Goal: Task Accomplishment & Management: Complete application form

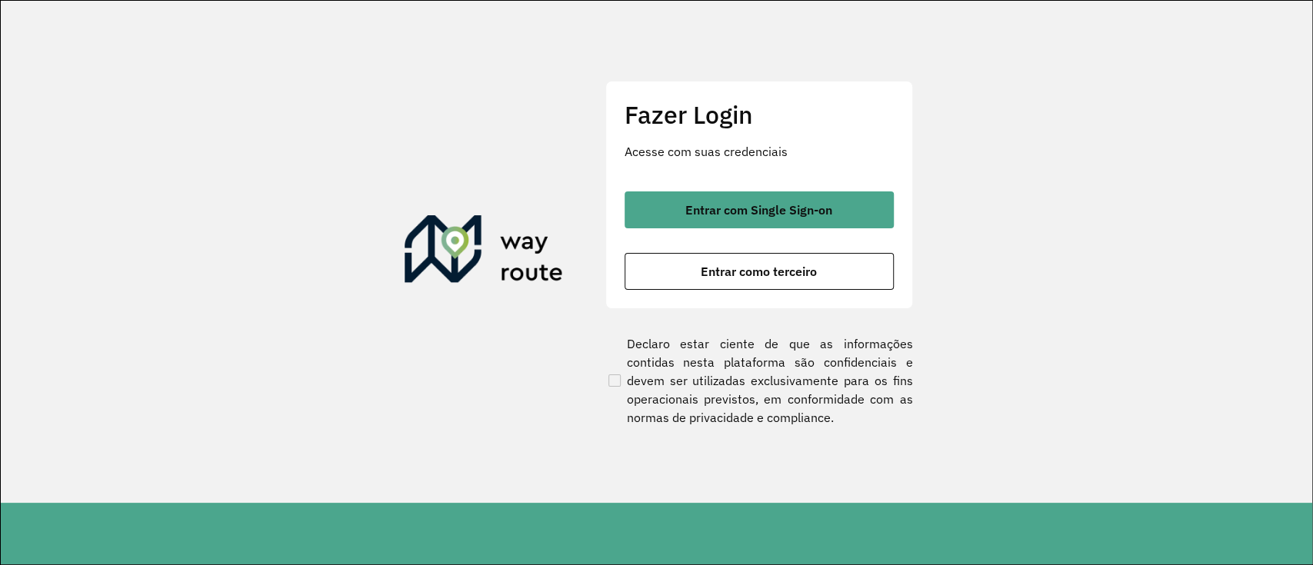
click at [742, 243] on div "Entrar com Single Sign-on Entrar como terceiro" at bounding box center [759, 241] width 269 height 98
click at [739, 234] on div "Entrar com Single Sign-on Entrar como terceiro" at bounding box center [759, 241] width 269 height 98
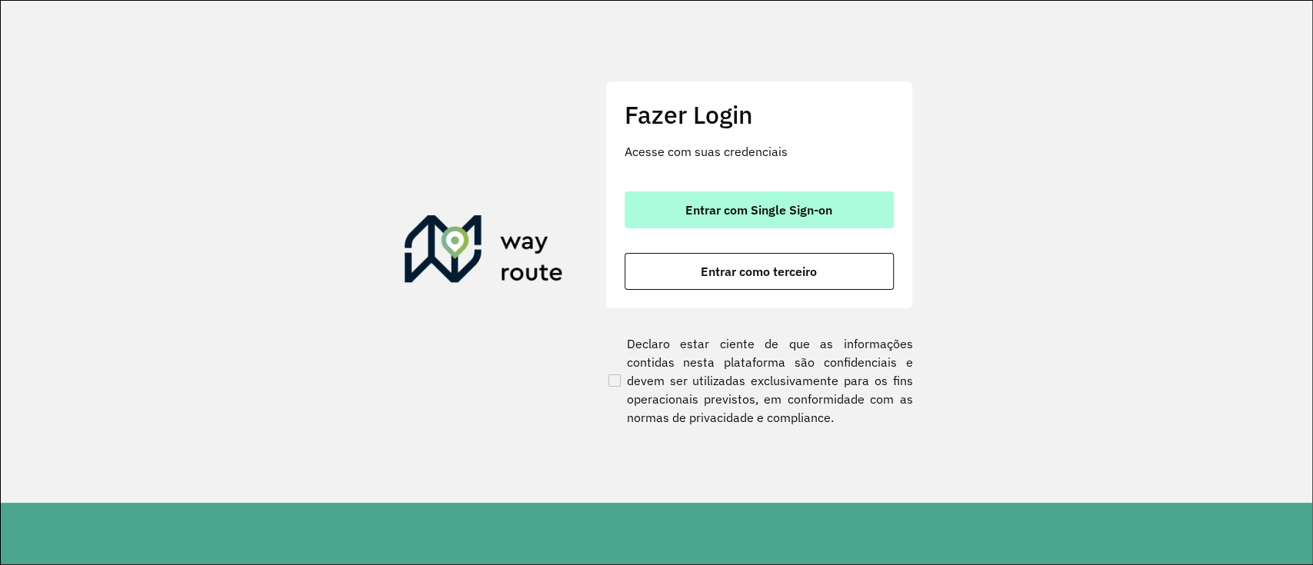
click at [739, 204] on span "Entrar com Single Sign-on" at bounding box center [758, 210] width 147 height 12
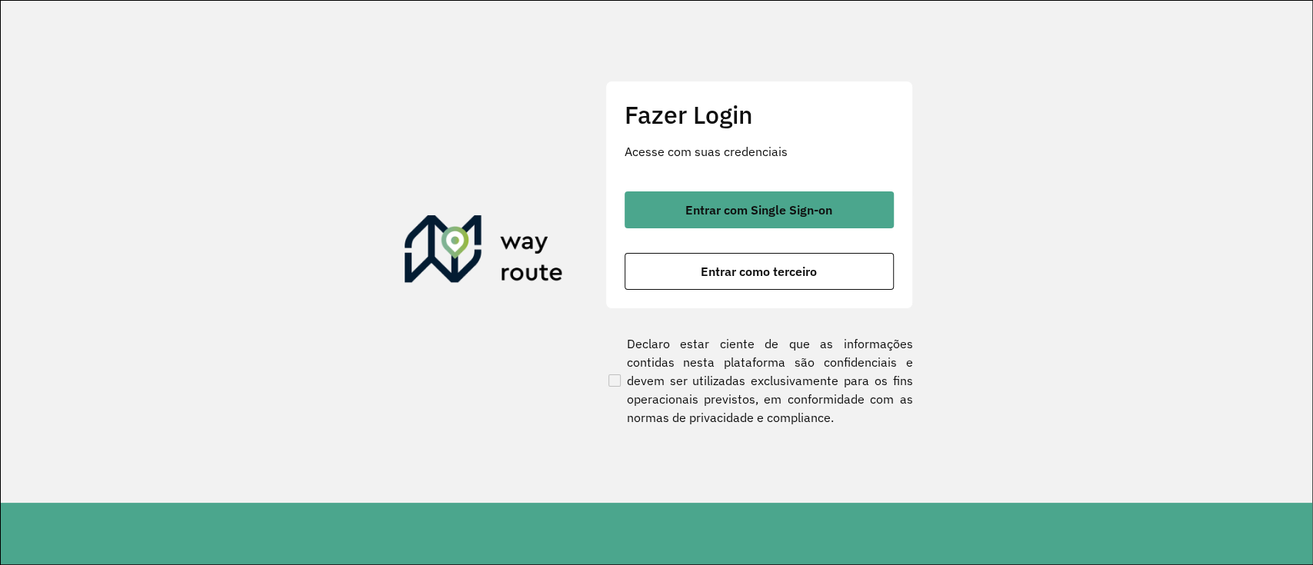
drag, startPoint x: 701, startPoint y: 201, endPoint x: 673, endPoint y: 148, distance: 59.9
click at [701, 204] on span "Entrar com Single Sign-on" at bounding box center [758, 210] width 147 height 12
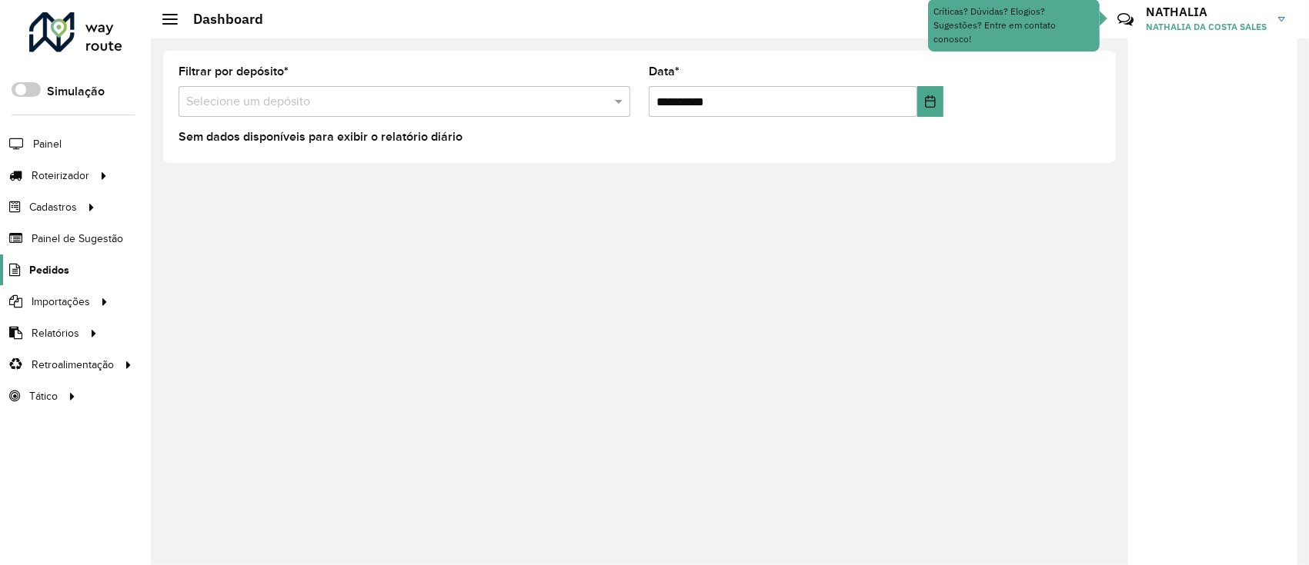
click at [58, 272] on span "Pedidos" at bounding box center [49, 270] width 40 height 16
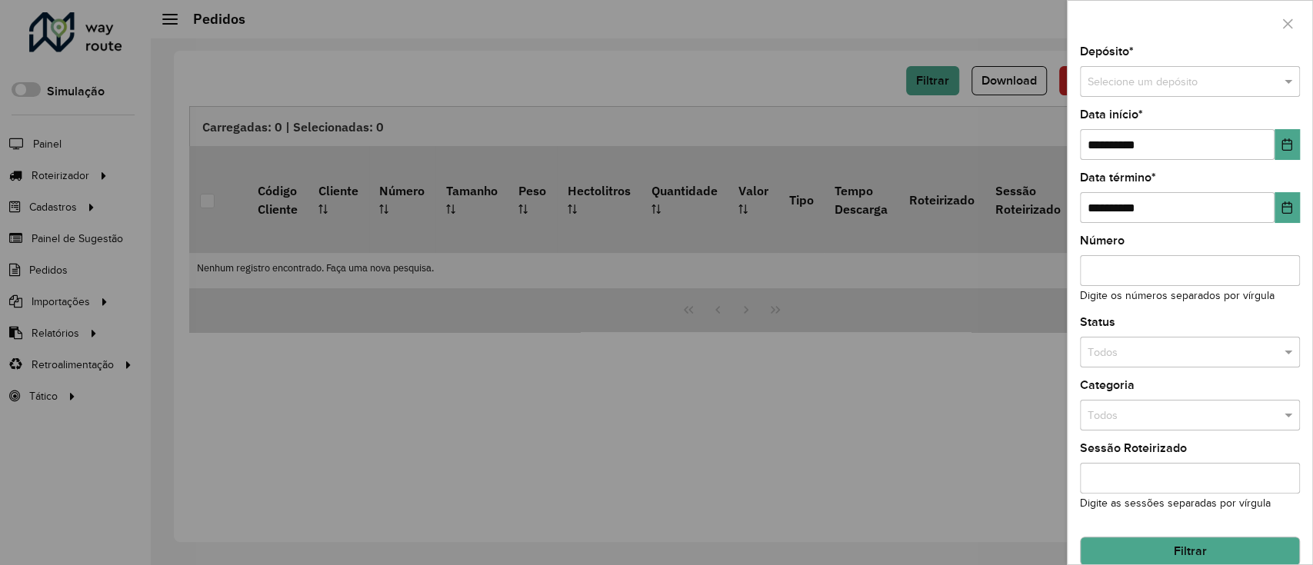
click at [1142, 118] on span "*" at bounding box center [1141, 114] width 5 height 13
click at [1169, 96] on div "Selecione um depósito" at bounding box center [1190, 81] width 220 height 31
type input "*****"
click at [1179, 123] on div "SAZ BO Oruro" at bounding box center [1188, 125] width 215 height 25
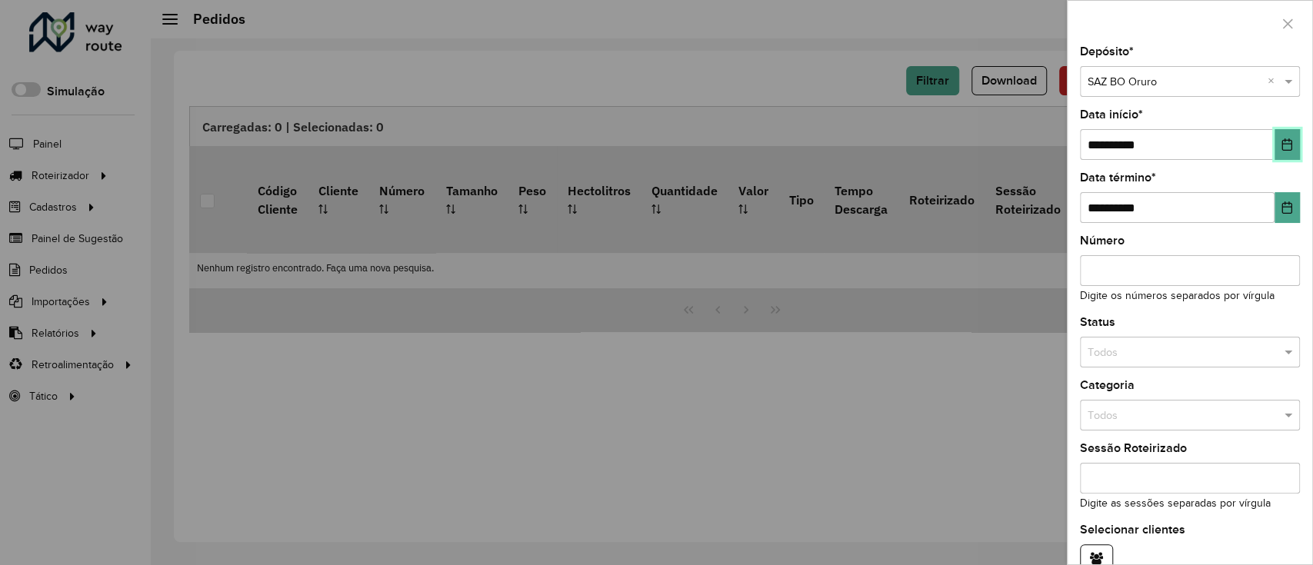
click at [1282, 139] on icon "Choose Date" at bounding box center [1287, 144] width 12 height 12
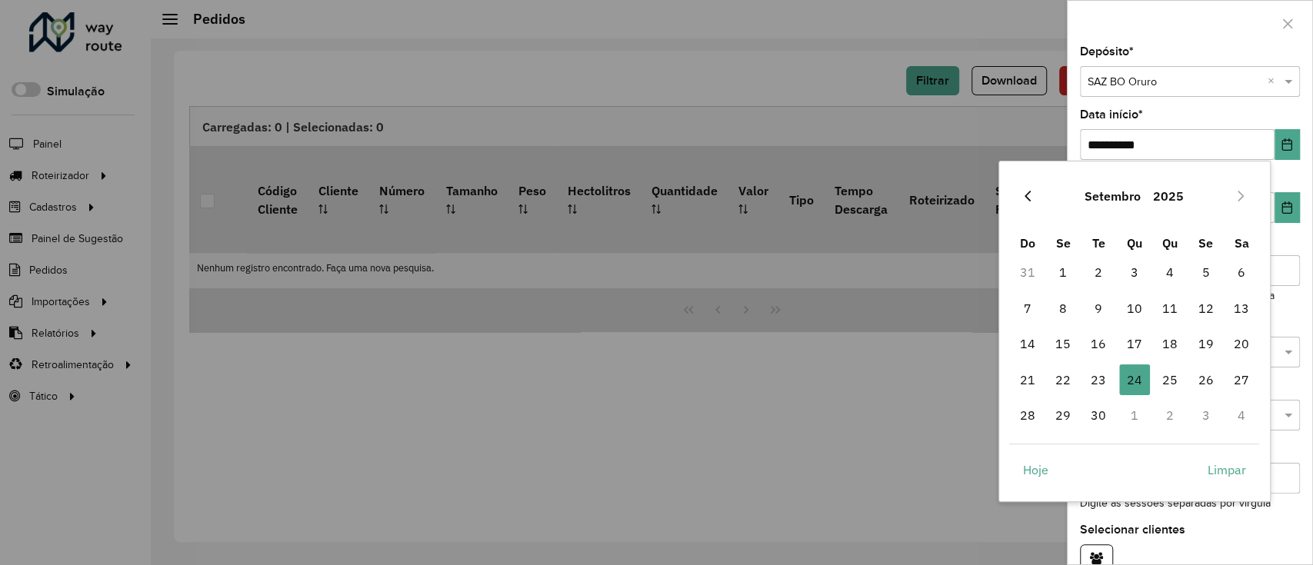
click at [1037, 192] on button "Previous Month" at bounding box center [1028, 196] width 25 height 25
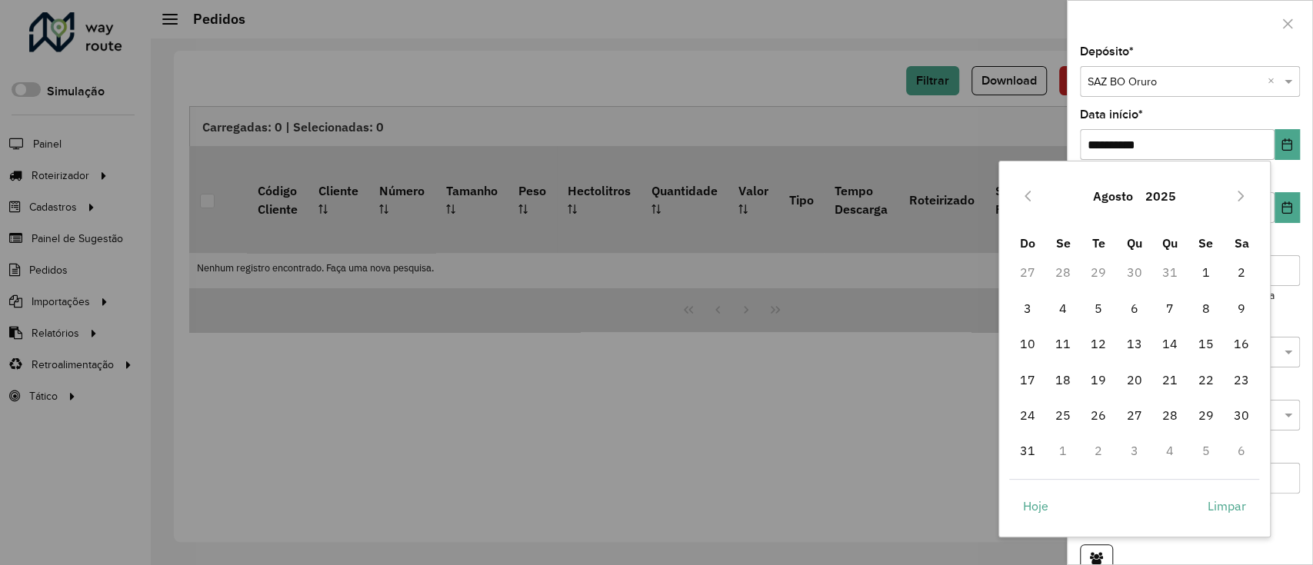
click at [1037, 192] on button "Previous Month" at bounding box center [1028, 196] width 25 height 25
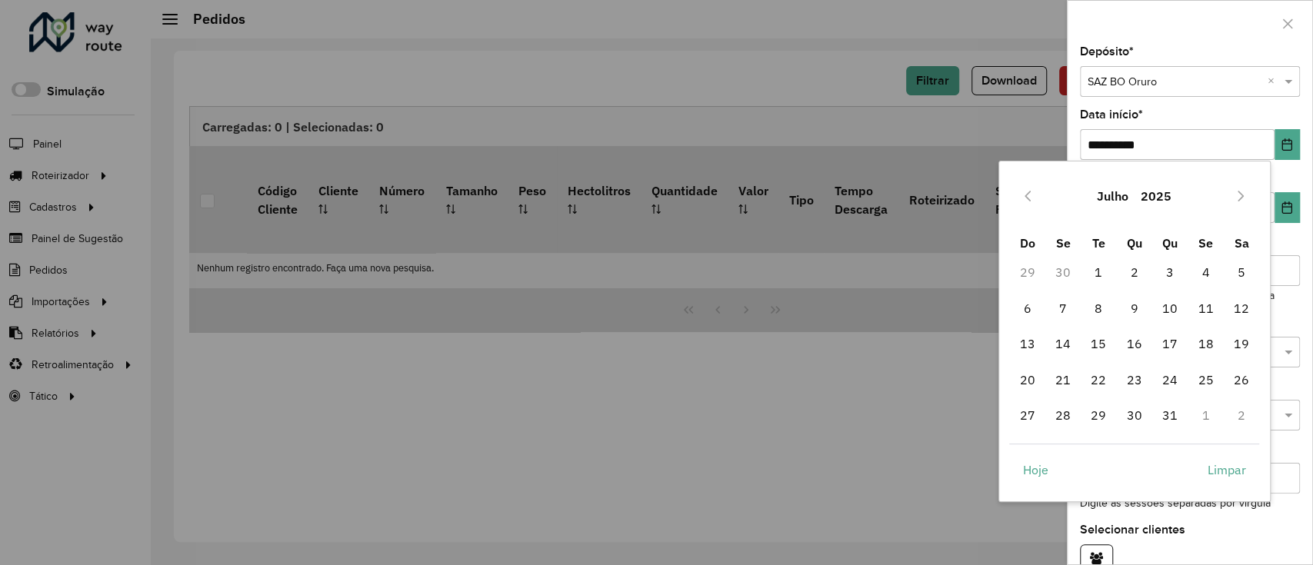
click at [1037, 192] on button "Previous Month" at bounding box center [1028, 196] width 25 height 25
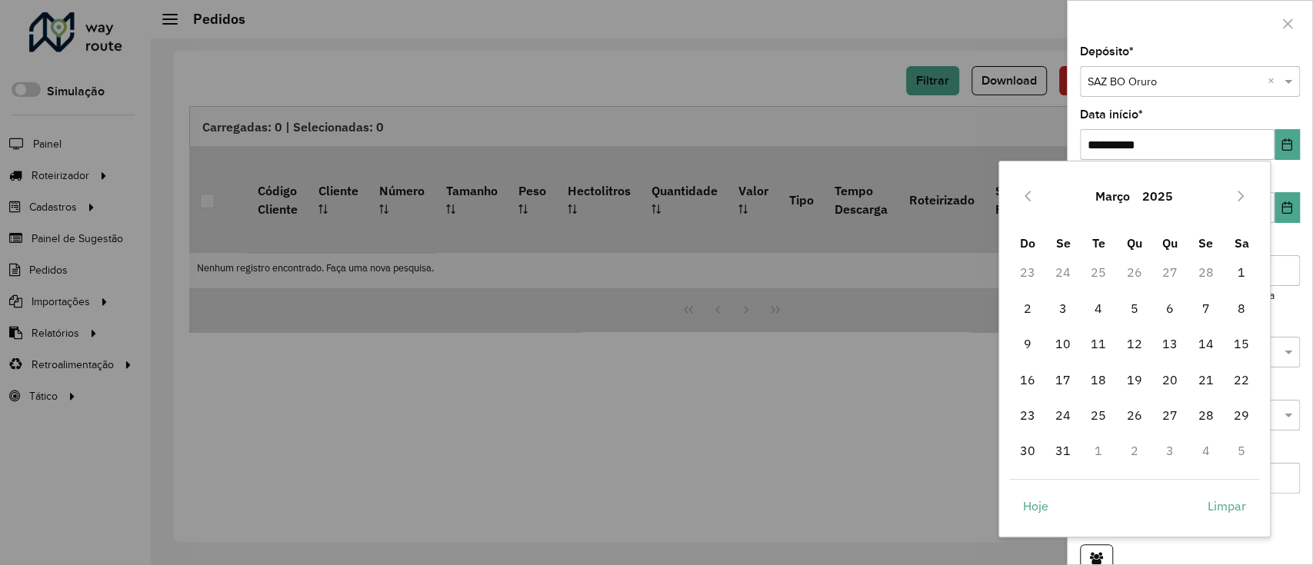
click at [1037, 192] on button "Previous Month" at bounding box center [1028, 196] width 25 height 25
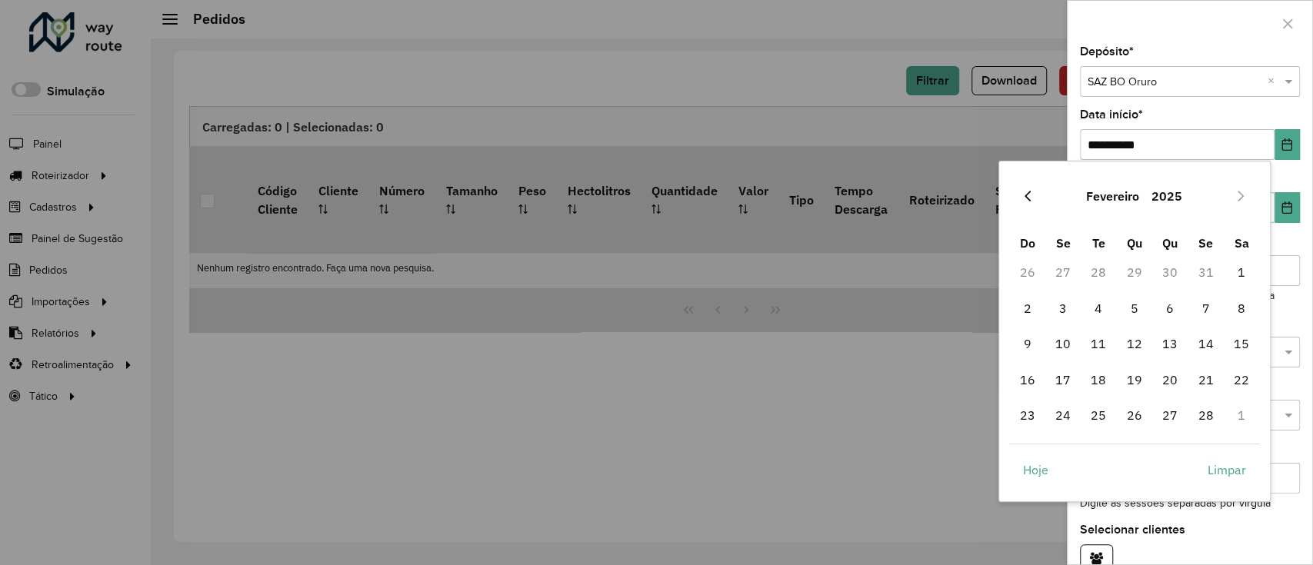
click at [1030, 195] on icon "Previous Month" at bounding box center [1028, 196] width 12 height 12
click at [1132, 269] on span "1" at bounding box center [1134, 272] width 31 height 31
type input "**********"
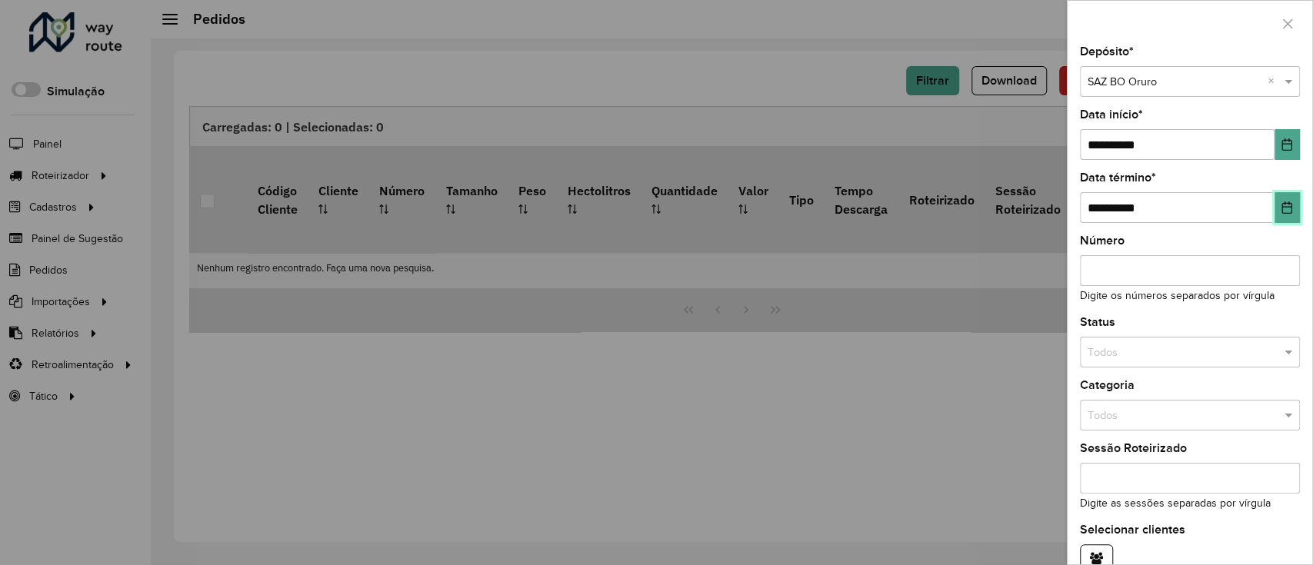
click at [1283, 204] on icon "Choose Date" at bounding box center [1288, 208] width 10 height 12
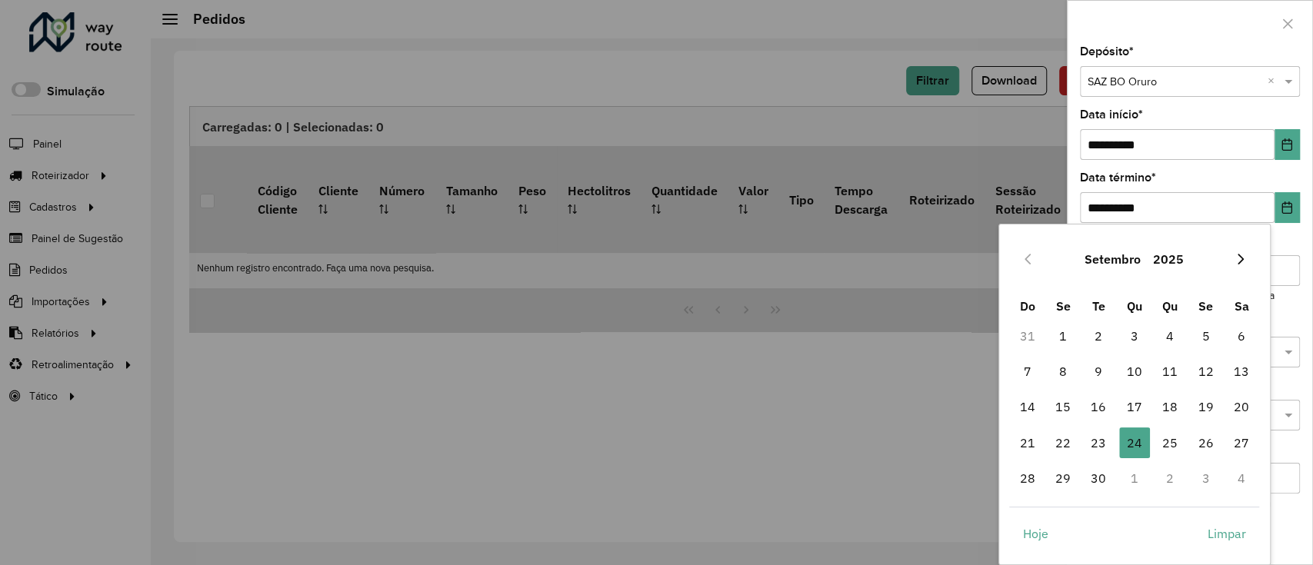
click at [1239, 251] on button "Next Month" at bounding box center [1241, 259] width 25 height 25
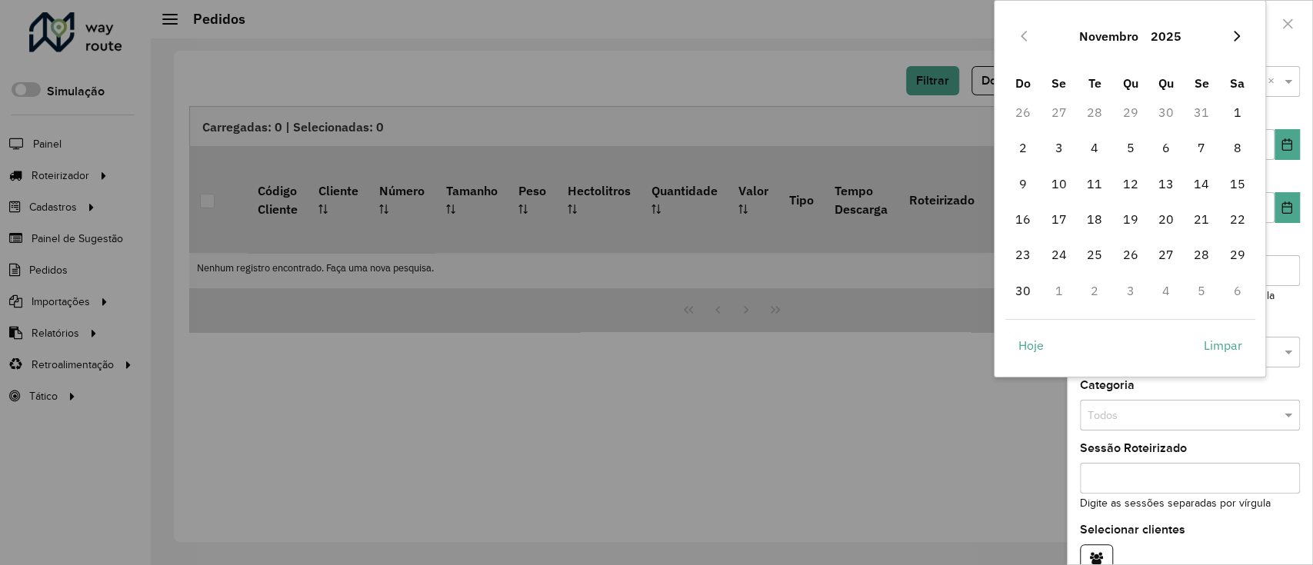
click at [1229, 46] on button "Next Month" at bounding box center [1237, 36] width 25 height 25
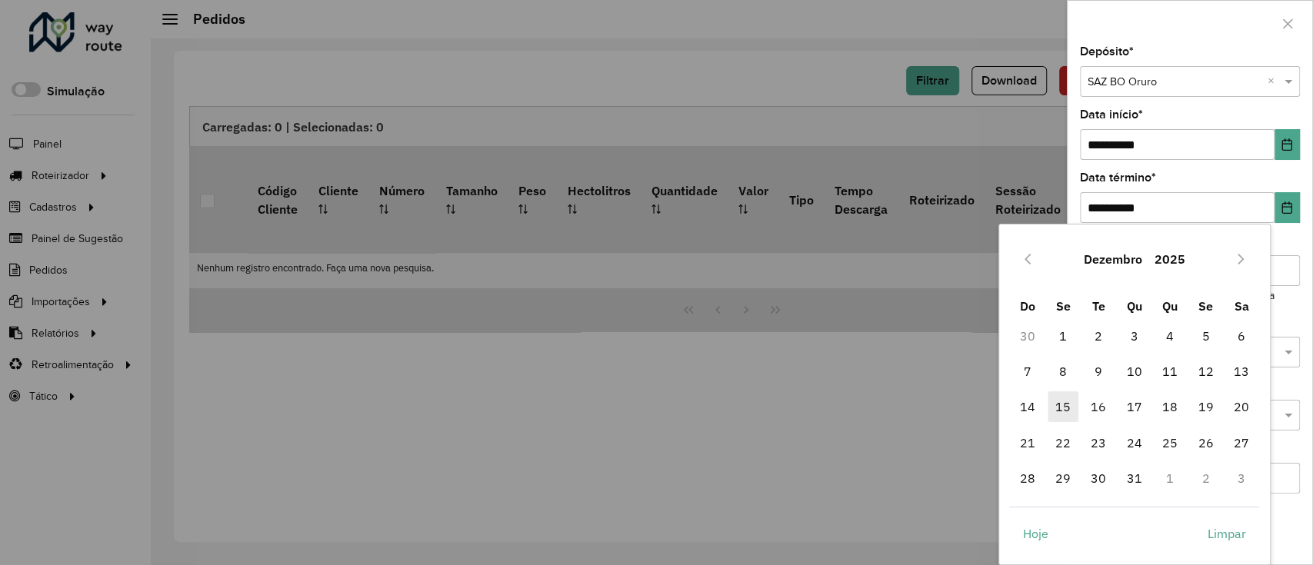
click at [1069, 412] on span "15" at bounding box center [1063, 407] width 31 height 31
type input "**********"
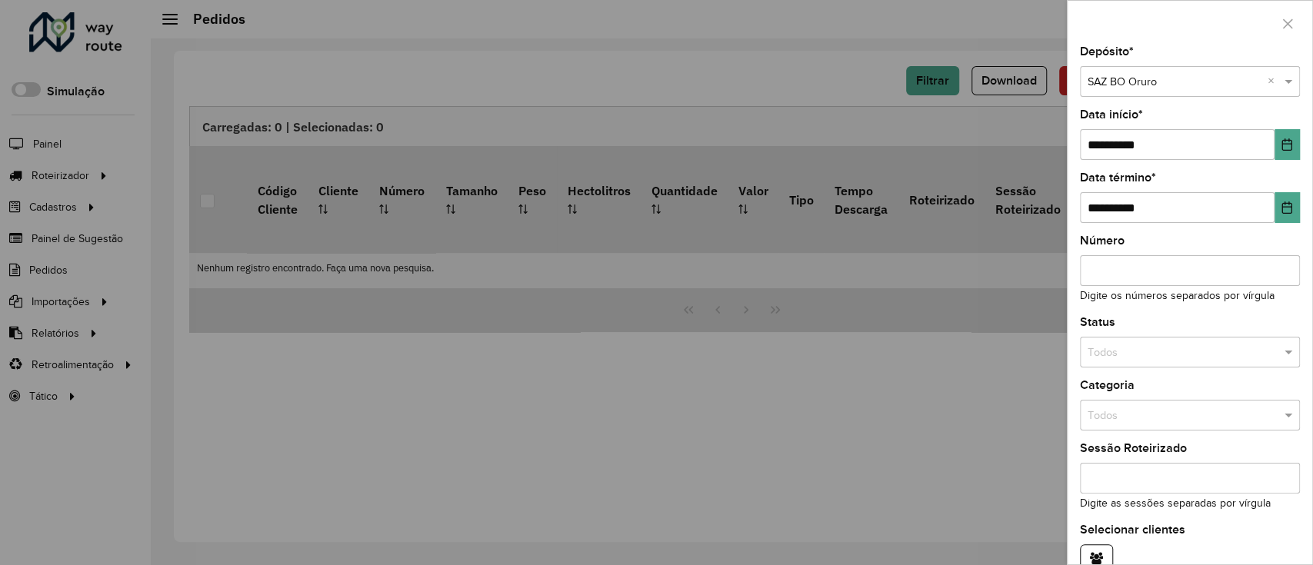
click at [1224, 248] on div "Número Digite os números separados por vírgula" at bounding box center [1190, 269] width 220 height 69
click at [1193, 360] on input "text" at bounding box center [1175, 353] width 174 height 17
click at [1170, 415] on div "Não roteirizado" at bounding box center [1188, 421] width 215 height 25
click at [1192, 317] on div "Status Todos × Não roteirizado ×" at bounding box center [1190, 342] width 220 height 51
click at [1192, 297] on small "Digite os números separados por vírgula" at bounding box center [1177, 296] width 195 height 12
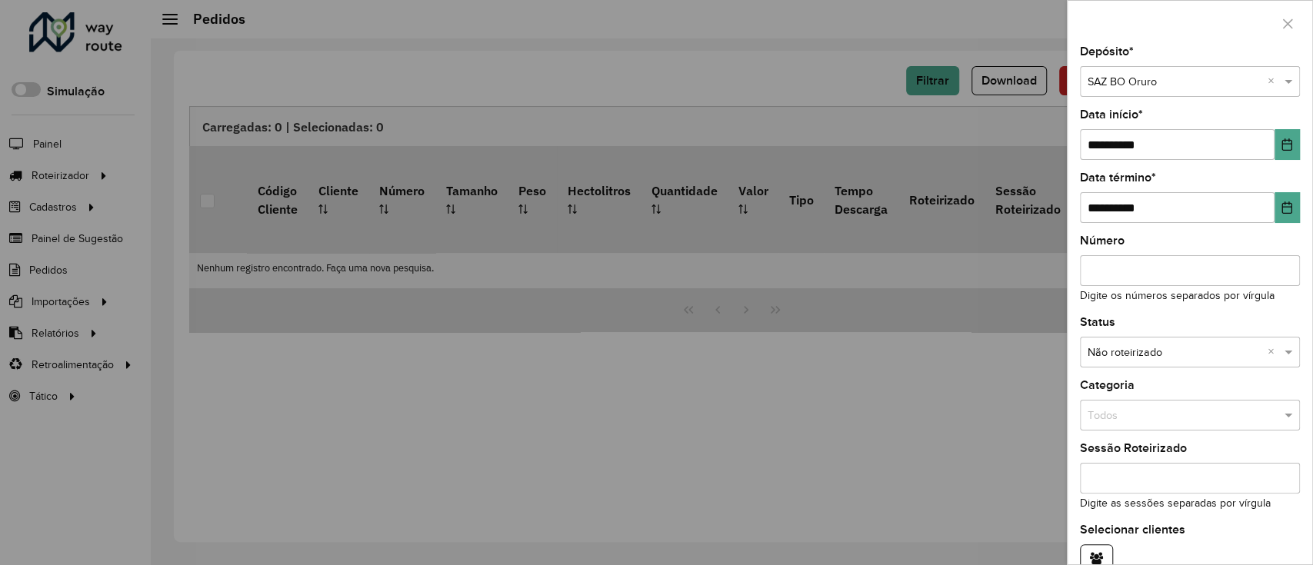
scroll to position [82, 0]
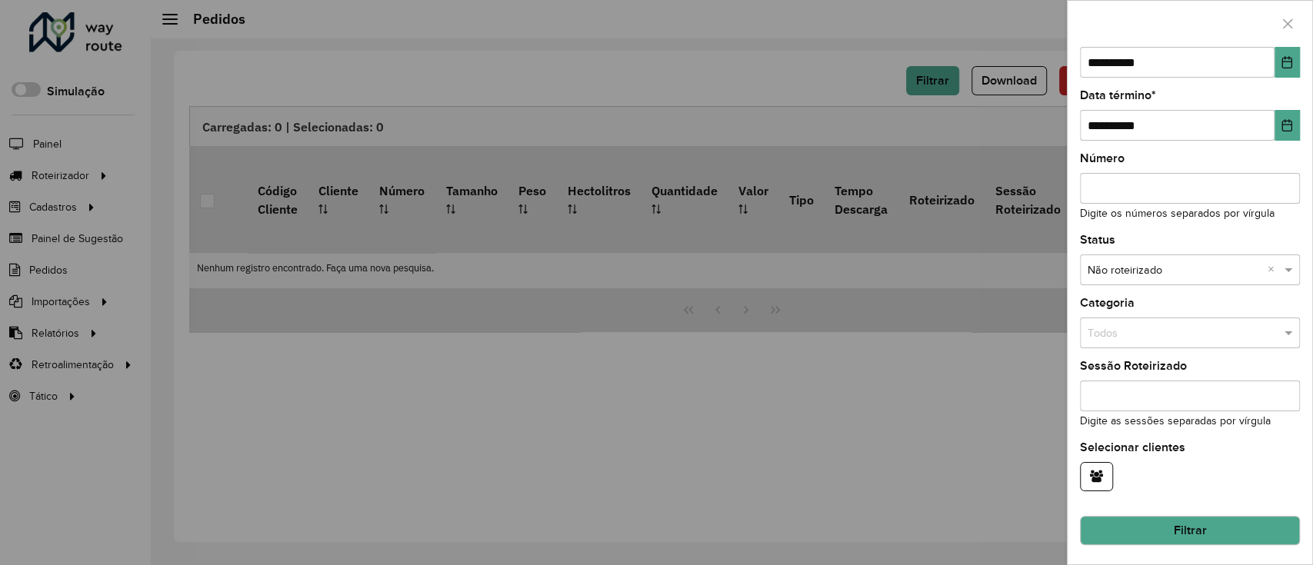
click at [1206, 520] on button "Filtrar" at bounding box center [1190, 530] width 220 height 29
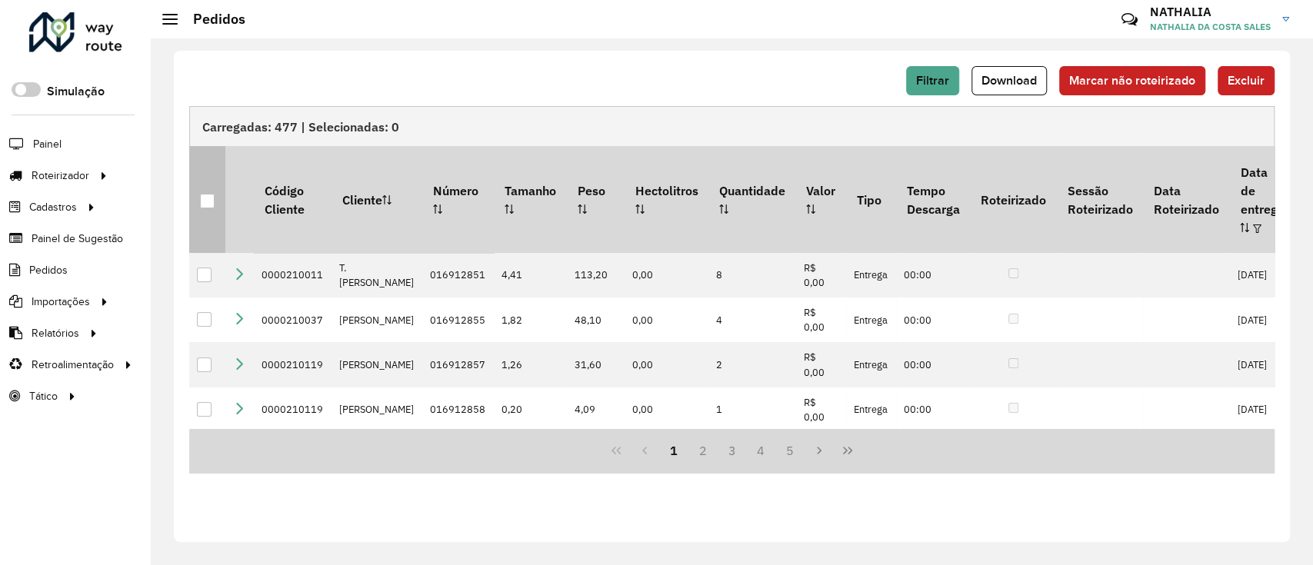
click at [206, 182] on th at bounding box center [207, 199] width 36 height 106
click at [209, 194] on div at bounding box center [207, 201] width 15 height 15
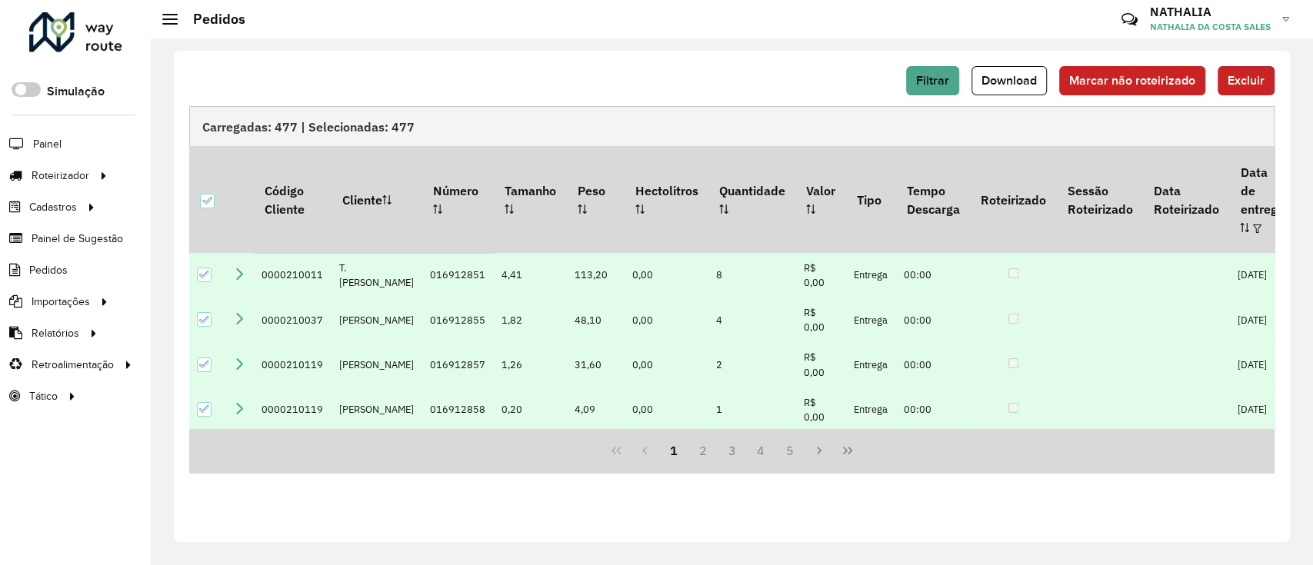
click at [1231, 88] on button "Excluir" at bounding box center [1246, 80] width 57 height 29
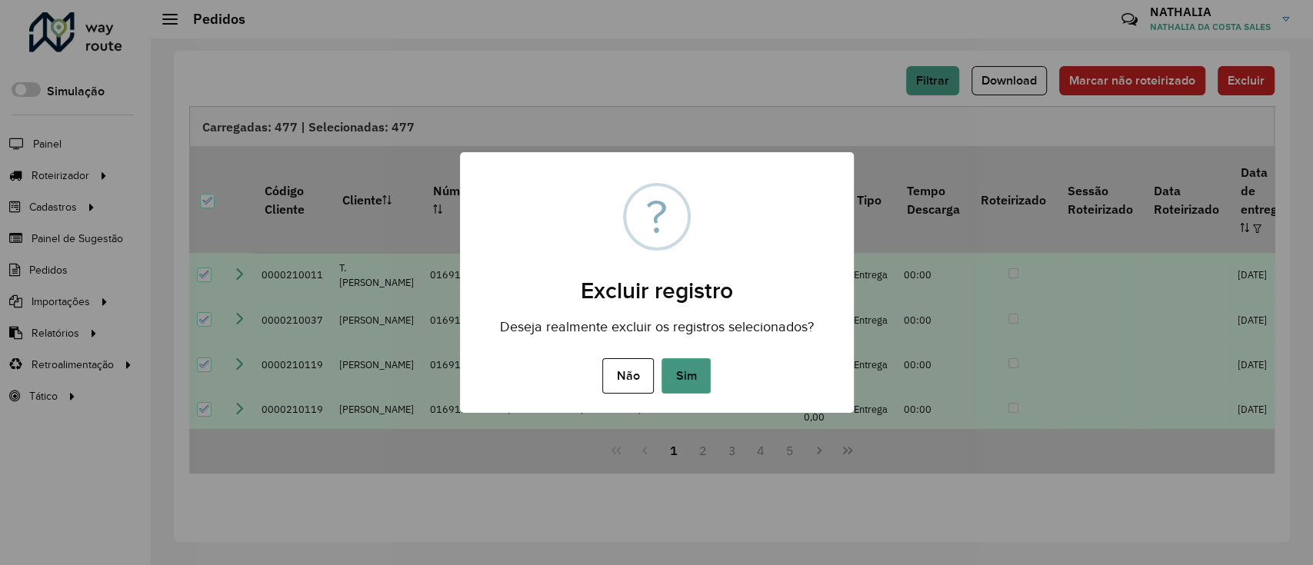
click at [677, 376] on button "Sim" at bounding box center [686, 376] width 49 height 35
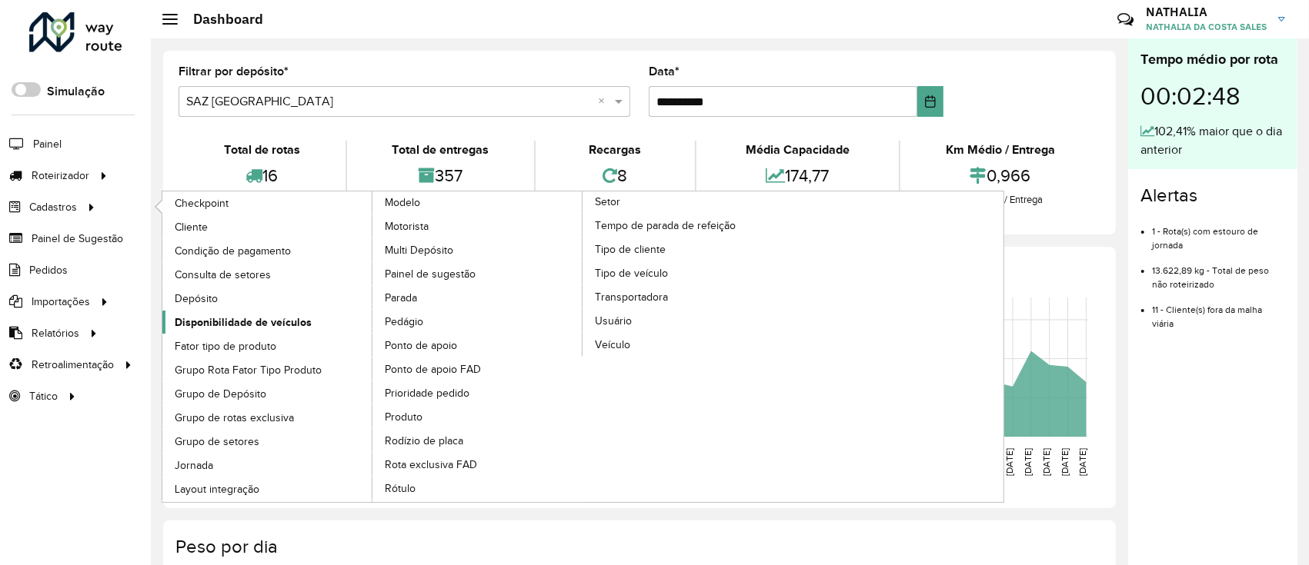
click at [228, 315] on span "Disponibilidade de veículos" at bounding box center [243, 323] width 137 height 16
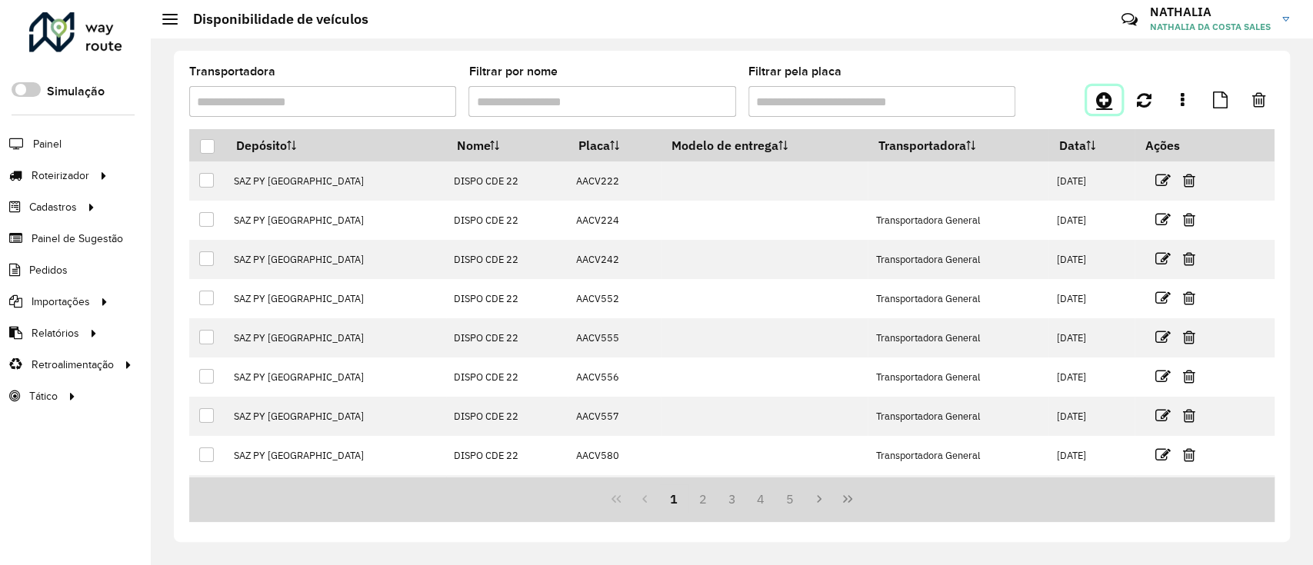
click at [1112, 96] on link at bounding box center [1104, 100] width 35 height 28
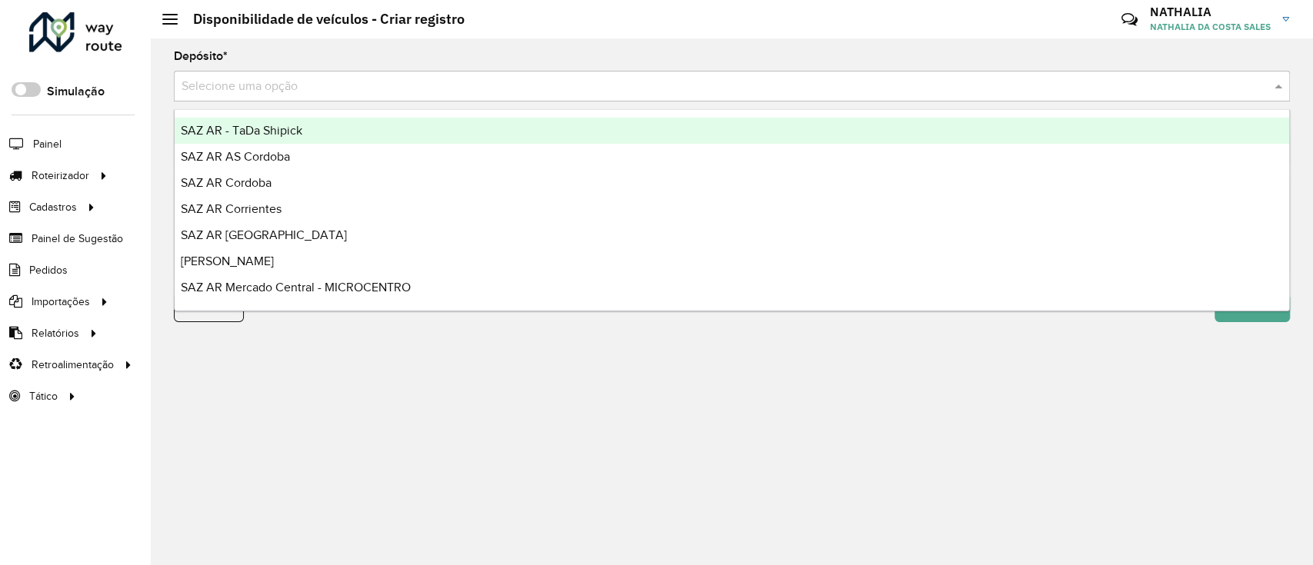
click at [1015, 98] on div "Selecione uma opção" at bounding box center [732, 86] width 1116 height 31
type input "***"
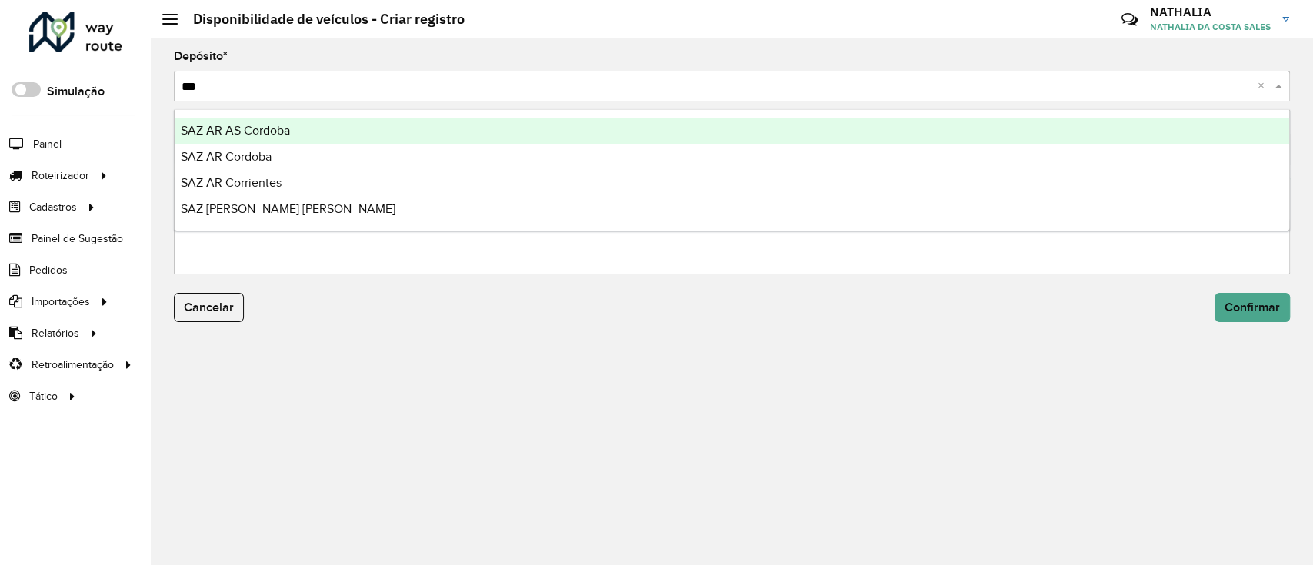
click at [993, 126] on div "SAZ AR AS Cordoba" at bounding box center [732, 131] width 1115 height 26
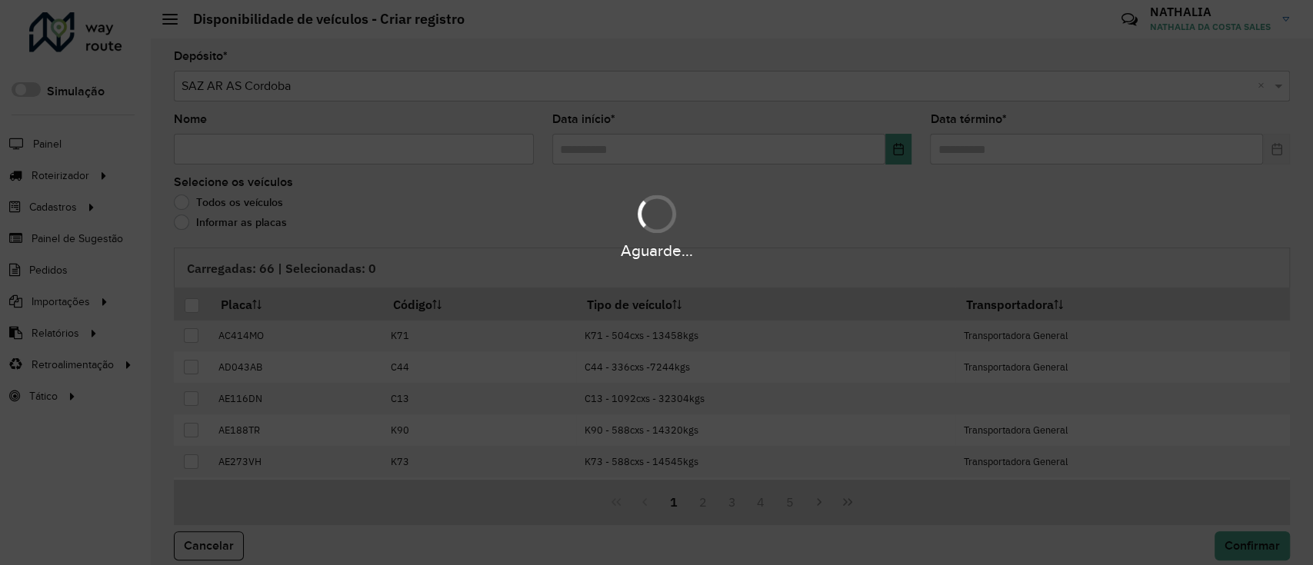
click at [383, 155] on div "Aguarde..." at bounding box center [656, 282] width 1313 height 565
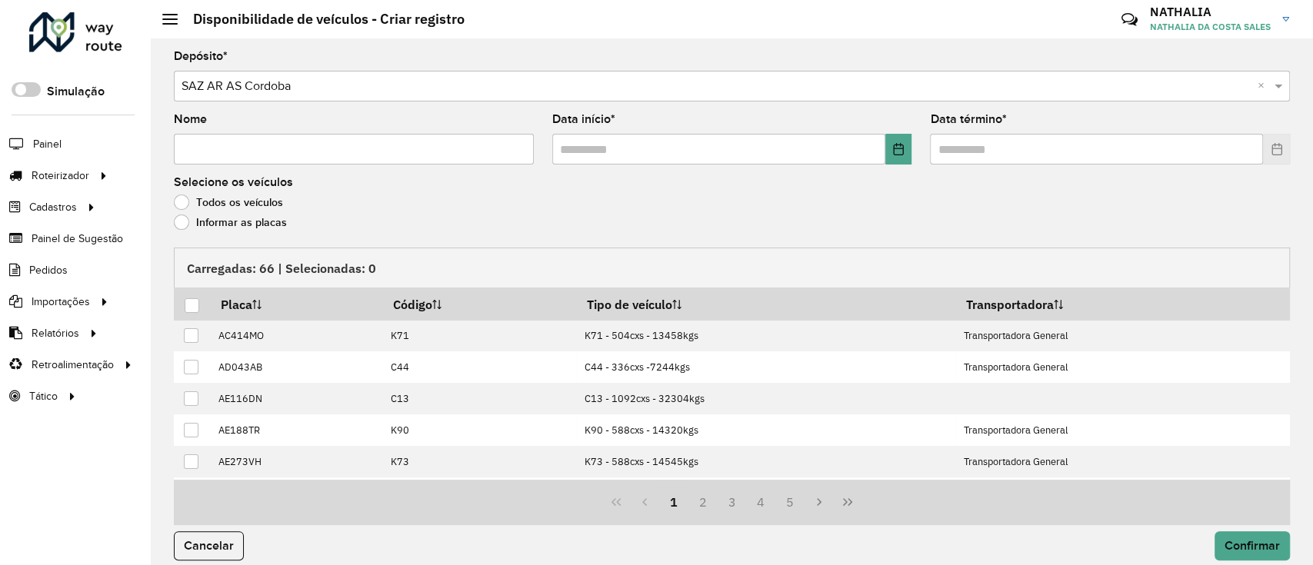
click at [383, 155] on input "Nome" at bounding box center [354, 149] width 360 height 31
click at [602, 143] on input "text" at bounding box center [718, 149] width 333 height 31
click at [339, 157] on input "**" at bounding box center [354, 149] width 360 height 31
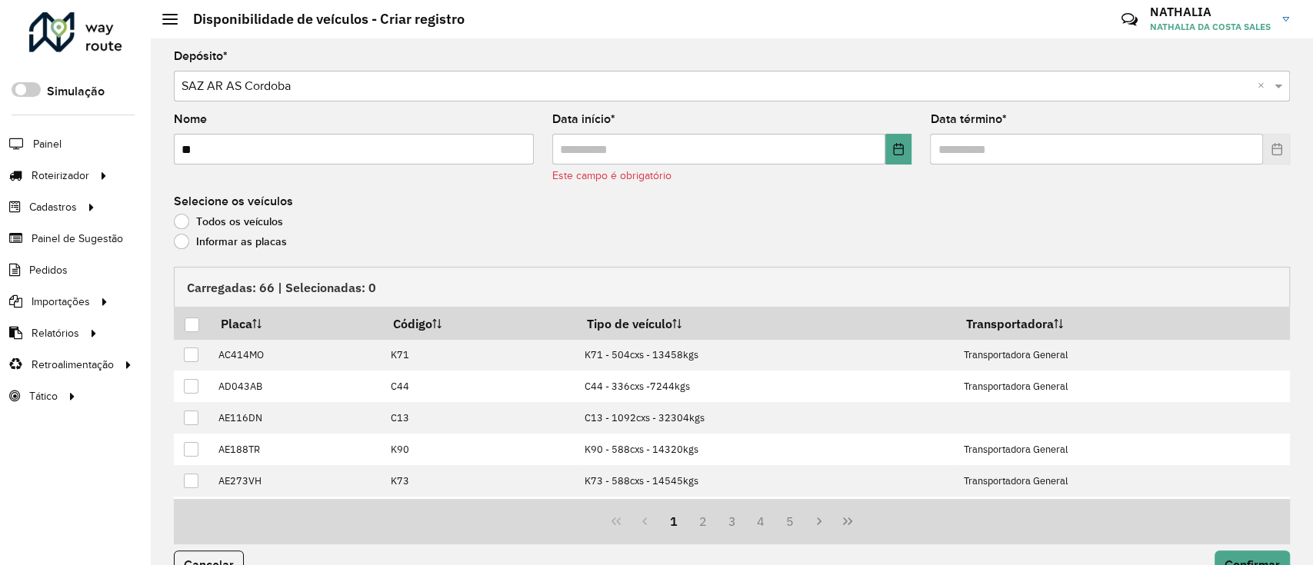
click at [339, 149] on input "**" at bounding box center [354, 149] width 360 height 31
type input "**"
click at [615, 154] on input "text" at bounding box center [718, 149] width 333 height 31
click at [895, 150] on icon "Choose Date" at bounding box center [898, 149] width 12 height 12
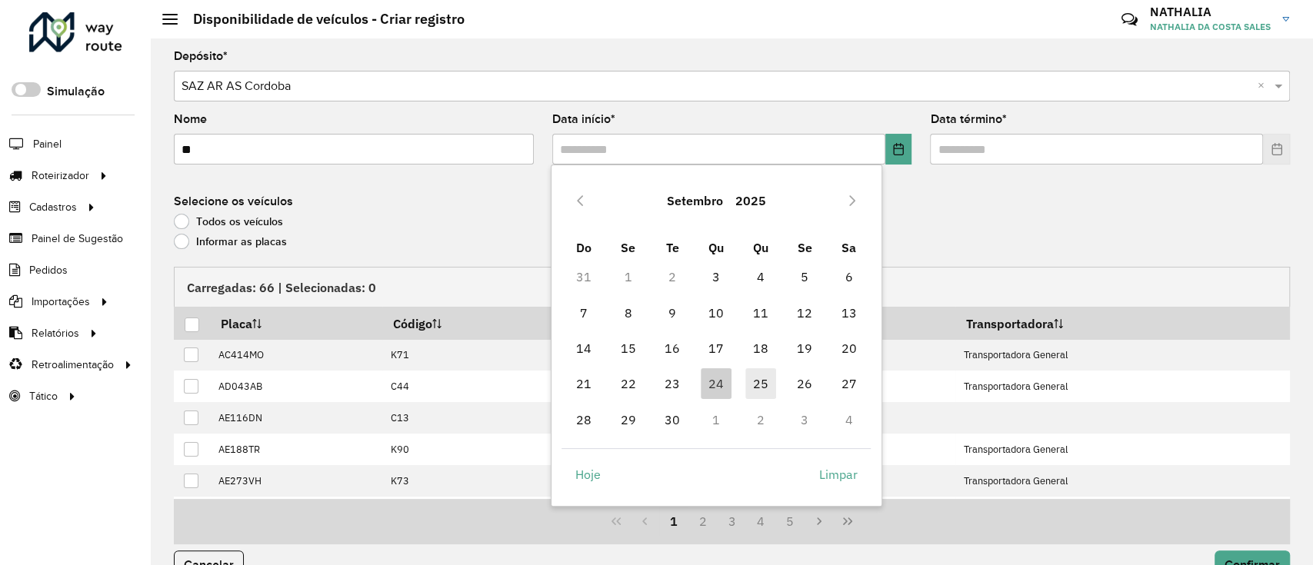
click at [762, 372] on span "25" at bounding box center [761, 384] width 31 height 31
type input "**********"
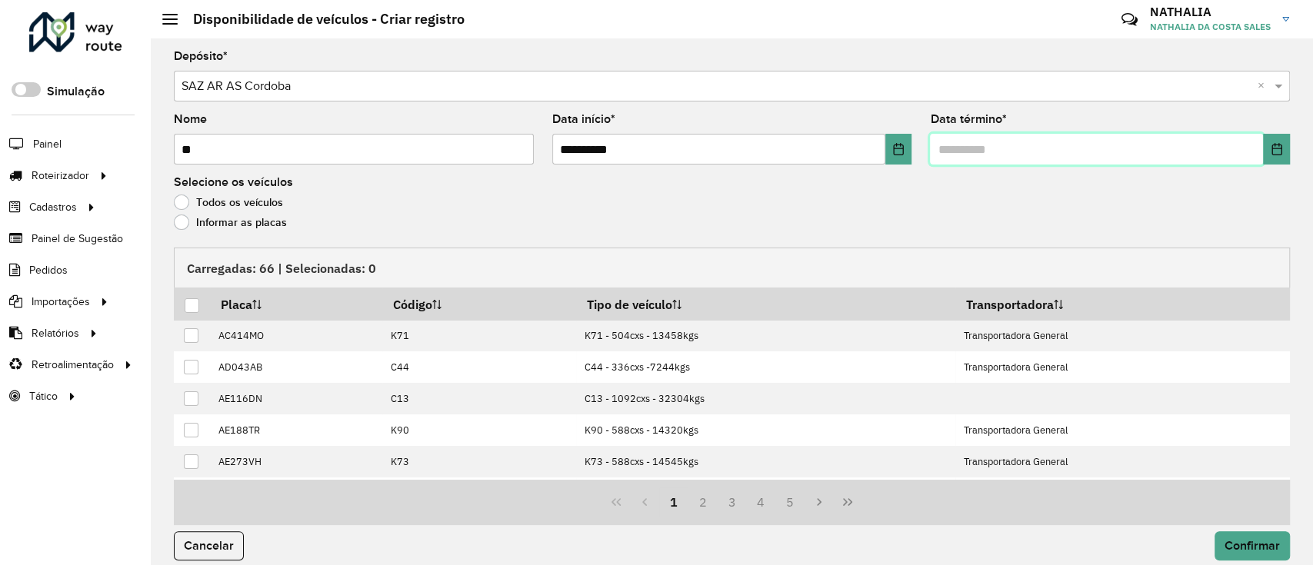
click at [966, 155] on input "text" at bounding box center [1096, 149] width 333 height 31
click at [1269, 142] on button "Choose Date" at bounding box center [1276, 149] width 27 height 31
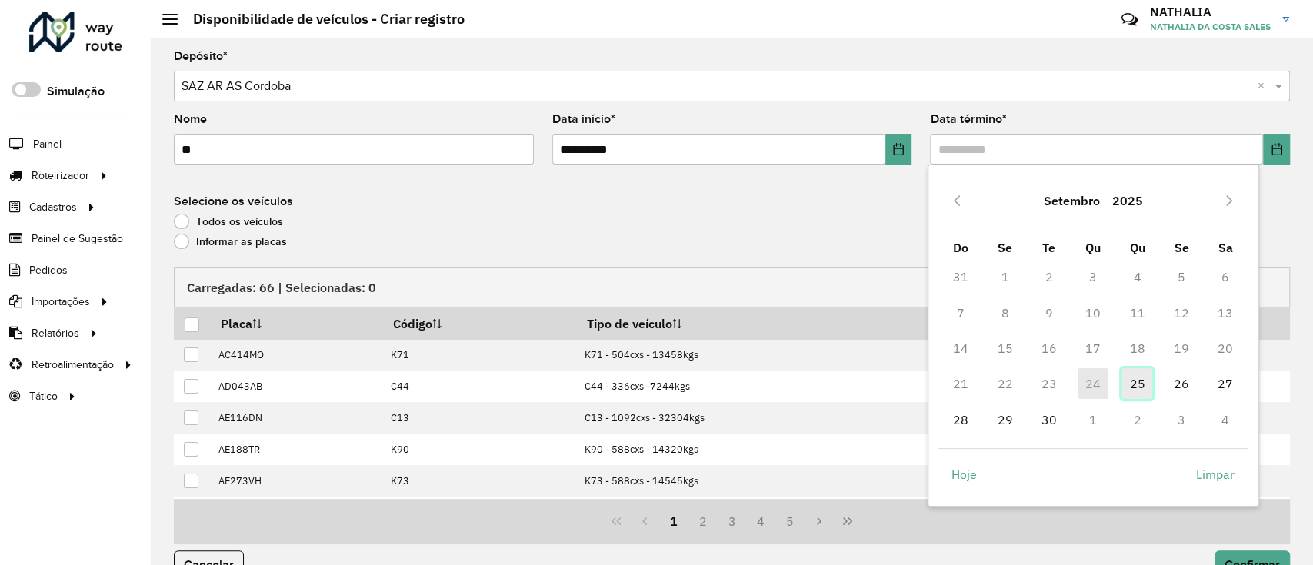
click at [1132, 375] on span "25" at bounding box center [1137, 384] width 31 height 31
type input "**********"
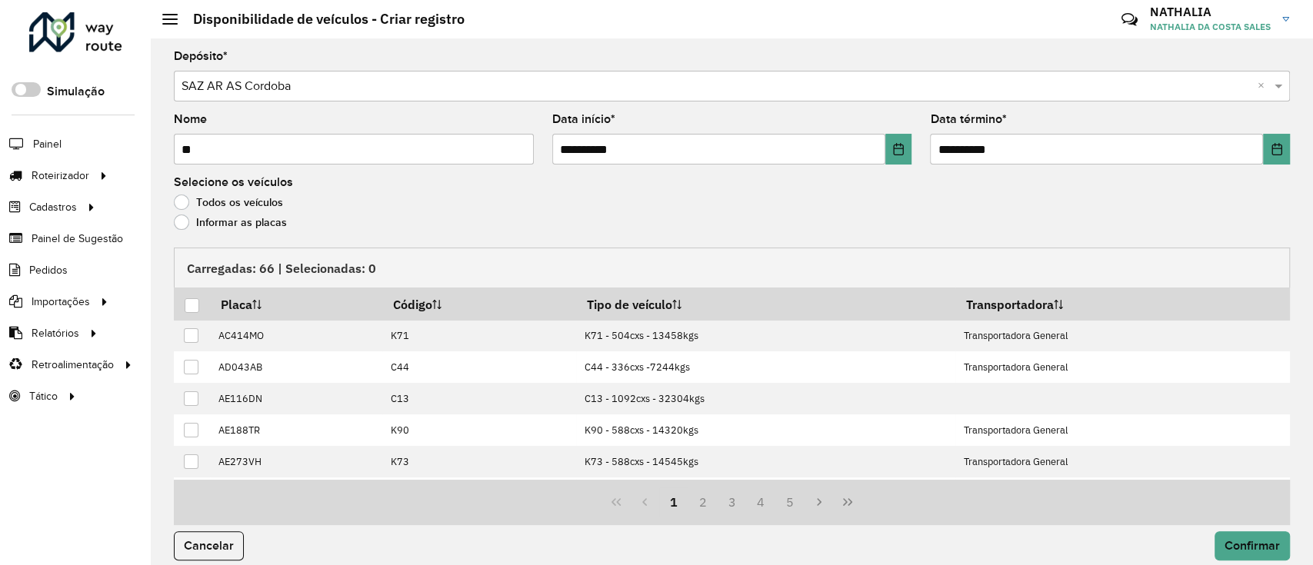
click at [241, 222] on label "Informar as placas" at bounding box center [230, 222] width 113 height 15
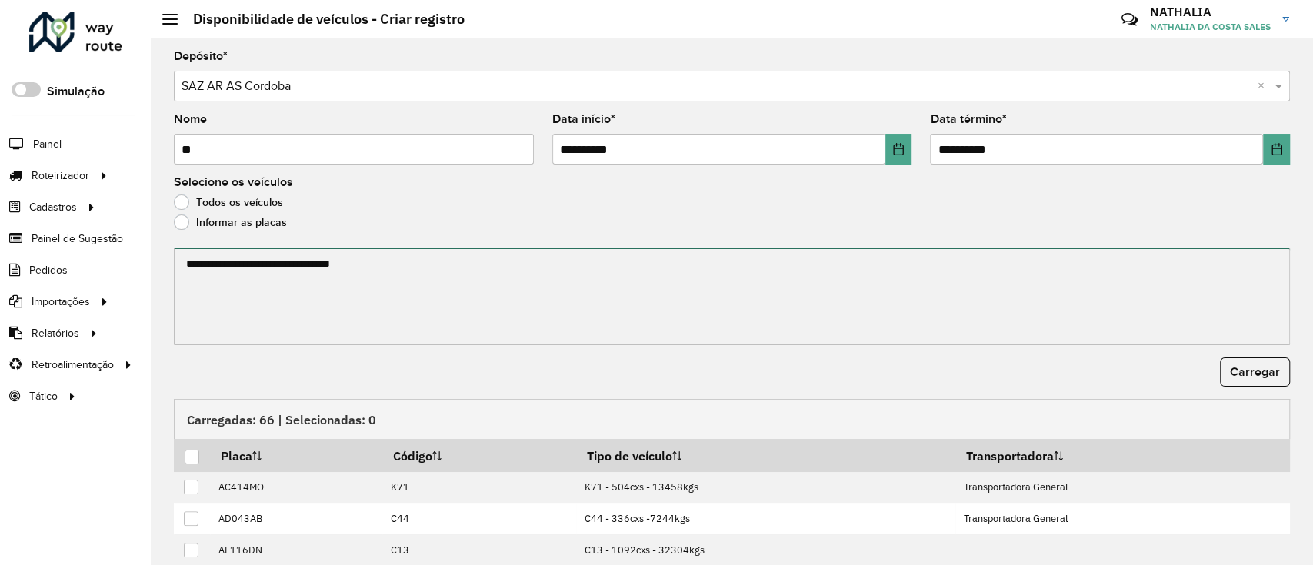
click at [224, 269] on textarea at bounding box center [732, 297] width 1116 height 98
paste textarea "****** ****** ****** ******* ******** ****** ****** ******* ****** ****** *****…"
type textarea "****** ****** ****** ******* ******** ****** ****** ******* ****** ****** *****…"
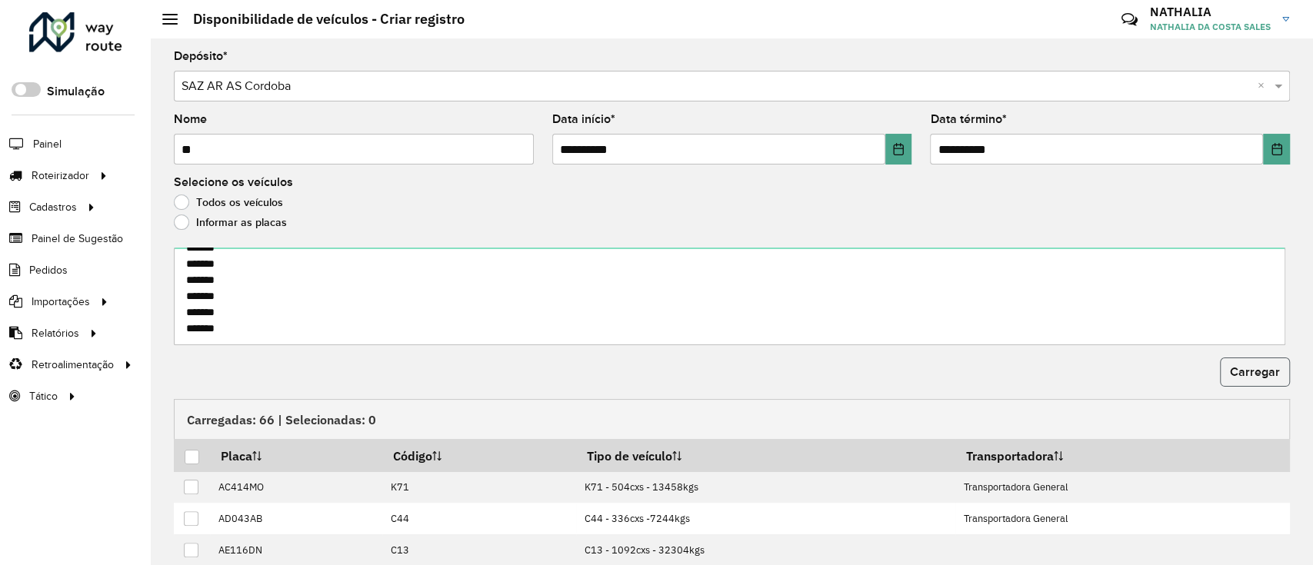
click at [1238, 369] on span "Carregar" at bounding box center [1255, 371] width 50 height 13
click at [193, 461] on div at bounding box center [192, 457] width 15 height 15
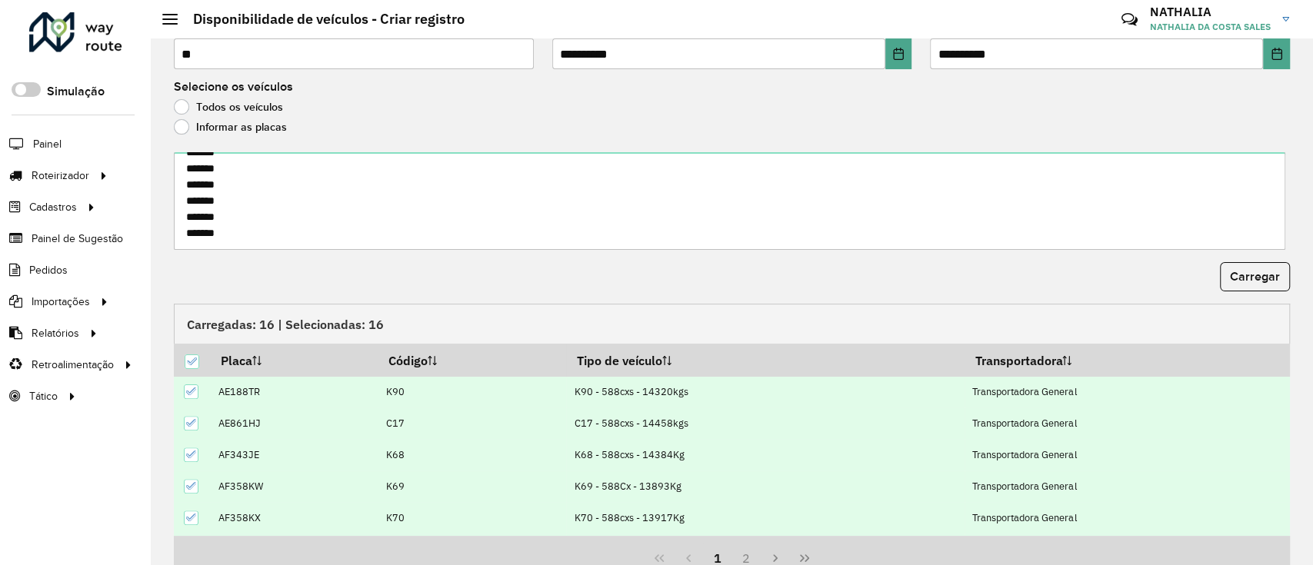
scroll to position [165, 0]
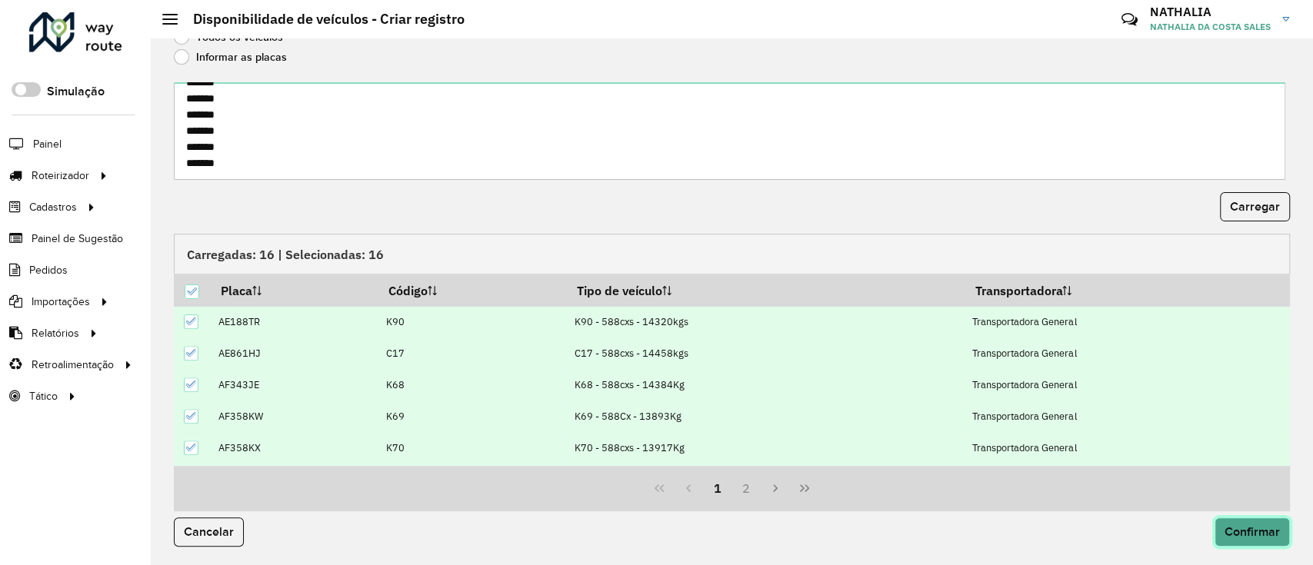
click at [1236, 532] on span "Confirmar" at bounding box center [1252, 531] width 55 height 13
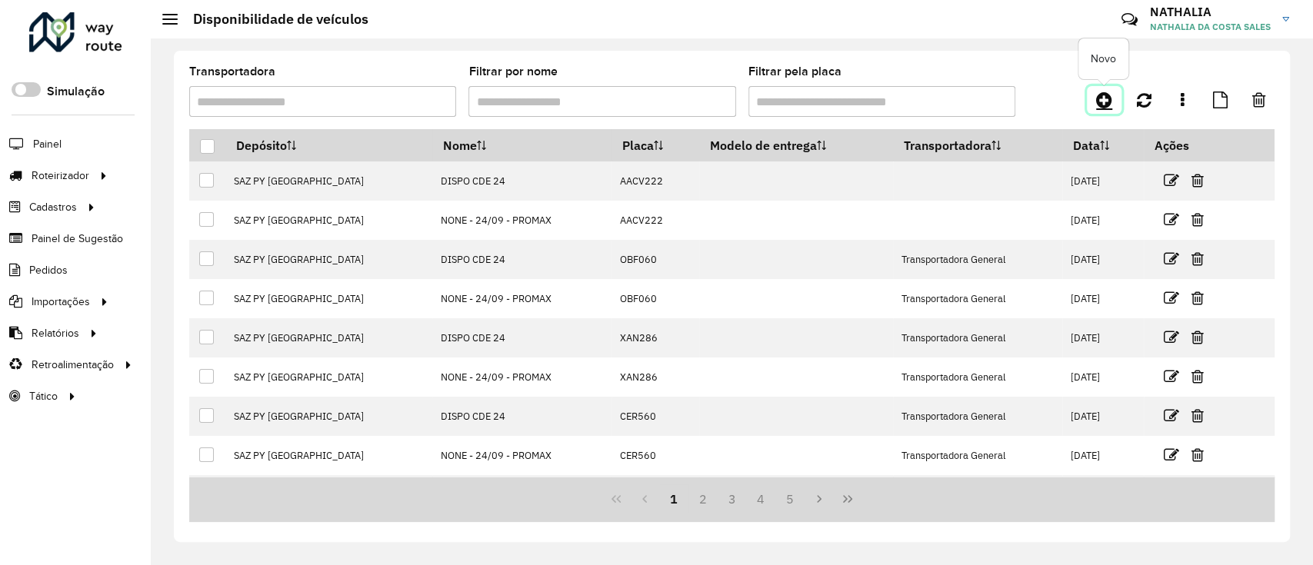
click at [1096, 97] on icon at bounding box center [1104, 100] width 16 height 18
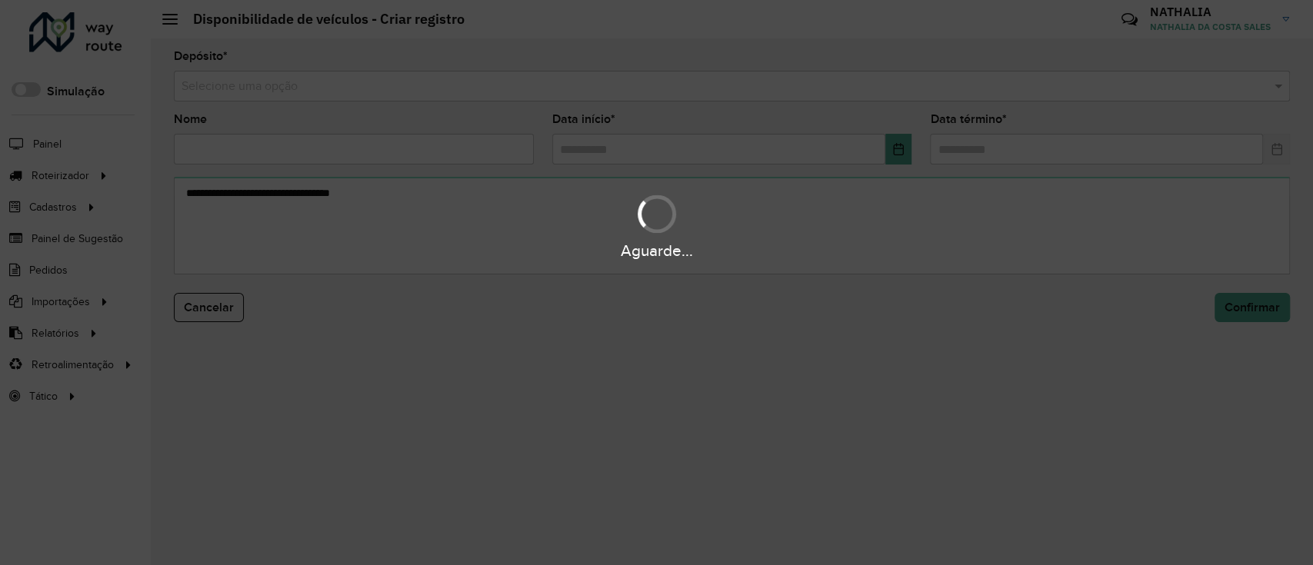
click at [959, 102] on div "Aguarde..." at bounding box center [656, 282] width 1313 height 565
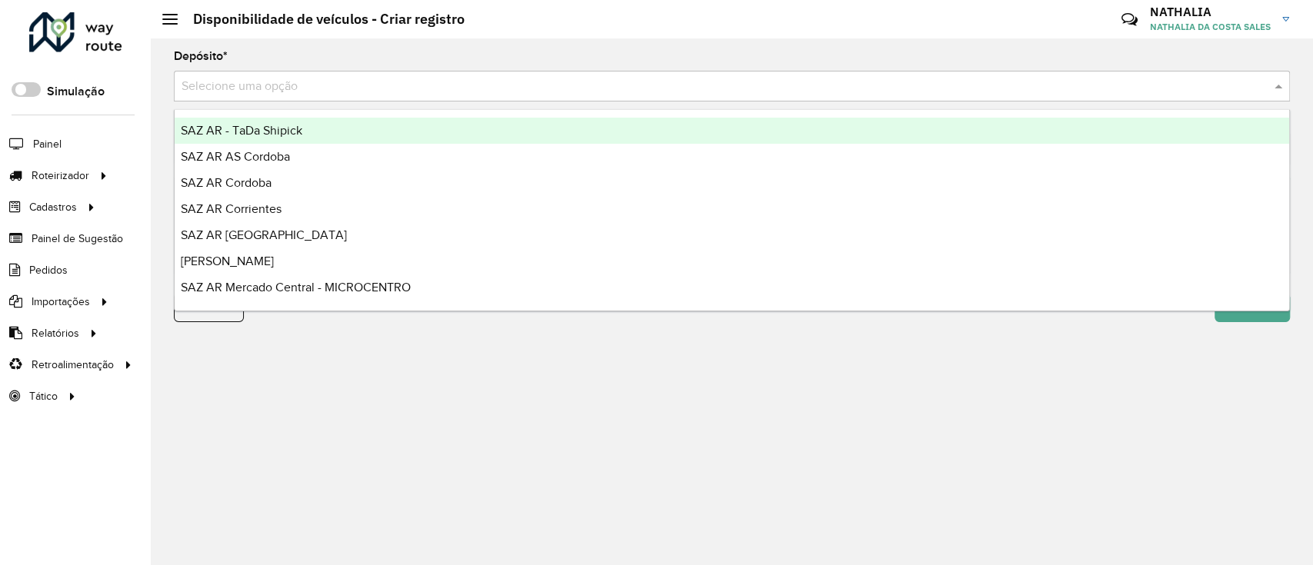
click at [956, 90] on input "text" at bounding box center [717, 87] width 1070 height 18
type input "***"
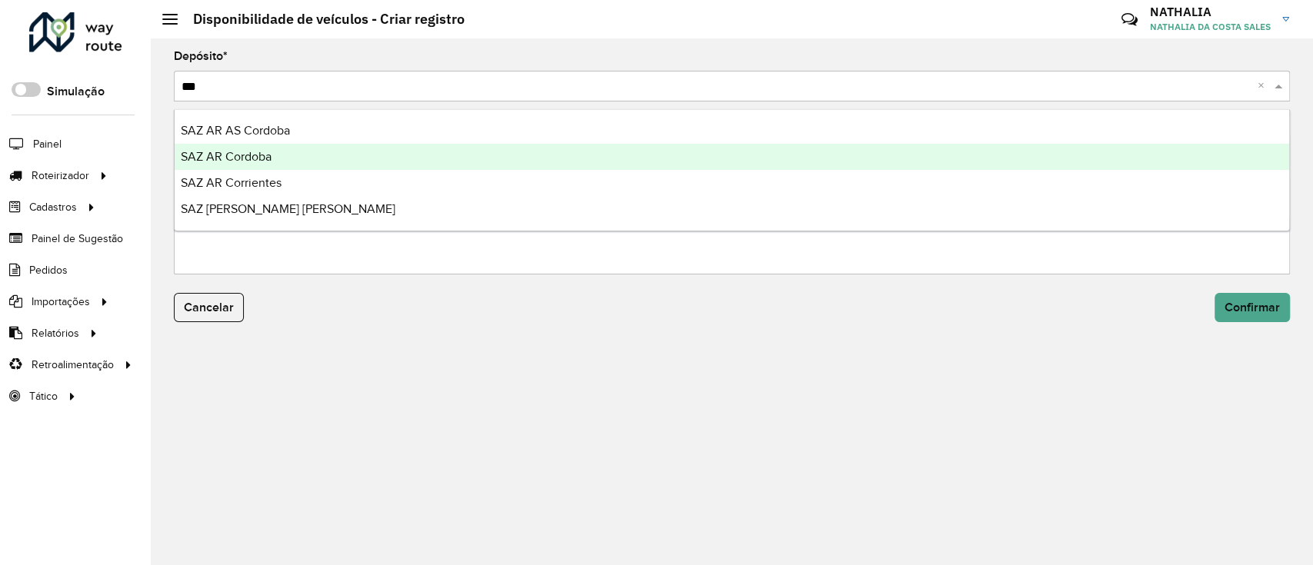
click at [768, 158] on div "SAZ AR Cordoba" at bounding box center [732, 157] width 1115 height 26
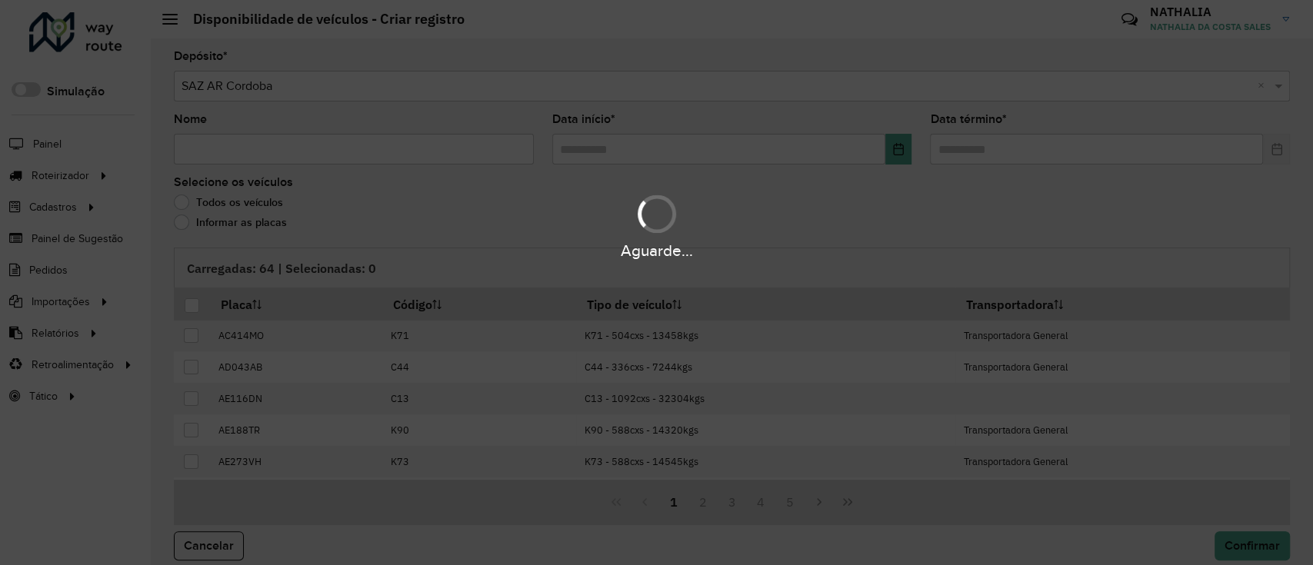
click at [406, 145] on div "Aguarde..." at bounding box center [656, 282] width 1313 height 565
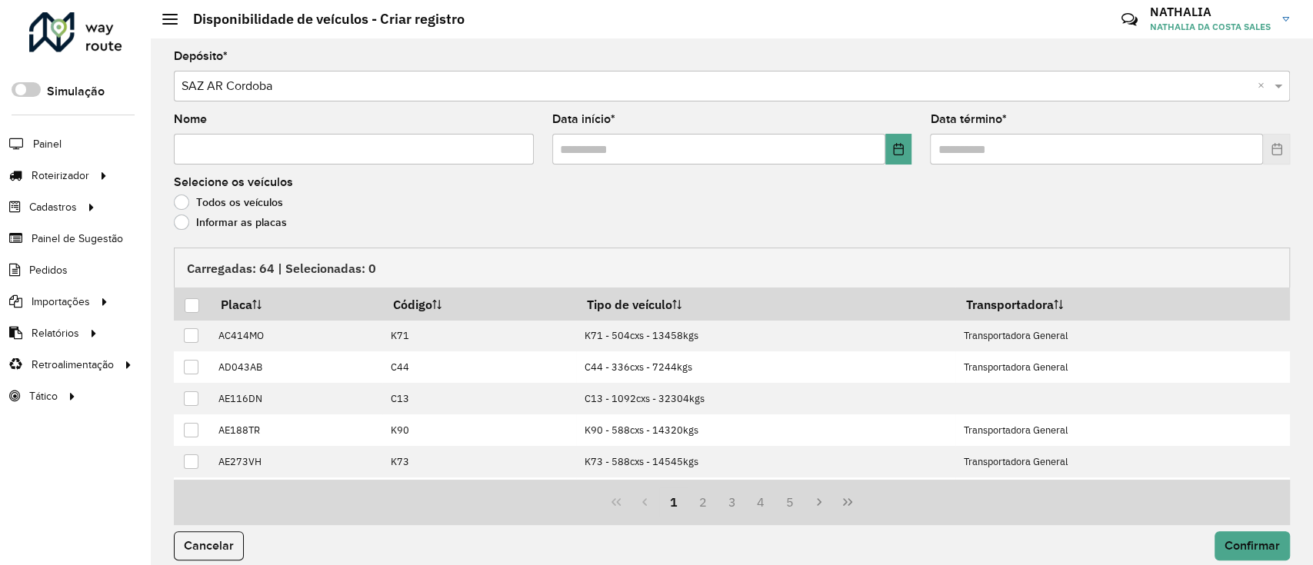
click at [406, 145] on input "Nome" at bounding box center [354, 149] width 360 height 31
type input "**"
click at [732, 139] on input "text" at bounding box center [718, 149] width 333 height 31
click at [896, 149] on icon "Choose Date" at bounding box center [898, 149] width 12 height 12
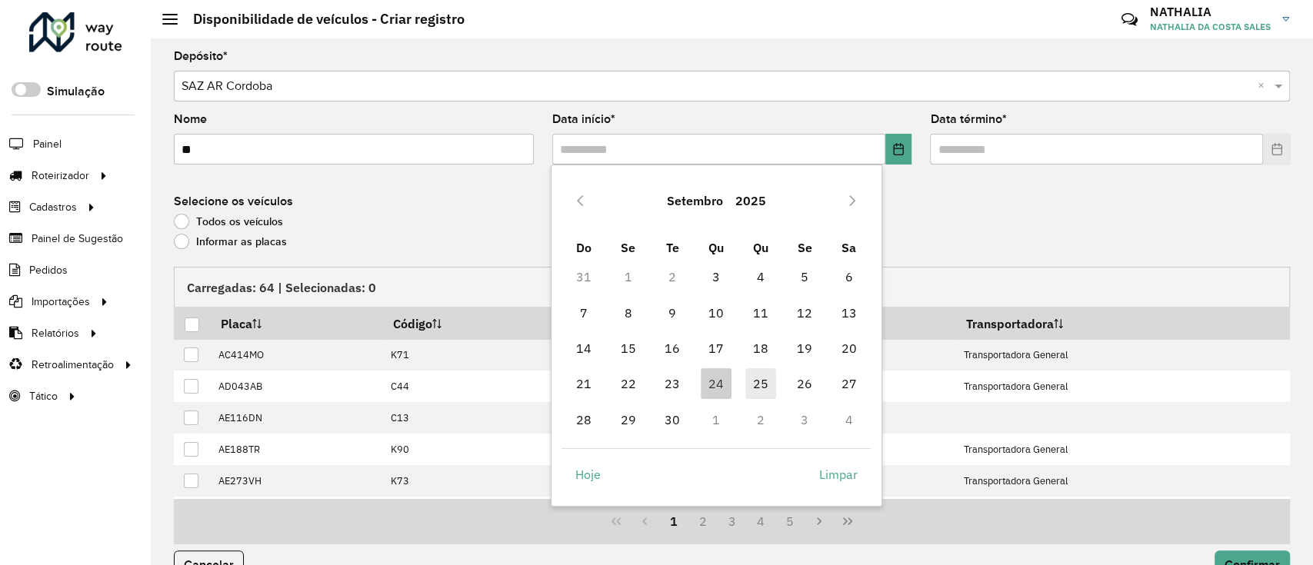
click at [763, 379] on span "25" at bounding box center [761, 384] width 31 height 31
type input "**********"
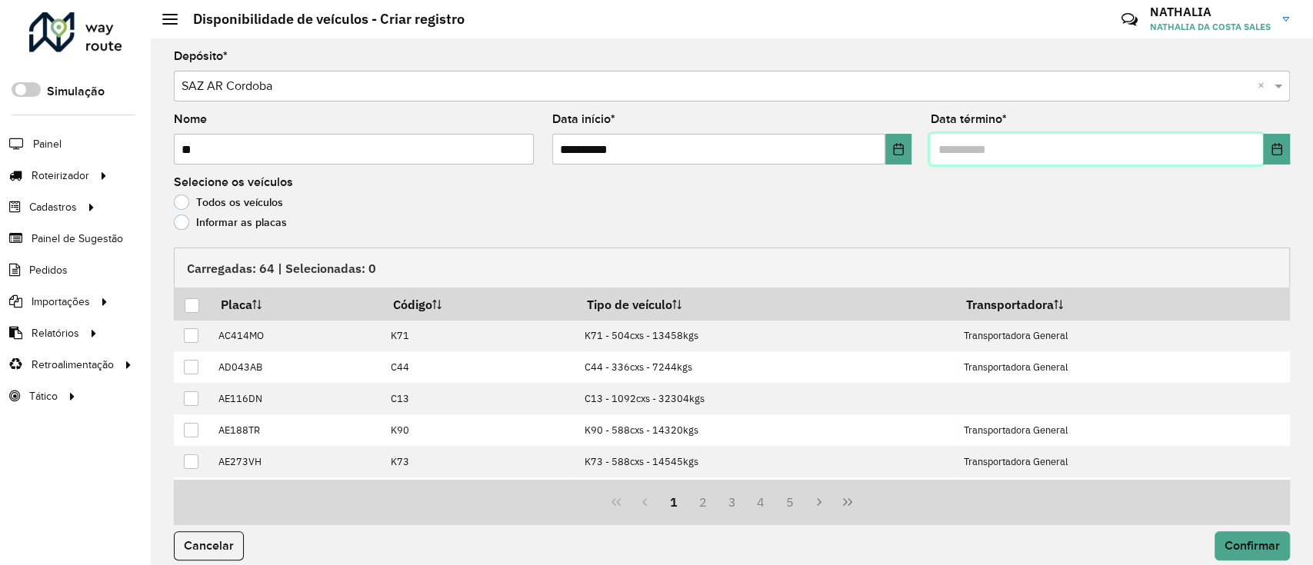
click at [962, 142] on input "text" at bounding box center [1096, 149] width 333 height 31
click at [1278, 150] on icon "Choose Date" at bounding box center [1277, 149] width 12 height 12
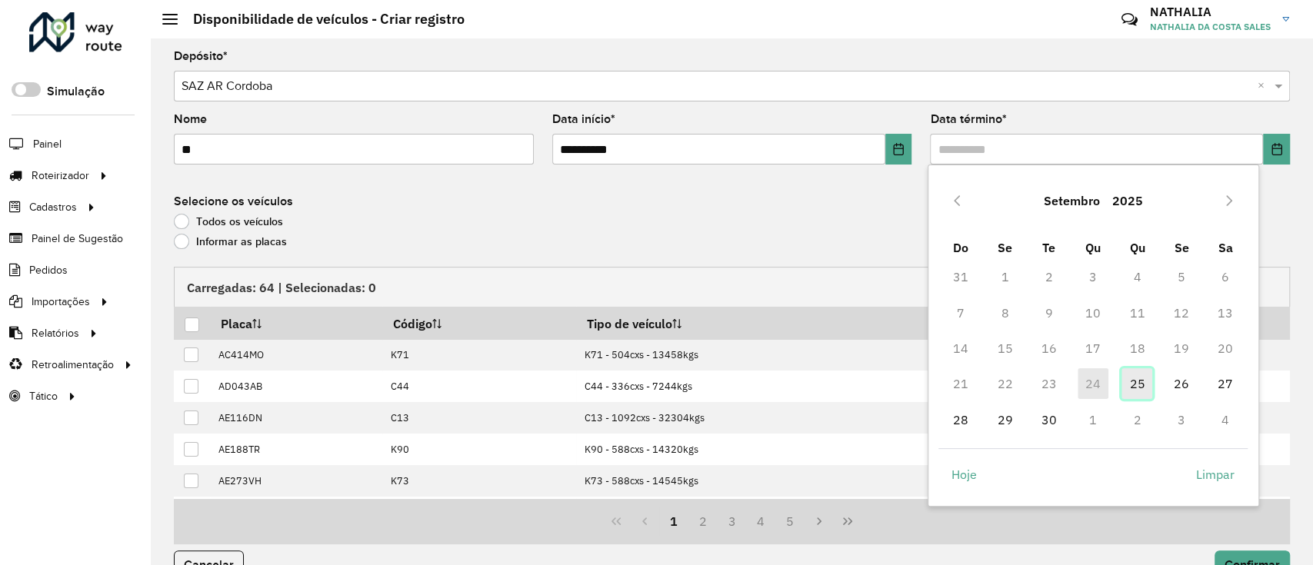
click at [1138, 384] on span "25" at bounding box center [1137, 384] width 31 height 31
type input "**********"
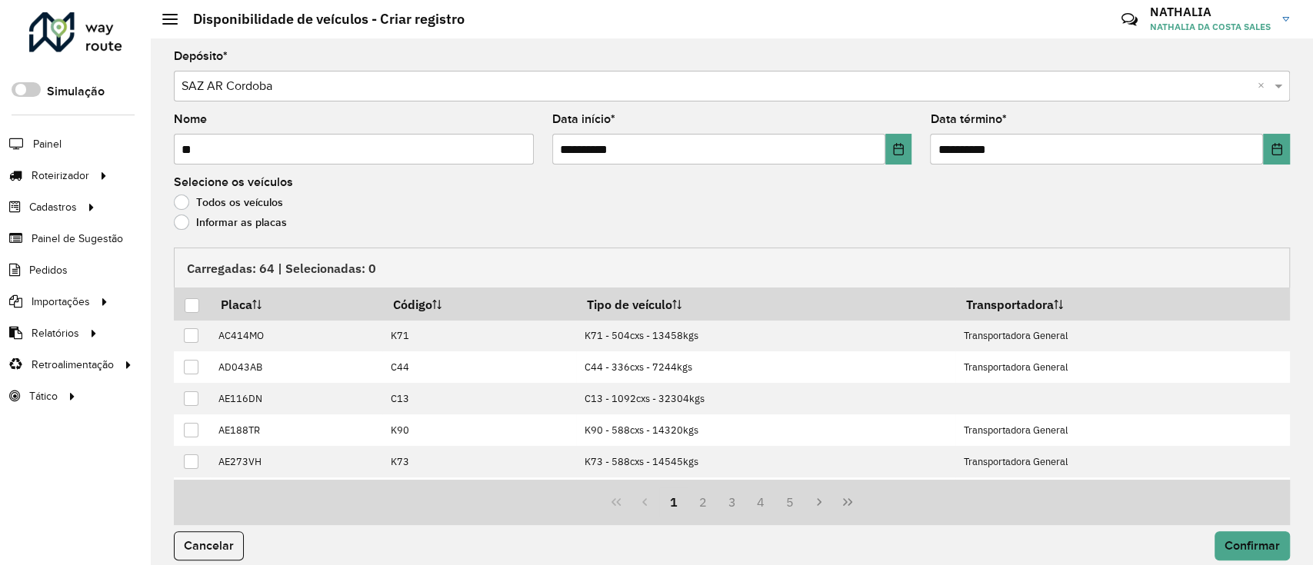
click at [225, 220] on label "Informar as placas" at bounding box center [230, 222] width 113 height 15
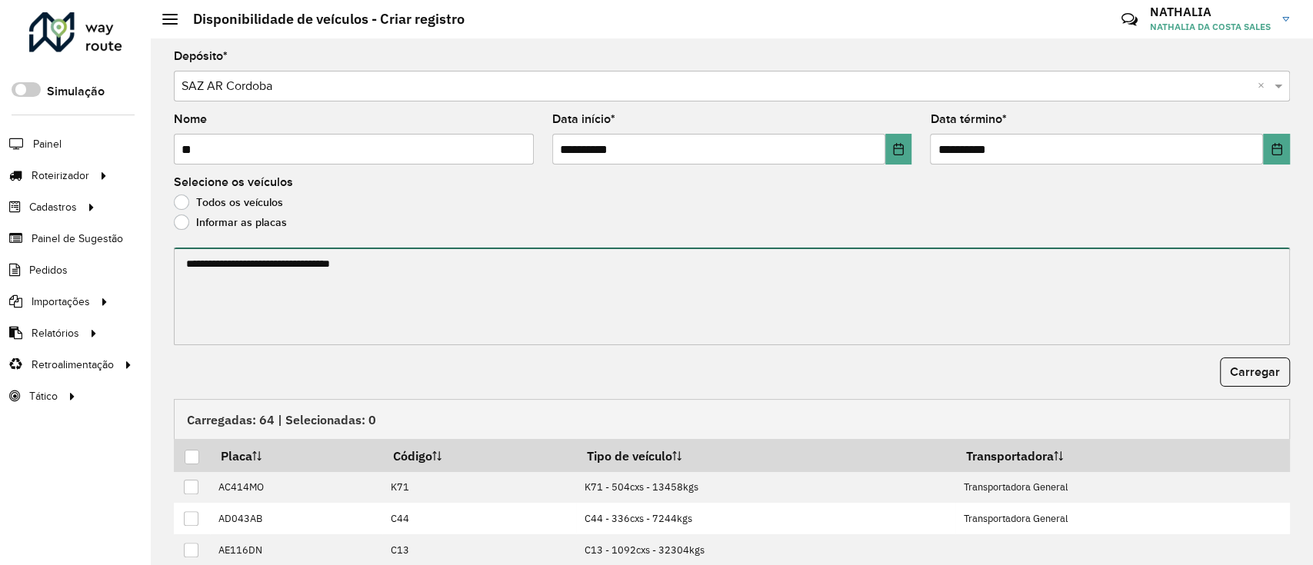
click at [215, 259] on textarea at bounding box center [732, 297] width 1116 height 98
paste textarea "****** ****** ****** ****** ******* ******* ******* ****** ****** ****** ******…"
type textarea "****** ****** ****** ****** ******* ******* ******* ****** ****** ****** ******…"
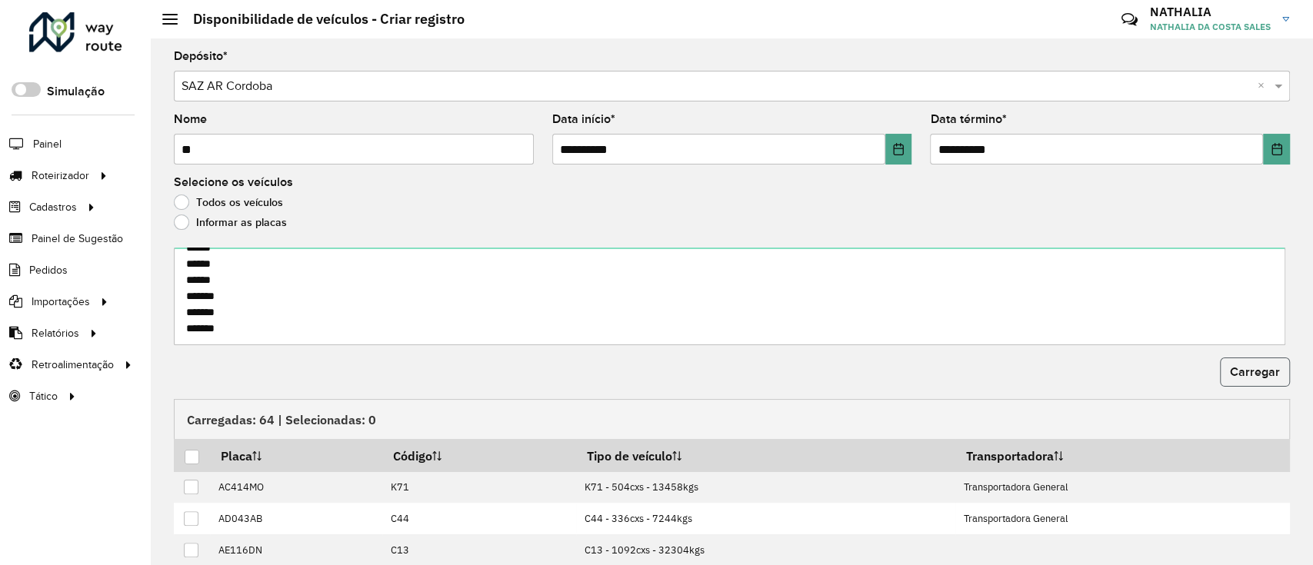
click at [1274, 369] on span "Carregar" at bounding box center [1255, 371] width 50 height 13
click at [193, 455] on div at bounding box center [192, 457] width 15 height 15
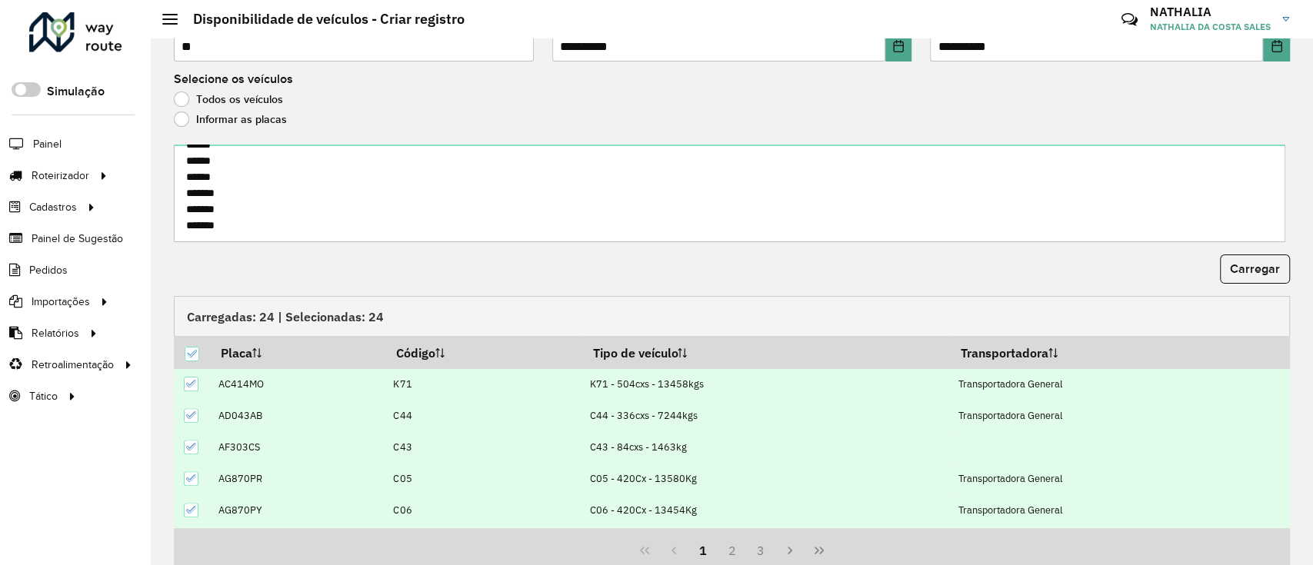
scroll to position [165, 0]
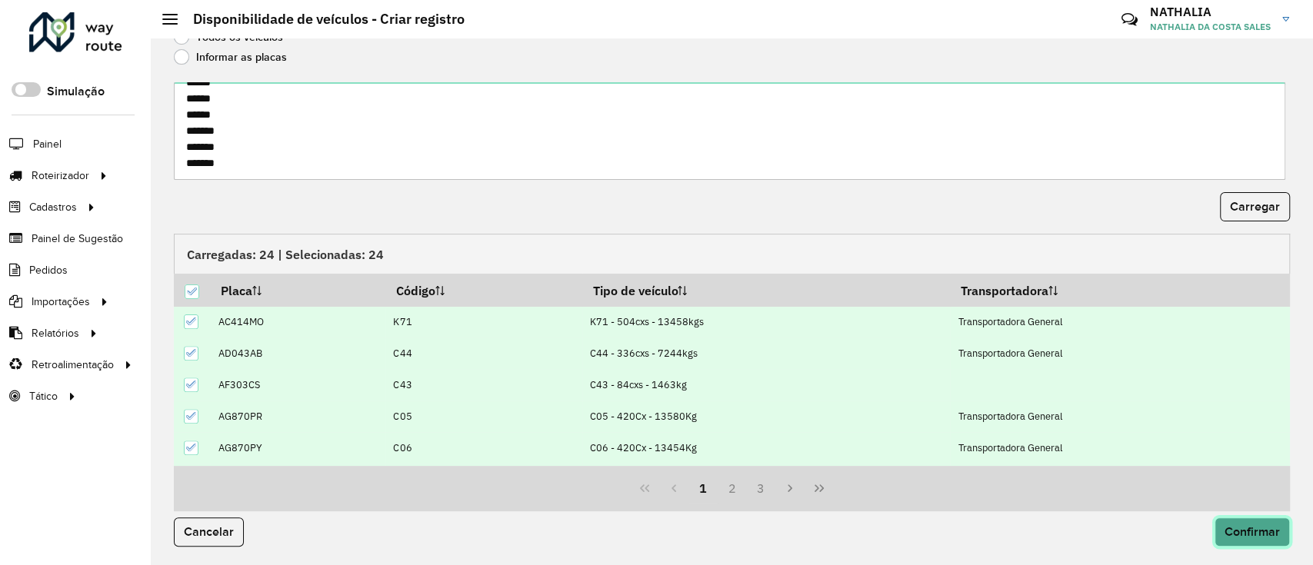
click at [1262, 534] on span "Confirmar" at bounding box center [1252, 531] width 55 height 13
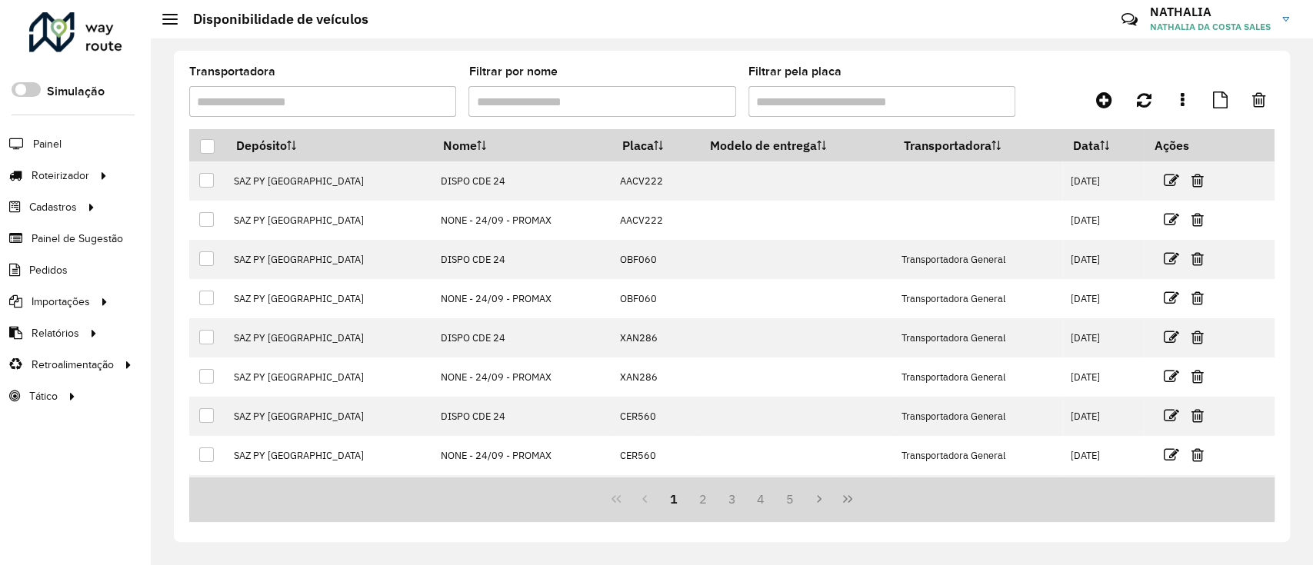
click at [1003, 62] on div "Transportadora Filtrar por nome Filtrar pela placa Depósito Nome Placa Modelo d…" at bounding box center [732, 297] width 1116 height 492
click at [68, 22] on div at bounding box center [75, 32] width 93 height 40
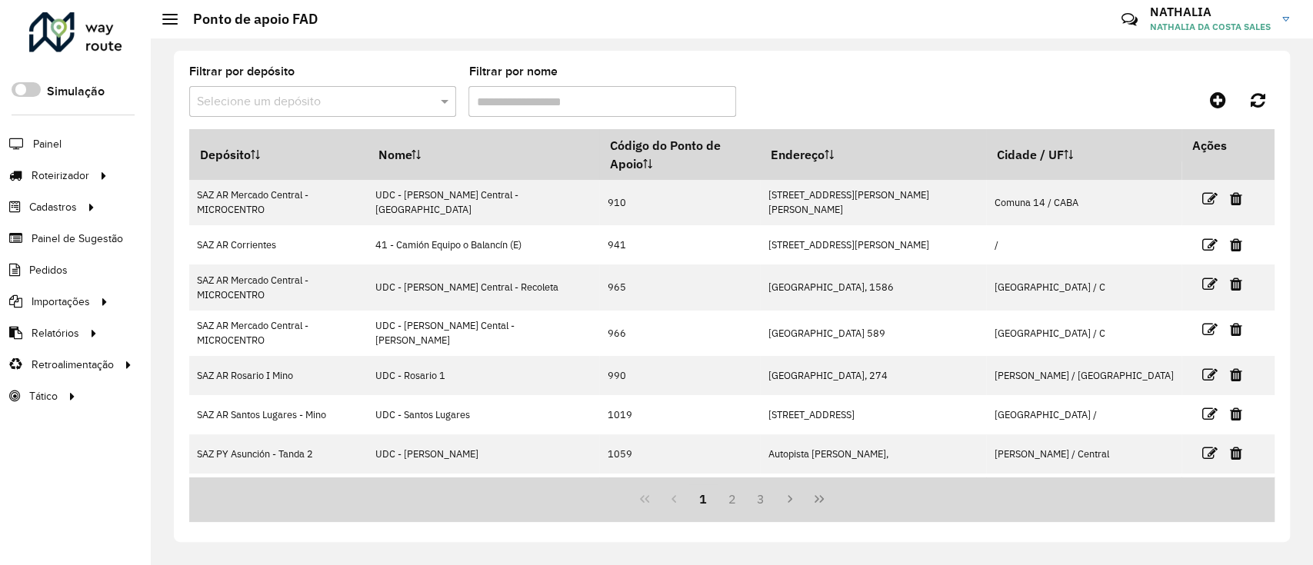
click at [787, 67] on formly-group "Filtrar por depósito Selecione um depósito Filtrar por nome" at bounding box center [590, 97] width 802 height 63
click at [339, 93] on input "text" at bounding box center [307, 102] width 221 height 18
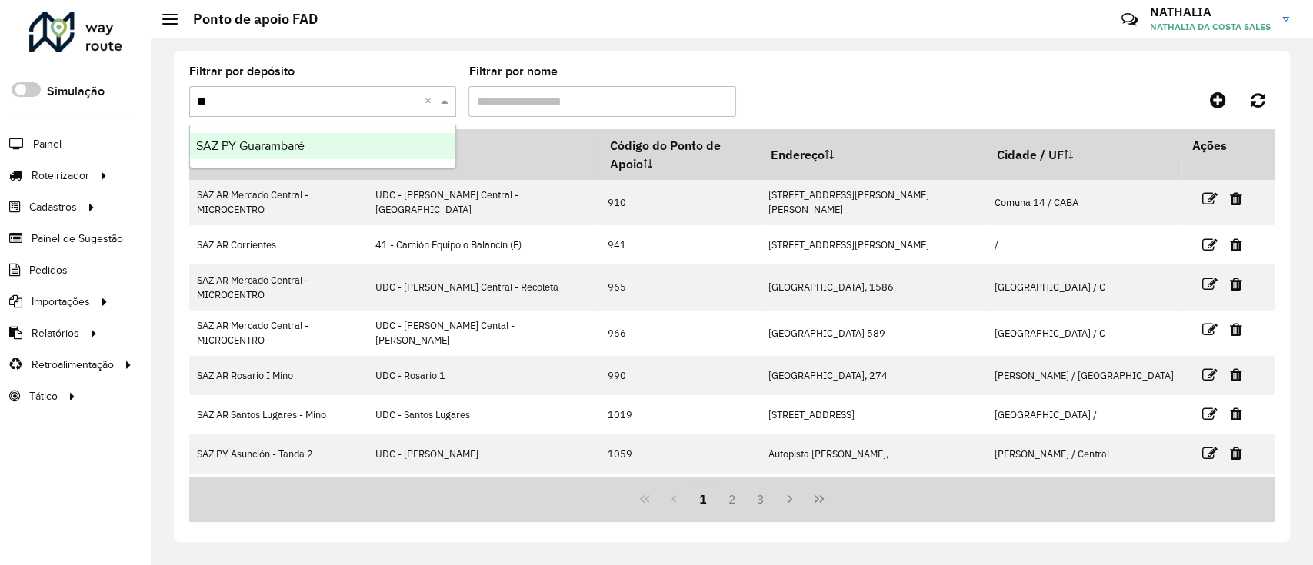
type input "***"
click at [339, 157] on div "SAZ PY Guarambaré" at bounding box center [322, 146] width 265 height 26
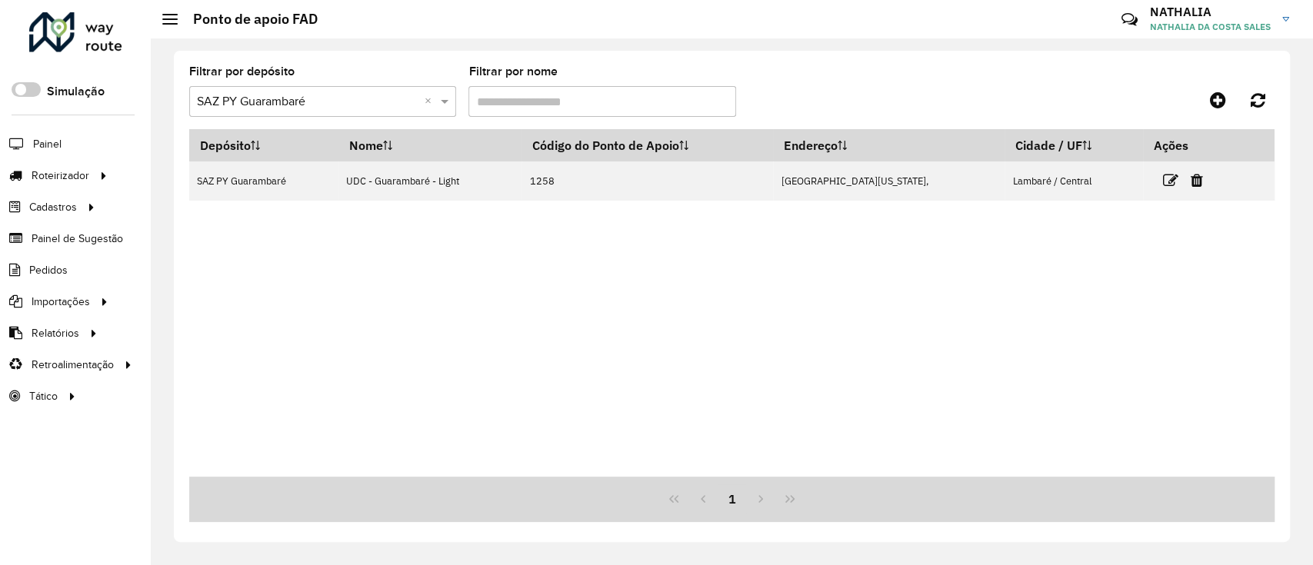
click at [787, 228] on div "Depósito Nome Código do Ponto de Apoio Endereço Cidade / UF Ações SAZ PY Guaram…" at bounding box center [732, 303] width 1086 height 348
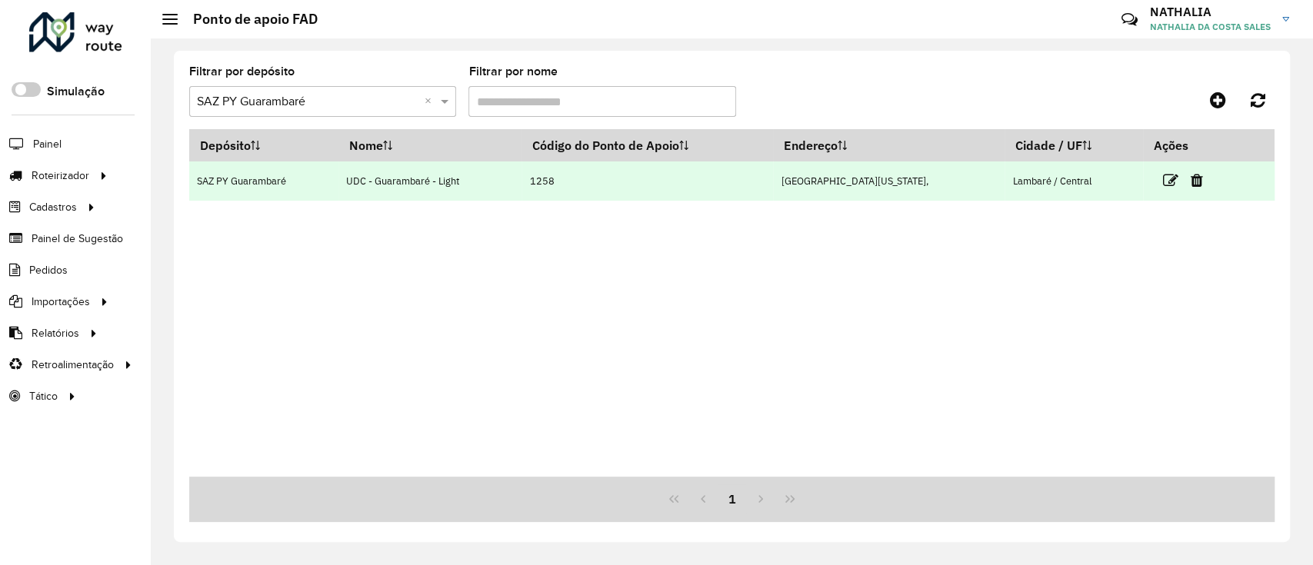
drag, startPoint x: 362, startPoint y: 178, endPoint x: 474, endPoint y: 181, distance: 112.3
click at [474, 181] on td "UDC - Guarambaré - Light" at bounding box center [431, 181] width 184 height 39
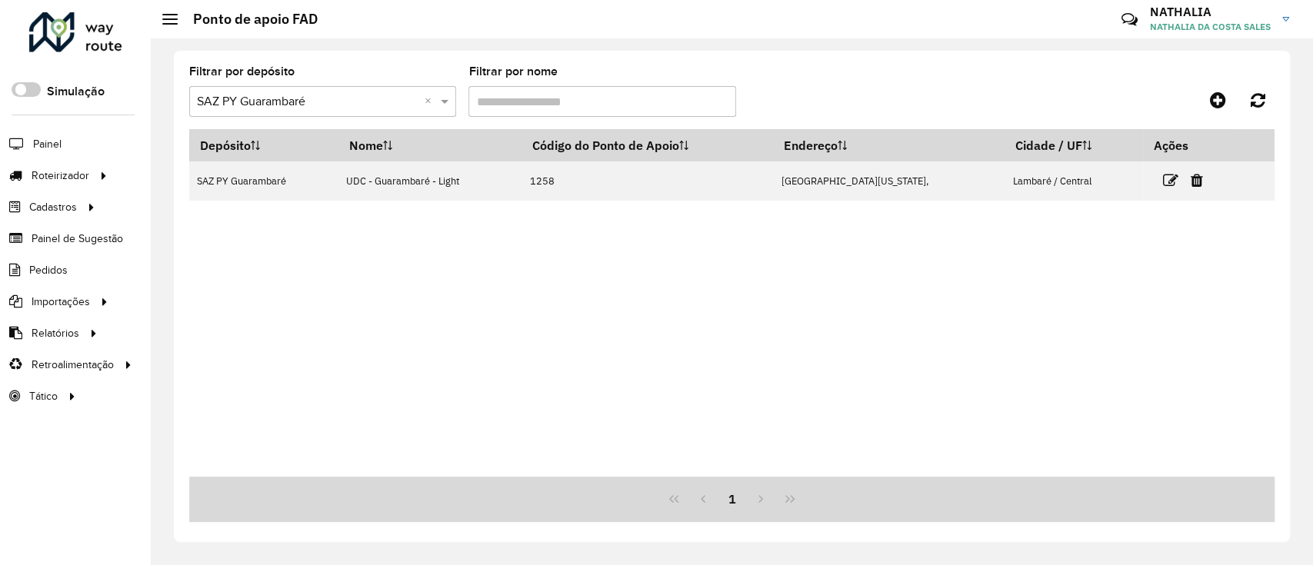
click at [619, 286] on div "Depósito Nome Código do Ponto de Apoio Endereço Cidade / UF Ações SAZ PY Guaram…" at bounding box center [732, 303] width 1086 height 348
click at [659, 277] on div "Depósito Nome Código do Ponto de Apoio Endereço Cidade / UF Ações SAZ PY Guaram…" at bounding box center [732, 303] width 1086 height 348
click at [679, 284] on div "Depósito Nome Código do Ponto de Apoio Endereço Cidade / UF Ações SAZ PY Guaram…" at bounding box center [732, 303] width 1086 height 348
click at [519, 97] on input "Filtrar por nome" at bounding box center [602, 101] width 267 height 31
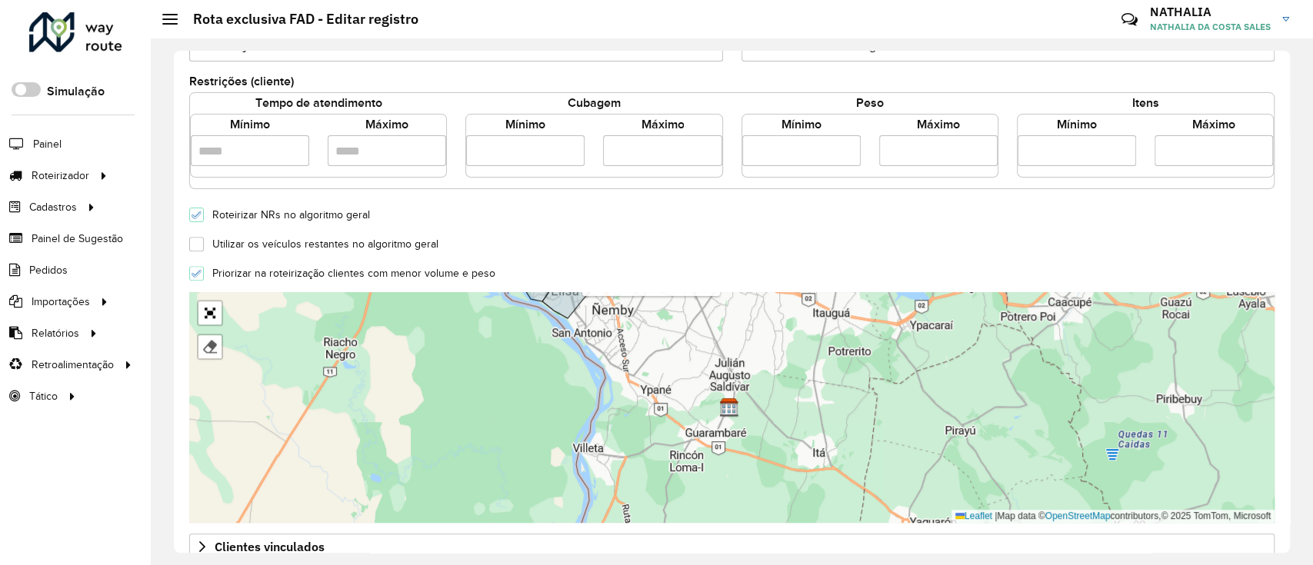
scroll to position [493, 0]
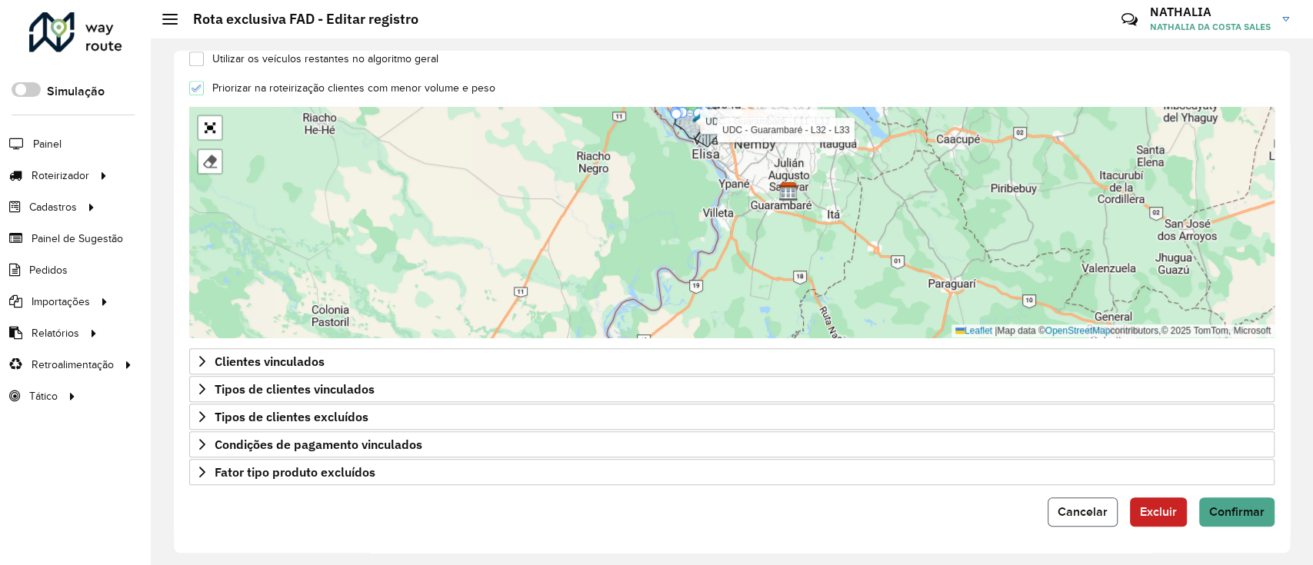
click at [1080, 500] on button "Cancelar" at bounding box center [1083, 512] width 70 height 29
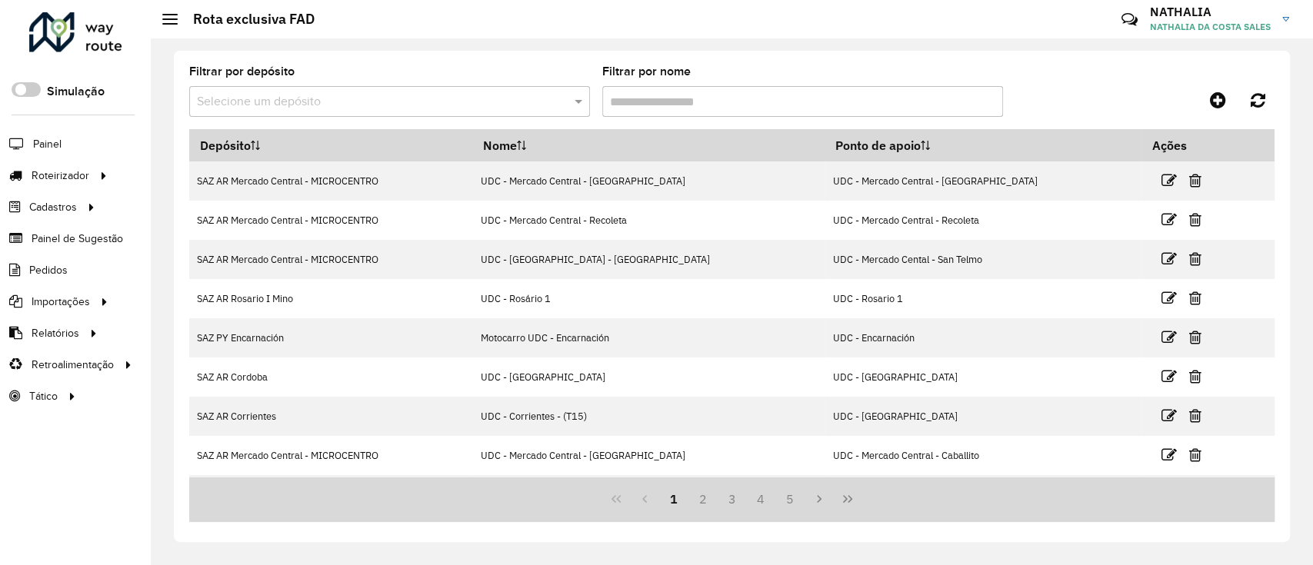
click at [505, 102] on input "text" at bounding box center [374, 102] width 355 height 18
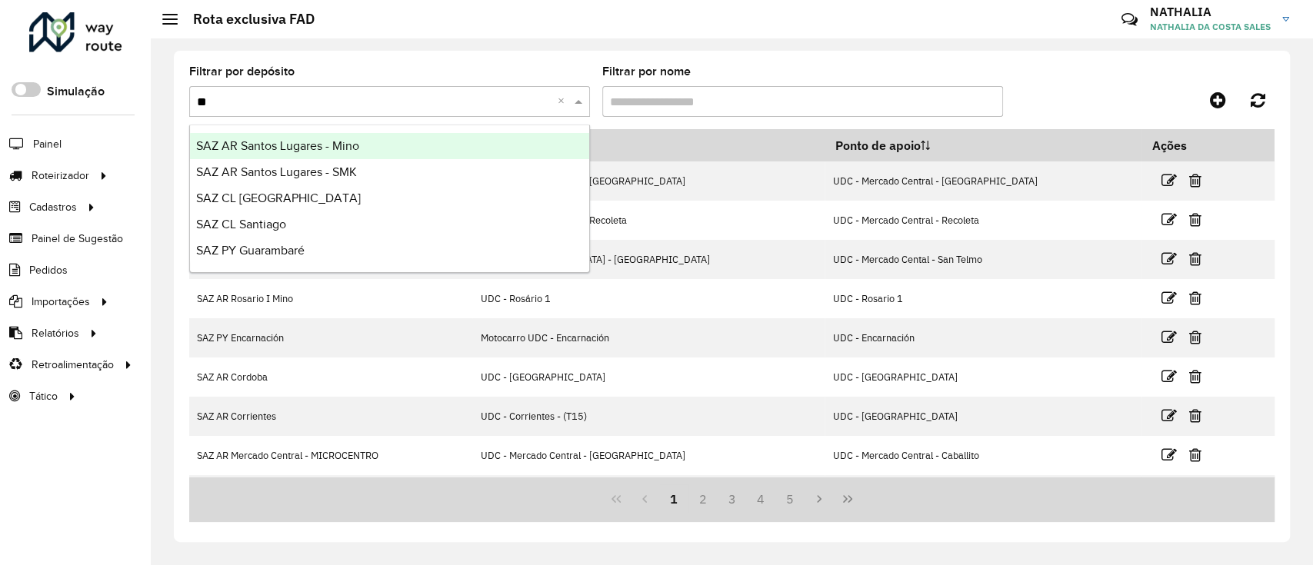
type input "***"
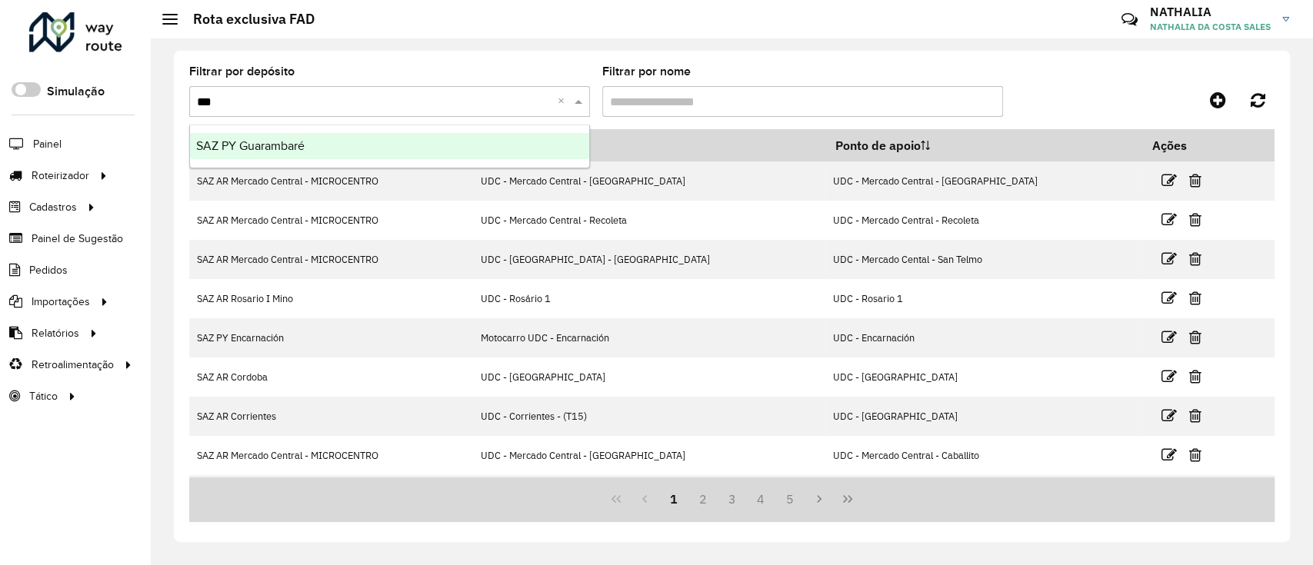
click at [509, 148] on div "SAZ PY Guarambaré" at bounding box center [389, 146] width 399 height 26
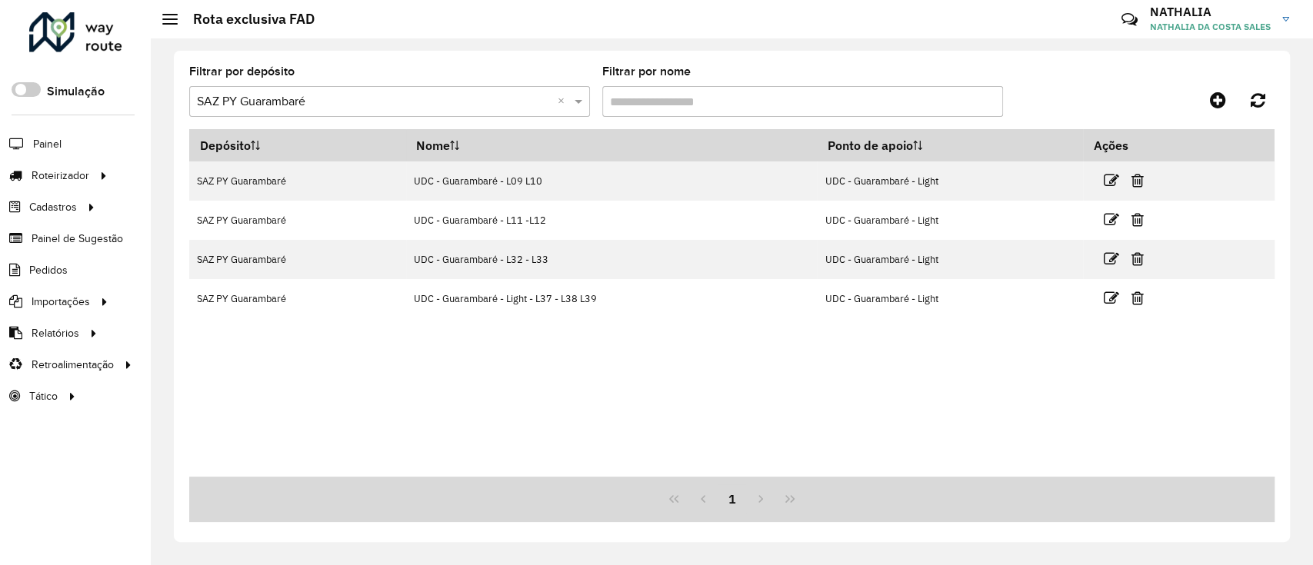
click at [605, 354] on div "Depósito Nome Ponto de apoio Ações SAZ PY Guarambaré UDC - Guarambaré - L09 L10…" at bounding box center [732, 303] width 1086 height 348
click at [1223, 96] on icon at bounding box center [1218, 100] width 16 height 18
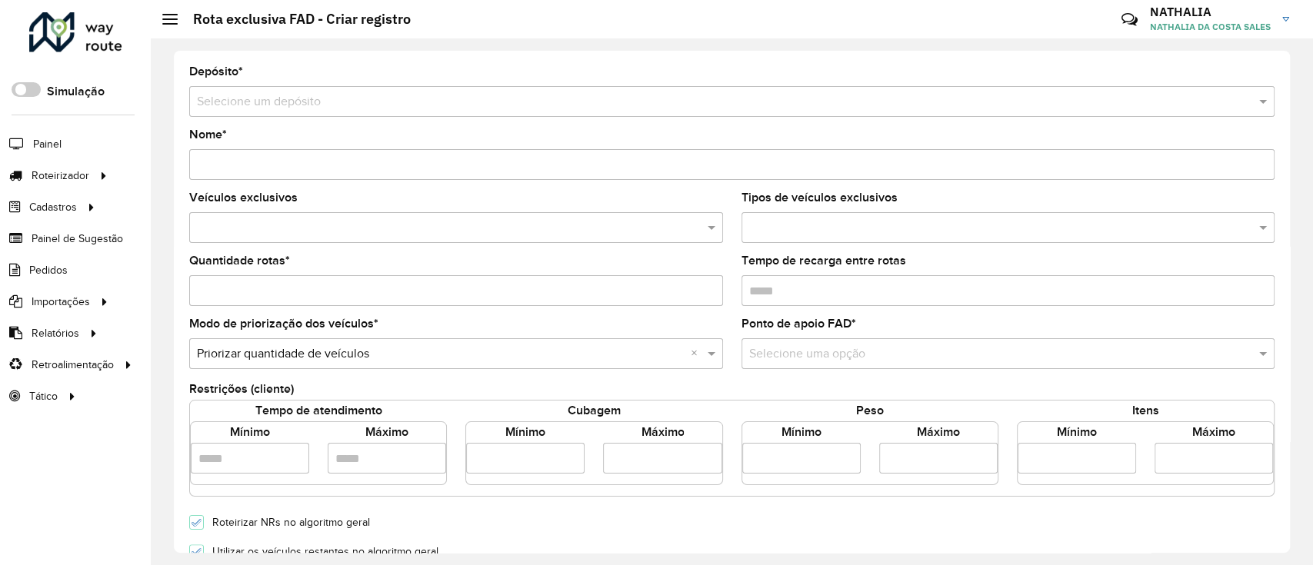
scroll to position [493, 0]
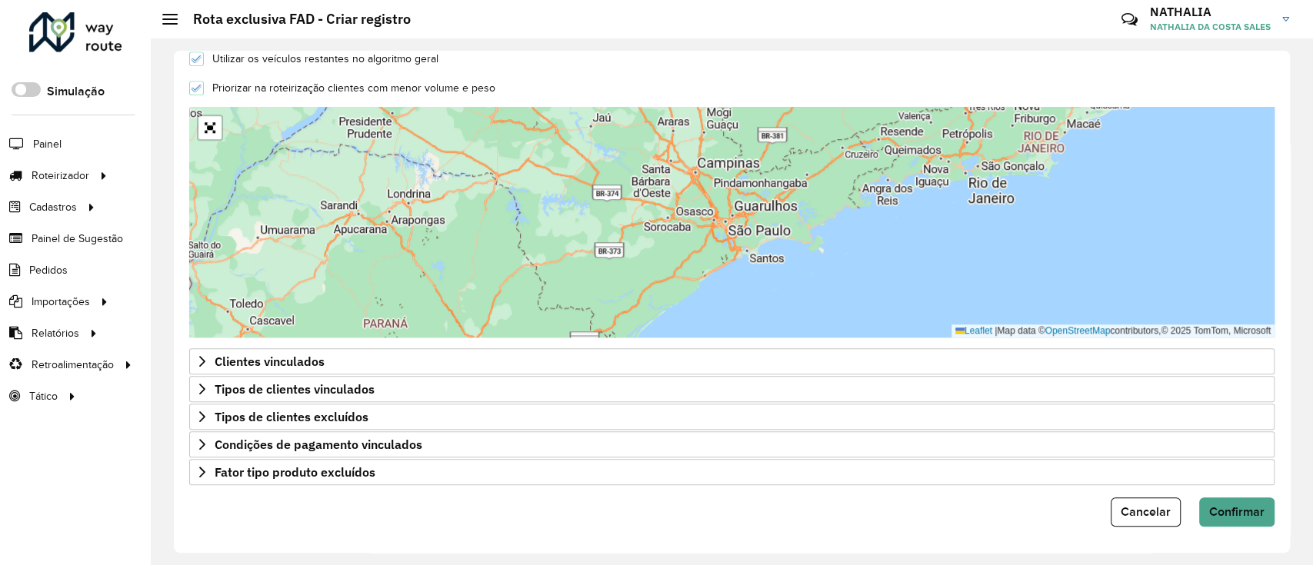
click at [1108, 510] on div "Cancelar Confirmar" at bounding box center [732, 512] width 1086 height 29
click at [1147, 516] on span "Cancelar" at bounding box center [1146, 511] width 50 height 13
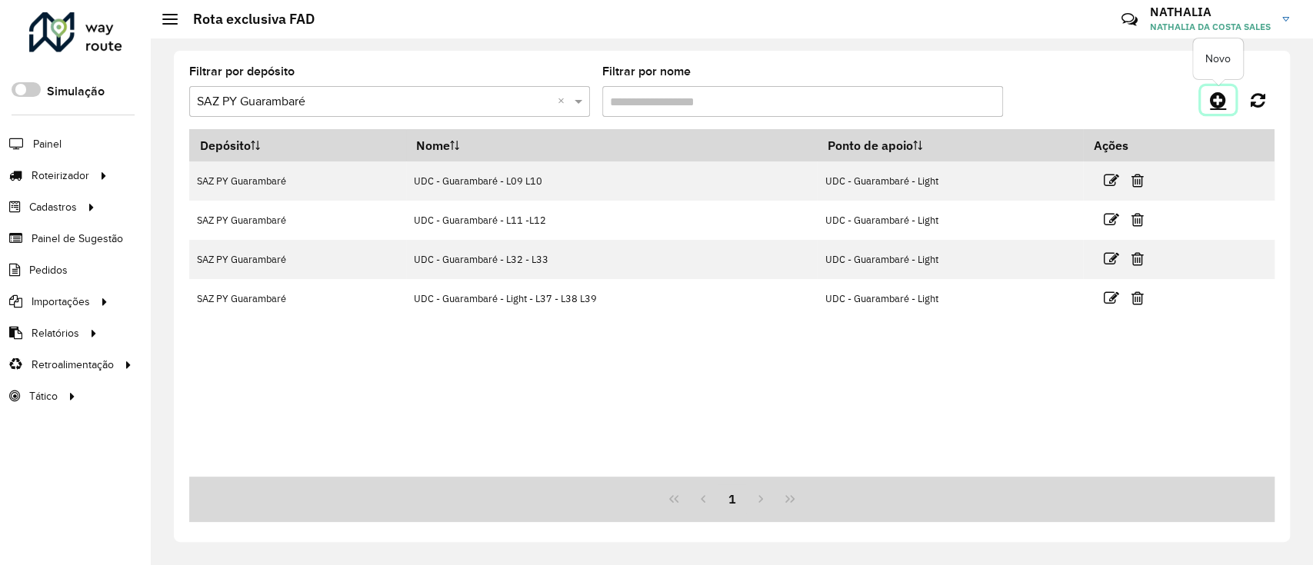
click at [1218, 96] on icon at bounding box center [1218, 100] width 16 height 18
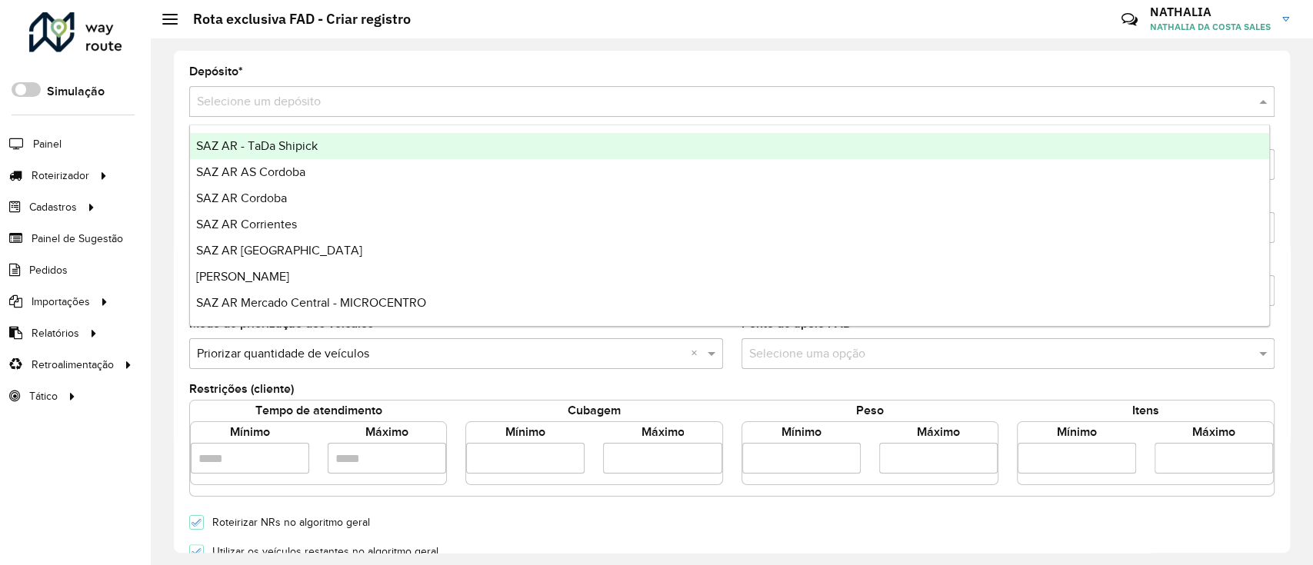
click at [390, 101] on input "text" at bounding box center [716, 102] width 1039 height 18
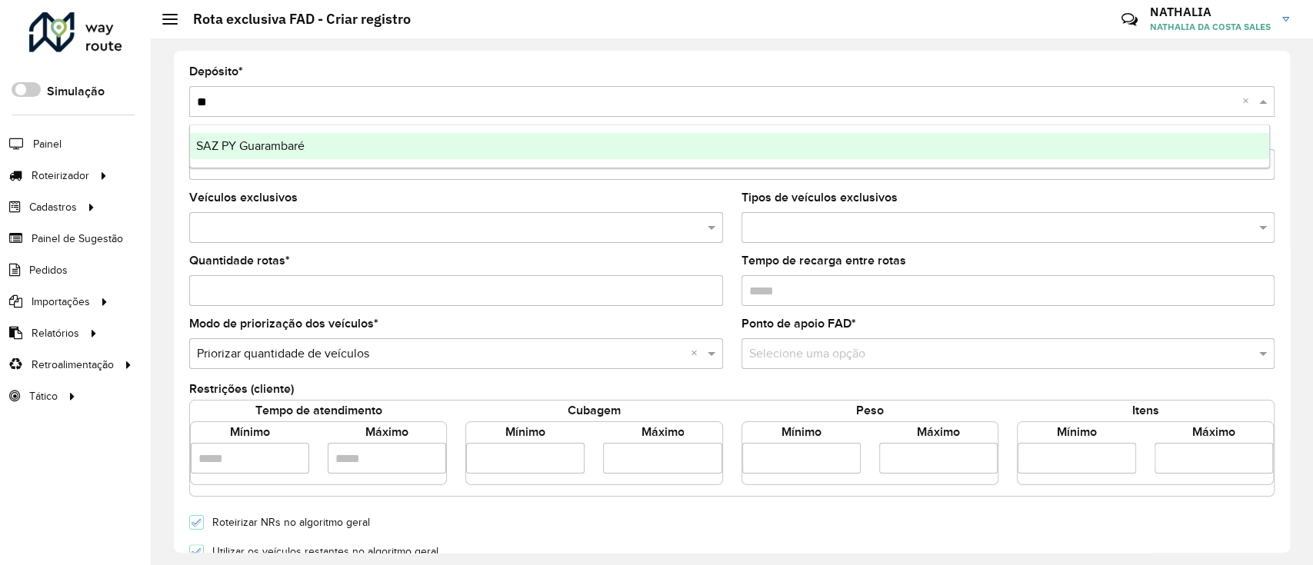
type input "***"
click at [319, 145] on div "SAZ PY Guarambaré" at bounding box center [729, 146] width 1079 height 26
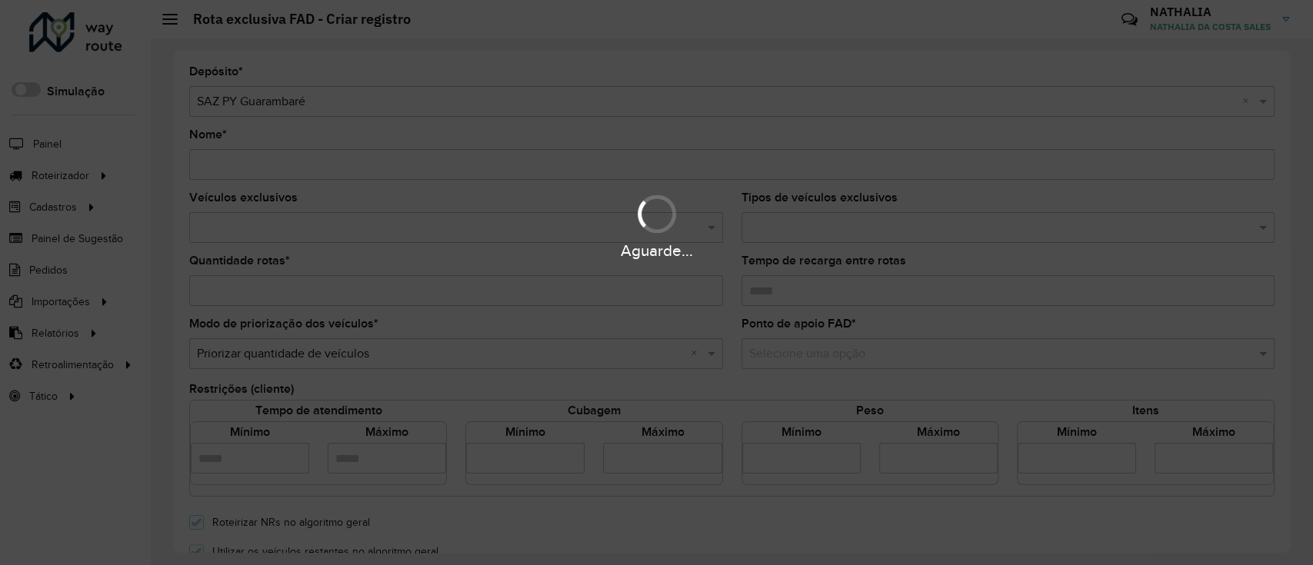
click at [306, 158] on div "Aguarde..." at bounding box center [656, 282] width 1313 height 565
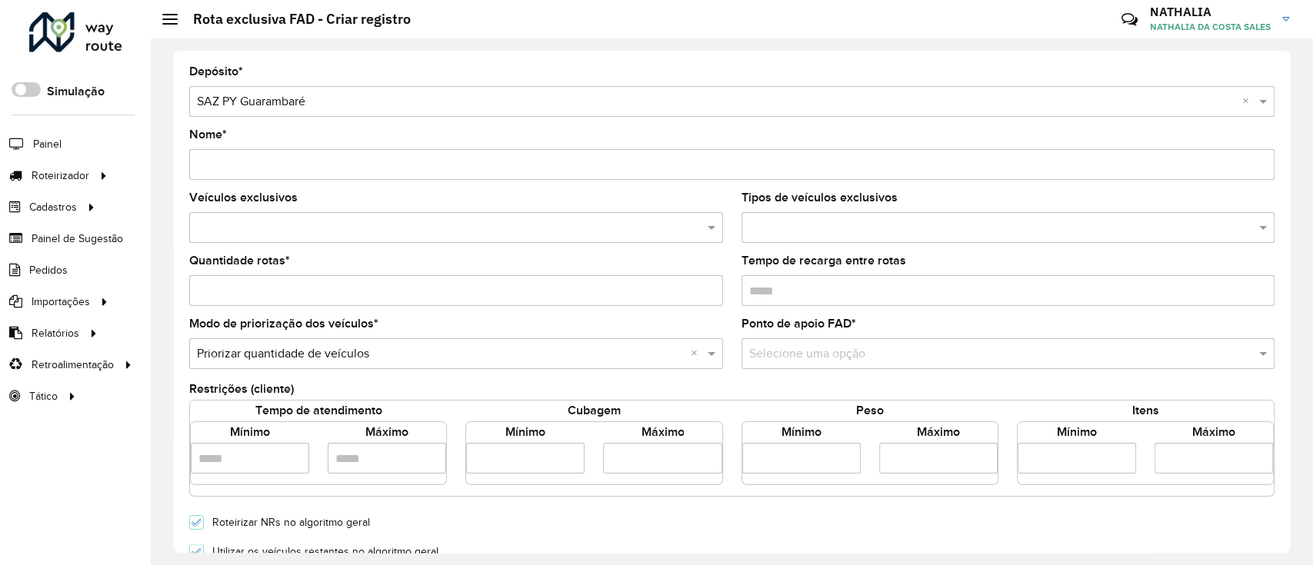
click at [306, 158] on input "Nome *" at bounding box center [732, 164] width 1086 height 31
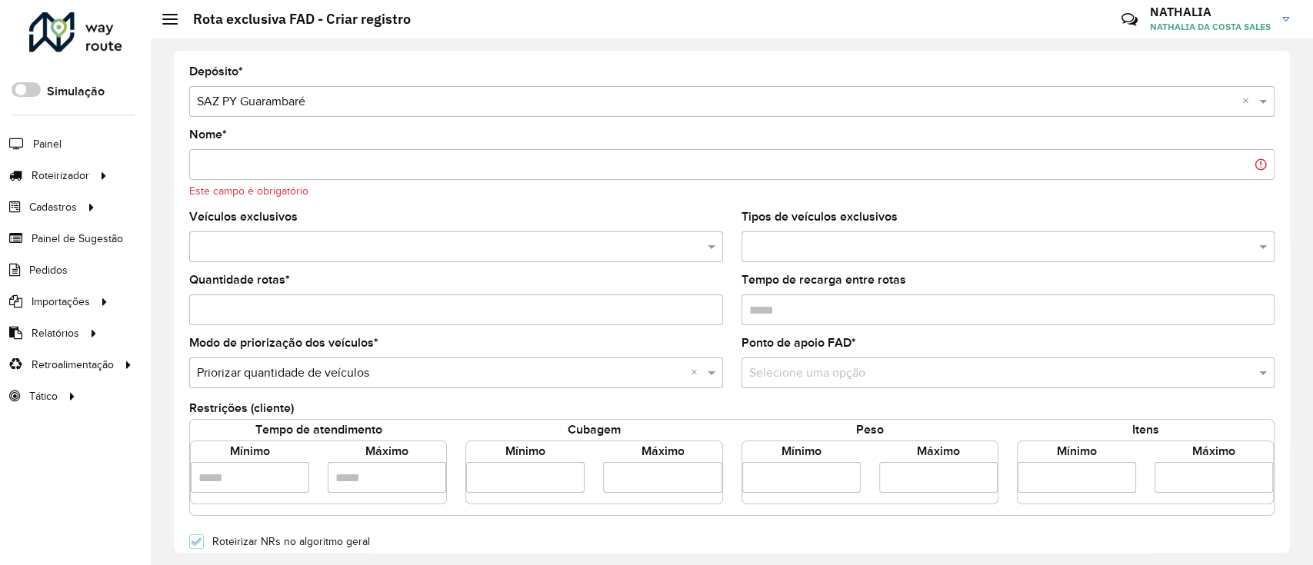
paste input "**********"
type input "**********"
click at [324, 162] on input "**********" at bounding box center [732, 164] width 1086 height 31
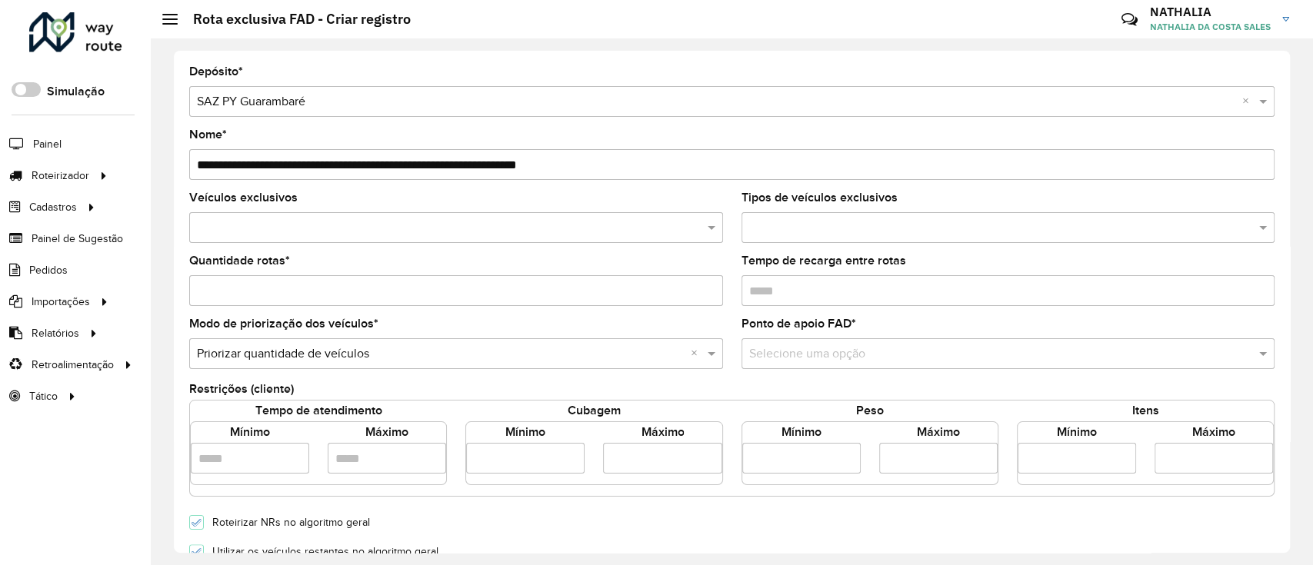
click at [604, 152] on input "**********" at bounding box center [732, 164] width 1086 height 31
click at [603, 153] on input "**********" at bounding box center [732, 164] width 1086 height 31
click at [603, 154] on input "**********" at bounding box center [732, 164] width 1086 height 31
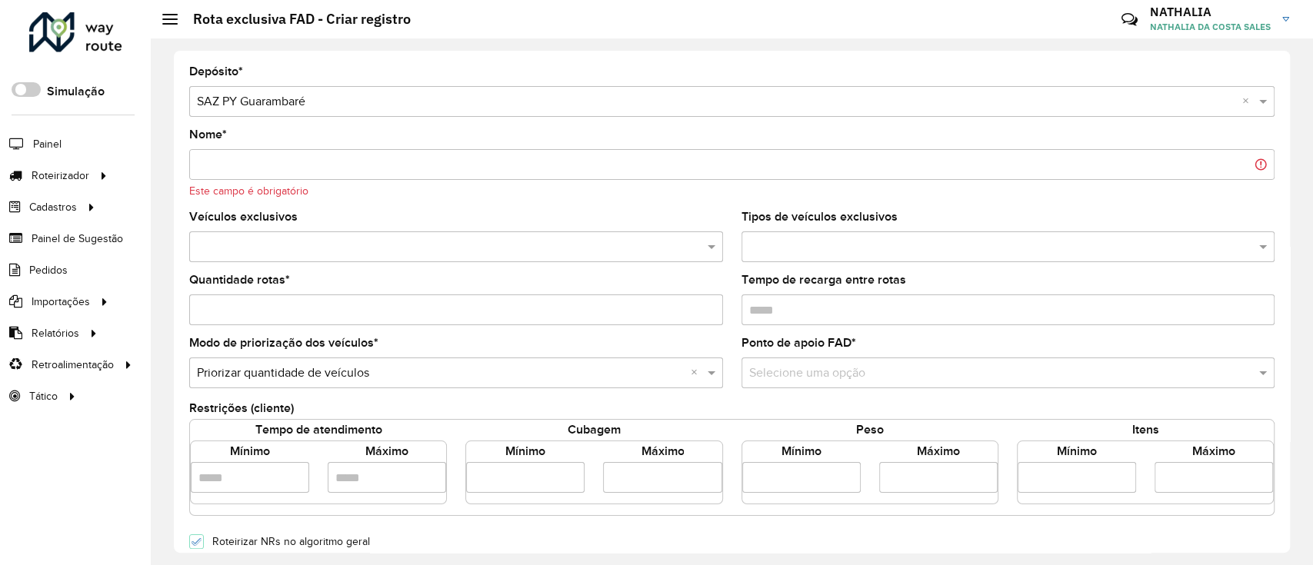
paste input "**********"
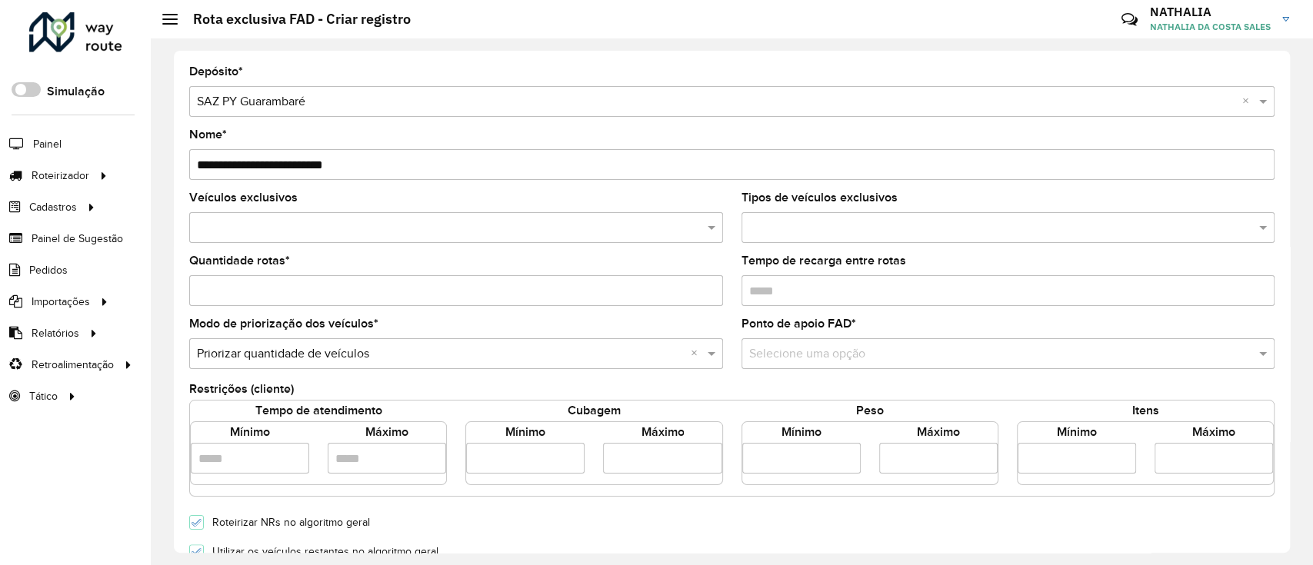
click at [224, 165] on input "**********" at bounding box center [732, 164] width 1086 height 31
click at [390, 172] on input "**********" at bounding box center [732, 164] width 1086 height 31
click at [330, 169] on input "**********" at bounding box center [732, 164] width 1086 height 31
click at [333, 163] on input "**********" at bounding box center [732, 164] width 1086 height 31
type input "**********"
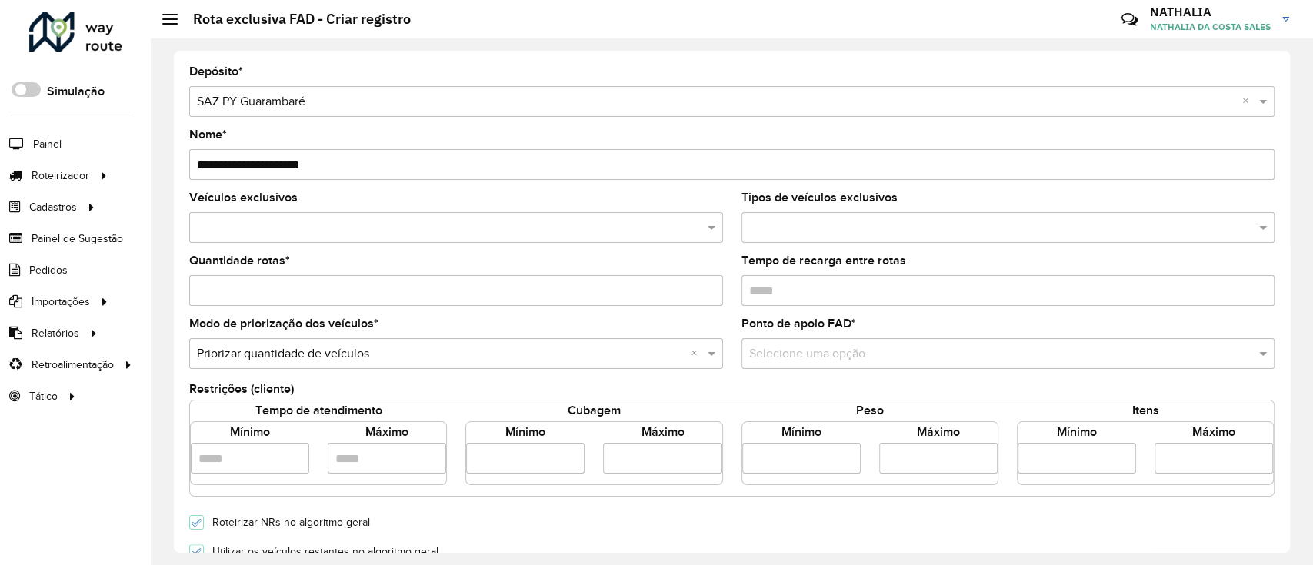
click at [568, 164] on input "**********" at bounding box center [732, 164] width 1086 height 31
click at [569, 235] on input "text" at bounding box center [448, 228] width 511 height 18
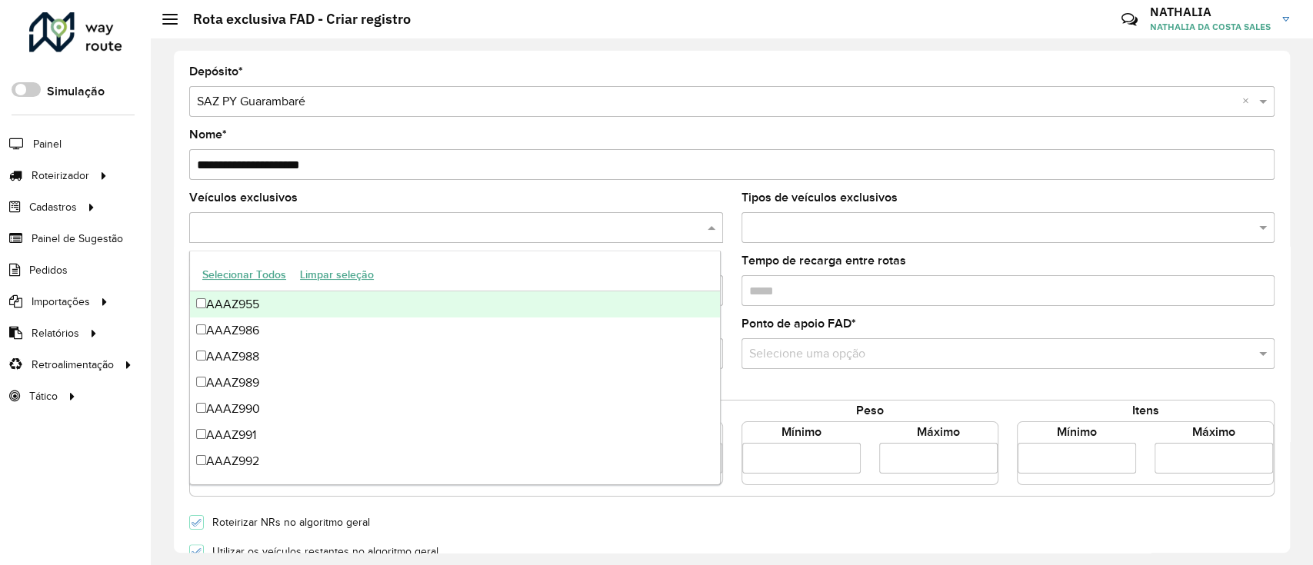
paste input "******"
type input "******"
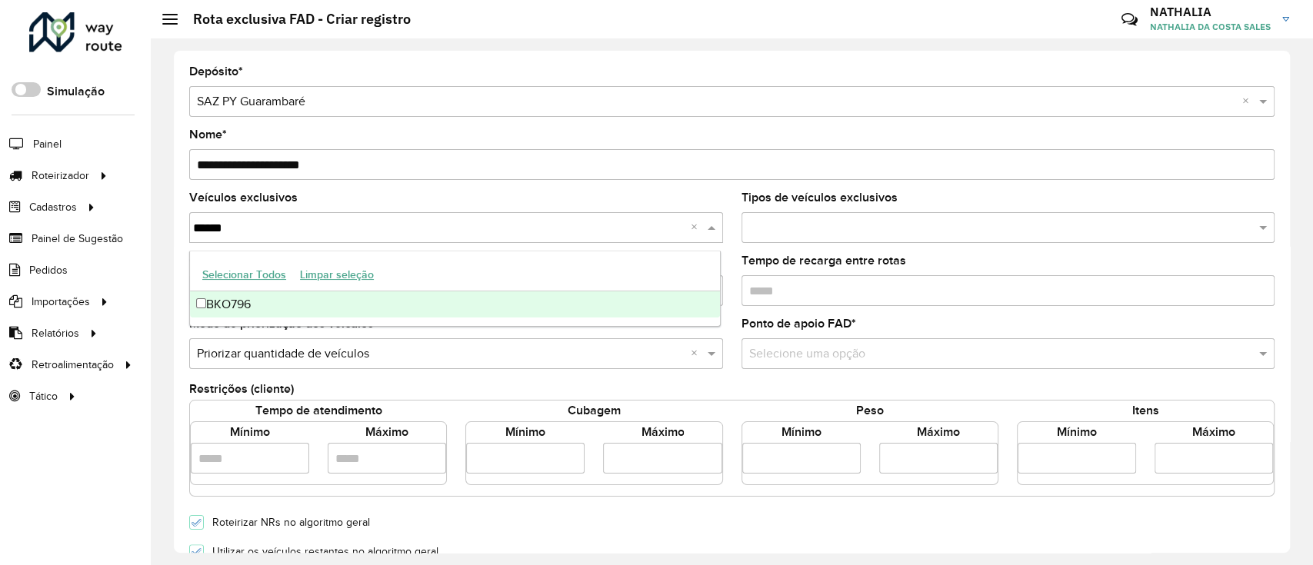
click at [335, 302] on div "BKO796" at bounding box center [455, 305] width 530 height 26
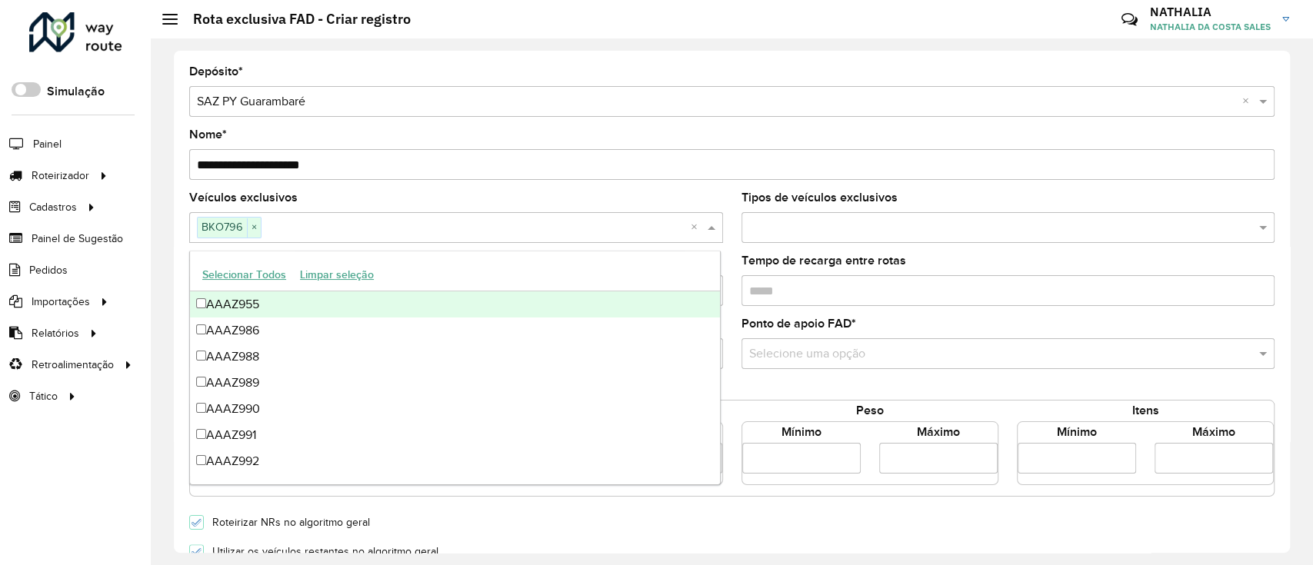
click at [620, 207] on div "Veículos exclusivos BKO796 × ×" at bounding box center [456, 217] width 534 height 51
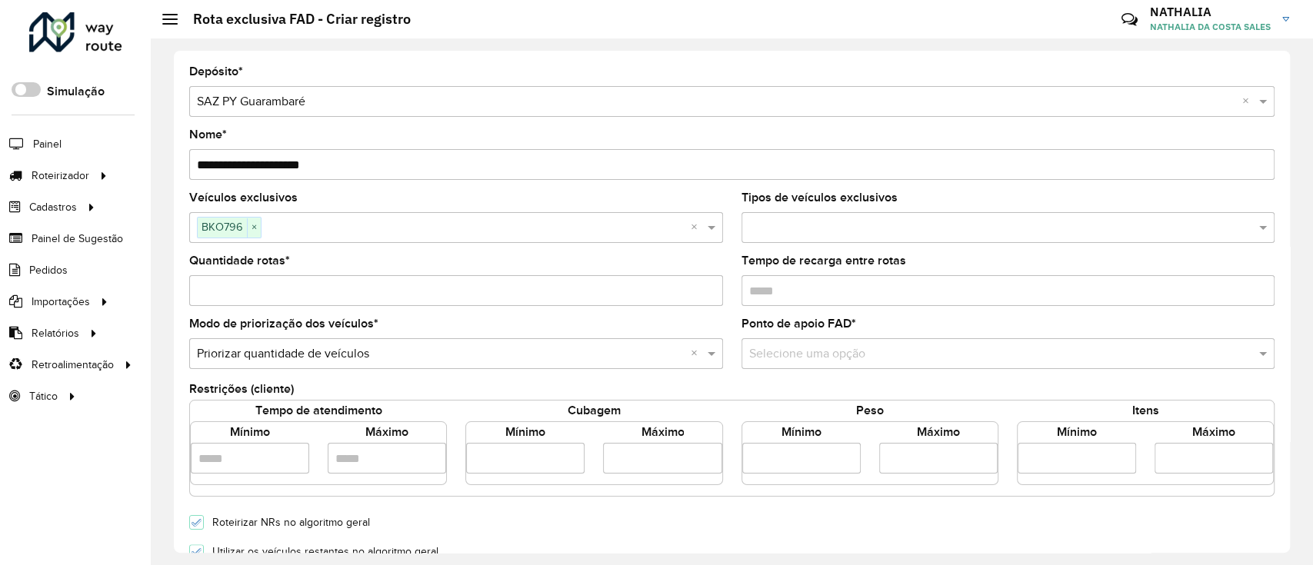
click at [474, 287] on input "Quantidade rotas *" at bounding box center [456, 290] width 534 height 31
click at [708, 285] on input "*" at bounding box center [456, 290] width 534 height 31
type input "*"
click at [708, 285] on input "*" at bounding box center [456, 290] width 534 height 31
click at [494, 460] on input "number" at bounding box center [525, 458] width 118 height 31
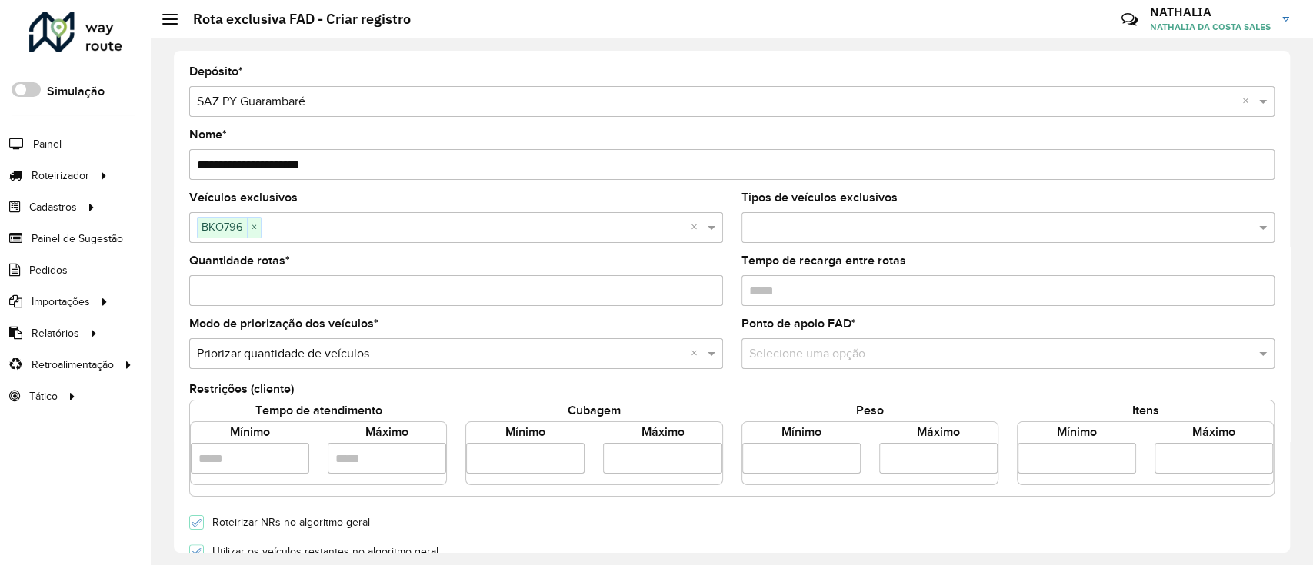
type input "****"
click at [610, 456] on input "number" at bounding box center [662, 458] width 118 height 31
type input "*****"
click at [656, 412] on div "Cubagem" at bounding box center [593, 412] width 257 height 18
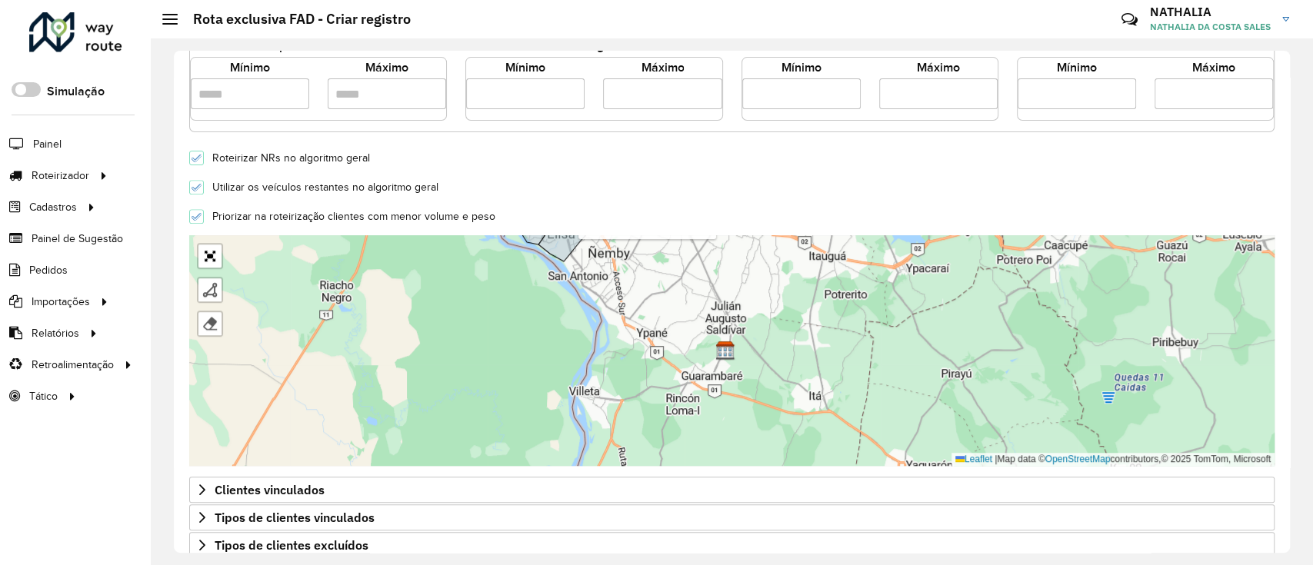
scroll to position [410, 0]
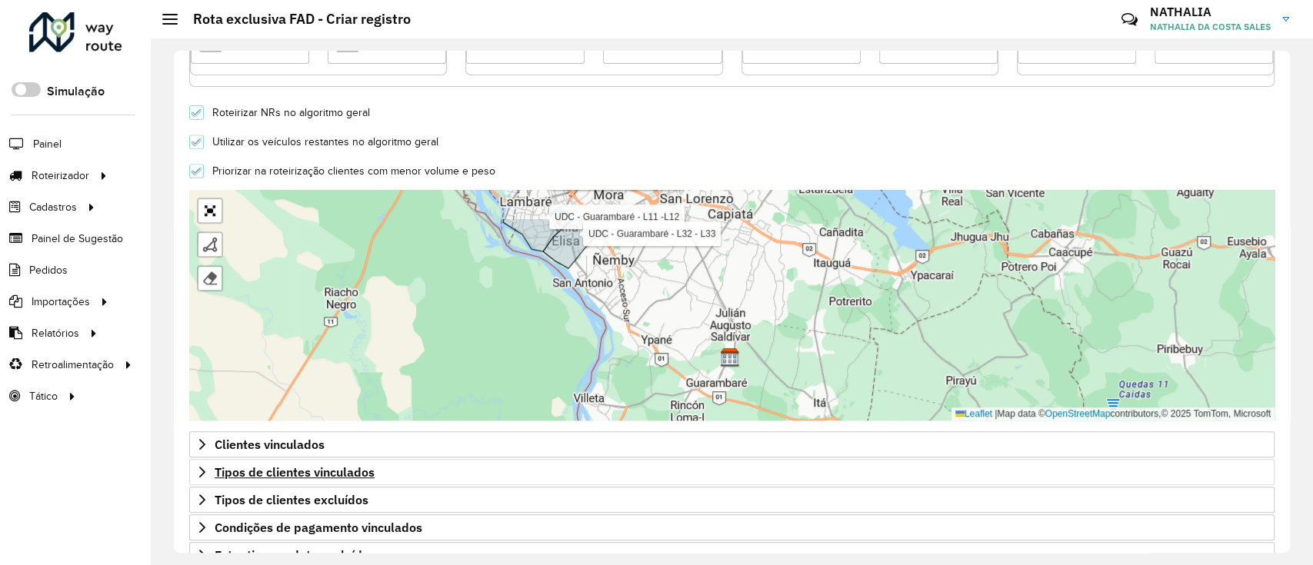
drag, startPoint x: 587, startPoint y: 326, endPoint x: 589, endPoint y: 463, distance: 137.0
click at [589, 463] on form "**********" at bounding box center [732, 133] width 1086 height 954
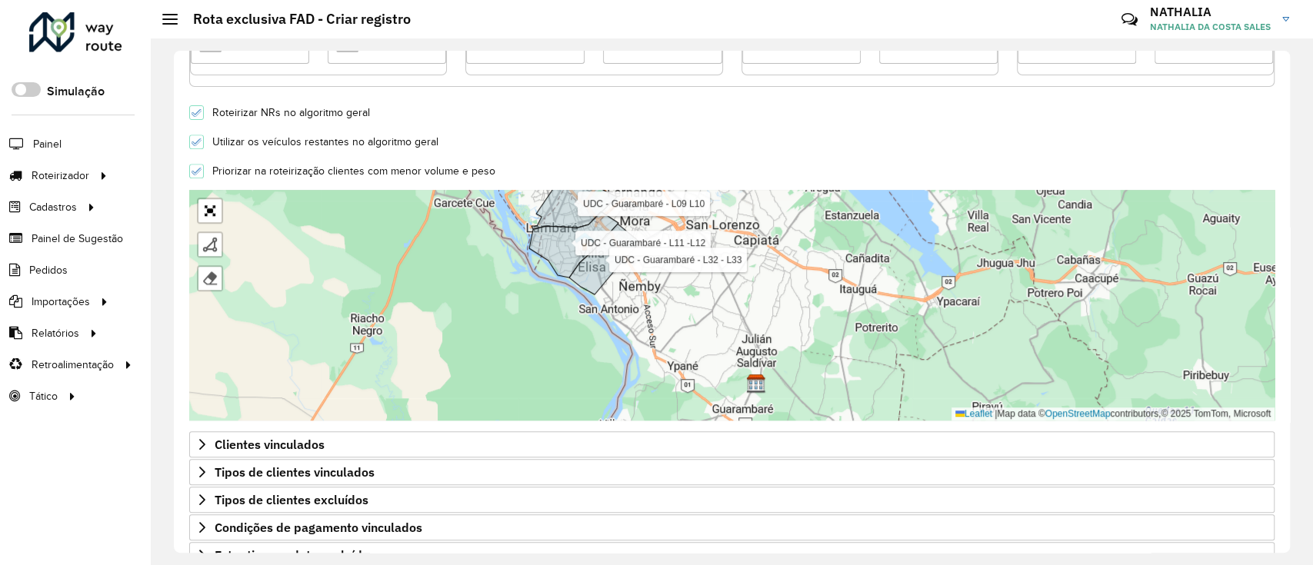
drag, startPoint x: 425, startPoint y: 371, endPoint x: 453, endPoint y: 312, distance: 65.7
click at [453, 312] on div "UDC - Guarambaré - L09 L10 UDC - Guarambaré - L11 -L12 UDC - Guarambaré - L32 -…" at bounding box center [732, 305] width 1086 height 231
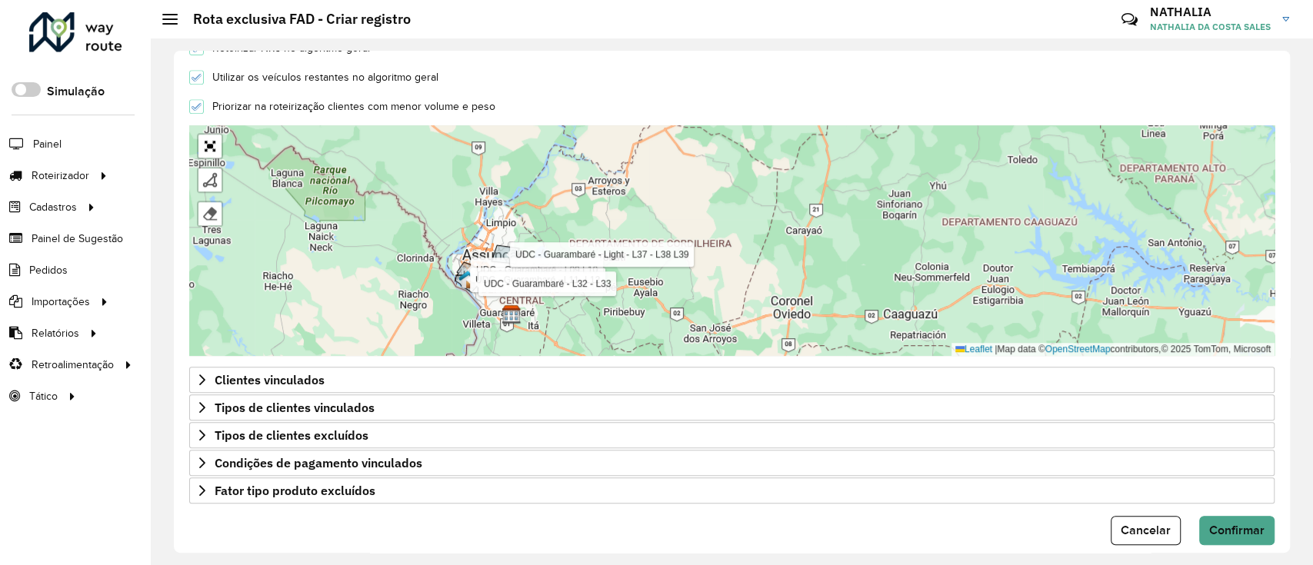
scroll to position [493, 0]
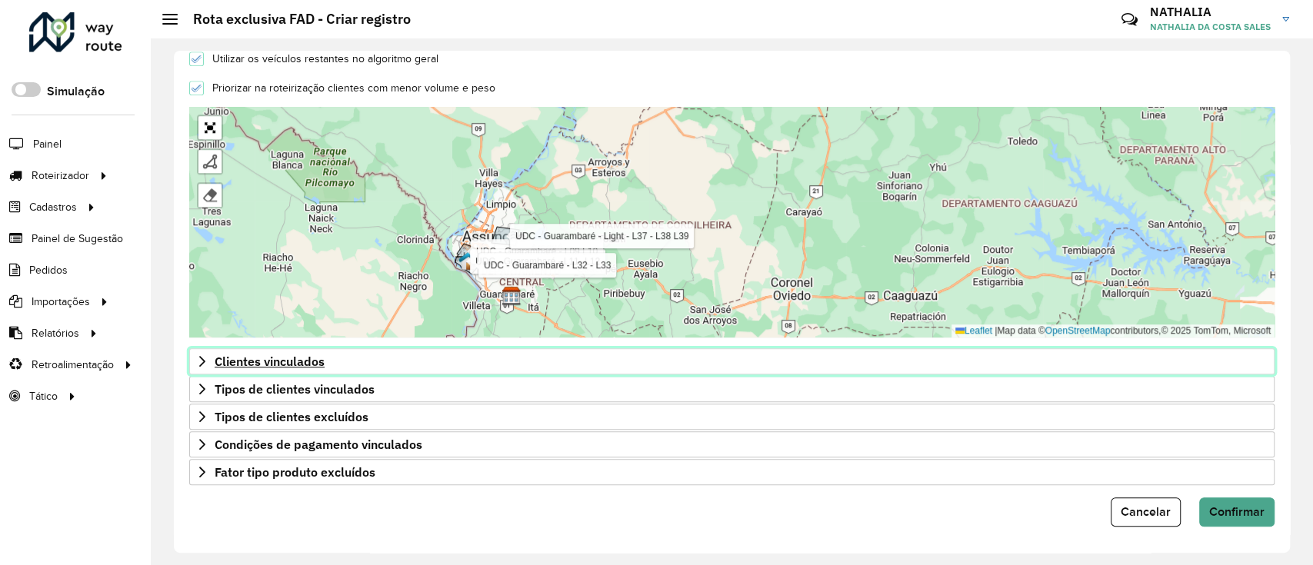
click at [207, 359] on icon at bounding box center [202, 361] width 12 height 12
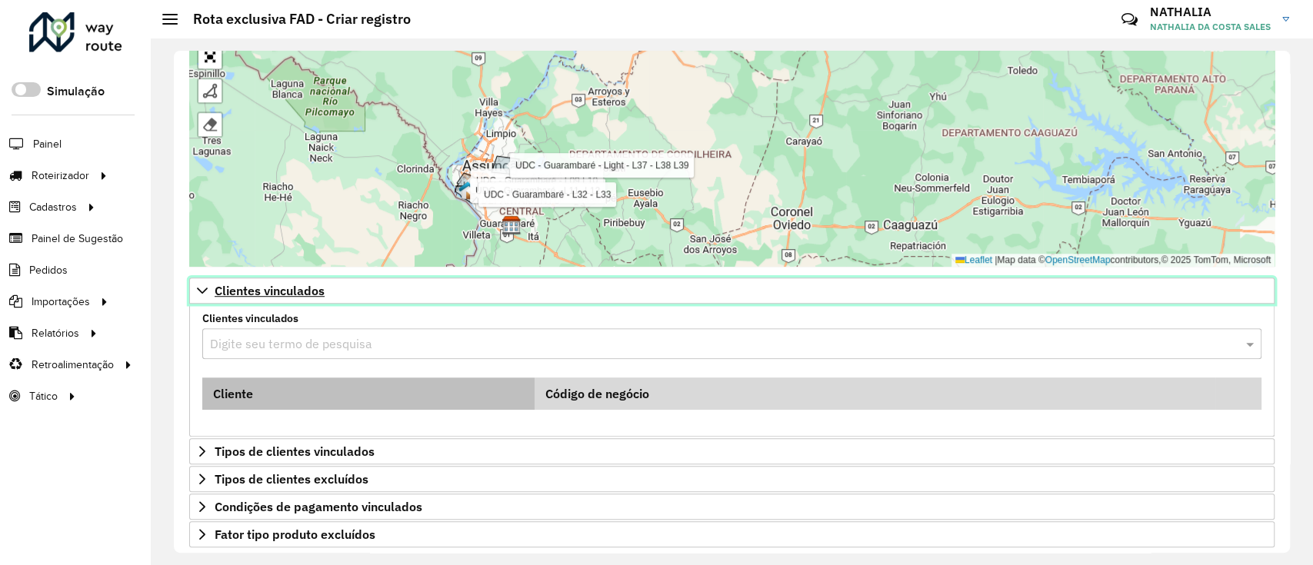
scroll to position [596, 0]
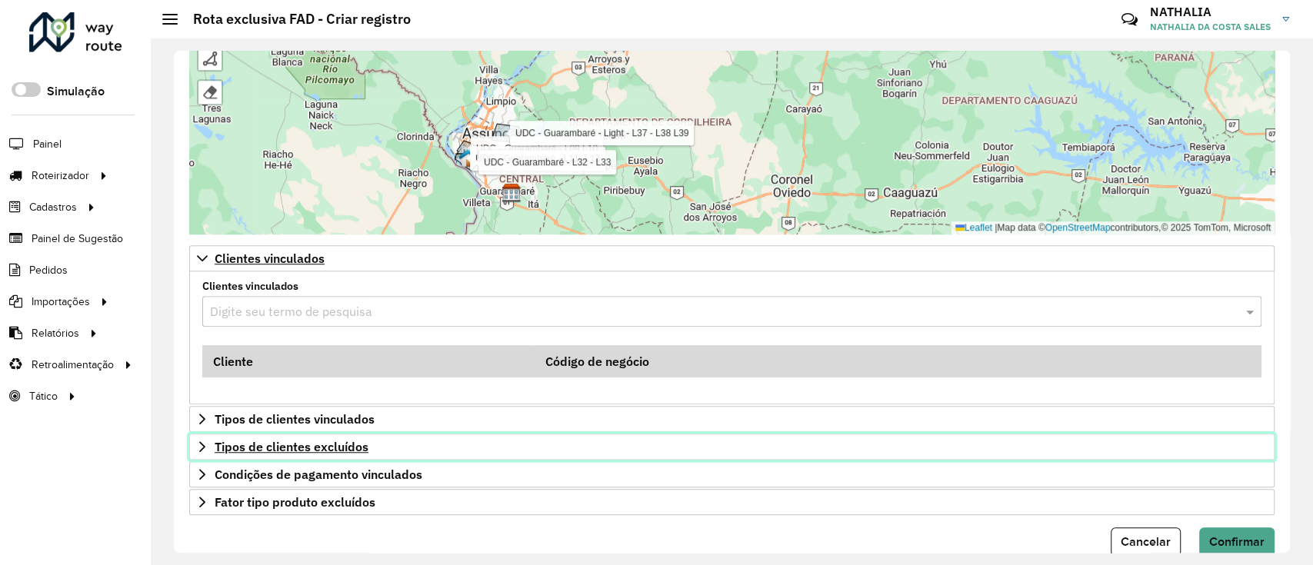
click at [198, 447] on icon at bounding box center [202, 447] width 12 height 12
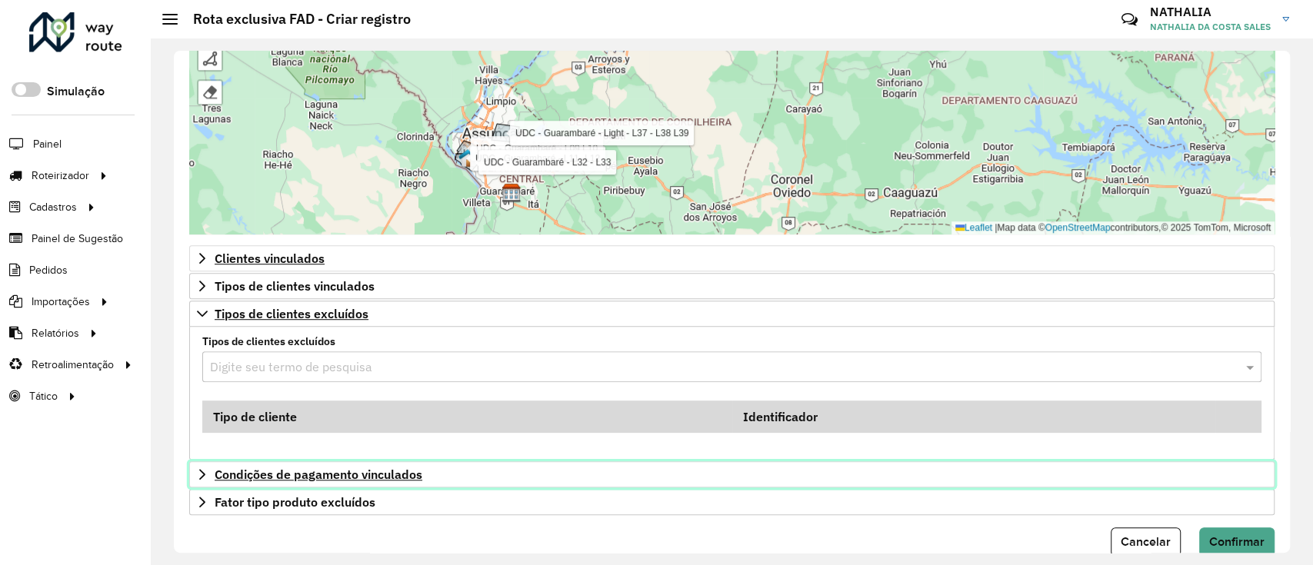
click at [198, 471] on icon at bounding box center [202, 475] width 12 height 12
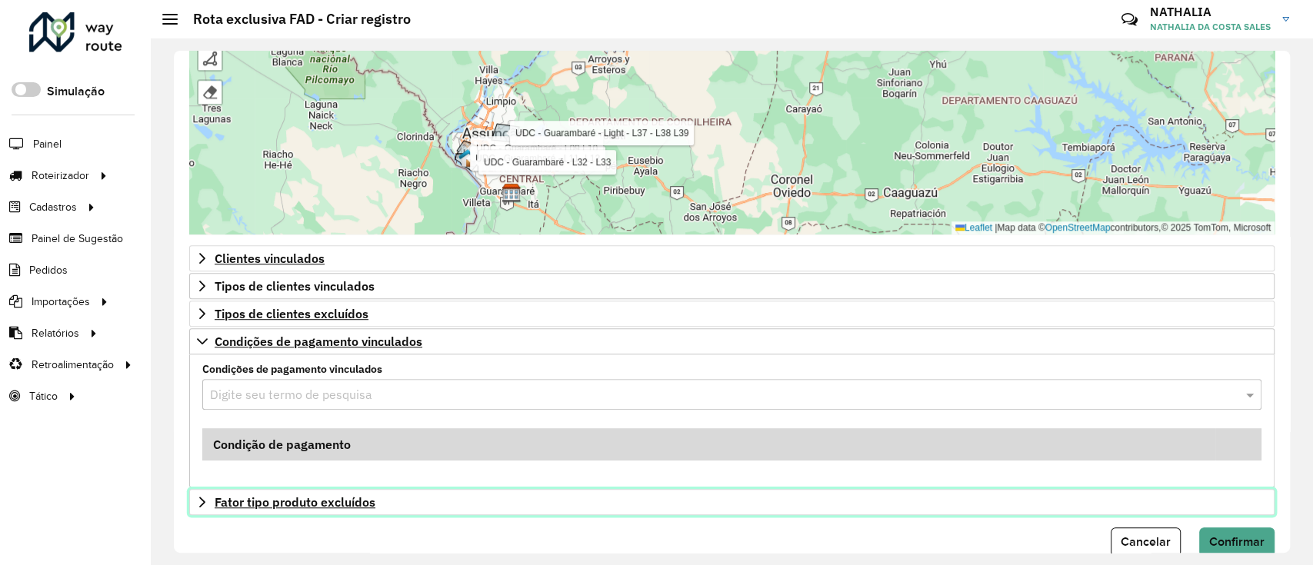
click at [201, 498] on icon at bounding box center [202, 502] width 6 height 11
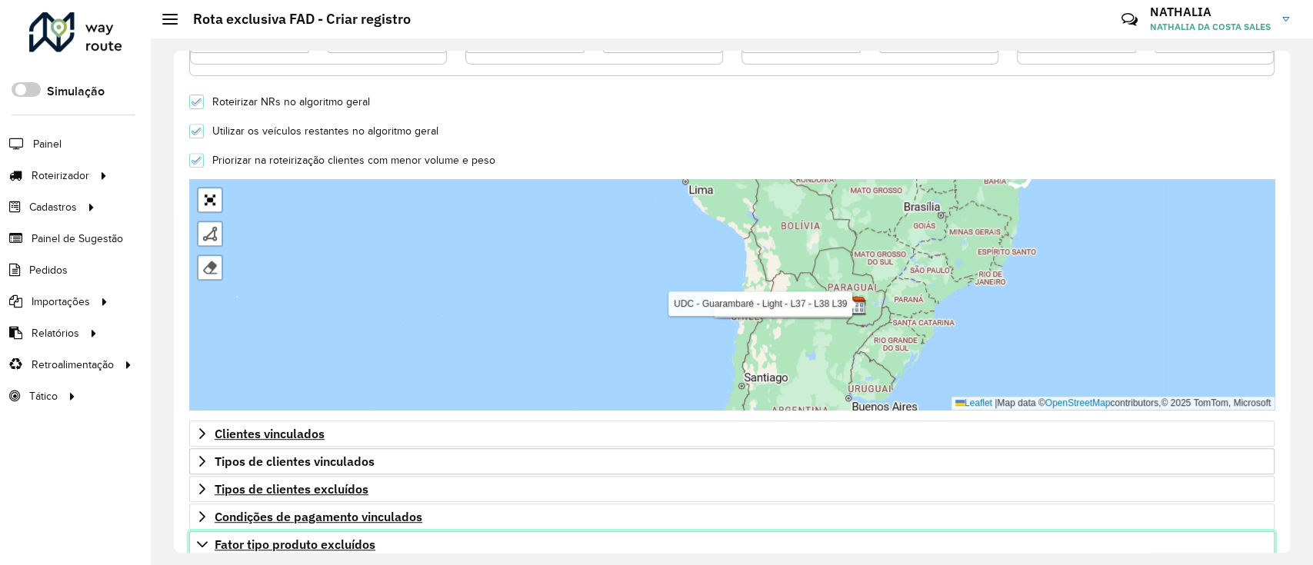
scroll to position [626, 0]
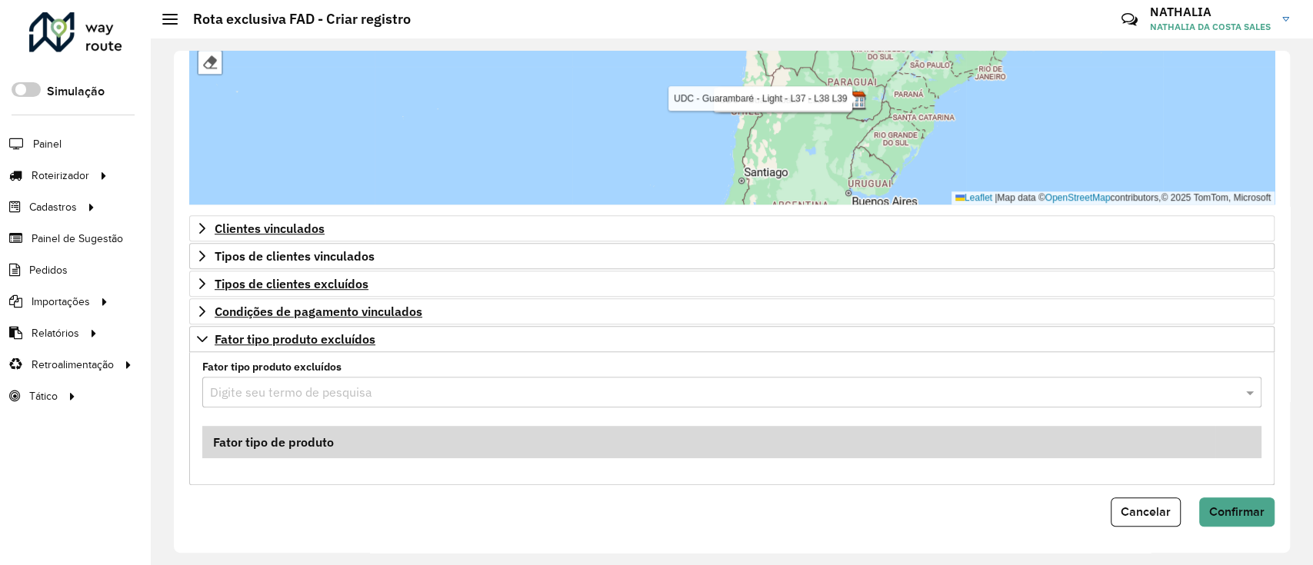
click at [432, 385] on input "text" at bounding box center [716, 393] width 1013 height 18
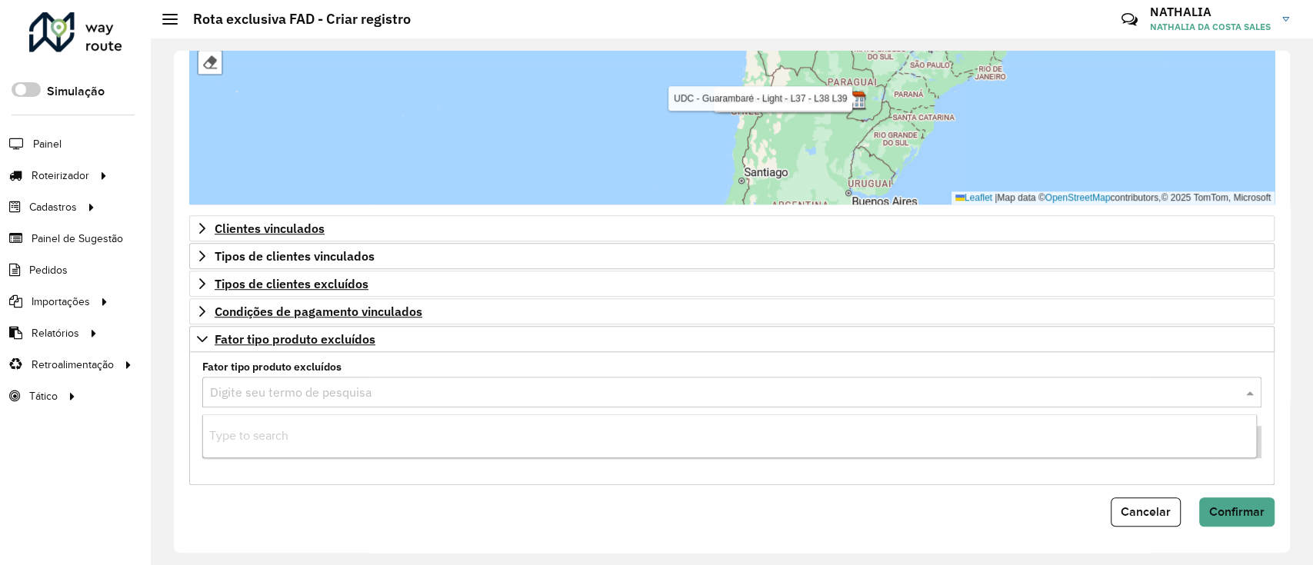
paste input "******"
type input "******"
click at [361, 389] on input "******" at bounding box center [716, 393] width 1013 height 18
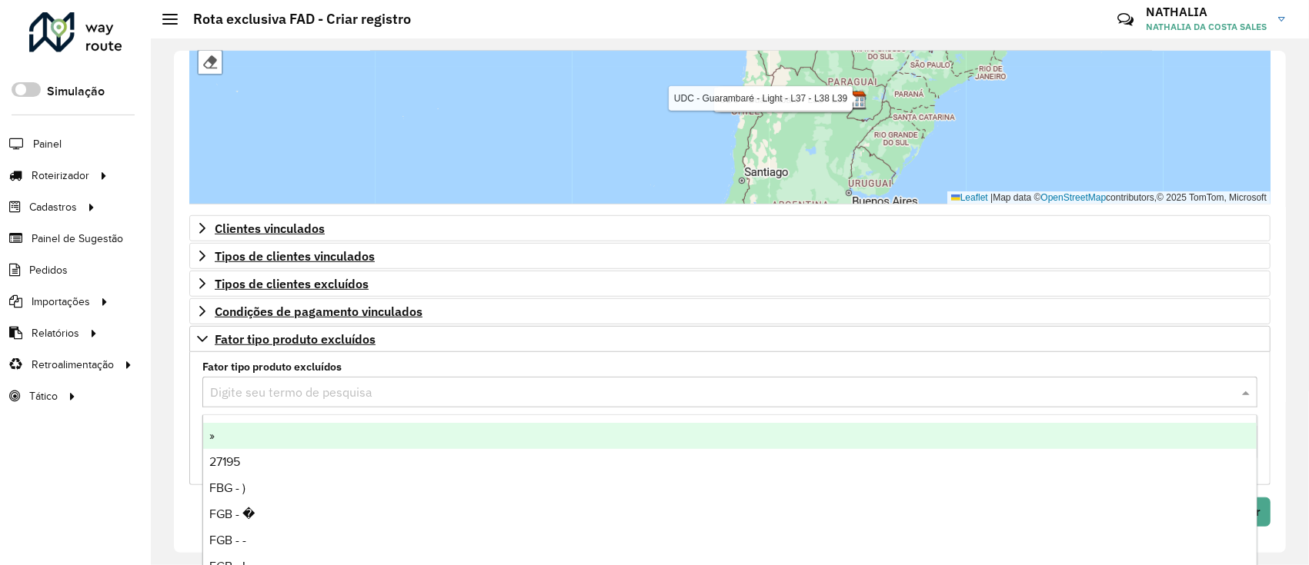
paste input "*******"
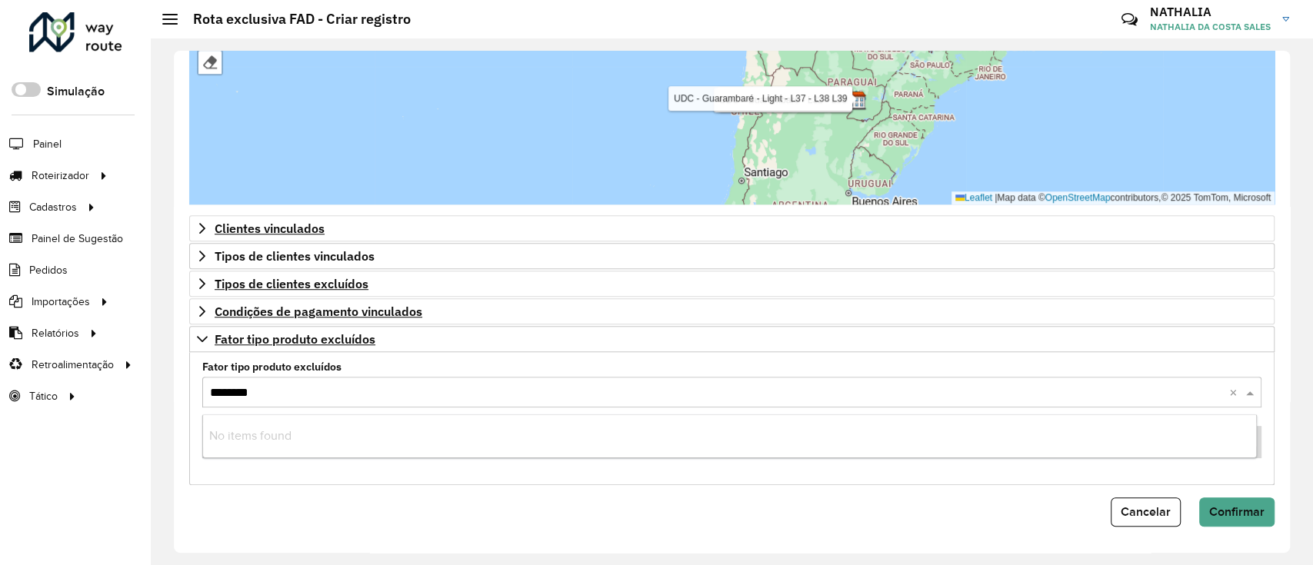
type input "*******"
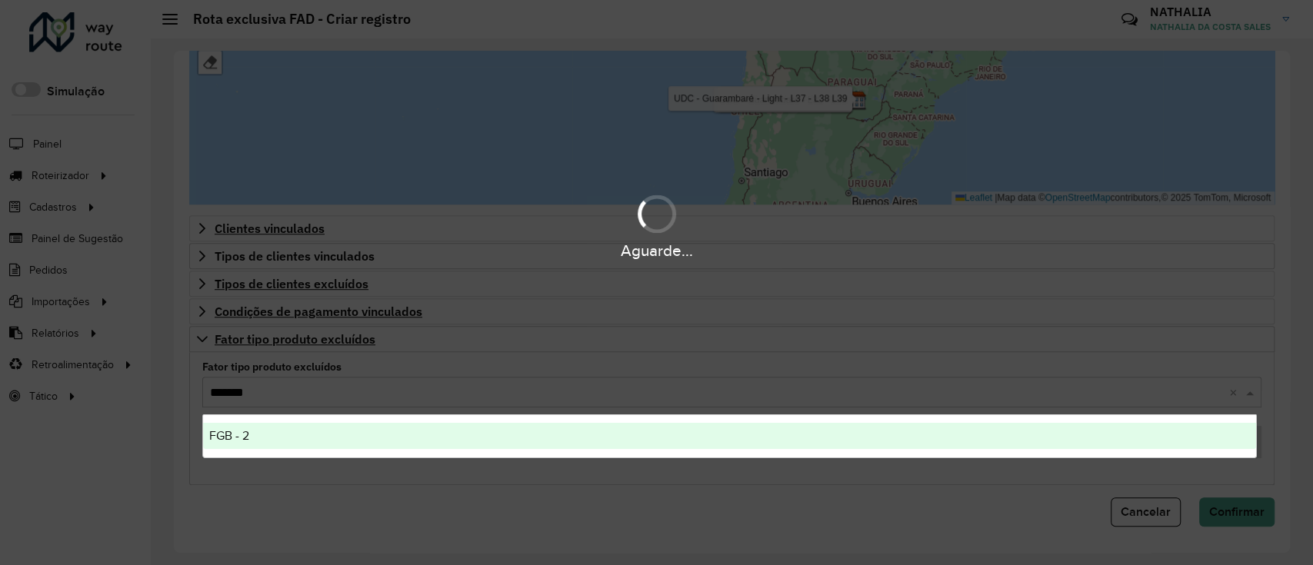
click at [261, 436] on div "FGB - 2" at bounding box center [730, 436] width 1054 height 26
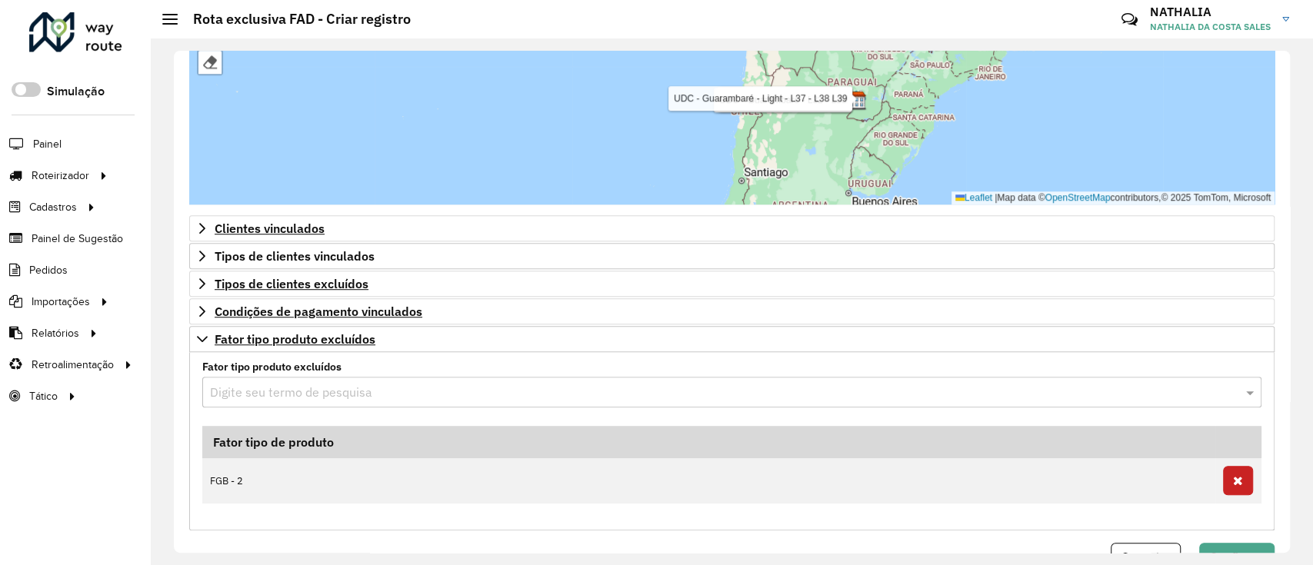
paste input "*******"
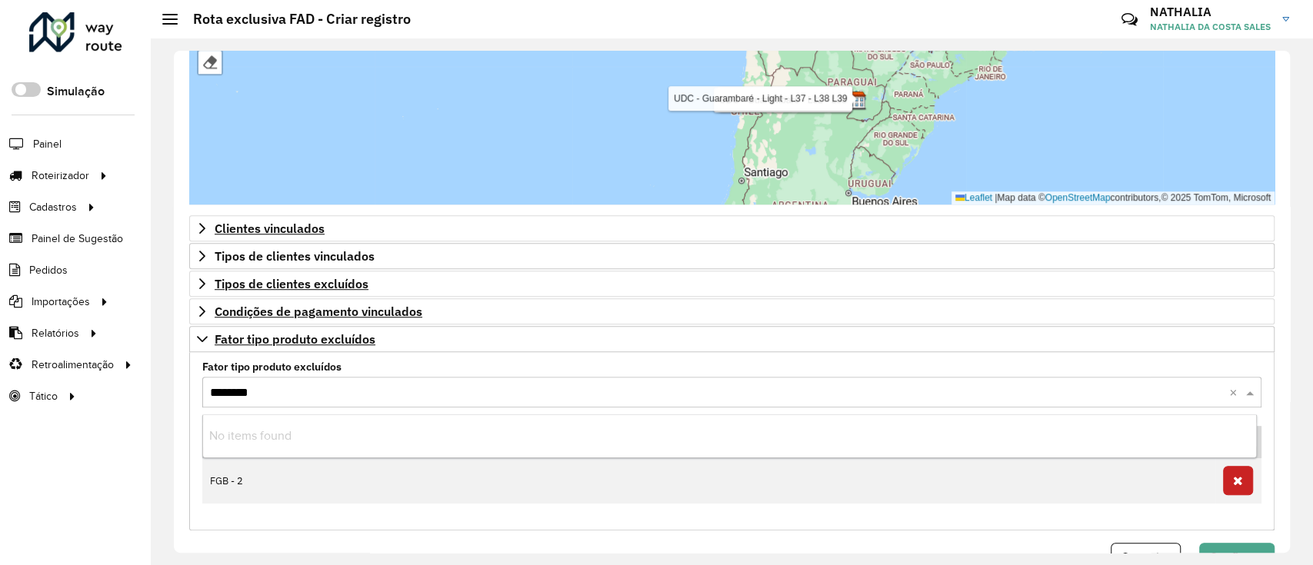
type input "*******"
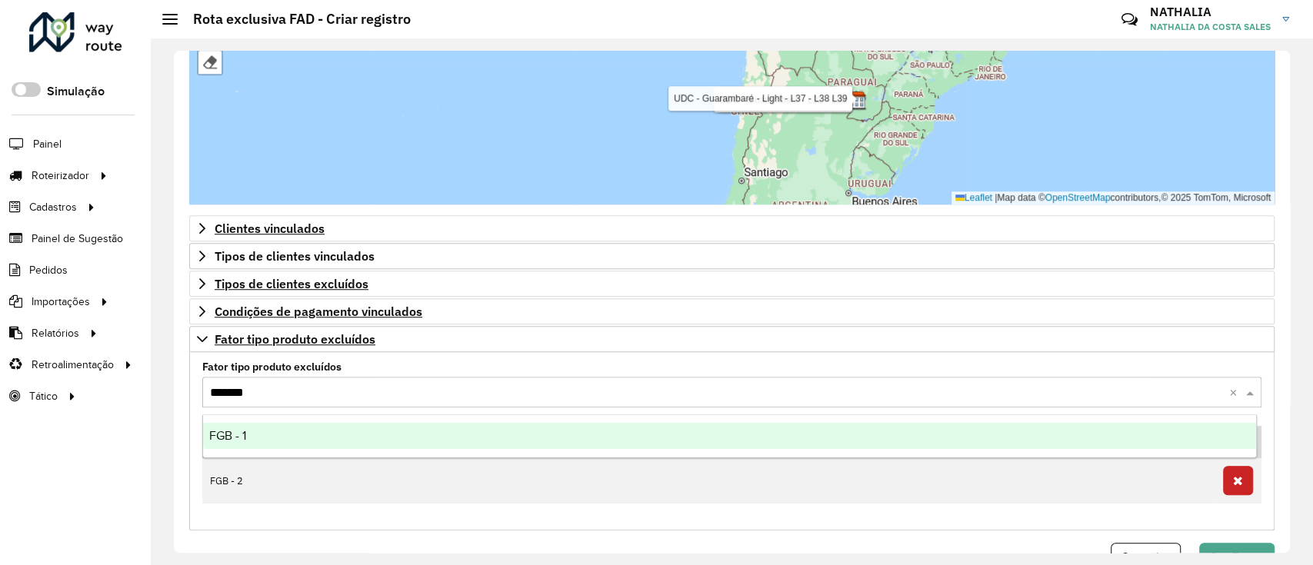
click at [602, 439] on div "FGB - 1" at bounding box center [730, 436] width 1054 height 26
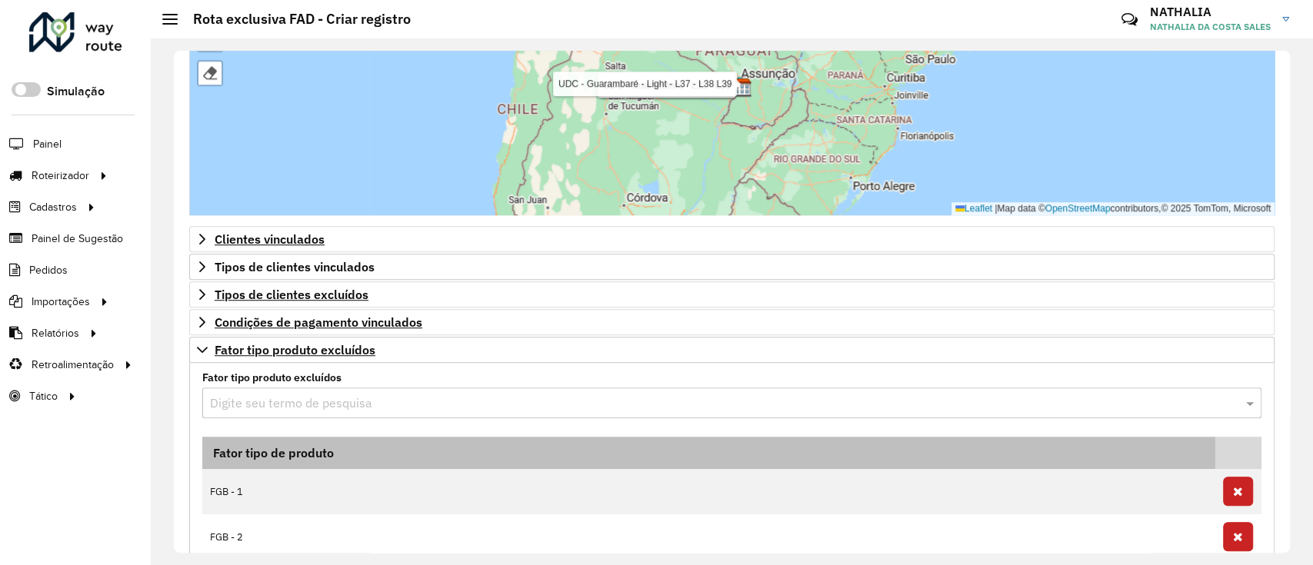
scroll to position [716, 0]
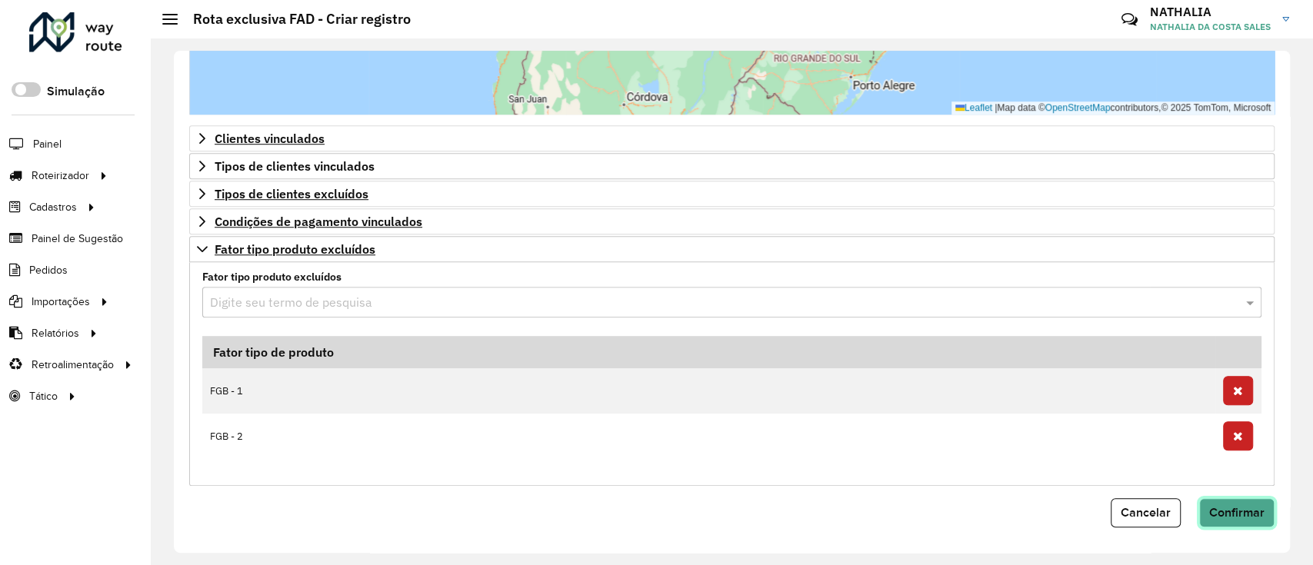
click at [1228, 502] on button "Confirmar" at bounding box center [1236, 513] width 75 height 29
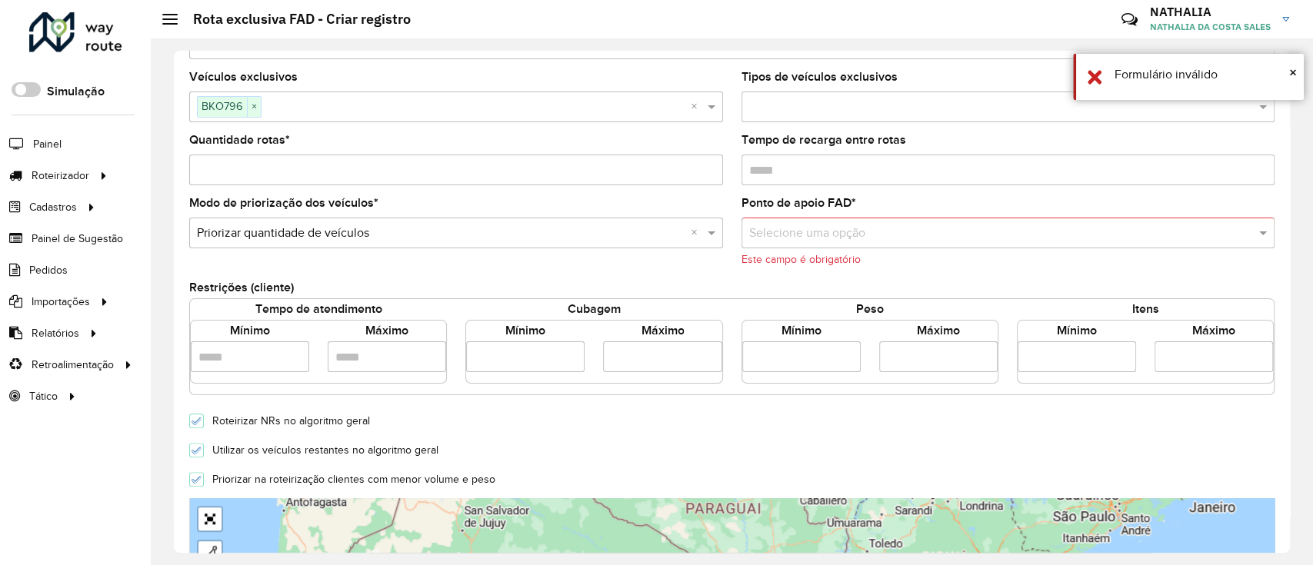
scroll to position [120, 0]
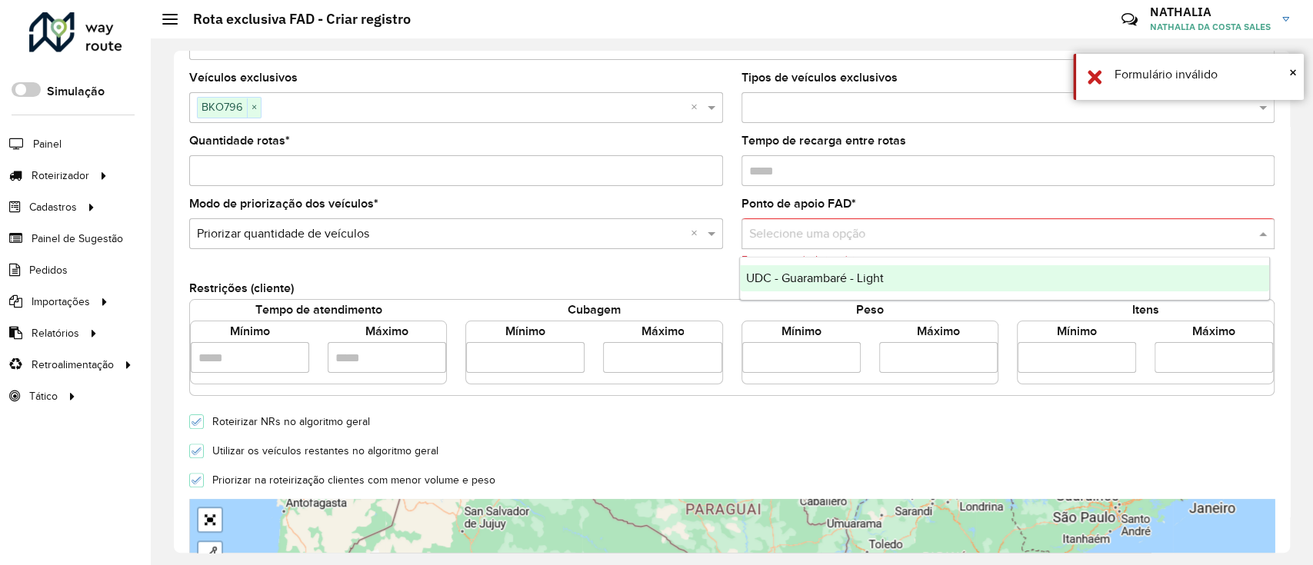
click at [856, 237] on input "text" at bounding box center [993, 234] width 488 height 18
click at [855, 269] on div "UDC - Guarambaré - Light" at bounding box center [1005, 278] width 530 height 26
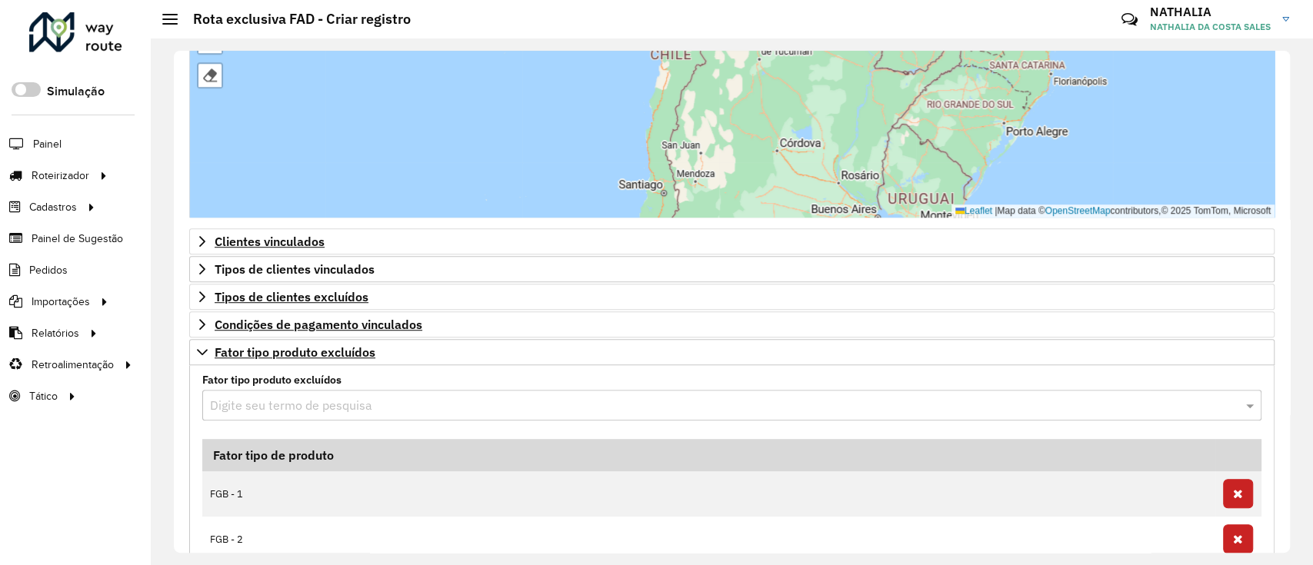
scroll to position [716, 0]
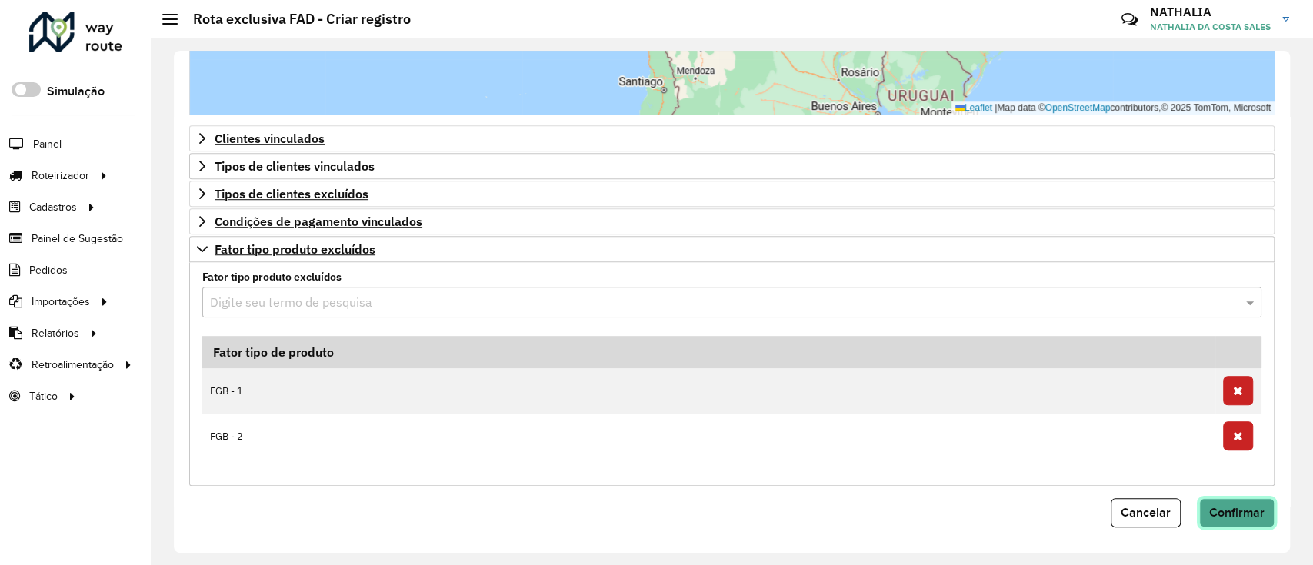
click at [1246, 506] on span "Confirmar" at bounding box center [1236, 512] width 55 height 13
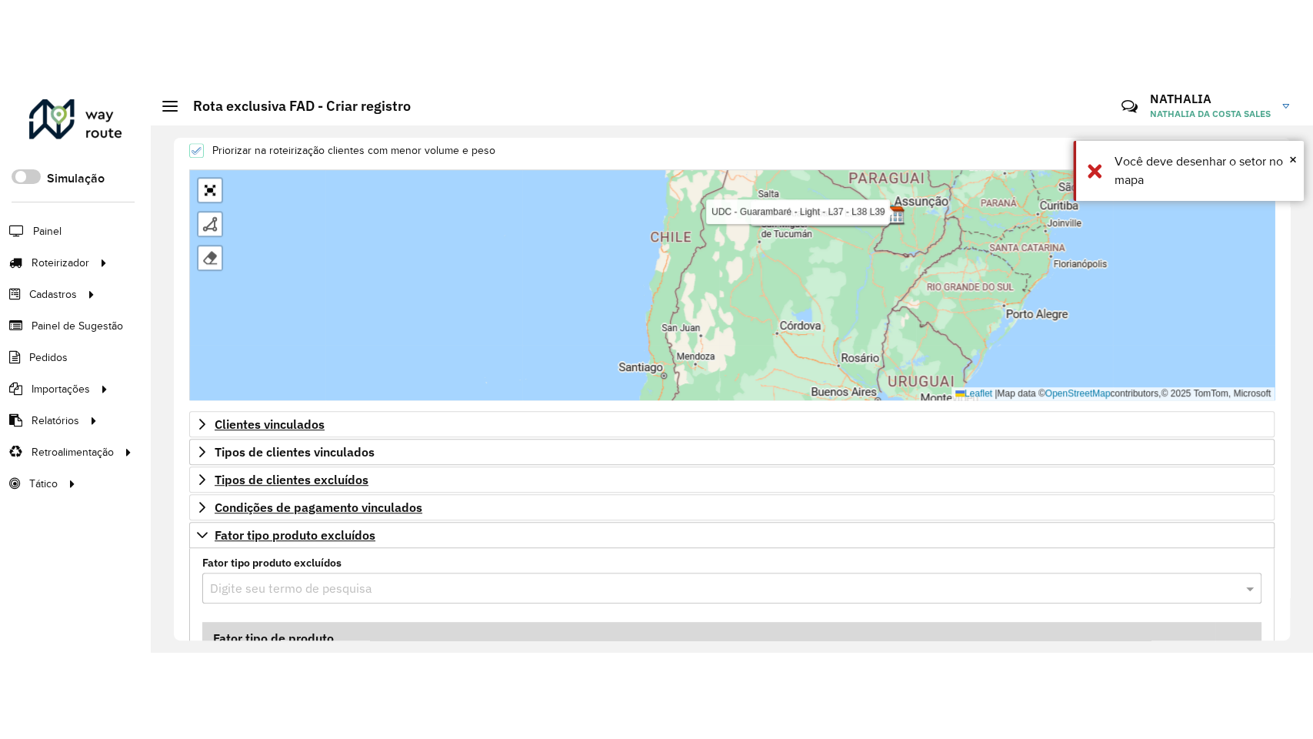
scroll to position [511, 0]
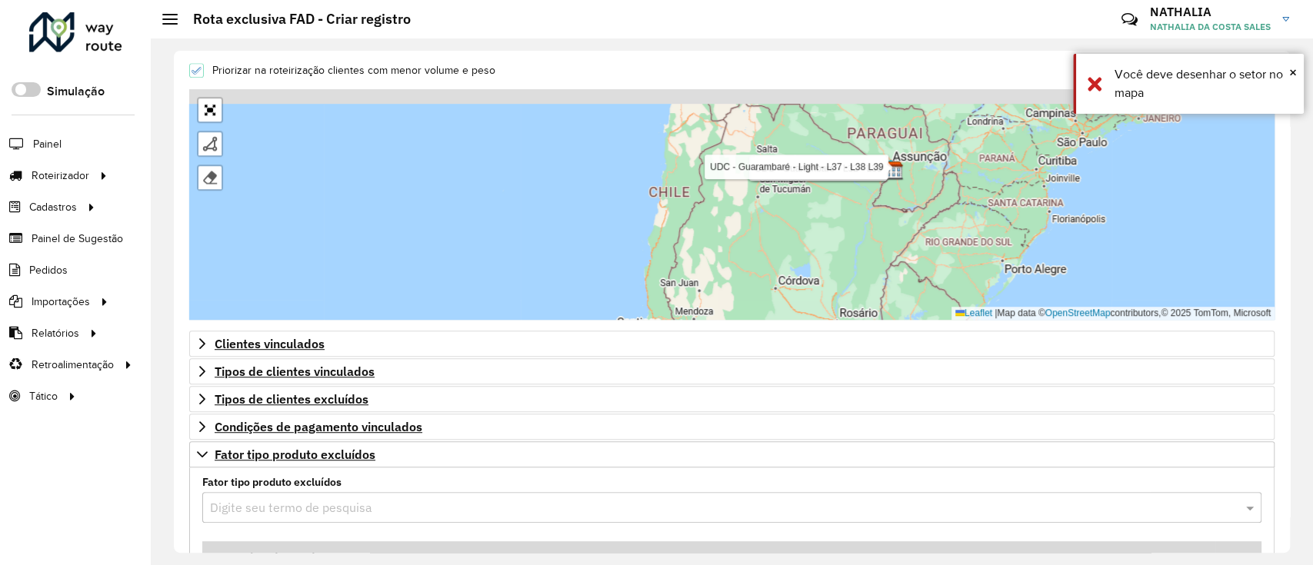
drag, startPoint x: 683, startPoint y: 235, endPoint x: 625, endPoint y: 359, distance: 136.6
click at [626, 355] on form "**********" at bounding box center [732, 144] width 1086 height 1178
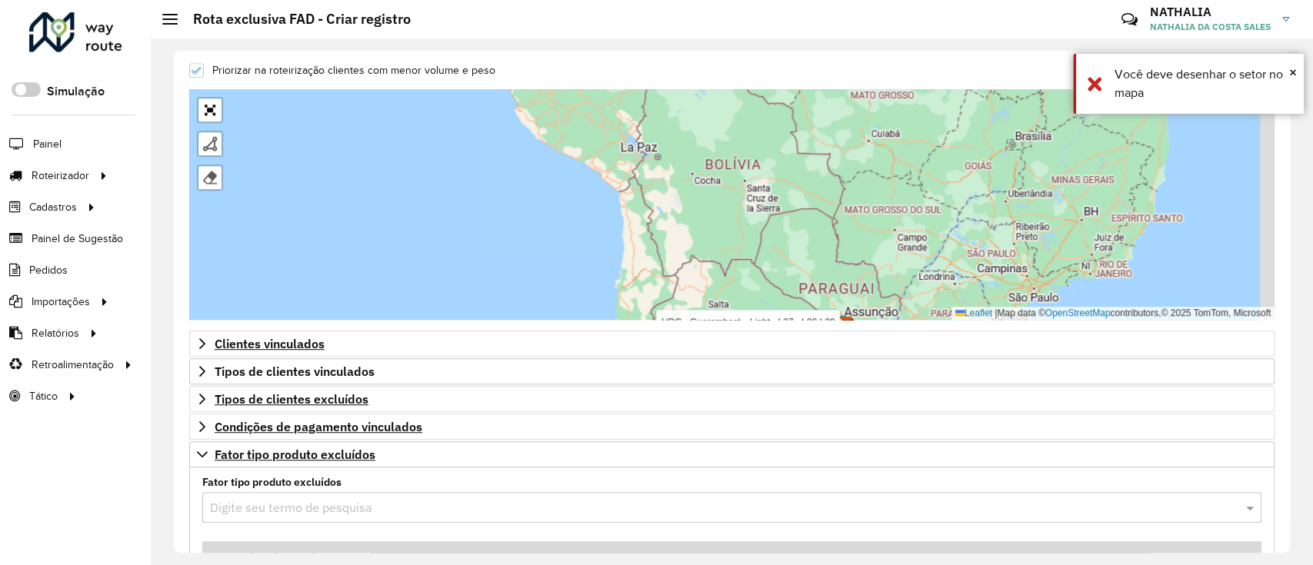
drag, startPoint x: 646, startPoint y: 280, endPoint x: 625, endPoint y: 415, distance: 137.1
click at [625, 410] on form "**********" at bounding box center [732, 144] width 1086 height 1178
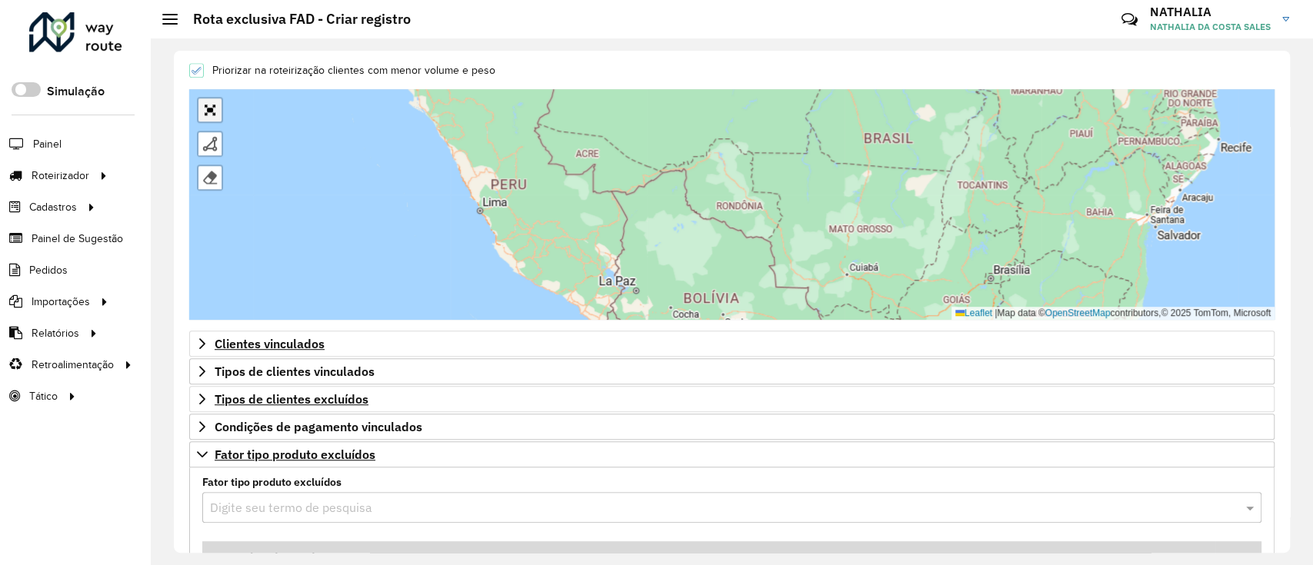
click at [209, 107] on link "Abrir mapa em tela cheia" at bounding box center [209, 109] width 23 height 23
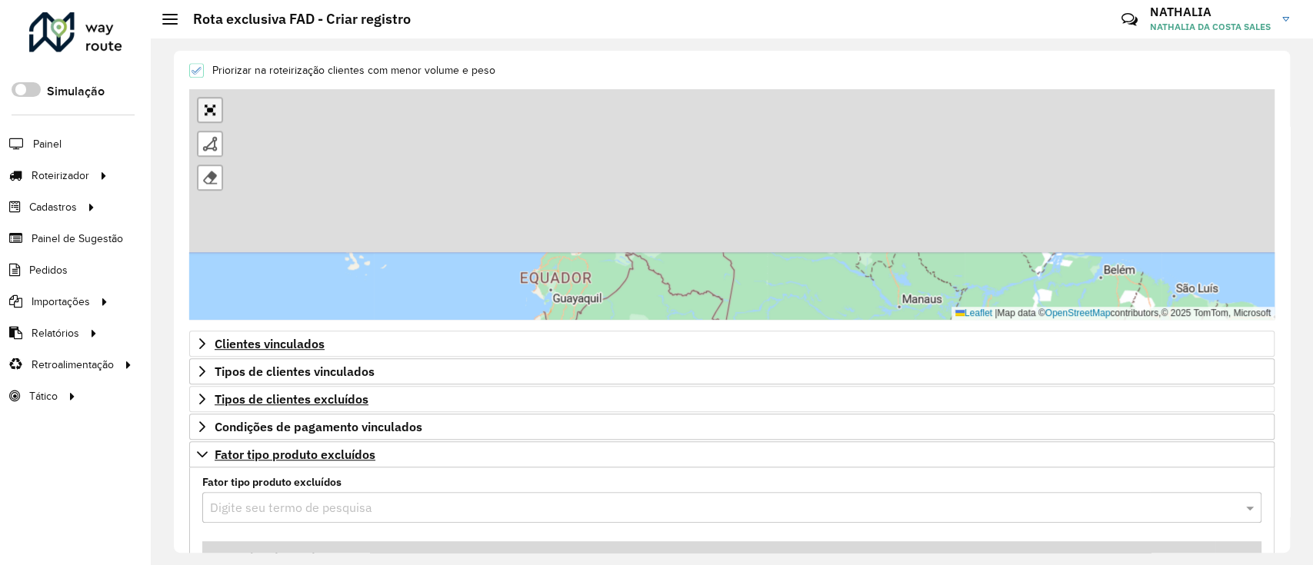
scroll to position [302, 0]
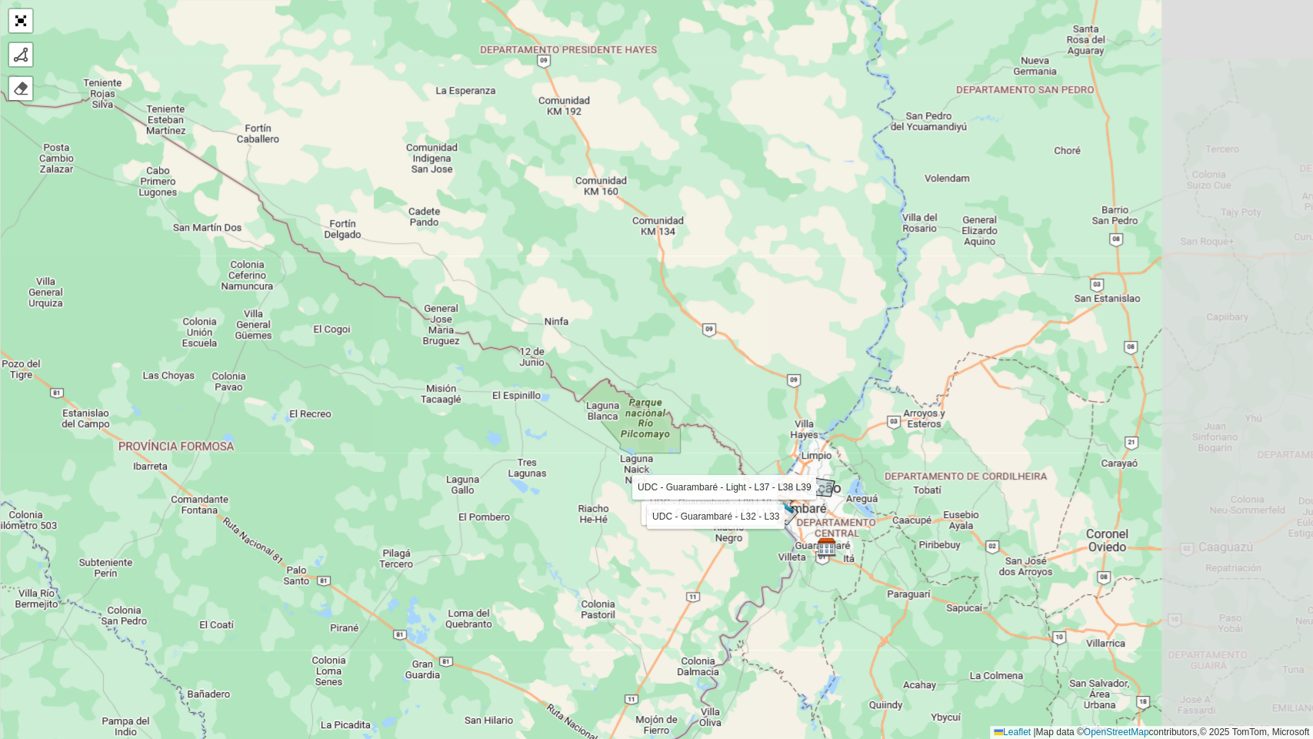
drag, startPoint x: 1029, startPoint y: 591, endPoint x: 604, endPoint y: 559, distance: 426.6
click at [609, 560] on div "UDC - Guarambaré - L09 L10 UDC - Guarambaré - L11 -L12 UDC - Guarambaré - L32 -…" at bounding box center [656, 369] width 1313 height 739
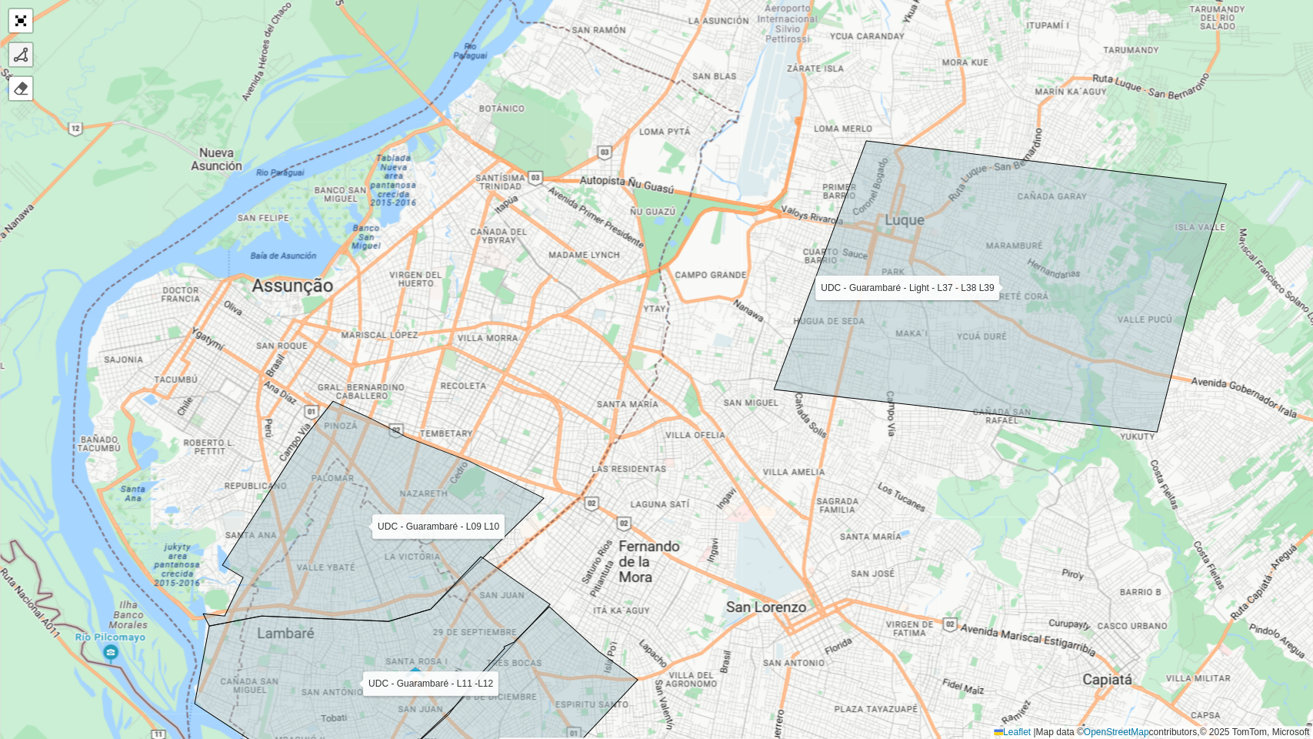
click at [18, 58] on div at bounding box center [20, 54] width 15 height 15
click at [485, 554] on icon at bounding box center [373, 513] width 341 height 225
click at [542, 499] on icon at bounding box center [513, 526] width 56 height 55
click at [603, 548] on icon at bounding box center [573, 523] width 62 height 49
click at [551, 565] on div "UDC - Guarambaré - L09 L10 UDC - Guarambaré - L11 -L12 UDC - Guarambaré - L32 -…" at bounding box center [656, 369] width 1313 height 739
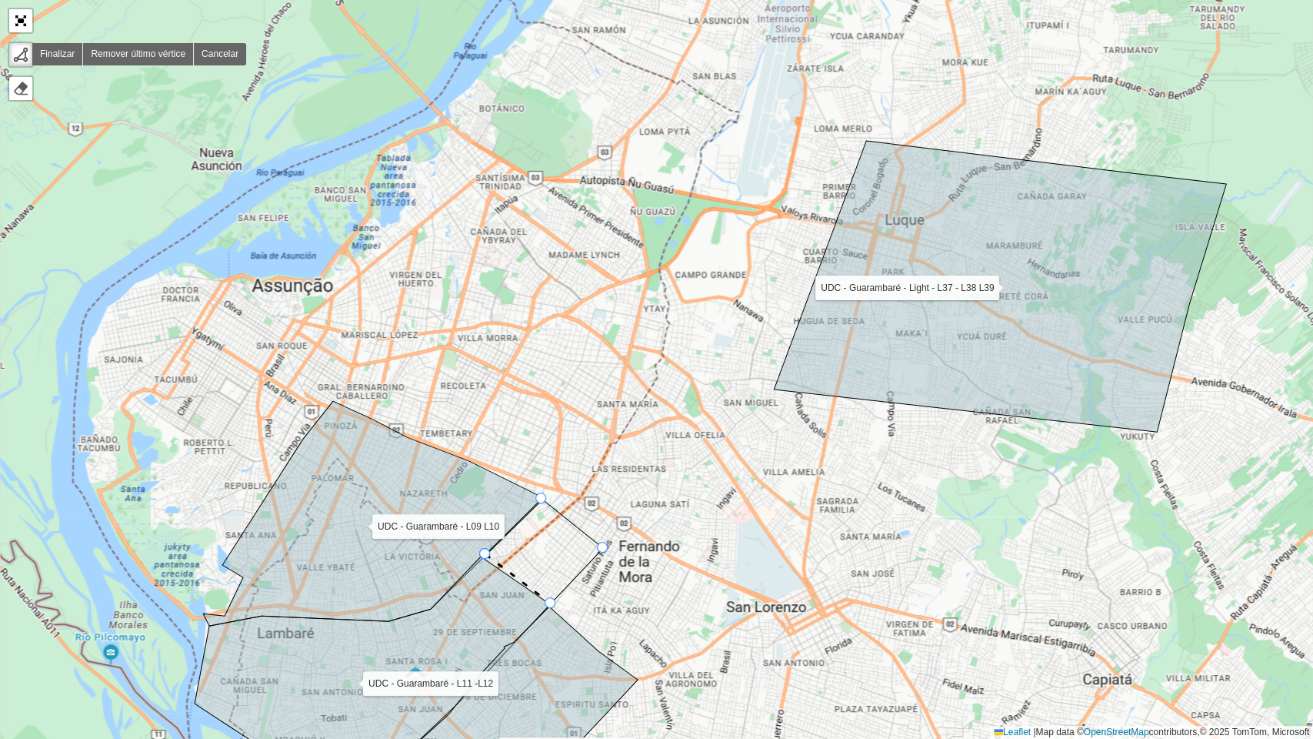
click at [485, 554] on div at bounding box center [484, 553] width 11 height 11
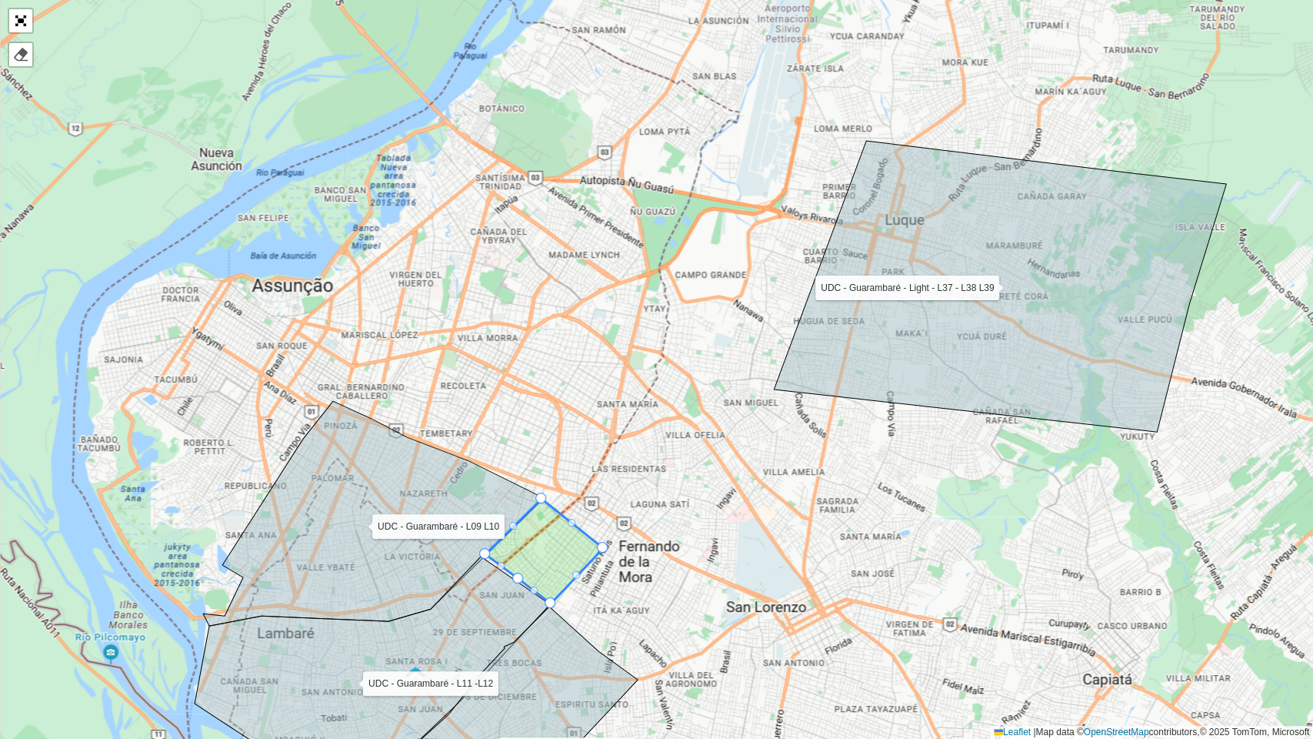
drag, startPoint x: 517, startPoint y: 575, endPoint x: 511, endPoint y: 582, distance: 9.3
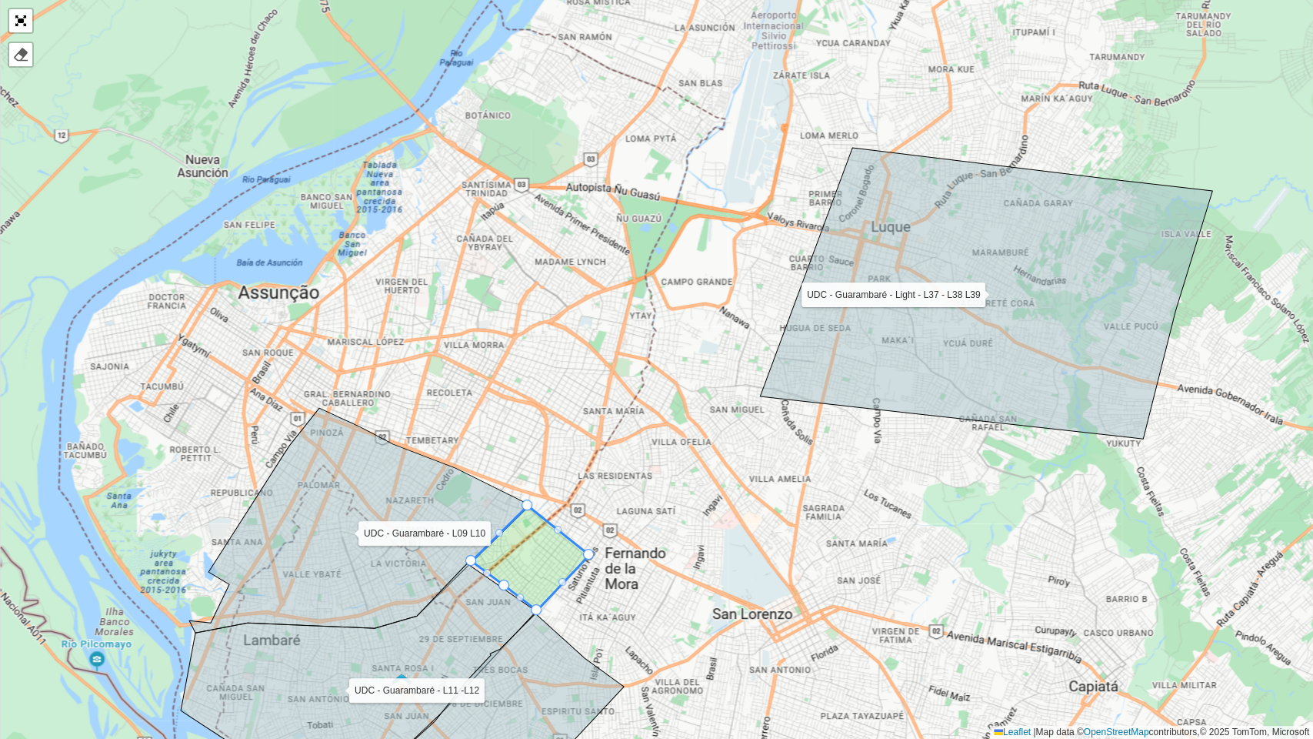
drag, startPoint x: 489, startPoint y: 555, endPoint x: 475, endPoint y: 562, distance: 15.5
click at [475, 562] on icon at bounding box center [531, 557] width 118 height 105
click at [24, 23] on link "Abrir mapa em tela cheia" at bounding box center [20, 20] width 23 height 23
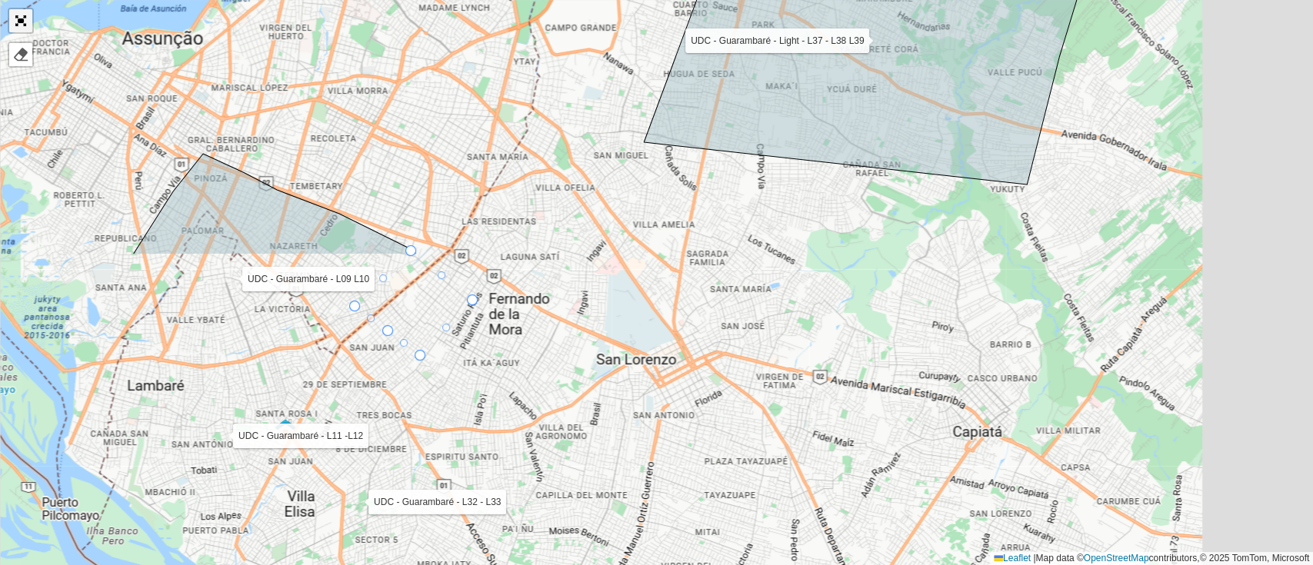
scroll to position [712, 0]
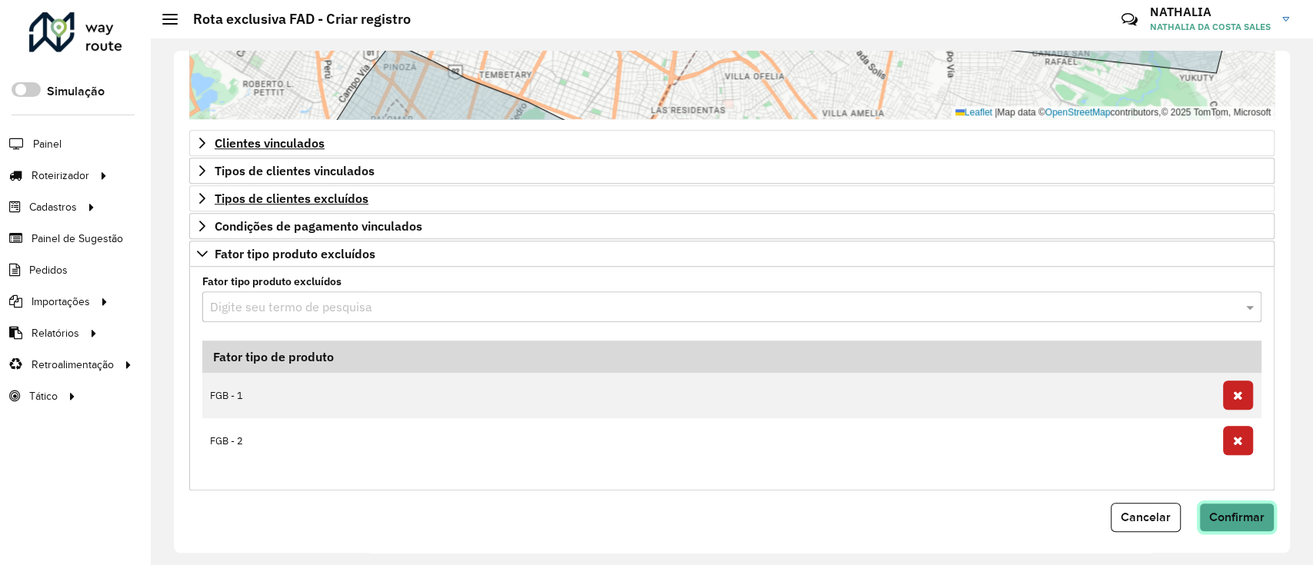
click at [1225, 518] on span "Confirmar" at bounding box center [1236, 517] width 55 height 13
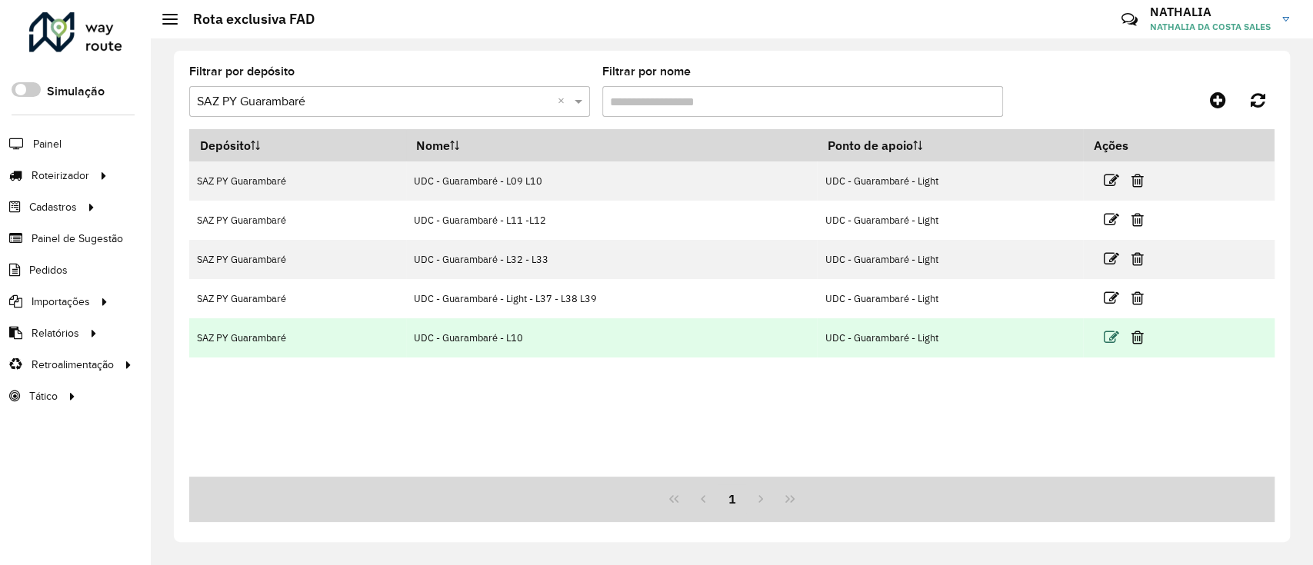
click at [1111, 342] on icon at bounding box center [1110, 337] width 15 height 15
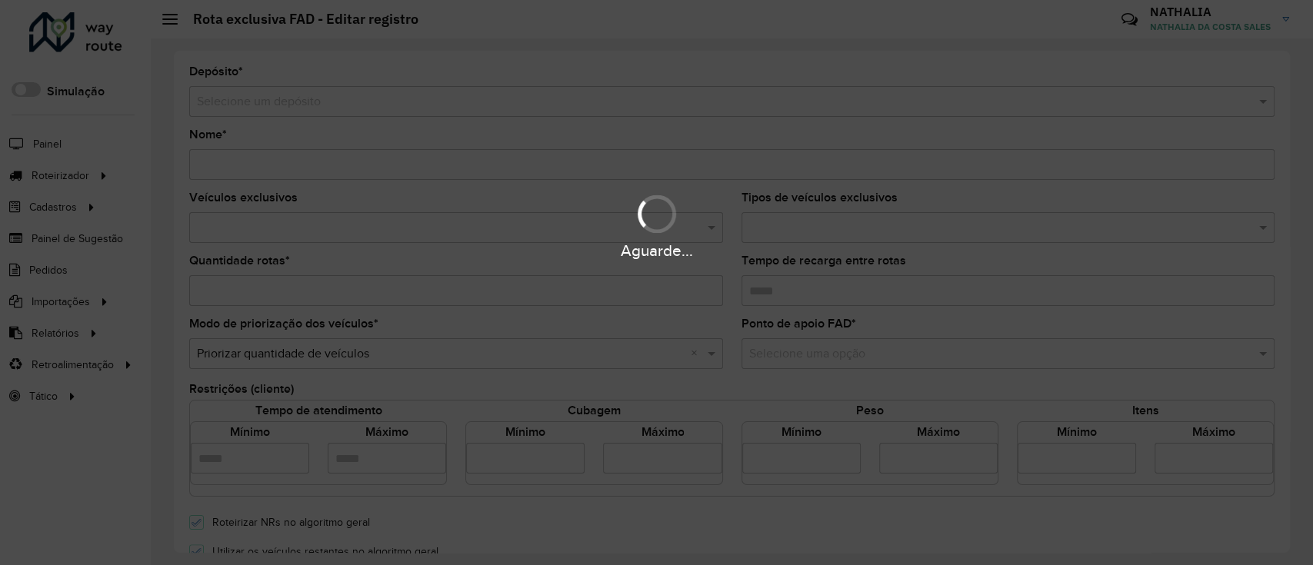
type input "**********"
type input "*"
type input "****"
type input "*****"
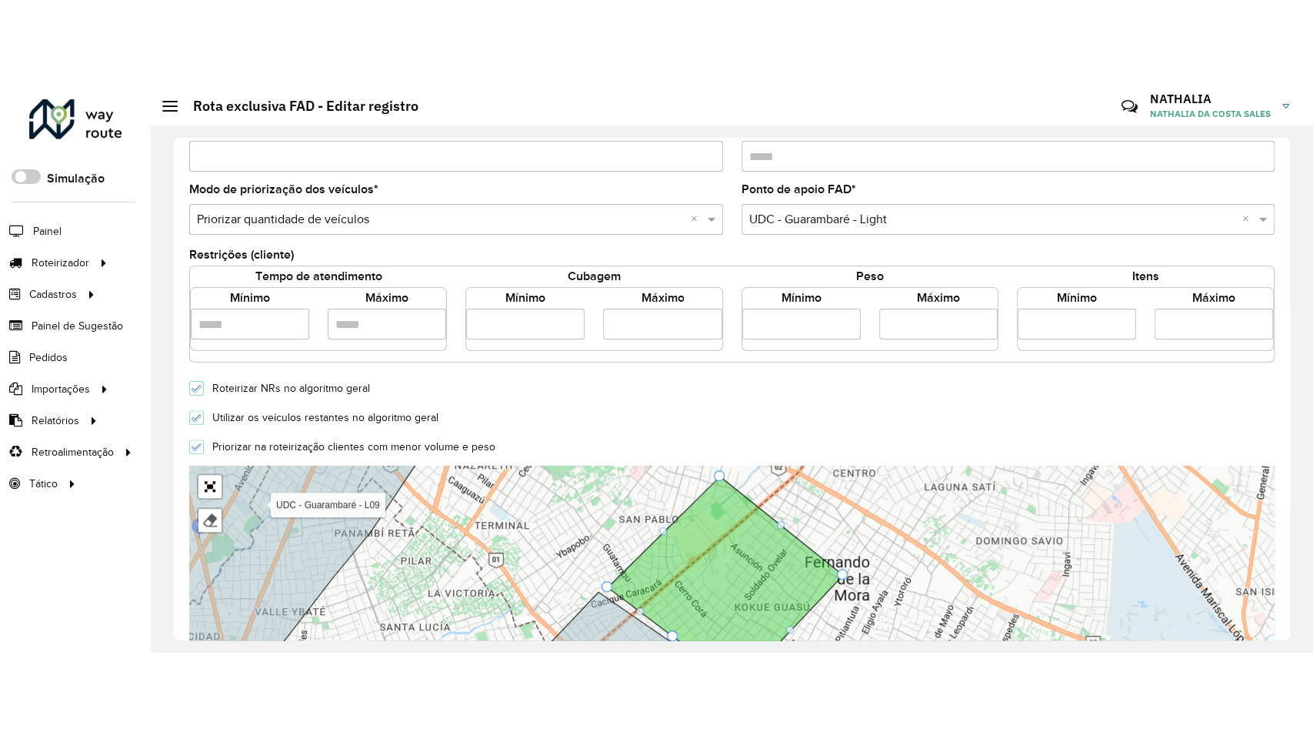
scroll to position [308, 0]
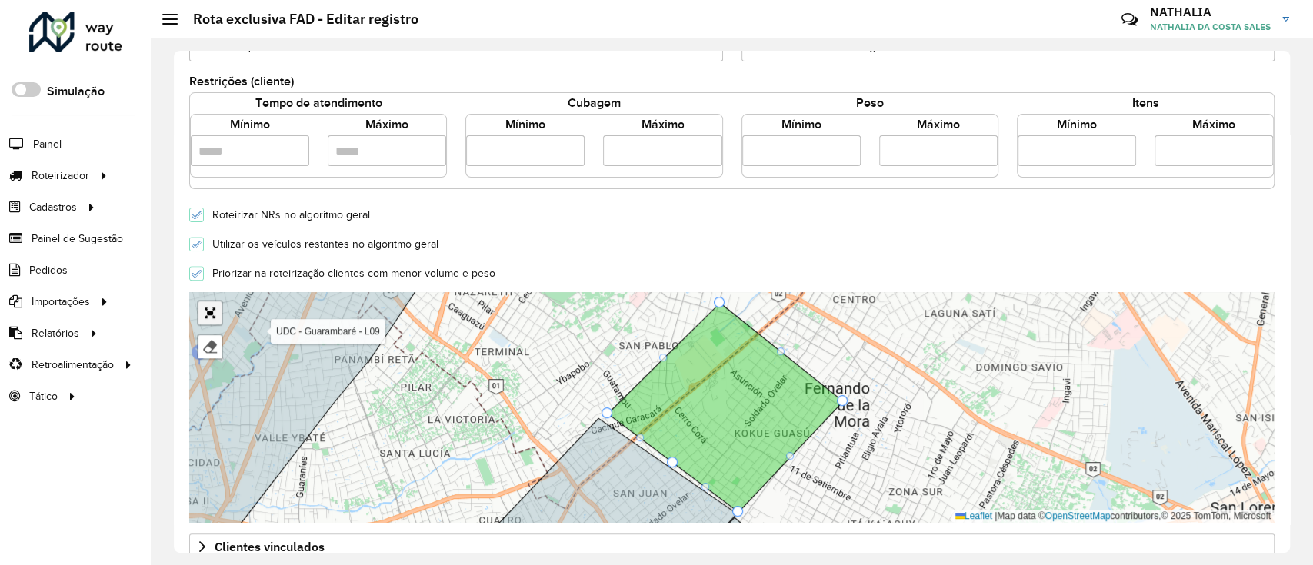
click at [208, 306] on link "Abrir mapa em tela cheia" at bounding box center [209, 313] width 23 height 23
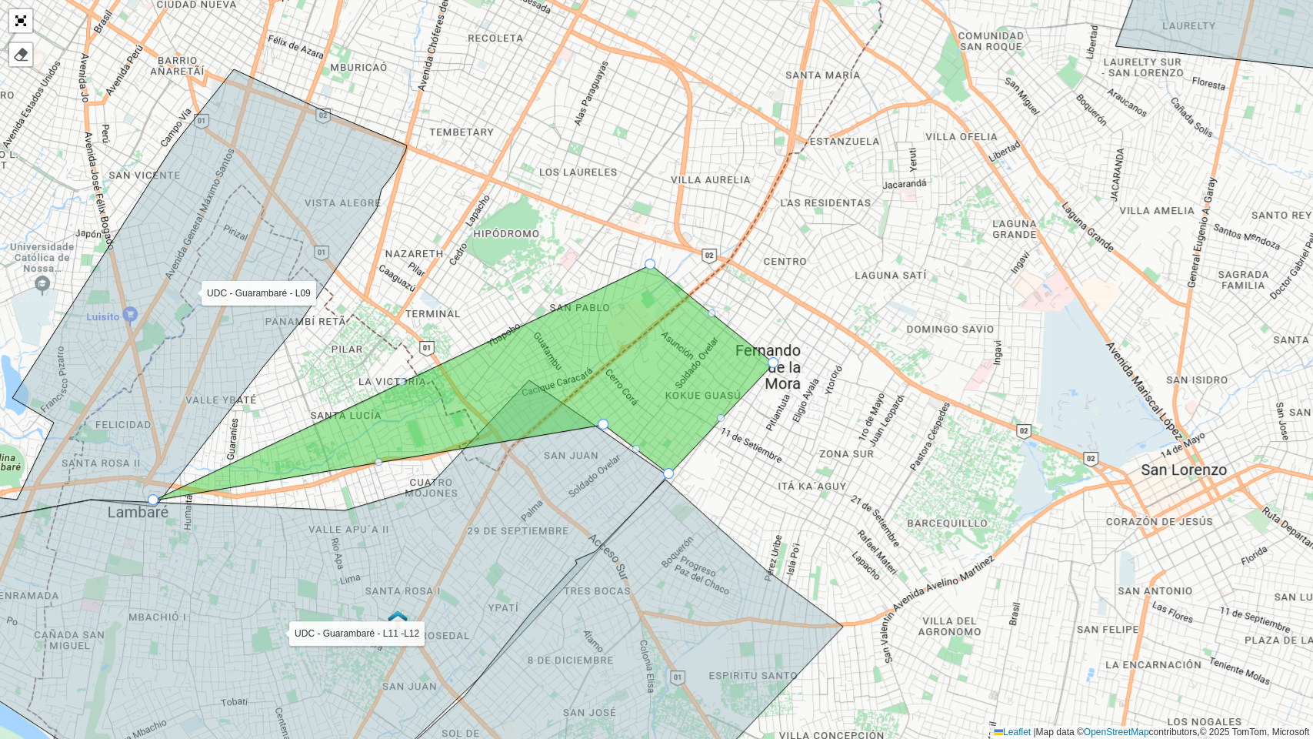
drag, startPoint x: 541, startPoint y: 374, endPoint x: 156, endPoint y: 499, distance: 404.4
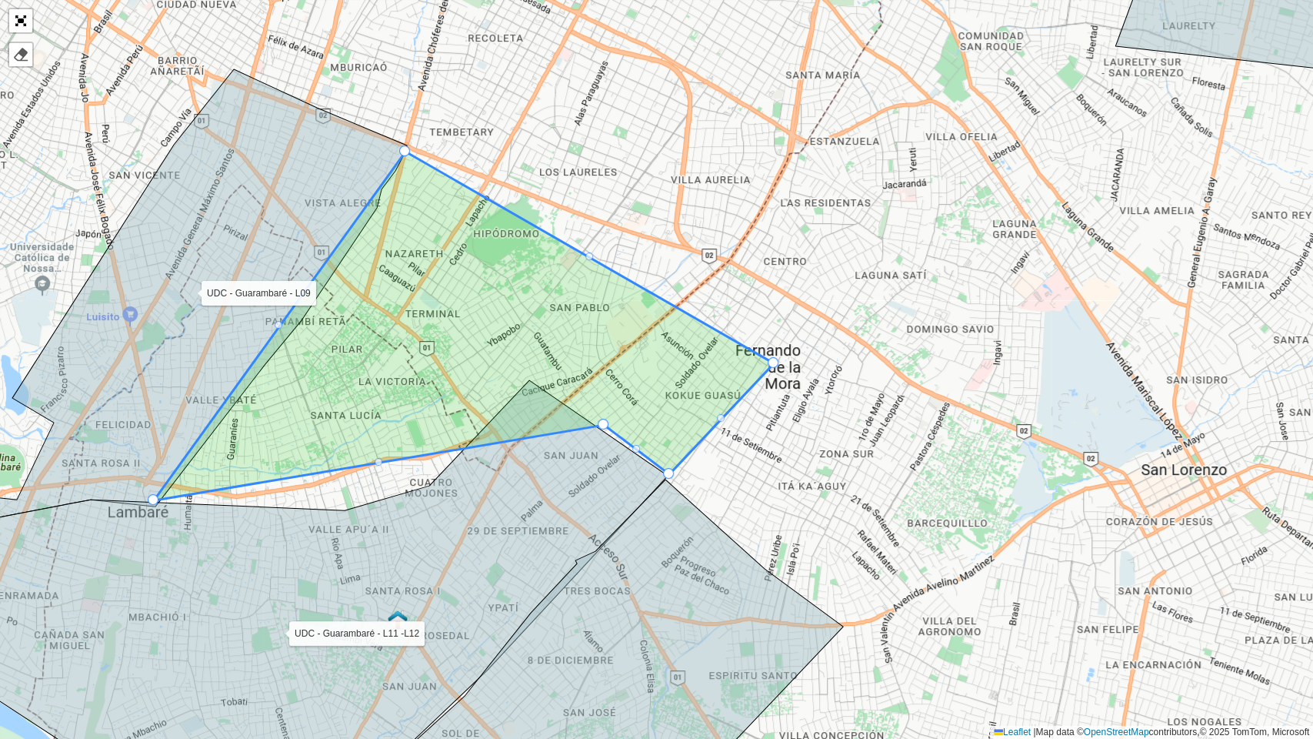
drag, startPoint x: 649, startPoint y: 261, endPoint x: 403, endPoint y: 148, distance: 270.2
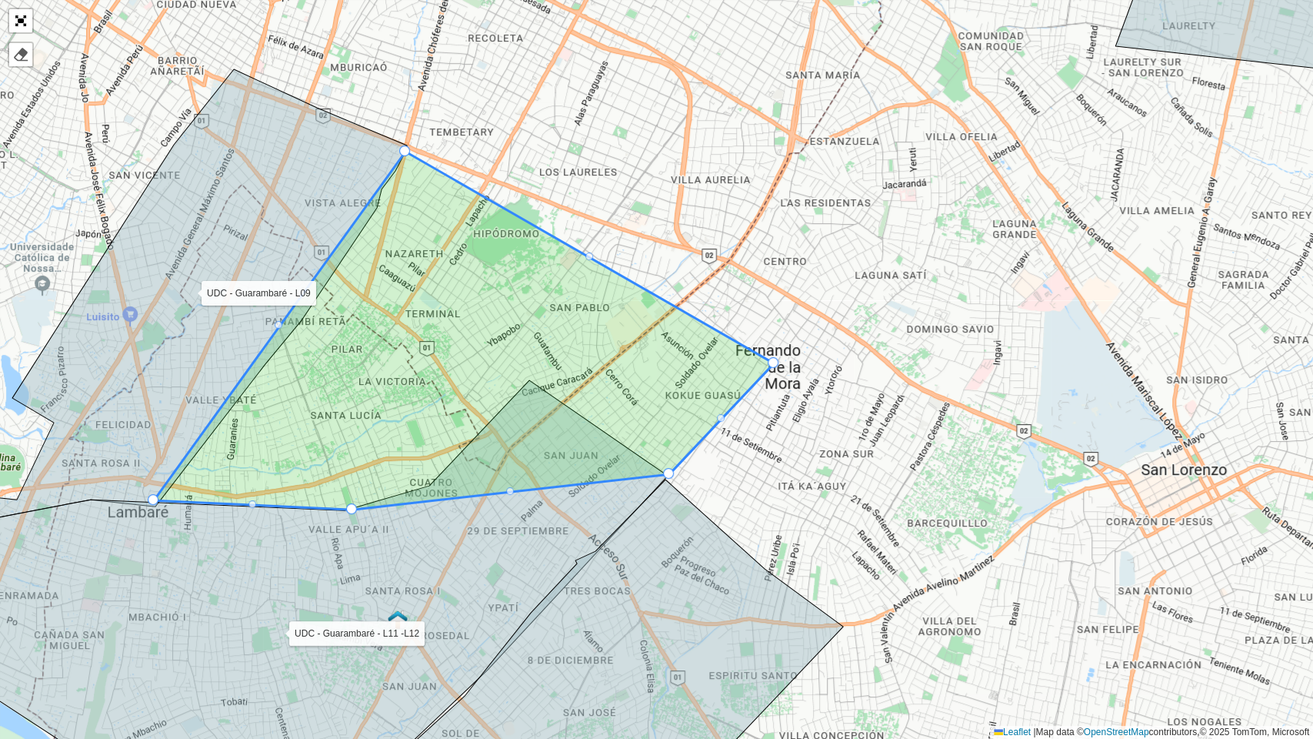
drag, startPoint x: 603, startPoint y: 420, endPoint x: 349, endPoint y: 506, distance: 268.1
drag, startPoint x: 507, startPoint y: 491, endPoint x: 415, endPoint y: 460, distance: 96.6
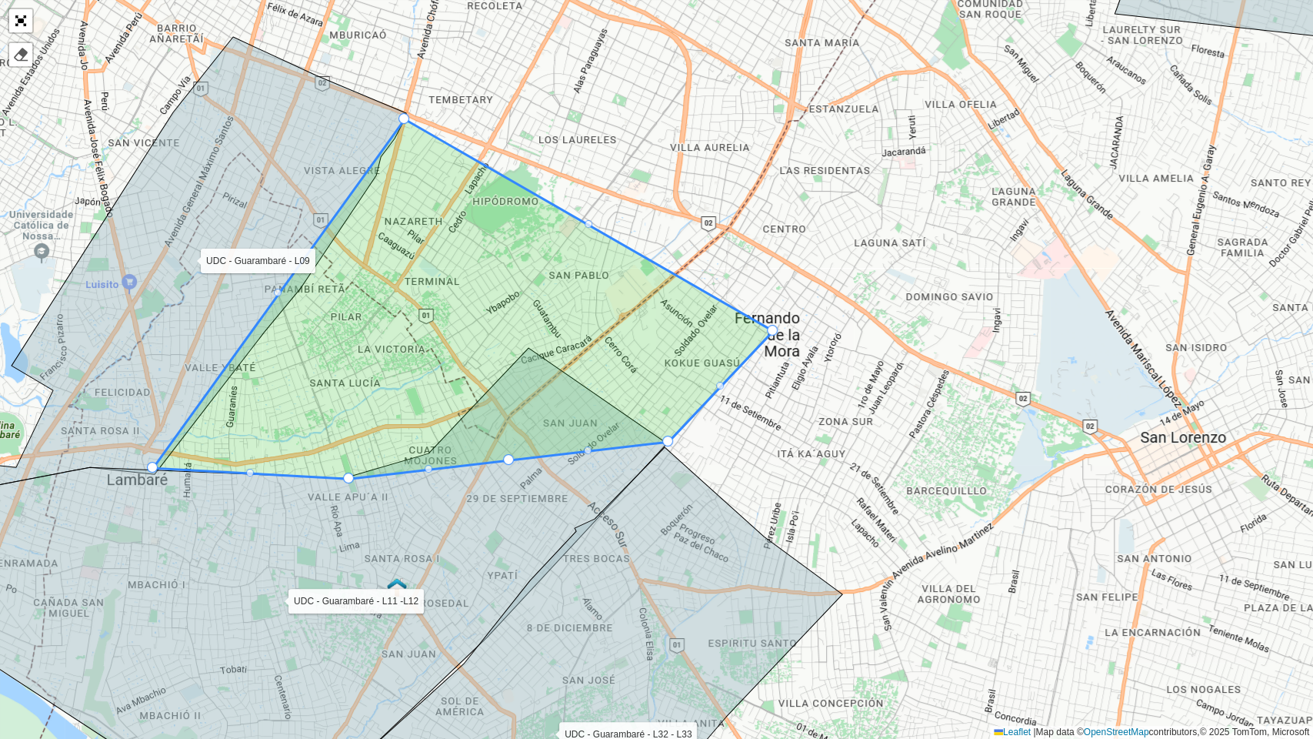
drag, startPoint x: 505, startPoint y: 499, endPoint x: 500, endPoint y: 418, distance: 81.7
click at [500, 418] on icon at bounding box center [312, 564] width 710 height 433
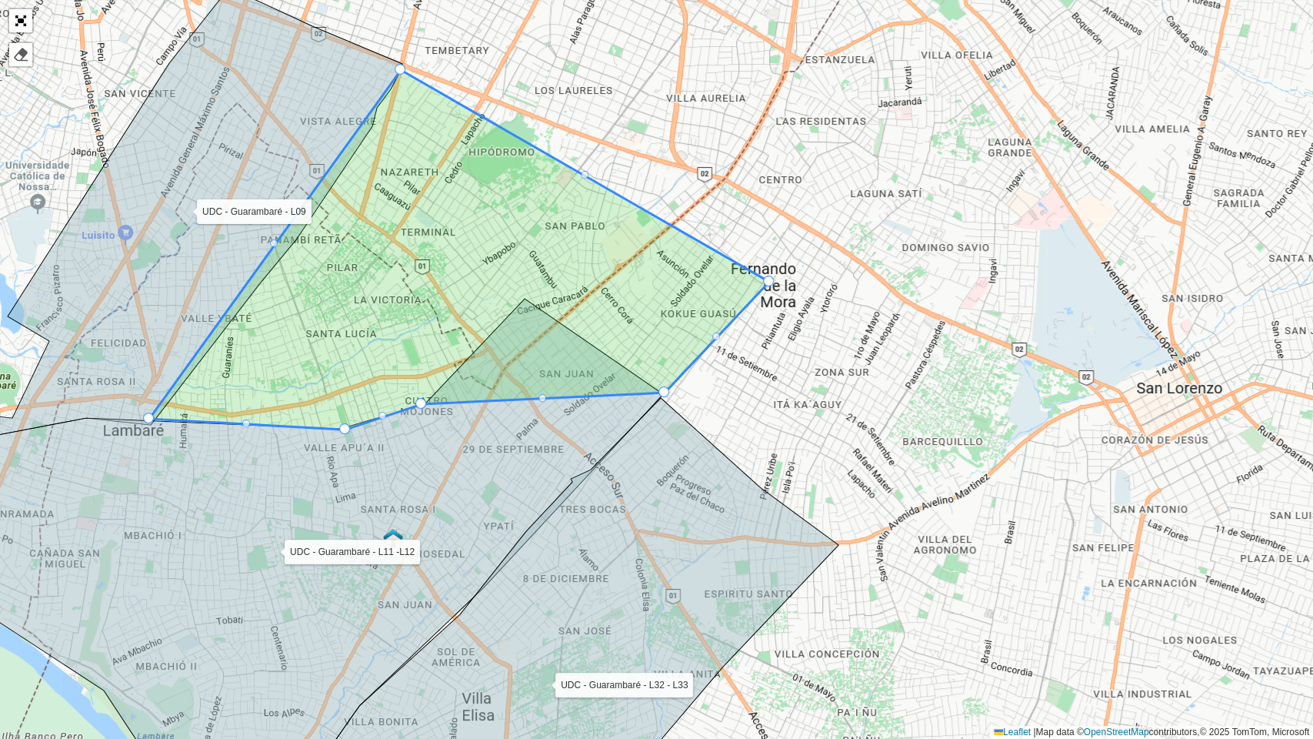
drag, startPoint x: 505, startPoint y: 409, endPoint x: 421, endPoint y: 402, distance: 84.1
drag, startPoint x: 542, startPoint y: 393, endPoint x: 529, endPoint y: 302, distance: 92.4
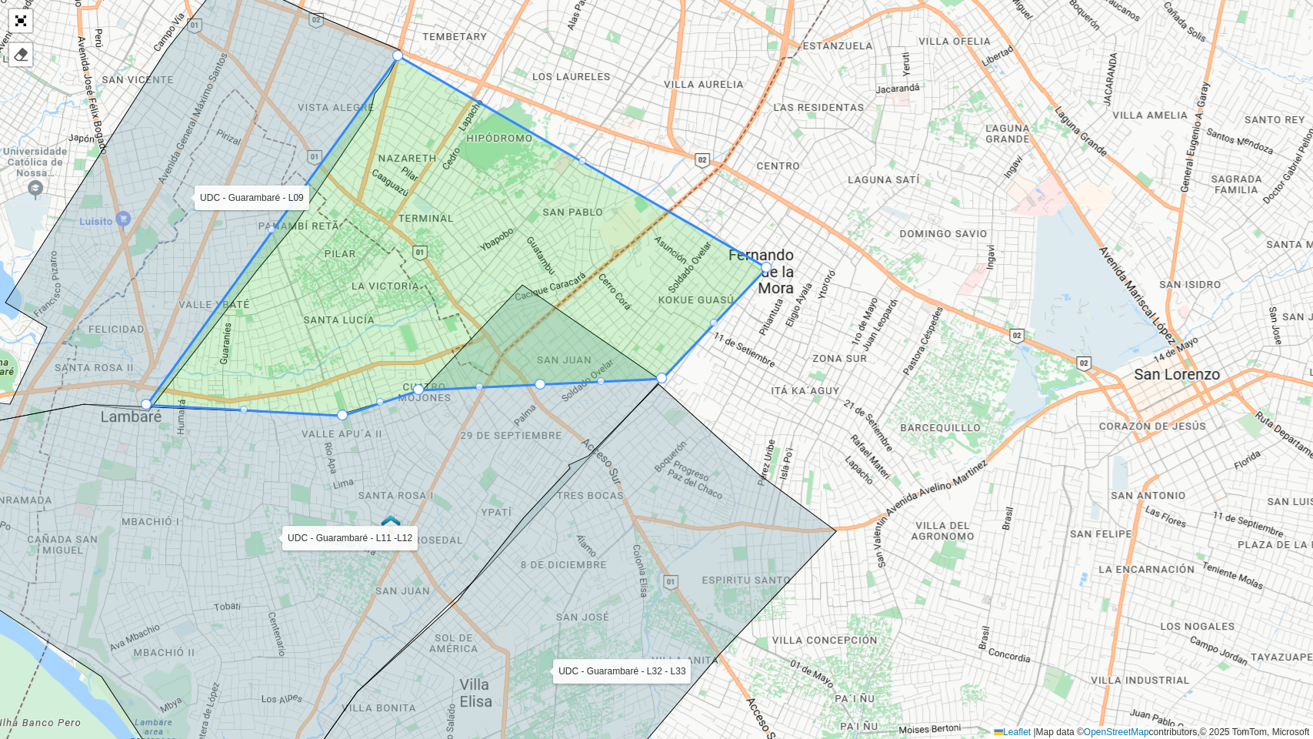
drag, startPoint x: 544, startPoint y: 405, endPoint x: 542, endPoint y: 377, distance: 27.8
click at [539, 379] on icon at bounding box center [306, 542] width 710 height 515
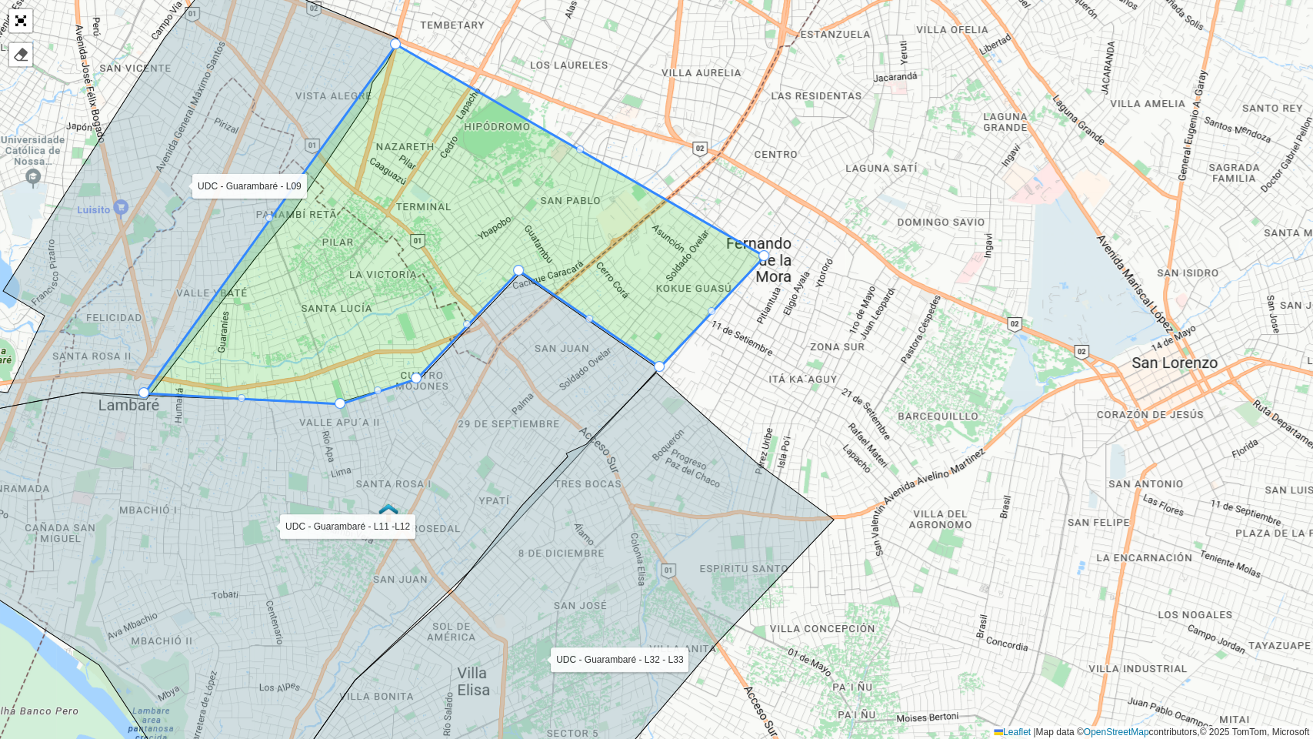
drag, startPoint x: 537, startPoint y: 368, endPoint x: 518, endPoint y: 265, distance: 104.1
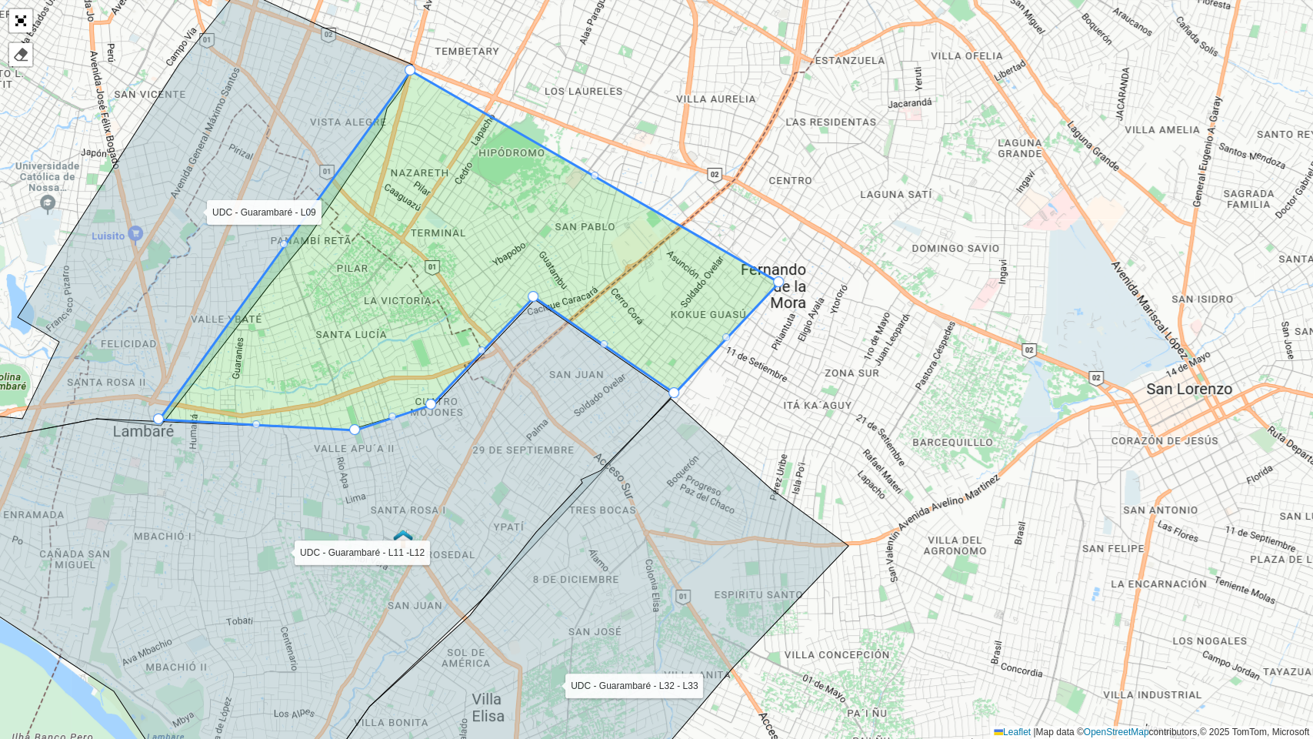
drag, startPoint x: 565, startPoint y: 358, endPoint x: 579, endPoint y: 387, distance: 32.7
click at [579, 386] on icon at bounding box center [318, 564] width 710 height 530
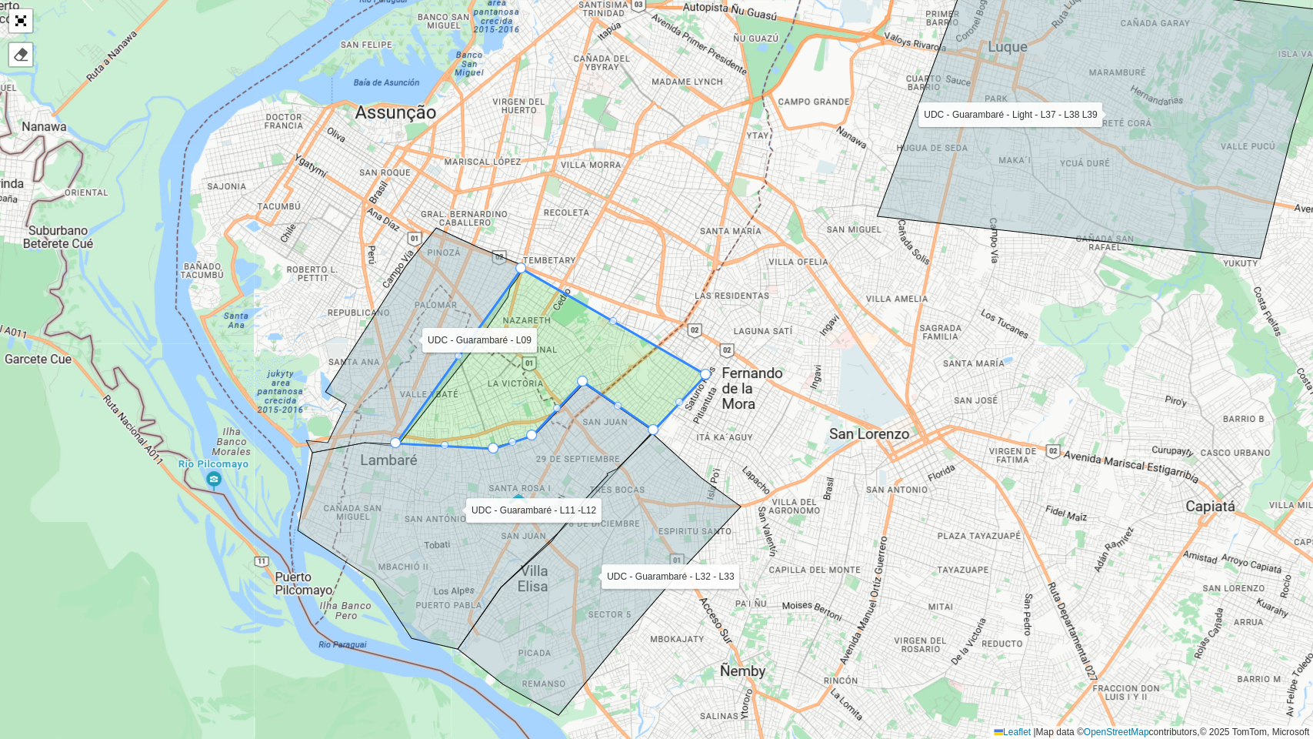
drag, startPoint x: 602, startPoint y: 492, endPoint x: 611, endPoint y: 503, distance: 14.2
click at [611, 503] on icon at bounding box center [599, 574] width 283 height 282
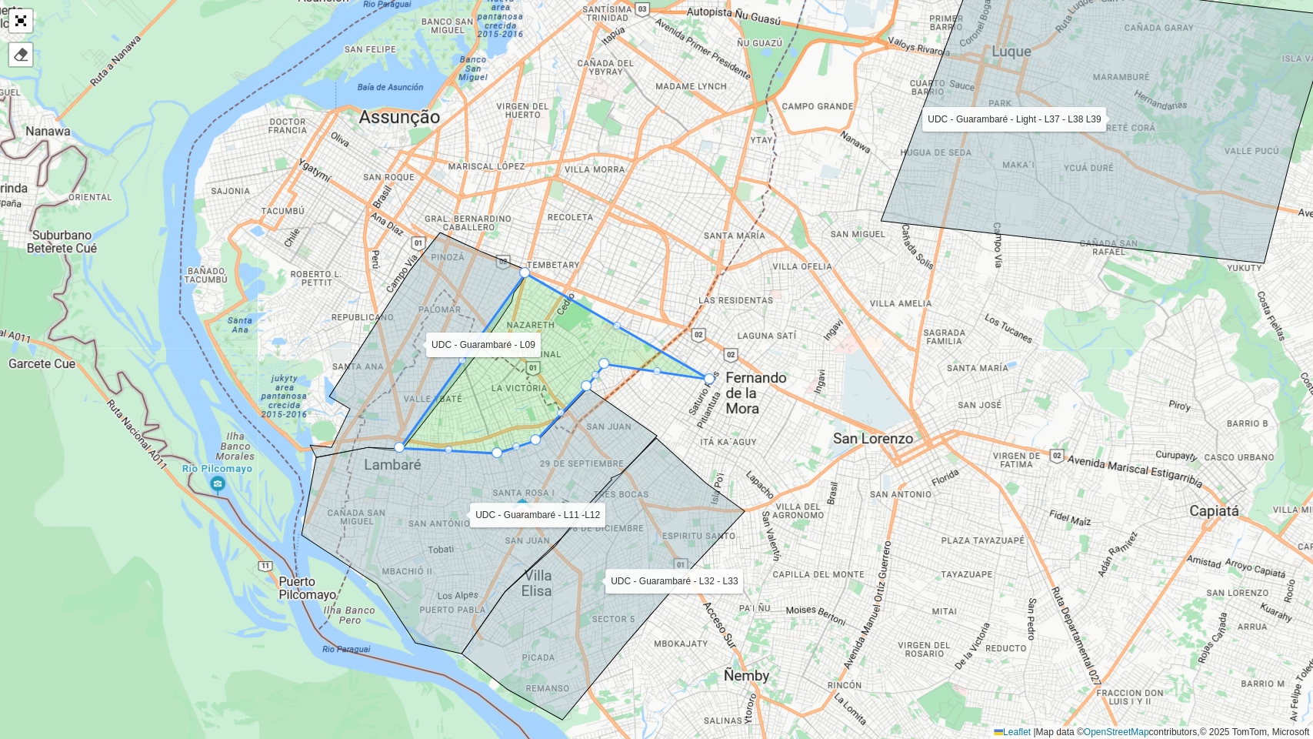
drag, startPoint x: 655, startPoint y: 429, endPoint x: 602, endPoint y: 358, distance: 88.5
drag, startPoint x: 709, startPoint y: 375, endPoint x: 634, endPoint y: 315, distance: 96.8
click at [683, 412] on div "UDC - Guarambaré - L09 UDC - Guarambaré - L11 -L12 UDC - Guarambaré - L32 - L33…" at bounding box center [656, 369] width 1313 height 739
click at [732, 392] on div "UDC - Guarambaré - L09 UDC - Guarambaré - L11 -L12 UDC - Guarambaré - L32 - L33…" at bounding box center [656, 369] width 1313 height 739
click at [21, 20] on link "Abrir mapa em tela cheia" at bounding box center [20, 20] width 23 height 23
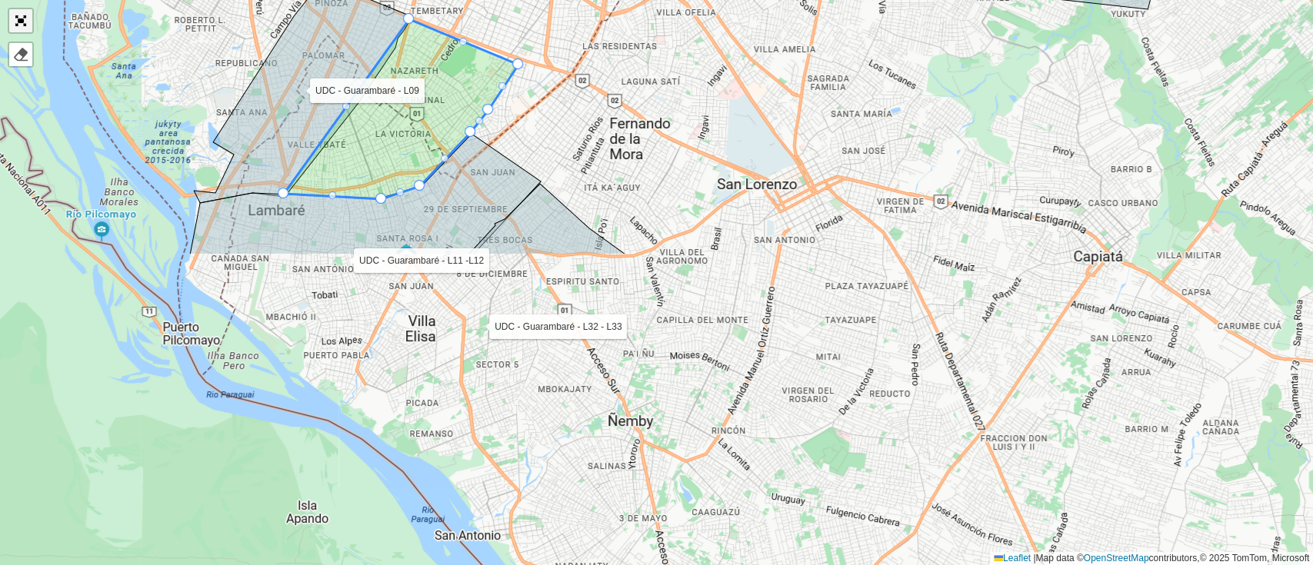
scroll to position [493, 0]
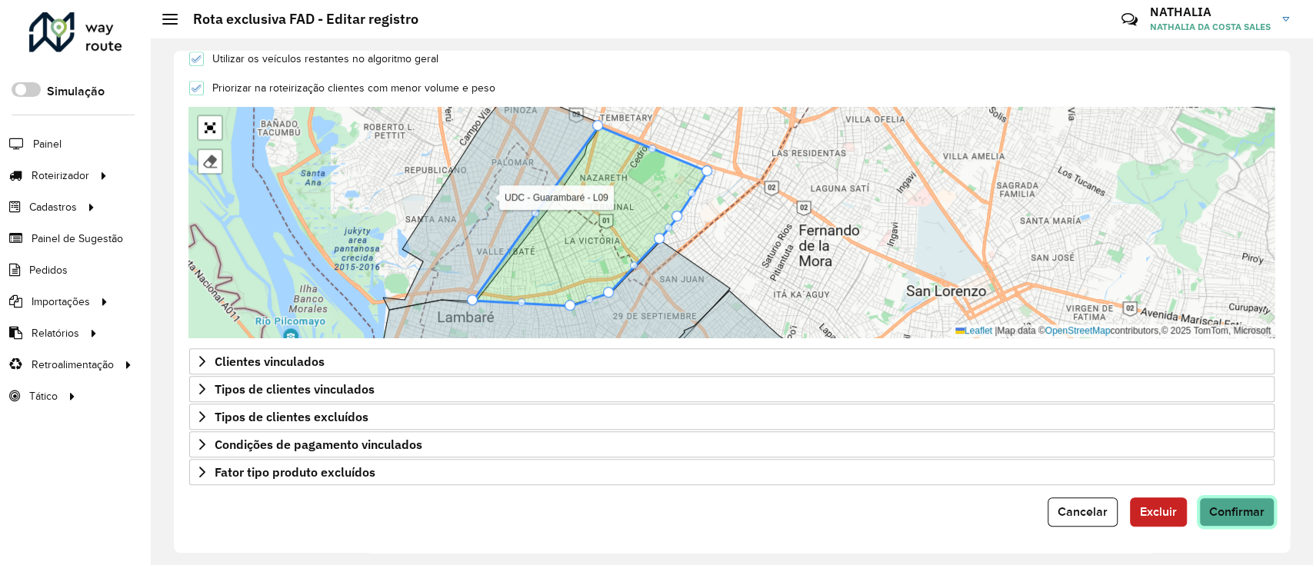
click at [1224, 505] on span "Confirmar" at bounding box center [1236, 511] width 55 height 13
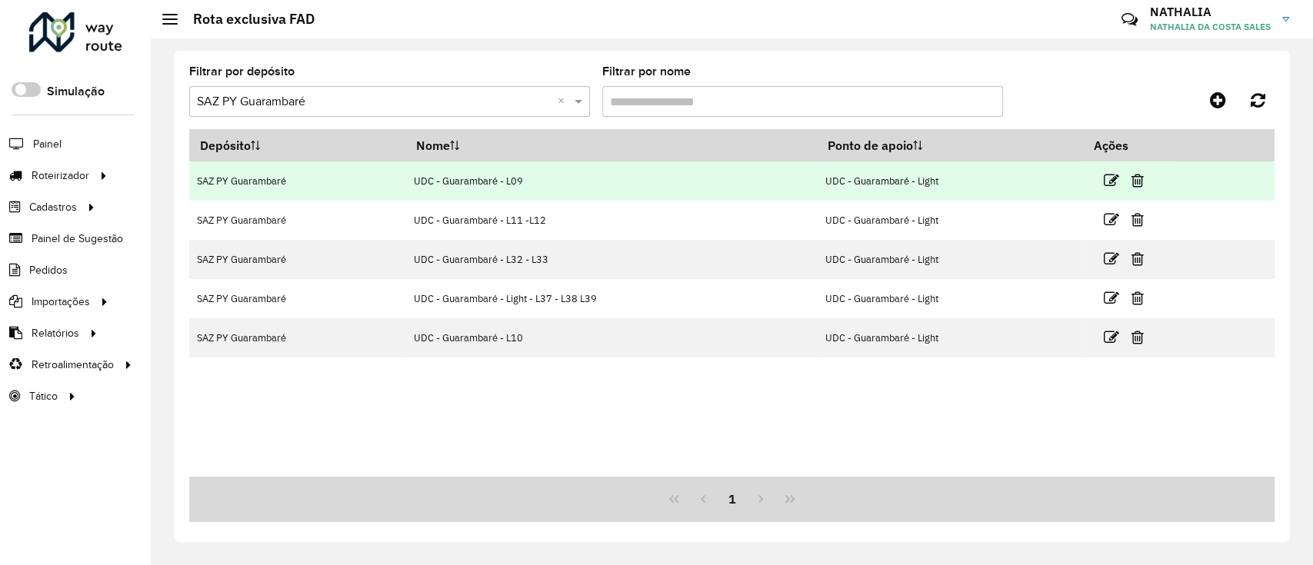
click at [487, 188] on td "UDC - Guarambaré - L09" at bounding box center [611, 181] width 411 height 39
click at [485, 180] on td "UDC - Guarambaré - L09" at bounding box center [611, 181] width 411 height 39
copy td "UDC - Guarambaré - L09"
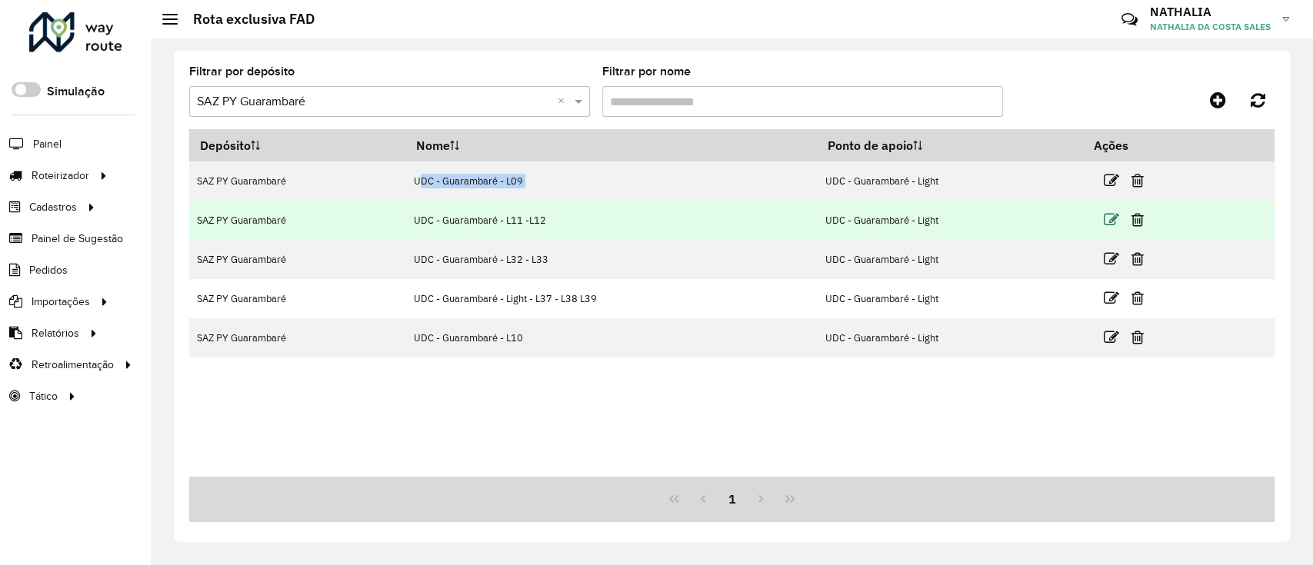
click at [1108, 218] on icon at bounding box center [1110, 219] width 15 height 15
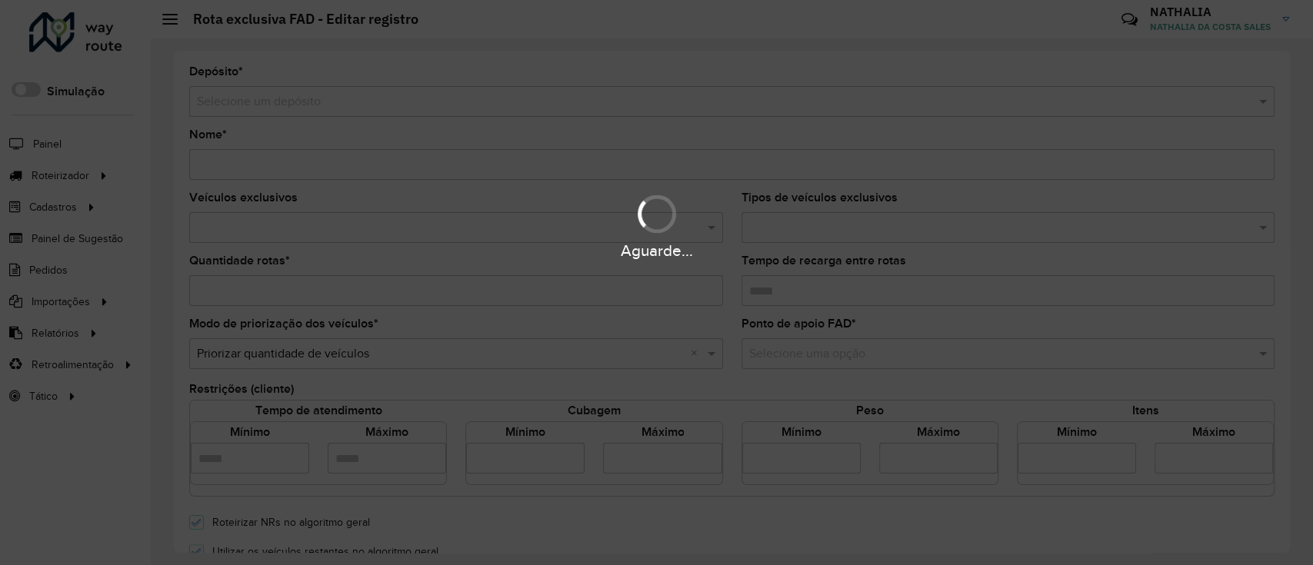
type input "**********"
type input "*"
type input "****"
type input "*****"
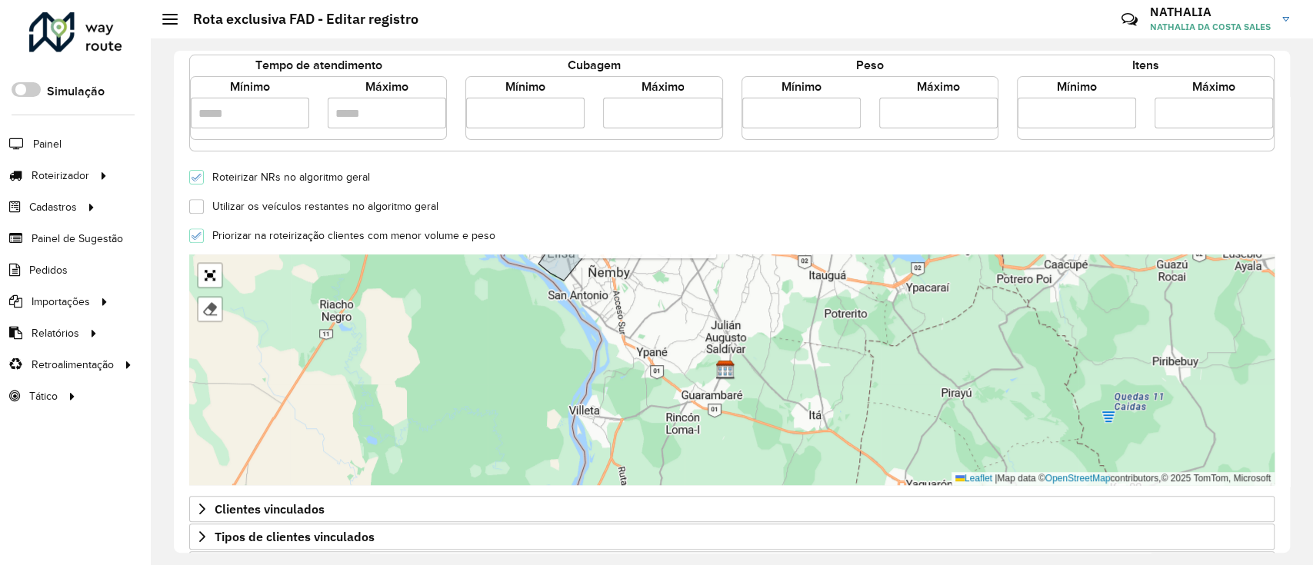
scroll to position [493, 0]
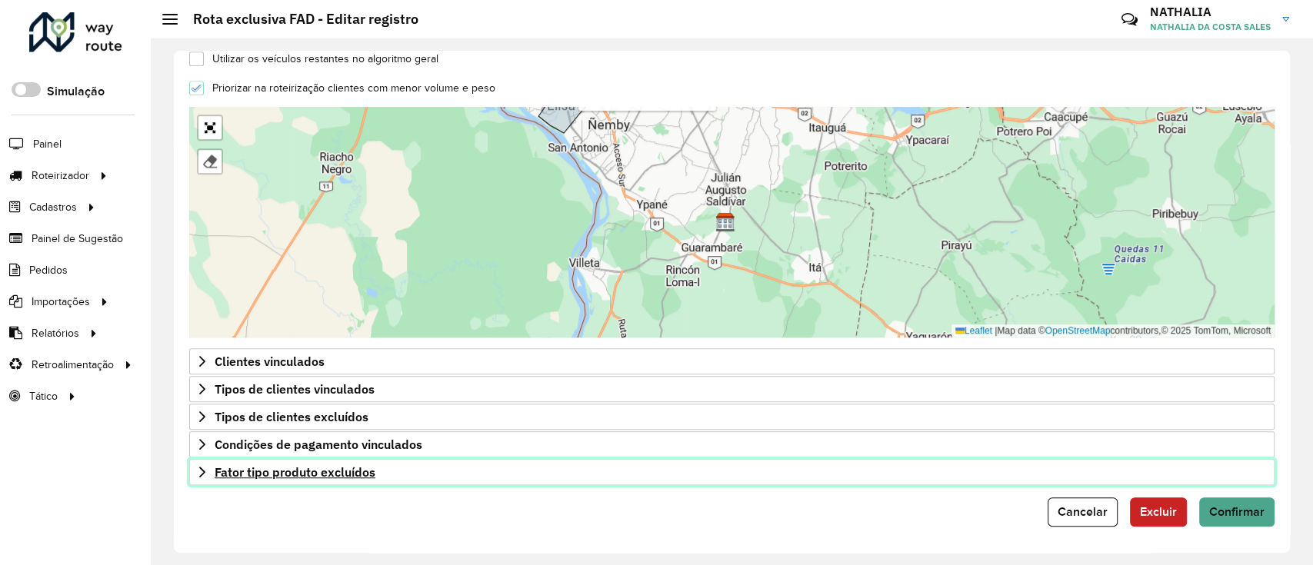
click at [219, 469] on span "Fator tipo produto excluídos" at bounding box center [295, 472] width 161 height 12
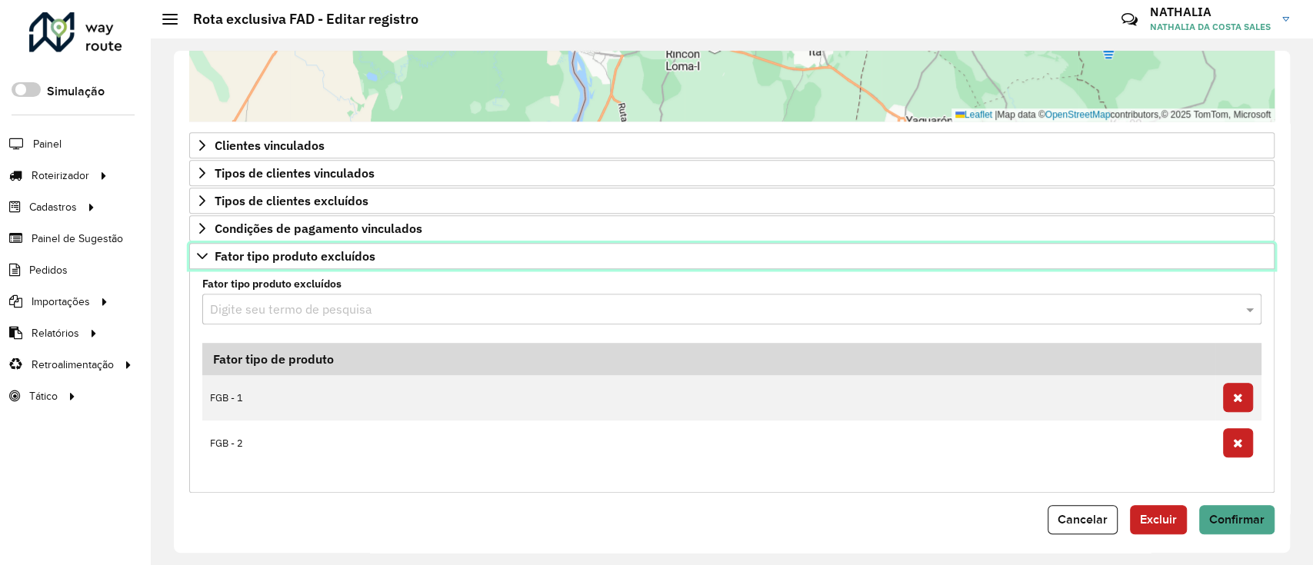
scroll to position [716, 0]
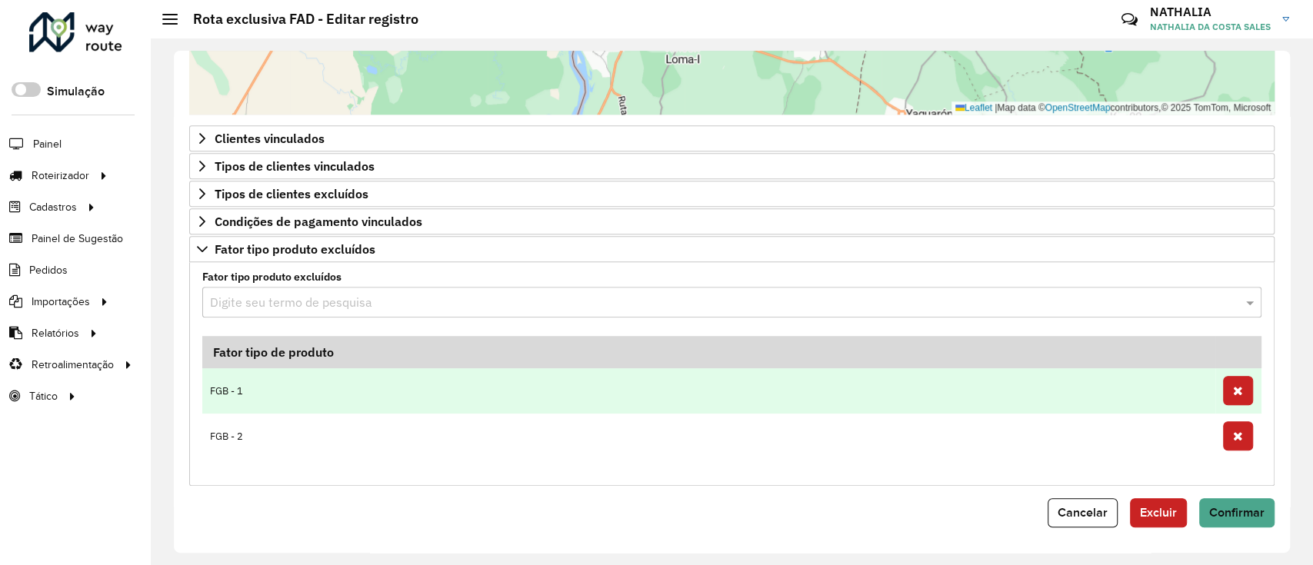
click at [224, 385] on td "FGB - 1" at bounding box center [708, 391] width 1013 height 45
copy tr "FGB - 1"
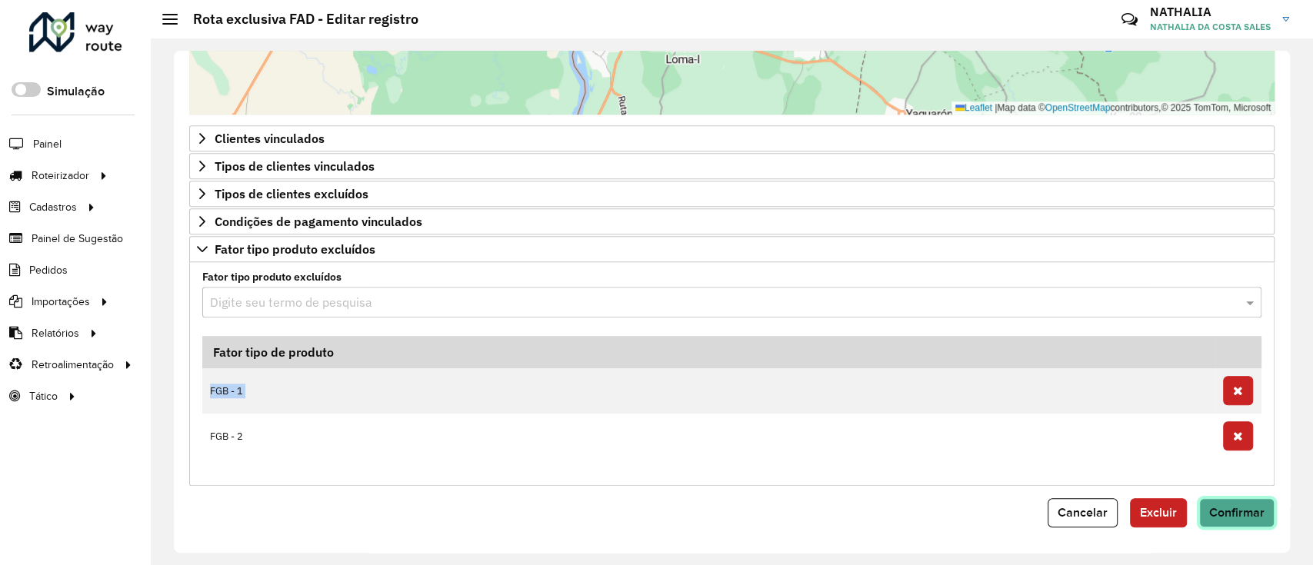
click at [1232, 503] on button "Confirmar" at bounding box center [1236, 513] width 75 height 29
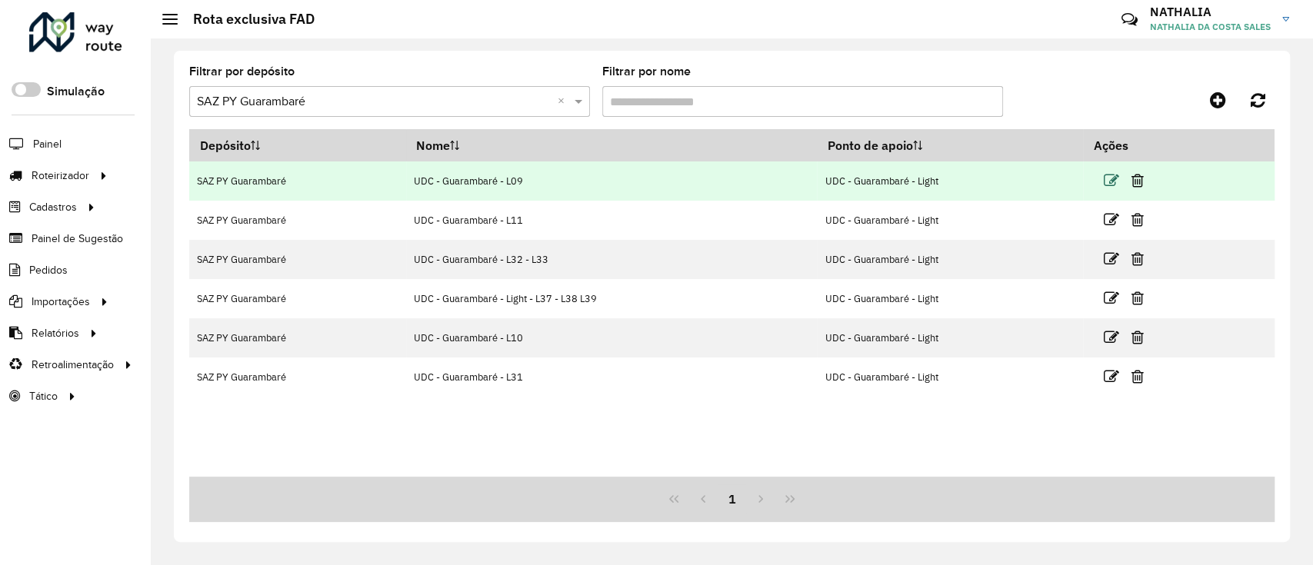
click at [1112, 175] on icon at bounding box center [1110, 180] width 15 height 15
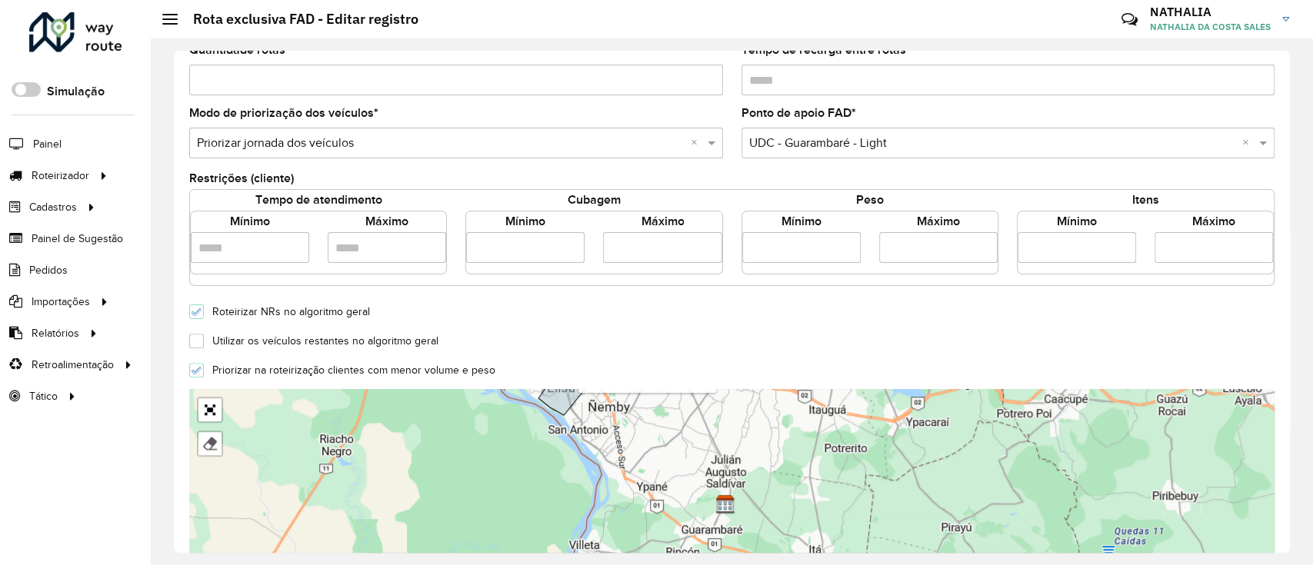
scroll to position [493, 0]
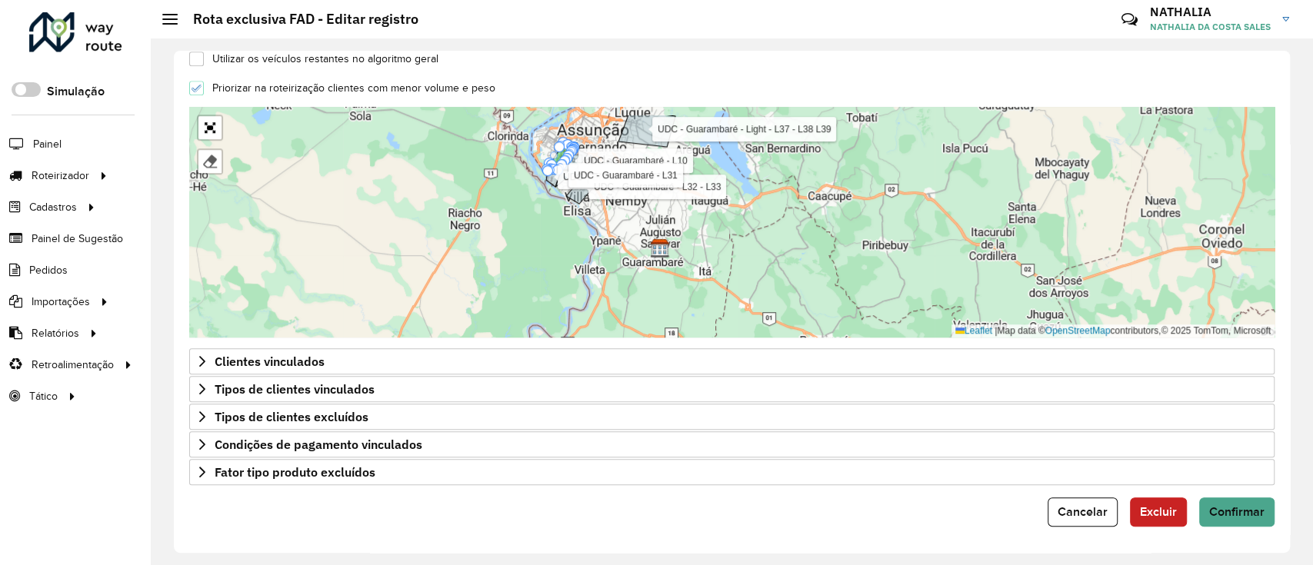
drag, startPoint x: 611, startPoint y: 255, endPoint x: 619, endPoint y: 334, distance: 78.9
click at [619, 334] on div "UDC - Guarambaré - L11 UDC - Guarambaré - L32 - L33 UDC - Guarambaré - Light - …" at bounding box center [732, 222] width 1086 height 231
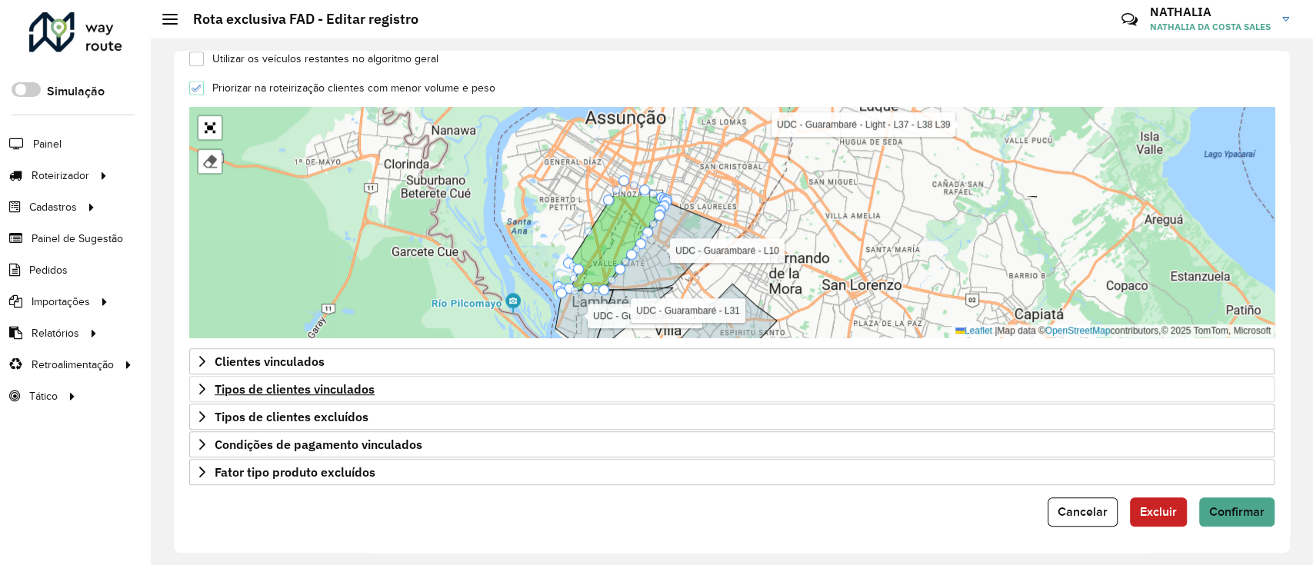
drag, startPoint x: 589, startPoint y: 299, endPoint x: 598, endPoint y: 392, distance: 94.3
click at [598, 392] on form "**********" at bounding box center [732, 50] width 1086 height 954
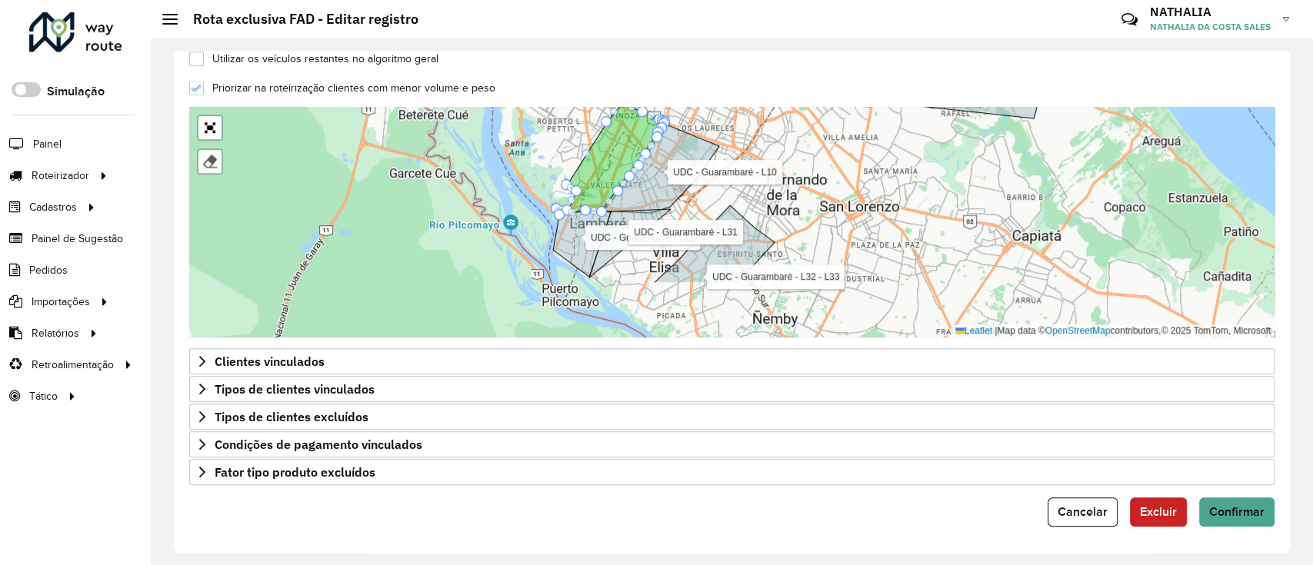
drag, startPoint x: 458, startPoint y: 266, endPoint x: 457, endPoint y: 177, distance: 89.2
click at [456, 180] on div "UDC - Guarambaré - L11 UDC - Guarambaré - L32 - L33 UDC - Guarambaré - Light - …" at bounding box center [732, 222] width 1086 height 231
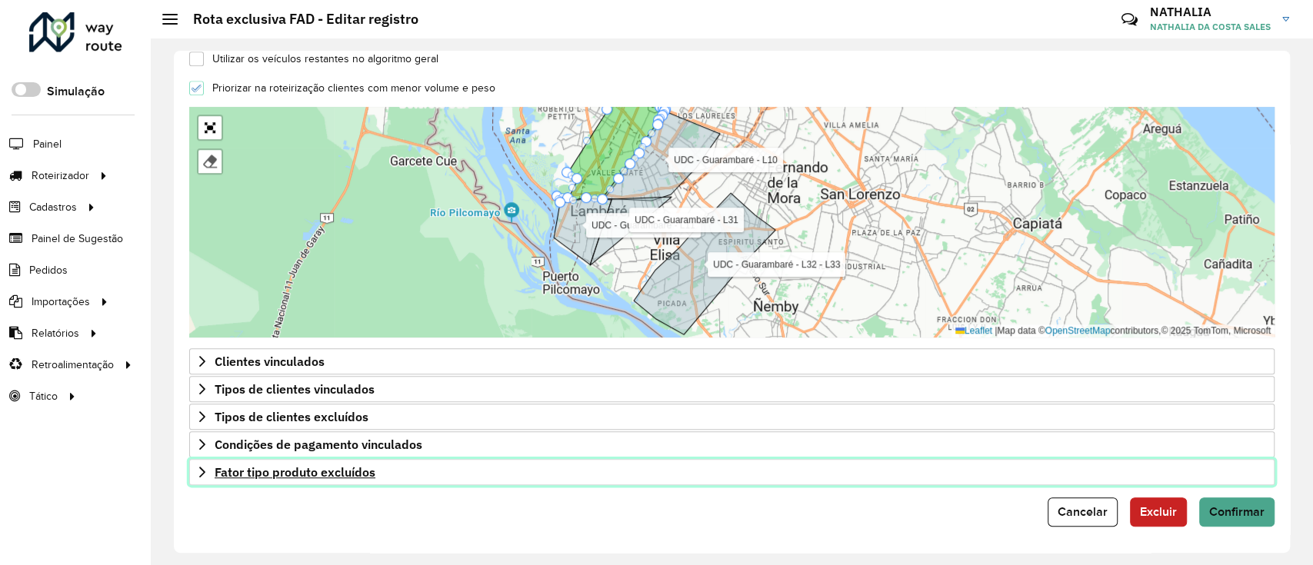
click at [203, 471] on icon at bounding box center [202, 472] width 12 height 12
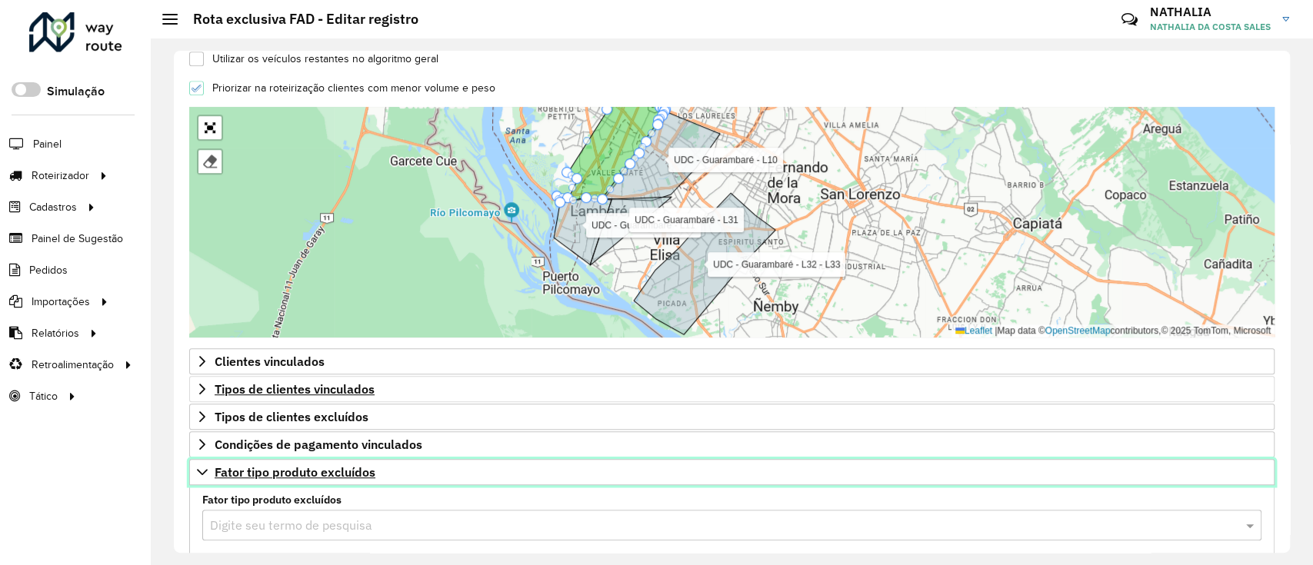
scroll to position [699, 0]
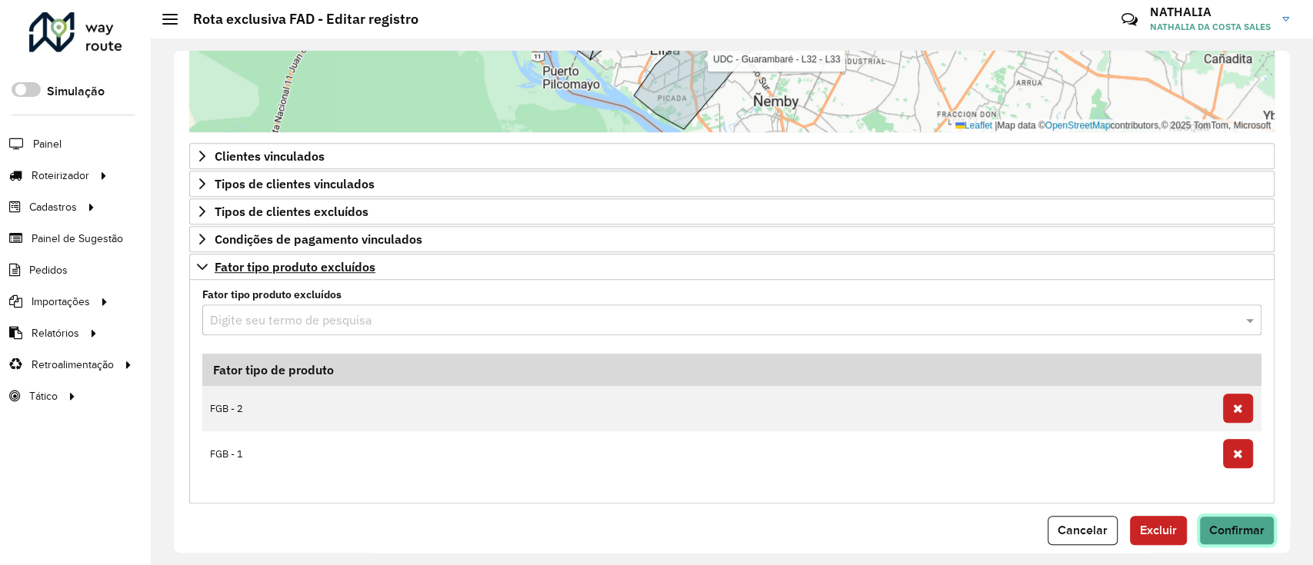
click at [1232, 528] on span "Confirmar" at bounding box center [1236, 530] width 55 height 13
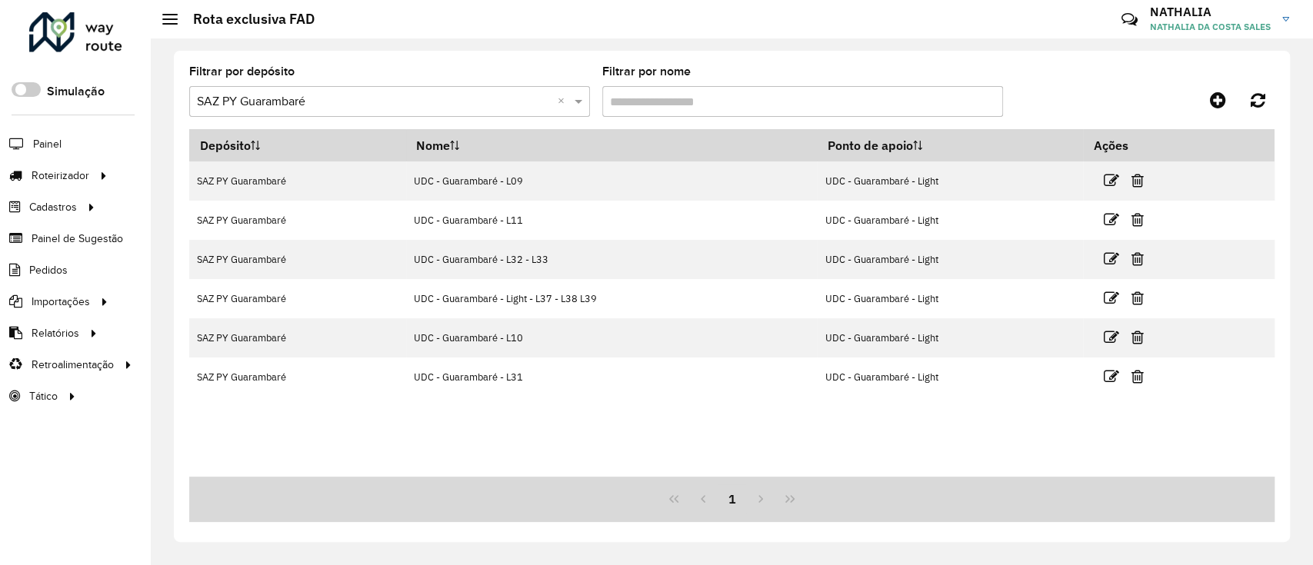
click at [637, 440] on div "Depósito Nome Ponto de apoio Ações SAZ PY Guarambaré UDC - Guarambaré - L09 UDC…" at bounding box center [732, 303] width 1086 height 348
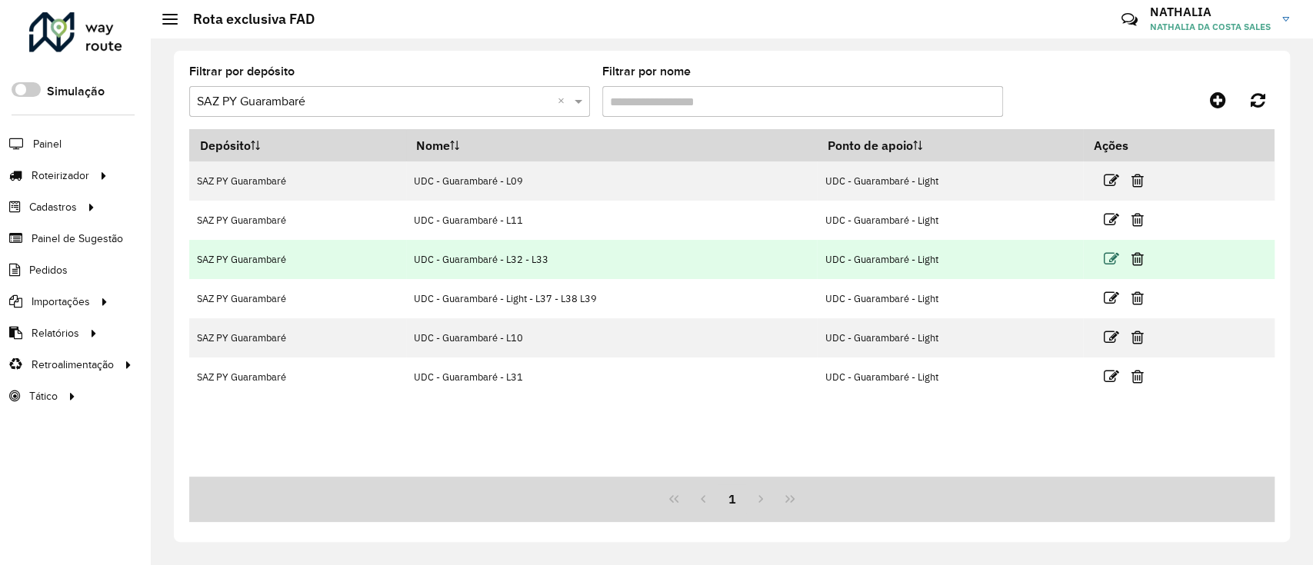
click at [1115, 255] on icon at bounding box center [1110, 259] width 15 height 15
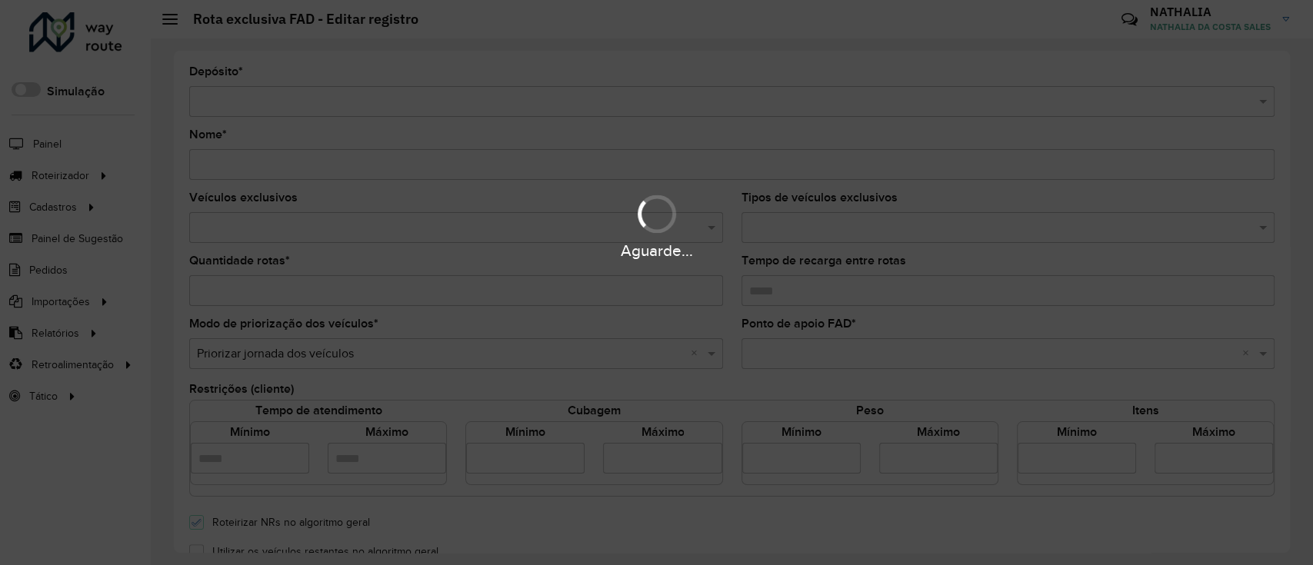
type input "**********"
type input "*"
type input "****"
type input "*****"
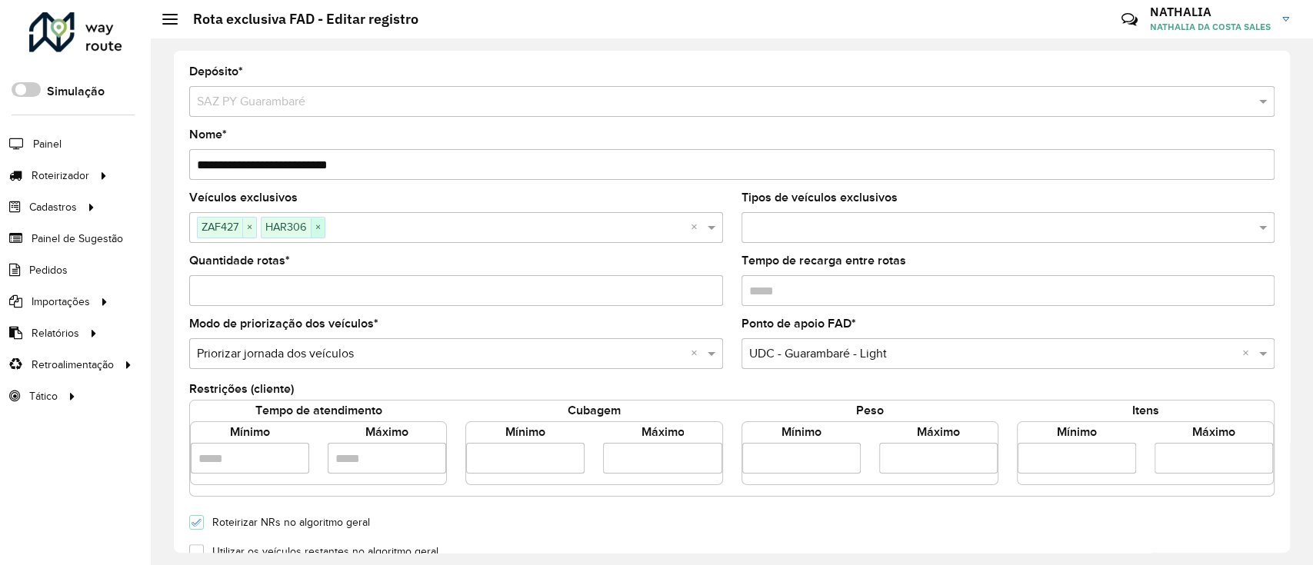
click at [315, 225] on span "×" at bounding box center [318, 227] width 14 height 18
click at [253, 228] on span "×" at bounding box center [249, 227] width 14 height 18
click at [416, 157] on input "**********" at bounding box center [732, 164] width 1086 height 31
type input "**********"
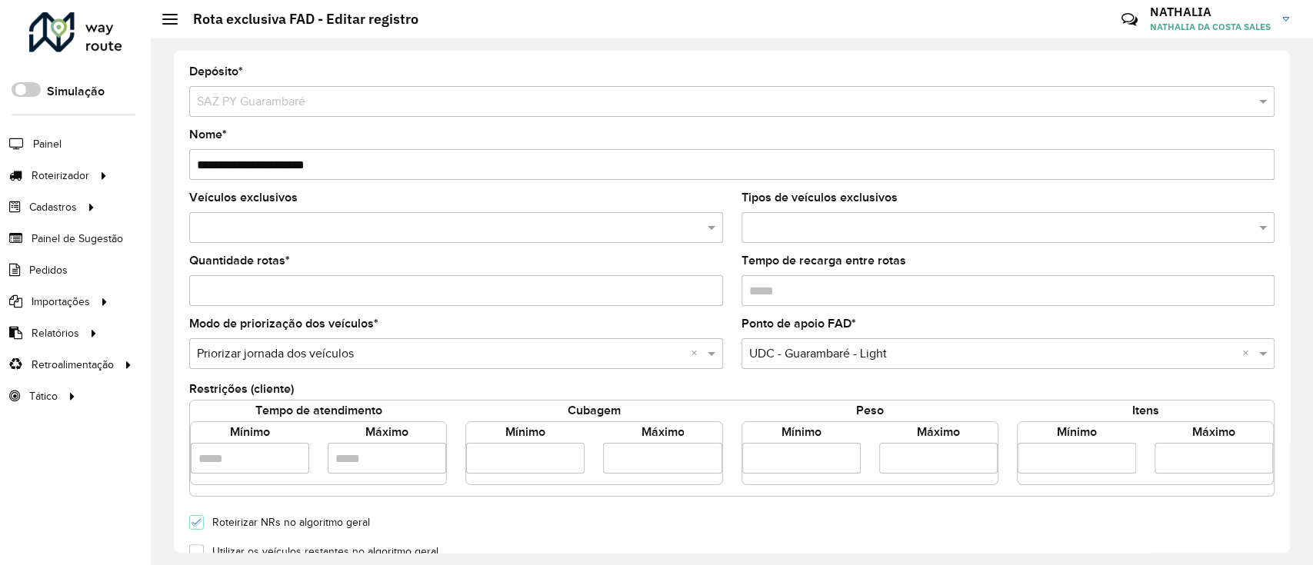
click at [488, 218] on div at bounding box center [456, 227] width 534 height 31
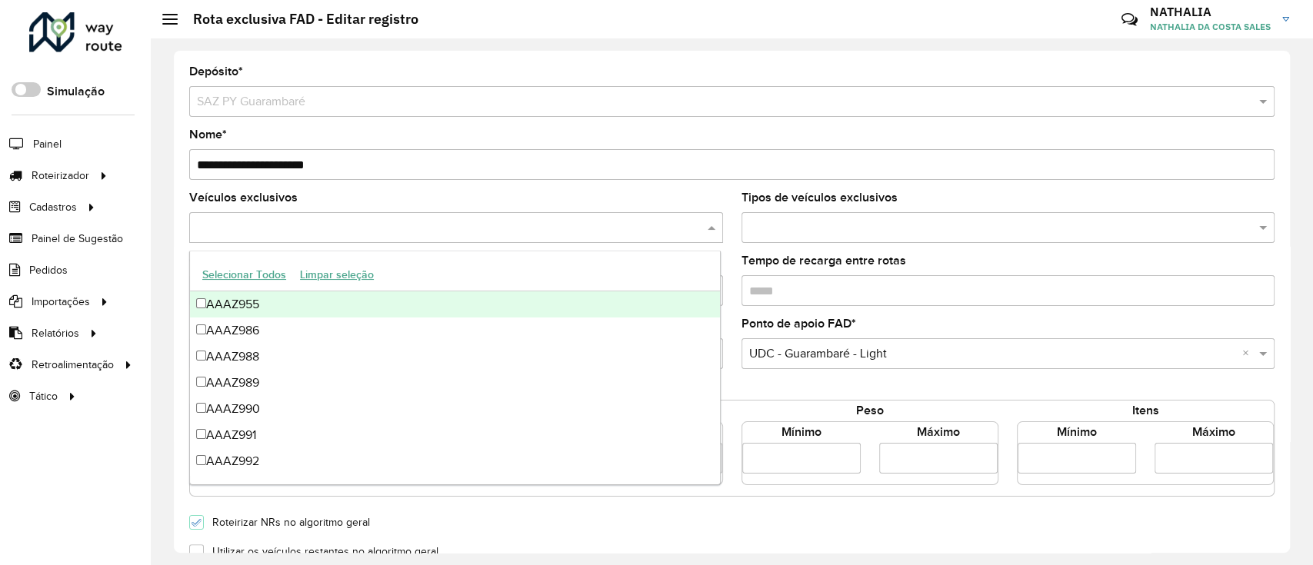
paste input "******"
type input "******"
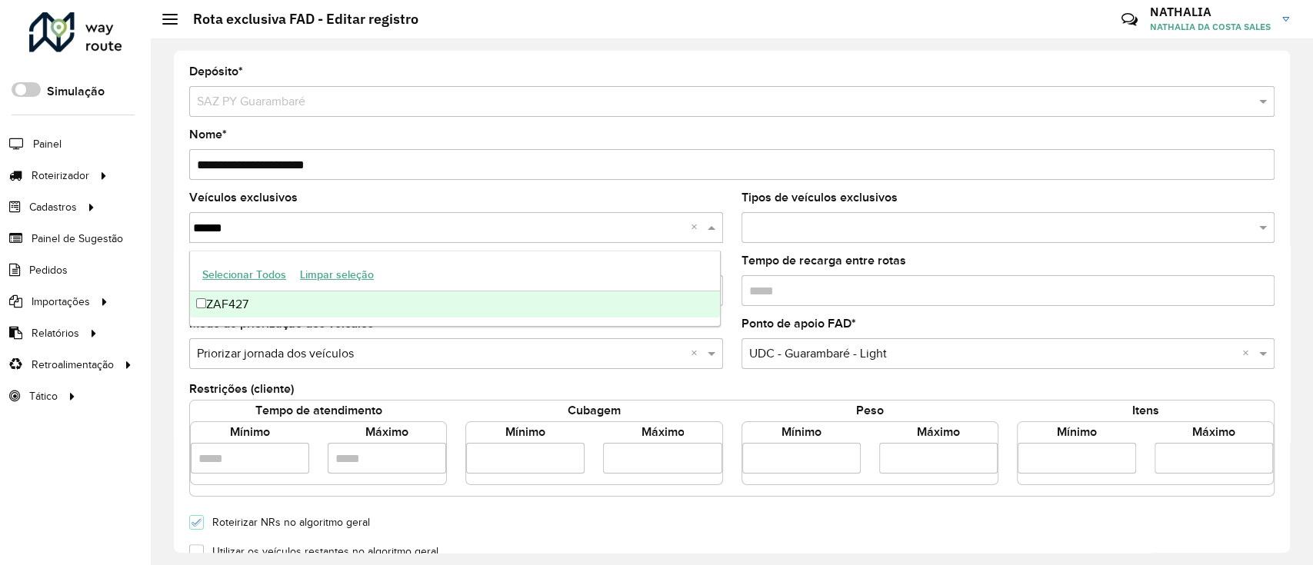
click at [205, 301] on div "ZAF427" at bounding box center [455, 305] width 530 height 26
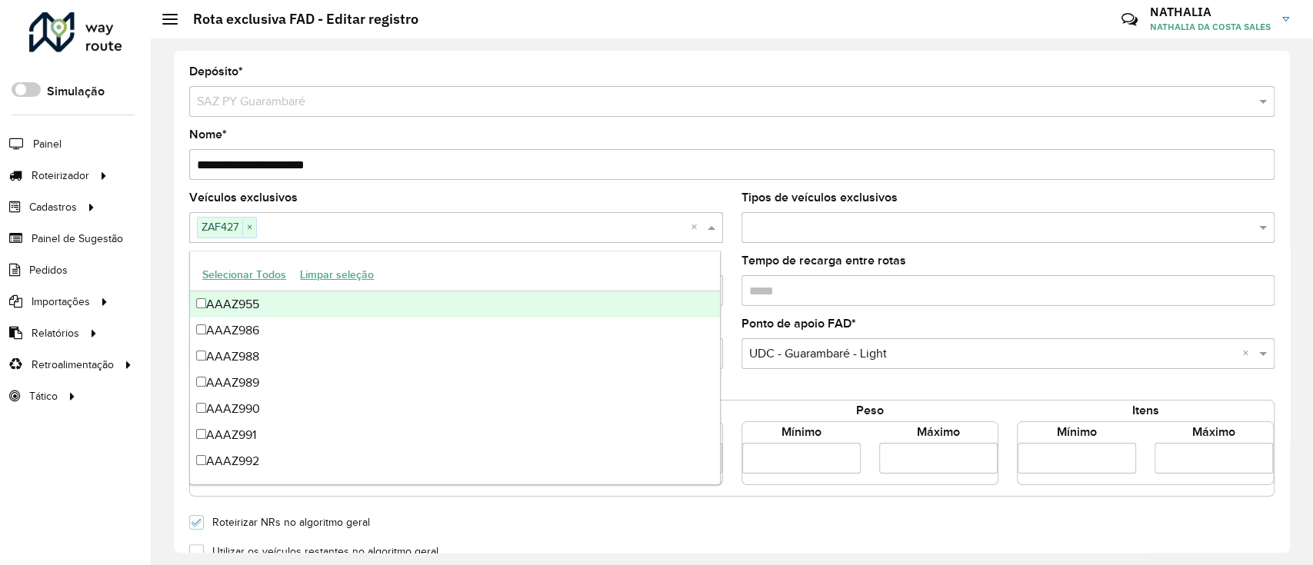
click at [175, 217] on div "**********" at bounding box center [732, 302] width 1116 height 502
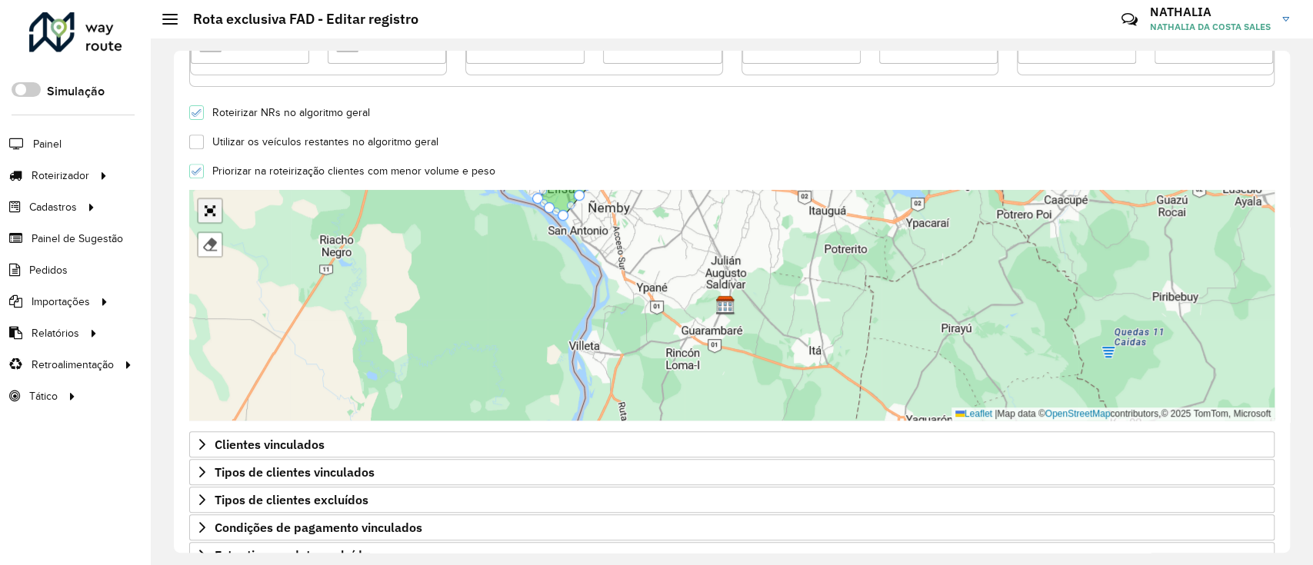
click at [212, 222] on link "Abrir mapa em tela cheia" at bounding box center [209, 210] width 23 height 23
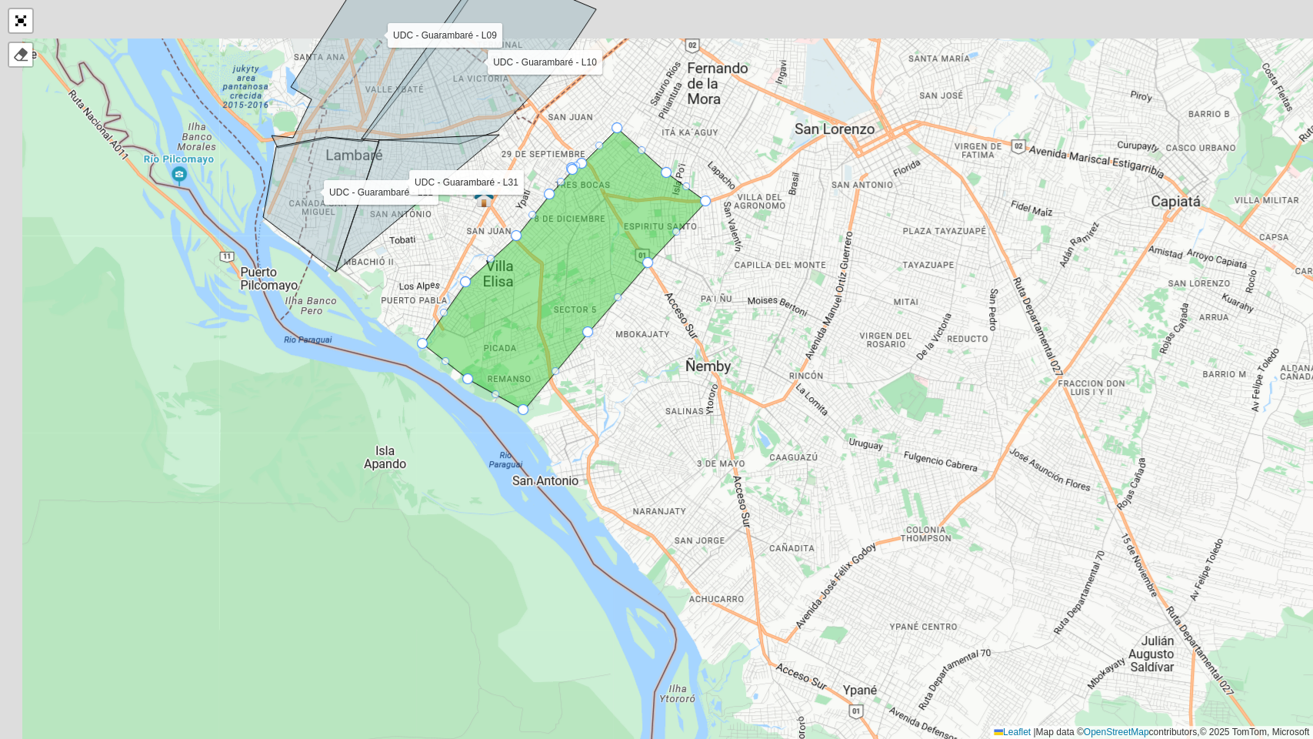
drag, startPoint x: 558, startPoint y: 462, endPoint x: 592, endPoint y: 562, distance: 105.1
click at [592, 562] on div "UDC - Guarambaré - L09 UDC - Guarambaré - L11 UDC - Guarambaré - Light - L37 - …" at bounding box center [656, 369] width 1313 height 739
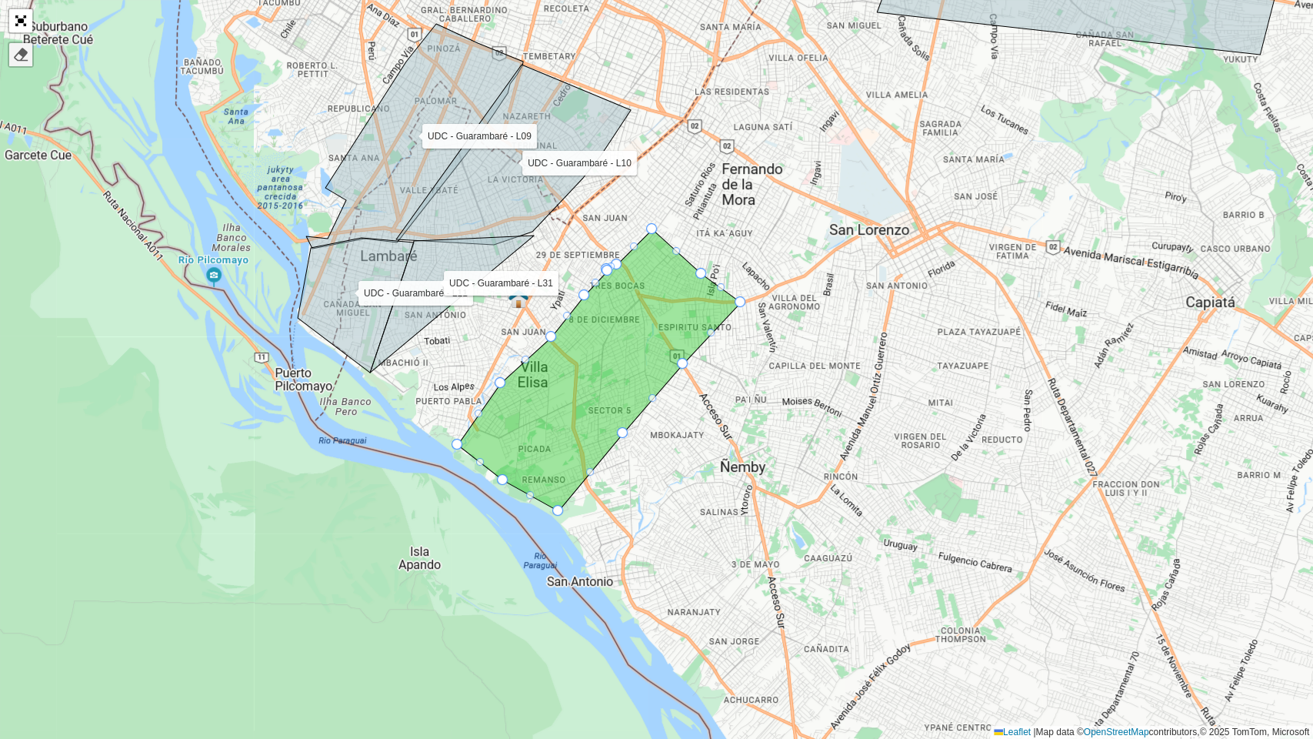
click at [23, 62] on link at bounding box center [20, 54] width 23 height 23
click at [25, 56] on div at bounding box center [20, 54] width 15 height 15
click at [18, 56] on div at bounding box center [20, 54] width 15 height 15
click at [511, 374] on icon at bounding box center [599, 370] width 283 height 282
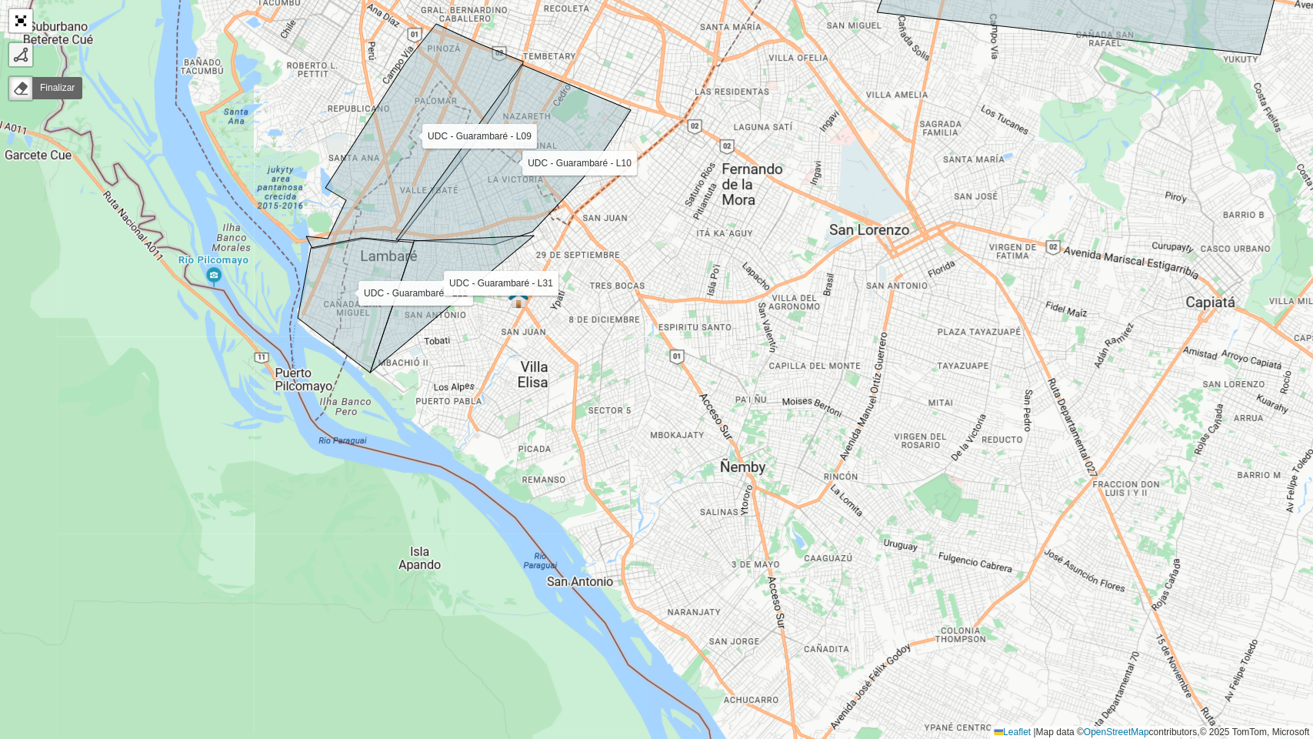
click at [22, 55] on div at bounding box center [20, 54] width 15 height 15
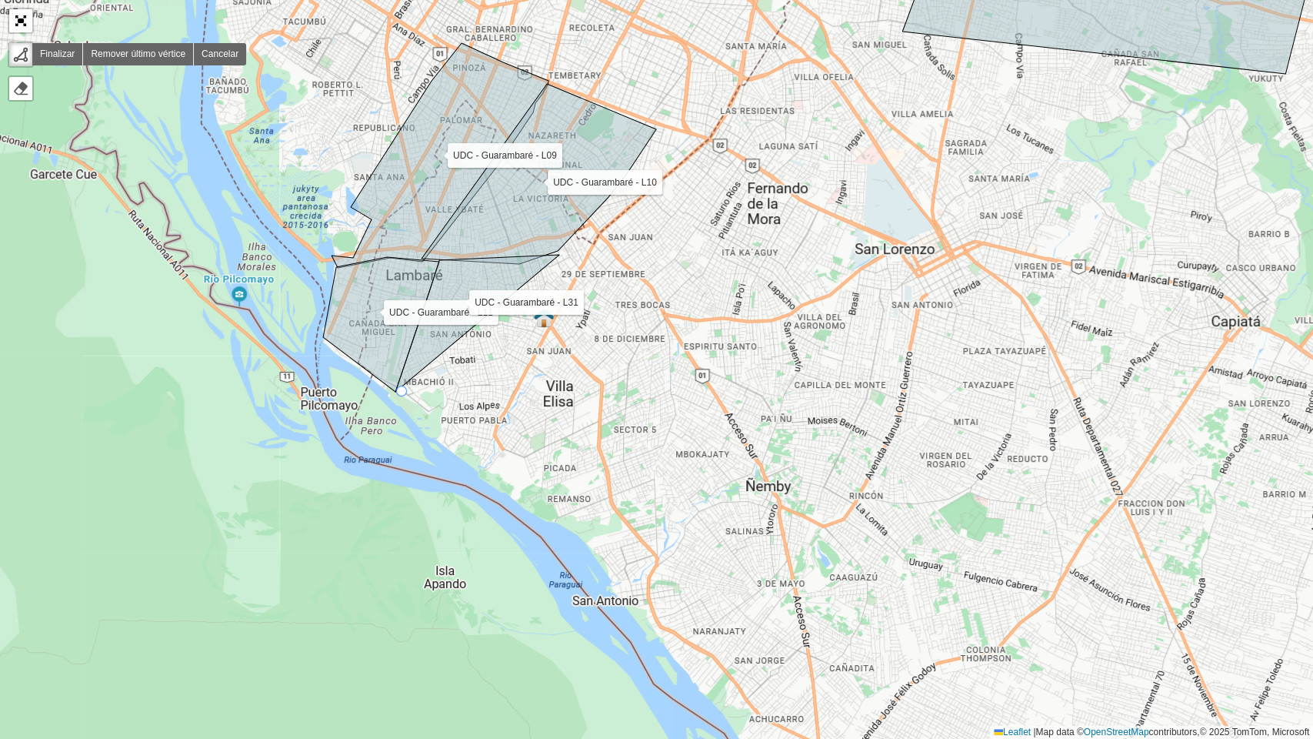
drag, startPoint x: 371, startPoint y: 369, endPoint x: 413, endPoint y: 402, distance: 53.7
click at [413, 392] on icon at bounding box center [477, 323] width 164 height 137
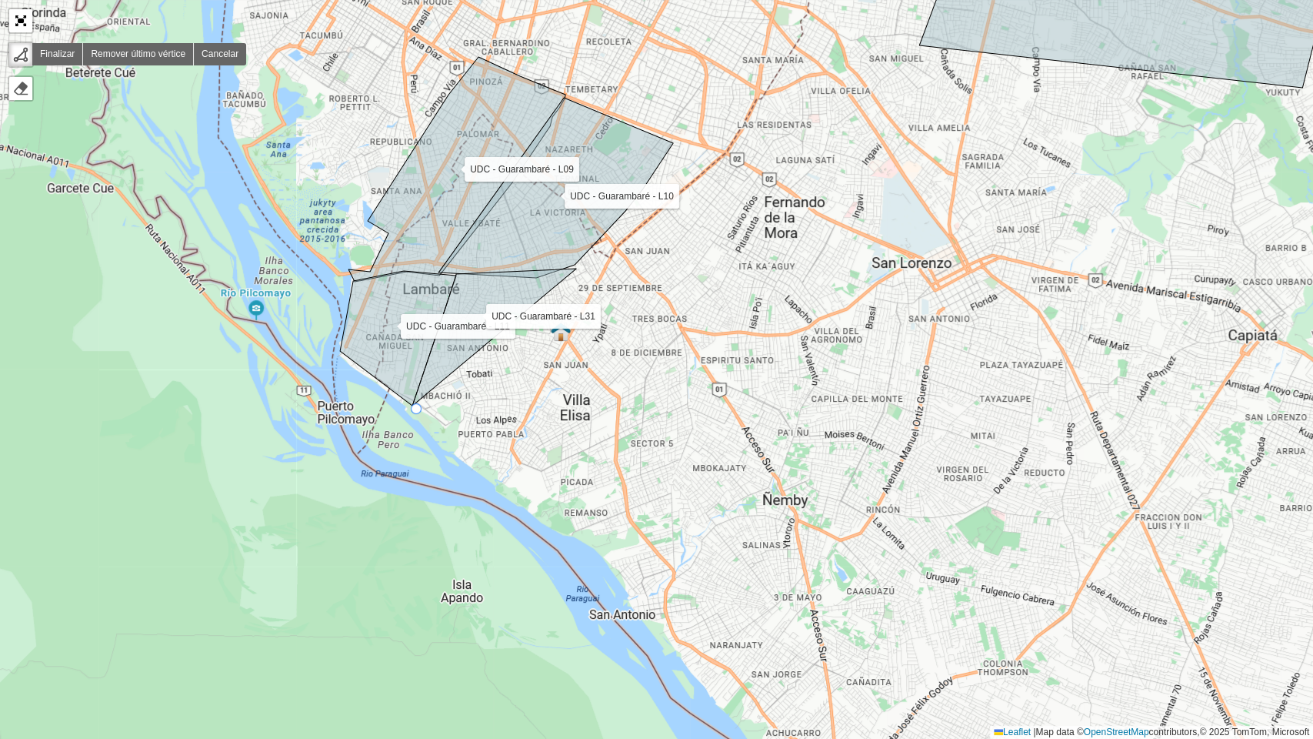
click at [417, 409] on div "UDC - Guarambaré - L09 UDC - Guarambaré - L11 UDC - Guarambaré - Light - L37 - …" at bounding box center [656, 369] width 1313 height 739
click at [510, 475] on div "UDC - Guarambaré - L09 UDC - Guarambaré - L11 UDC - Guarambaré - Light - L37 - …" at bounding box center [656, 369] width 1313 height 739
click at [639, 370] on div "UDC - Guarambaré - L09 UDC - Guarambaré - L11 UDC - Guarambaré - Light - L37 - …" at bounding box center [656, 369] width 1313 height 739
click at [544, 299] on div "UDC - Guarambaré - L09 UDC - Guarambaré - L11 UDC - Guarambaré - Light - L37 - …" at bounding box center [656, 369] width 1313 height 739
click at [415, 395] on icon at bounding box center [494, 337] width 164 height 137
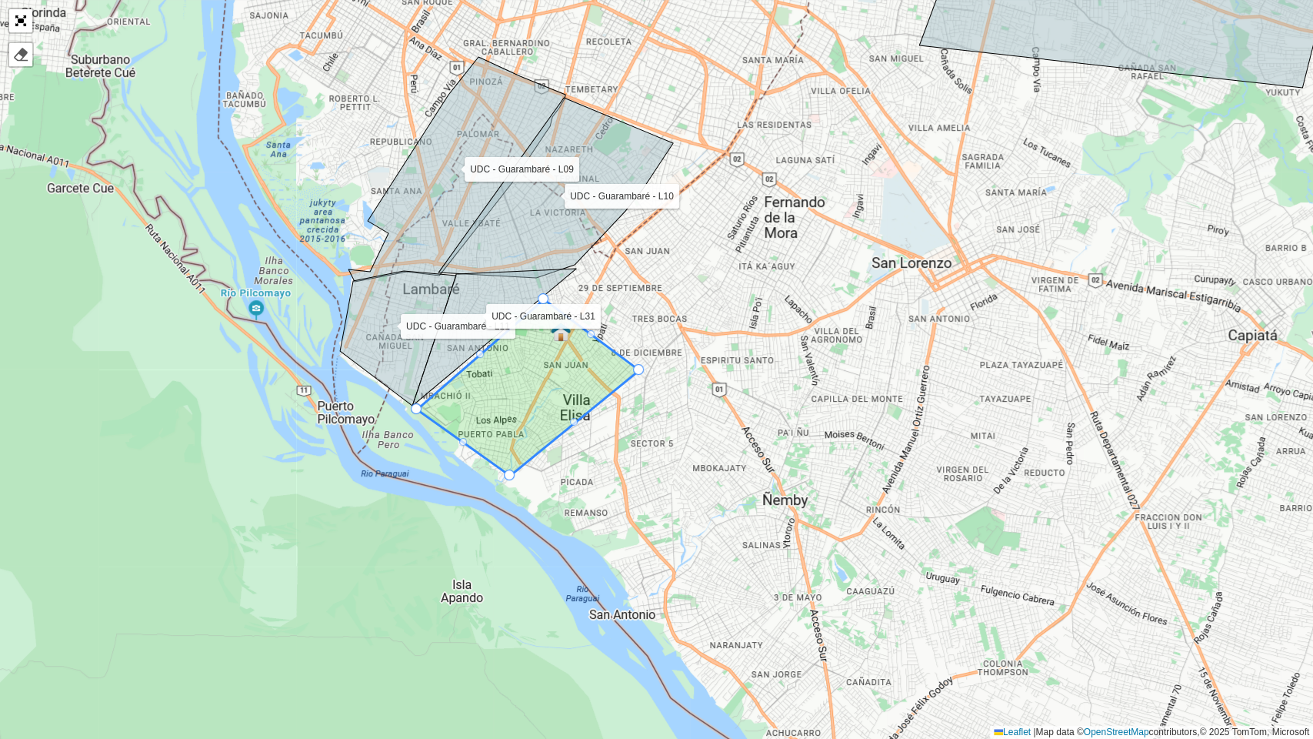
click at [25, 33] on div "UDC - Guarambaré - L09 UDC - Guarambaré - L11 UDC - Guarambaré - Light - L37 - …" at bounding box center [656, 369] width 1313 height 739
click at [20, 20] on link "Abrir mapa em tela cheia" at bounding box center [20, 20] width 23 height 23
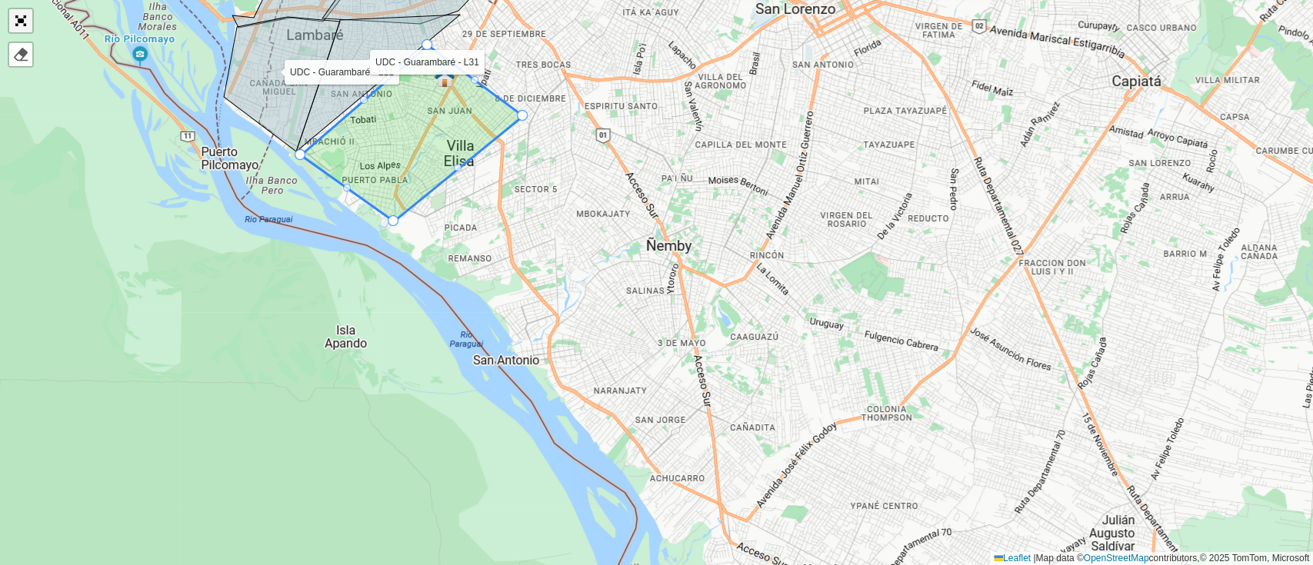
scroll to position [489, 0]
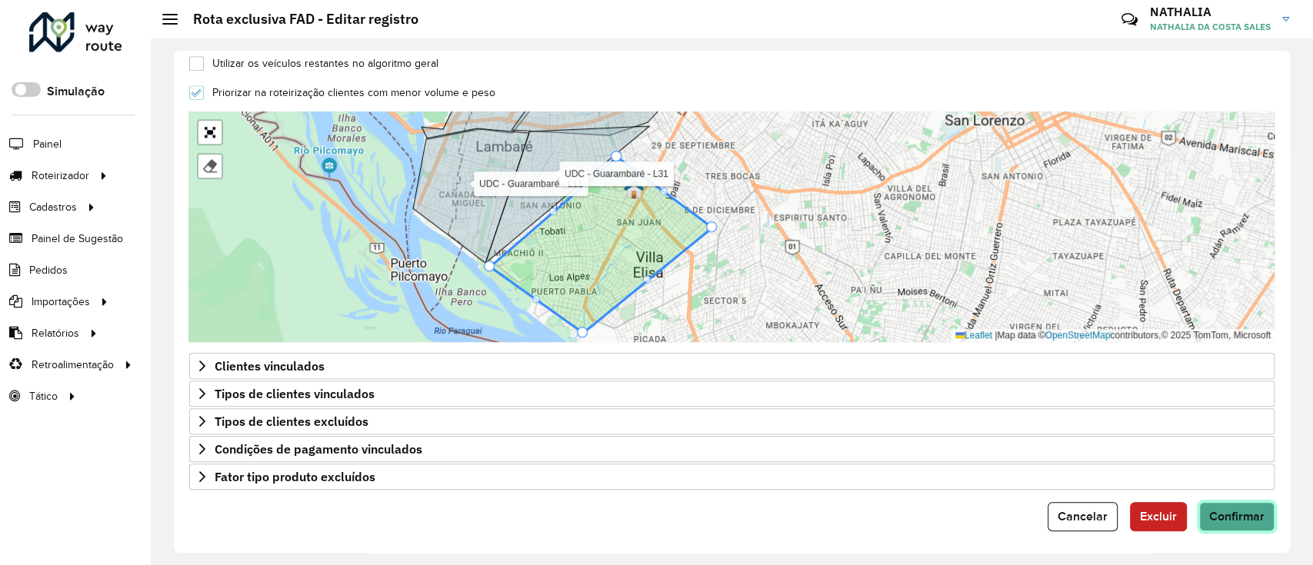
click at [1256, 520] on span "Confirmar" at bounding box center [1236, 516] width 55 height 13
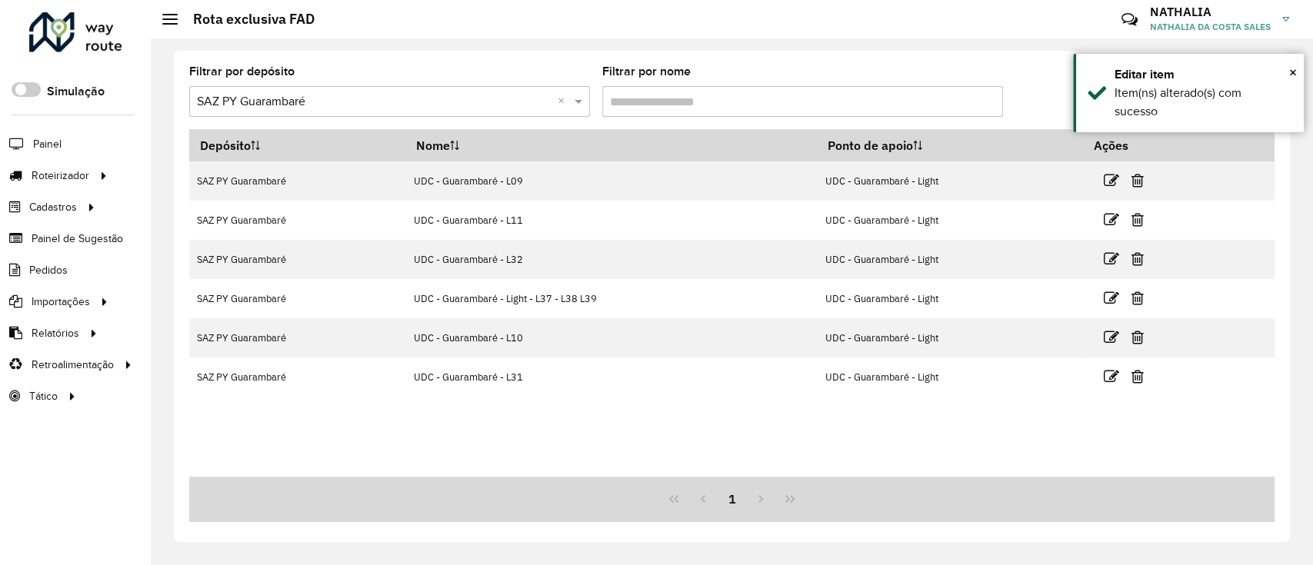
click at [1014, 78] on div "Filtrar por depósito Selecione um depósito × SAZ PY Guarambaré × Filtrar por no…" at bounding box center [732, 97] width 1086 height 63
click at [1293, 68] on span "×" at bounding box center [1293, 72] width 8 height 17
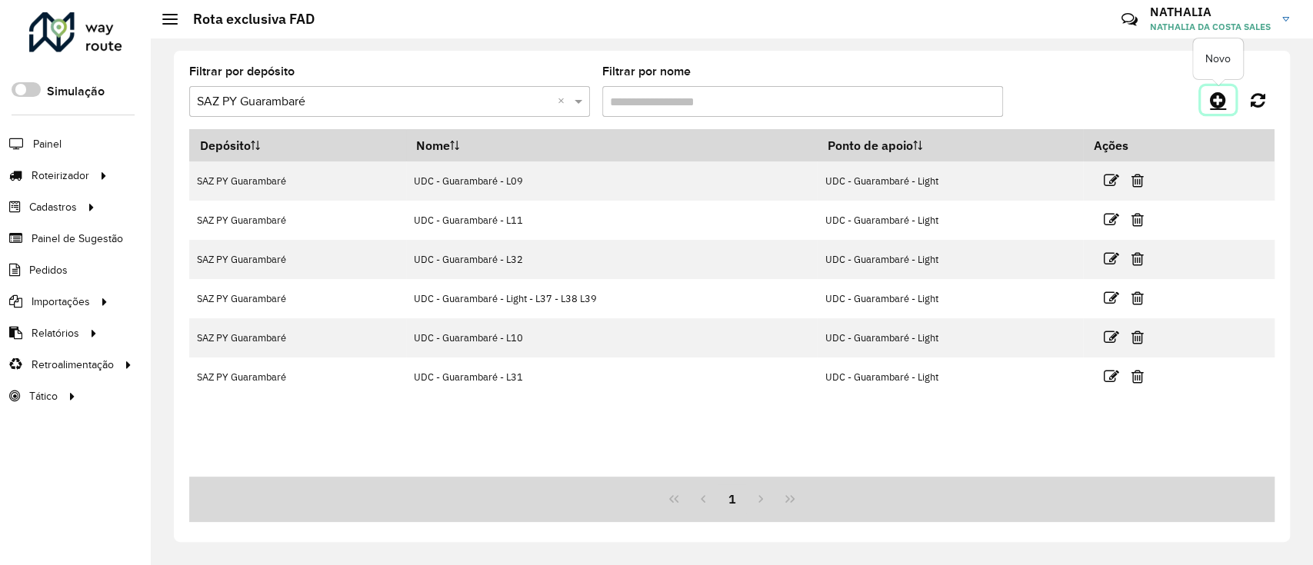
click at [1206, 97] on link at bounding box center [1218, 100] width 35 height 28
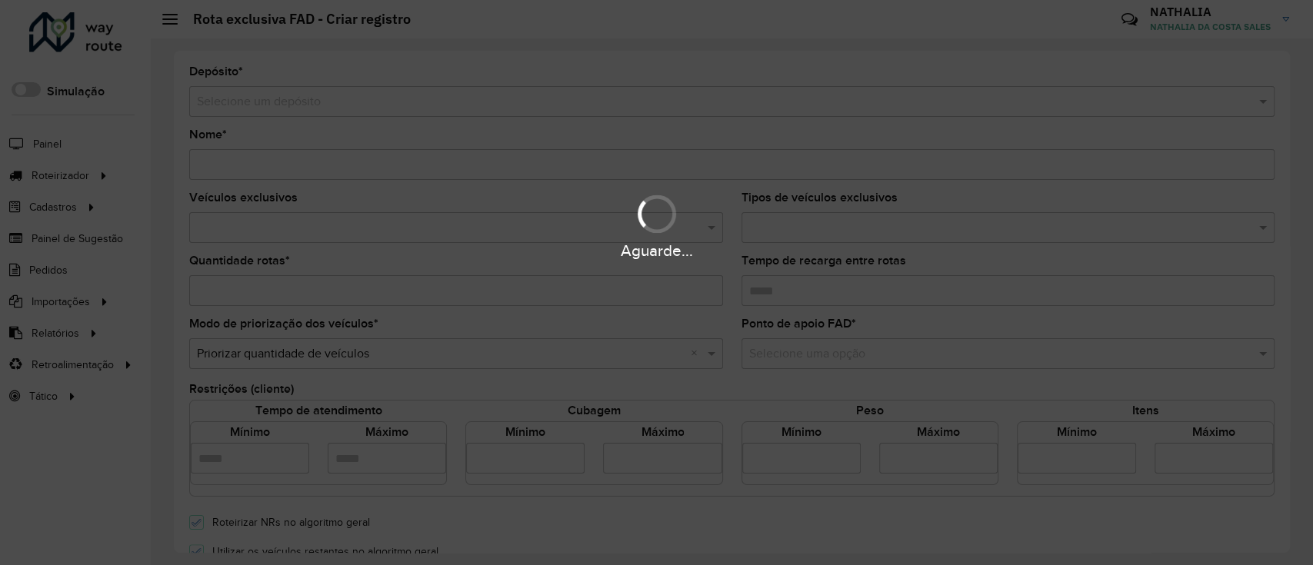
click at [610, 106] on div "Aguarde..." at bounding box center [656, 282] width 1313 height 565
click at [604, 102] on input "text" at bounding box center [716, 102] width 1039 height 18
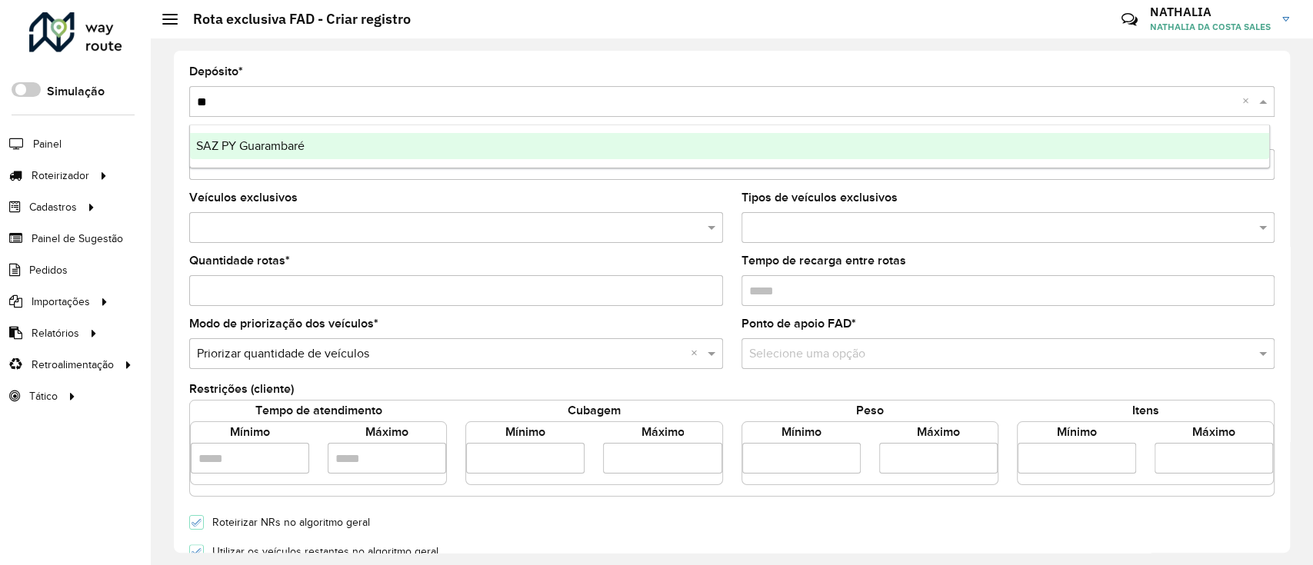
type input "***"
click at [539, 132] on ng-dropdown-panel "SAZ PY Guarambaré" at bounding box center [729, 147] width 1081 height 44
click at [537, 142] on div "SAZ PY Guarambaré" at bounding box center [729, 146] width 1079 height 26
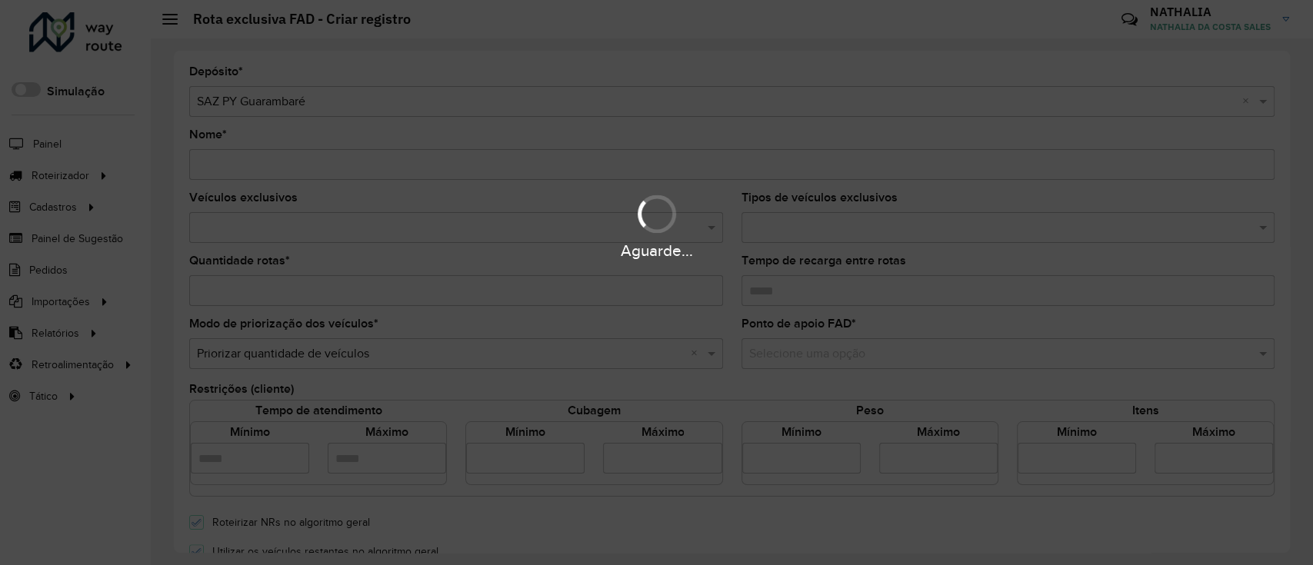
click at [361, 173] on div "Aguarde..." at bounding box center [656, 282] width 1313 height 565
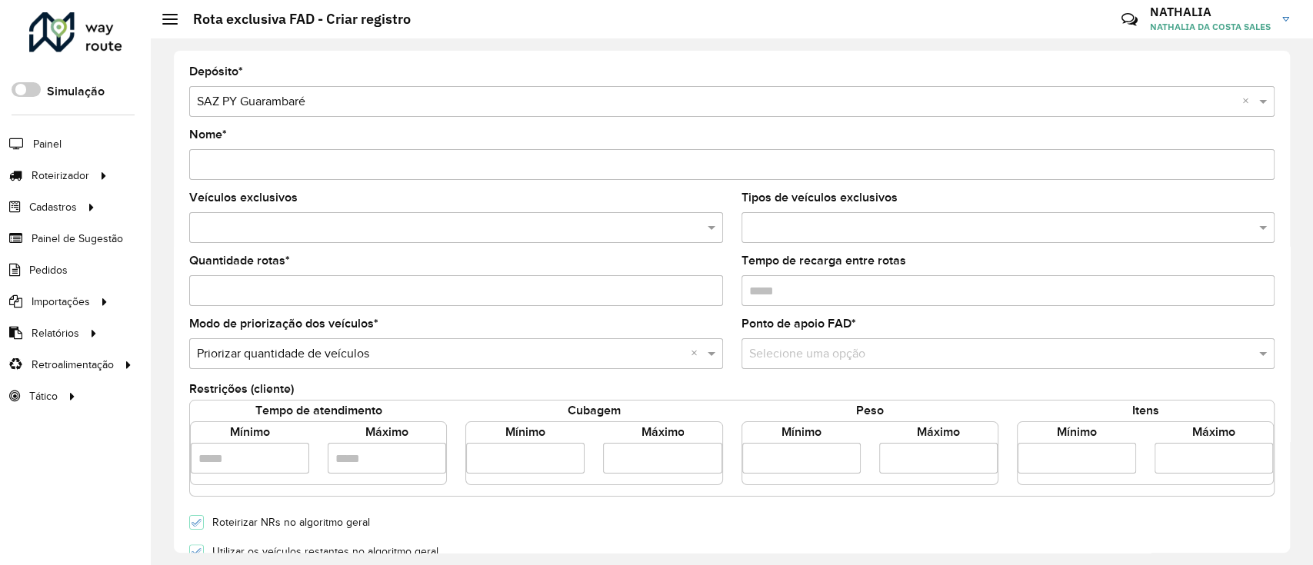
click at [332, 173] on input "Nome *" at bounding box center [732, 164] width 1086 height 31
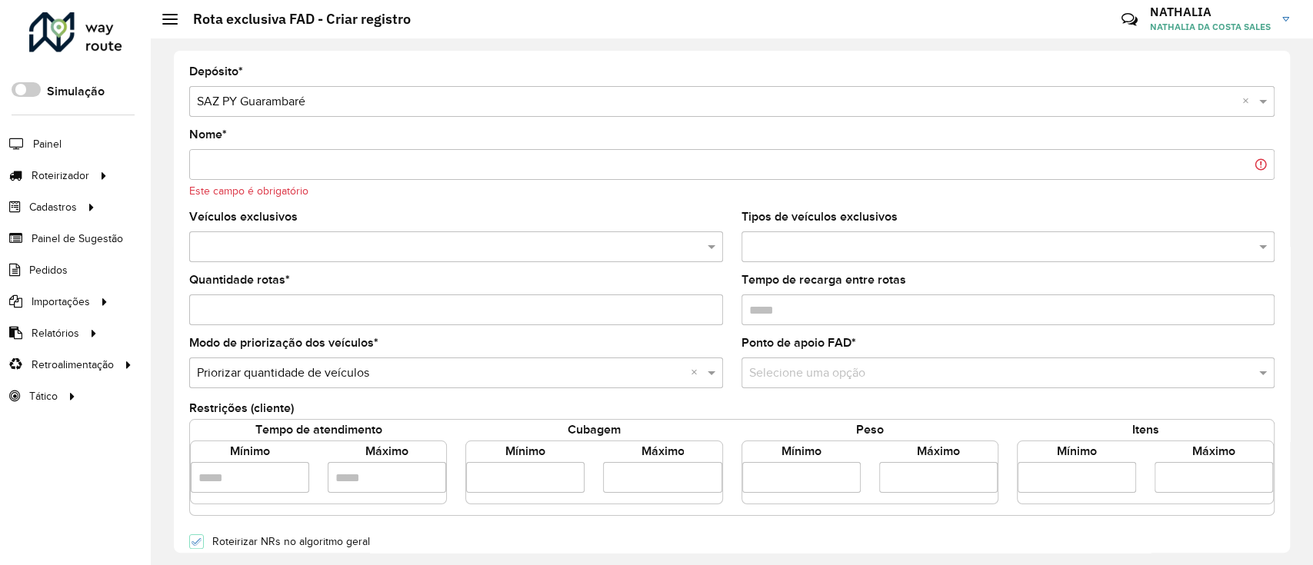
paste input "**********"
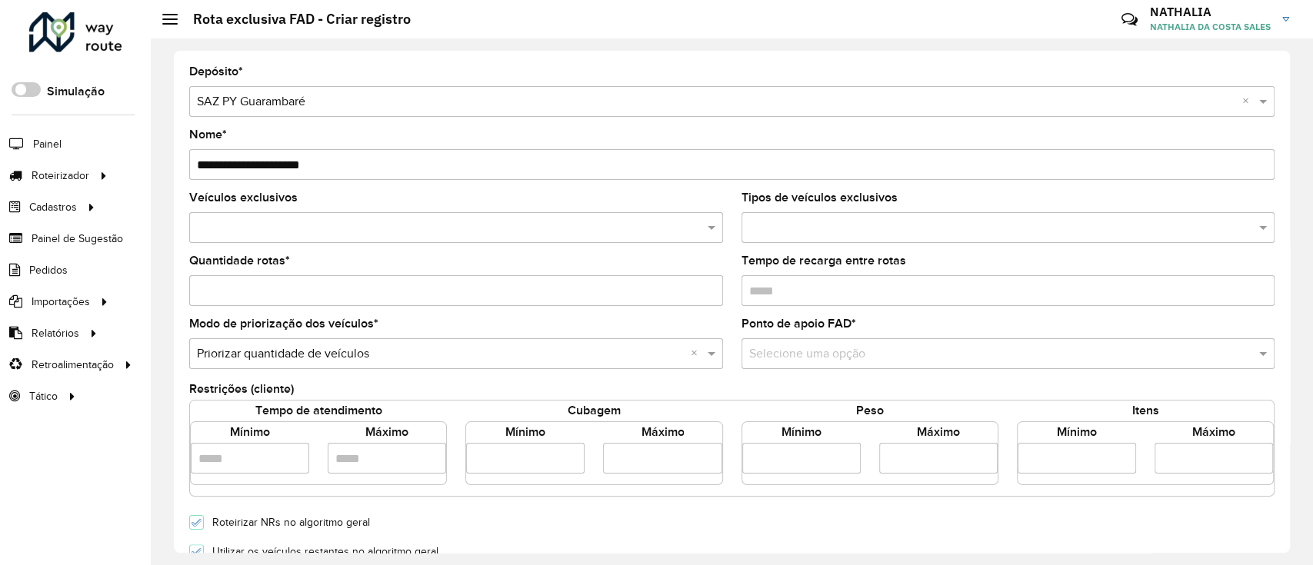
scroll to position [102, 0]
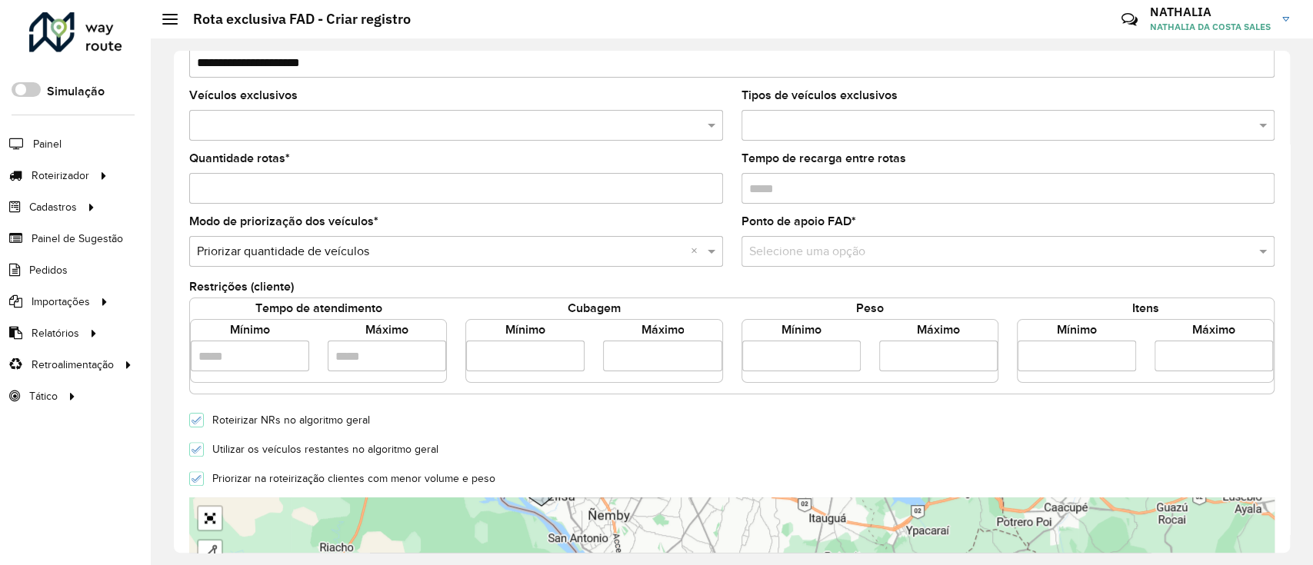
type input "**********"
click at [501, 125] on input "text" at bounding box center [448, 126] width 511 height 18
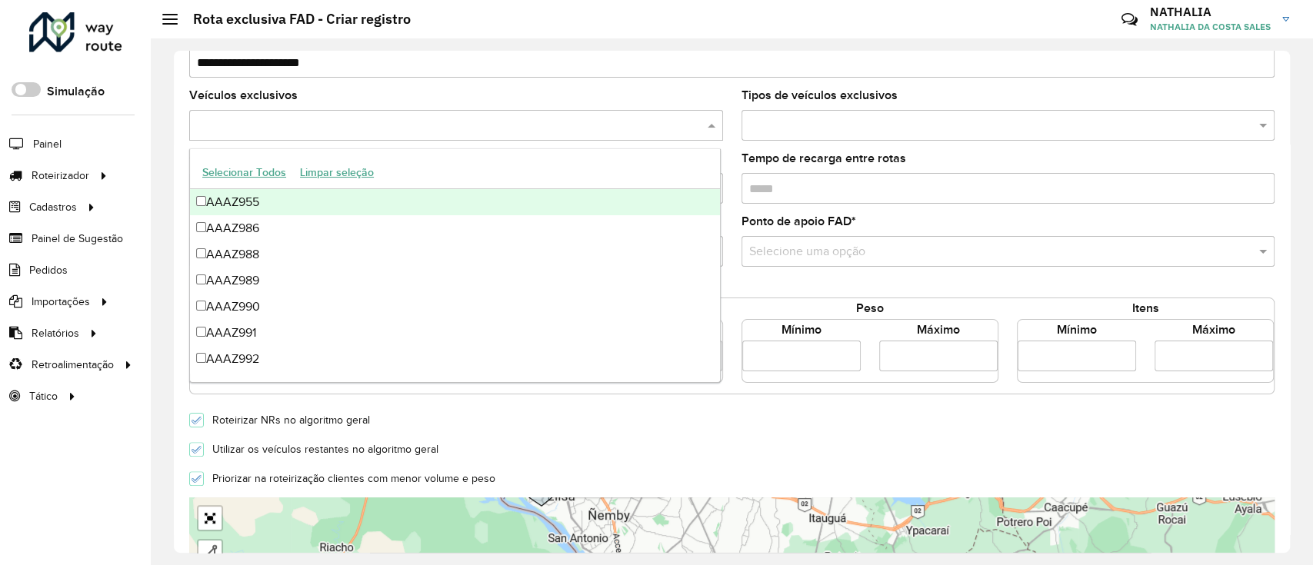
paste input "******"
type input "******"
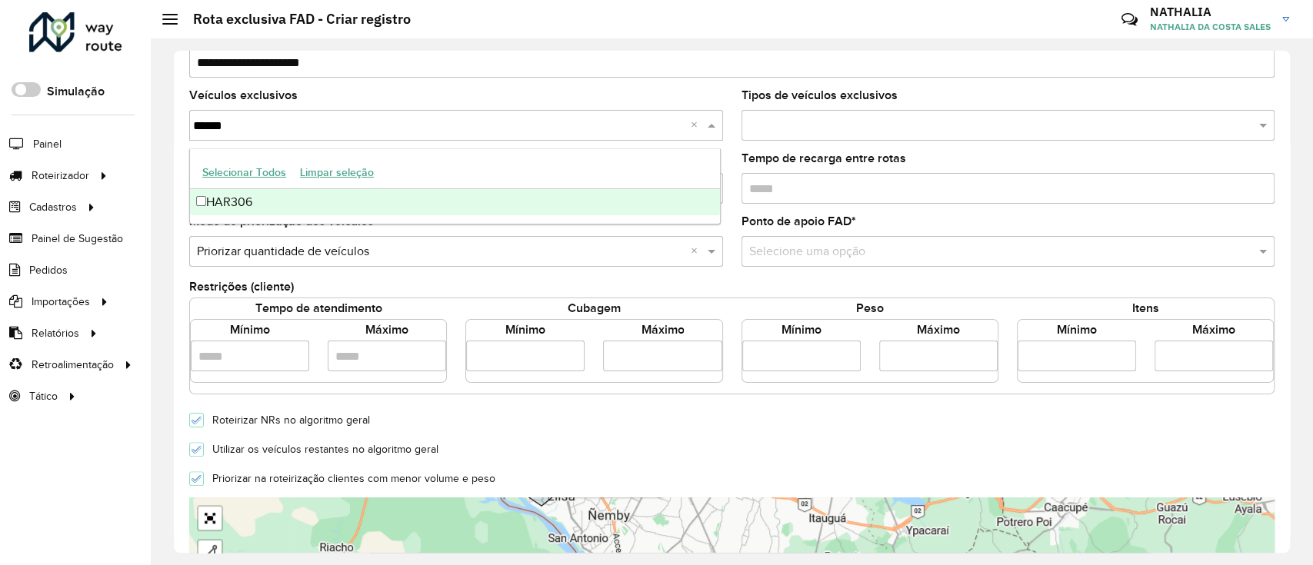
click at [302, 192] on div "HAR306" at bounding box center [455, 202] width 530 height 26
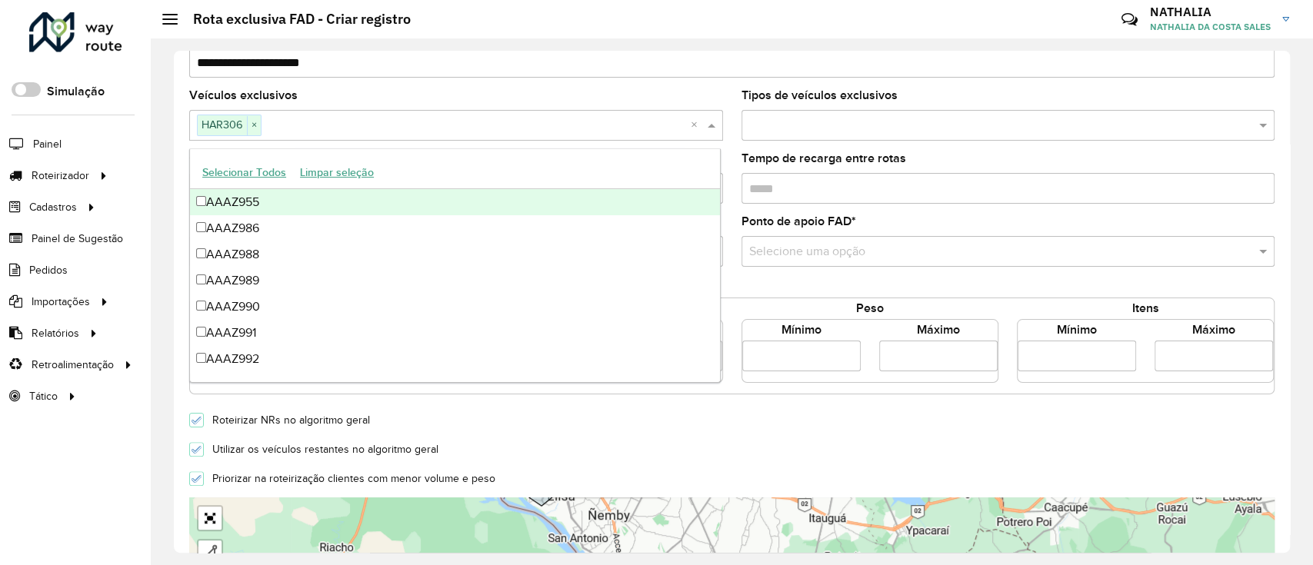
click at [732, 157] on formly-field "Tempo de recarga entre rotas" at bounding box center [1008, 184] width 552 height 63
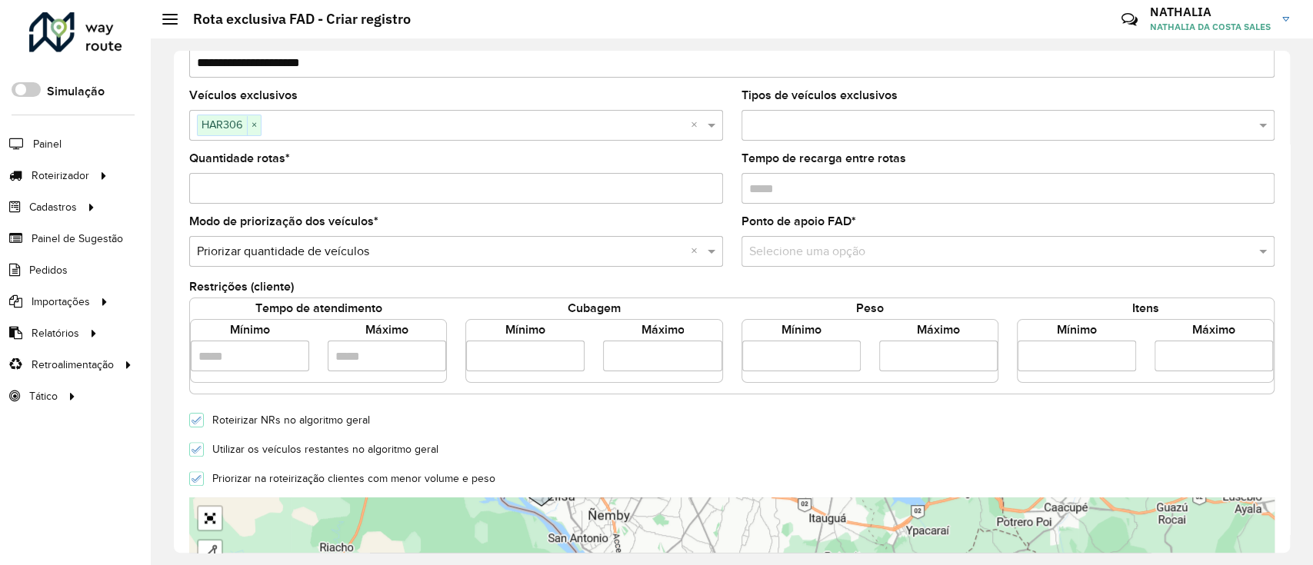
click at [781, 248] on input "text" at bounding box center [993, 252] width 488 height 18
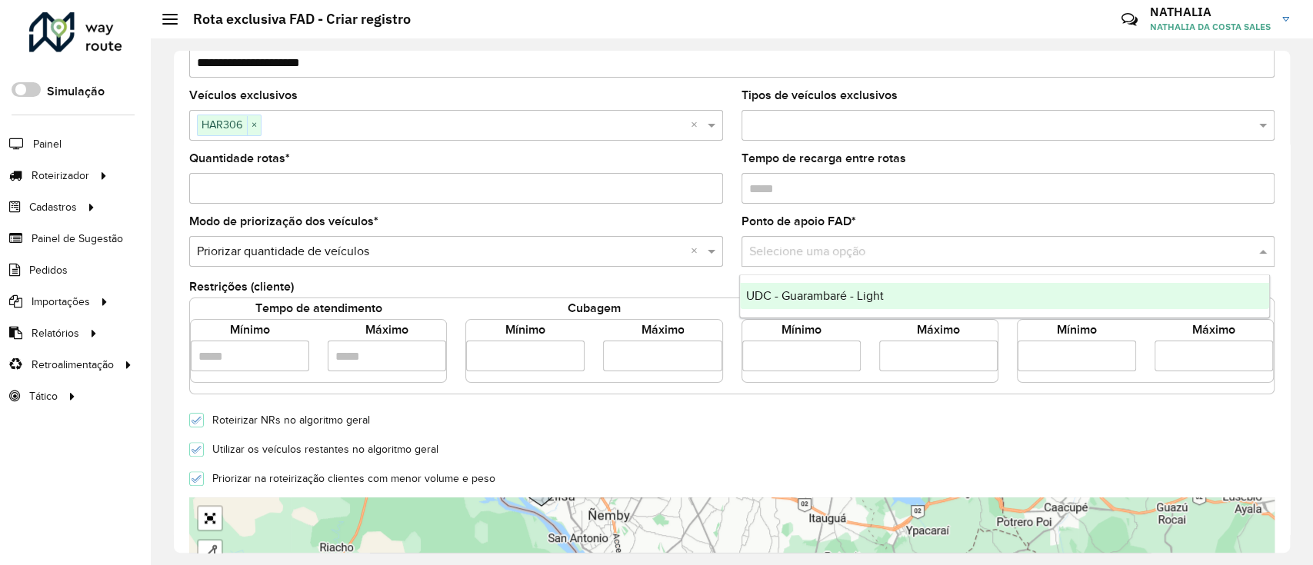
click at [781, 280] on ng-dropdown-panel "UDC - Guarambaré - Light" at bounding box center [1005, 297] width 532 height 44
click at [779, 288] on div "UDC - Guarambaré - Light" at bounding box center [1005, 296] width 530 height 26
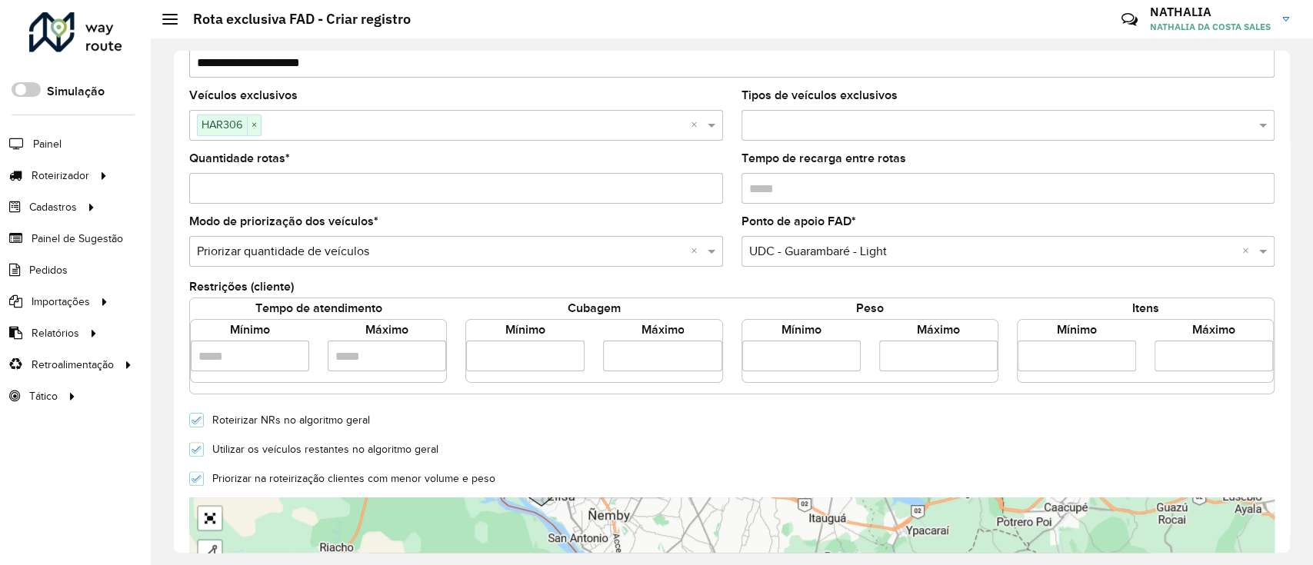
click at [538, 359] on input "number" at bounding box center [525, 356] width 118 height 31
type input "****"
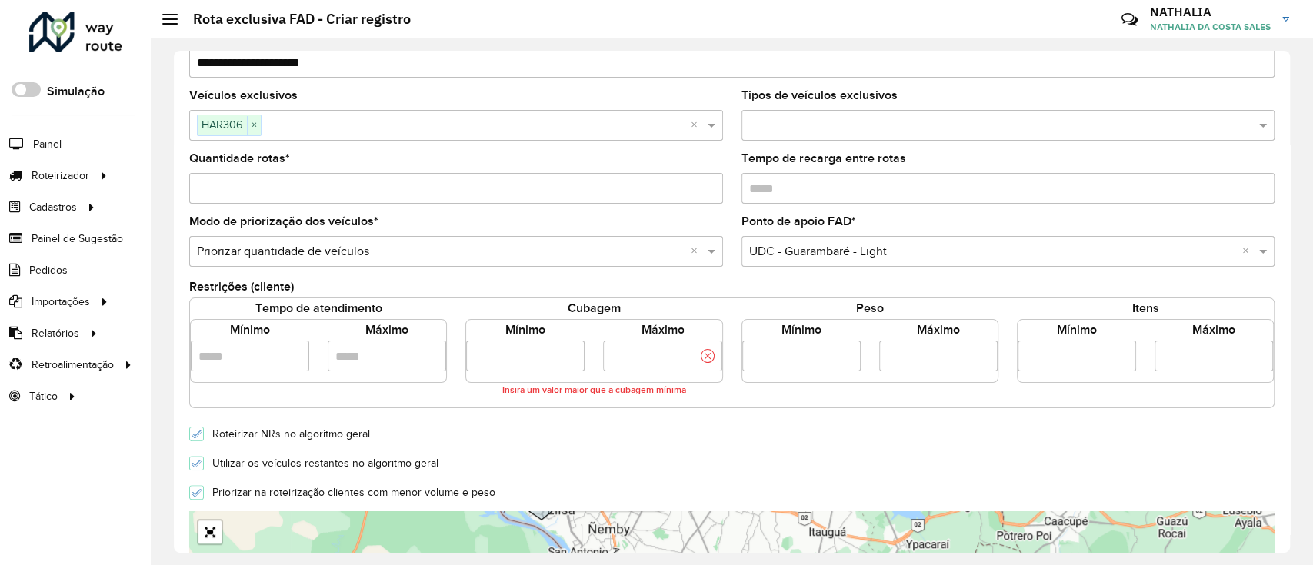
click at [669, 343] on input "number" at bounding box center [662, 356] width 118 height 31
type input "*****"
click at [559, 428] on form "**********" at bounding box center [732, 448] width 1086 height 968
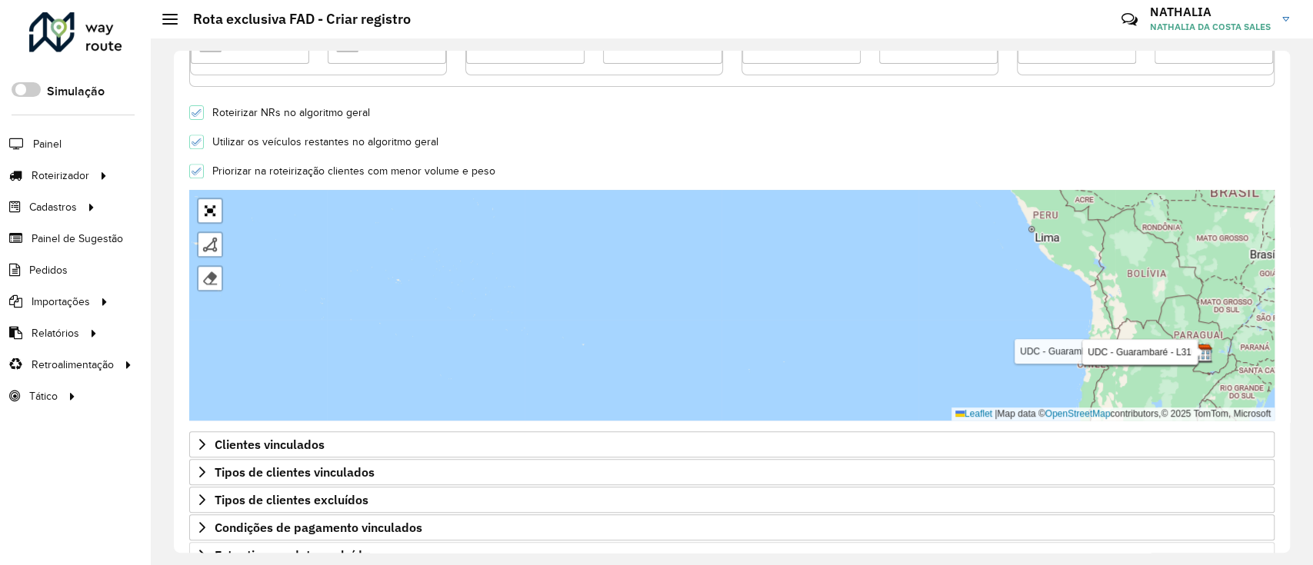
scroll to position [493, 0]
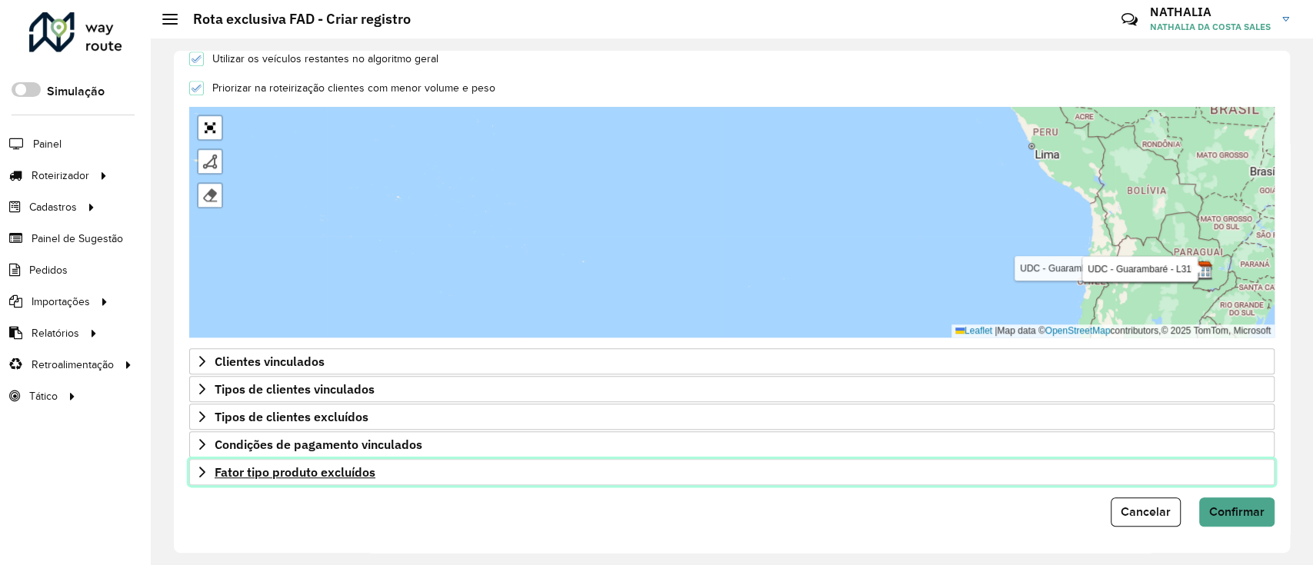
click at [198, 466] on icon at bounding box center [202, 472] width 12 height 12
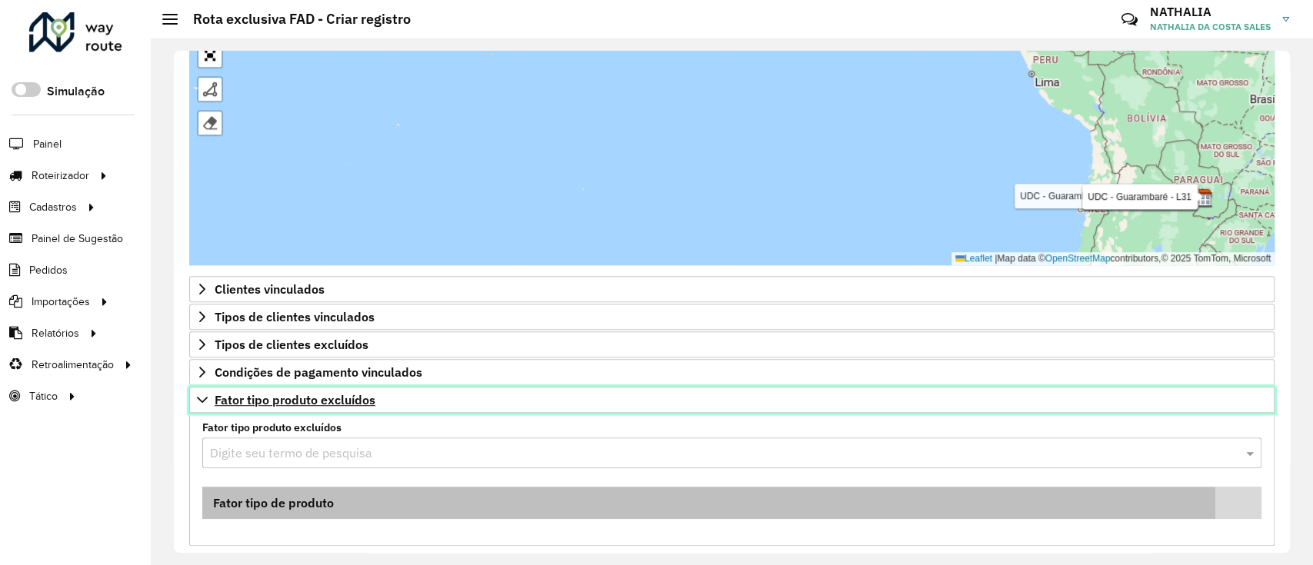
scroll to position [626, 0]
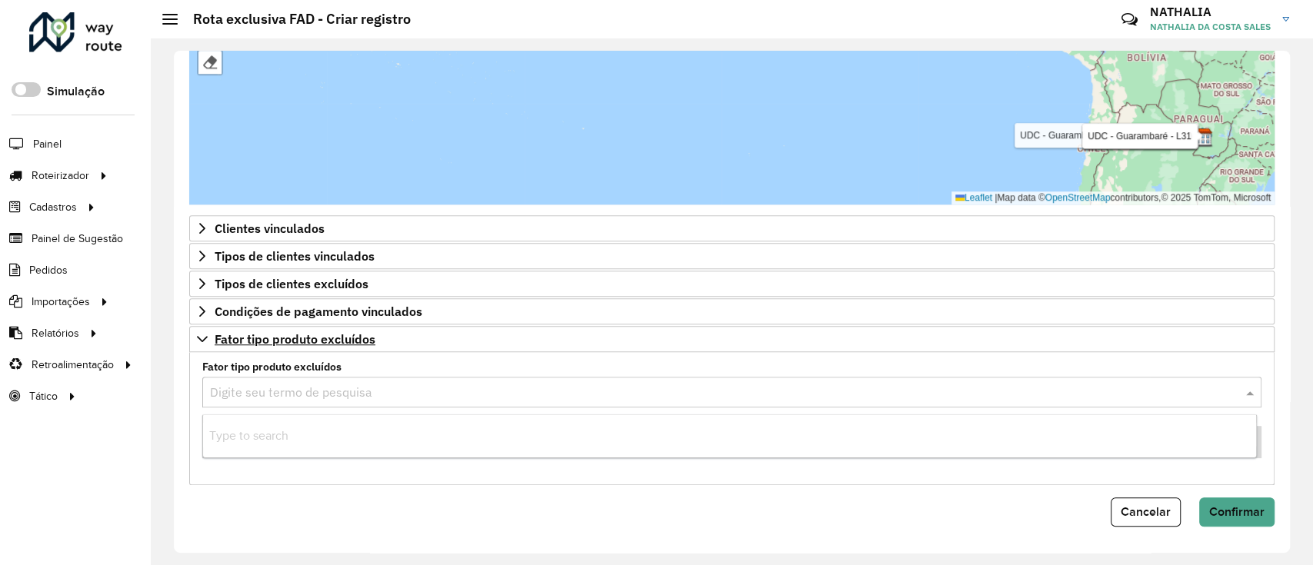
click at [335, 385] on input "text" at bounding box center [716, 393] width 1013 height 18
paste input "*******"
type input "*******"
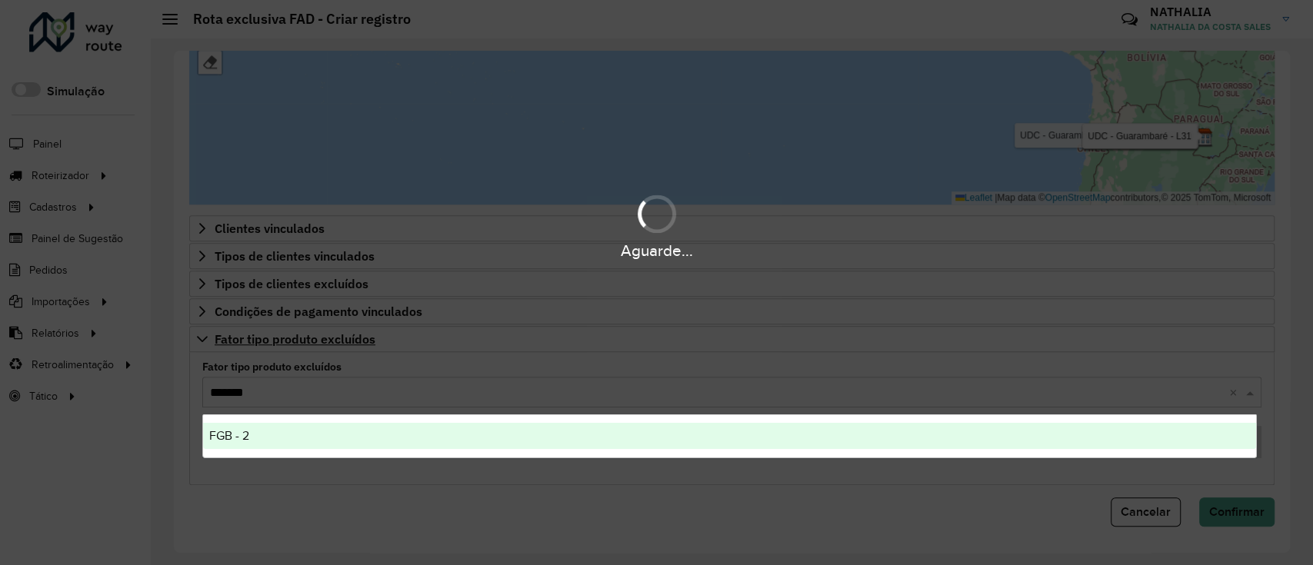
click at [328, 428] on div "FGB - 2" at bounding box center [730, 436] width 1054 height 26
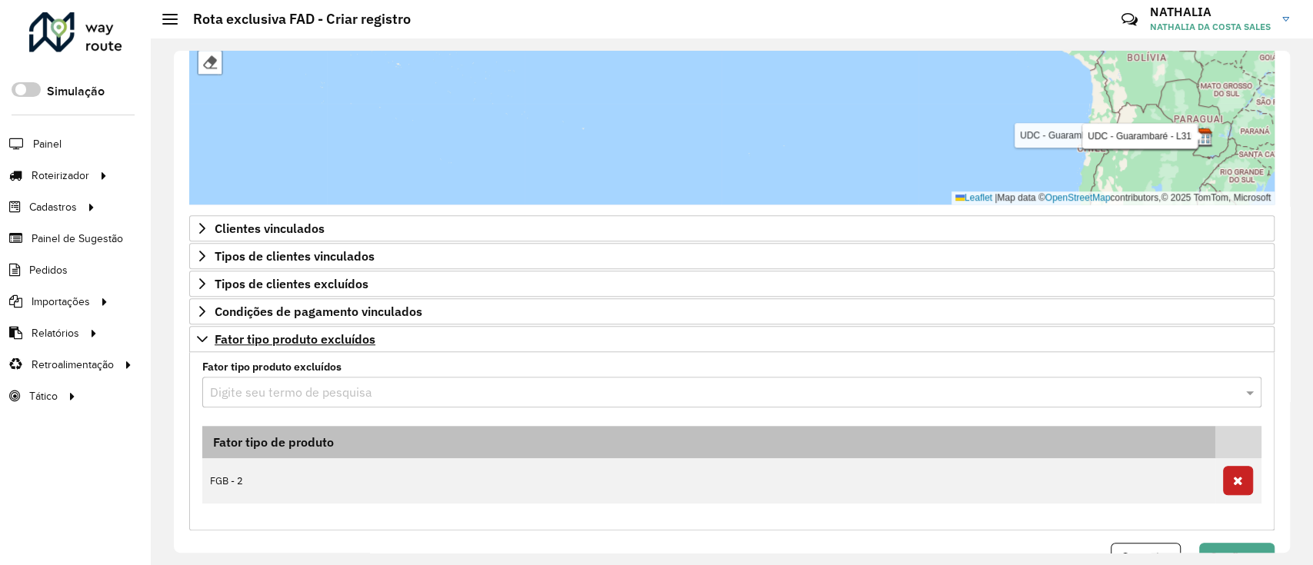
paste input "*******"
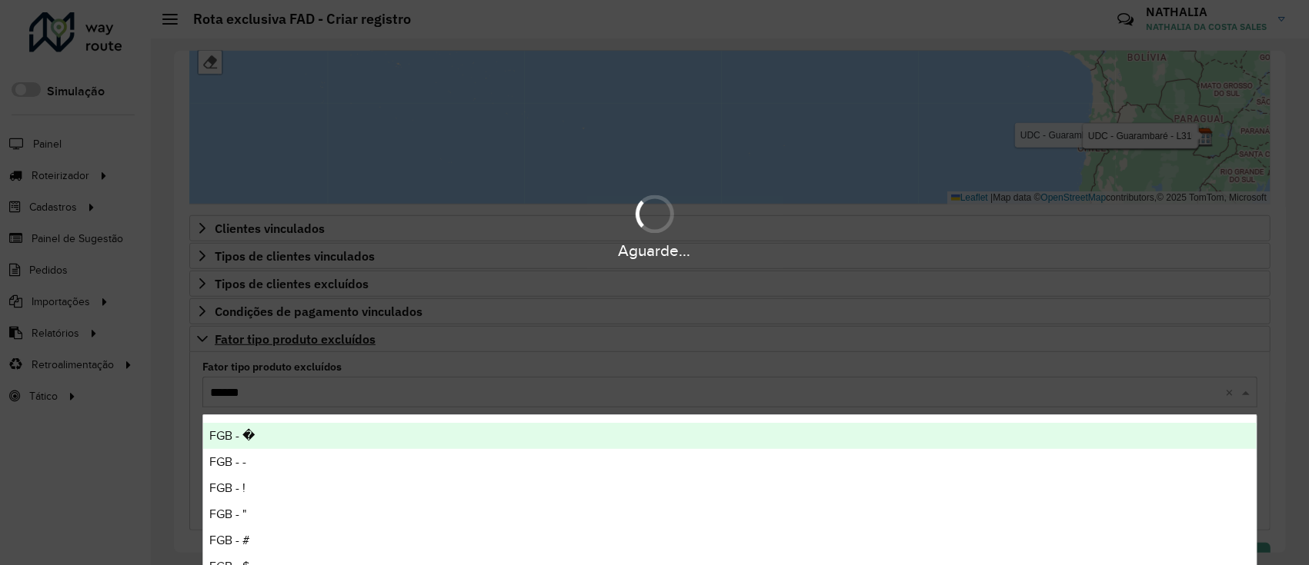
type input "*******"
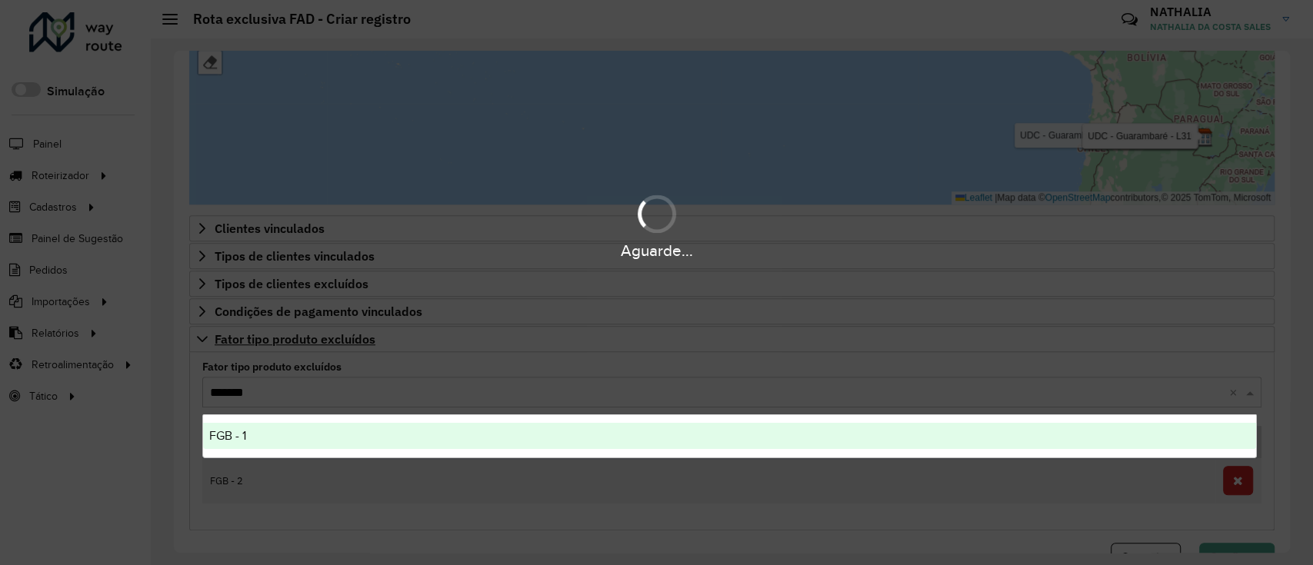
click at [282, 423] on div "FGB - 1" at bounding box center [730, 436] width 1054 height 26
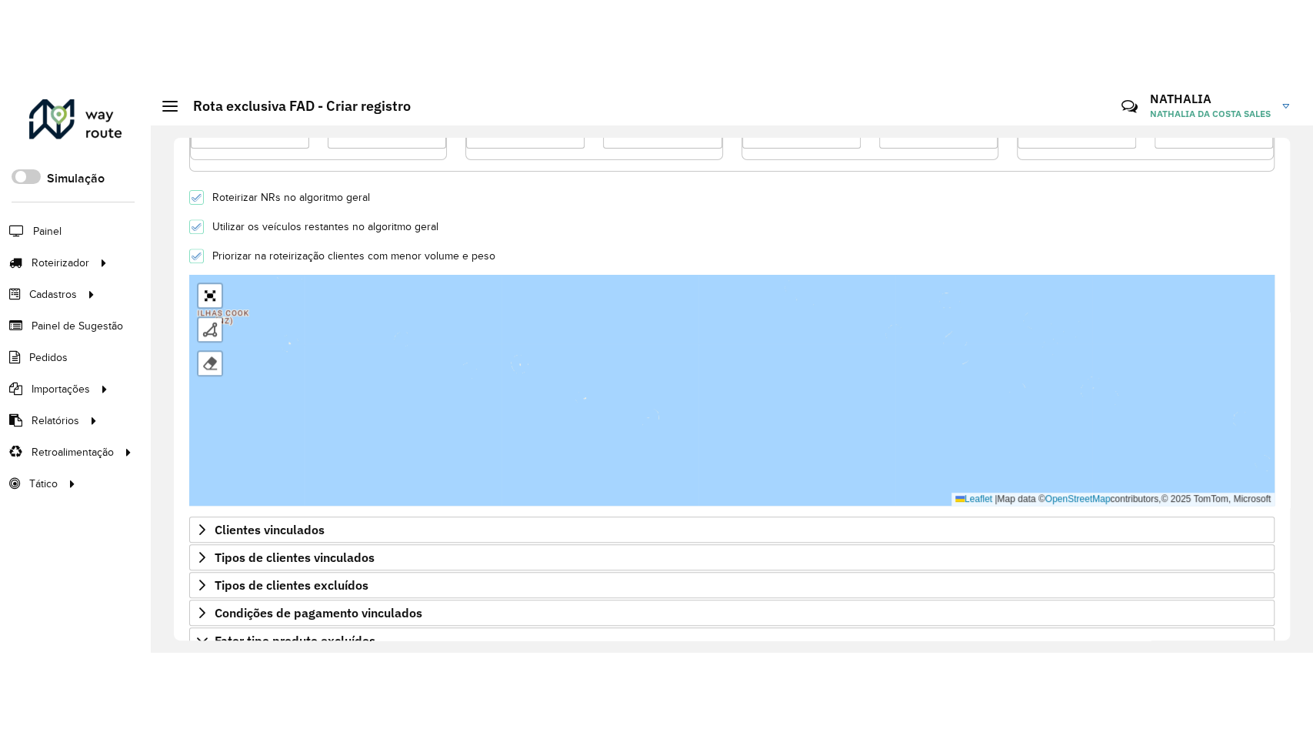
scroll to position [523, 0]
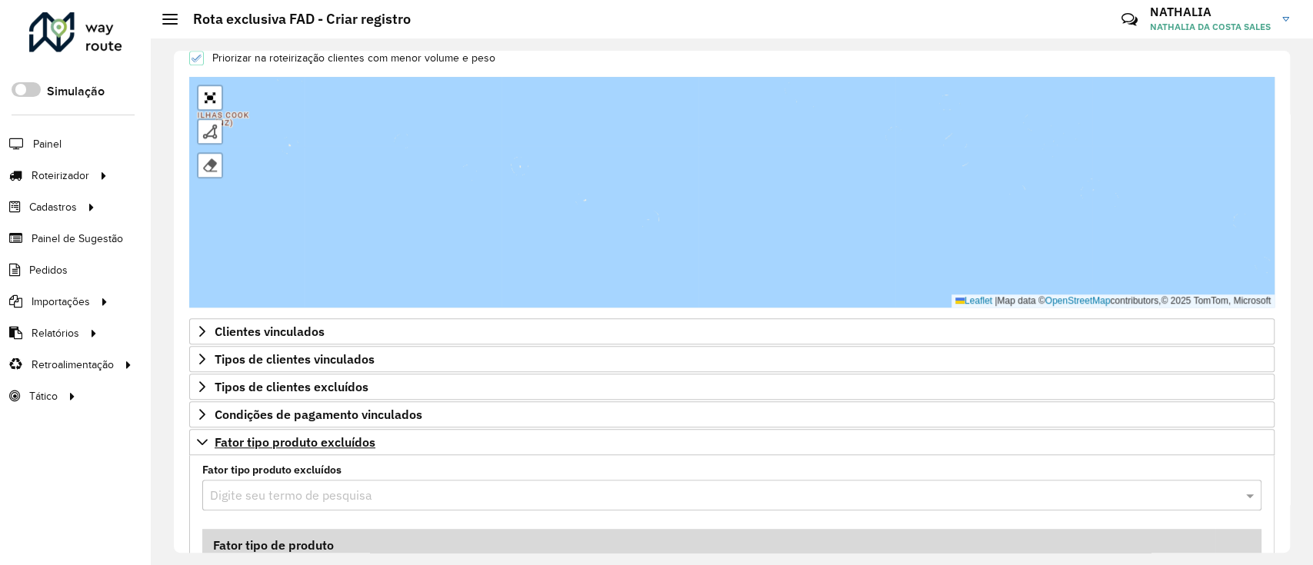
drag, startPoint x: 540, startPoint y: 42, endPoint x: 554, endPoint y: 108, distance: 66.8
click at [554, 108] on div "**********" at bounding box center [732, 301] width 1162 height 527
click at [214, 98] on link "Abrir mapa em tela cheia" at bounding box center [209, 97] width 23 height 23
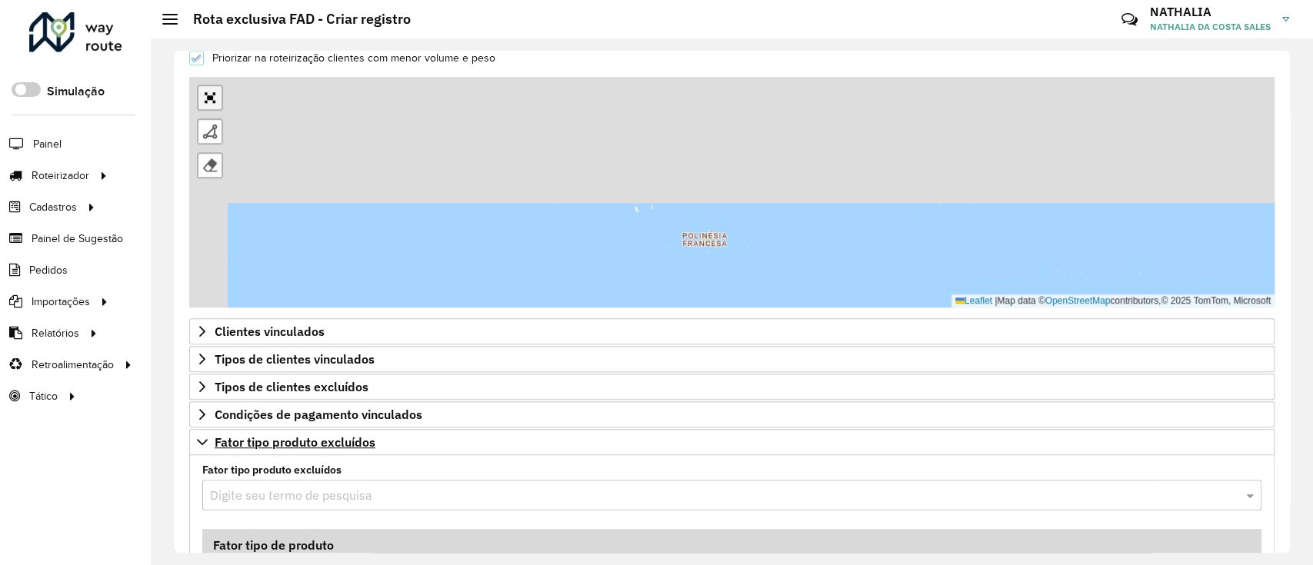
scroll to position [302, 0]
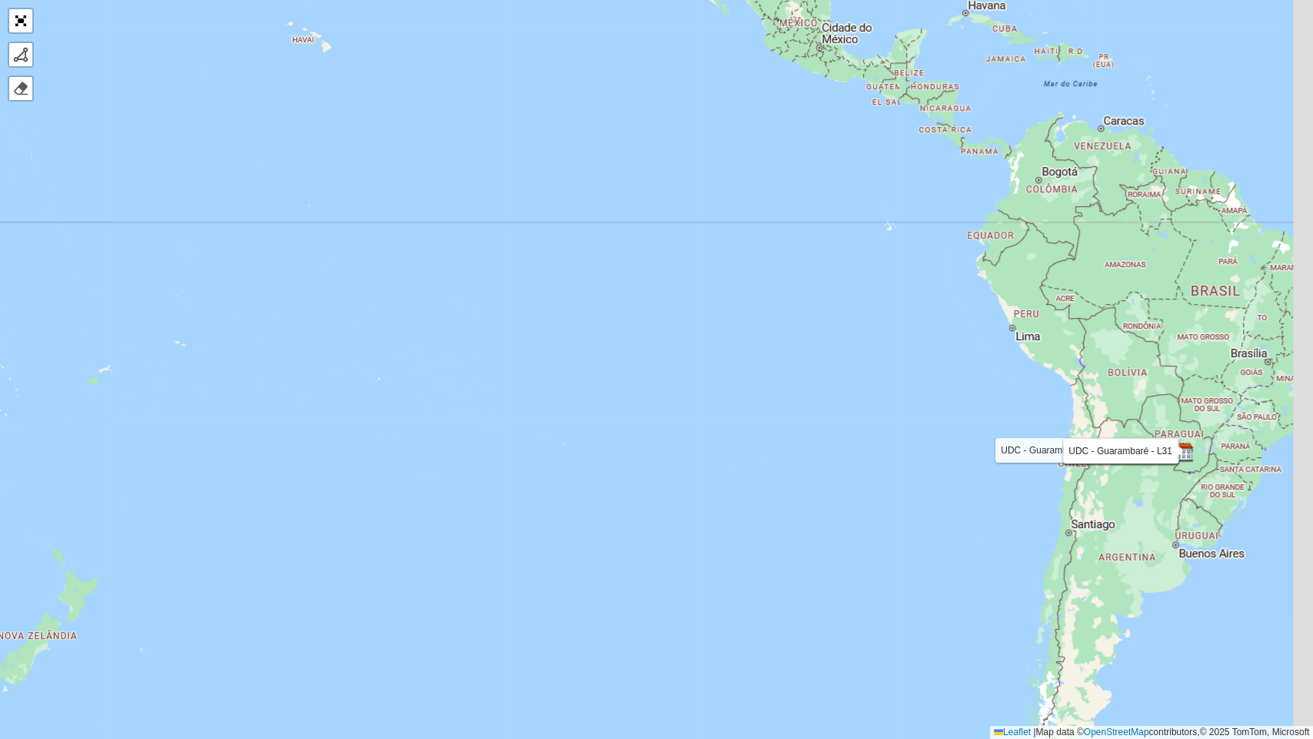
drag, startPoint x: 979, startPoint y: 535, endPoint x: 705, endPoint y: 555, distance: 274.6
click at [705, 555] on div "UDC - Guarambaré - L09 UDC - Guarambaré - L11 UDC - Guarambaré - L32 UDC - Guar…" at bounding box center [656, 369] width 1313 height 739
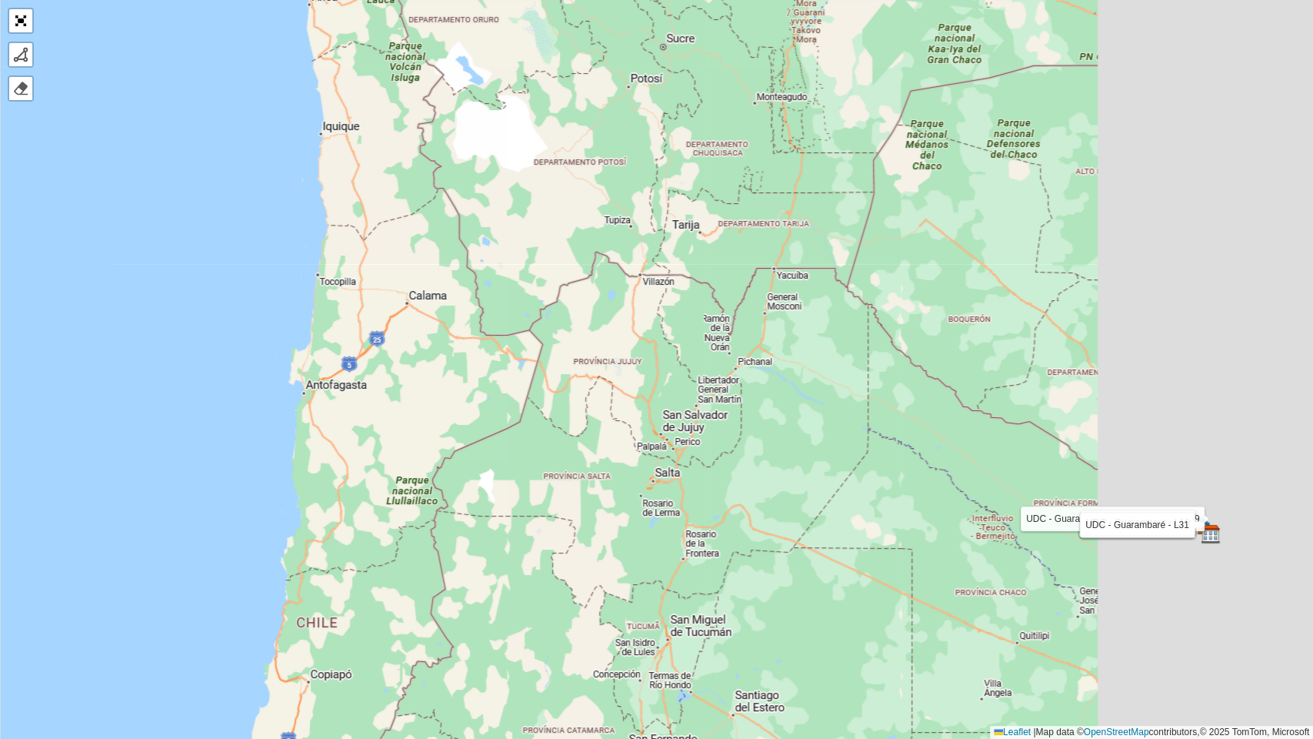
drag, startPoint x: 874, startPoint y: 462, endPoint x: 562, endPoint y: 395, distance: 318.7
click at [577, 398] on div "UDC - Guarambaré - L09 UDC - Guarambaré - L11 UDC - Guarambaré - L32 UDC - Guar…" at bounding box center [656, 369] width 1313 height 739
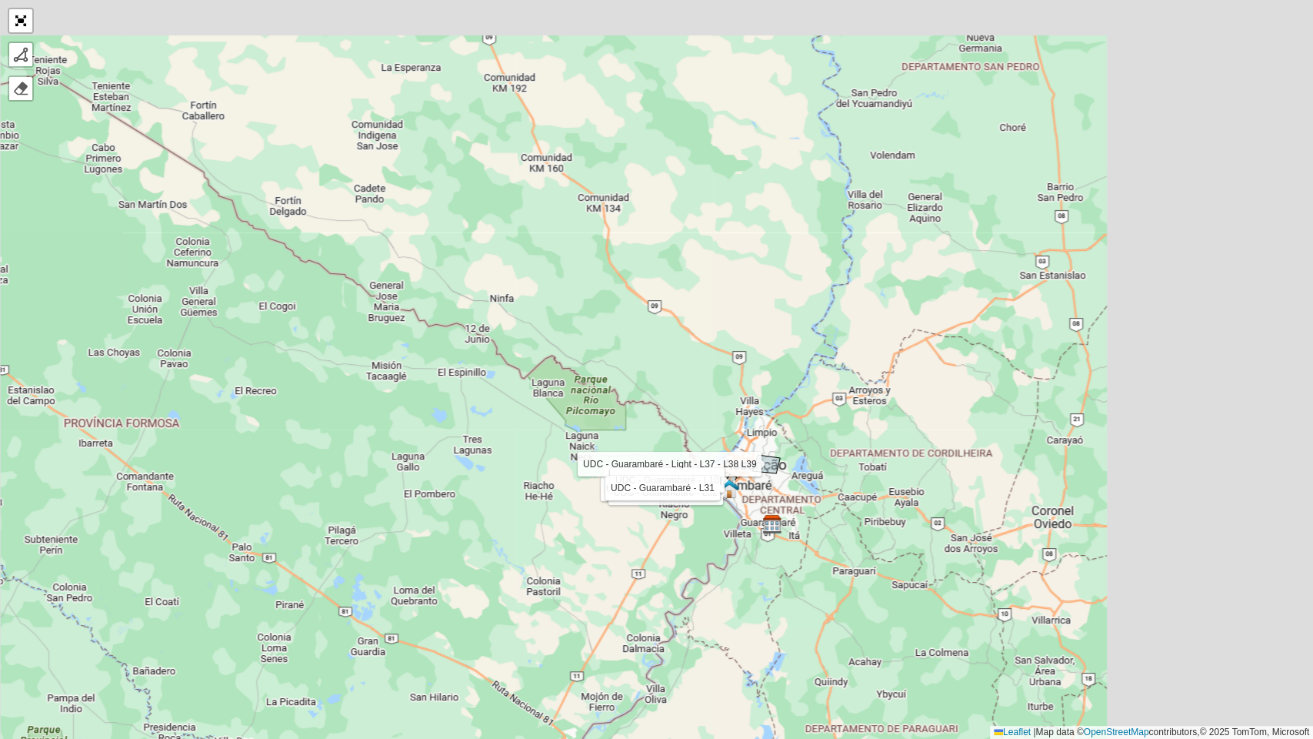
drag, startPoint x: 833, startPoint y: 477, endPoint x: 572, endPoint y: 572, distance: 278.4
click at [572, 565] on div "UDC - Guarambaré - L09 UDC - Guarambaré - L11 UDC - Guarambaré - L32 UDC - Guar…" at bounding box center [656, 369] width 1313 height 739
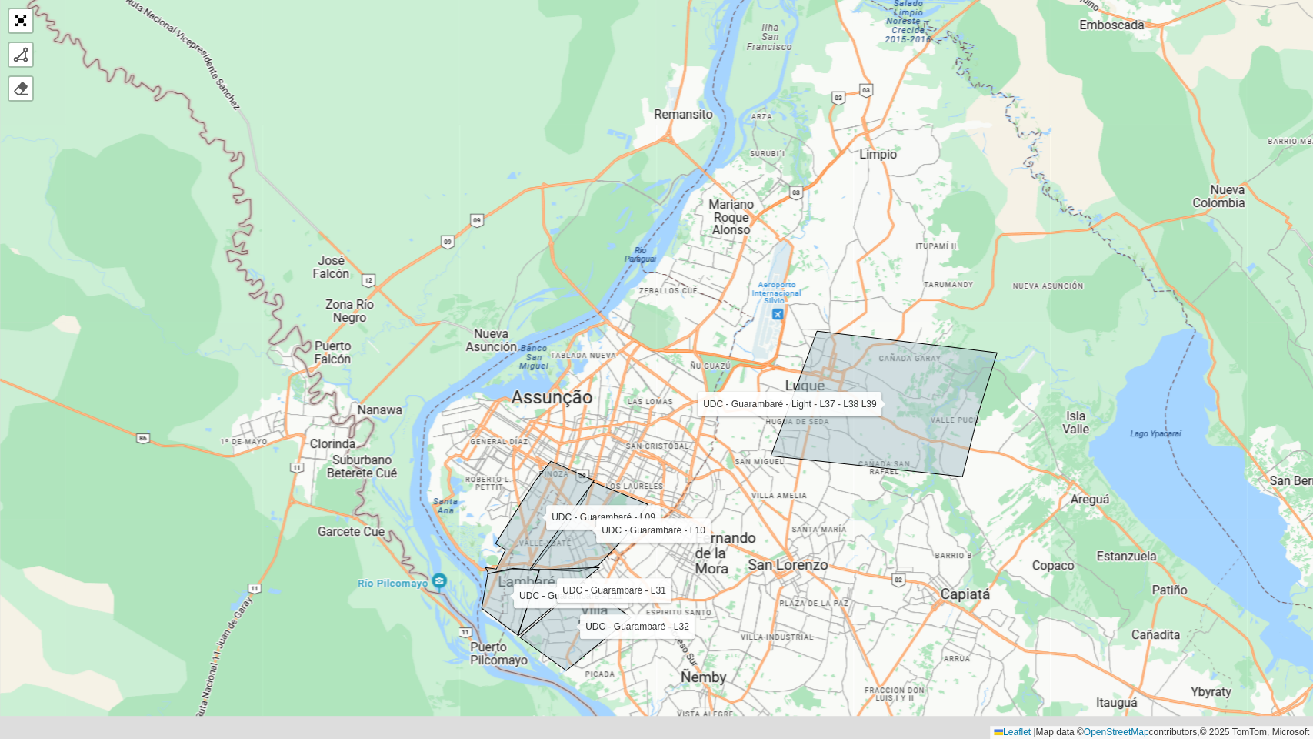
drag, startPoint x: 730, startPoint y: 613, endPoint x: 683, endPoint y: 413, distance: 205.5
click at [684, 418] on div "UDC - Guarambaré - L09 UDC - Guarambaré - L11 UDC - Guarambaré - L32 UDC - Guar…" at bounding box center [656, 369] width 1313 height 739
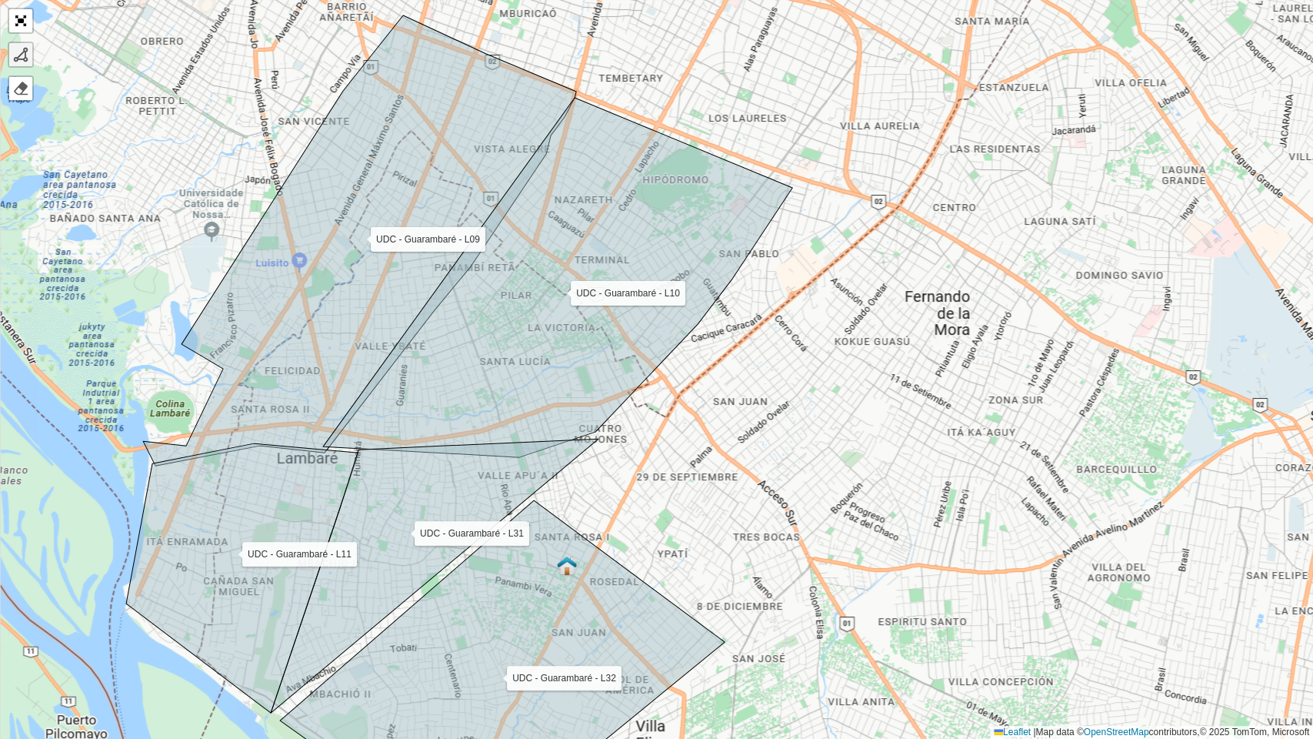
click at [18, 58] on div at bounding box center [20, 54] width 15 height 15
click at [542, 495] on div "UDC - Guarambaré - L09 UDC - Guarambaré - L11 UDC - Guarambaré - L32 UDC - Guar…" at bounding box center [656, 369] width 1313 height 739
click at [689, 333] on icon at bounding box center [616, 414] width 148 height 162
click at [877, 486] on div "UDC - Guarambaré - L09 UDC - Guarambaré - L11 UDC - Guarambaré - L32 UDC - Guar…" at bounding box center [656, 369] width 1313 height 739
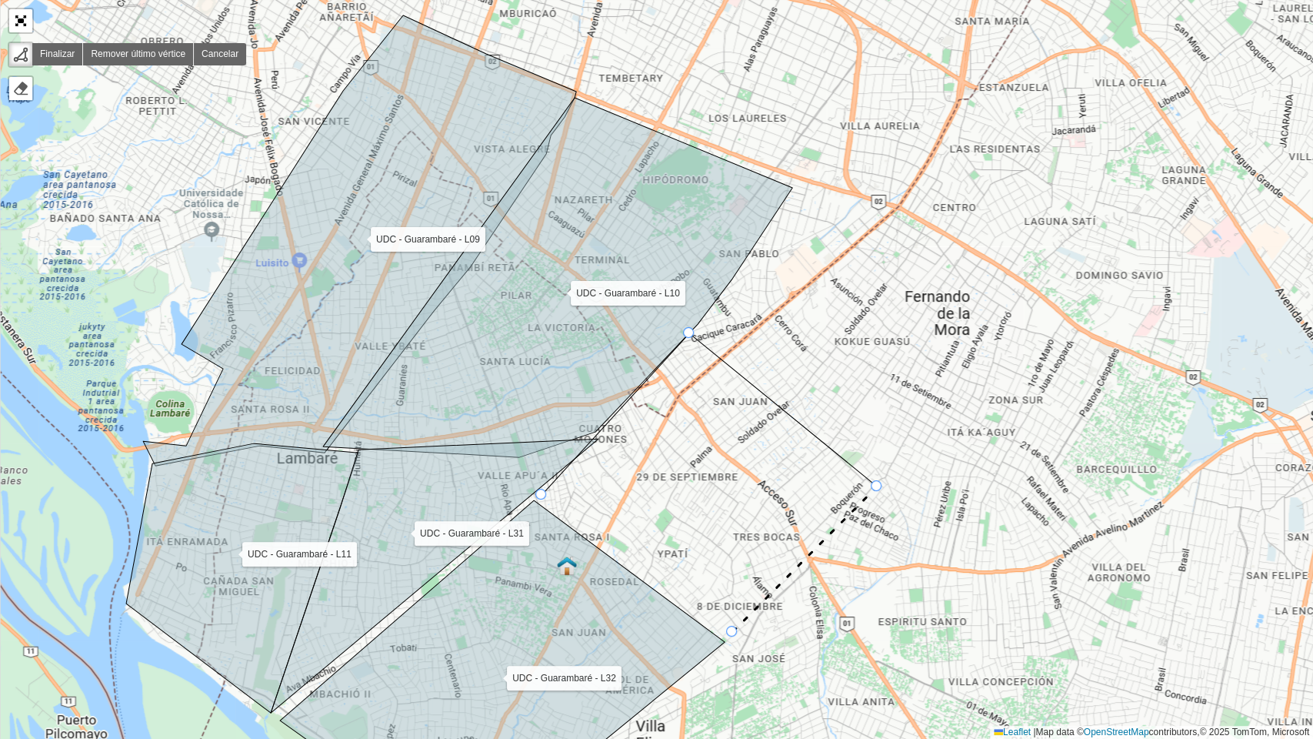
click at [732, 565] on div "UDC - Guarambaré - L09 UDC - Guarambaré - L11 UDC - Guarambaré - L32 UDC - Guar…" at bounding box center [656, 369] width 1313 height 739
click at [533, 492] on icon at bounding box center [435, 576] width 328 height 274
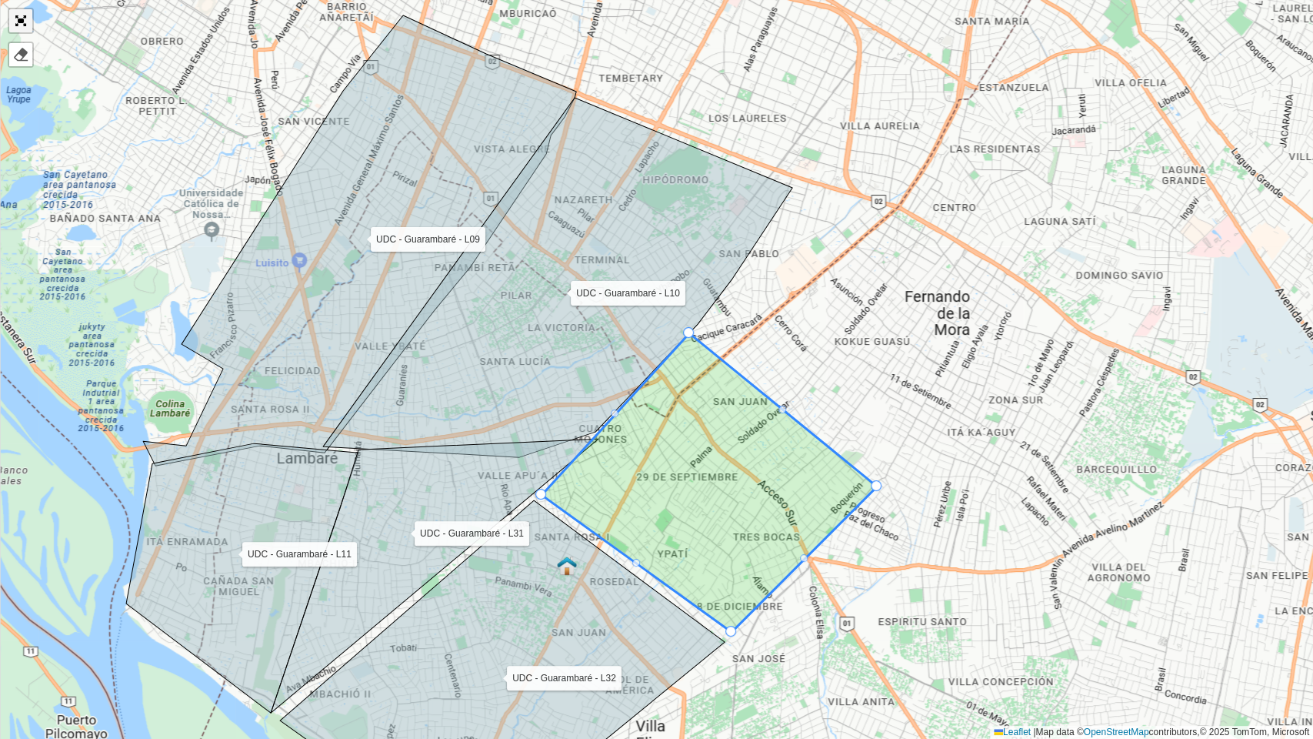
click at [25, 23] on link "Abrir mapa em tela cheia" at bounding box center [20, 20] width 23 height 23
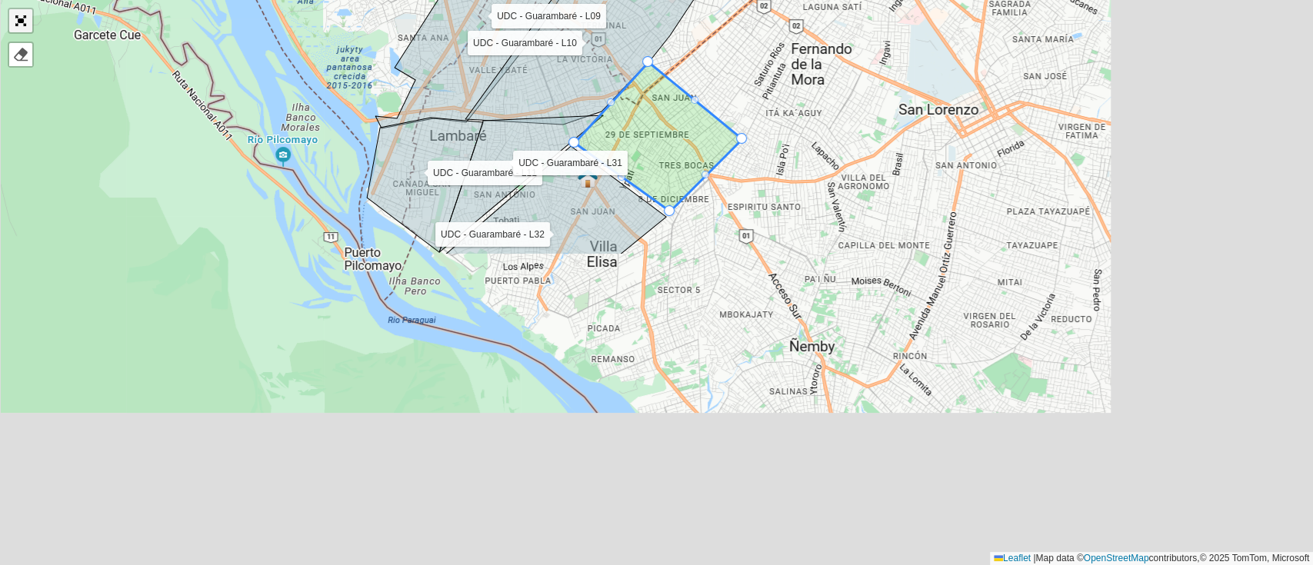
scroll to position [615, 0]
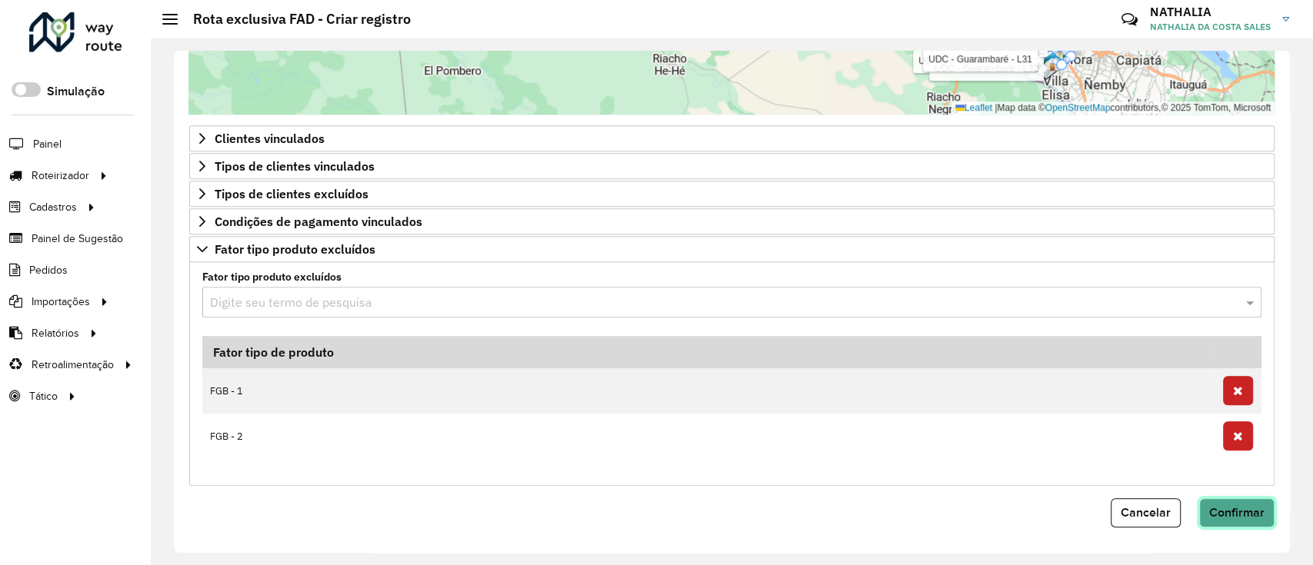
click at [1238, 513] on span "Confirmar" at bounding box center [1236, 512] width 55 height 13
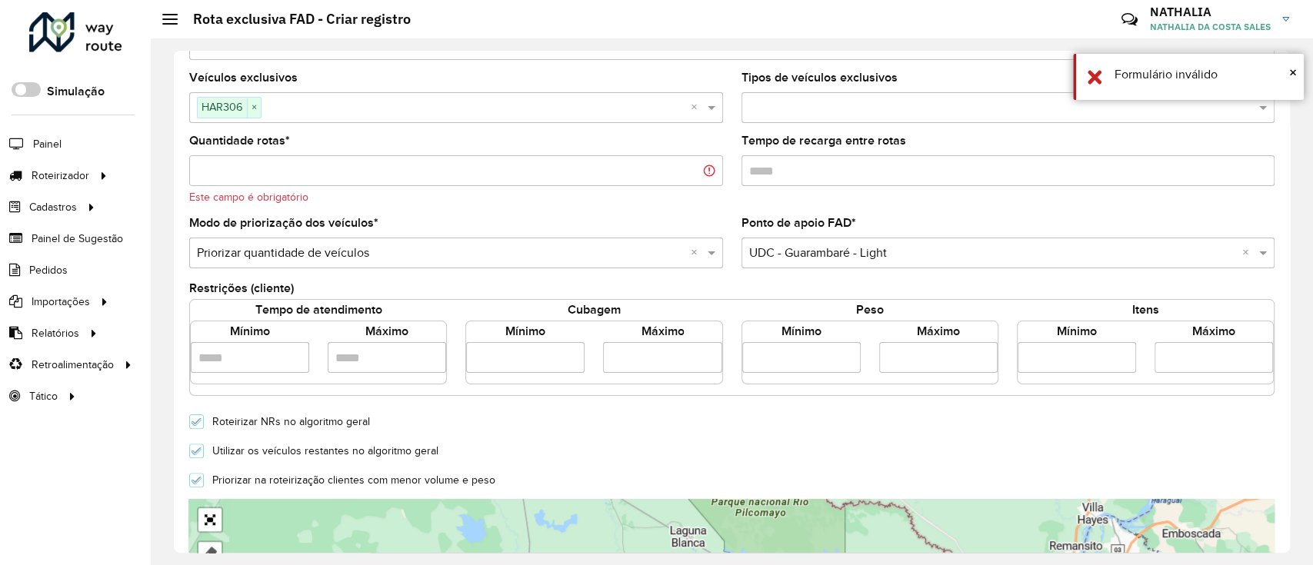
click at [494, 175] on input "Quantidade rotas *" at bounding box center [456, 170] width 534 height 31
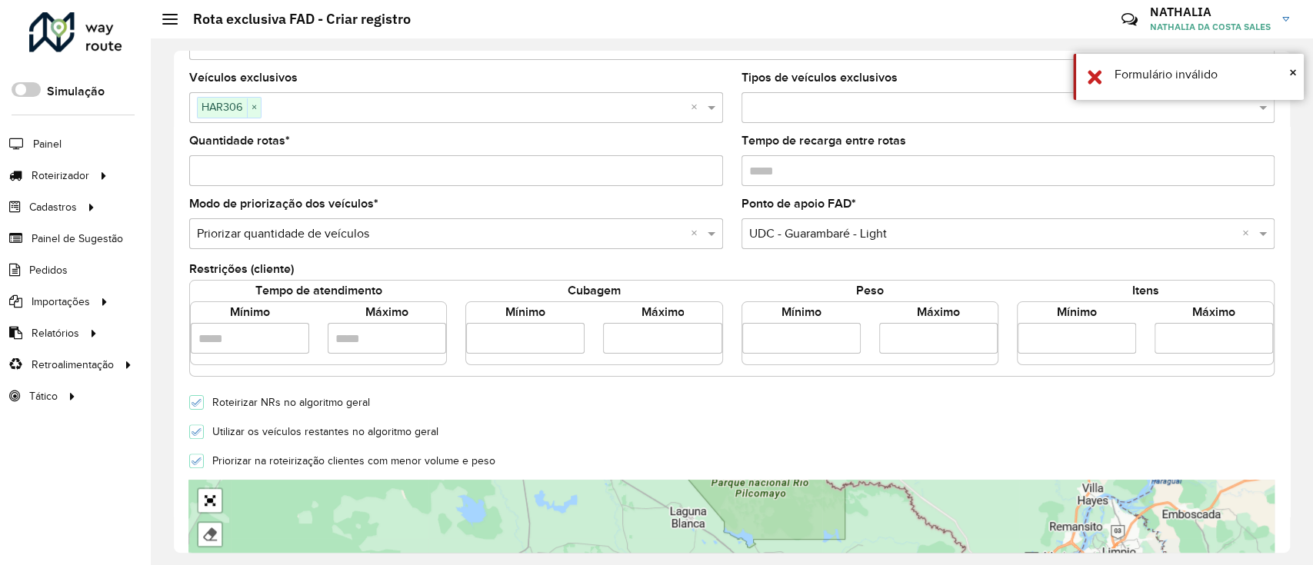
type input "*"
click at [687, 166] on input "*" at bounding box center [456, 170] width 534 height 31
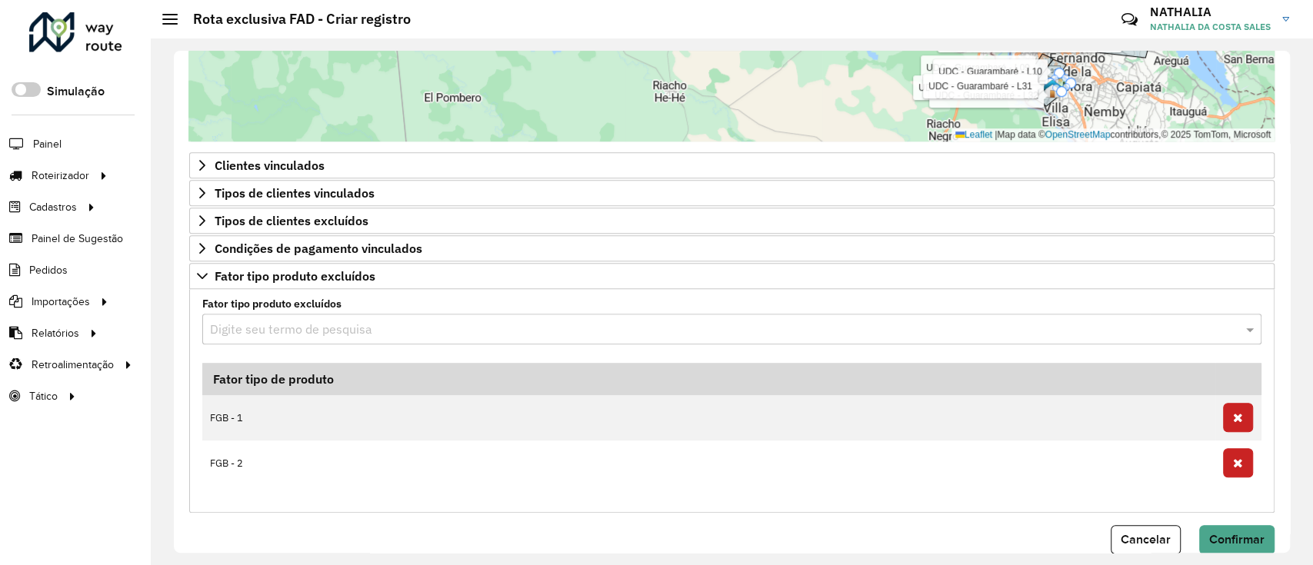
scroll to position [716, 0]
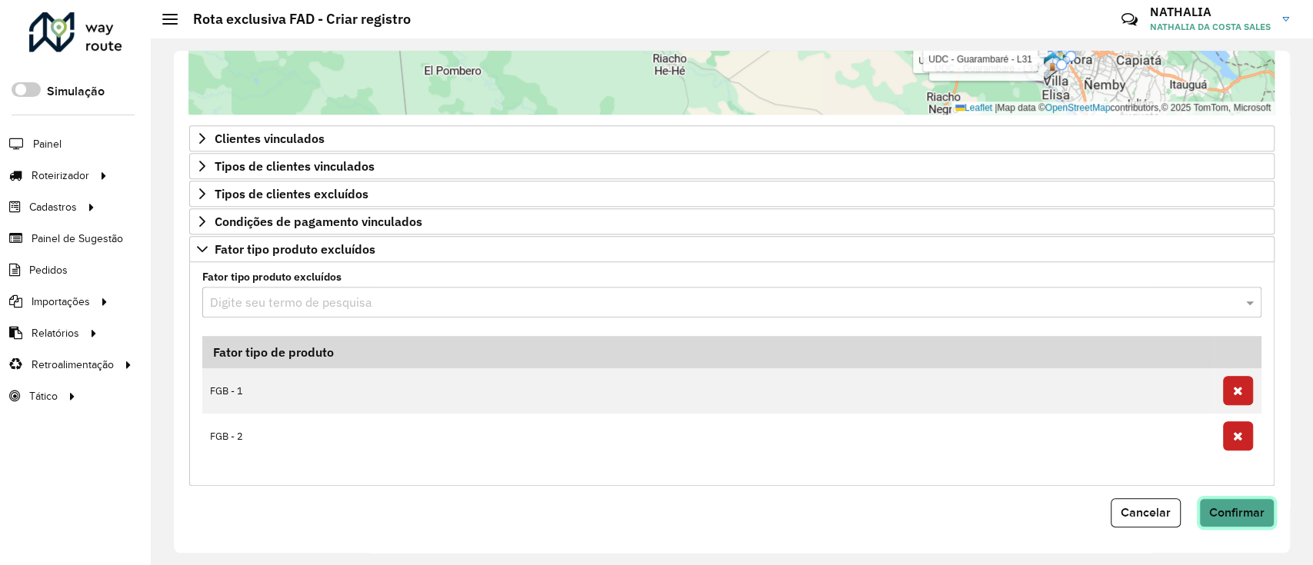
click at [1257, 507] on span "Confirmar" at bounding box center [1236, 512] width 55 height 13
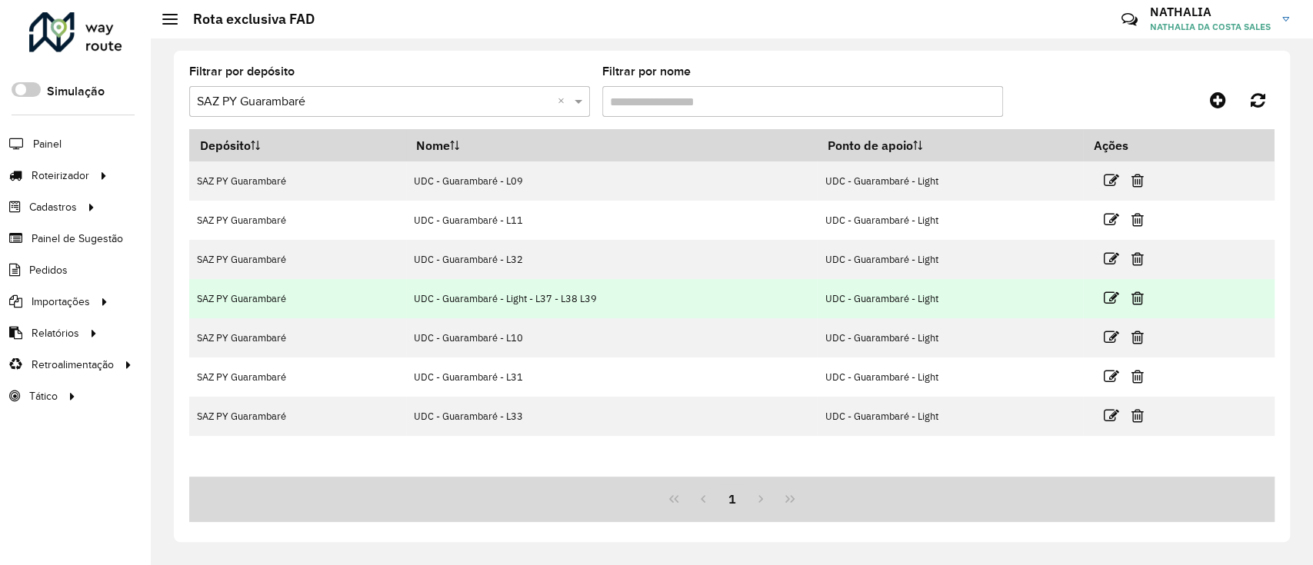
click at [615, 298] on td "UDC - Guarambaré - Light - L37 - L38 L39" at bounding box center [611, 298] width 411 height 39
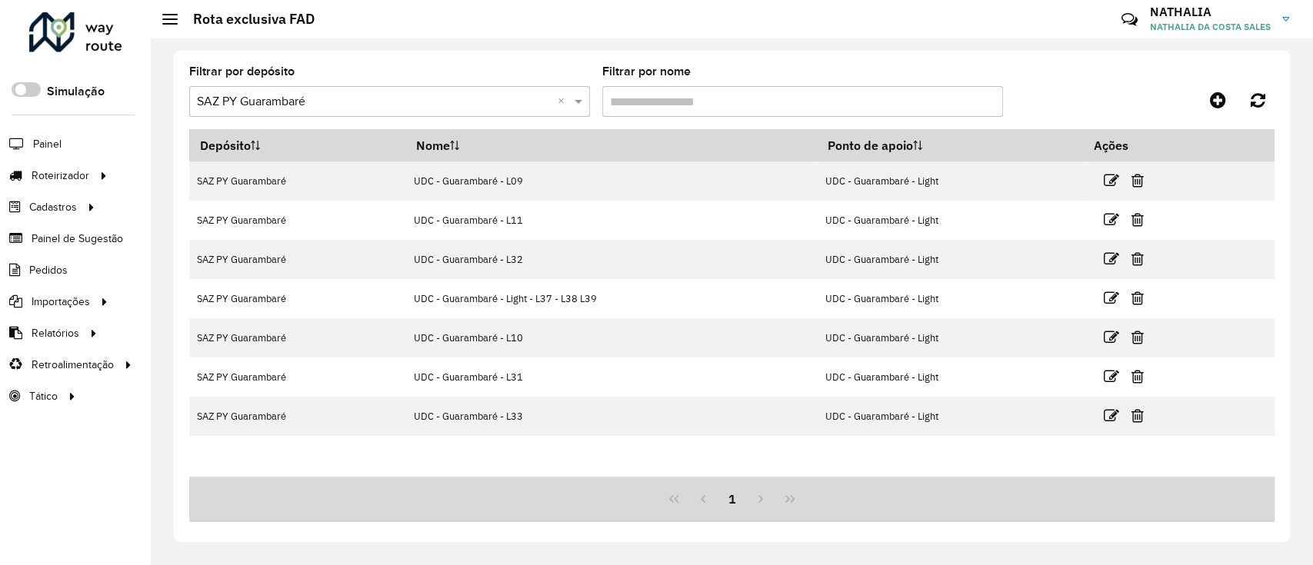
click at [795, 51] on div "Filtrar por depósito Selecione um depósito × SAZ PY Guarambaré × Filtrar por no…" at bounding box center [732, 297] width 1116 height 492
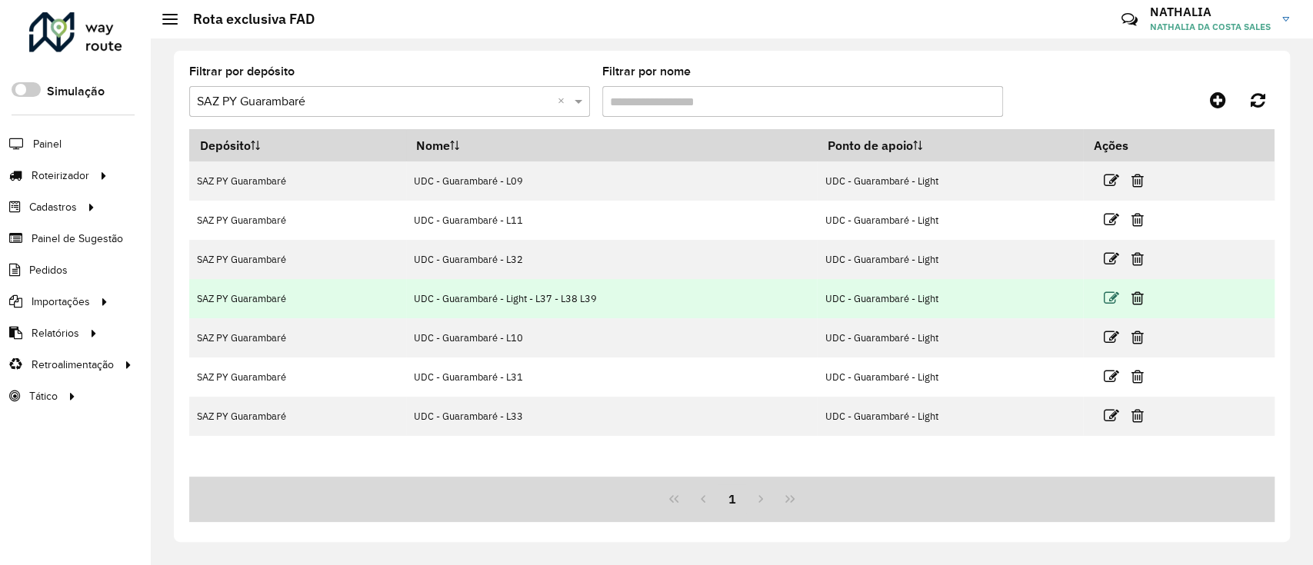
click at [1103, 298] on icon at bounding box center [1110, 298] width 15 height 15
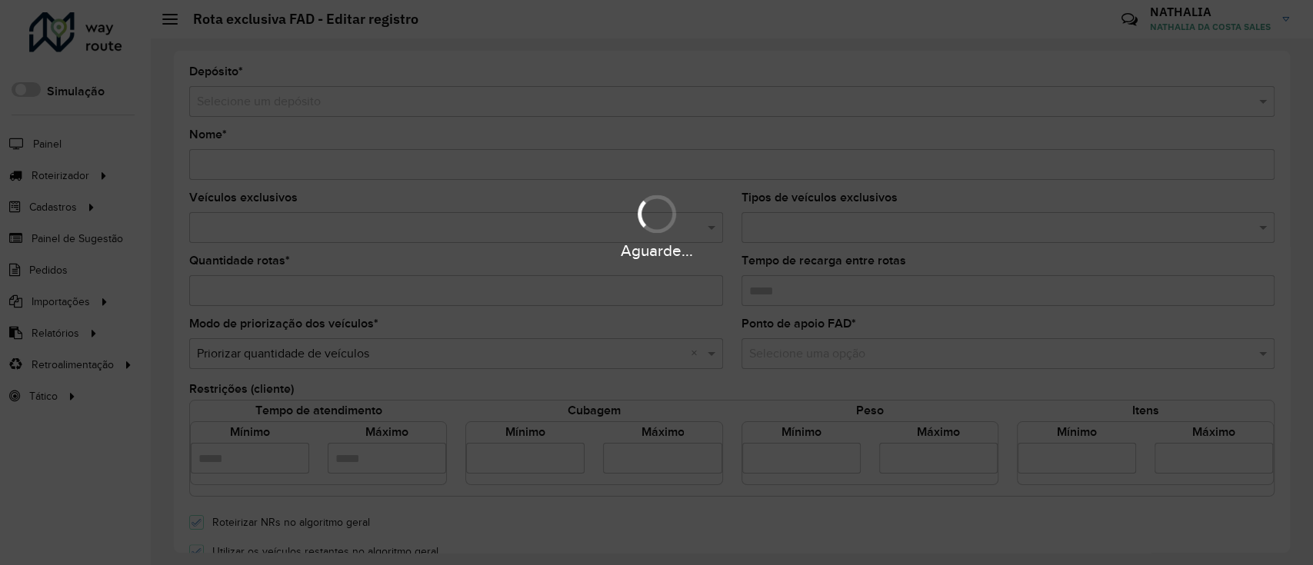
type input "**********"
type input "*"
type input "****"
type input "*****"
click at [375, 162] on hb-app "Aguarde... Pop-up bloqueado! Seu navegador bloqueou automáticamente a abertura …" at bounding box center [656, 282] width 1313 height 565
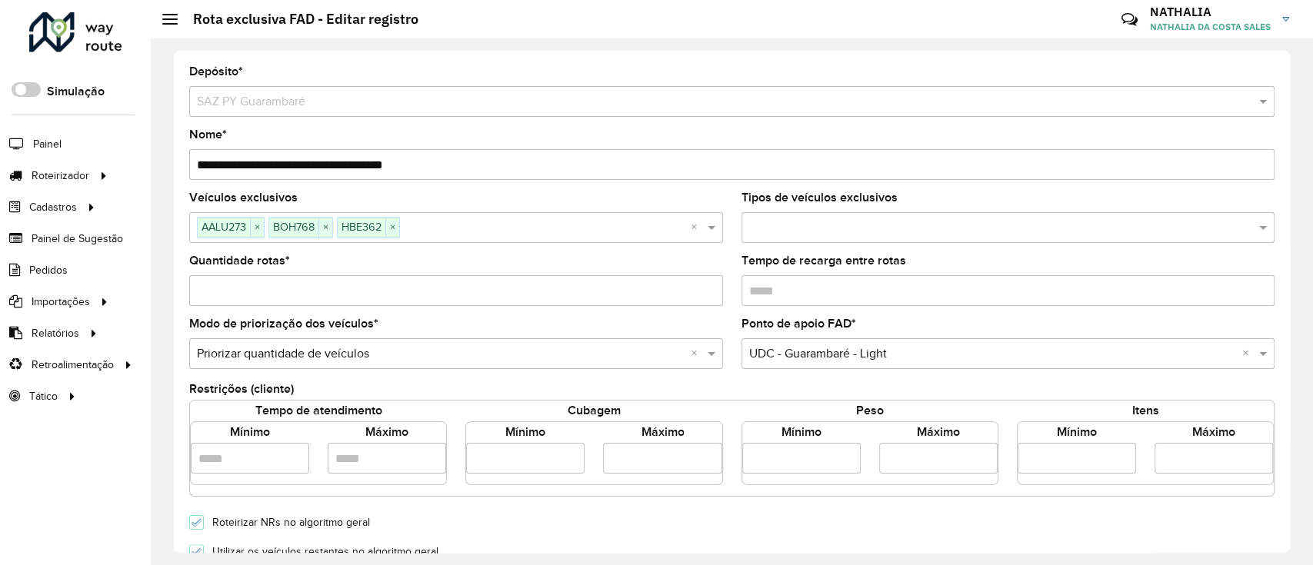
drag, startPoint x: 366, startPoint y: 162, endPoint x: 634, endPoint y: 156, distance: 267.8
click at [634, 156] on input "**********" at bounding box center [732, 164] width 1086 height 31
click at [259, 224] on span "×" at bounding box center [257, 227] width 14 height 18
type input "**********"
click at [259, 224] on span "×" at bounding box center [254, 227] width 14 height 18
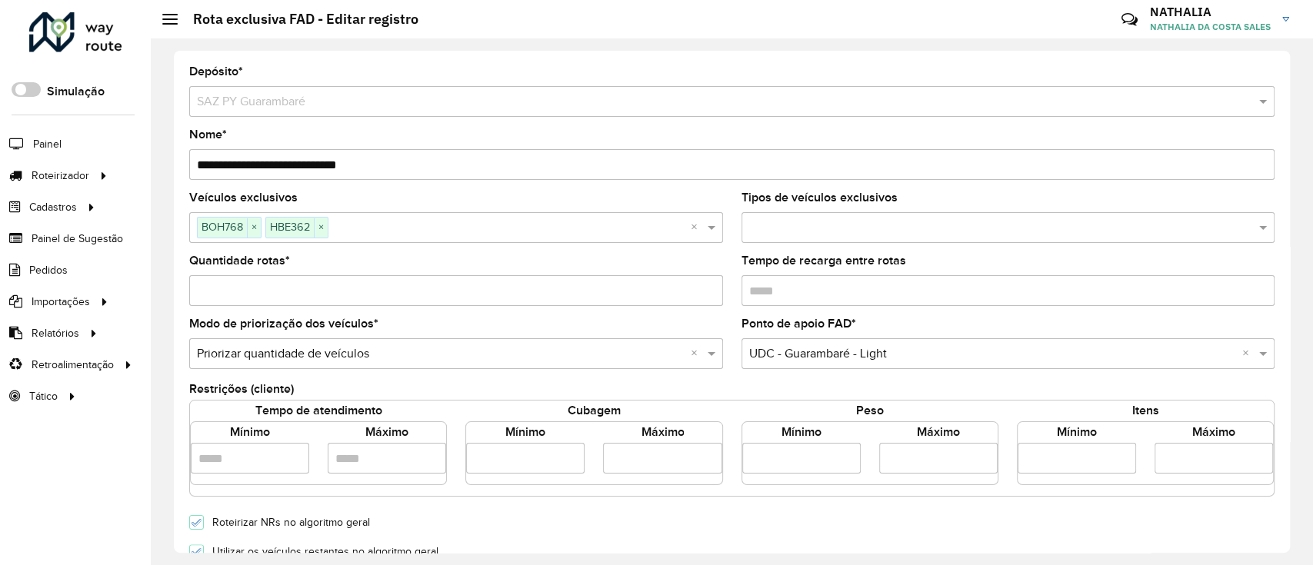
click at [329, 224] on input "text" at bounding box center [510, 228] width 362 height 18
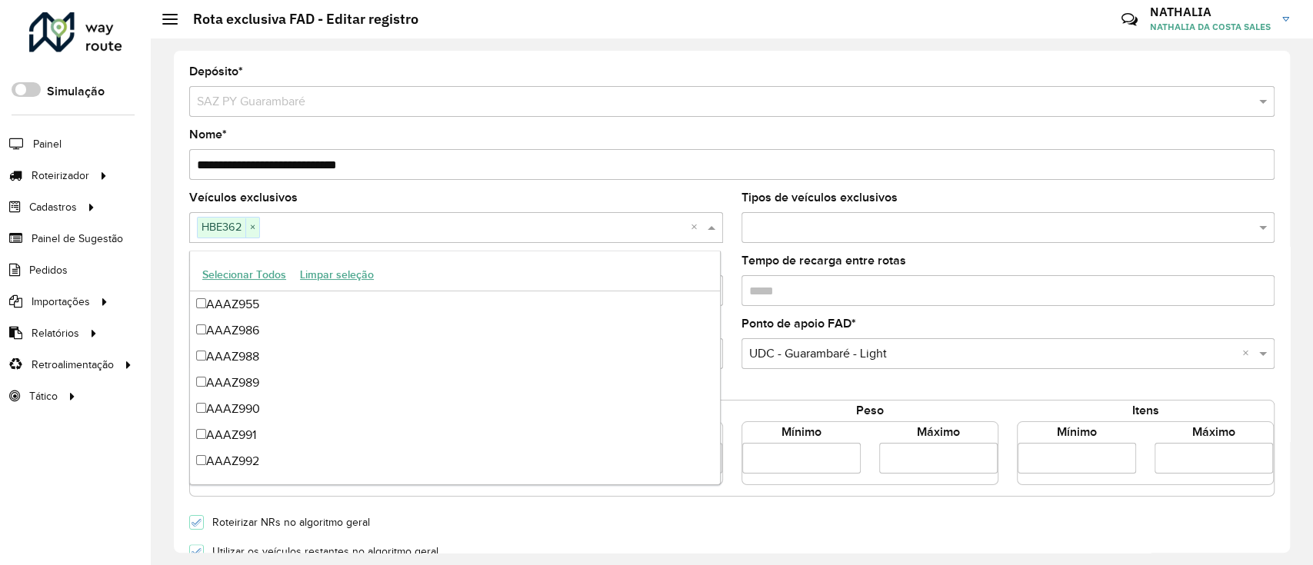
scroll to position [3034, 0]
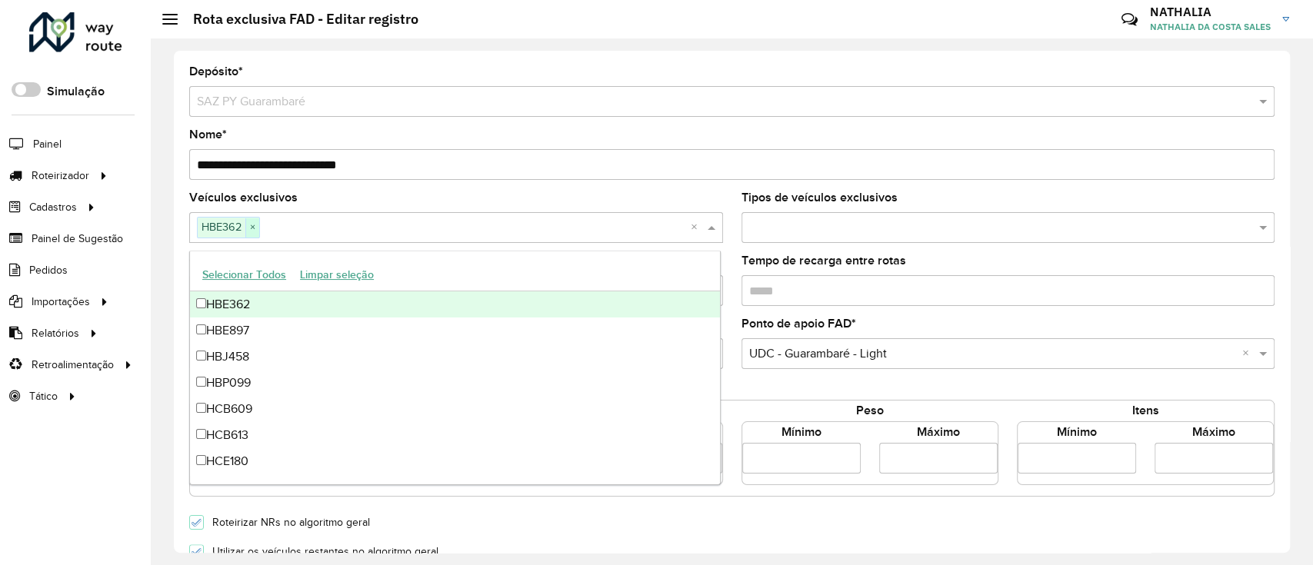
click at [255, 226] on span "×" at bounding box center [252, 227] width 14 height 18
paste input "*******"
type input "*******"
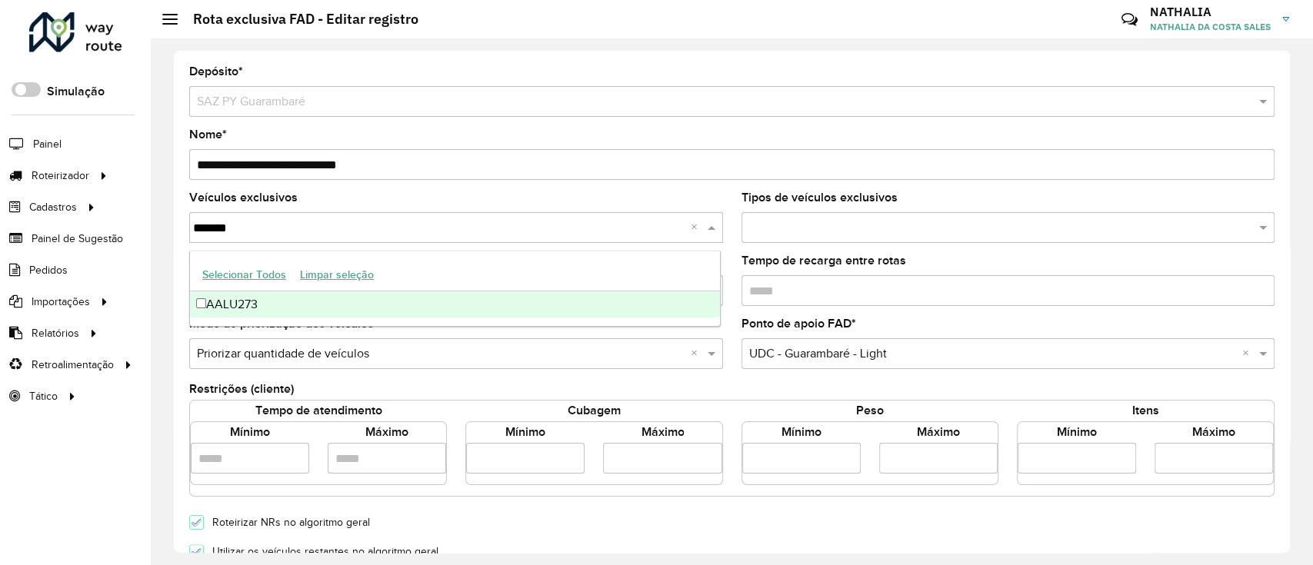
scroll to position [0, 0]
click at [252, 289] on div "Selecionar Todos Limpar seleção" at bounding box center [455, 275] width 530 height 32
click at [249, 296] on div "AALU273" at bounding box center [455, 305] width 530 height 26
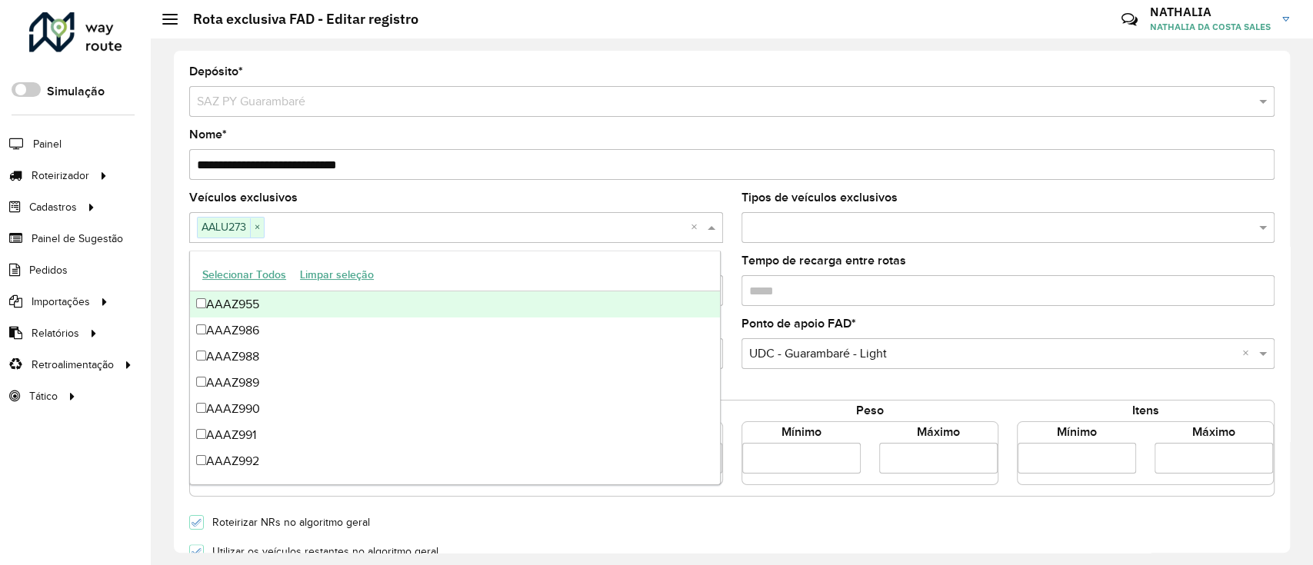
click at [695, 187] on form "**********" at bounding box center [732, 543] width 1086 height 954
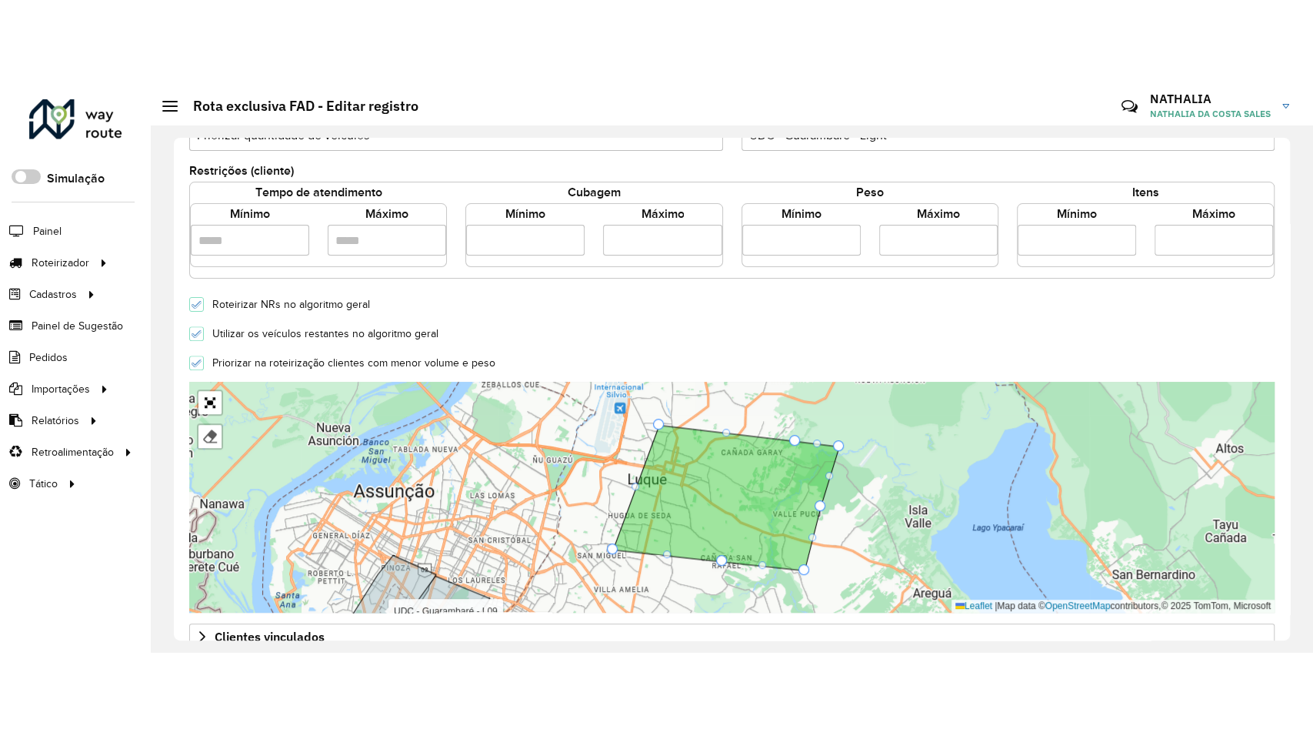
scroll to position [308, 0]
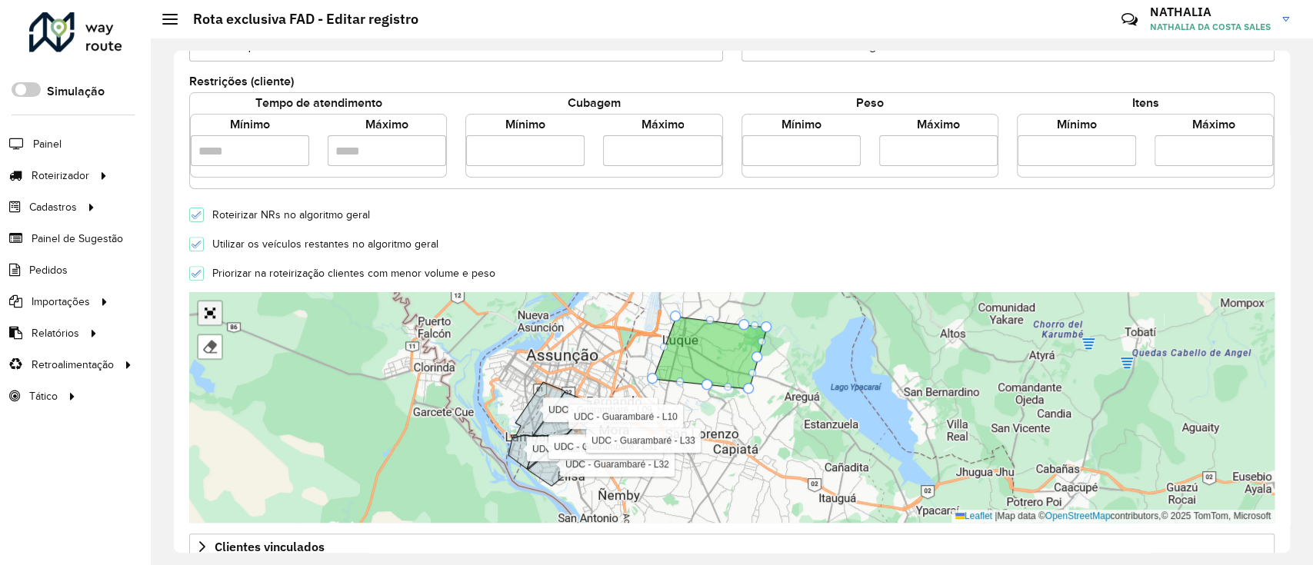
click at [212, 308] on link "Abrir mapa em tela cheia" at bounding box center [209, 313] width 23 height 23
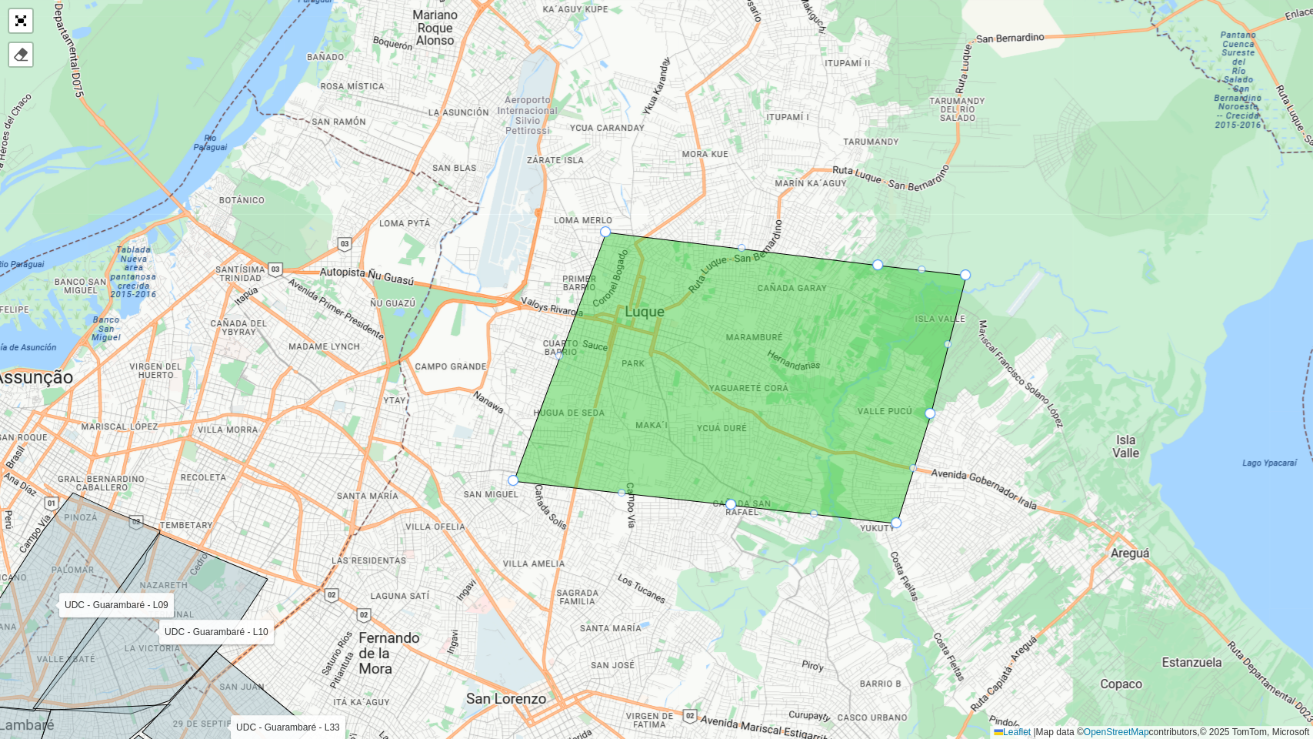
drag, startPoint x: 911, startPoint y: 392, endPoint x: 927, endPoint y: 410, distance: 24.5
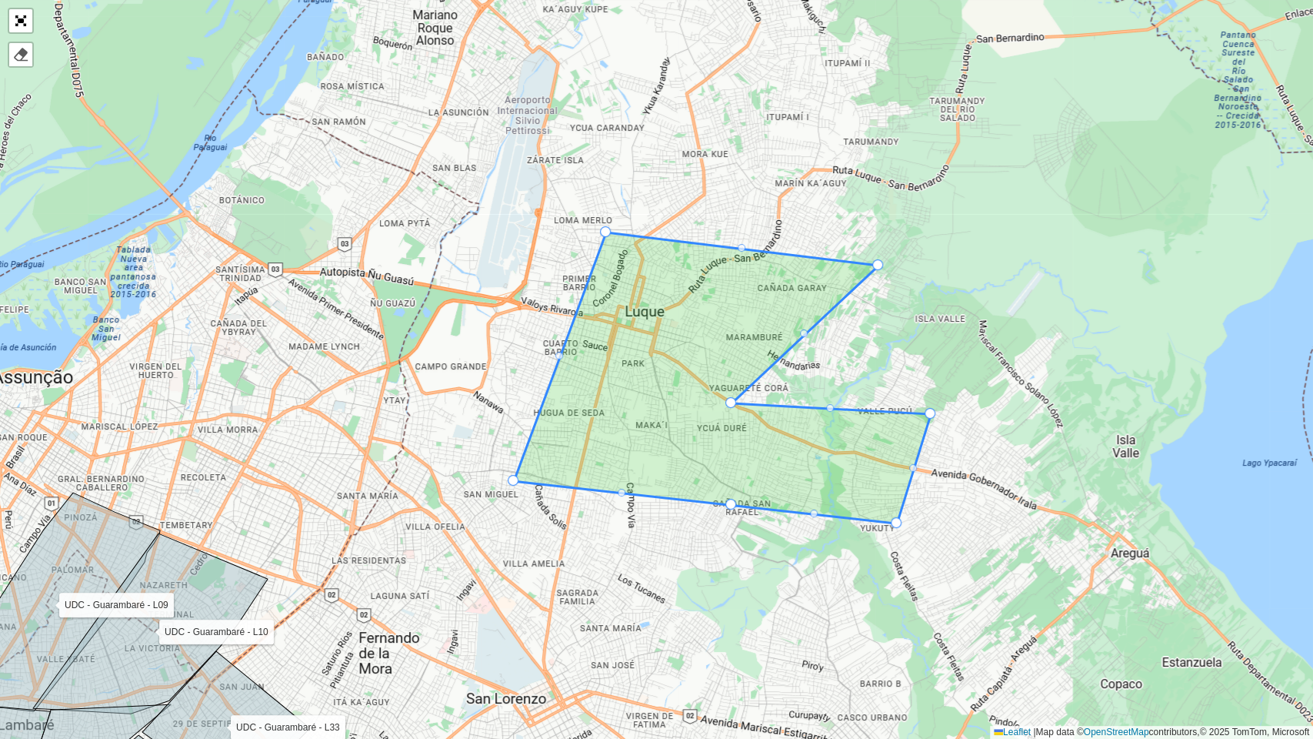
drag, startPoint x: 962, startPoint y: 272, endPoint x: 728, endPoint y: 402, distance: 267.6
drag, startPoint x: 862, startPoint y: 268, endPoint x: 782, endPoint y: 254, distance: 81.2
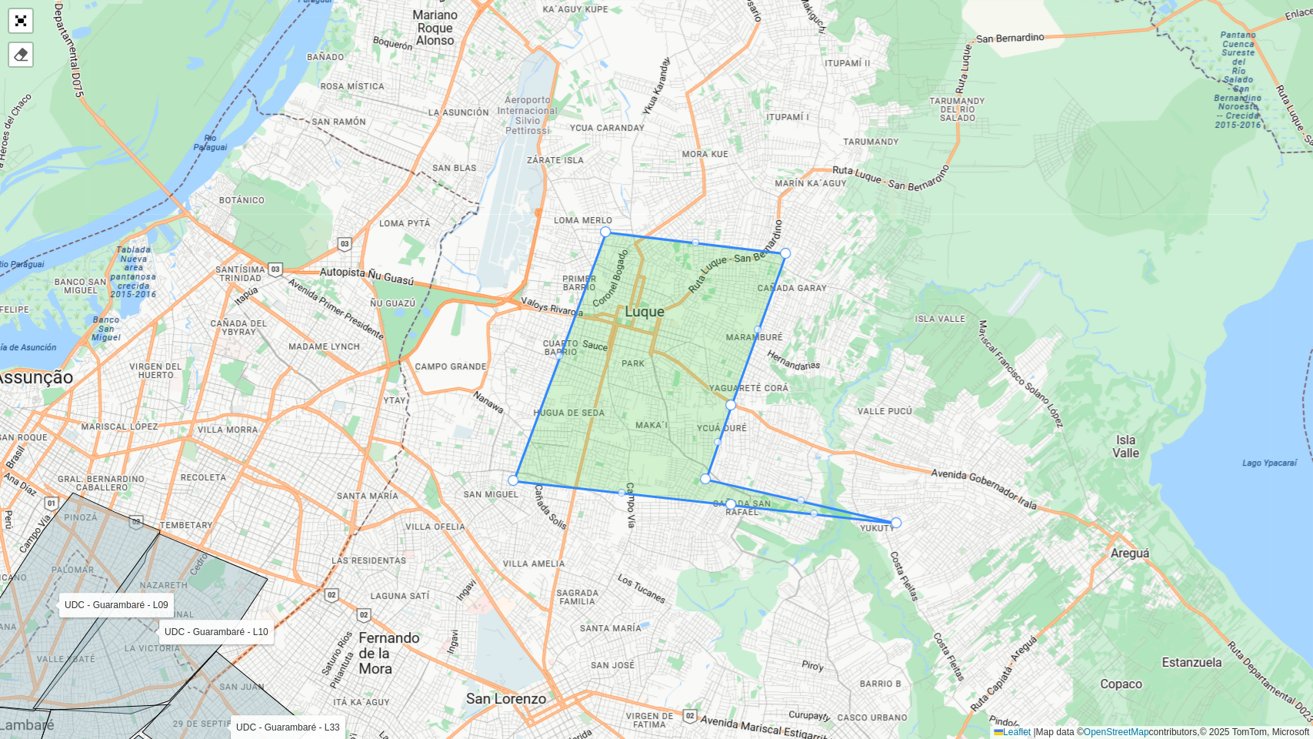
drag, startPoint x: 929, startPoint y: 409, endPoint x: 705, endPoint y: 474, distance: 234.0
drag, startPoint x: 898, startPoint y: 521, endPoint x: 701, endPoint y: 495, distance: 198.6
drag, startPoint x: 732, startPoint y: 502, endPoint x: 702, endPoint y: 503, distance: 29.2
click at [18, 18] on link "Abrir mapa em tela cheia" at bounding box center [20, 20] width 23 height 23
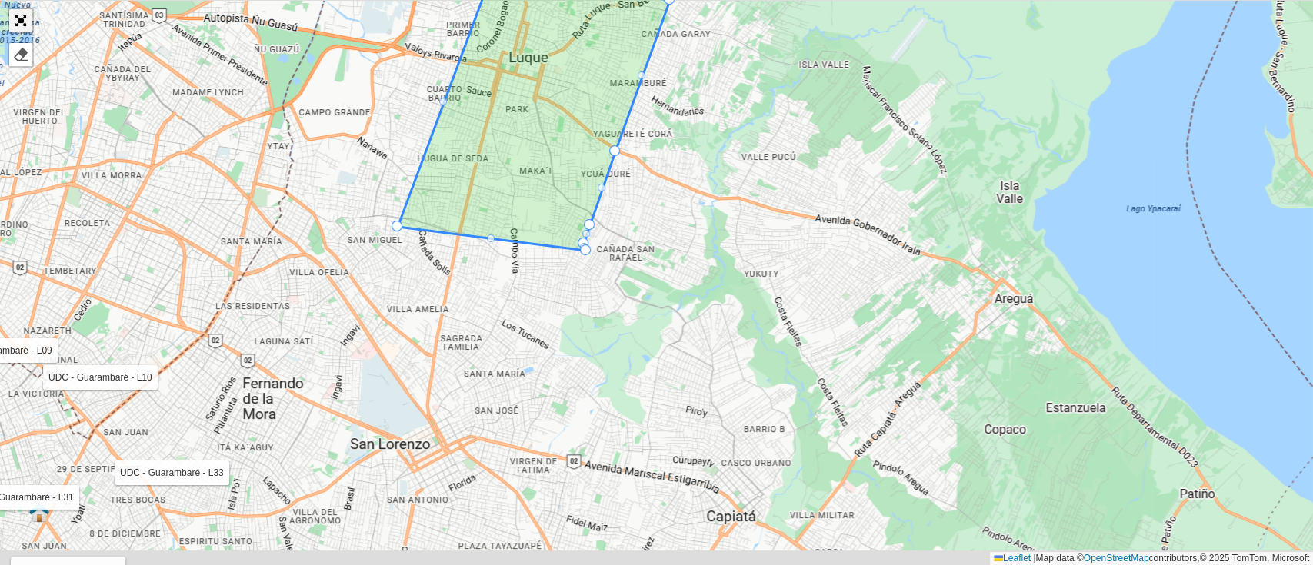
scroll to position [489, 0]
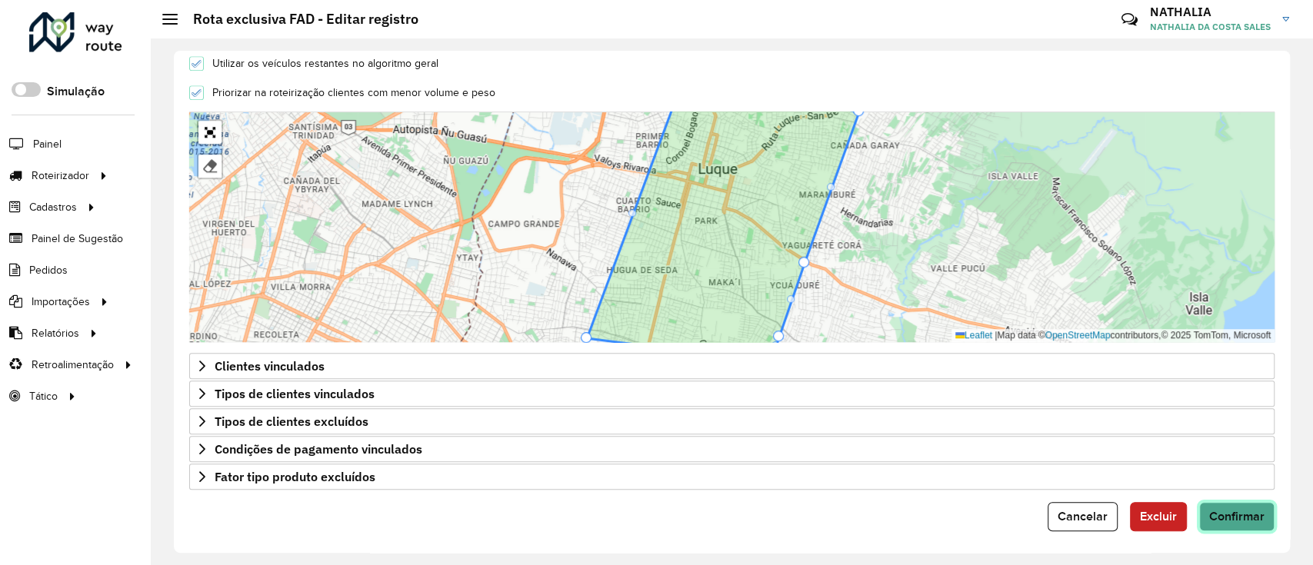
click at [1220, 510] on span "Confirmar" at bounding box center [1236, 516] width 55 height 13
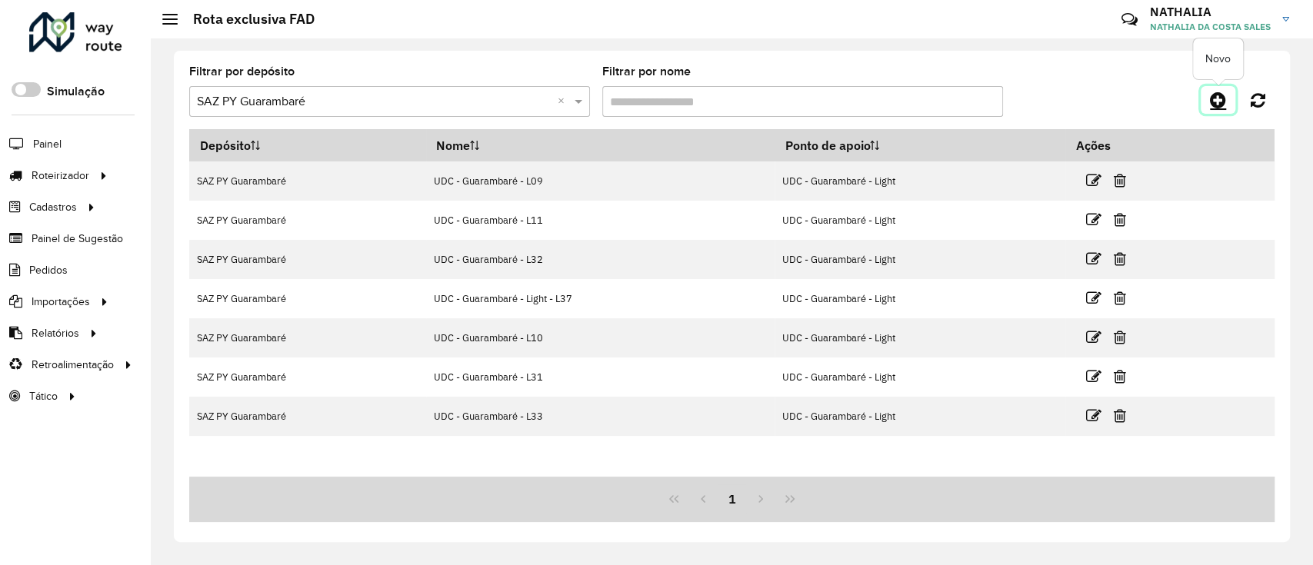
click at [1219, 97] on icon at bounding box center [1218, 100] width 16 height 18
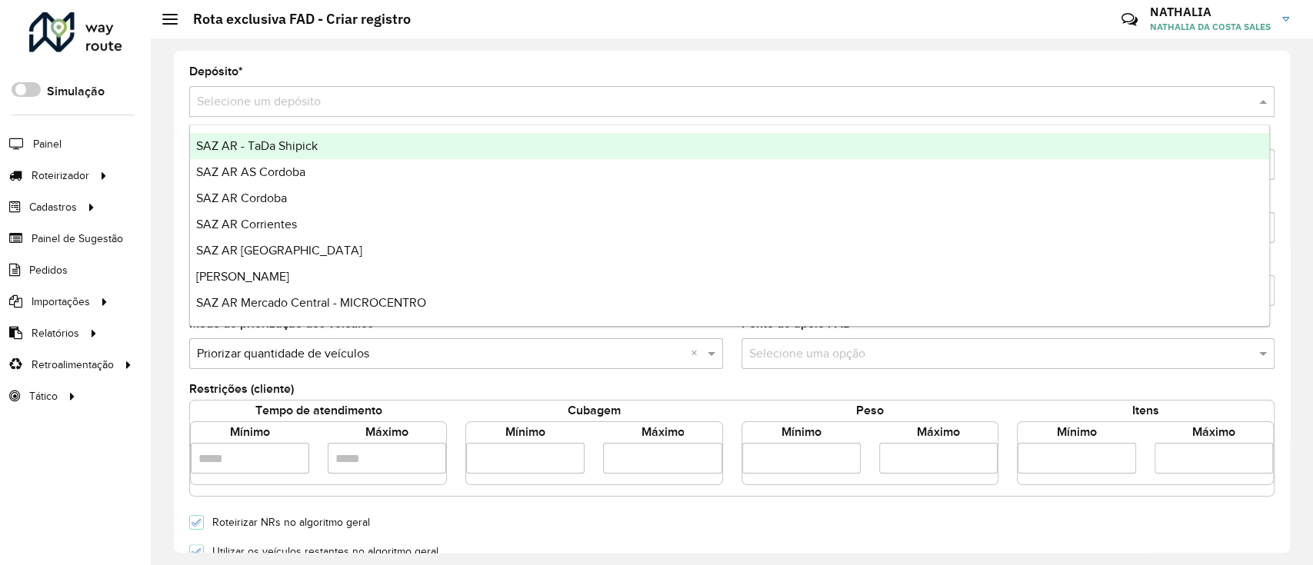
click at [423, 99] on input "text" at bounding box center [716, 102] width 1039 height 18
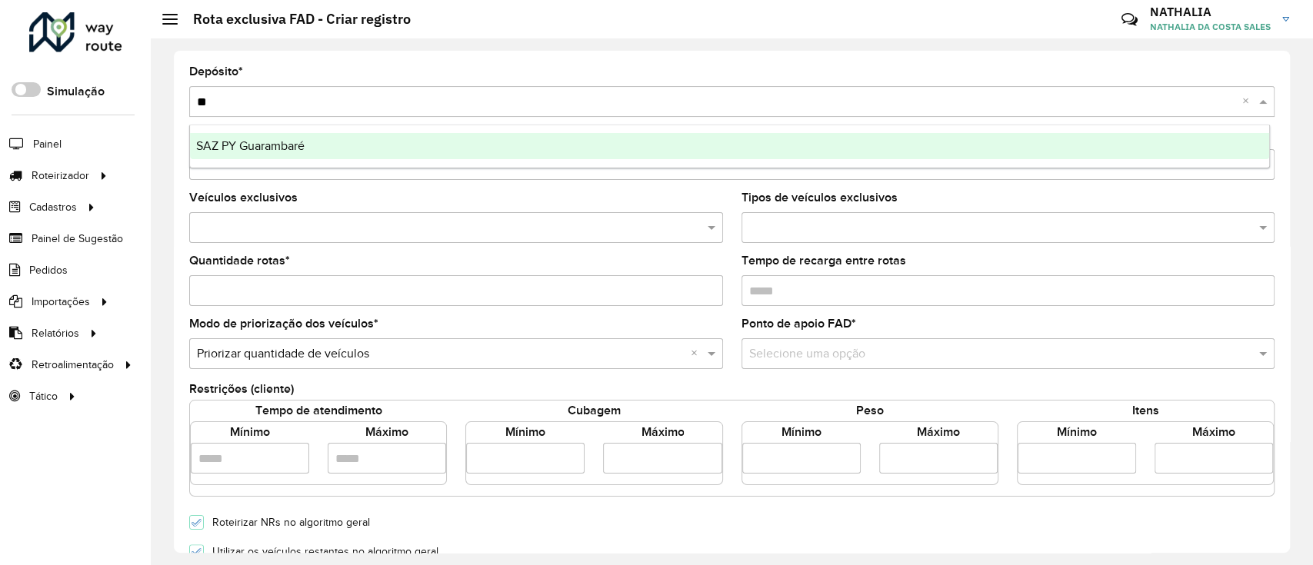
type input "***"
click at [422, 138] on div "SAZ PY Guarambaré" at bounding box center [729, 146] width 1079 height 26
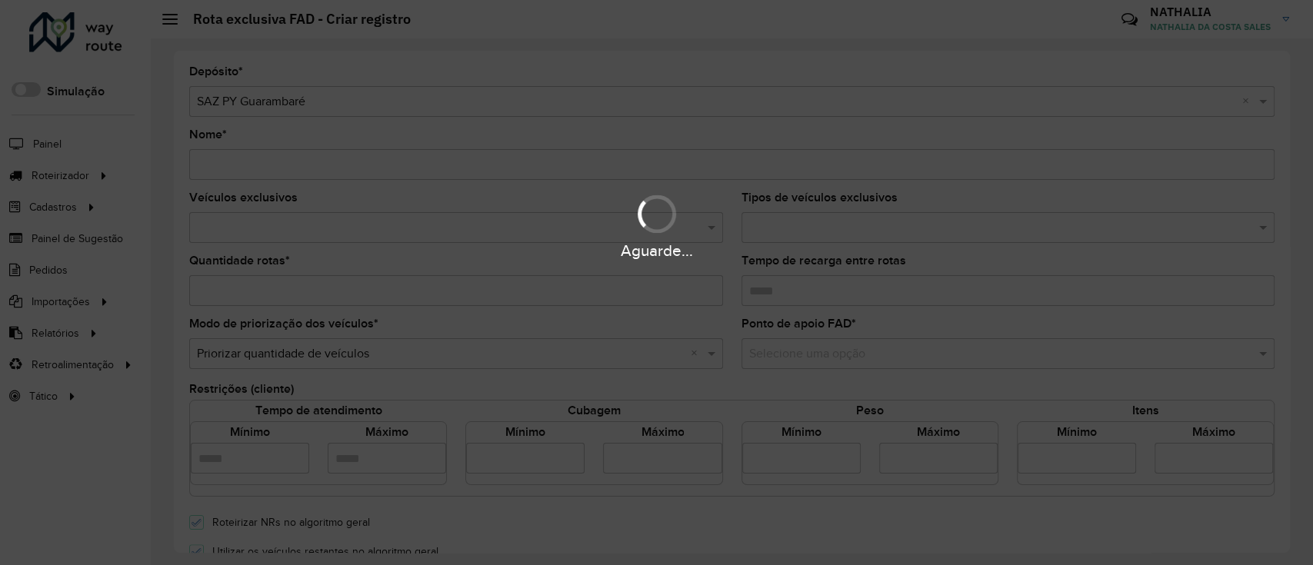
click at [345, 157] on hb-app "Aguarde... Pop-up bloqueado! Seu navegador bloqueou automáticamente a abertura …" at bounding box center [656, 282] width 1313 height 565
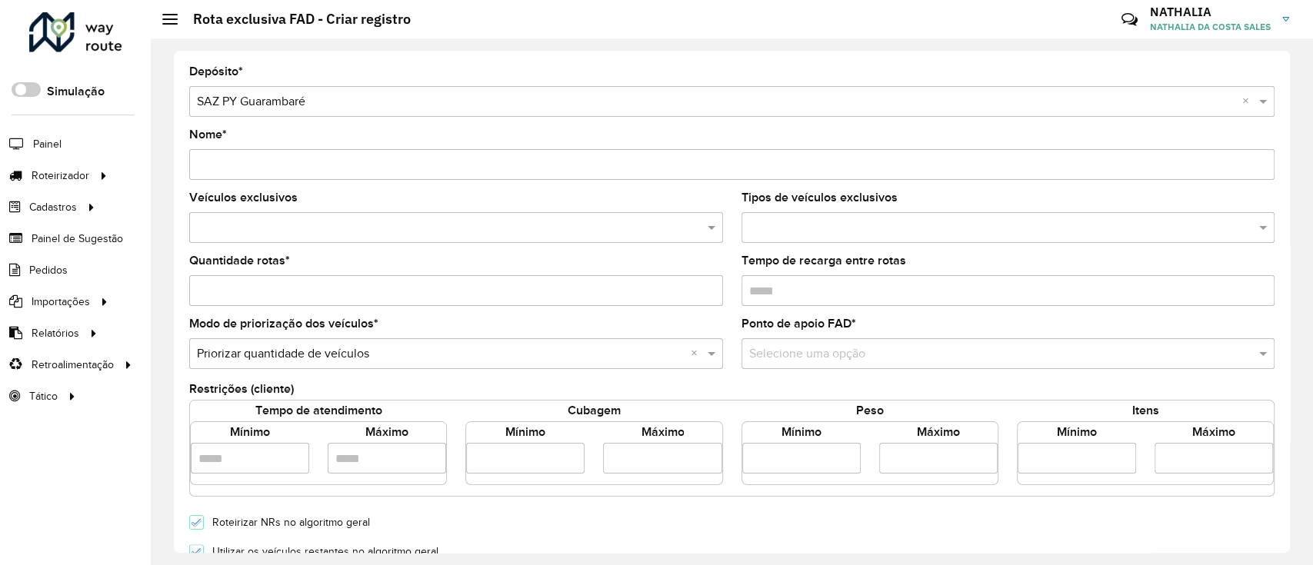
click at [345, 157] on input "Nome *" at bounding box center [732, 164] width 1086 height 31
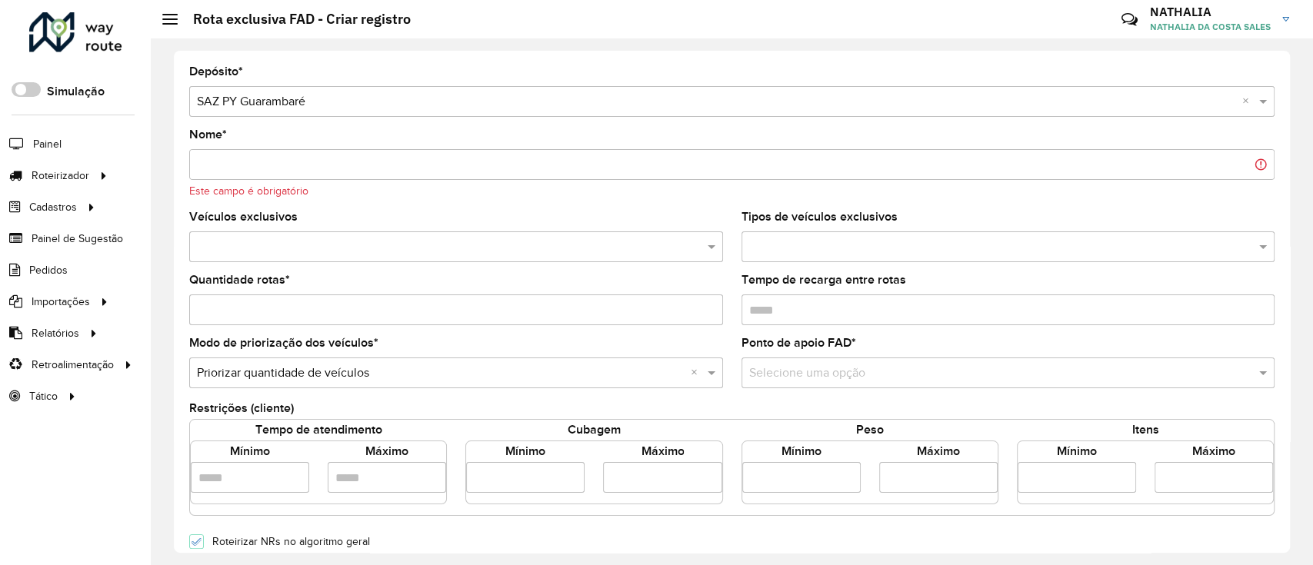
paste input "**********"
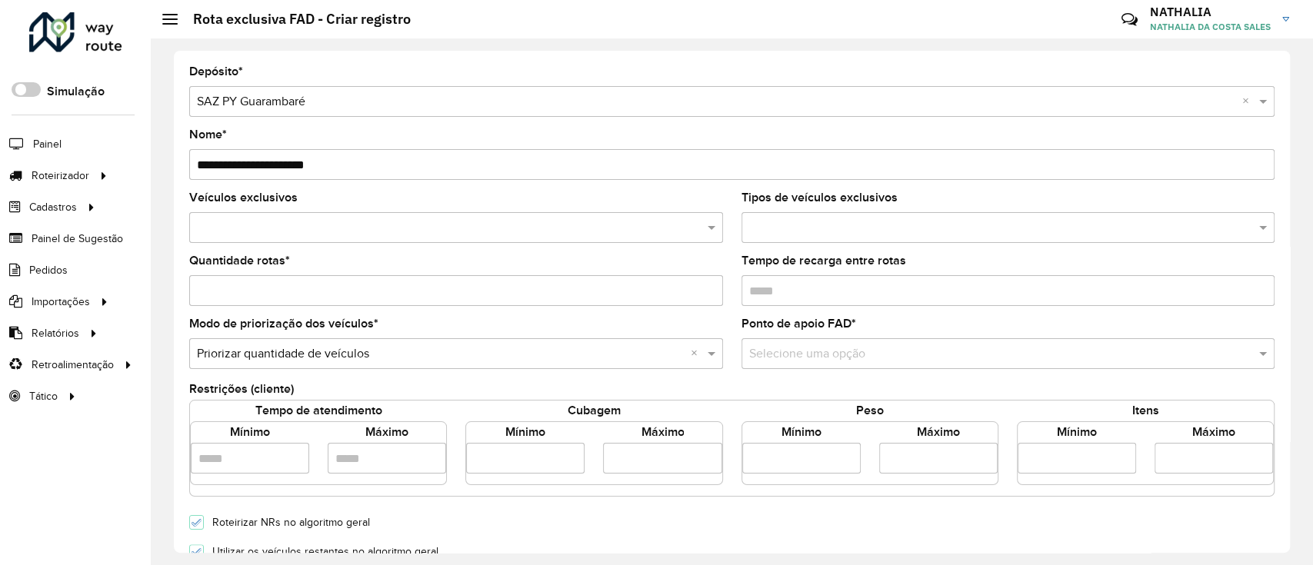
click at [332, 160] on input "**********" at bounding box center [732, 164] width 1086 height 31
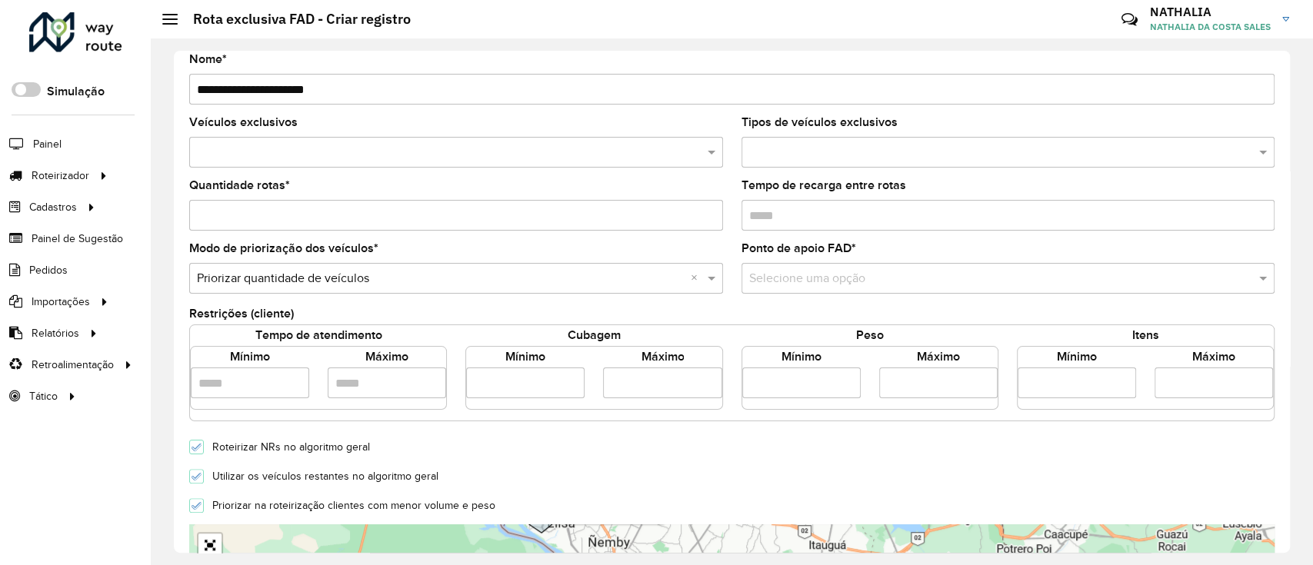
scroll to position [102, 0]
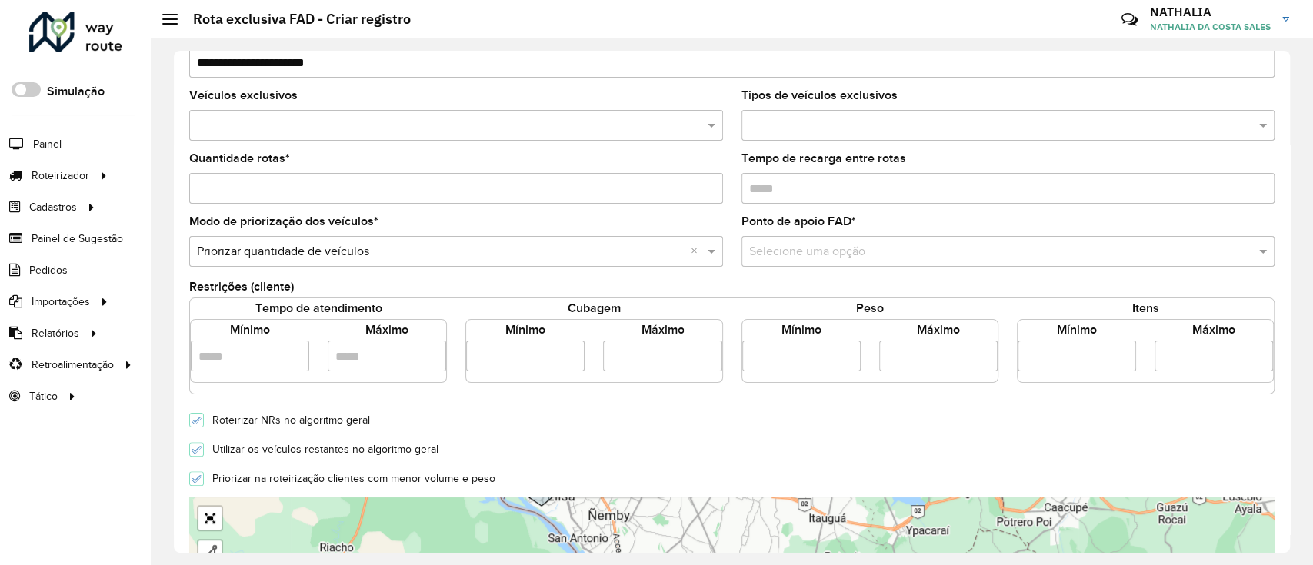
type input "**********"
click at [535, 351] on input "number" at bounding box center [525, 356] width 118 height 31
type input "****"
click at [658, 356] on input "number" at bounding box center [662, 356] width 118 height 31
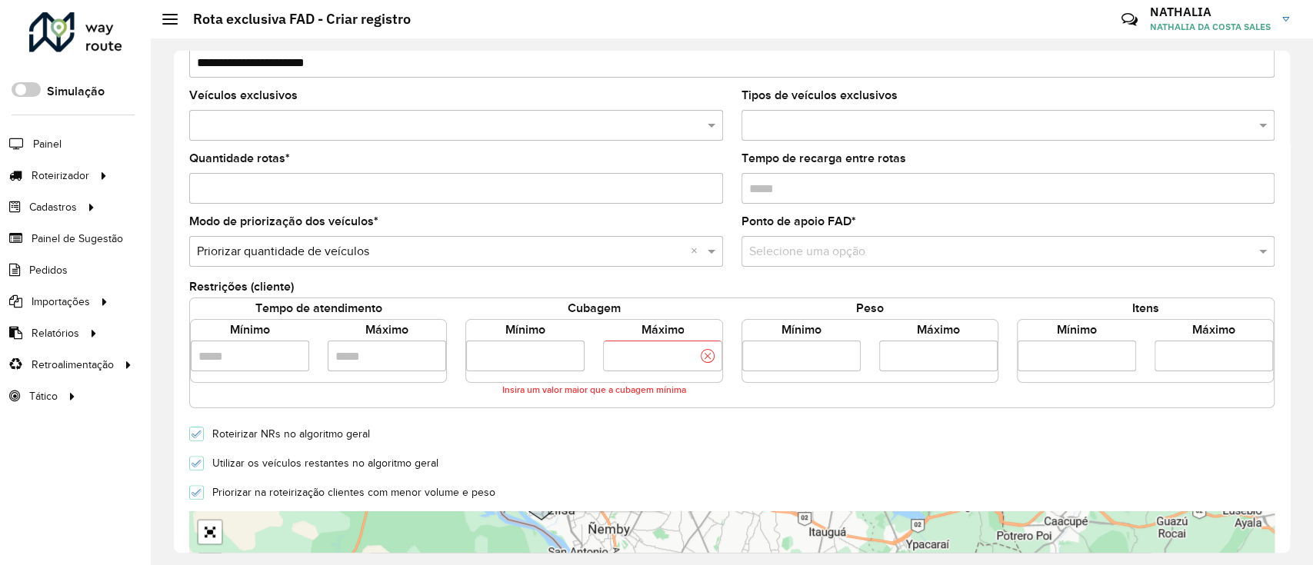
type input "*****"
click at [464, 182] on input "Quantidade rotas *" at bounding box center [456, 188] width 534 height 31
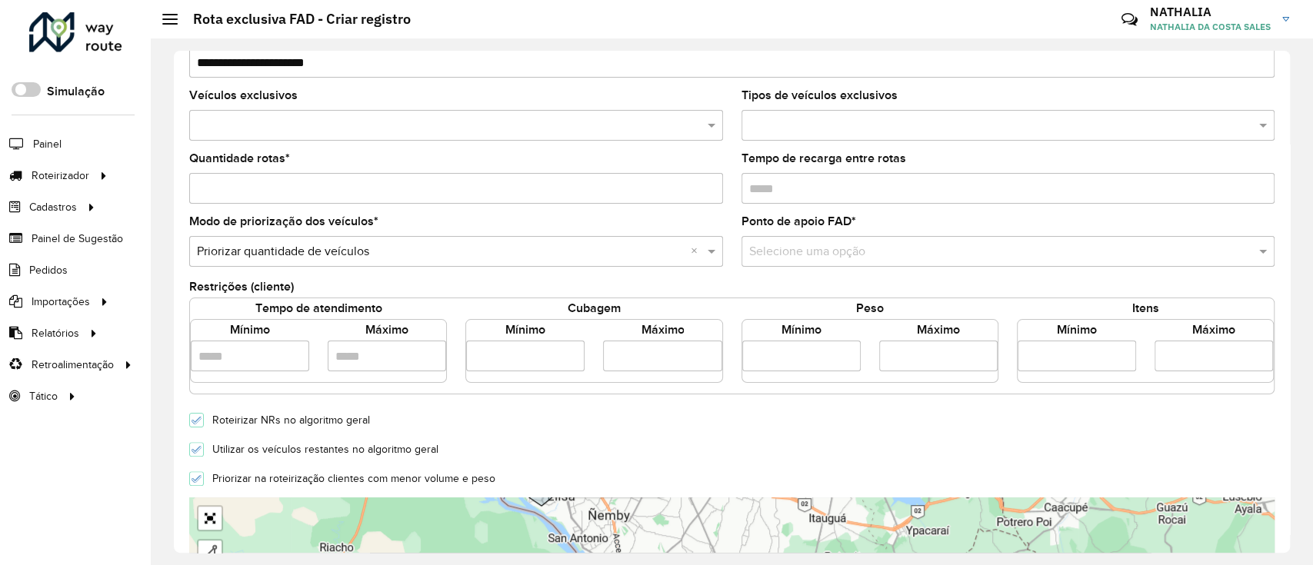
click at [713, 178] on input "Quantidade rotas *" at bounding box center [456, 188] width 534 height 31
click at [707, 182] on input "*" at bounding box center [456, 188] width 534 height 31
type input "*"
click at [707, 182] on input "*" at bounding box center [456, 188] width 534 height 31
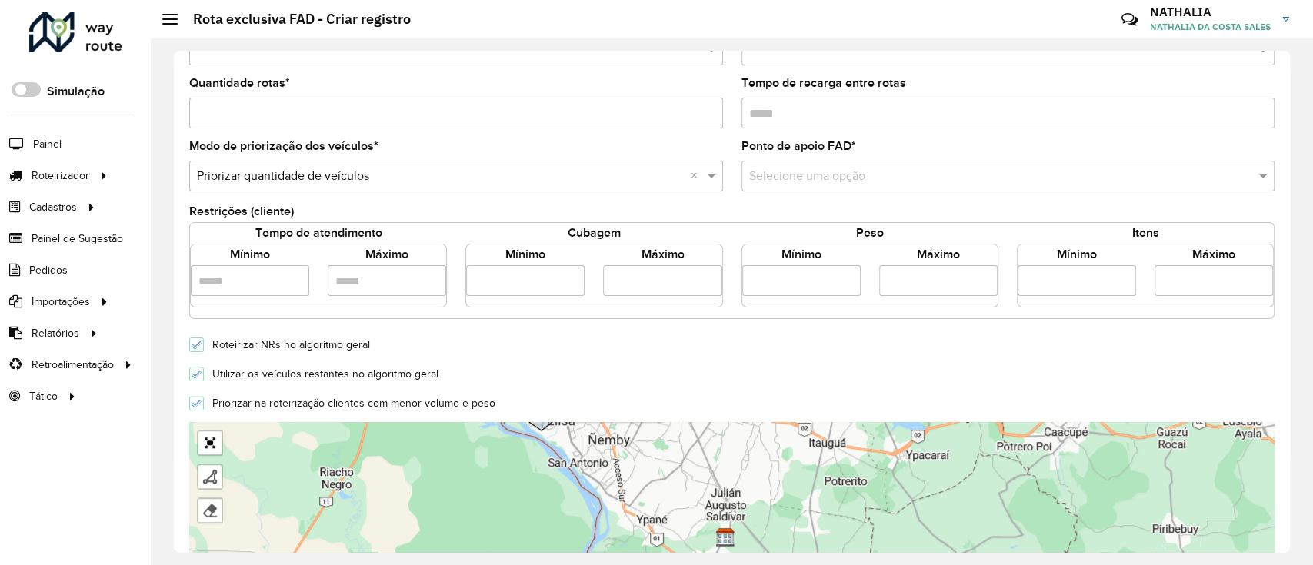
scroll to position [205, 0]
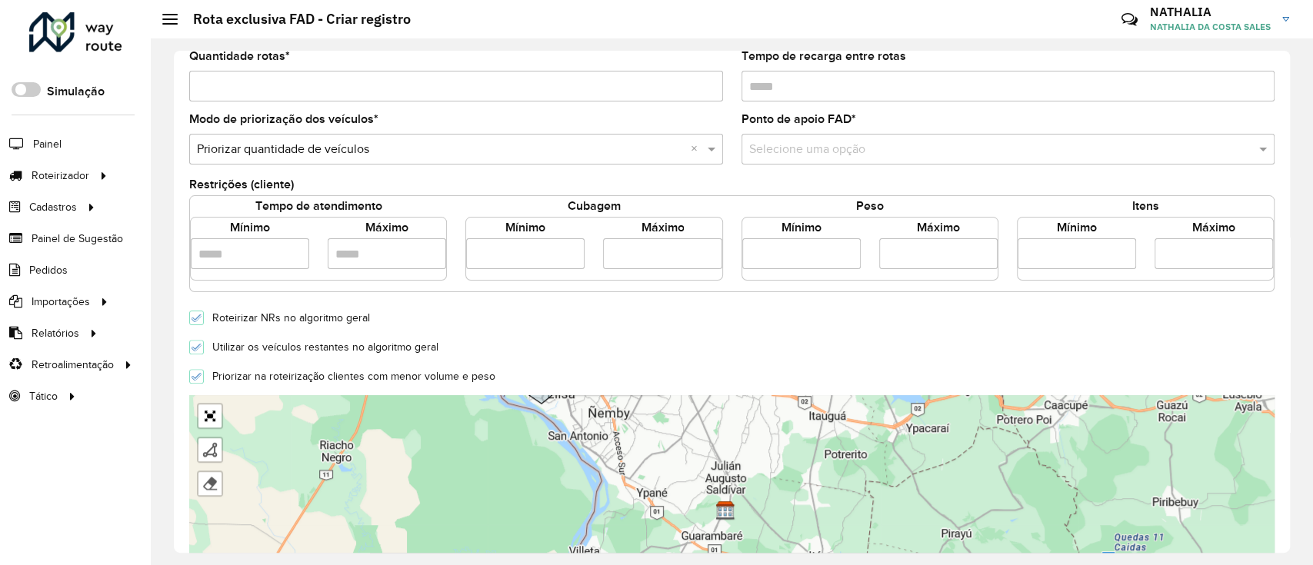
click at [949, 137] on div "Selecione uma opção" at bounding box center [1009, 149] width 534 height 31
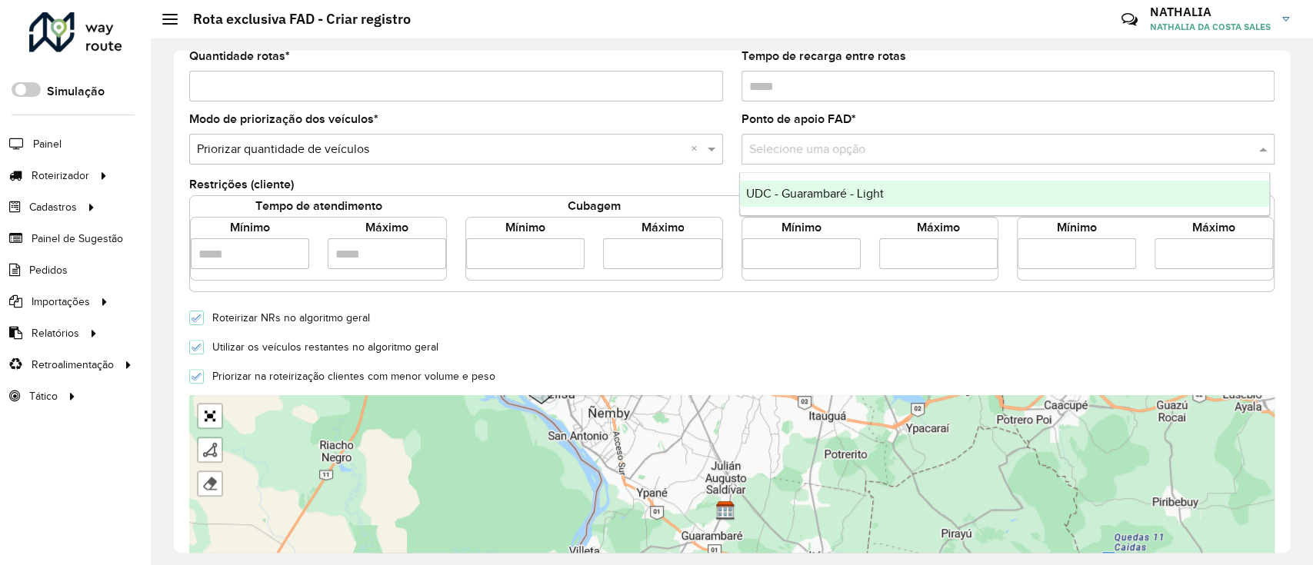
click at [902, 188] on div "UDC - Guarambaré - Light" at bounding box center [1005, 194] width 530 height 26
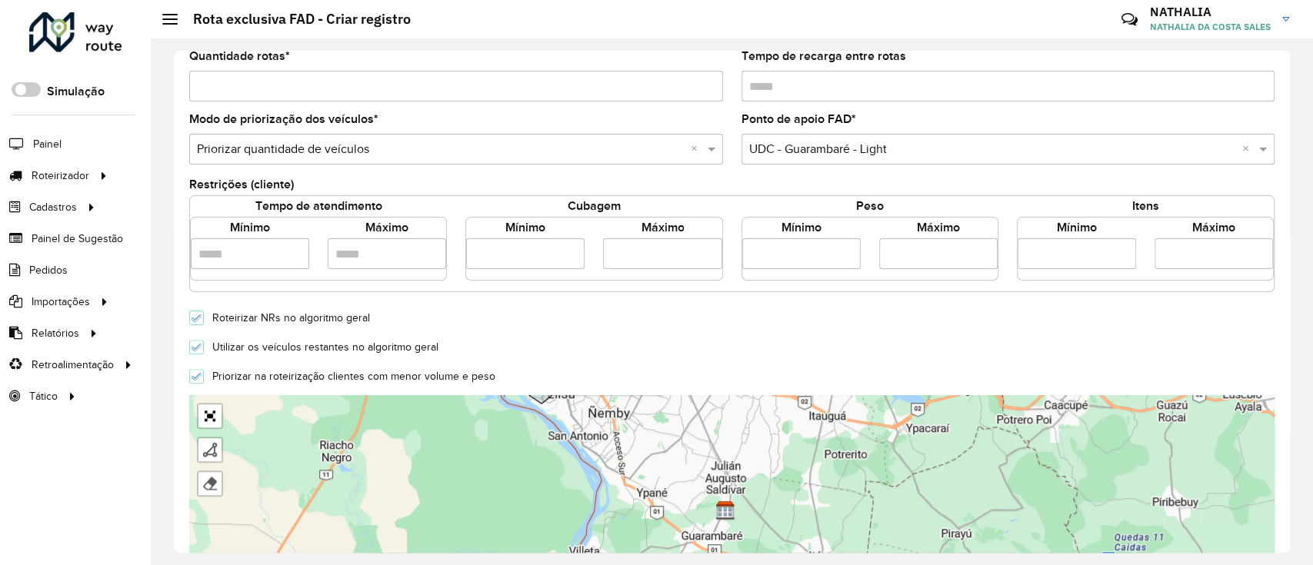
click at [793, 302] on form "**********" at bounding box center [732, 339] width 1086 height 954
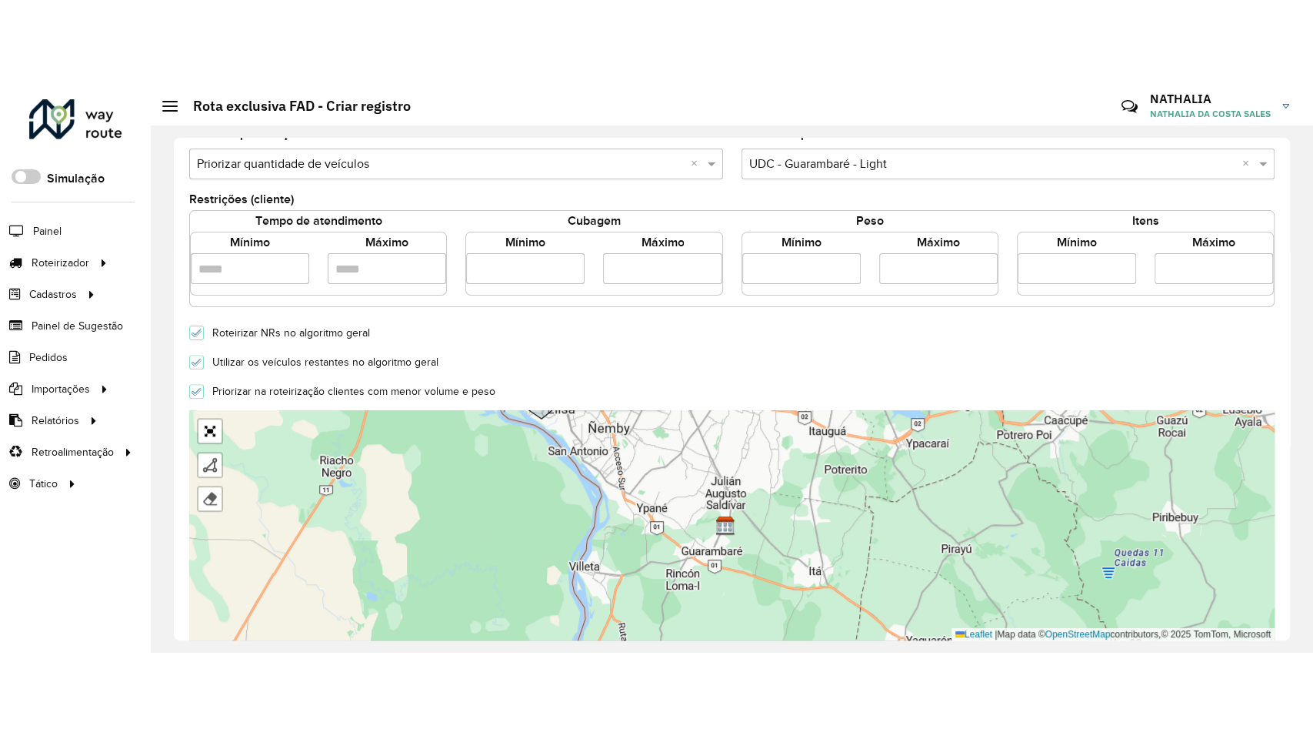
scroll to position [308, 0]
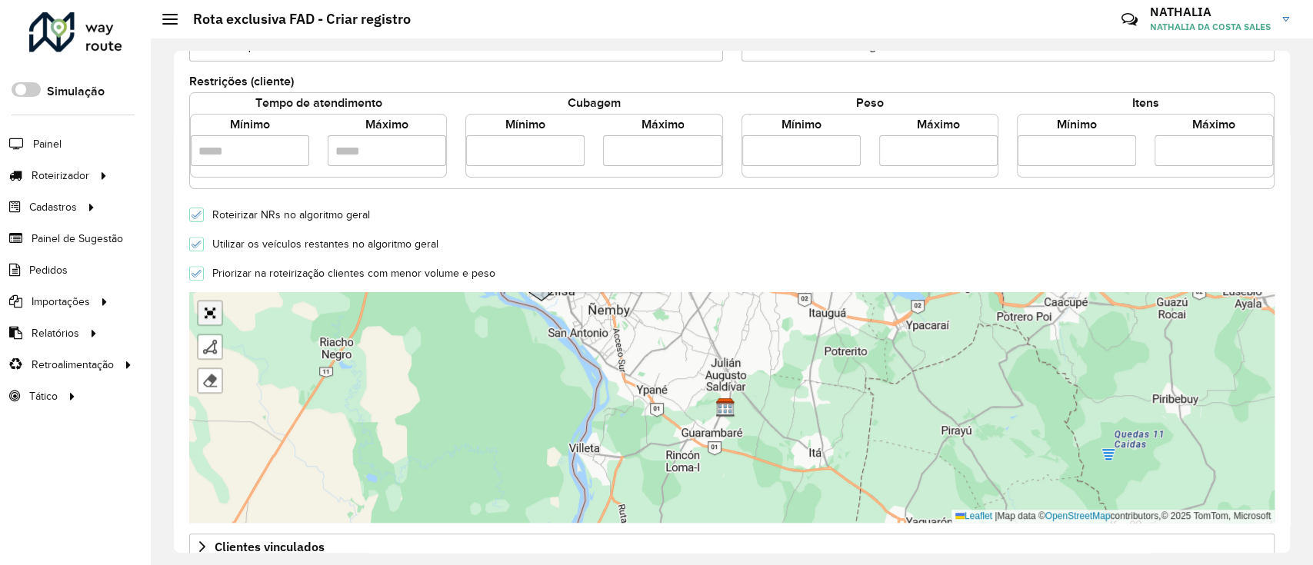
click at [218, 312] on link "Abrir mapa em tela cheia" at bounding box center [209, 313] width 23 height 23
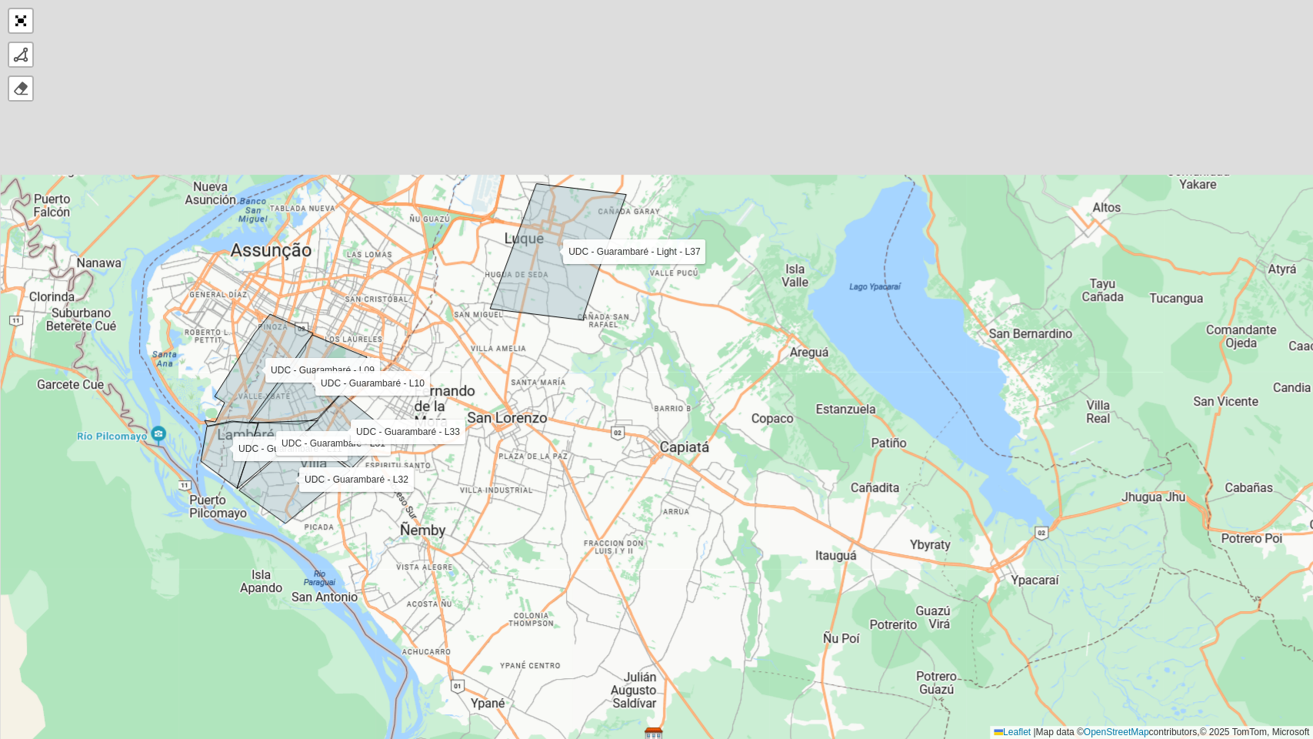
drag, startPoint x: 632, startPoint y: 208, endPoint x: 578, endPoint y: 558, distance: 354.2
click at [579, 558] on div "UDC - Guarambaré - L09 UDC - Guarambaré - L11 UDC - Guarambaré - L32 UDC - Guar…" at bounding box center [656, 369] width 1313 height 739
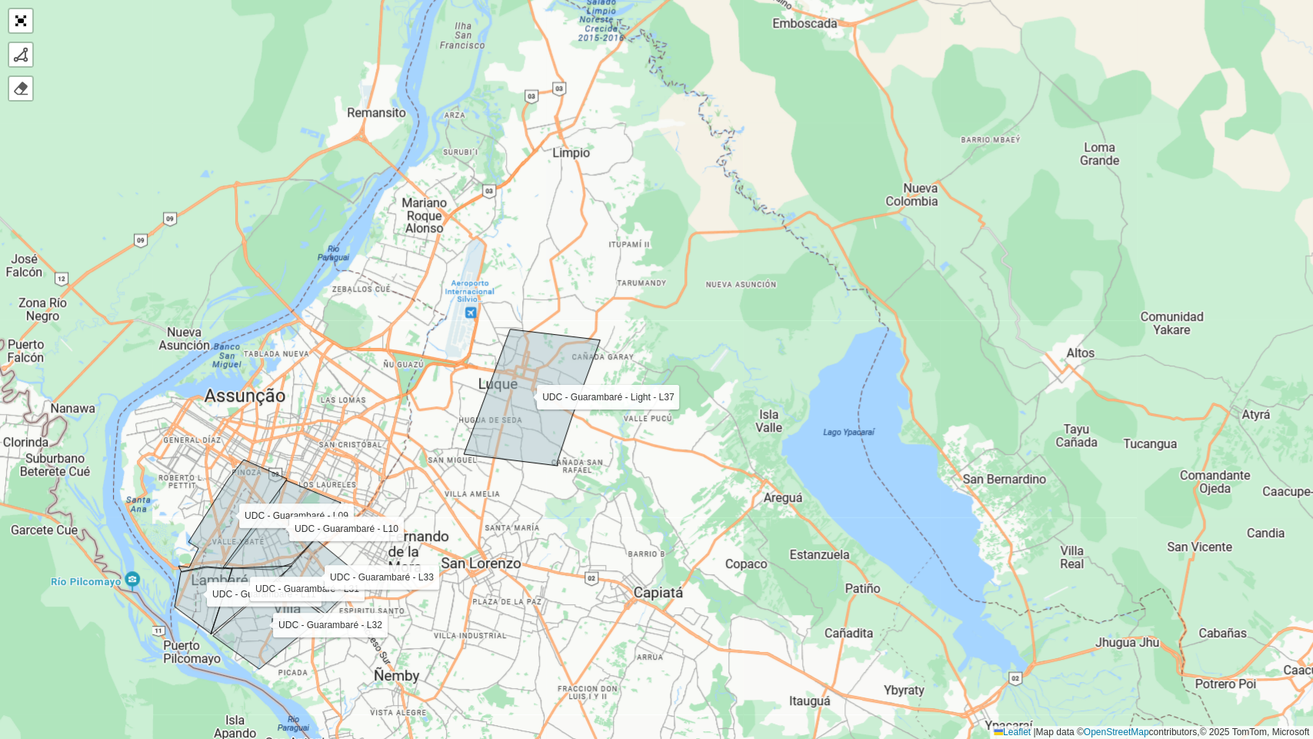
drag, startPoint x: 594, startPoint y: 522, endPoint x: 602, endPoint y: 549, distance: 27.3
click at [602, 549] on div "UDC - Guarambaré - L09 UDC - Guarambaré - L11 UDC - Guarambaré - L32 UDC - Guar…" at bounding box center [656, 369] width 1313 height 739
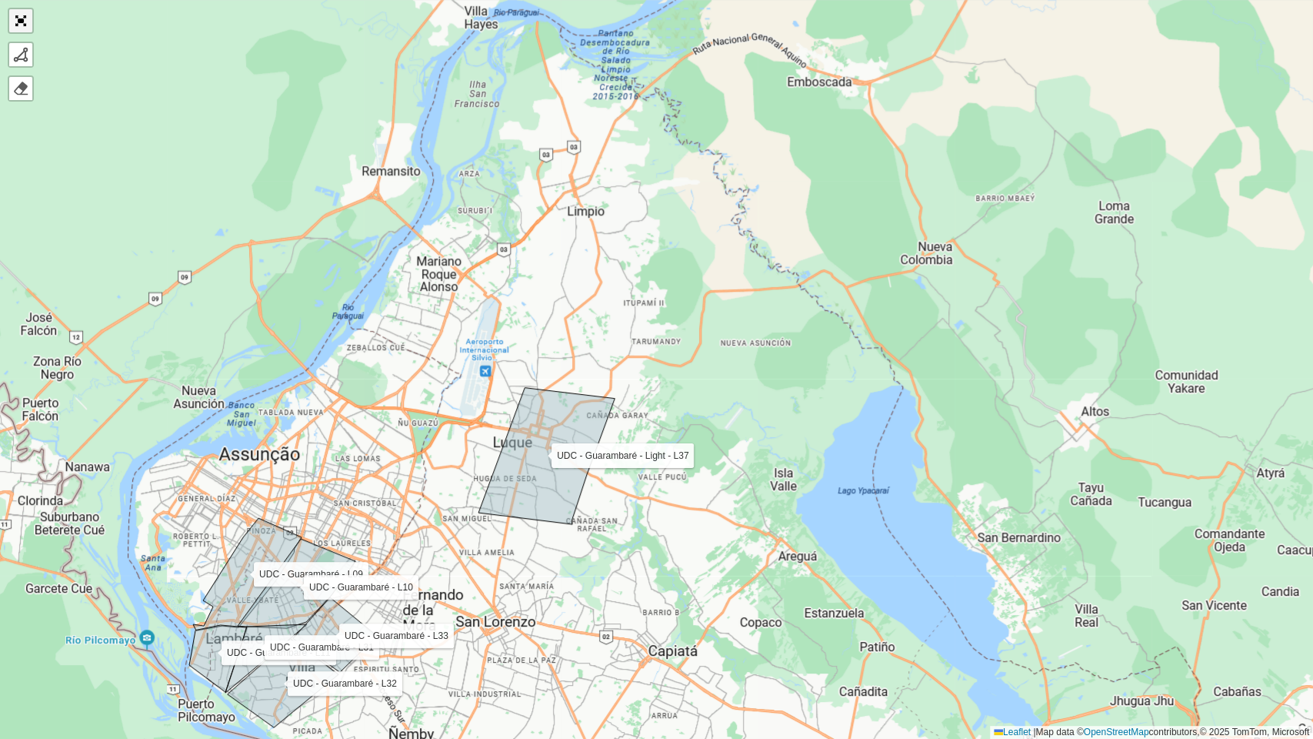
click at [27, 15] on link "Abrir mapa em tela cheia" at bounding box center [20, 20] width 23 height 23
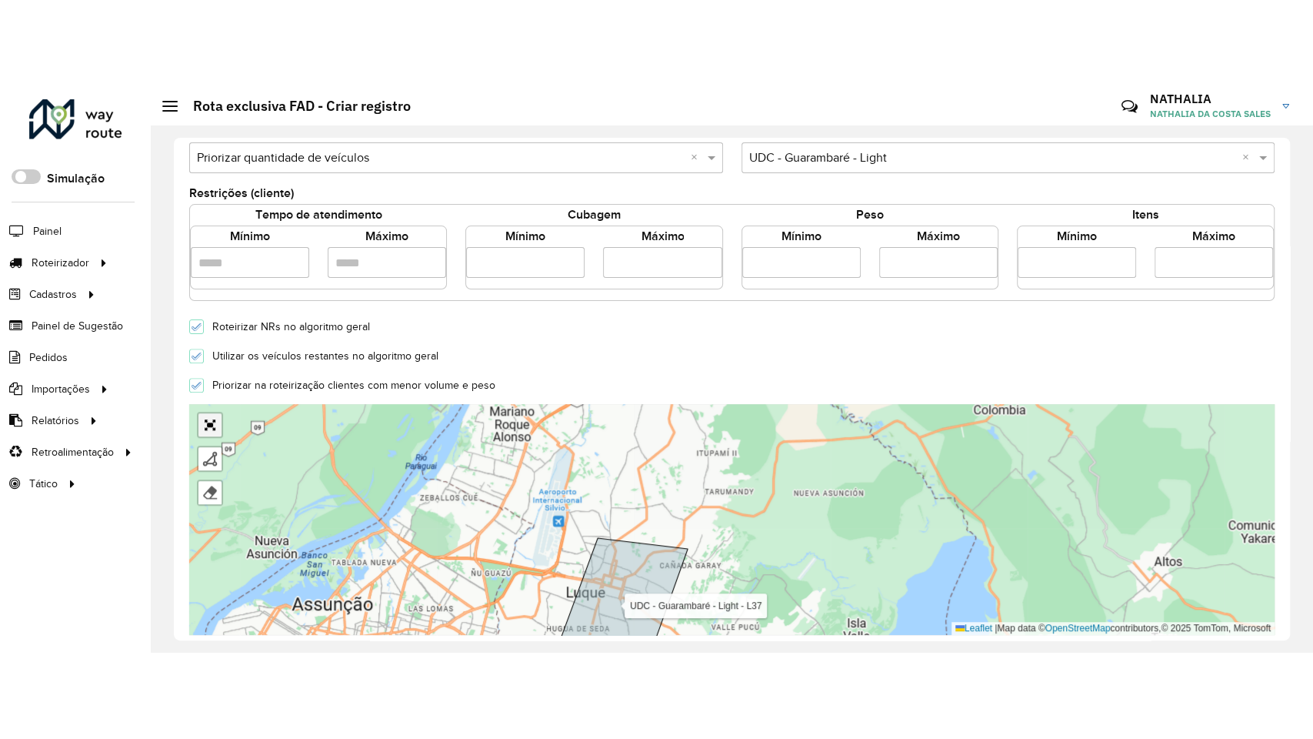
scroll to position [386, 0]
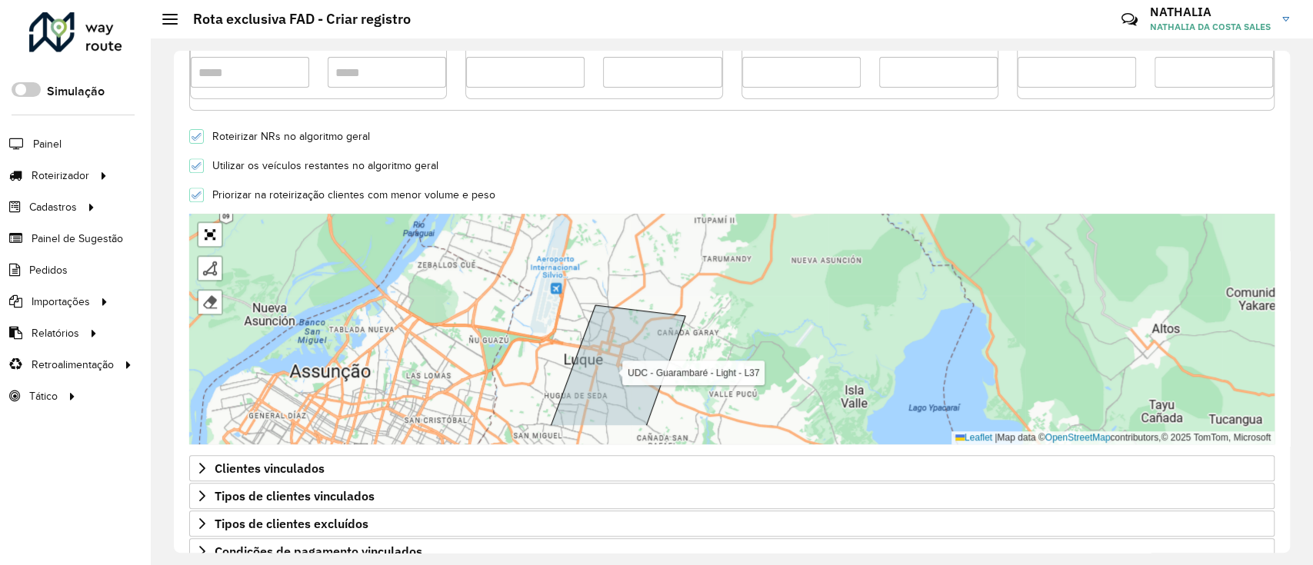
drag, startPoint x: 746, startPoint y: 359, endPoint x: 733, endPoint y: 259, distance: 100.8
click at [734, 259] on div "UDC - Guarambaré - L09 UDC - Guarambaré - L11 UDC - Guarambaré - L32 UDC - Guar…" at bounding box center [732, 329] width 1086 height 231
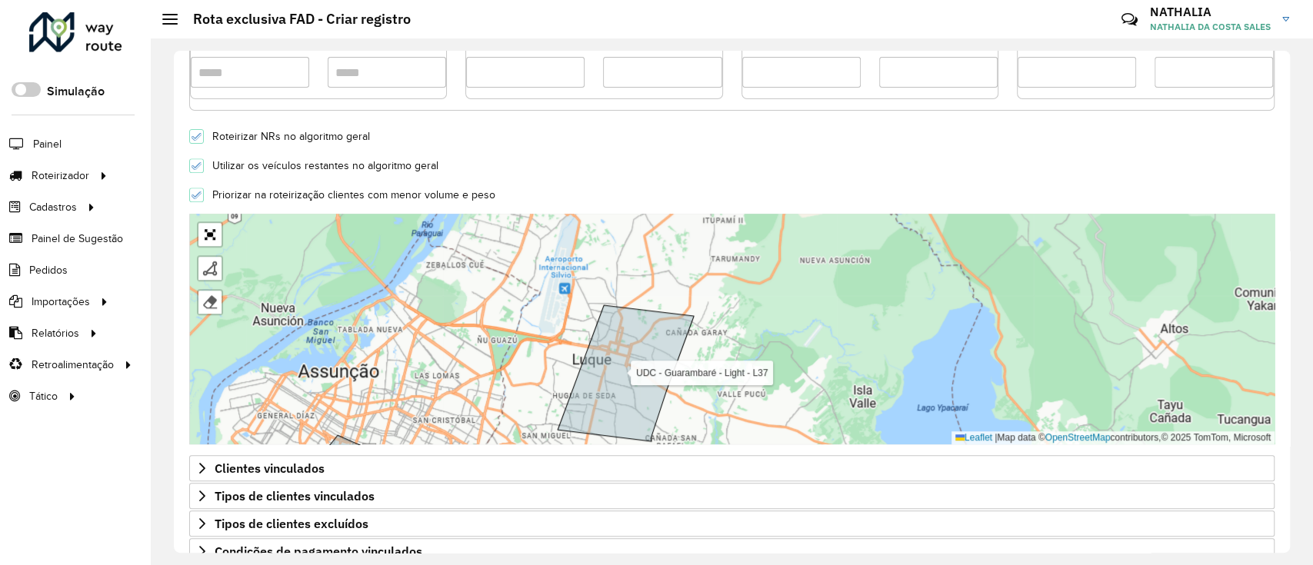
drag, startPoint x: 749, startPoint y: 322, endPoint x: 767, endPoint y: 381, distance: 61.3
click at [767, 381] on div "UDC - Guarambaré - L09 UDC - Guarambaré - L11 UDC - Guarambaré - L32 UDC - Guar…" at bounding box center [732, 329] width 1086 height 231
click at [208, 240] on link "Abrir mapa em tela cheia" at bounding box center [209, 234] width 23 height 23
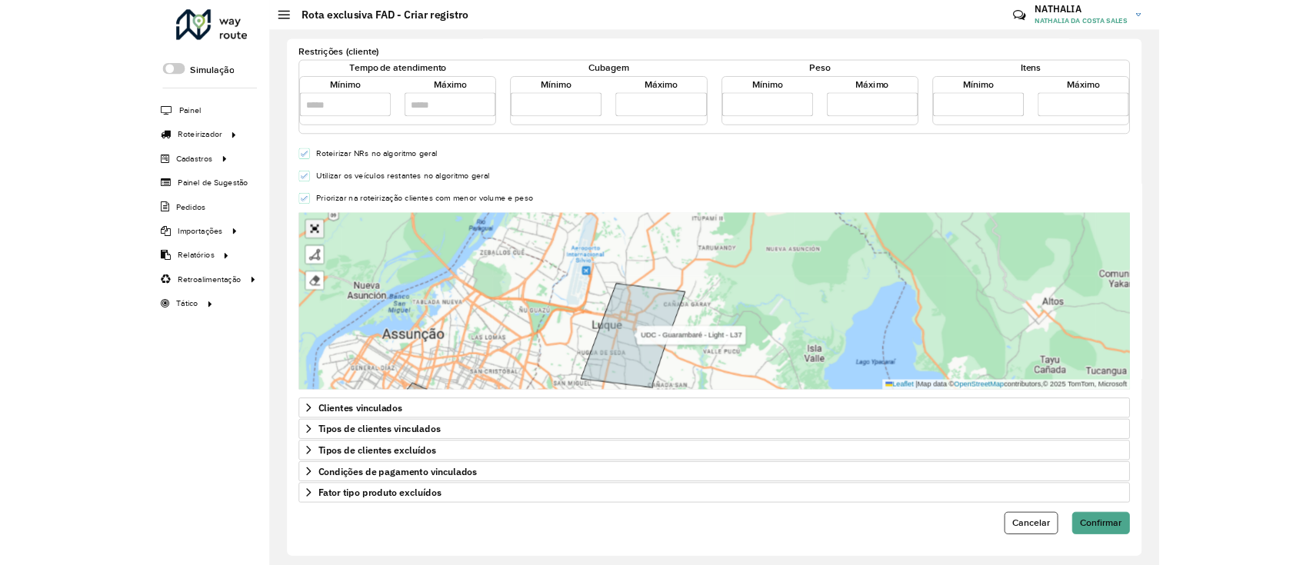
scroll to position [78, 0]
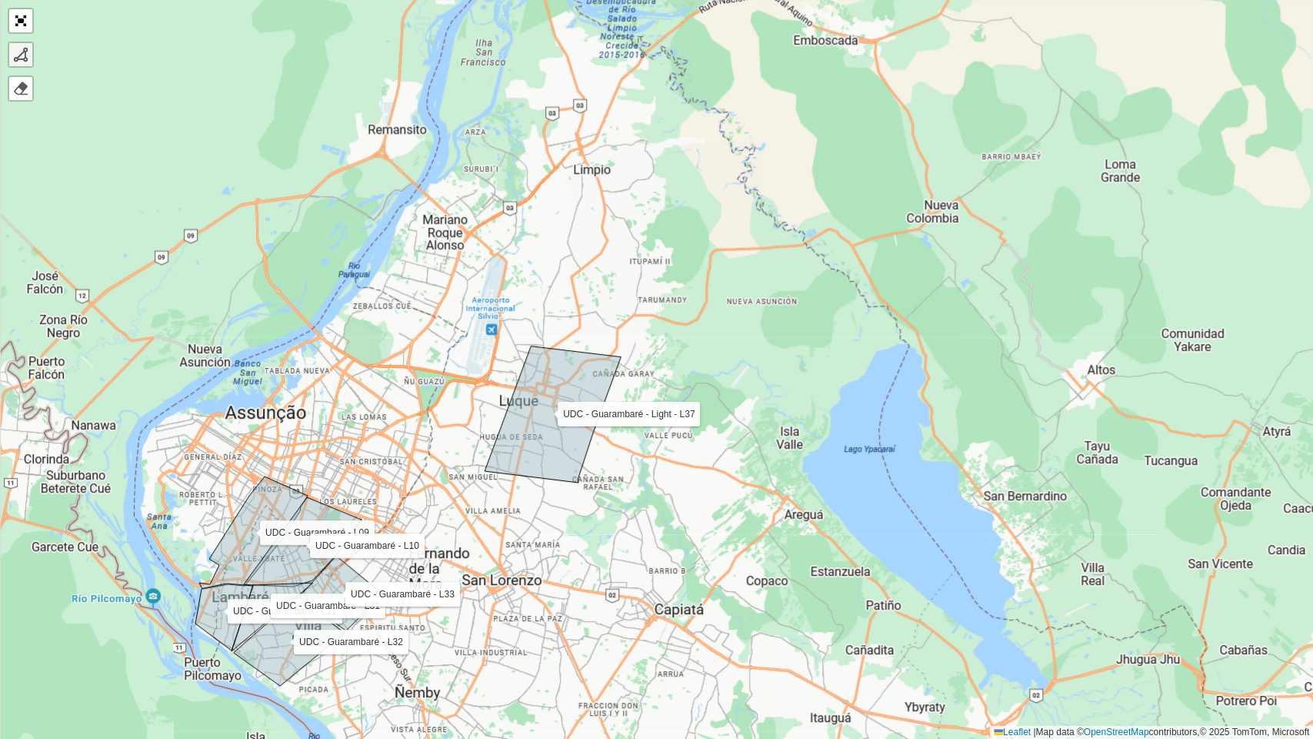
click at [29, 55] on link at bounding box center [20, 54] width 23 height 23
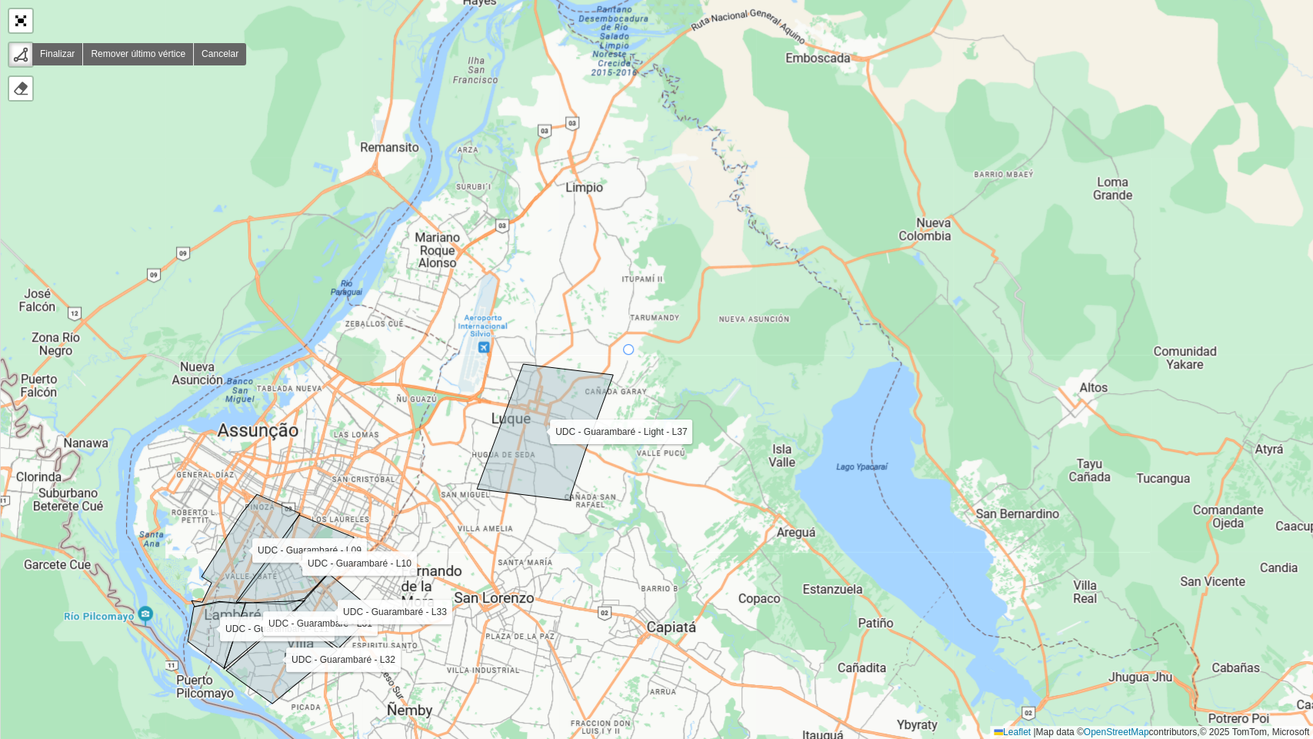
drag, startPoint x: 638, startPoint y: 331, endPoint x: 628, endPoint y: 352, distance: 23.1
click at [628, 352] on div "UDC - Guarambaré - L09 UDC - Guarambaré - L11 UDC - Guarambaré - L32 UDC - Guar…" at bounding box center [656, 369] width 1313 height 739
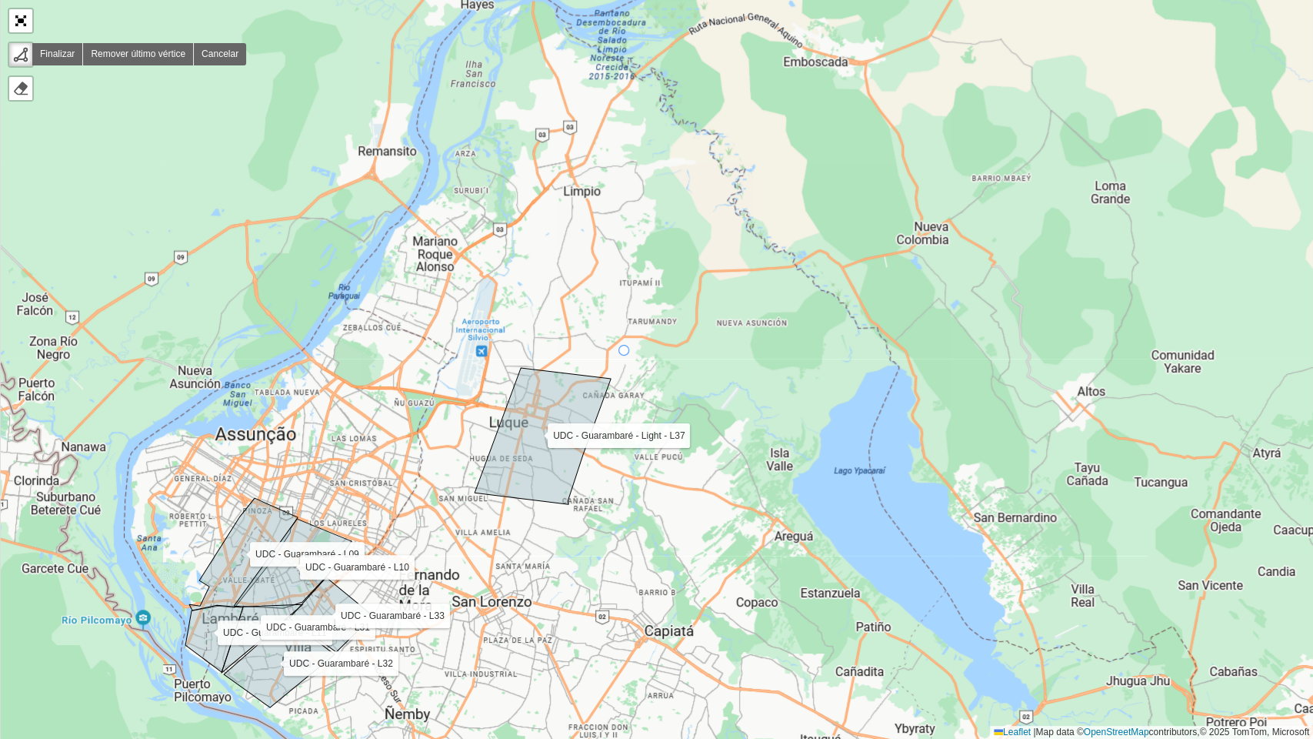
click at [625, 351] on div "UDC - Guarambaré - L09 UDC - Guarambaré - L11 UDC - Guarambaré - L32 UDC - Guar…" at bounding box center [656, 369] width 1313 height 739
click at [588, 449] on div "UDC - Guarambaré - L09 UDC - Guarambaré - L11 UDC - Guarambaré - L32 UDC - Guar…" at bounding box center [656, 369] width 1313 height 739
click at [692, 486] on icon at bounding box center [640, 468] width 104 height 38
click at [732, 387] on div "UDC - Guarambaré - L09 UDC - Guarambaré - L11 UDC - Guarambaré - L32 UDC - Guar…" at bounding box center [656, 369] width 1313 height 739
click at [624, 355] on div at bounding box center [624, 350] width 11 height 11
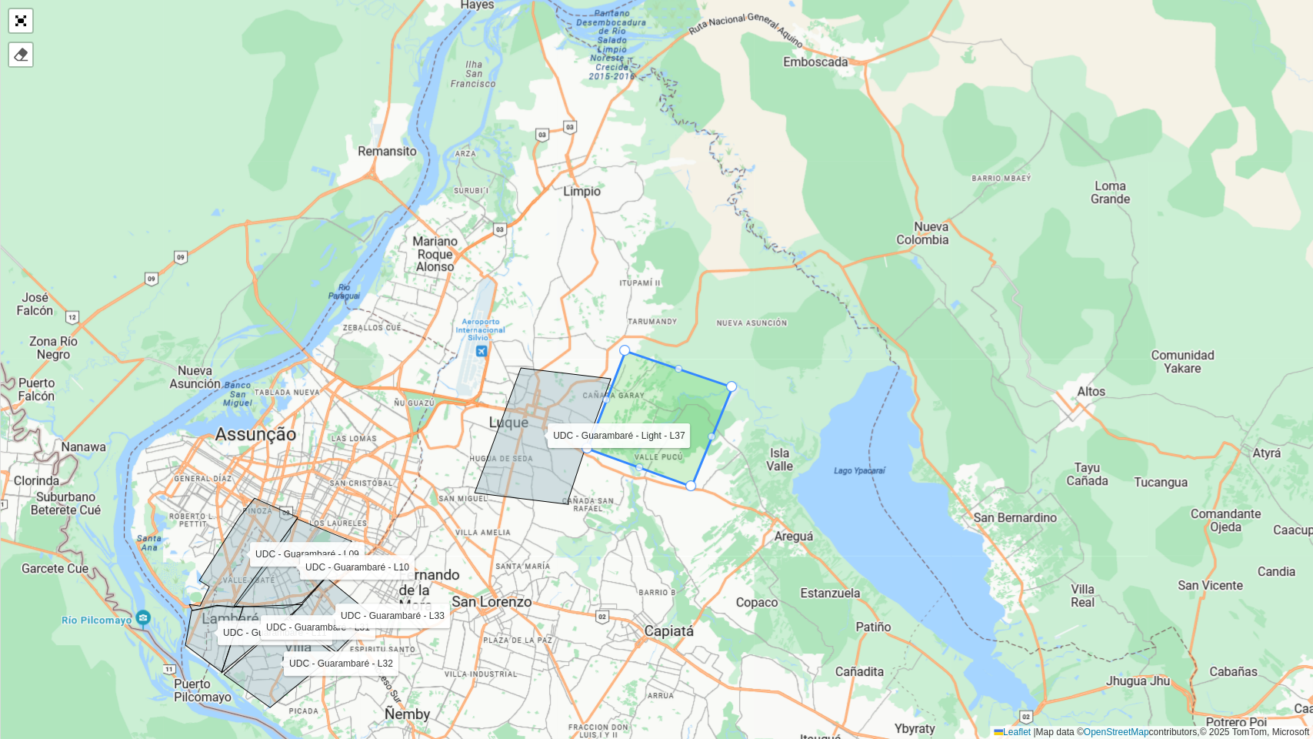
click at [620, 534] on div "UDC - Guarambaré - L09 UDC - Guarambaré - L11 UDC - Guarambaré - L32 UDC - Guar…" at bounding box center [656, 369] width 1313 height 739
click at [10, 20] on link "Abrir mapa em tela cheia" at bounding box center [20, 20] width 23 height 23
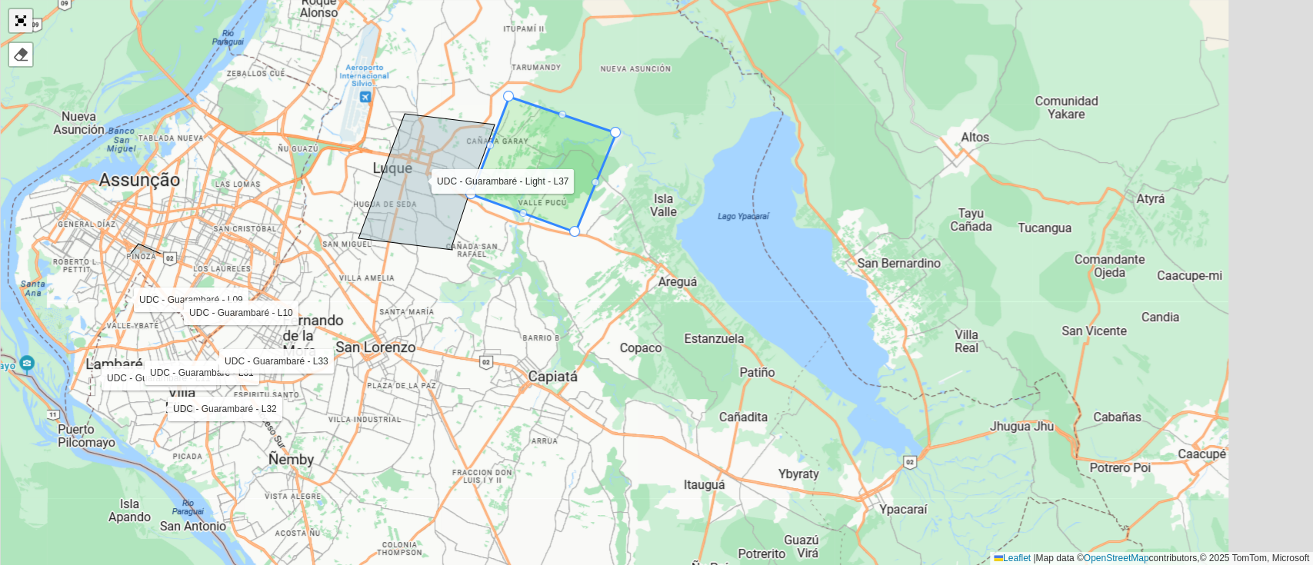
scroll to position [489, 0]
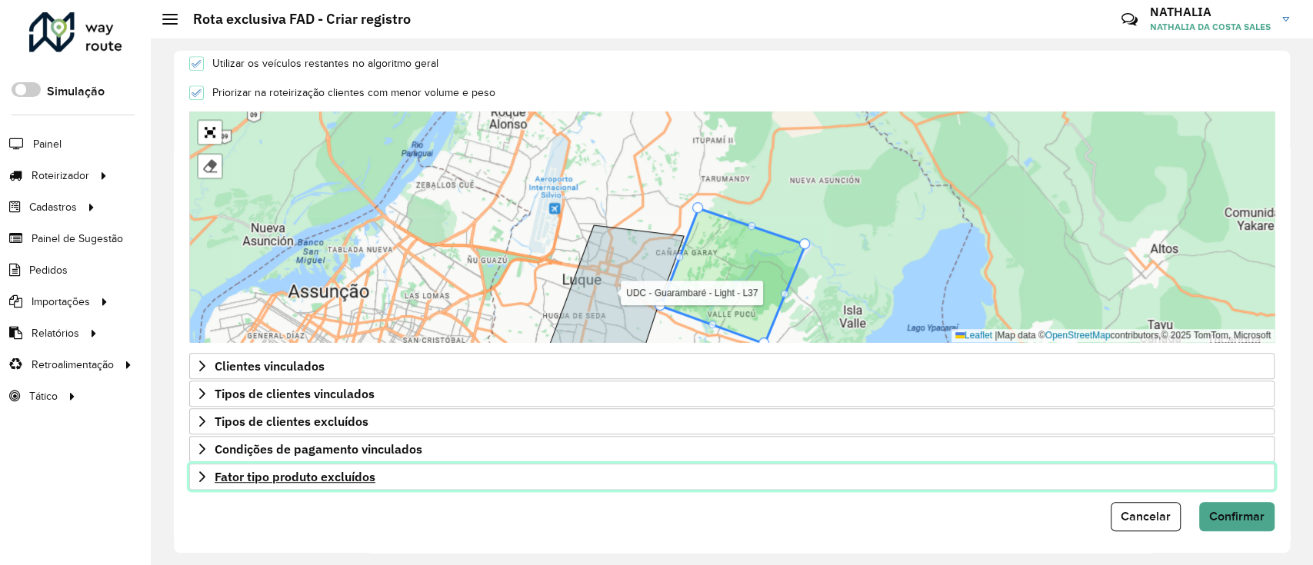
click at [196, 479] on link "Fator tipo produto excluídos" at bounding box center [732, 477] width 1086 height 26
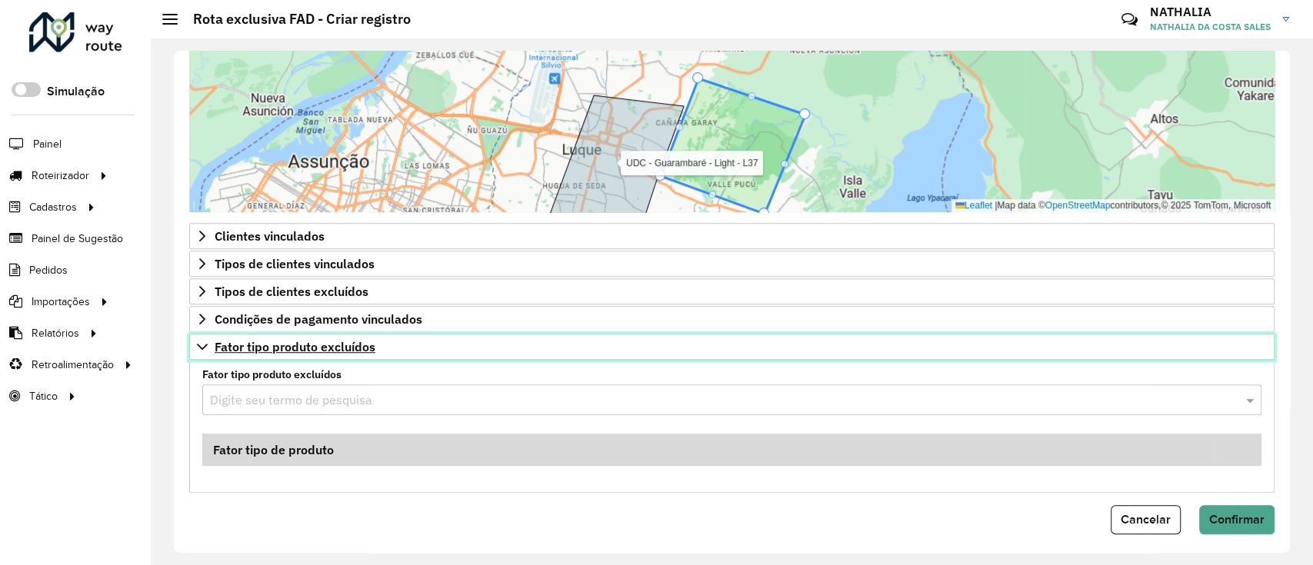
scroll to position [626, 0]
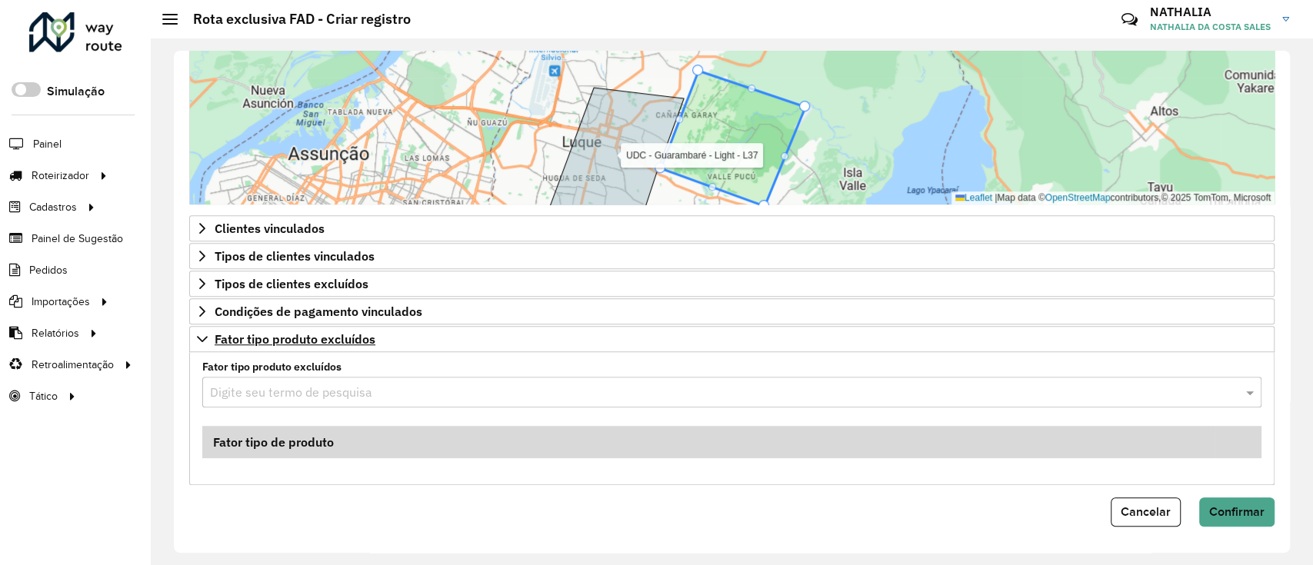
click at [360, 379] on div "Digite seu termo de pesquisa" at bounding box center [731, 392] width 1059 height 31
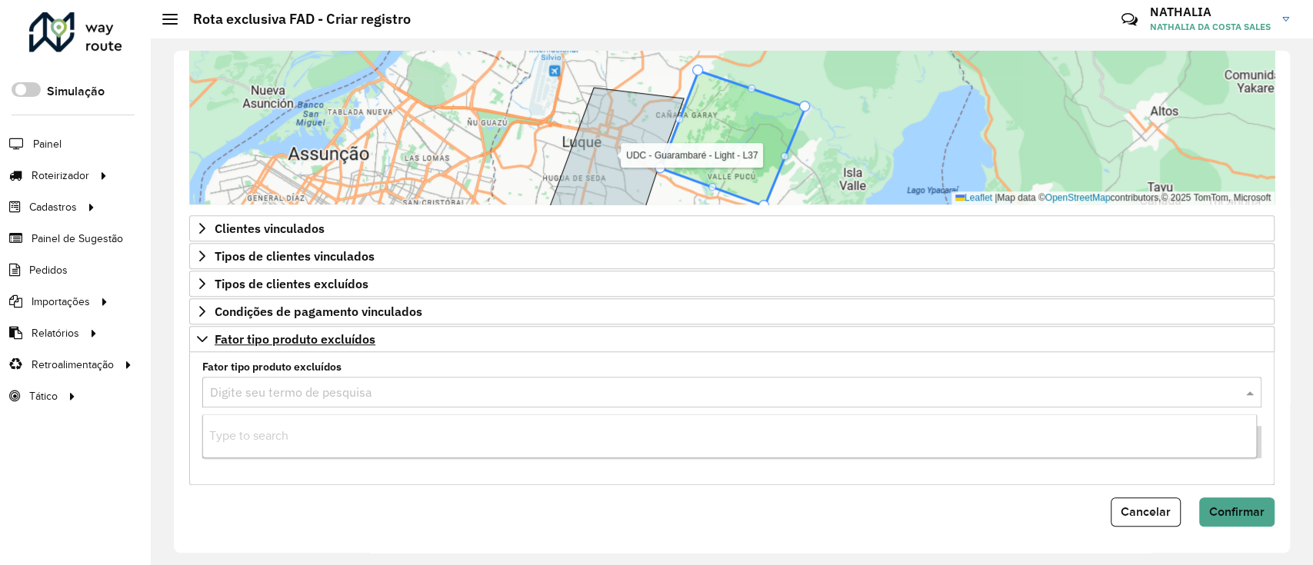
click at [313, 392] on input "text" at bounding box center [716, 393] width 1013 height 18
paste input "*******"
type input "*******"
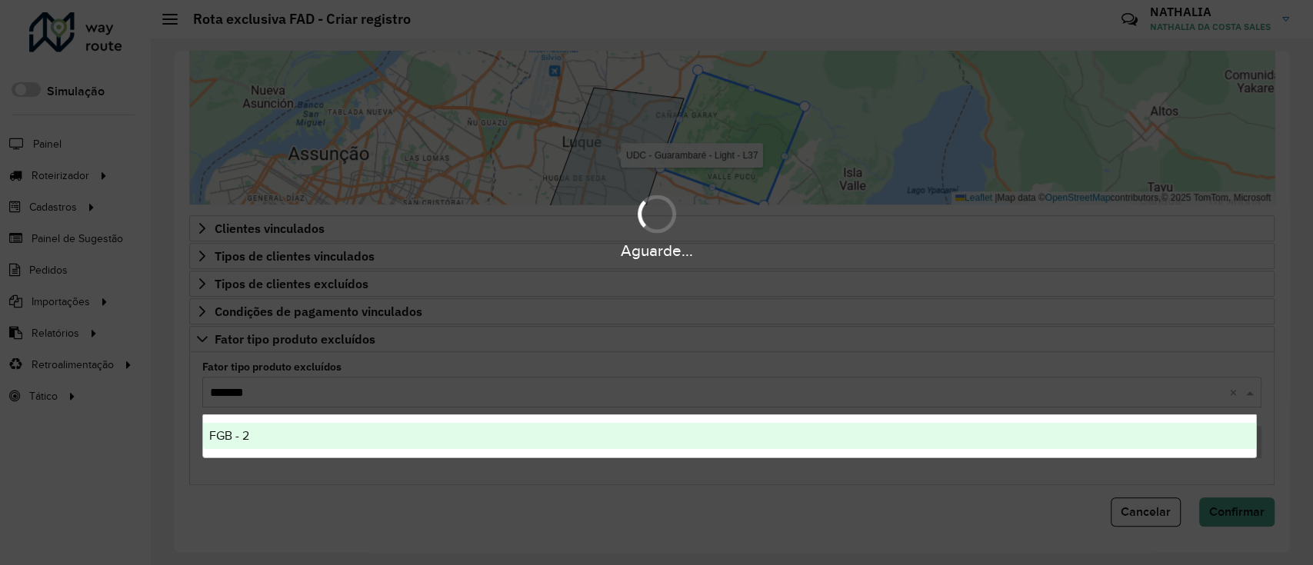
click at [255, 435] on div "FGB - 2" at bounding box center [730, 436] width 1054 height 26
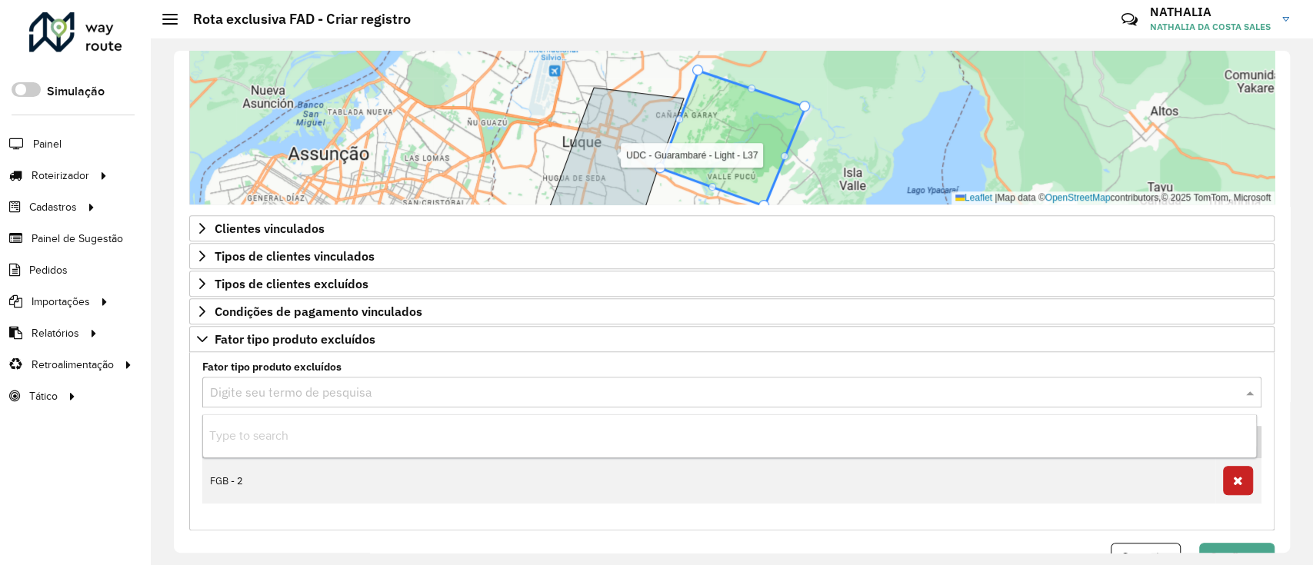
click at [243, 391] on input "text" at bounding box center [716, 393] width 1013 height 18
paste input "*******"
type input "*******"
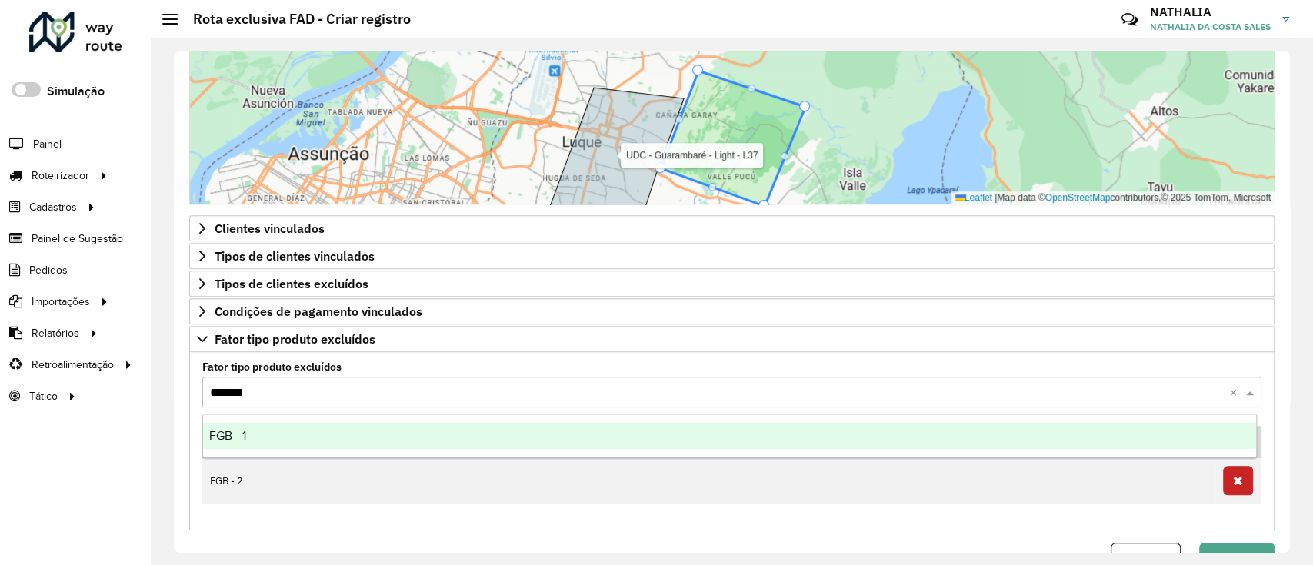
click at [431, 442] on div "FGB - 1" at bounding box center [730, 436] width 1054 height 26
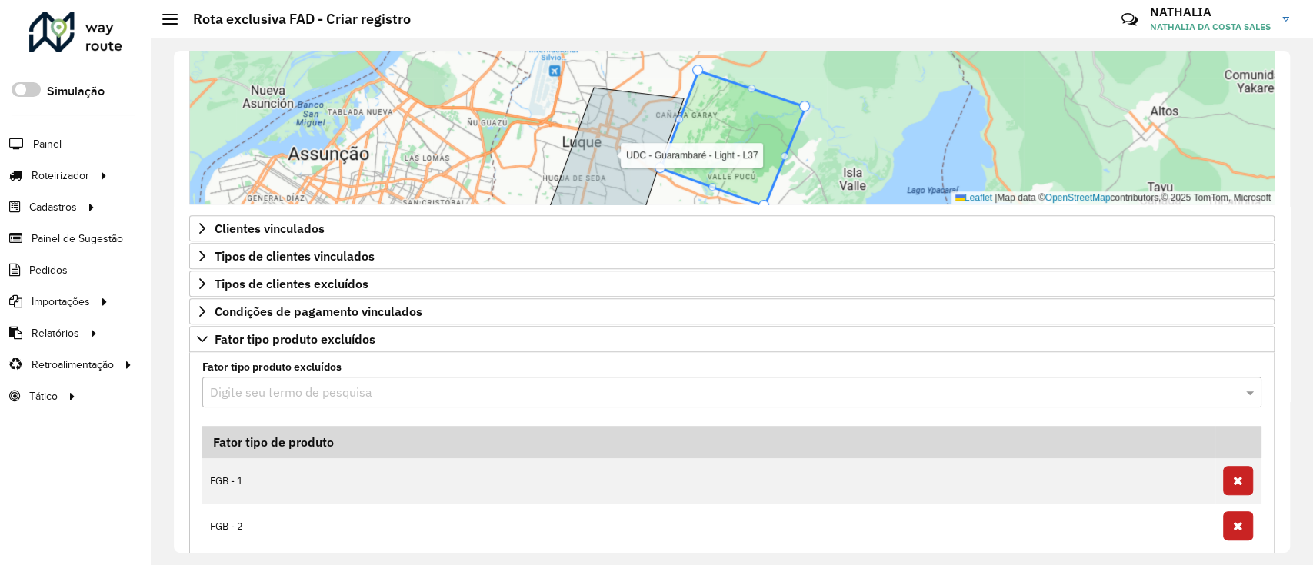
scroll to position [716, 0]
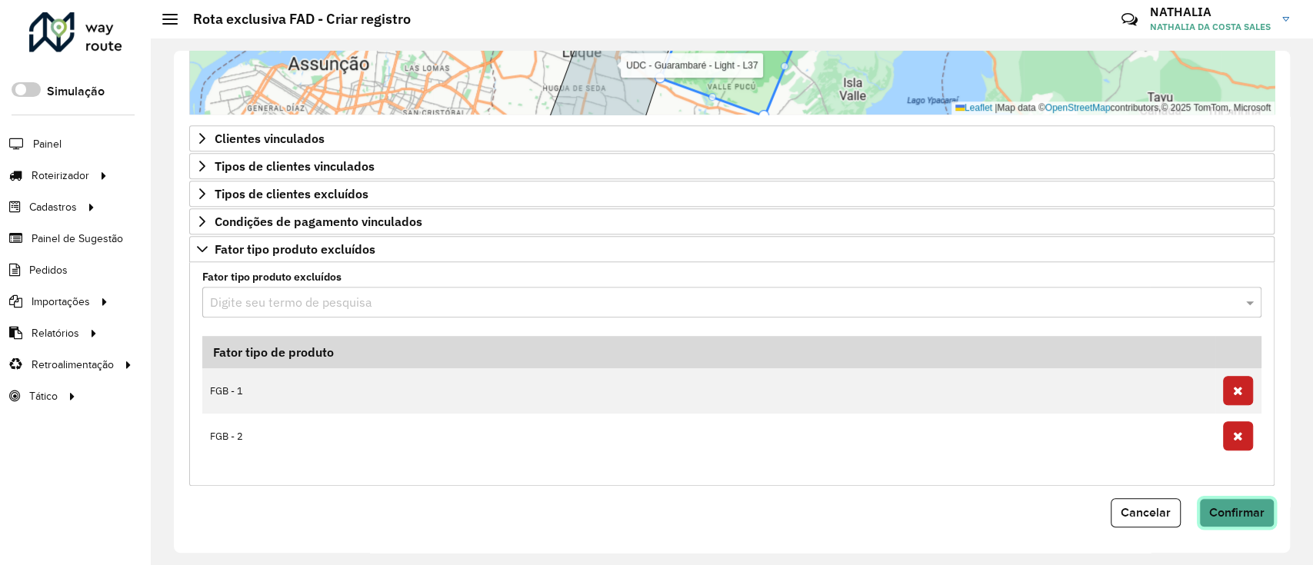
click at [1248, 506] on span "Confirmar" at bounding box center [1236, 512] width 55 height 13
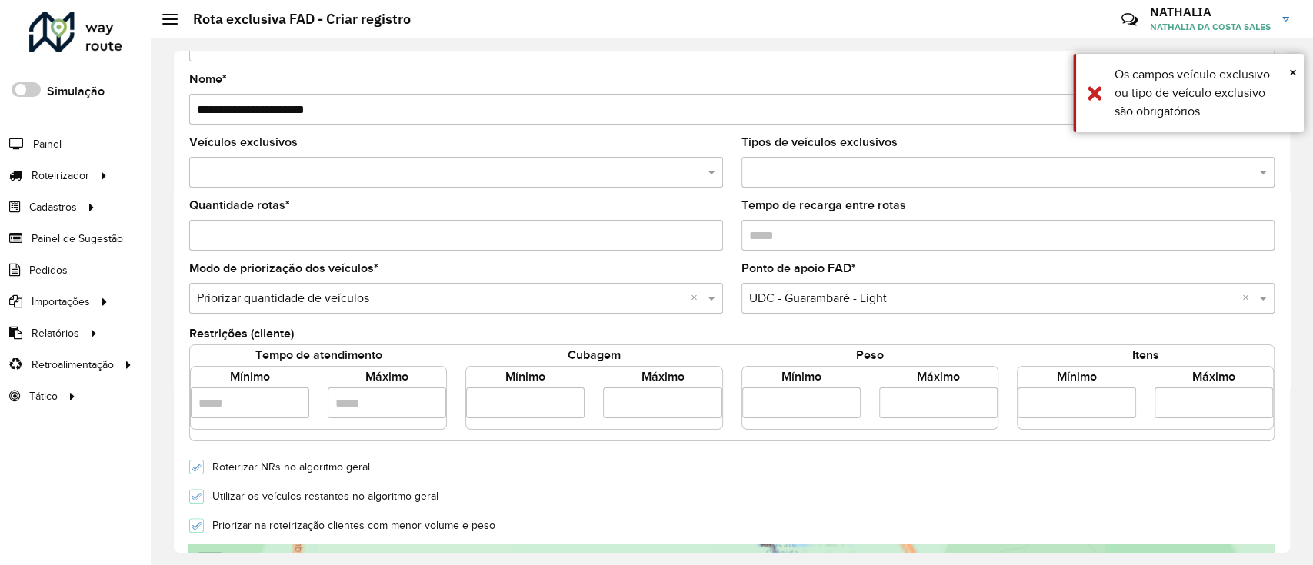
scroll to position [0, 0]
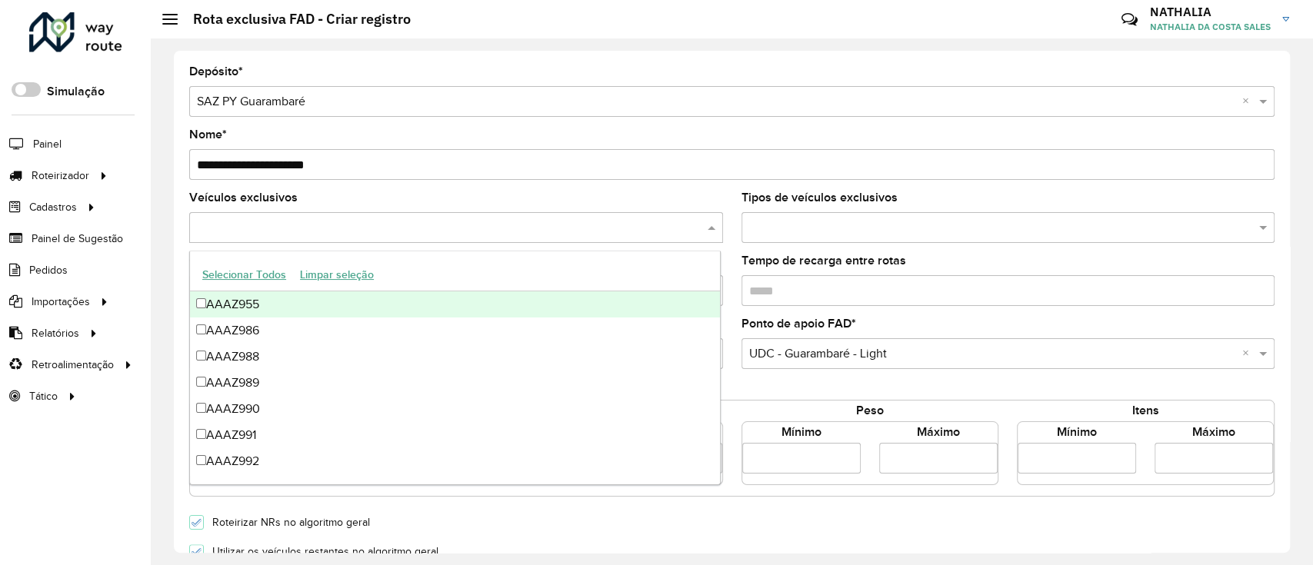
click at [335, 238] on div at bounding box center [456, 227] width 534 height 31
paste input "******"
type input "******"
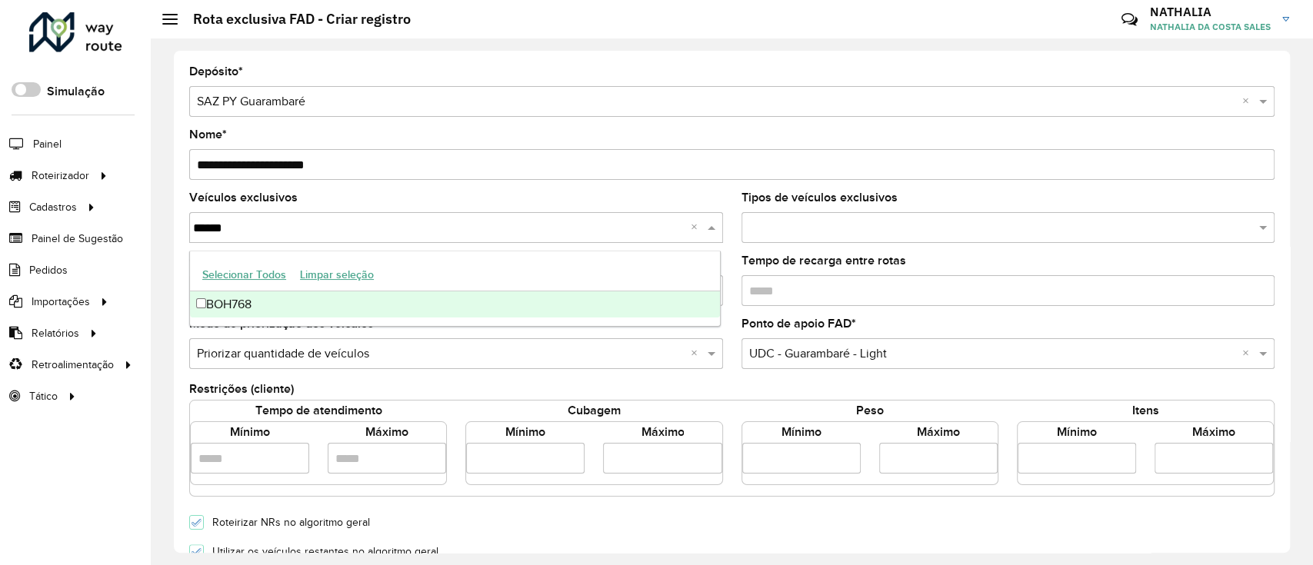
click at [283, 295] on div "BOH768" at bounding box center [455, 305] width 530 height 26
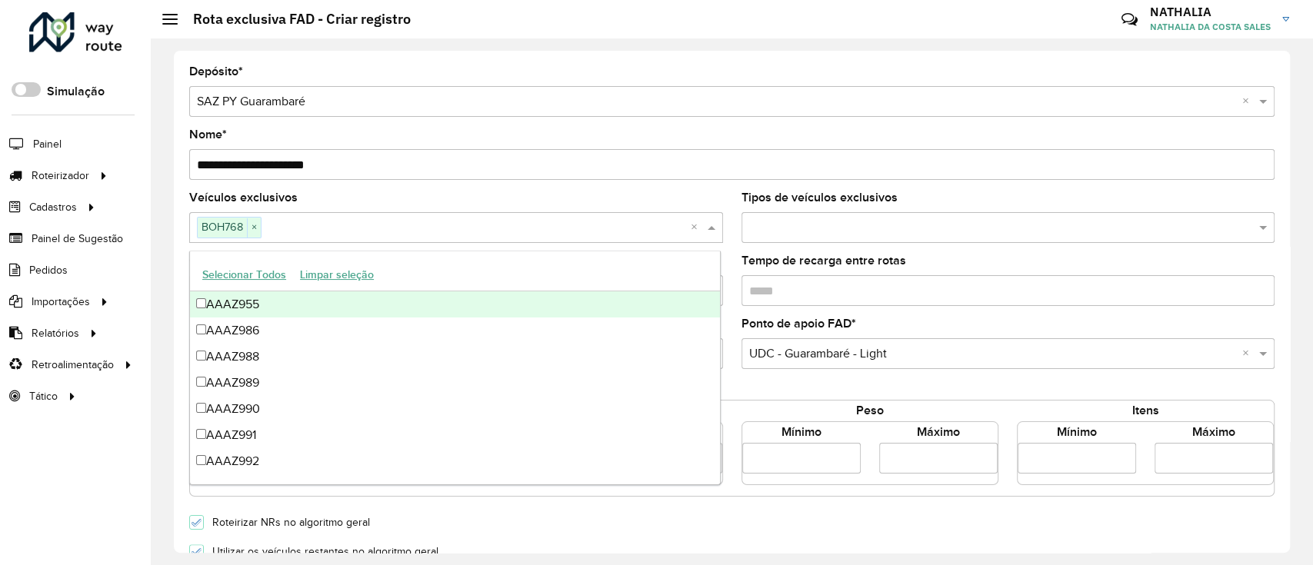
click at [562, 198] on div "Veículos exclusivos BOH768 × ×" at bounding box center [456, 217] width 534 height 51
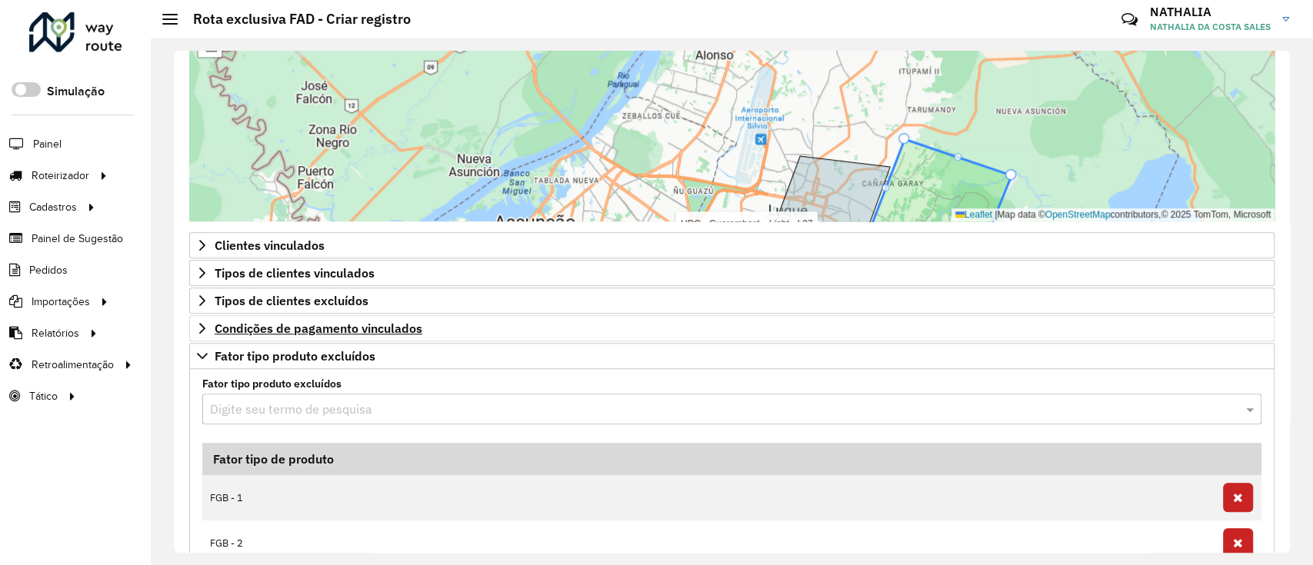
scroll to position [716, 0]
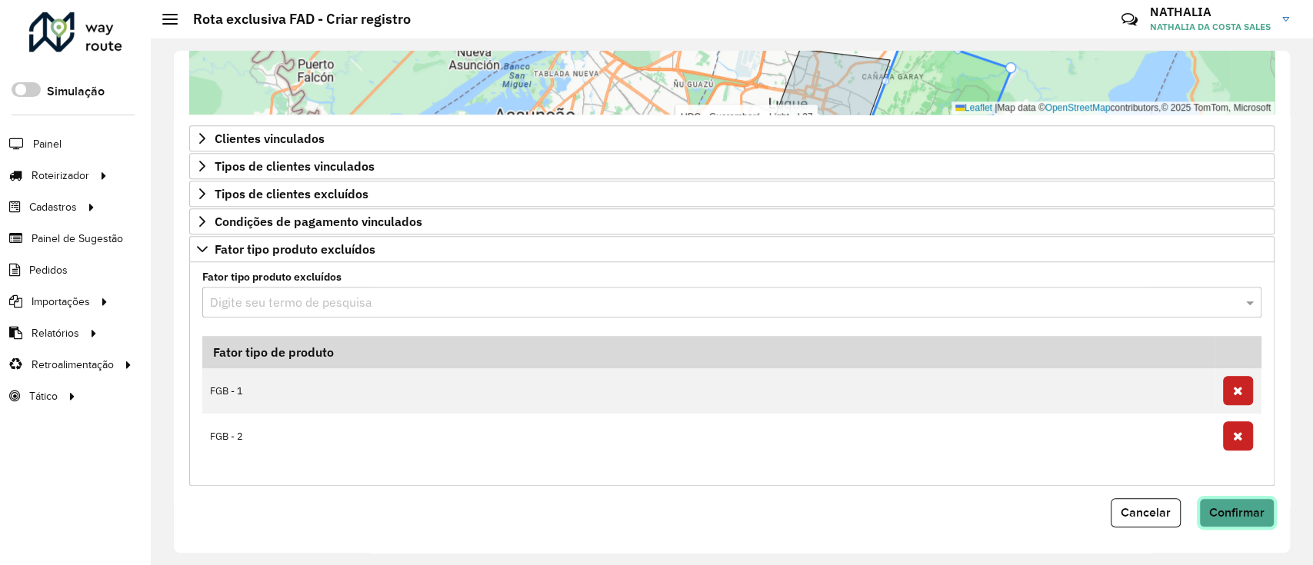
click at [1244, 510] on span "Confirmar" at bounding box center [1236, 512] width 55 height 13
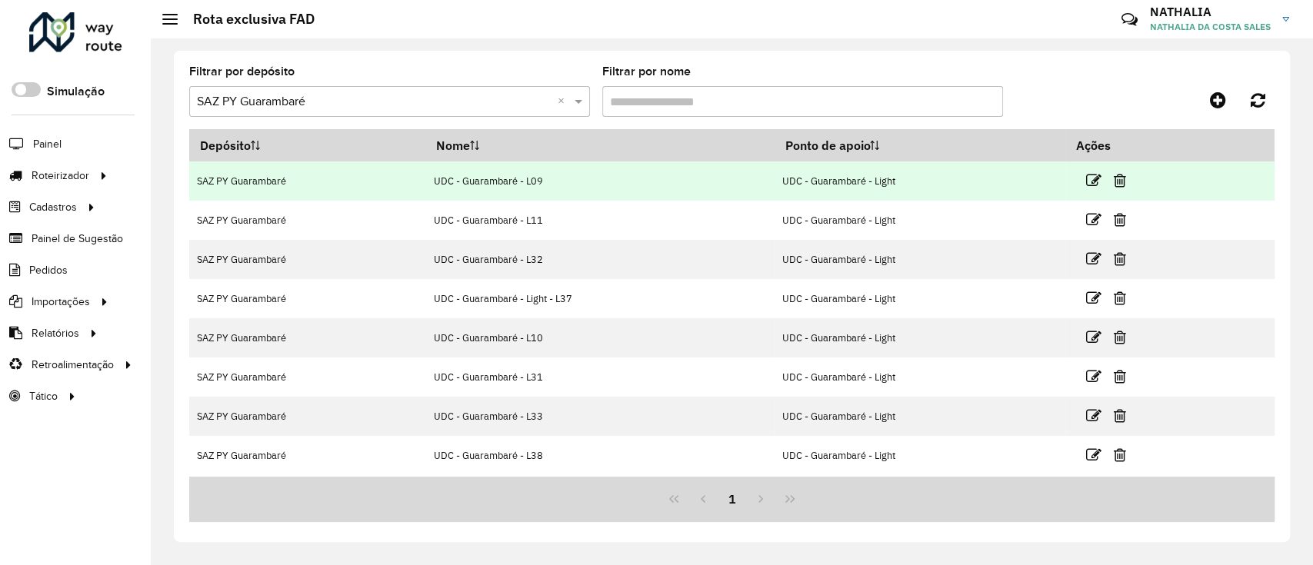
click at [469, 182] on td "UDC - Guarambaré - L09" at bounding box center [600, 181] width 349 height 39
copy td "UDC - Guarambaré - L09"
click at [1099, 178] on icon at bounding box center [1093, 180] width 15 height 15
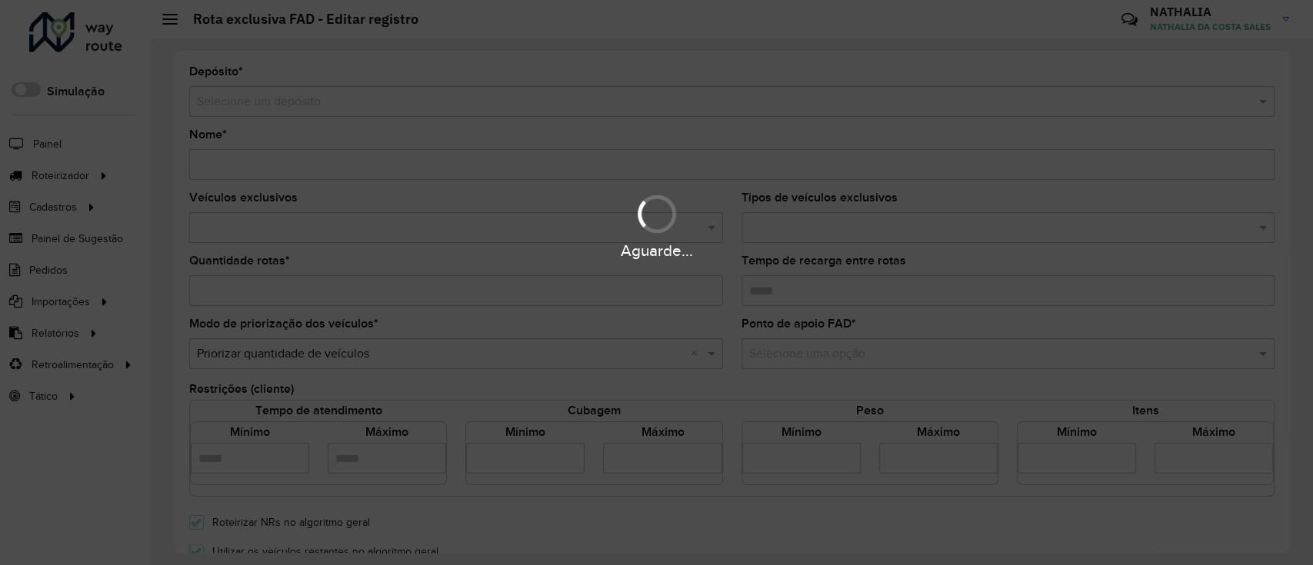
type input "**********"
type input "*"
type input "****"
type input "*****"
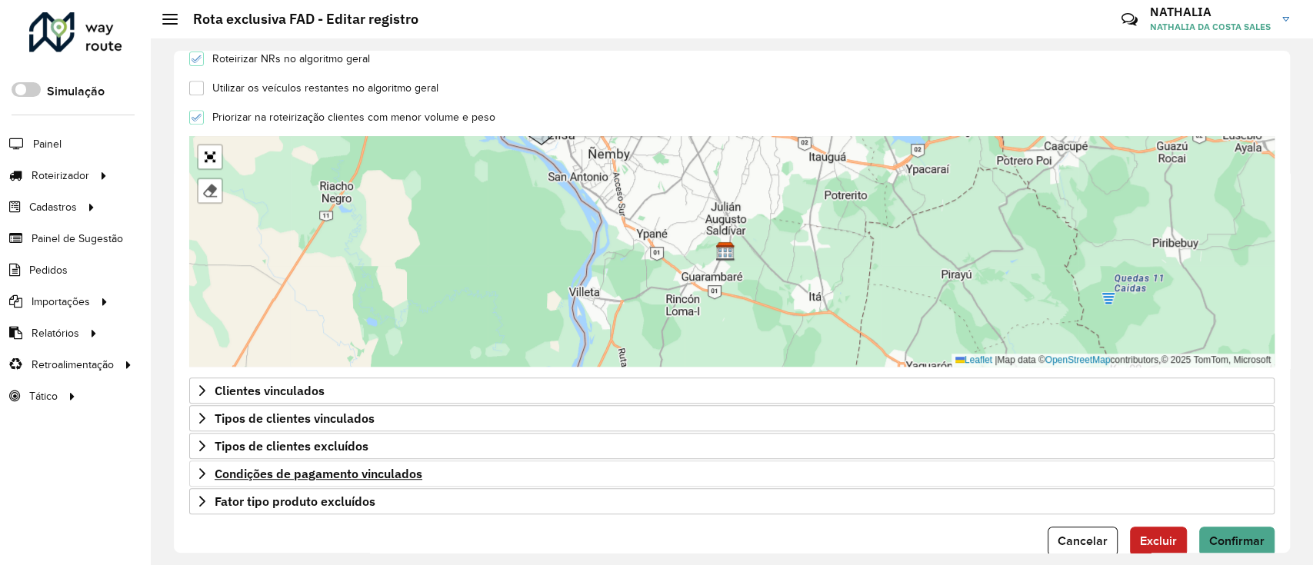
scroll to position [493, 0]
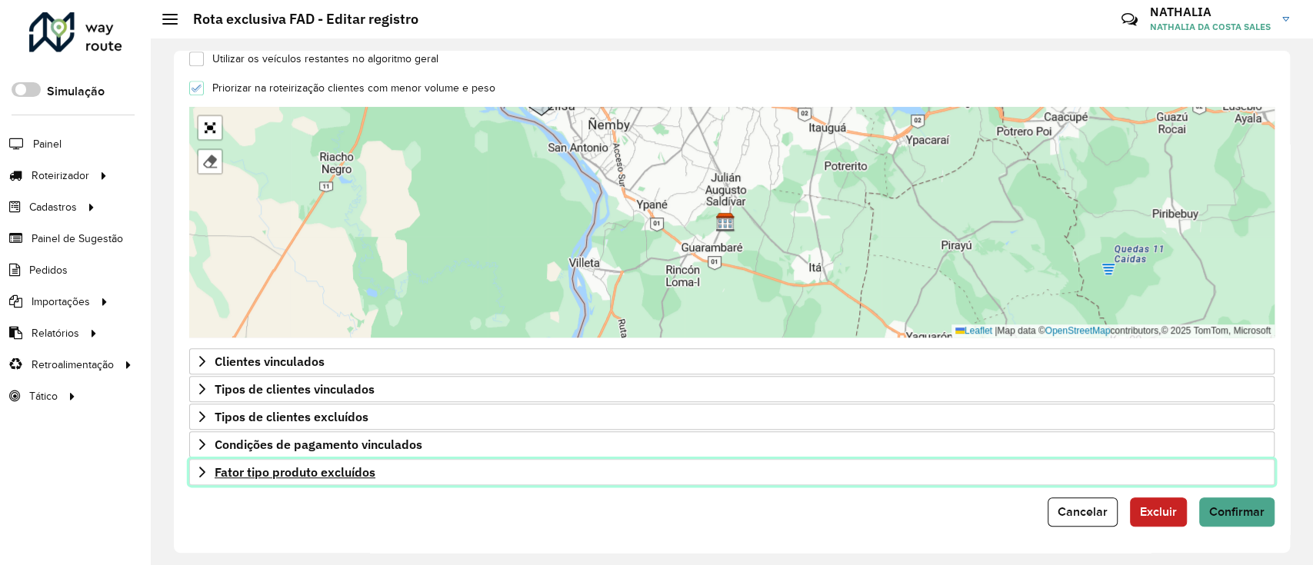
click at [198, 468] on icon at bounding box center [202, 472] width 12 height 12
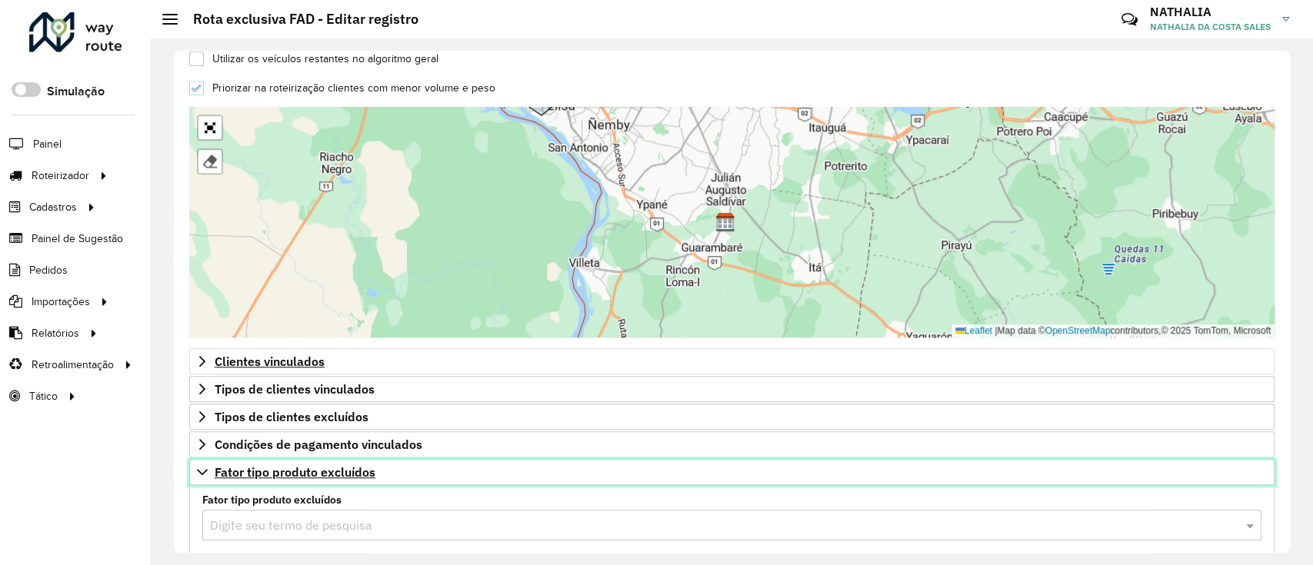
scroll to position [716, 0]
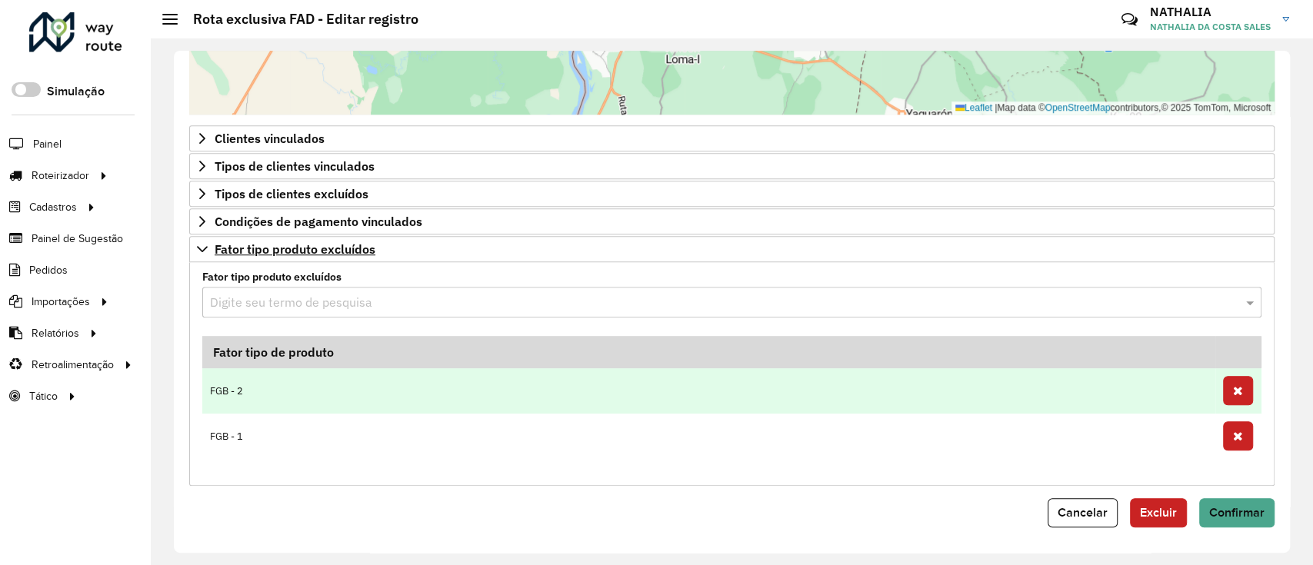
click at [260, 386] on td "FGB - 2" at bounding box center [708, 391] width 1013 height 45
click at [259, 386] on td "FGB - 2" at bounding box center [708, 391] width 1013 height 45
copy tr "FGB - 2"
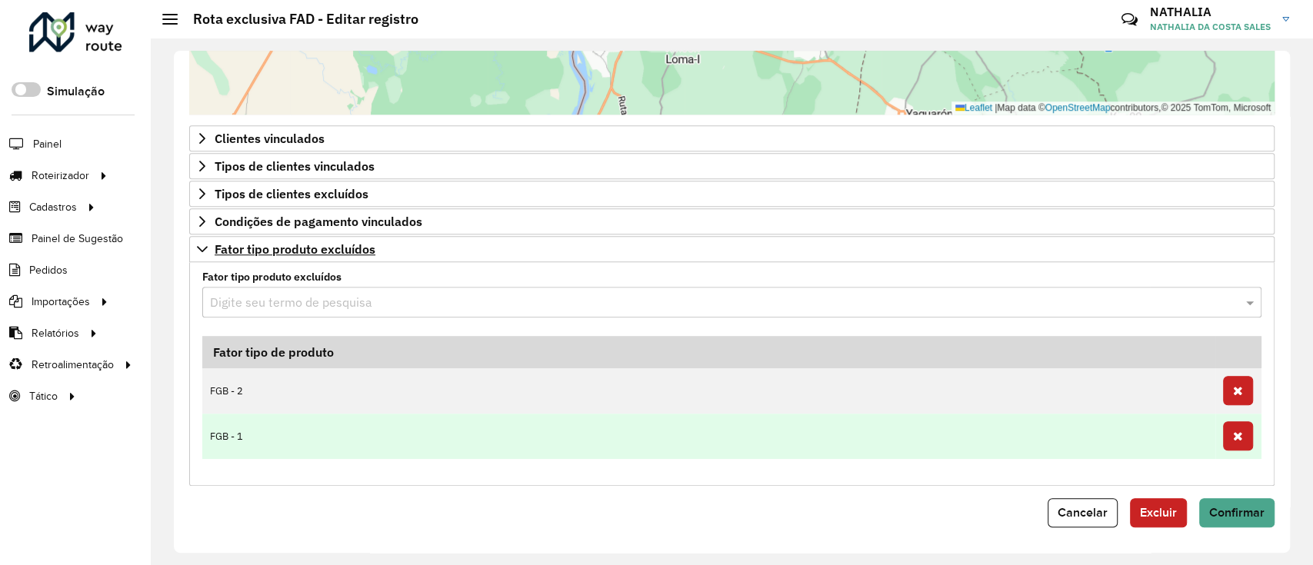
click at [252, 422] on td "FGB - 1" at bounding box center [708, 436] width 1013 height 45
click at [232, 428] on td "FGB - 1" at bounding box center [708, 436] width 1013 height 45
copy table "Fator tipo de produto FGB - 2"
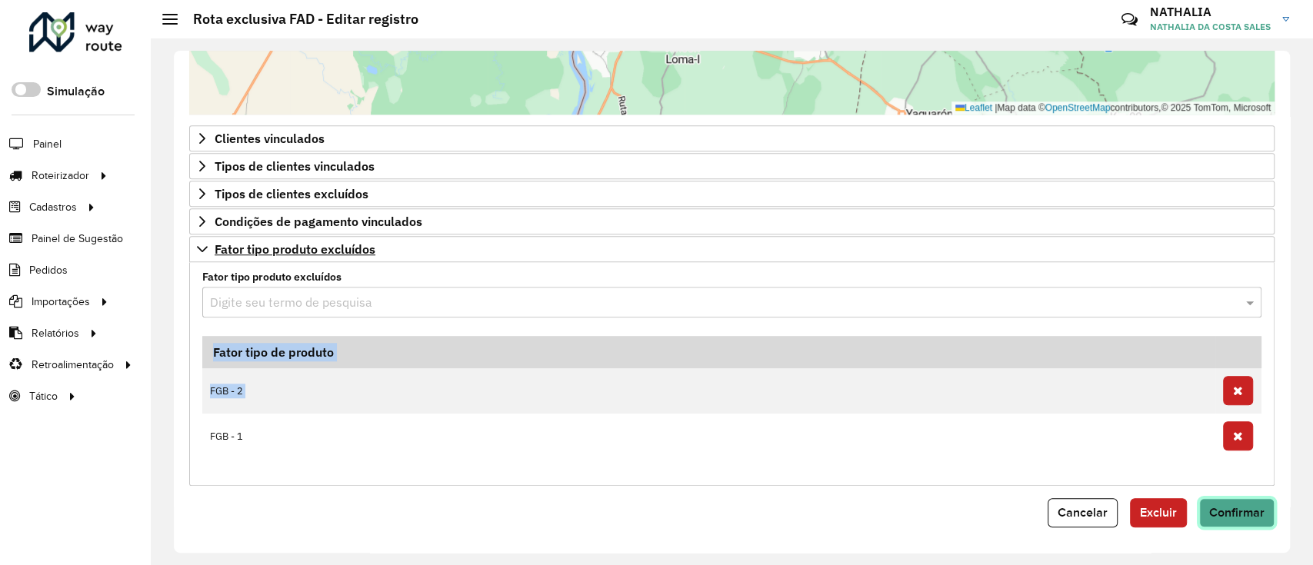
click at [1228, 519] on button "Confirmar" at bounding box center [1236, 513] width 75 height 29
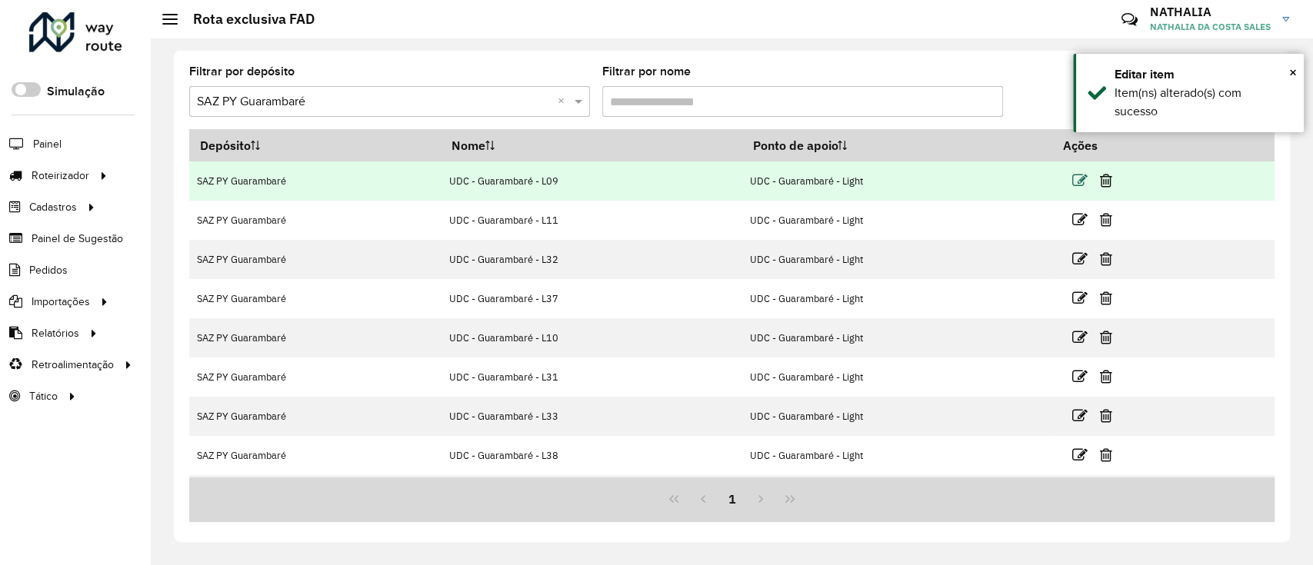
click at [1078, 178] on icon at bounding box center [1079, 180] width 15 height 15
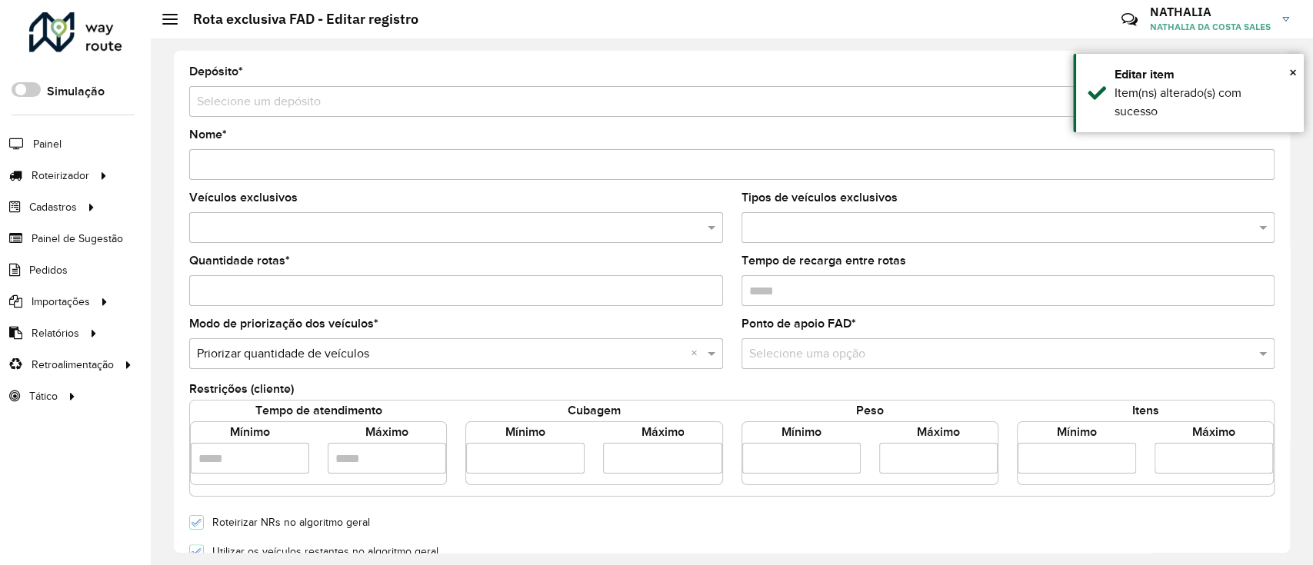
type input "**********"
type input "*"
type input "****"
type input "*****"
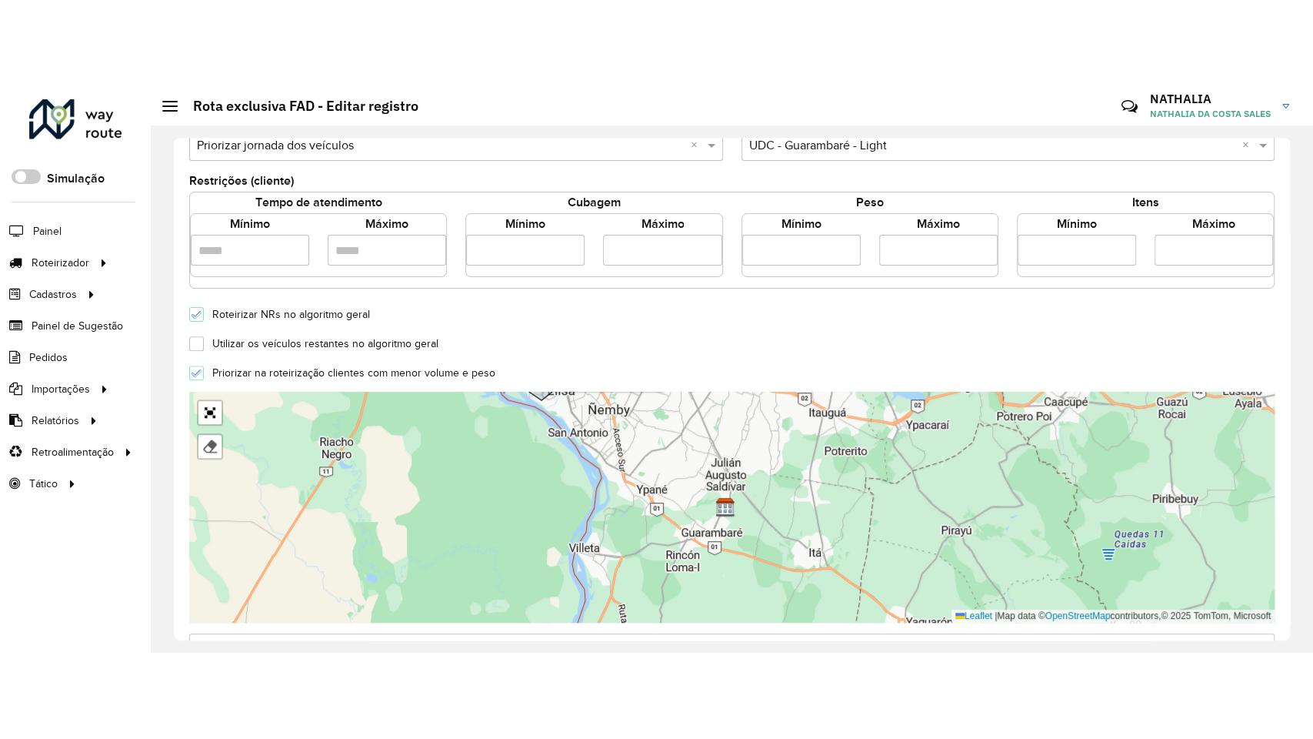
scroll to position [410, 0]
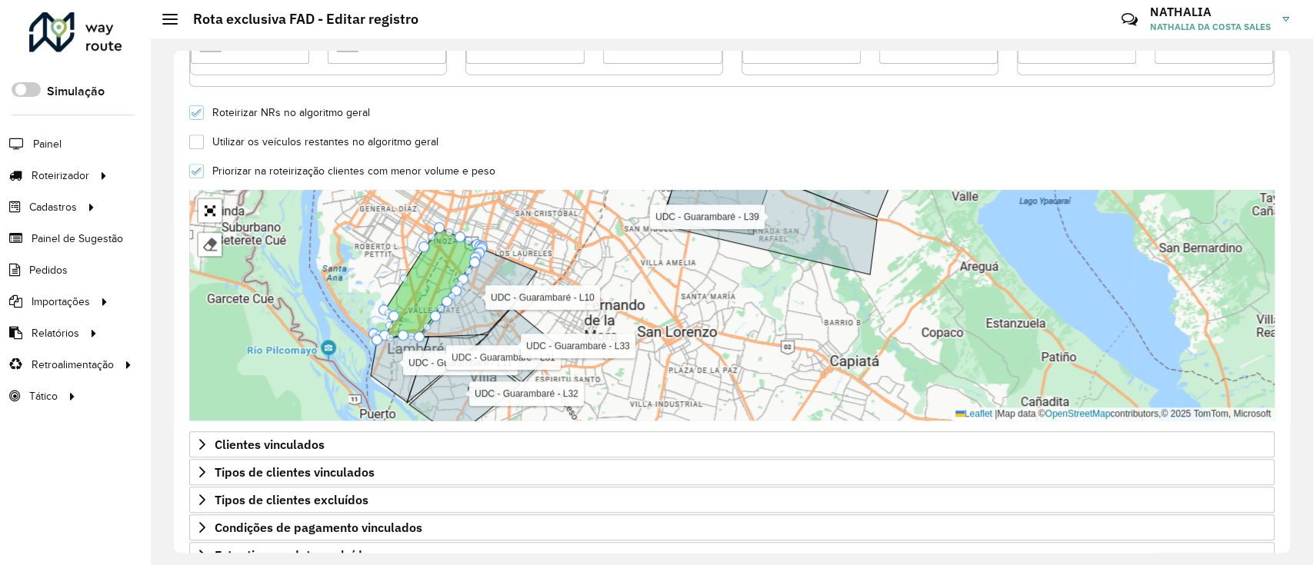
drag, startPoint x: 746, startPoint y: 315, endPoint x: 810, endPoint y: 342, distance: 69.3
click at [810, 342] on div "UDC - Guarambaré - L11 UDC - Guarambaré - L32 UDC - Guarambaré - L37 UDC - Guar…" at bounding box center [732, 305] width 1086 height 231
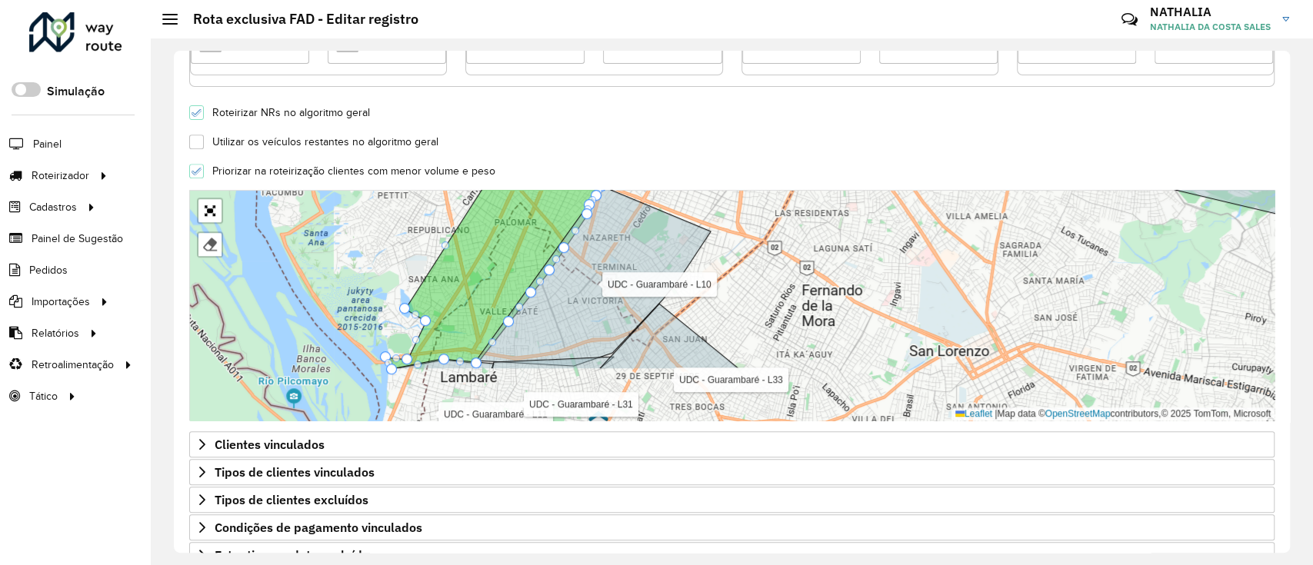
drag, startPoint x: 677, startPoint y: 315, endPoint x: 772, endPoint y: 176, distance: 168.4
click at [772, 176] on form "**********" at bounding box center [732, 133] width 1086 height 954
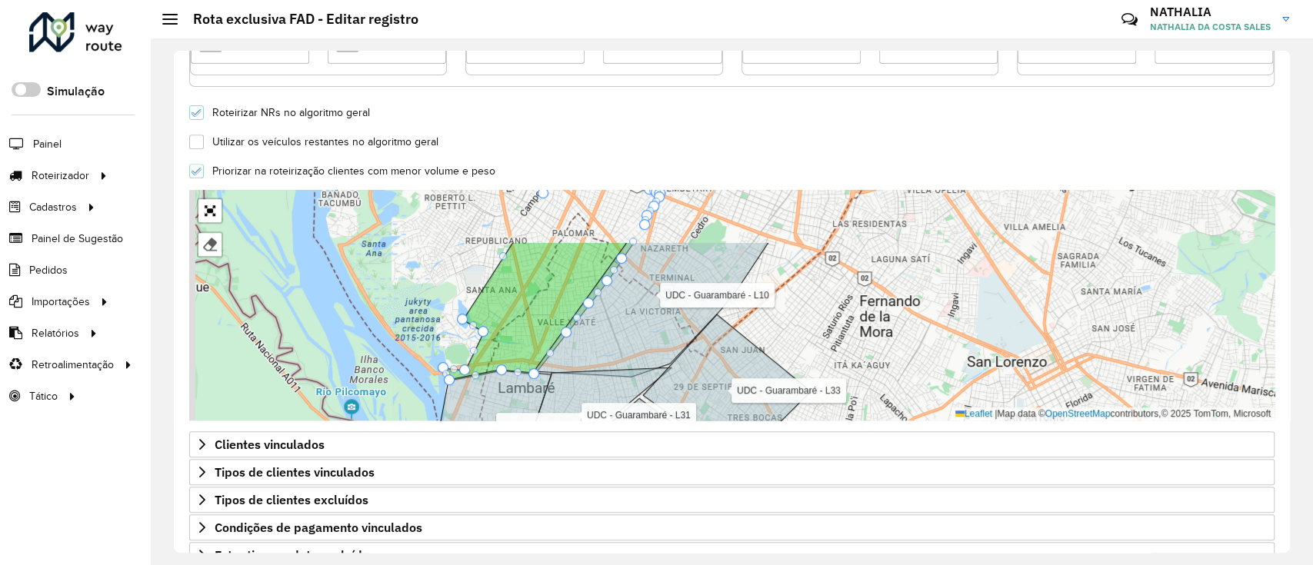
drag, startPoint x: 776, startPoint y: 255, endPoint x: 833, endPoint y: 371, distance: 129.7
click at [833, 371] on div "UDC - Guarambaré - L11 UDC - Guarambaré - L32 UDC - Guarambaré - L37 UDC - Guar…" at bounding box center [732, 305] width 1086 height 231
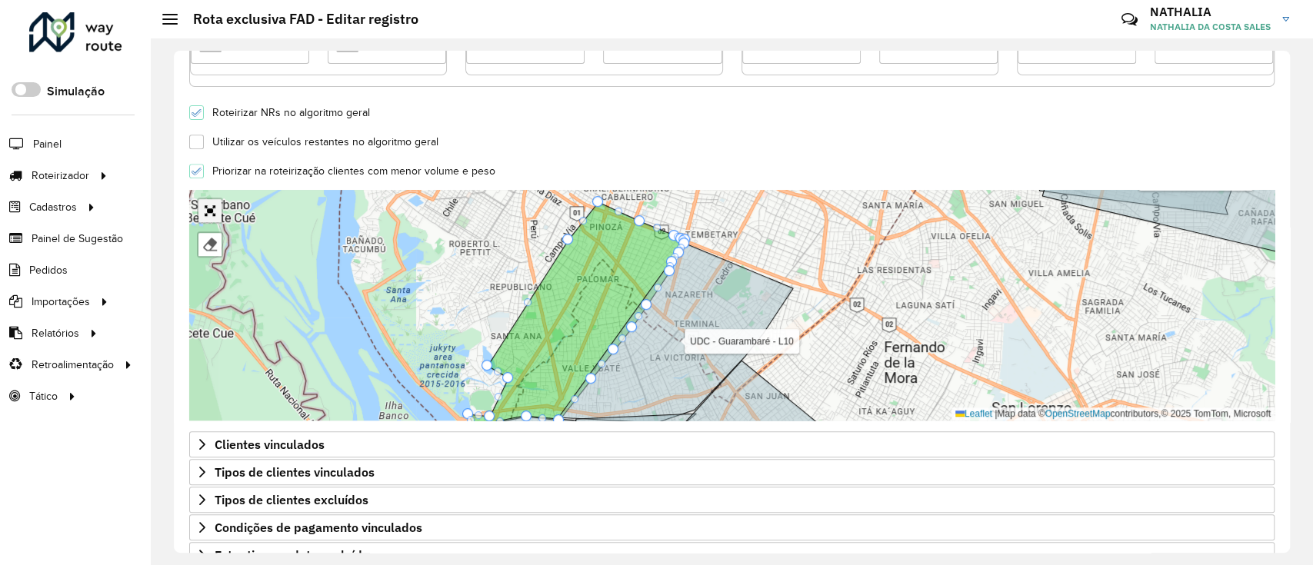
click at [211, 206] on link "Abrir mapa em tela cheia" at bounding box center [209, 210] width 23 height 23
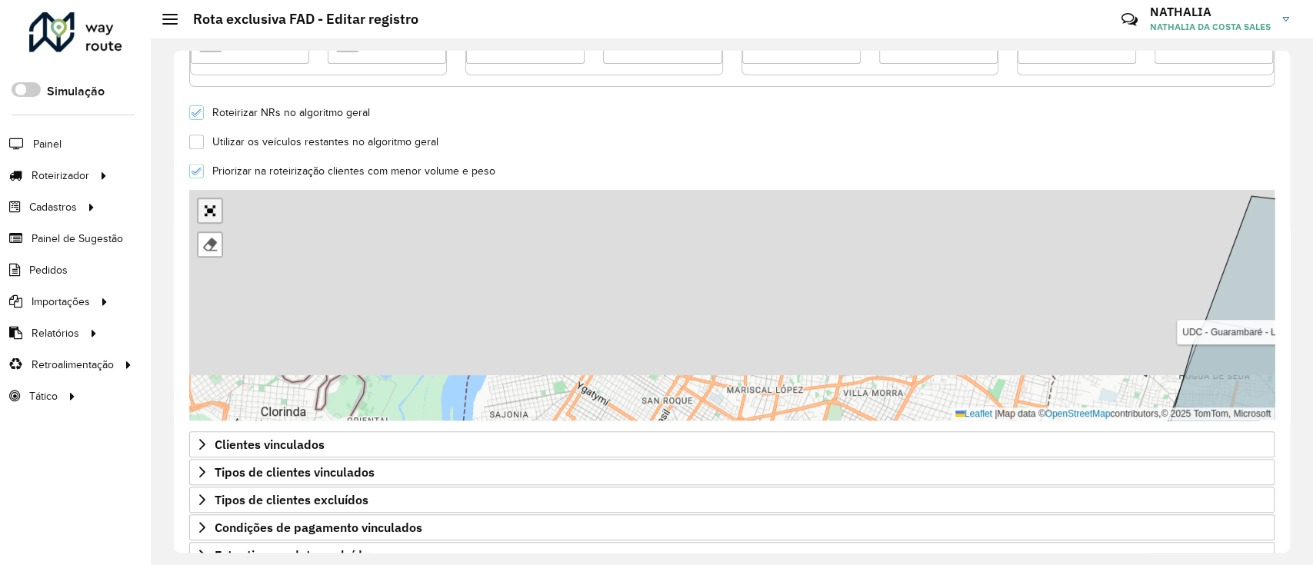
scroll to position [78, 0]
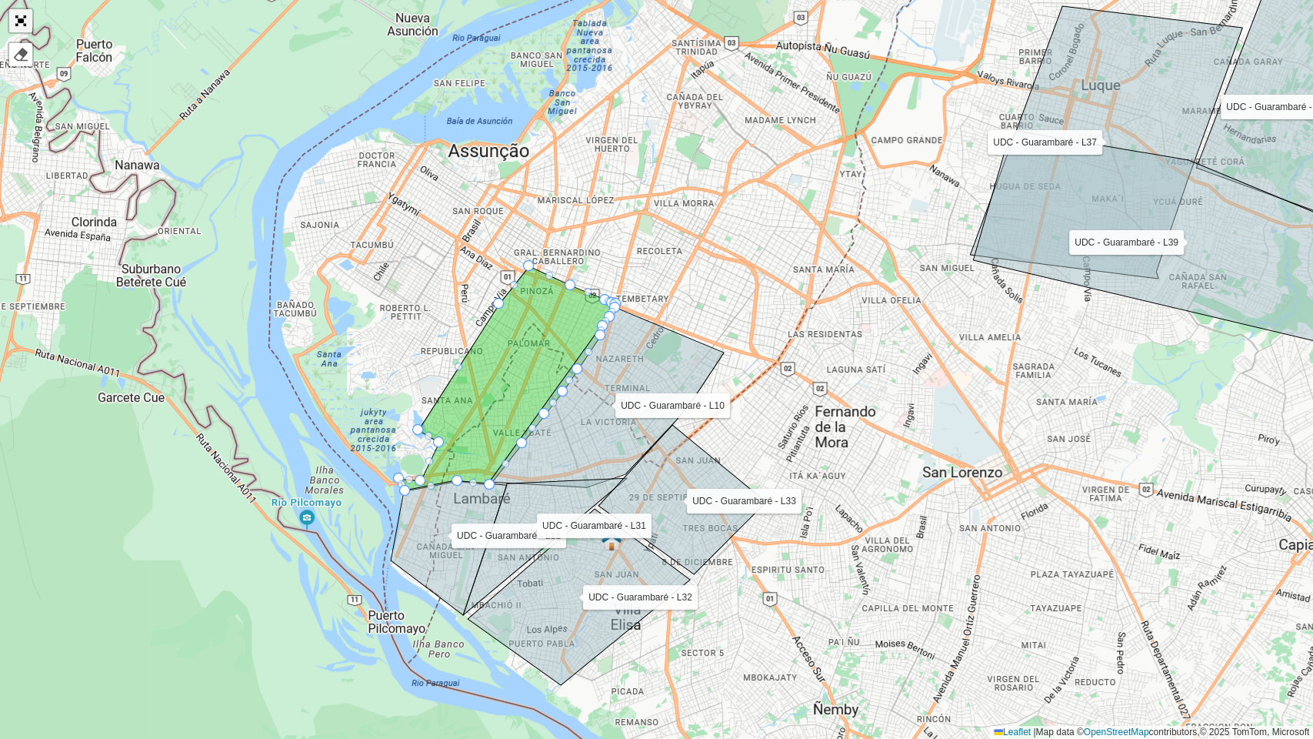
click at [9, 18] on link "Abrir mapa em tela cheia" at bounding box center [20, 20] width 23 height 23
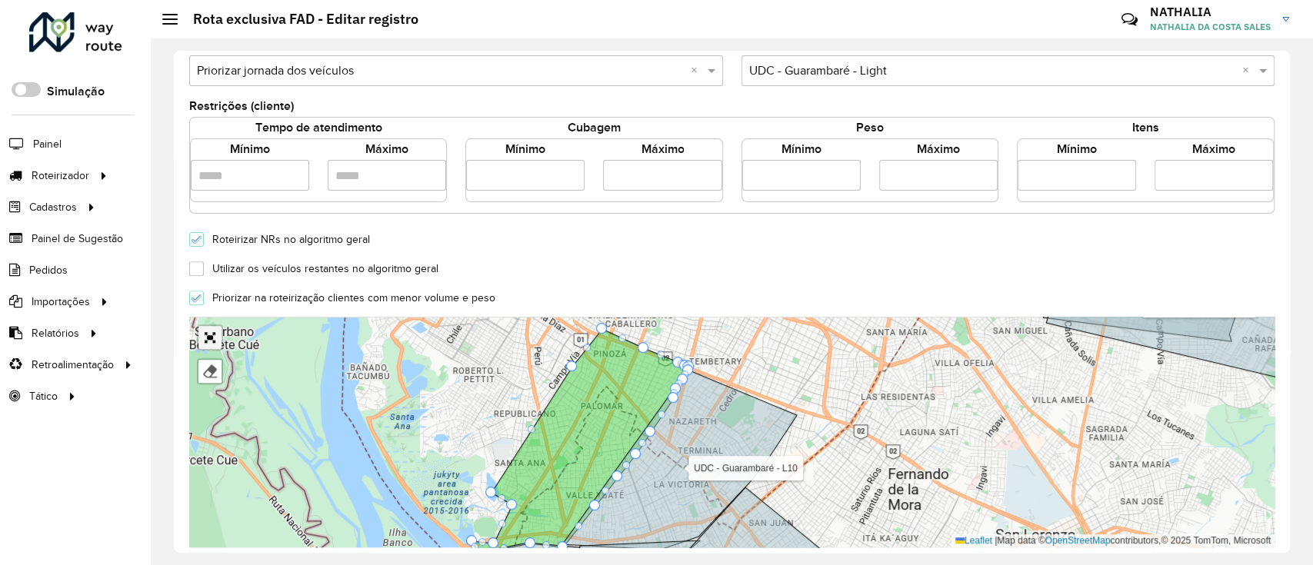
click at [212, 345] on link "Abrir mapa em tela cheia" at bounding box center [209, 337] width 23 height 23
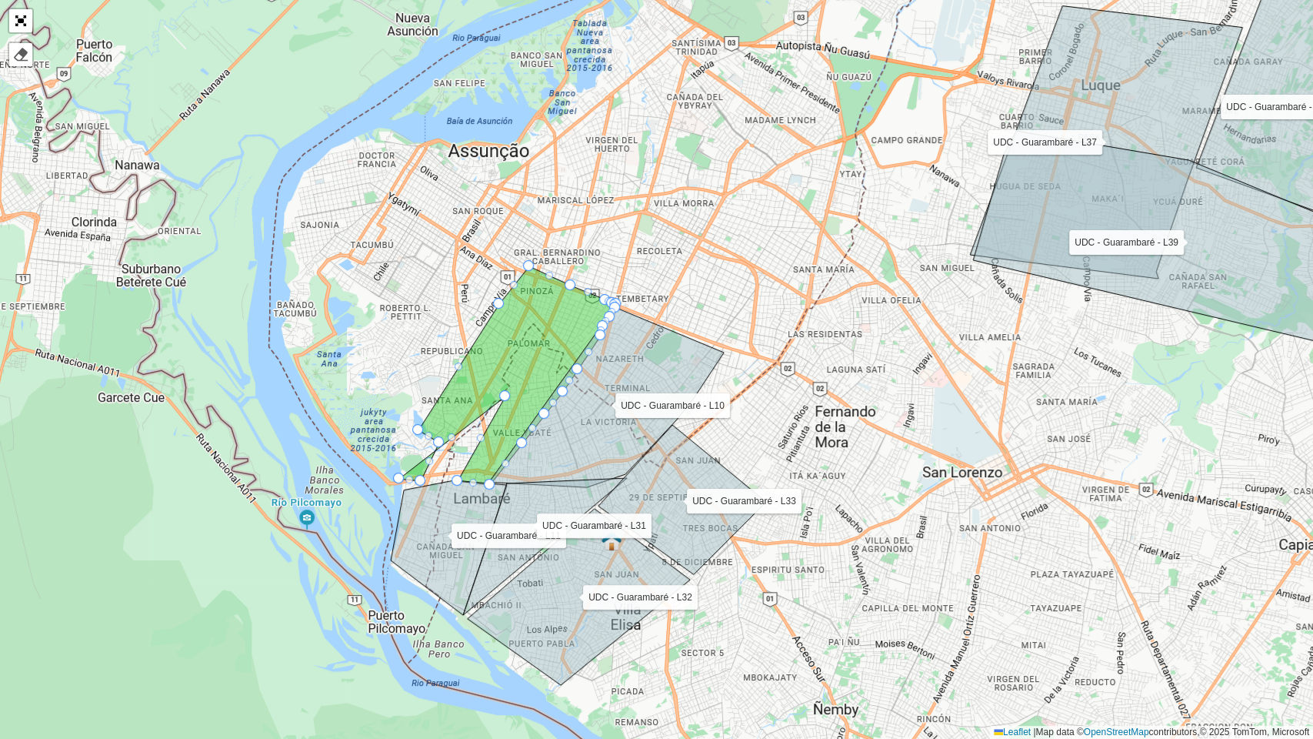
drag, startPoint x: 405, startPoint y: 485, endPoint x: 505, endPoint y: 390, distance: 137.7
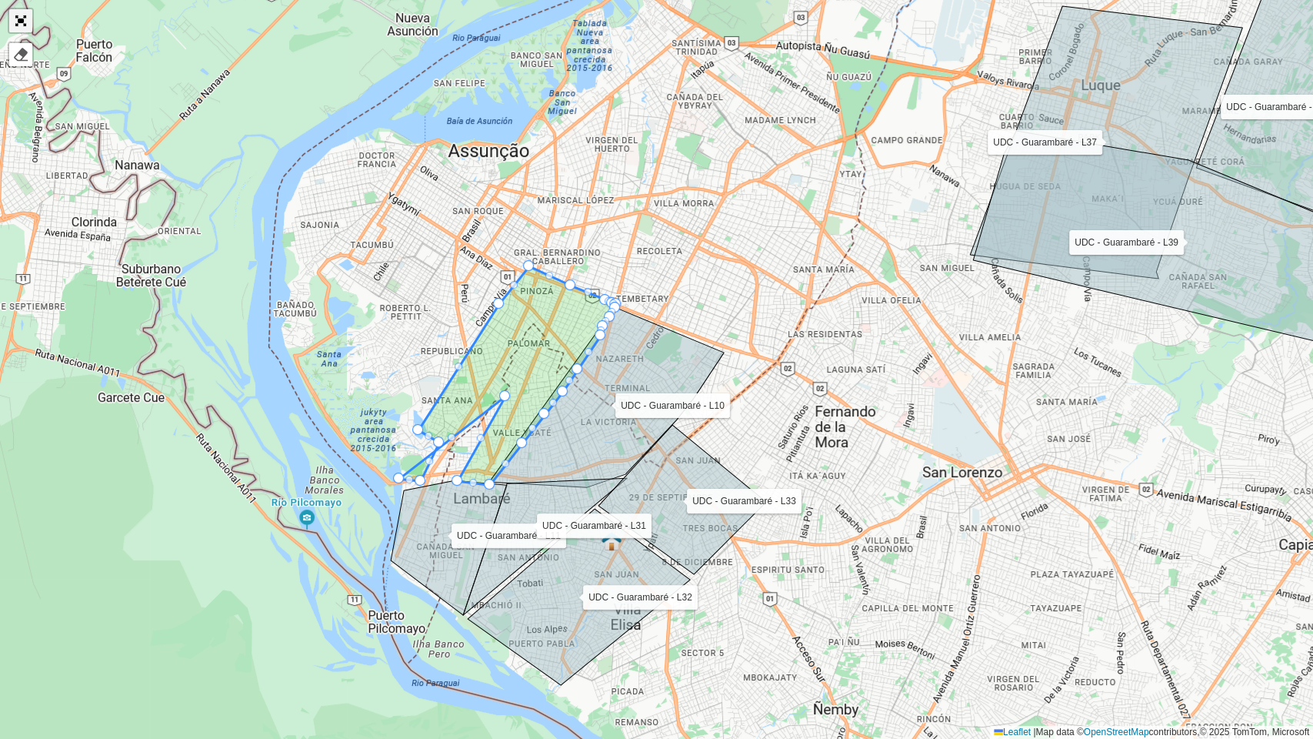
click at [12, 21] on link "Abrir mapa em tela cheia" at bounding box center [20, 20] width 23 height 23
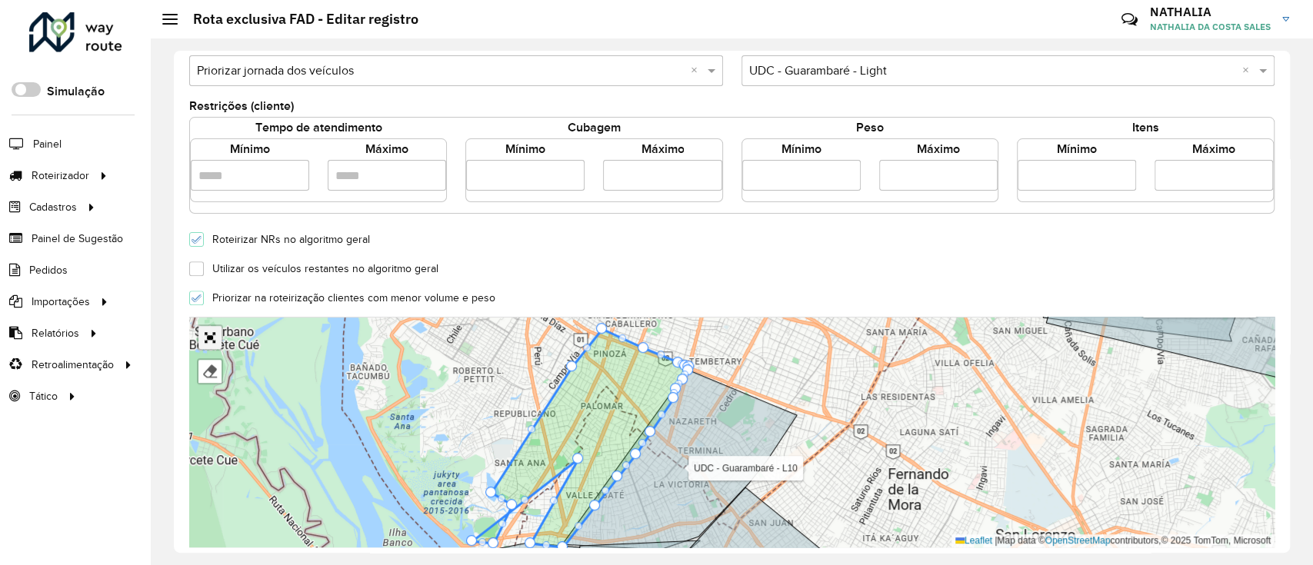
click at [209, 335] on link "Abrir mapa em tela cheia" at bounding box center [209, 337] width 23 height 23
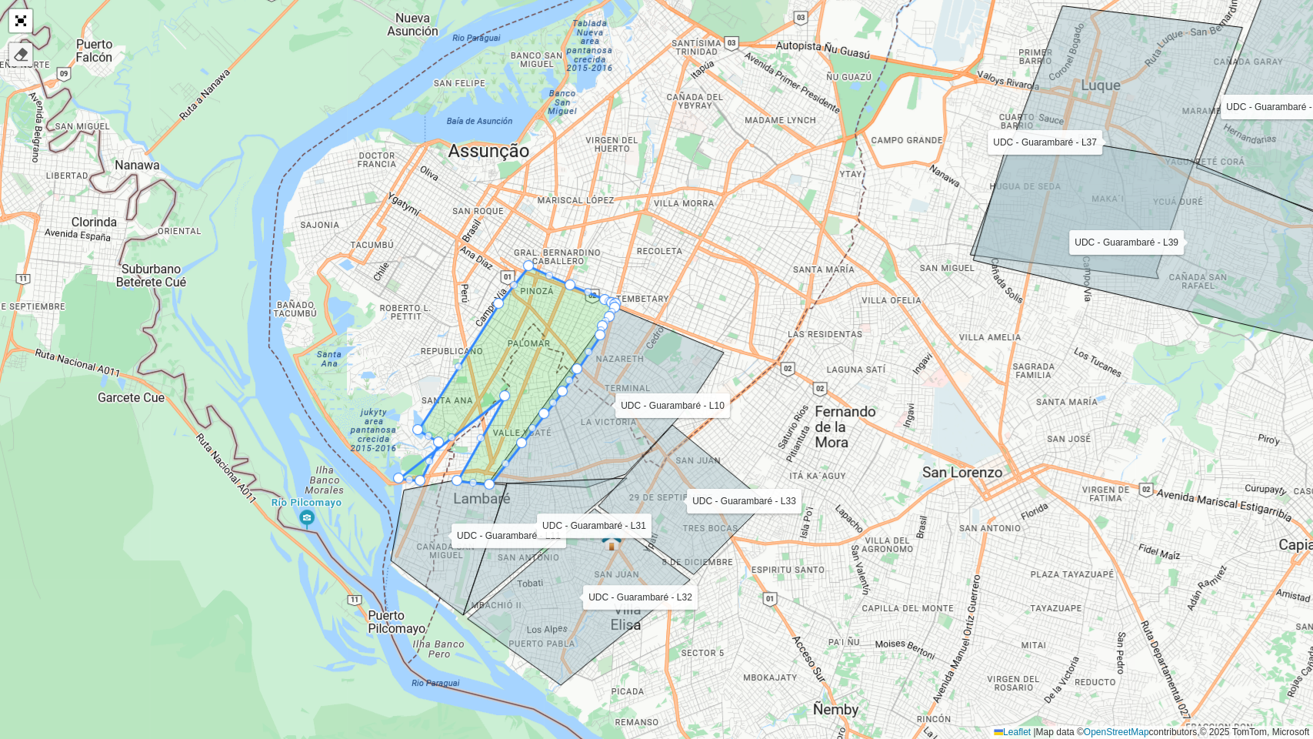
click at [13, 58] on div at bounding box center [20, 54] width 15 height 15
click at [505, 378] on icon at bounding box center [507, 375] width 217 height 218
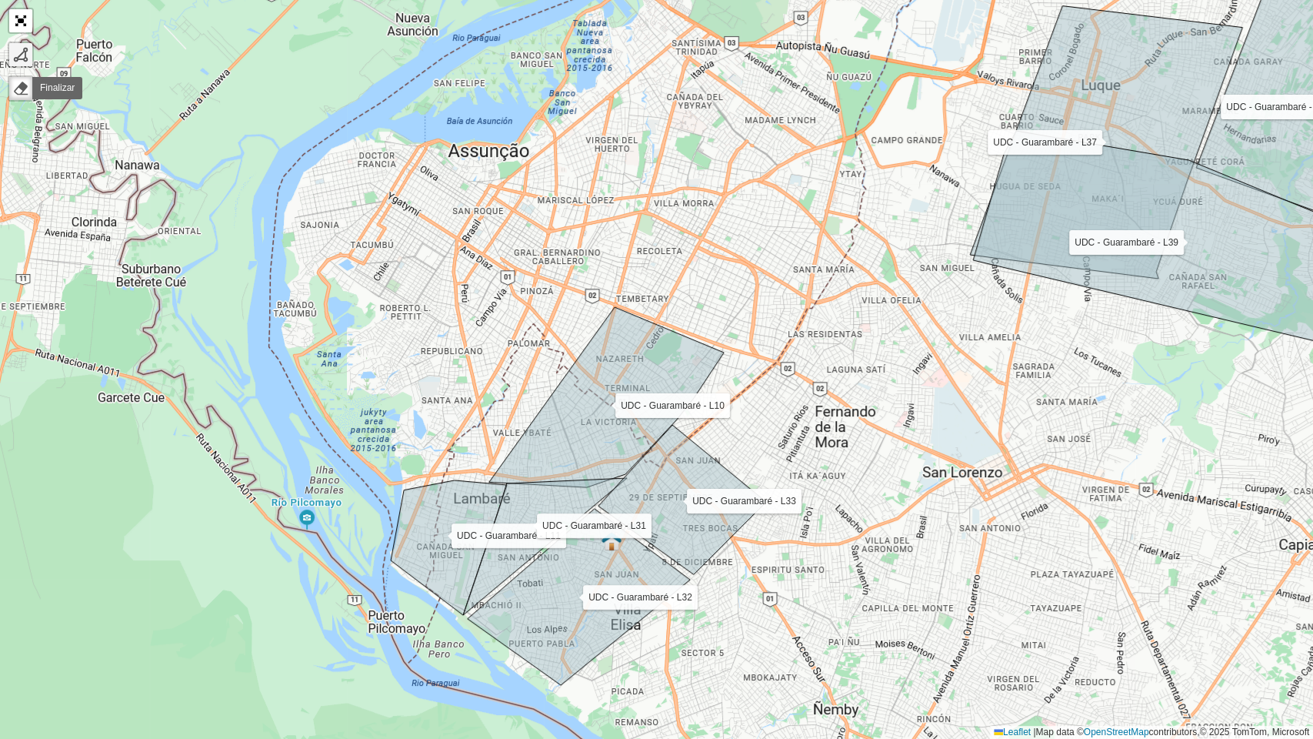
click at [24, 48] on div at bounding box center [20, 54] width 15 height 15
click at [421, 436] on div "UDC - Guarambaré - L11 UDC - Guarambaré - L32 UDC - Guarambaré - L37 UDC - Guar…" at bounding box center [656, 369] width 1313 height 739
click at [489, 482] on div "UDC - Guarambaré - L11 UDC - Guarambaré - L32 UDC - Guarambaré - L37 UDC - Guar…" at bounding box center [656, 369] width 1313 height 739
click at [612, 312] on icon at bounding box center [606, 397] width 235 height 180
click at [551, 283] on div "UDC - Guarambaré - L11 UDC - Guarambaré - L32 UDC - Guarambaré - L37 UDC - Guar…" at bounding box center [656, 369] width 1313 height 739
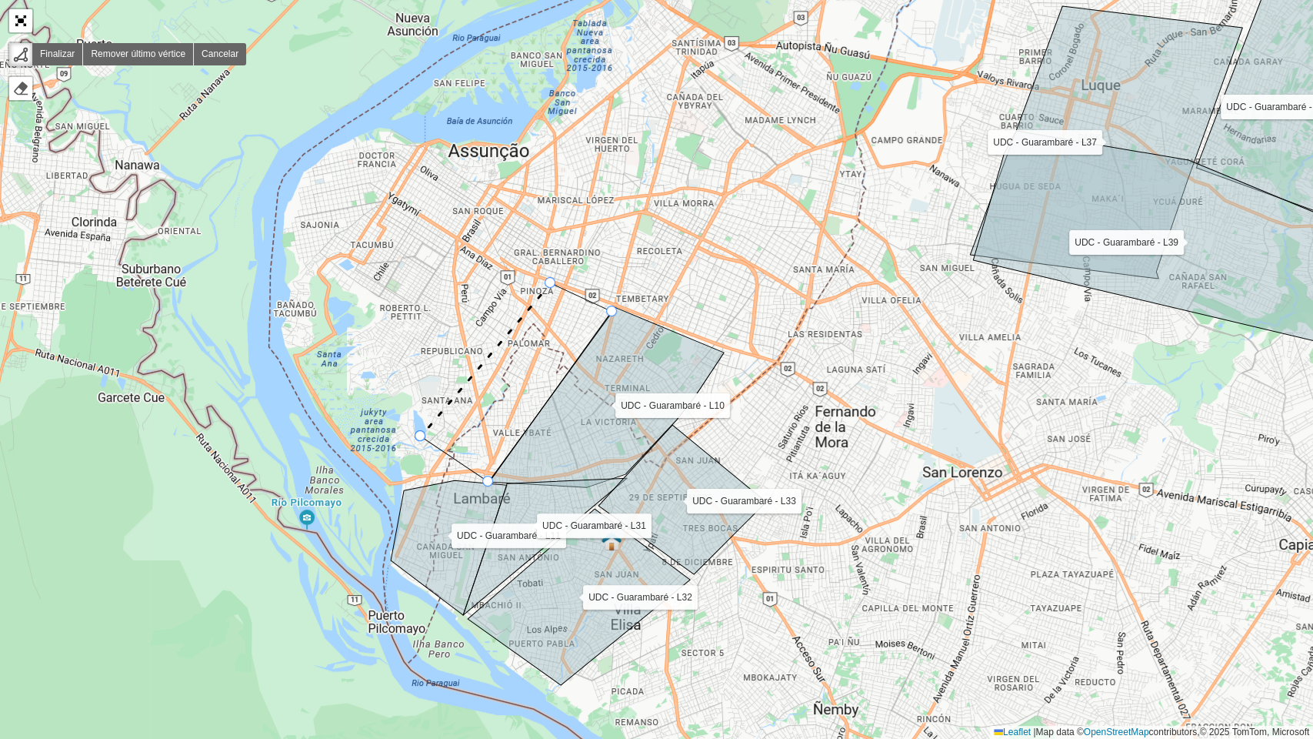
click at [422, 432] on div at bounding box center [420, 435] width 11 height 11
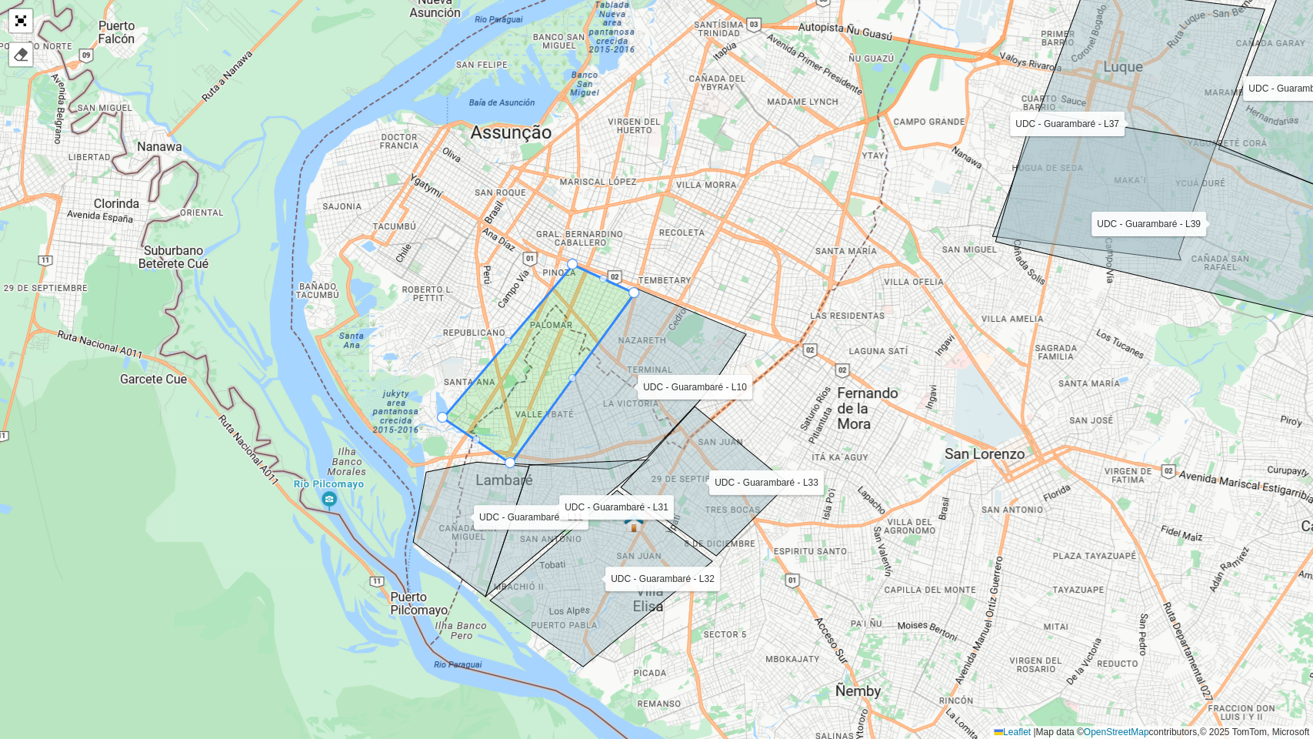
drag, startPoint x: 452, startPoint y: 452, endPoint x: 473, endPoint y: 434, distance: 28.4
click at [473, 434] on icon at bounding box center [539, 364] width 192 height 198
drag, startPoint x: 474, startPoint y: 440, endPoint x: 480, endPoint y: 433, distance: 9.3
click at [481, 432] on icon at bounding box center [539, 364] width 192 height 198
drag, startPoint x: 477, startPoint y: 439, endPoint x: 501, endPoint y: 412, distance: 35.4
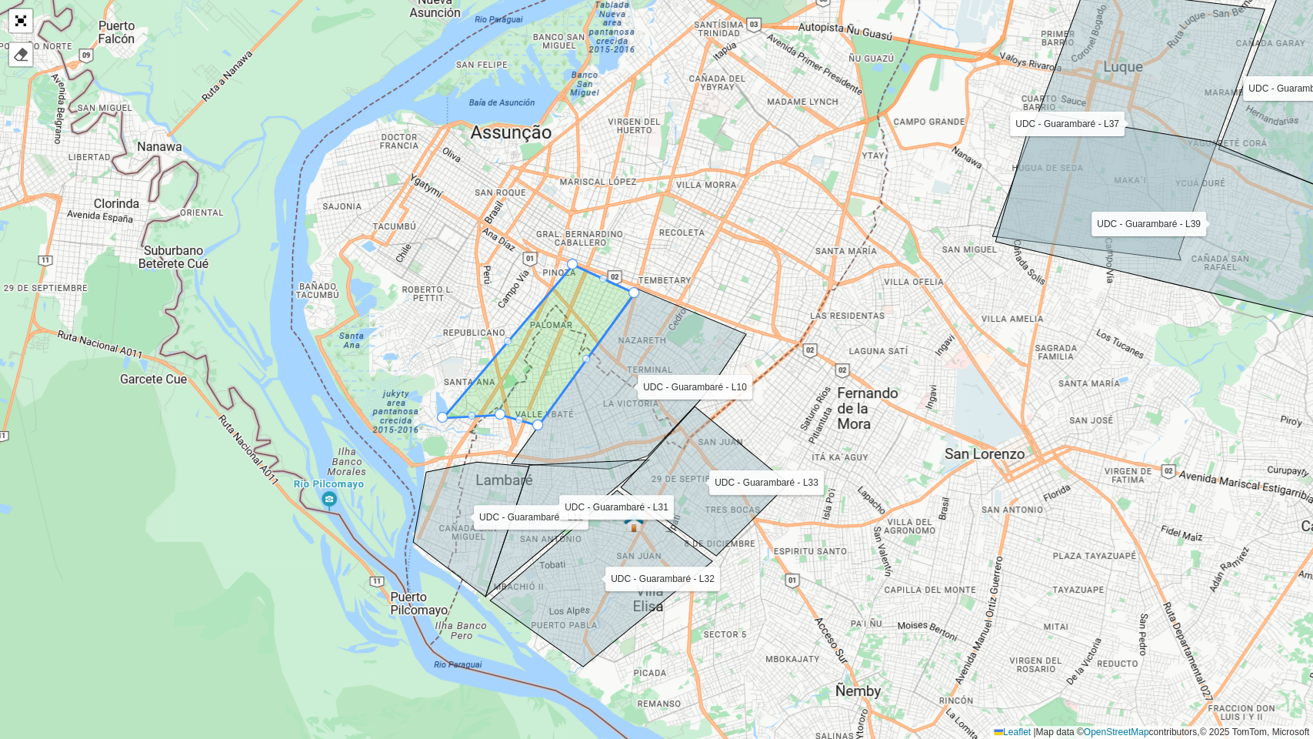
drag, startPoint x: 510, startPoint y: 458, endPoint x: 538, endPoint y: 420, distance: 46.8
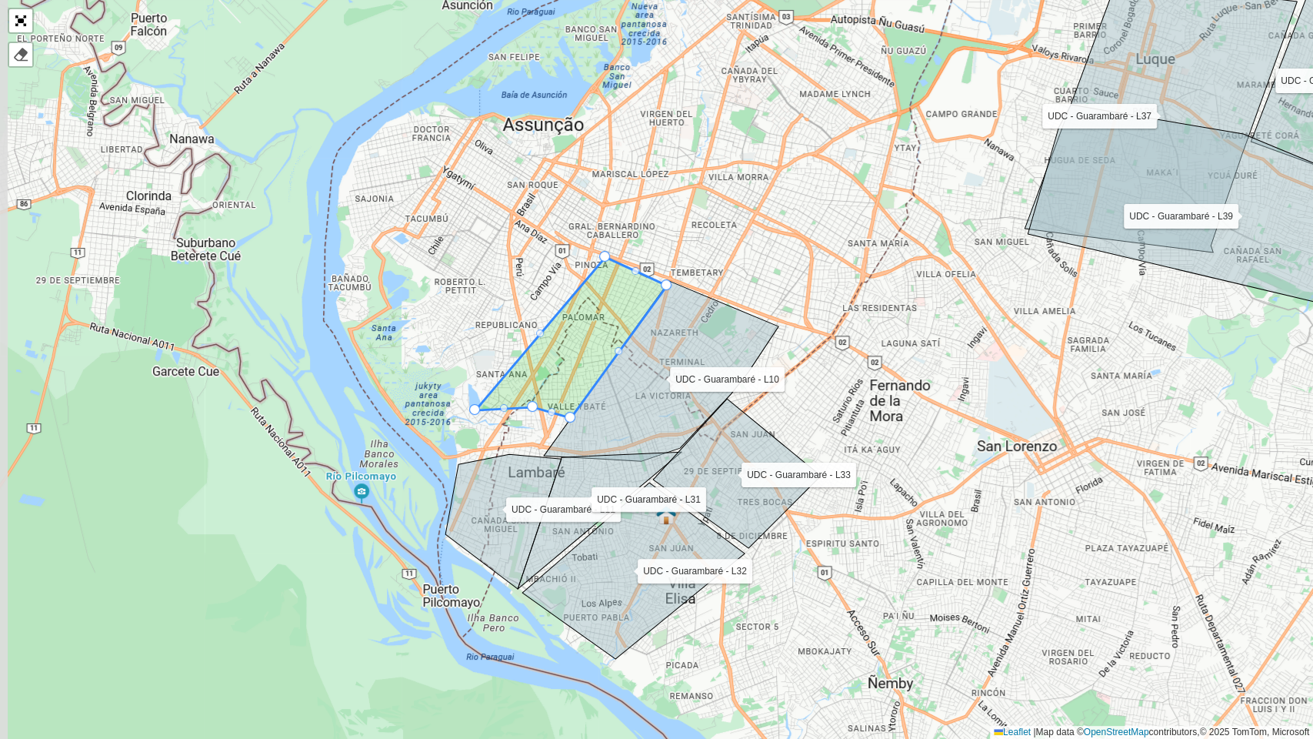
drag, startPoint x: 449, startPoint y: 412, endPoint x: 482, endPoint y: 405, distance: 34.6
click at [482, 405] on icon at bounding box center [571, 337] width 192 height 161
drag, startPoint x: 477, startPoint y: 408, endPoint x: 505, endPoint y: 382, distance: 38.1
drag, startPoint x: 608, startPoint y: 253, endPoint x: 597, endPoint y: 247, distance: 12.4
click at [867, 432] on div "UDC - Guarambaré - L11 UDC - Guarambaré - L32 UDC - Guarambaré - L37 UDC - Guar…" at bounding box center [656, 369] width 1313 height 739
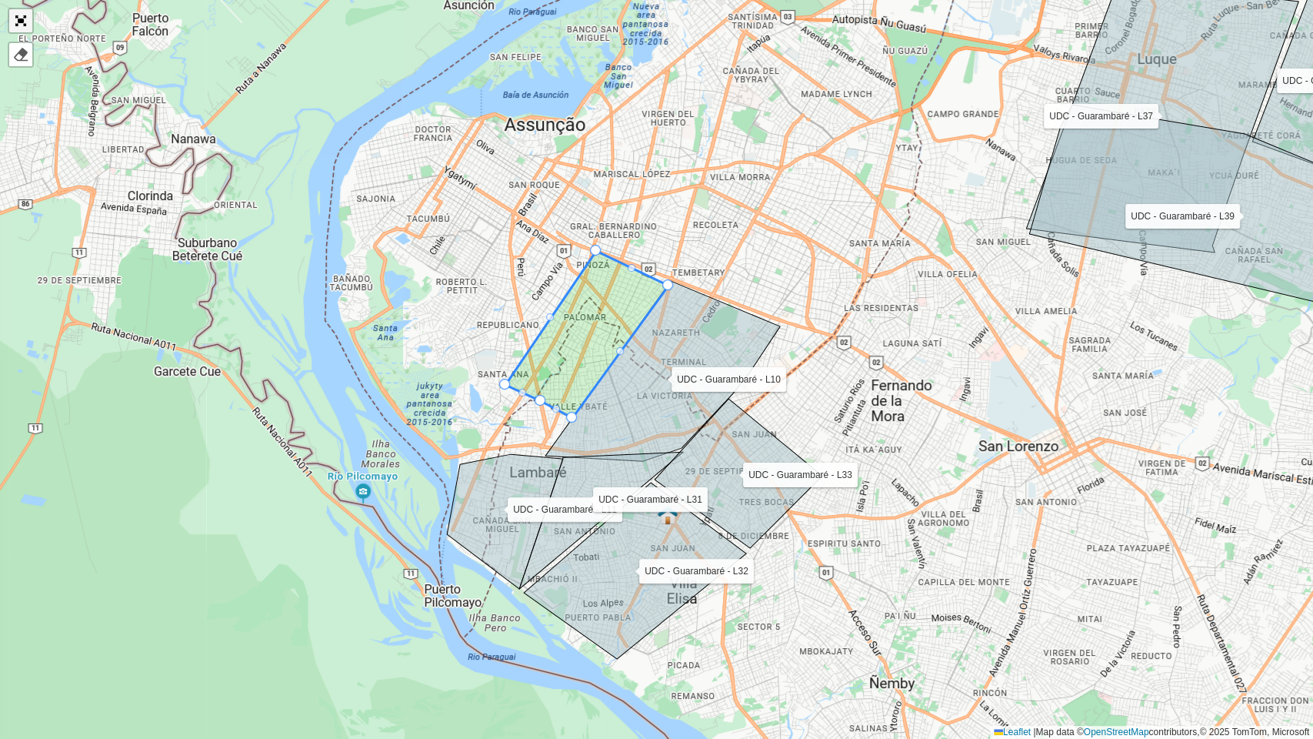
click at [25, 25] on link "Abrir mapa em tela cheia" at bounding box center [20, 20] width 23 height 23
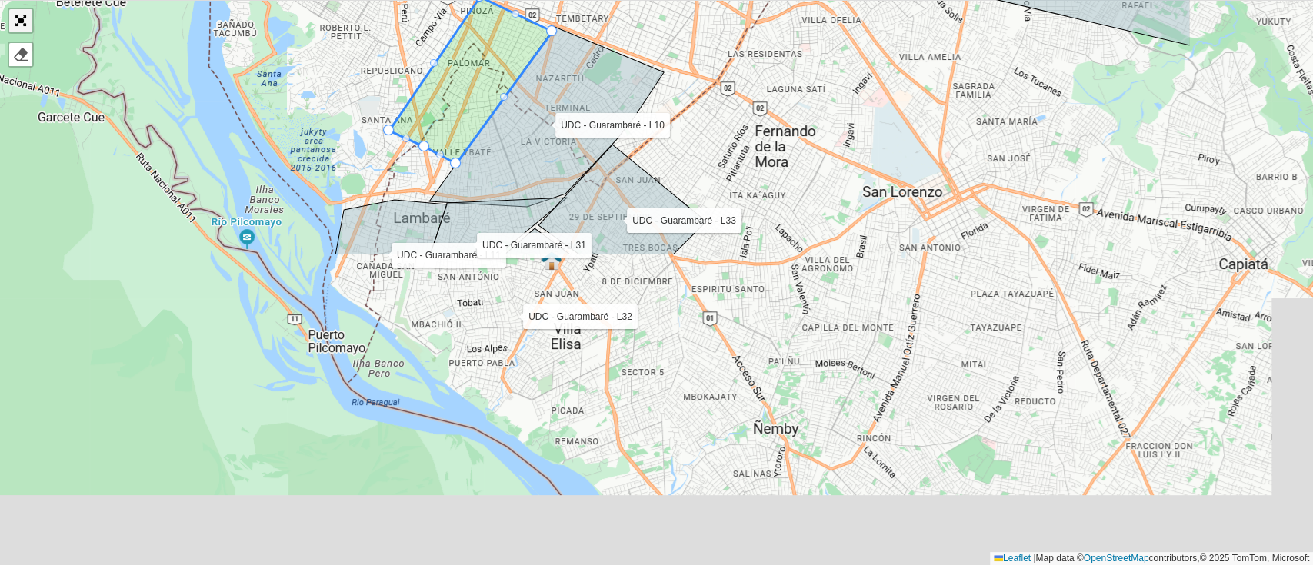
scroll to position [489, 0]
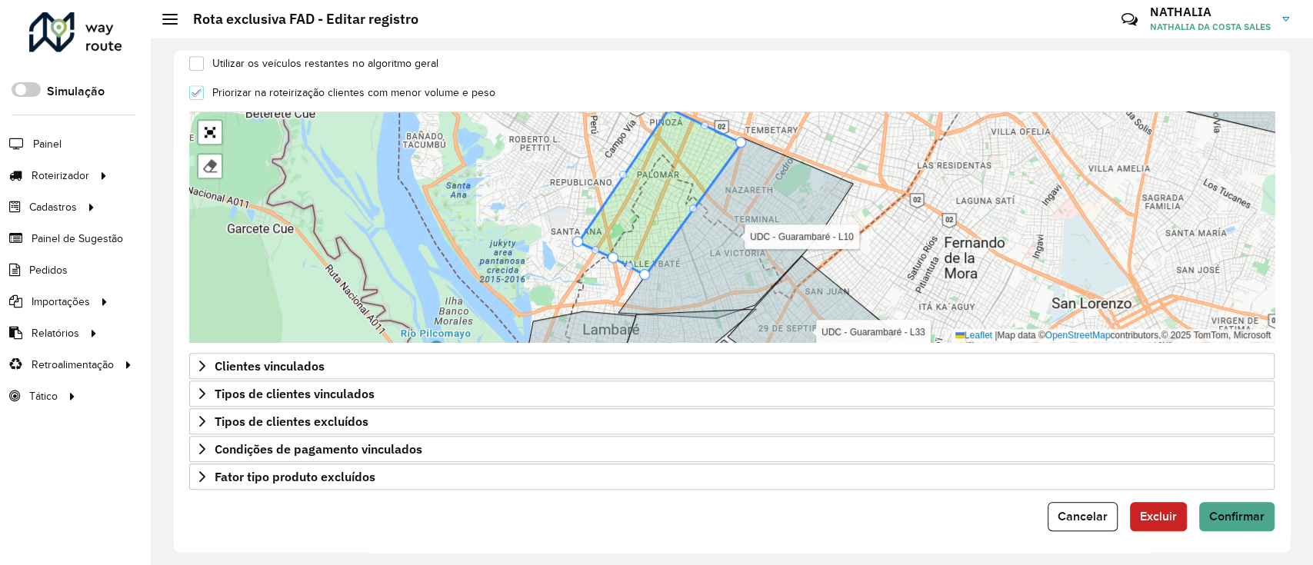
click at [1270, 525] on div "**********" at bounding box center [732, 302] width 1116 height 502
click at [1262, 519] on button "Confirmar" at bounding box center [1236, 516] width 75 height 29
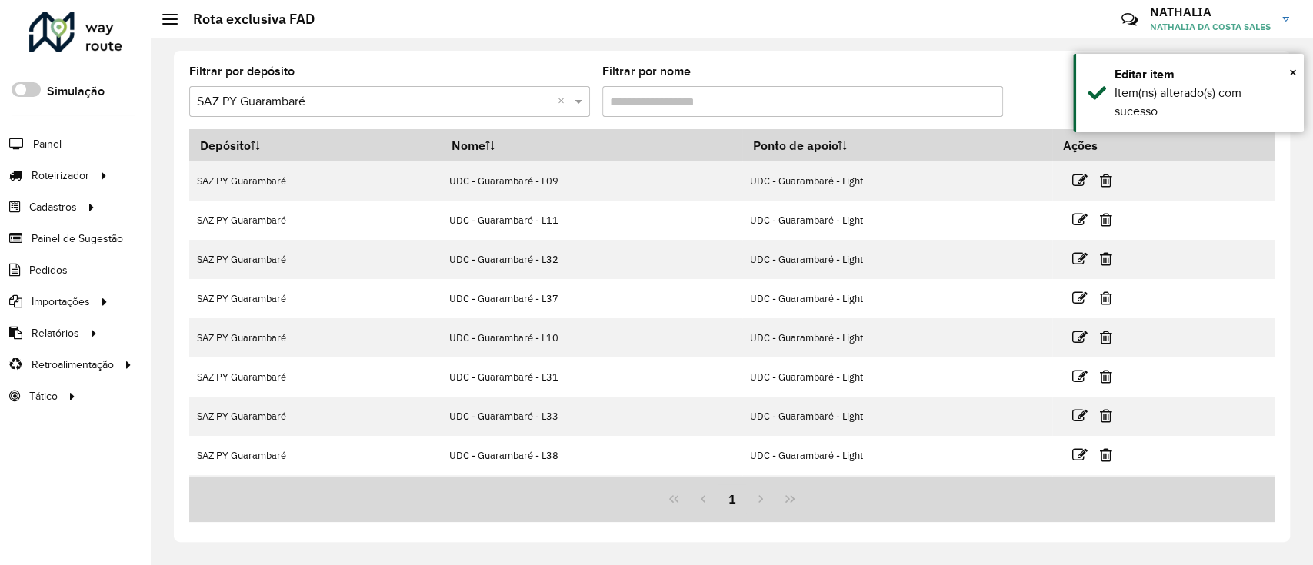
click at [1199, 544] on div "Filtrar por depósito Selecione um depósito × SAZ PY Guarambaré × Filtrar por no…" at bounding box center [732, 301] width 1162 height 527
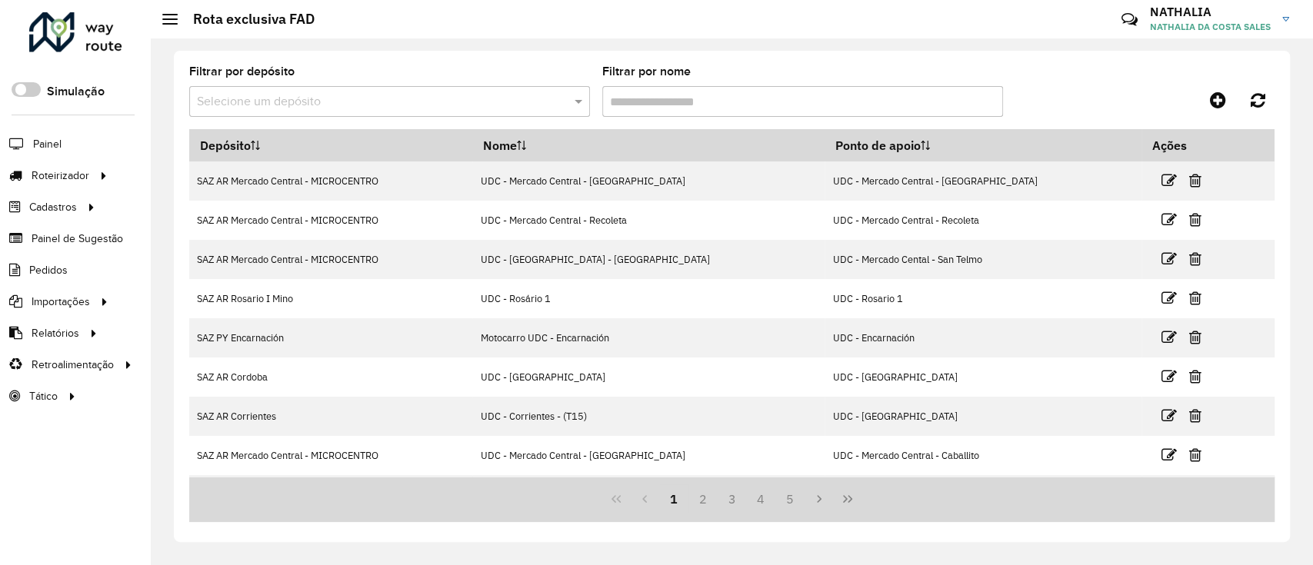
click at [505, 105] on input "text" at bounding box center [374, 102] width 355 height 18
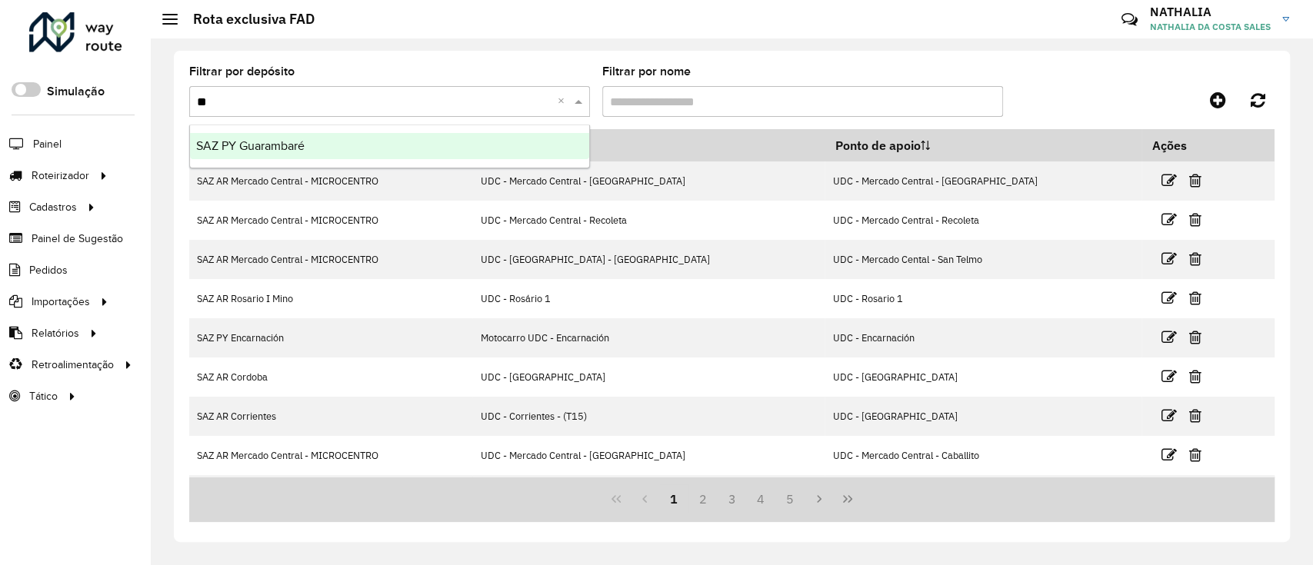
type input "***"
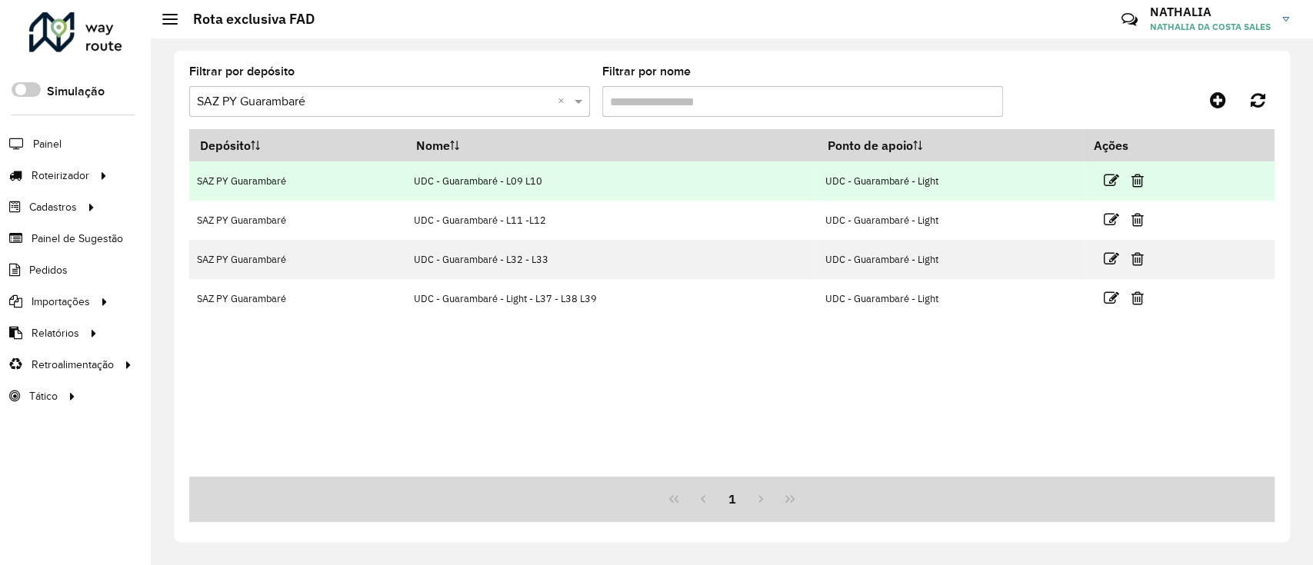
drag, startPoint x: 402, startPoint y: 182, endPoint x: 572, endPoint y: 192, distance: 170.3
click at [572, 192] on tr "SAZ PY Guarambaré UDC - Guarambaré - L09 L10 UDC - Guarambaré - Light" at bounding box center [732, 181] width 1086 height 39
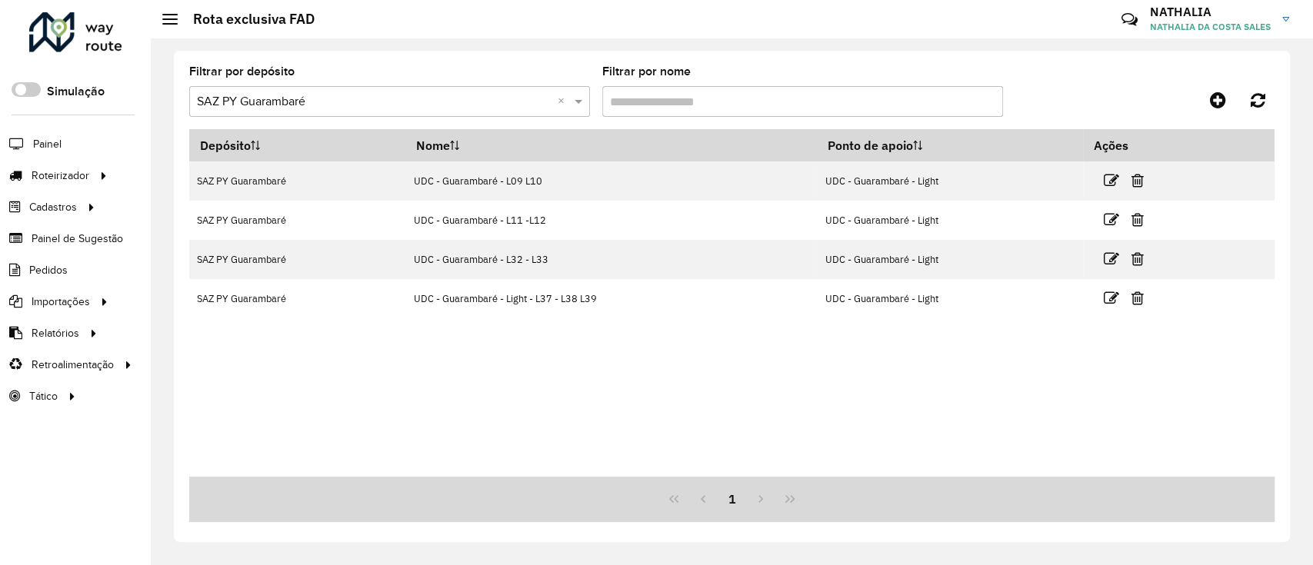
copy tr "SAZ PY Guarambaré UDC - Guarambaré - L09 L10"
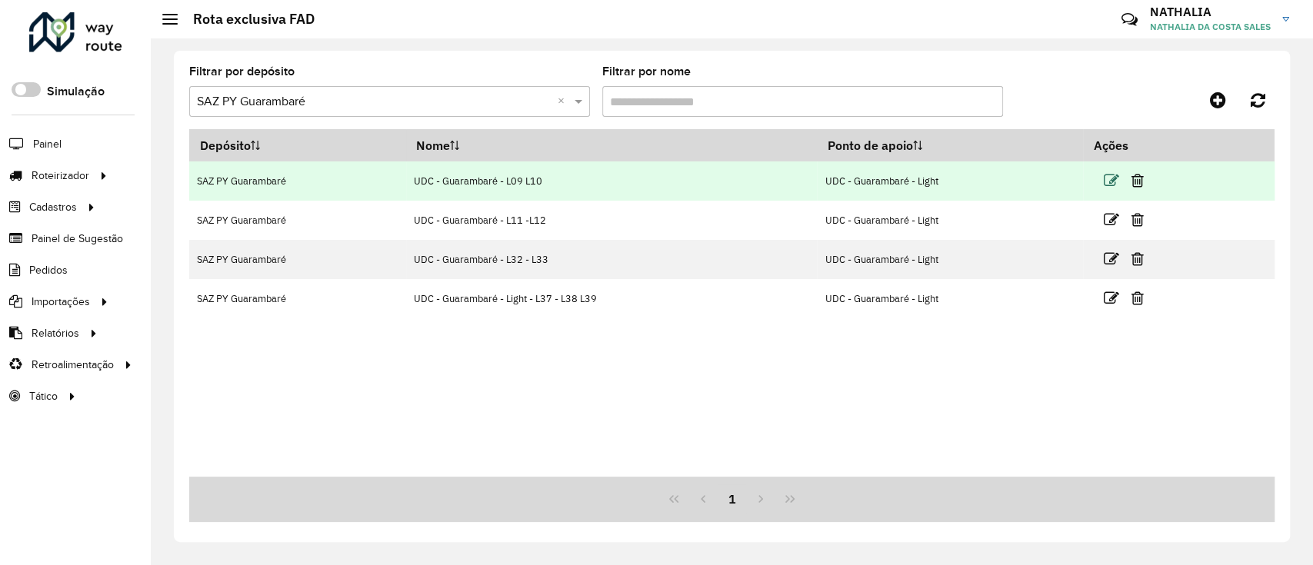
click at [1112, 184] on icon at bounding box center [1110, 180] width 15 height 15
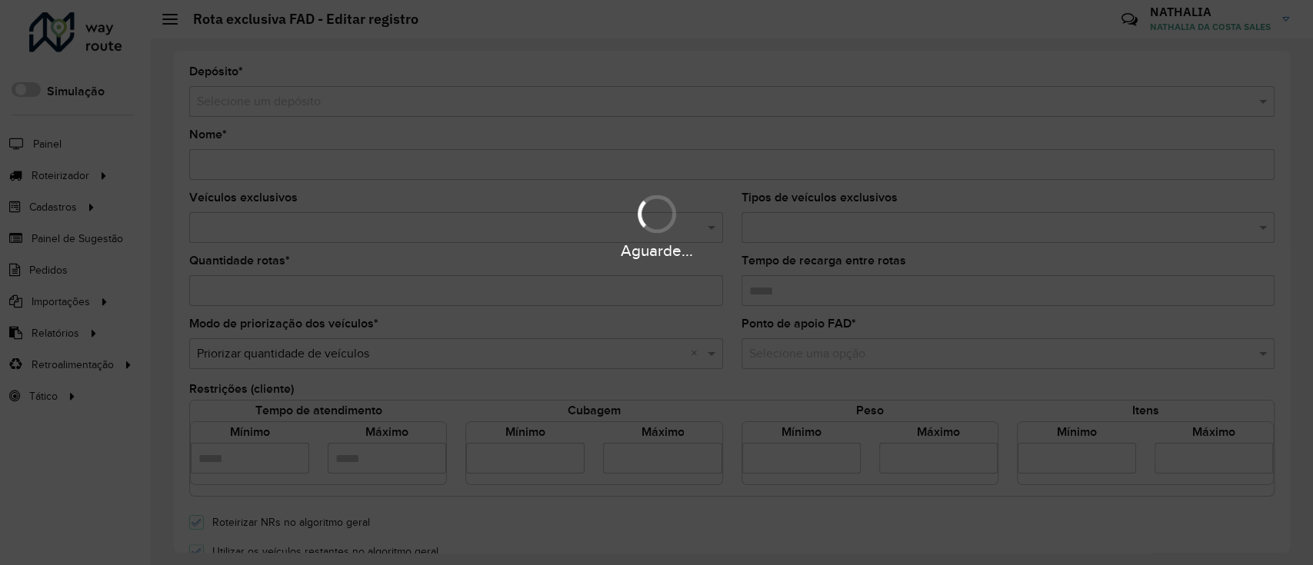
type input "**********"
type input "*"
type input "****"
type input "*****"
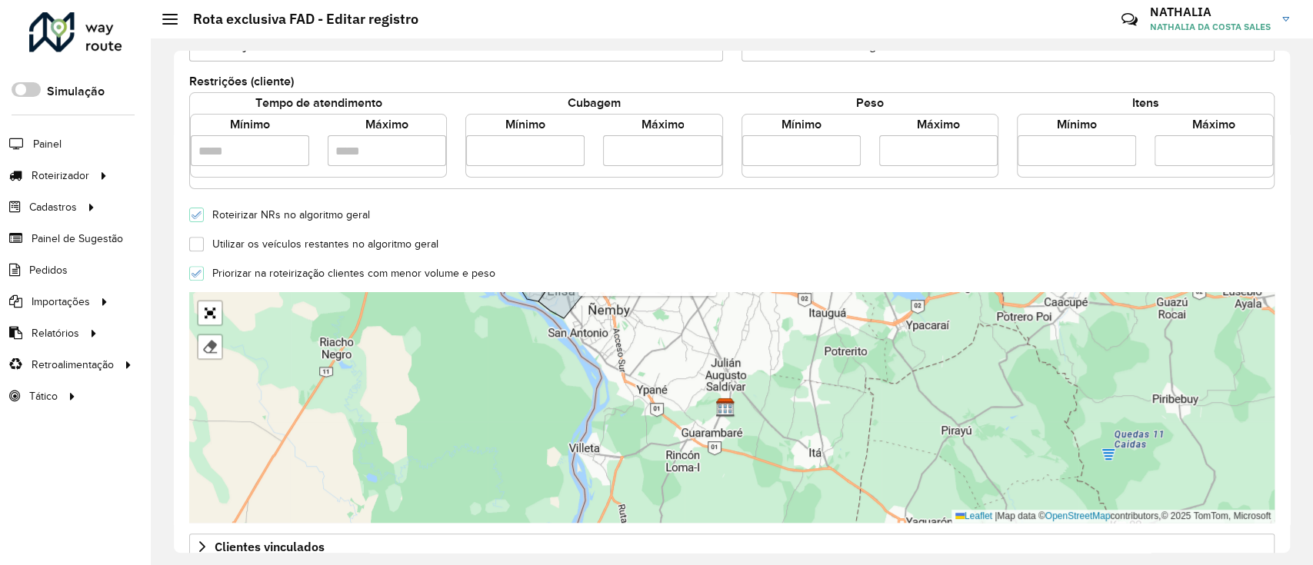
scroll to position [493, 0]
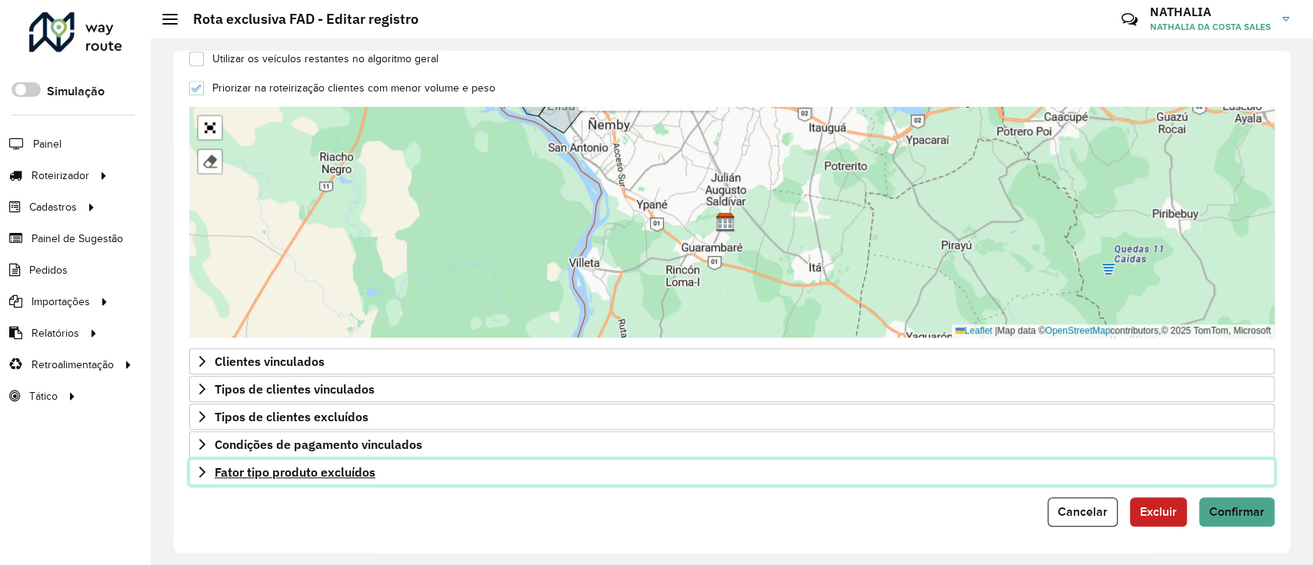
click at [203, 471] on icon at bounding box center [202, 472] width 6 height 11
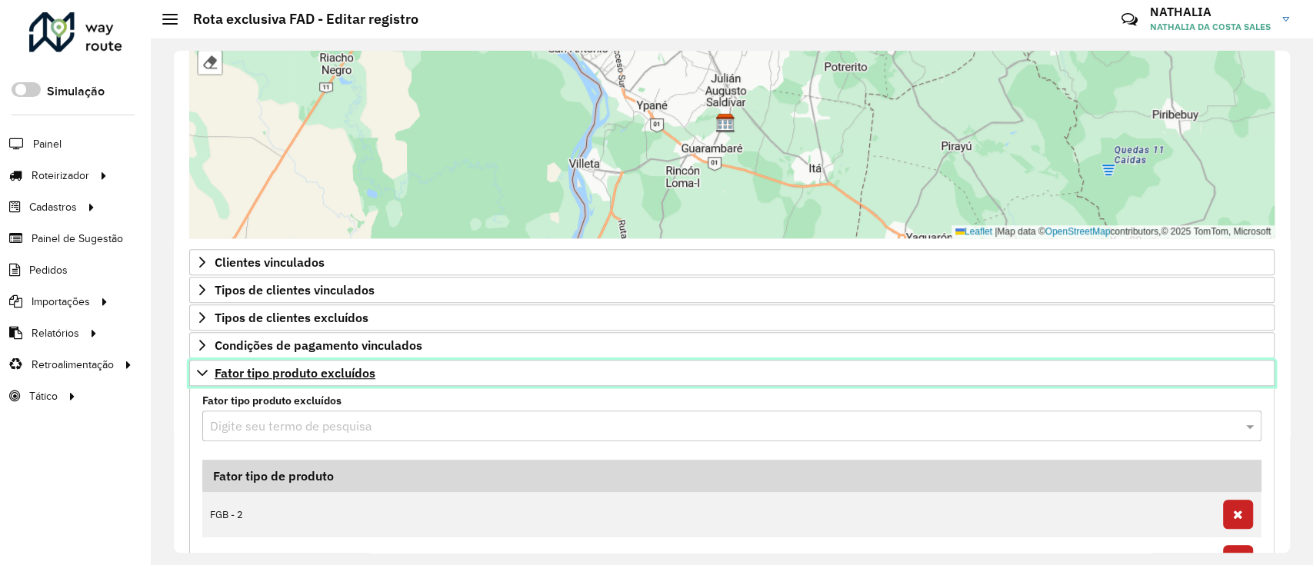
scroll to position [699, 0]
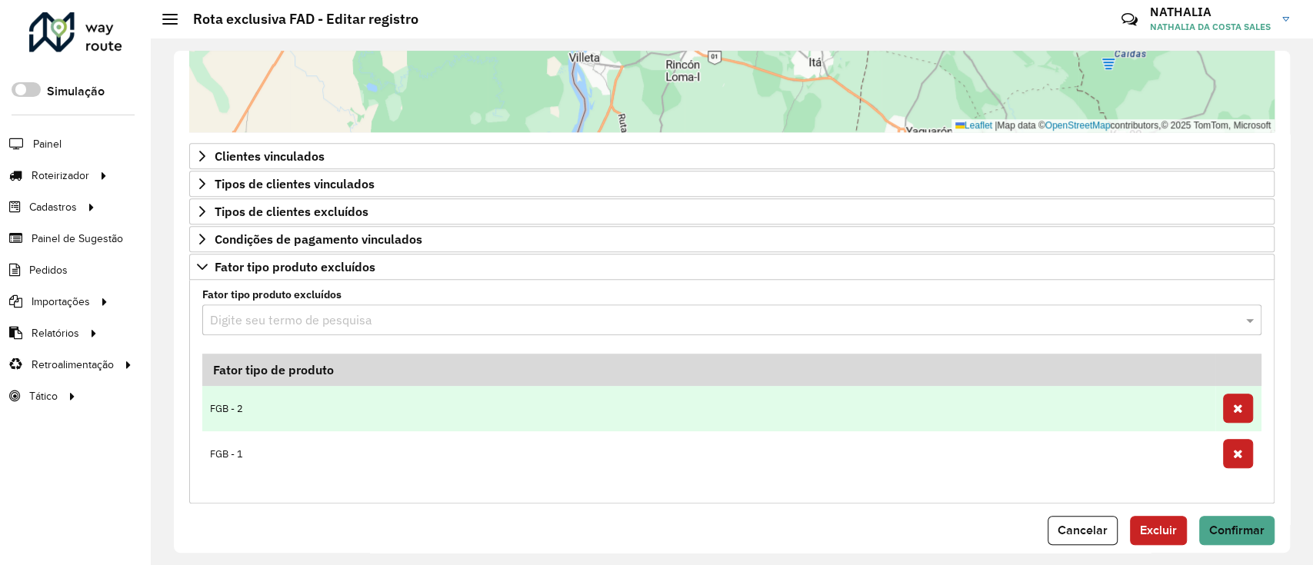
click at [282, 402] on td "FGB - 2" at bounding box center [708, 408] width 1013 height 45
click at [209, 406] on td "FGB - 2" at bounding box center [708, 408] width 1013 height 45
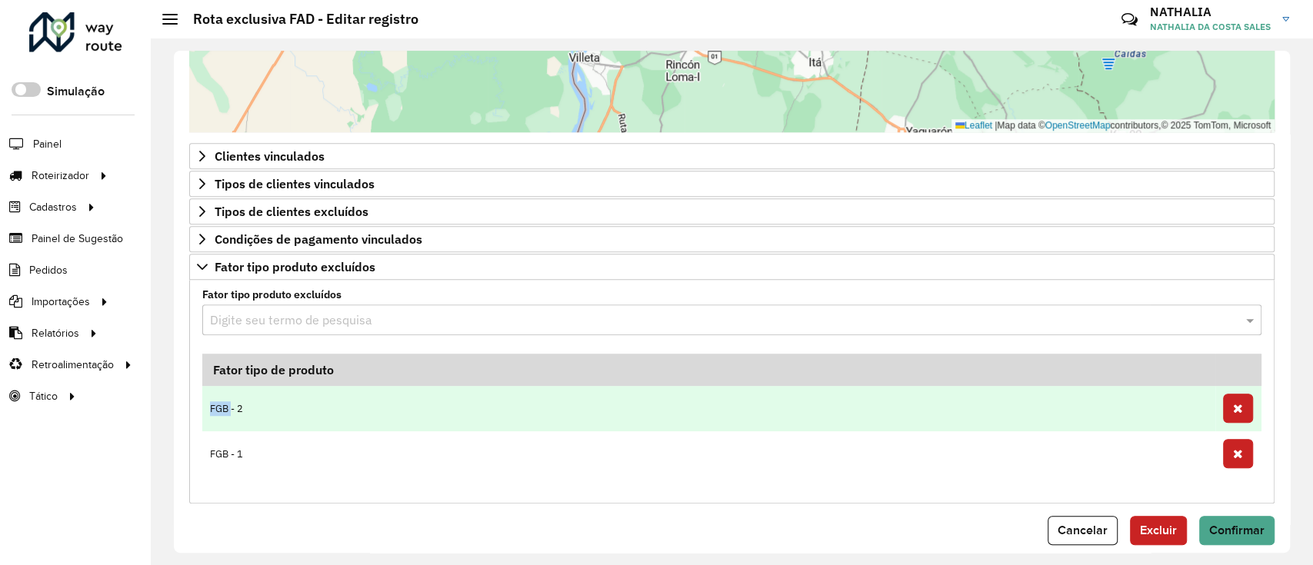
click at [209, 406] on td "FGB - 2" at bounding box center [708, 408] width 1013 height 45
copy tr "FGB - 2"
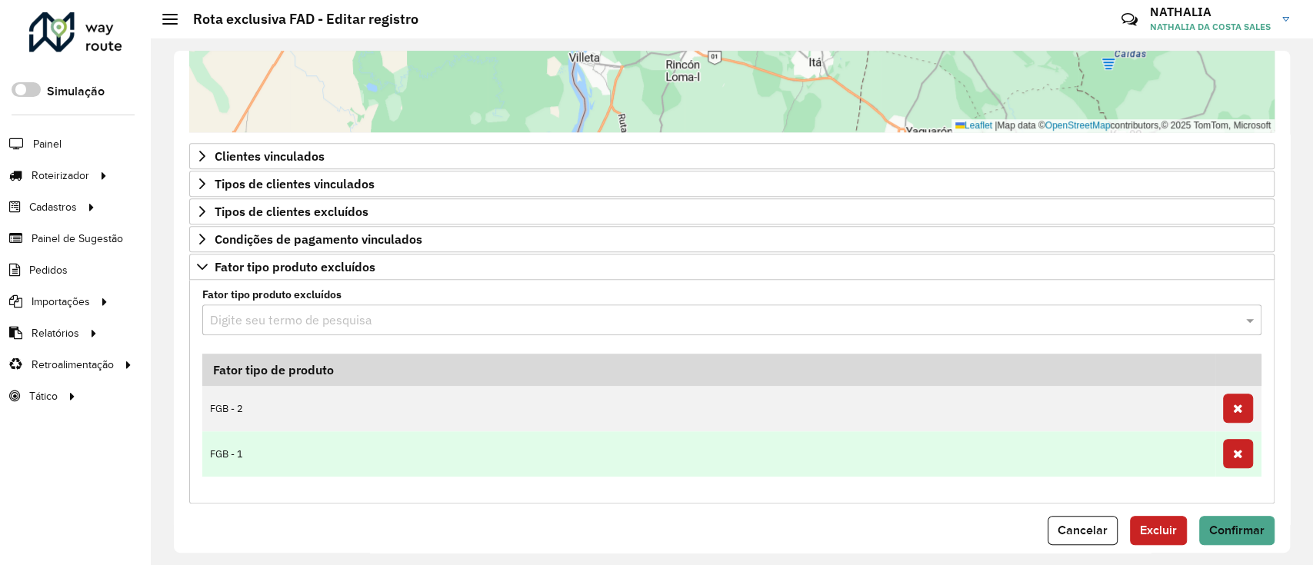
click at [215, 449] on td "FGB - 1" at bounding box center [708, 454] width 1013 height 45
copy table "Fator tipo de produto FGB - 2"
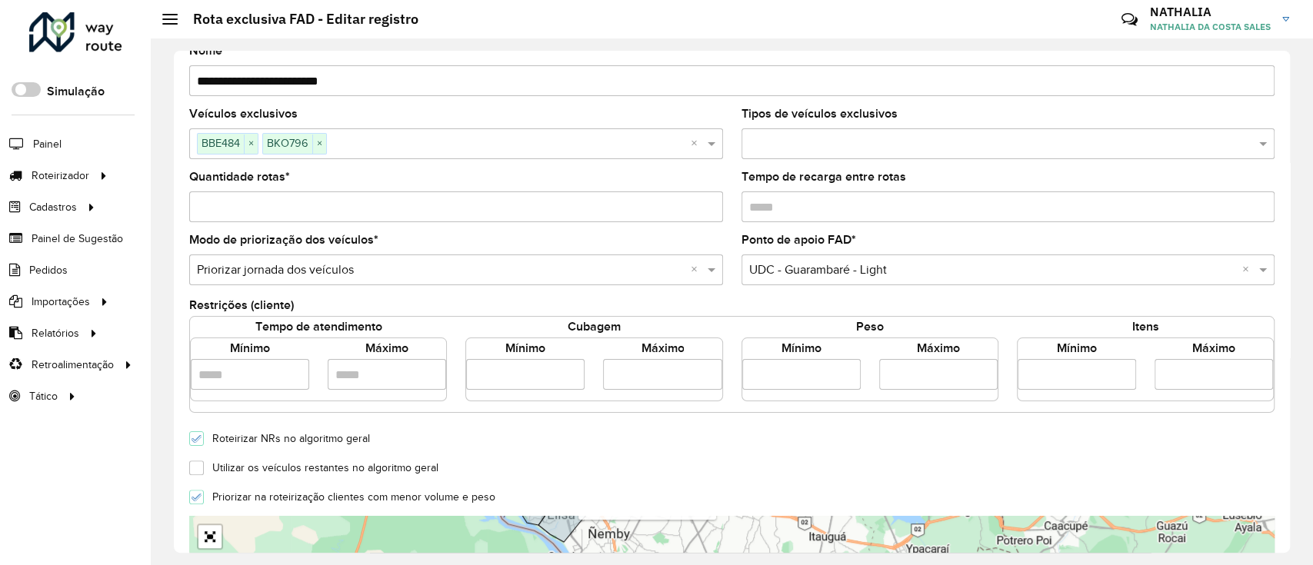
scroll to position [0, 0]
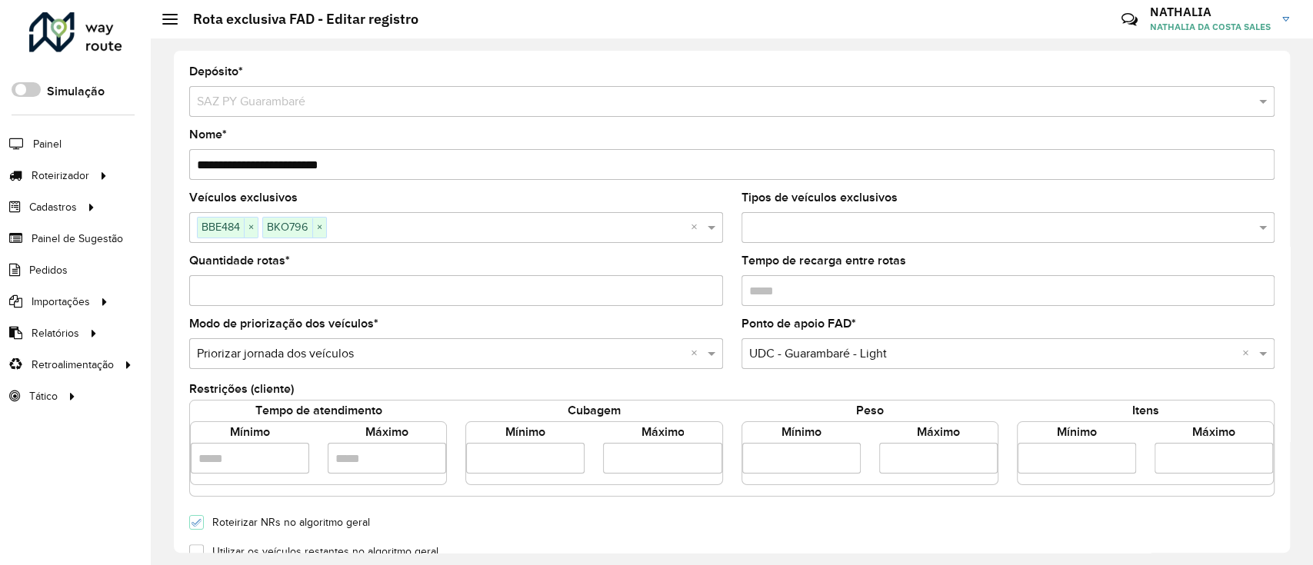
drag, startPoint x: 334, startPoint y: 160, endPoint x: 455, endPoint y: 172, distance: 122.2
click at [455, 172] on input "**********" at bounding box center [732, 164] width 1086 height 31
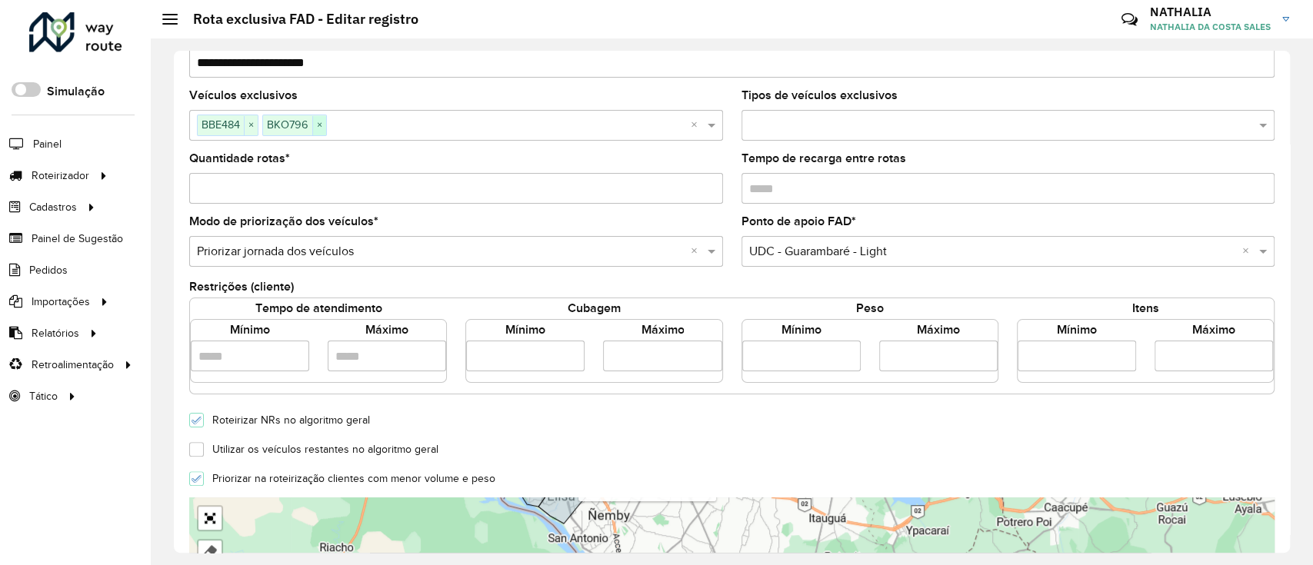
click at [325, 126] on span "×" at bounding box center [319, 125] width 14 height 18
type input "**********"
click at [252, 124] on span "×" at bounding box center [251, 125] width 14 height 18
paste input "******"
type input "******"
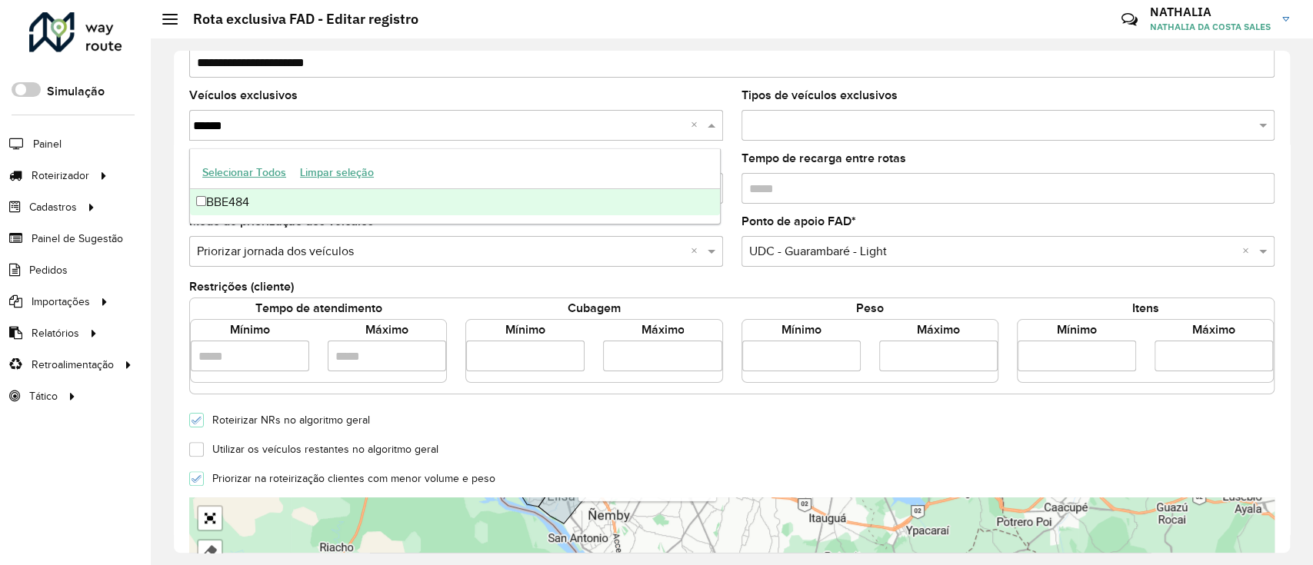
click at [215, 203] on div "BBE484" at bounding box center [455, 202] width 530 height 26
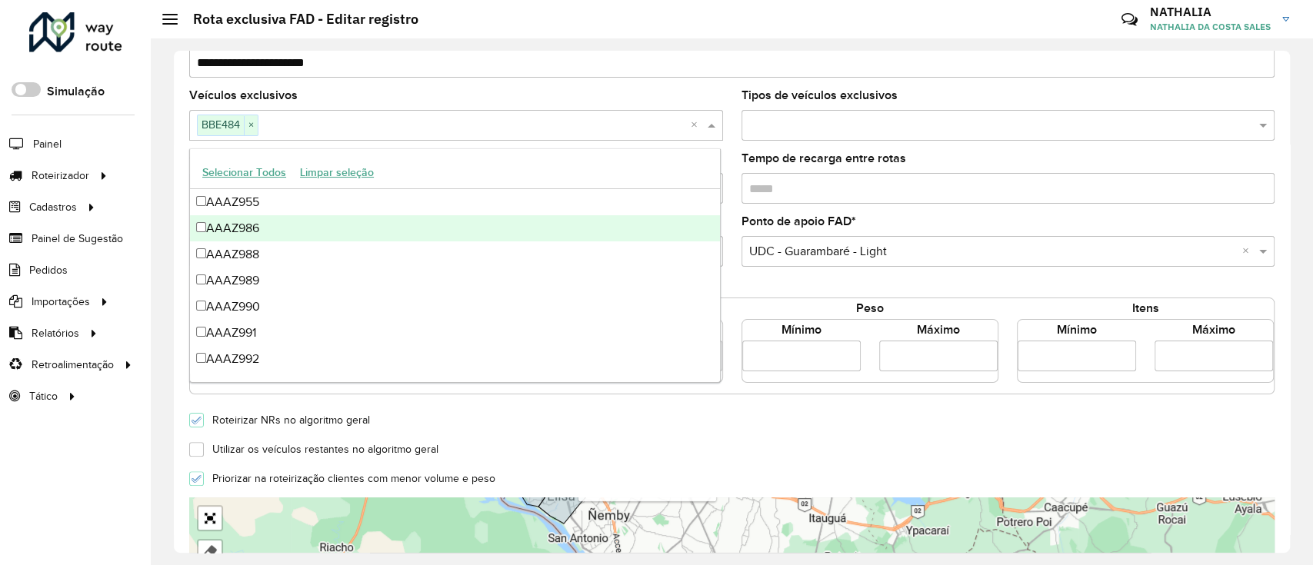
click at [165, 193] on div "**********" at bounding box center [732, 301] width 1162 height 527
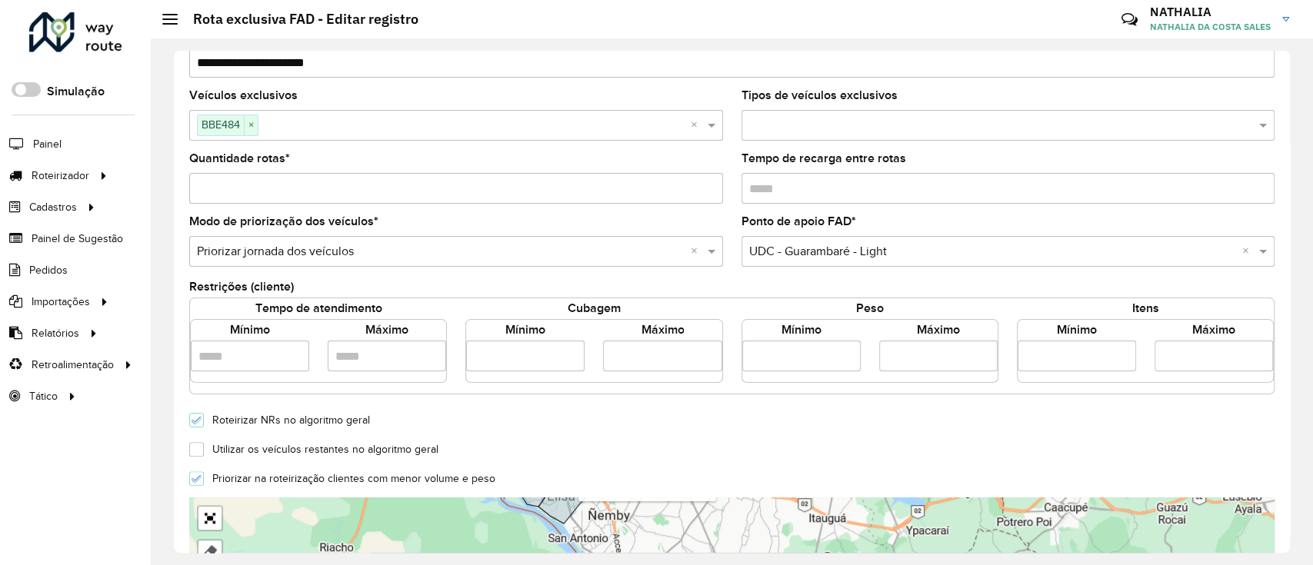
click at [708, 290] on div "Restrições (cliente)" at bounding box center [732, 288] width 1086 height 18
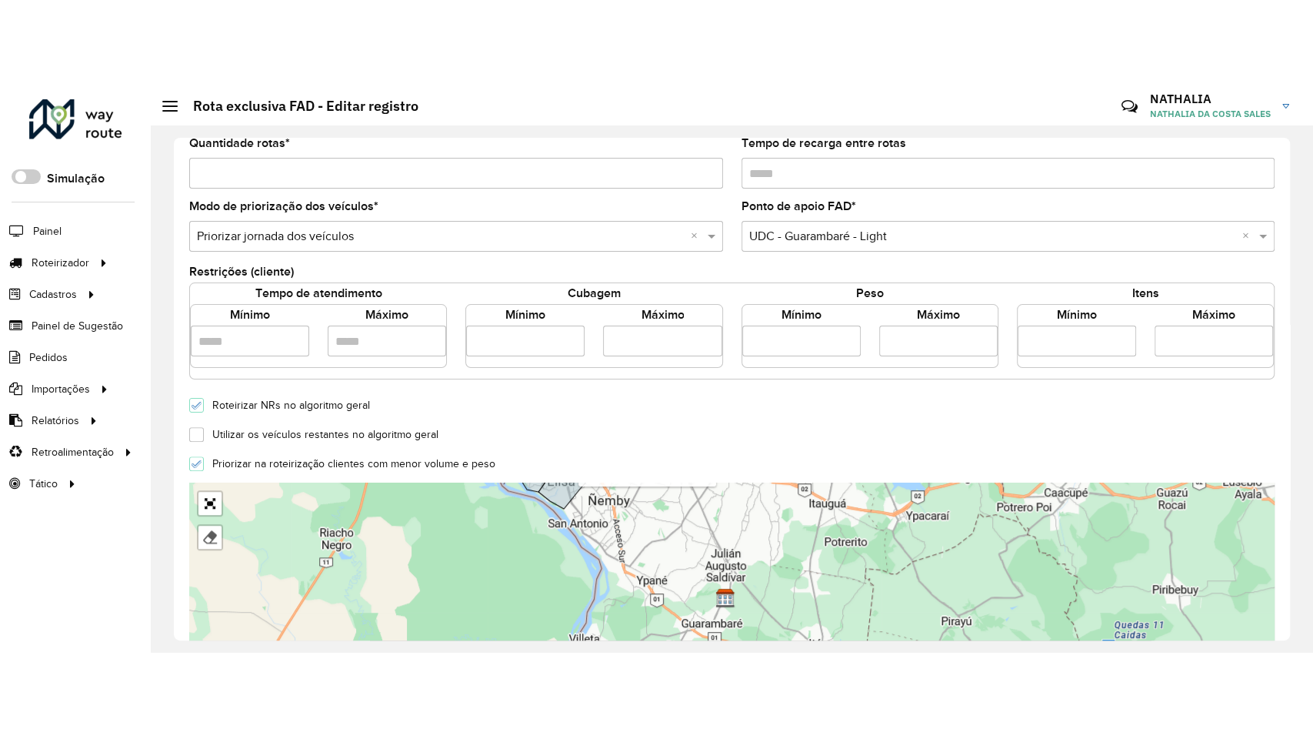
scroll to position [308, 0]
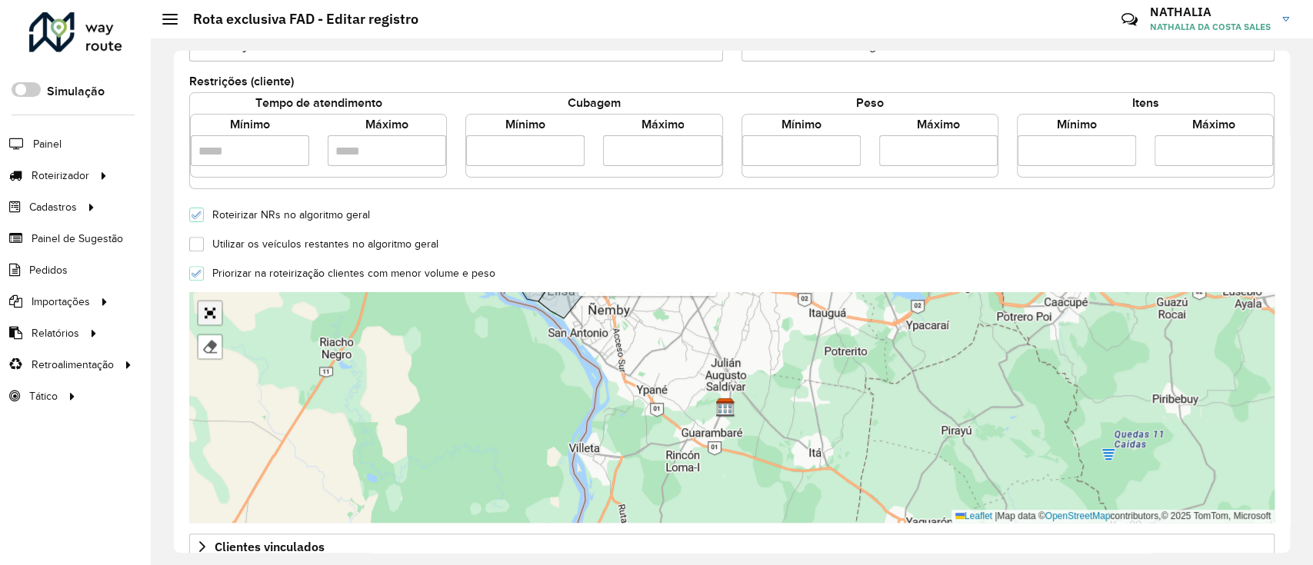
drag, startPoint x: 216, startPoint y: 315, endPoint x: 215, endPoint y: 439, distance: 123.1
click at [215, 315] on link "Abrir mapa em tela cheia" at bounding box center [209, 313] width 23 height 23
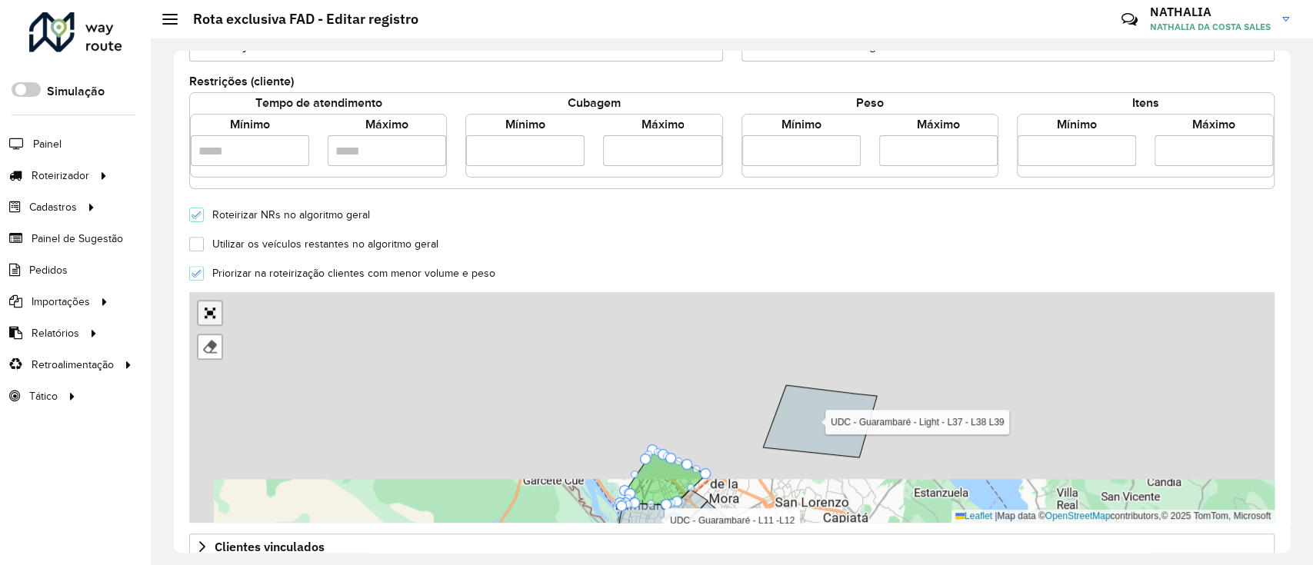
scroll to position [302, 0]
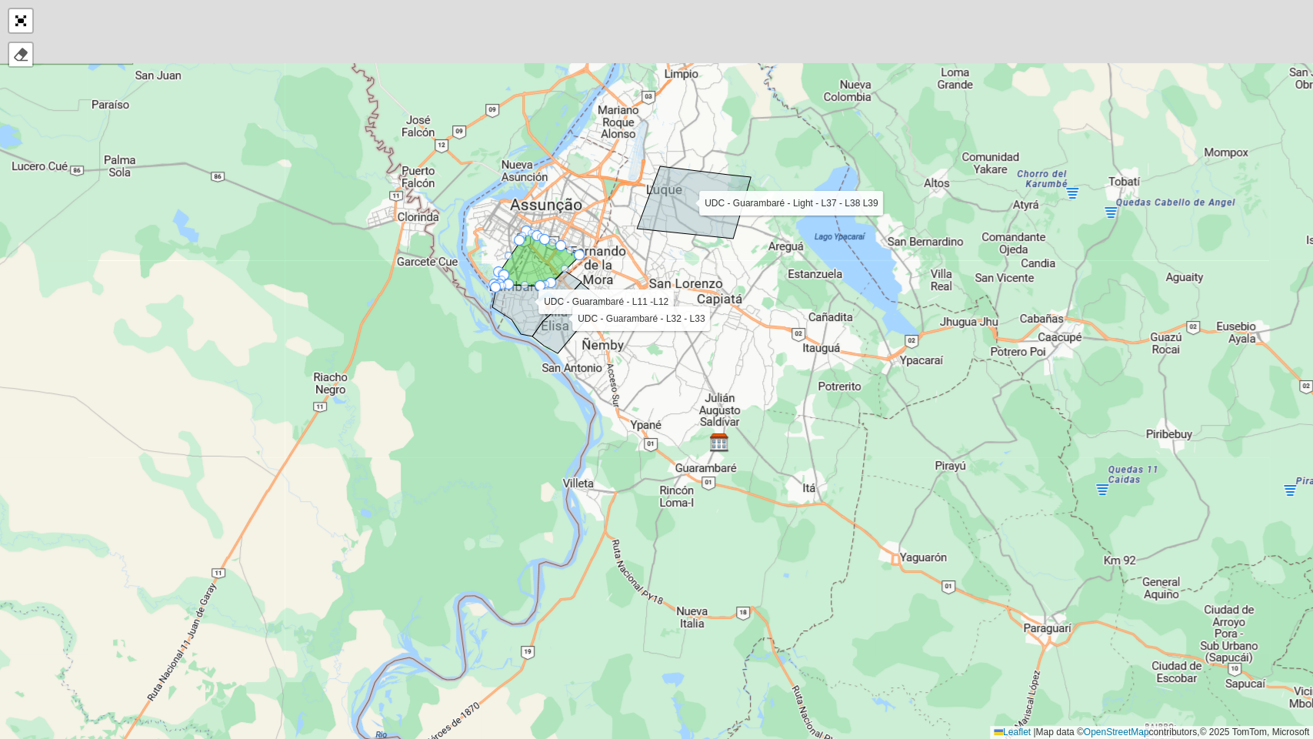
drag, startPoint x: 634, startPoint y: 396, endPoint x: 669, endPoint y: 419, distance: 41.6
click at [689, 452] on div "UDC - Guarambaré - L11 -L12 UDC - Guarambaré - L32 - L33 UDC - Guarambaré - Lig…" at bounding box center [656, 369] width 1313 height 739
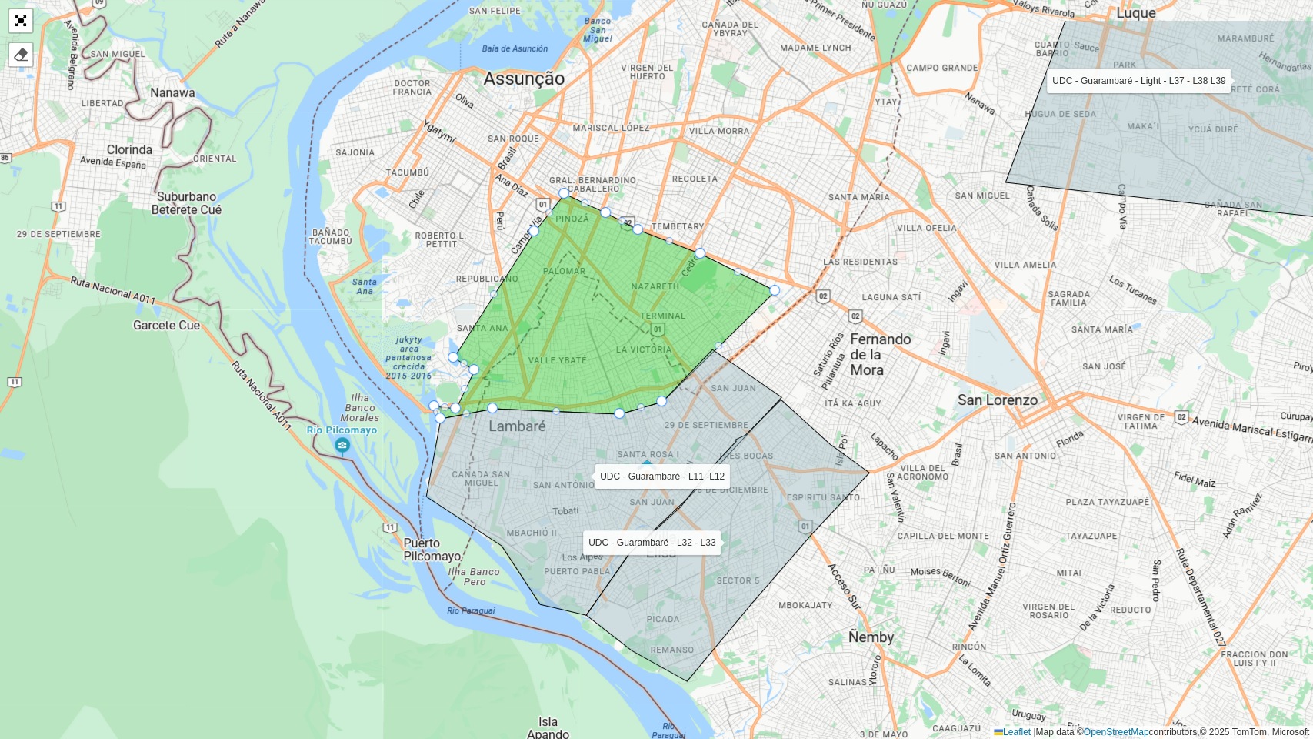
drag, startPoint x: 689, startPoint y: 378, endPoint x: 726, endPoint y: 465, distance: 94.5
click at [726, 465] on icon at bounding box center [603, 481] width 355 height 265
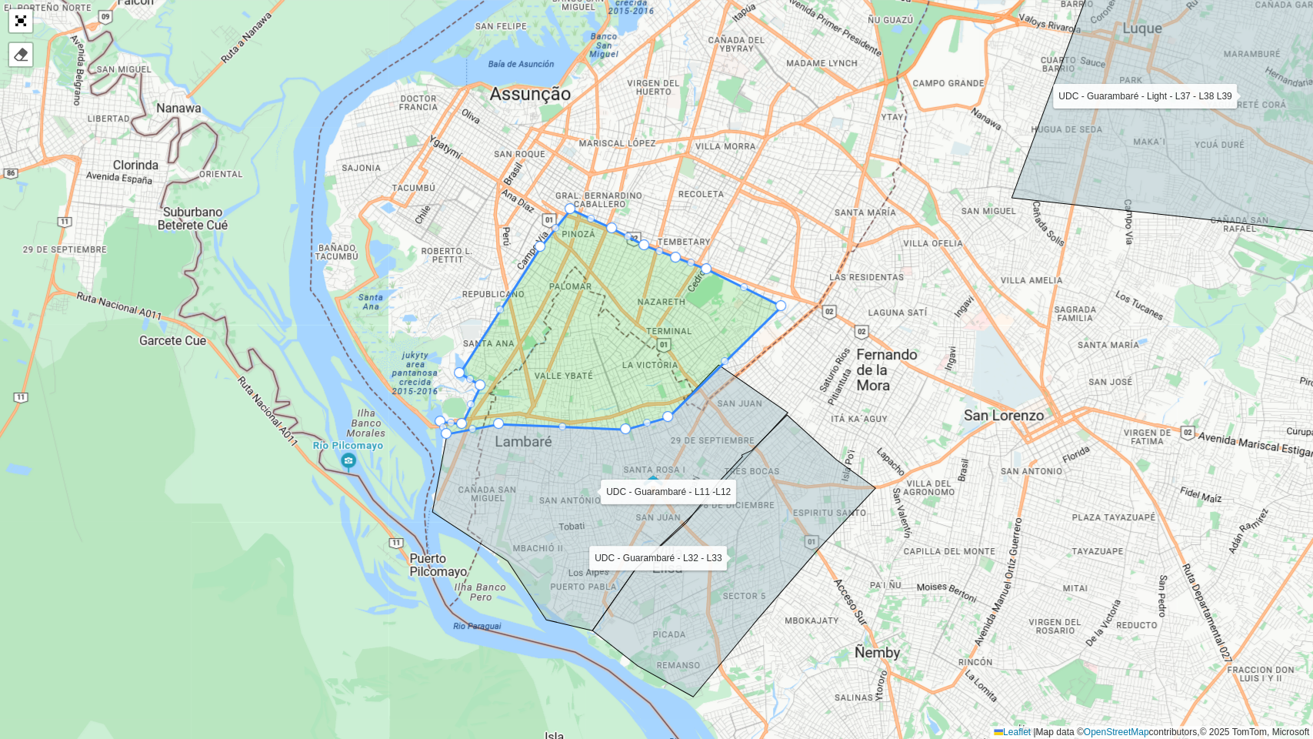
drag, startPoint x: 672, startPoint y: 254, endPoint x: 658, endPoint y: 279, distance: 28.6
drag, startPoint x: 628, startPoint y: 425, endPoint x: 616, endPoint y: 423, distance: 11.8
drag, startPoint x: 616, startPoint y: 423, endPoint x: 565, endPoint y: 382, distance: 65.6
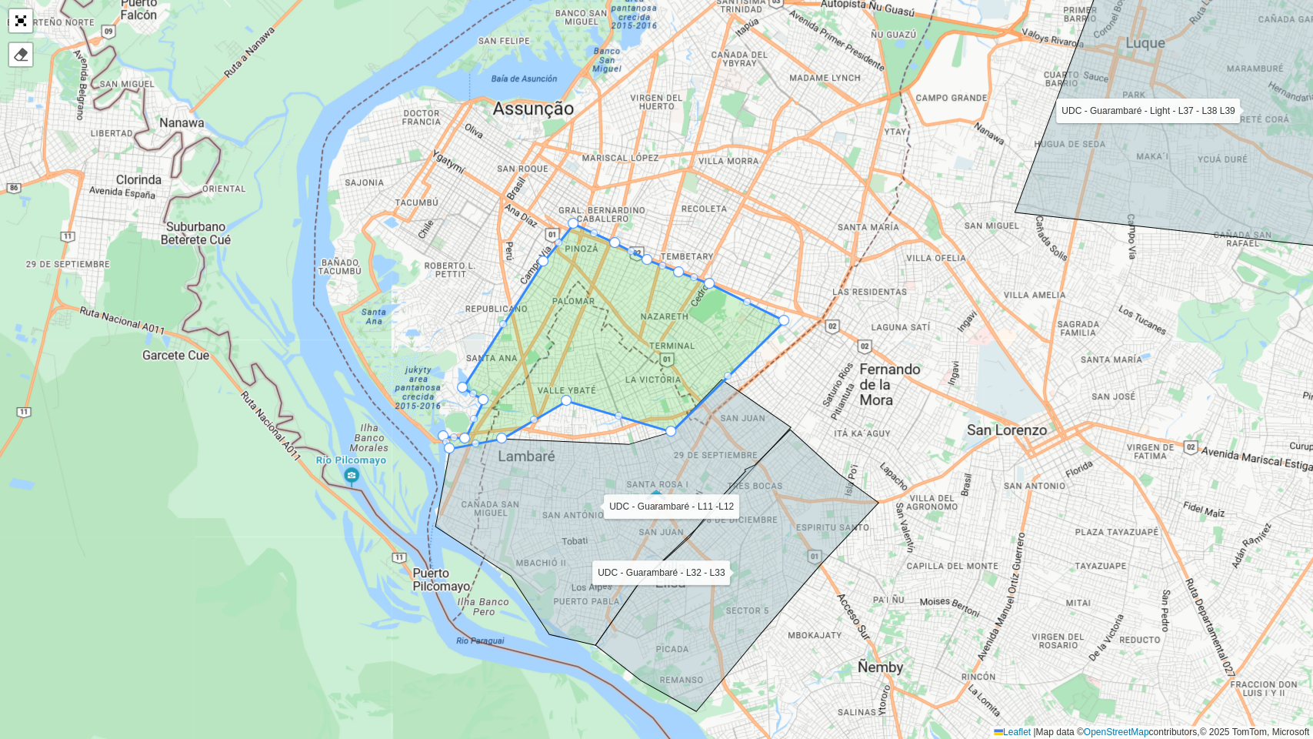
drag, startPoint x: 530, startPoint y: 397, endPoint x: 534, endPoint y: 416, distance: 19.6
click at [534, 416] on icon at bounding box center [614, 336] width 341 height 225
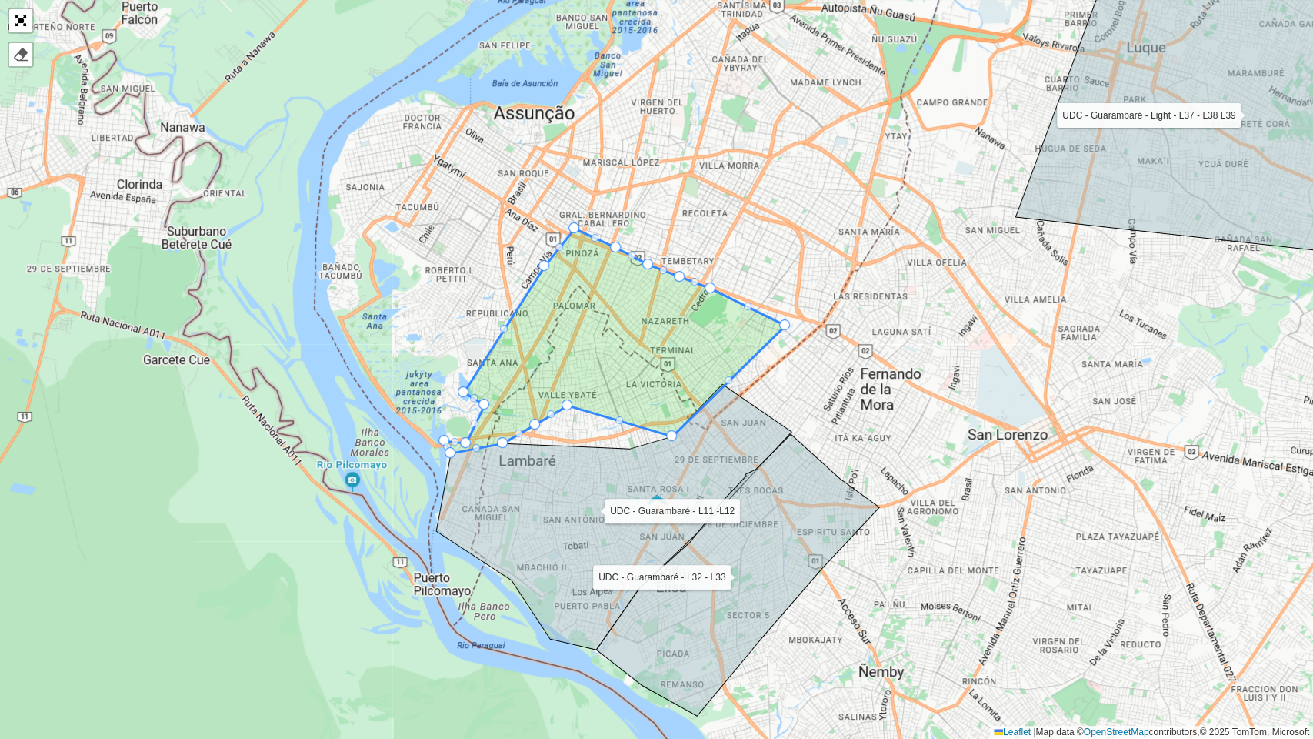
drag, startPoint x: 534, startPoint y: 420, endPoint x: 540, endPoint y: 443, distance: 23.9
drag, startPoint x: 537, startPoint y: 425, endPoint x: 537, endPoint y: 447, distance: 22.3
drag, startPoint x: 729, startPoint y: 378, endPoint x: 639, endPoint y: 326, distance: 104.4
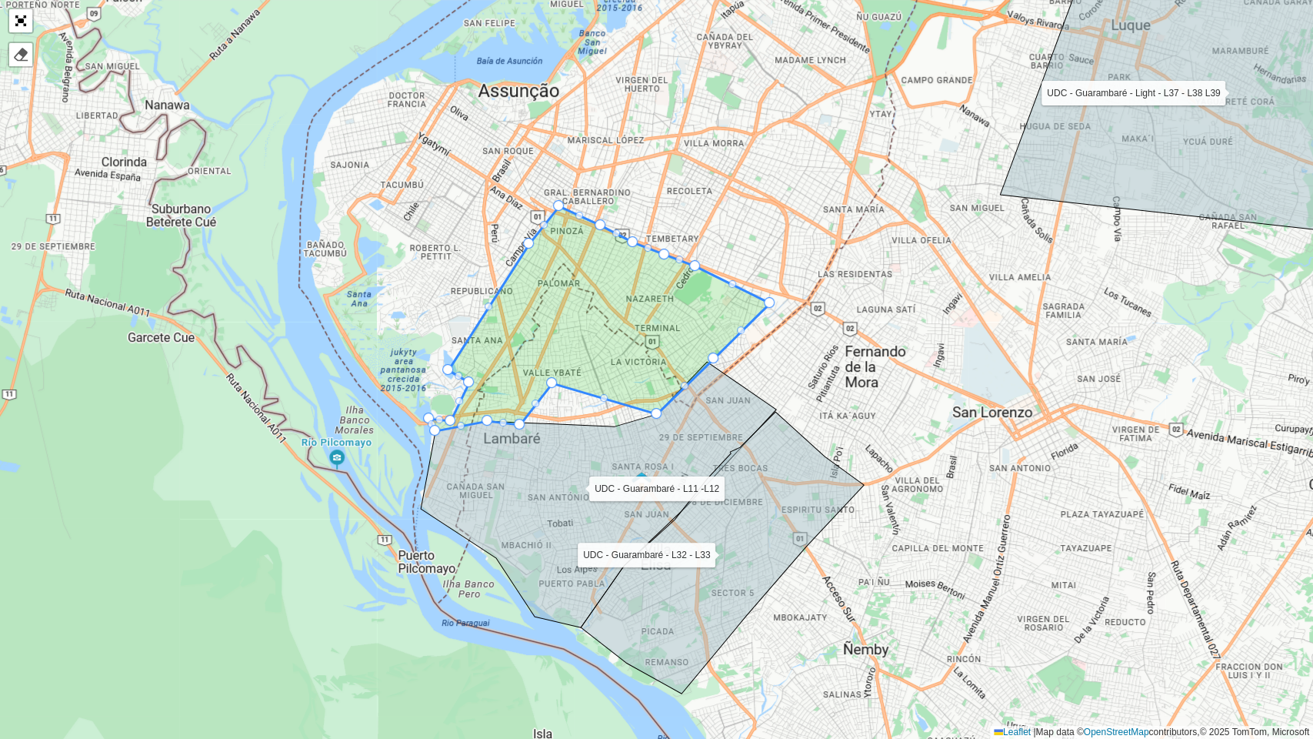
drag, startPoint x: 674, startPoint y: 442, endPoint x: 659, endPoint y: 419, distance: 27.1
click at [659, 419] on icon at bounding box center [598, 494] width 355 height 265
click at [460, 392] on div "UDC - Guarambaré - L11 -L12 UDC - Guarambaré - L32 - L33 UDC - Guarambaré - Lig…" at bounding box center [656, 369] width 1313 height 739
drag, startPoint x: 683, startPoint y: 385, endPoint x: 609, endPoint y: 332, distance: 90.5
drag, startPoint x: 653, startPoint y: 418, endPoint x: 597, endPoint y: 343, distance: 93.4
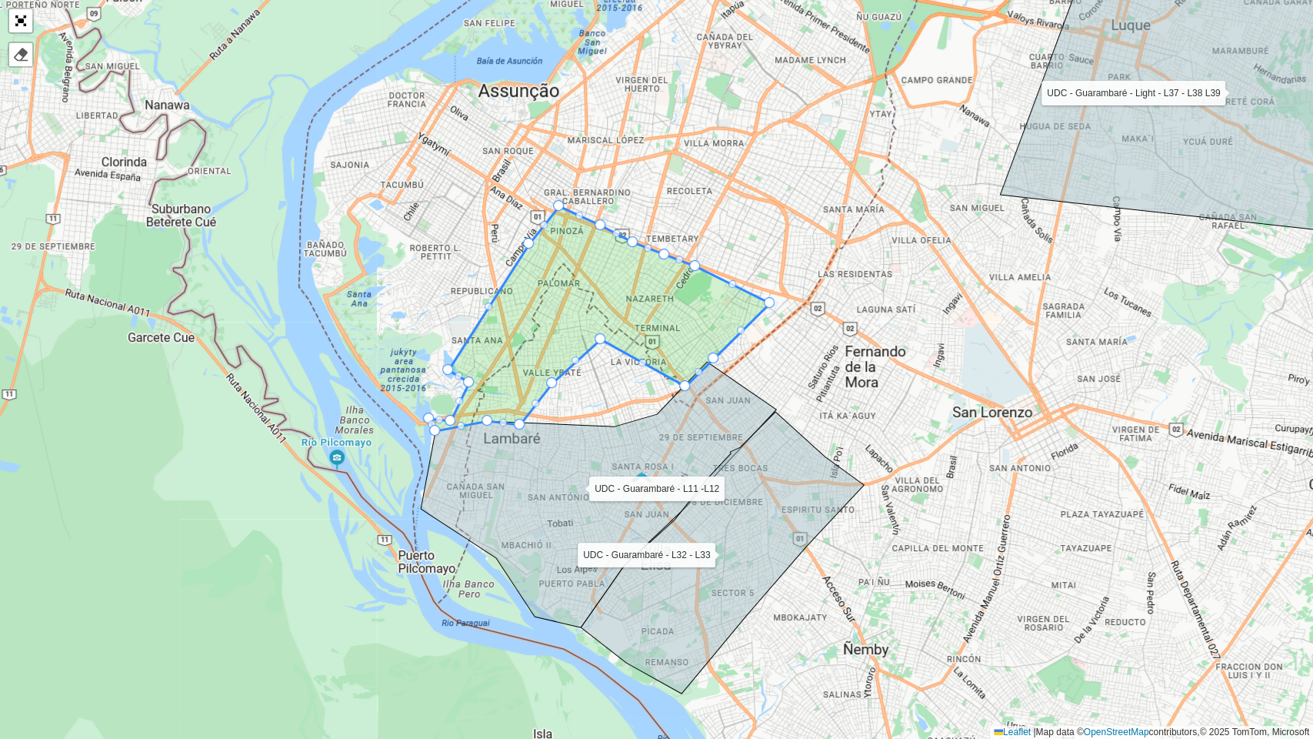
click at [735, 334] on div "UDC - Guarambaré - L11 -L12 UDC - Guarambaré - L32 - L33 UDC - Guarambaré - Lig…" at bounding box center [656, 369] width 1313 height 739
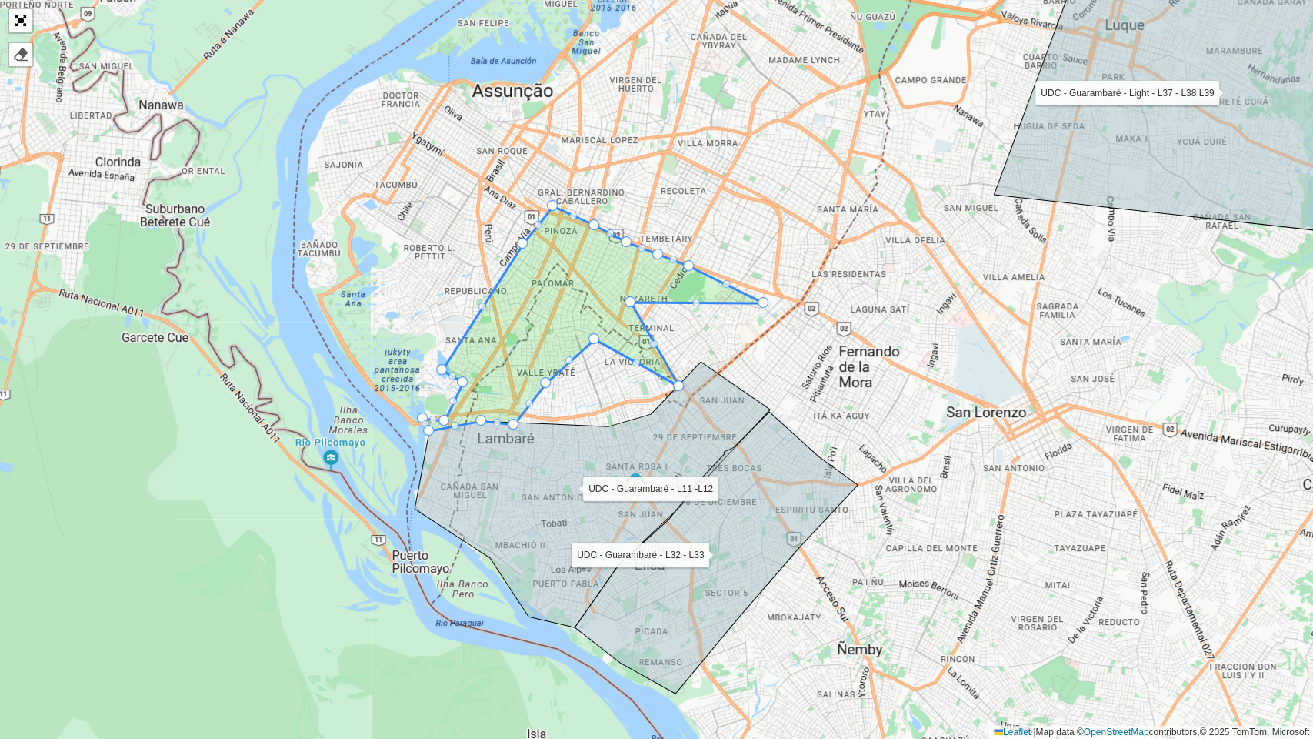
drag, startPoint x: 710, startPoint y: 359, endPoint x: 631, endPoint y: 295, distance: 101.3
drag, startPoint x: 678, startPoint y: 387, endPoint x: 612, endPoint y: 319, distance: 95.2
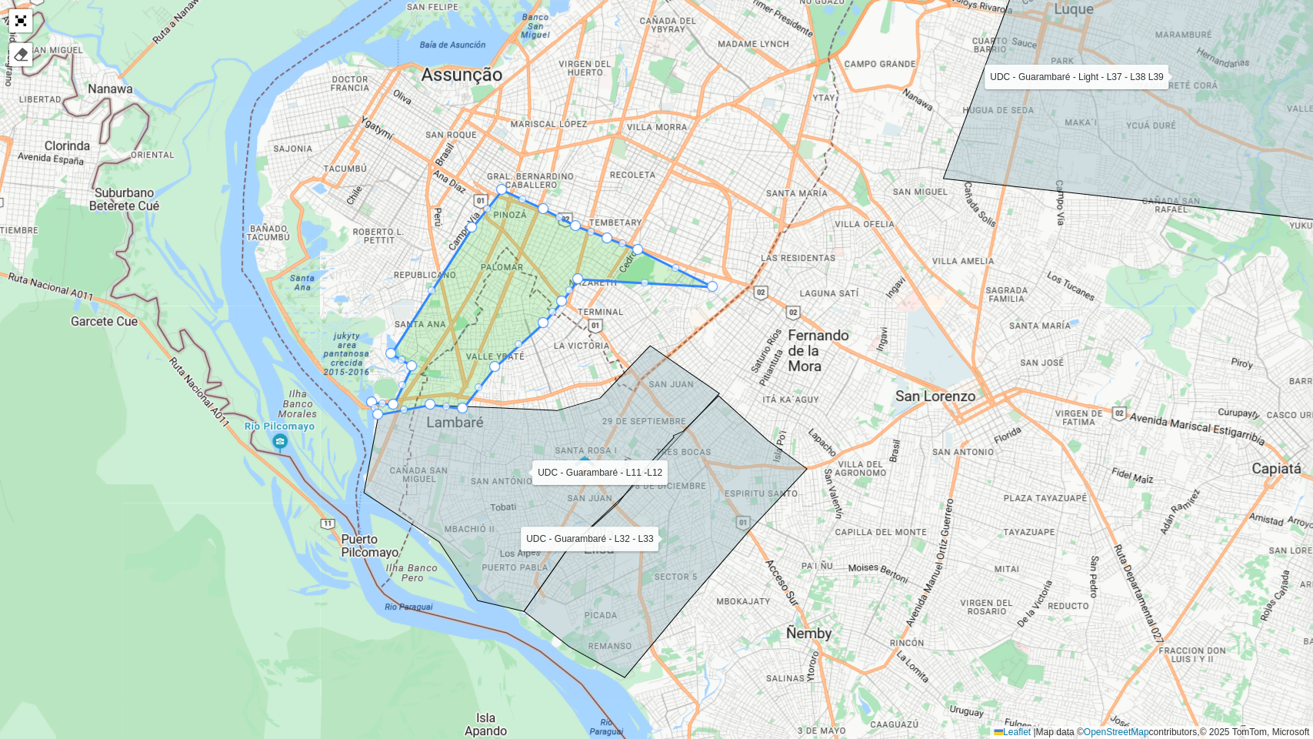
drag, startPoint x: 767, startPoint y: 306, endPoint x: 742, endPoint y: 302, distance: 25.7
click at [742, 302] on div "UDC - Guarambaré - L11 -L12 UDC - Guarambaré - L32 - L33 UDC - Guarambaré - Lig…" at bounding box center [656, 369] width 1313 height 739
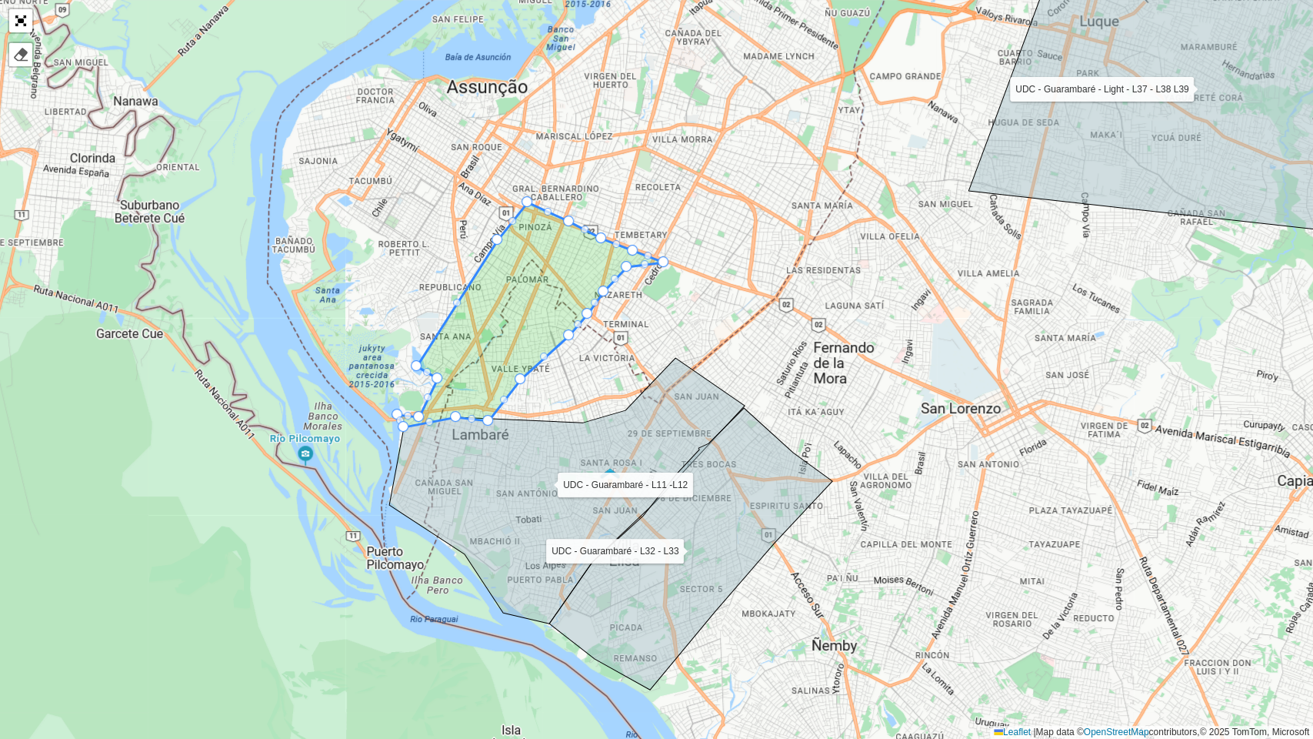
drag, startPoint x: 734, startPoint y: 298, endPoint x: 622, endPoint y: 265, distance: 116.1
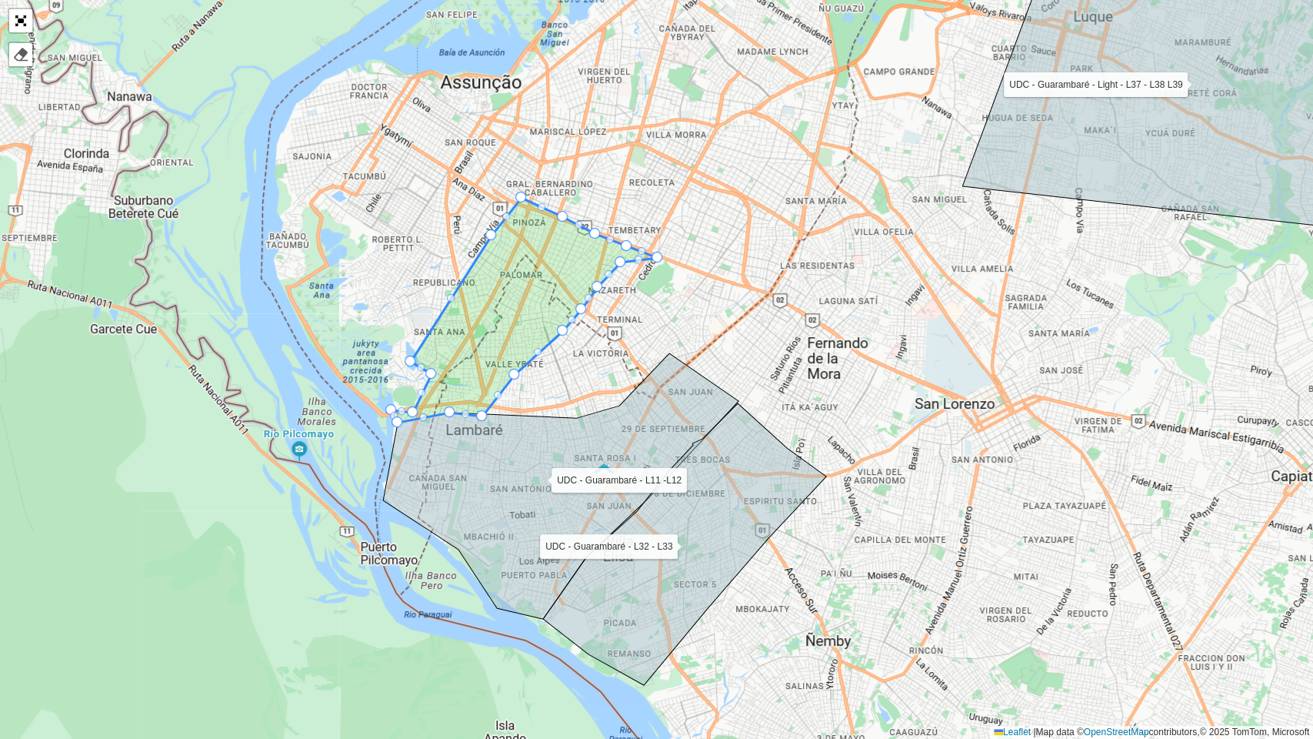
click at [541, 345] on icon at bounding box center [525, 310] width 266 height 225
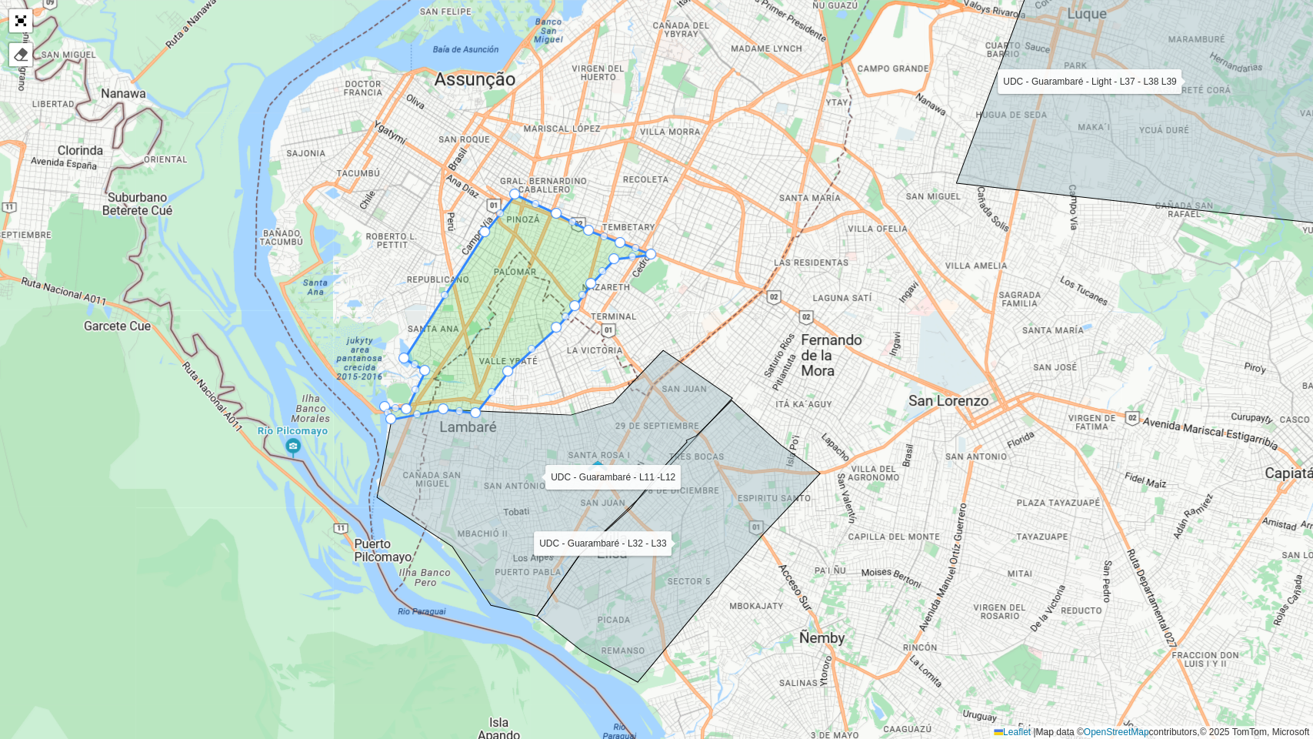
click at [535, 344] on icon at bounding box center [518, 307] width 266 height 225
click at [532, 345] on div at bounding box center [531, 349] width 8 height 8
drag, startPoint x: 572, startPoint y: 306, endPoint x: 561, endPoint y: 297, distance: 14.8
drag, startPoint x: 555, startPoint y: 325, endPoint x: 547, endPoint y: 318, distance: 10.9
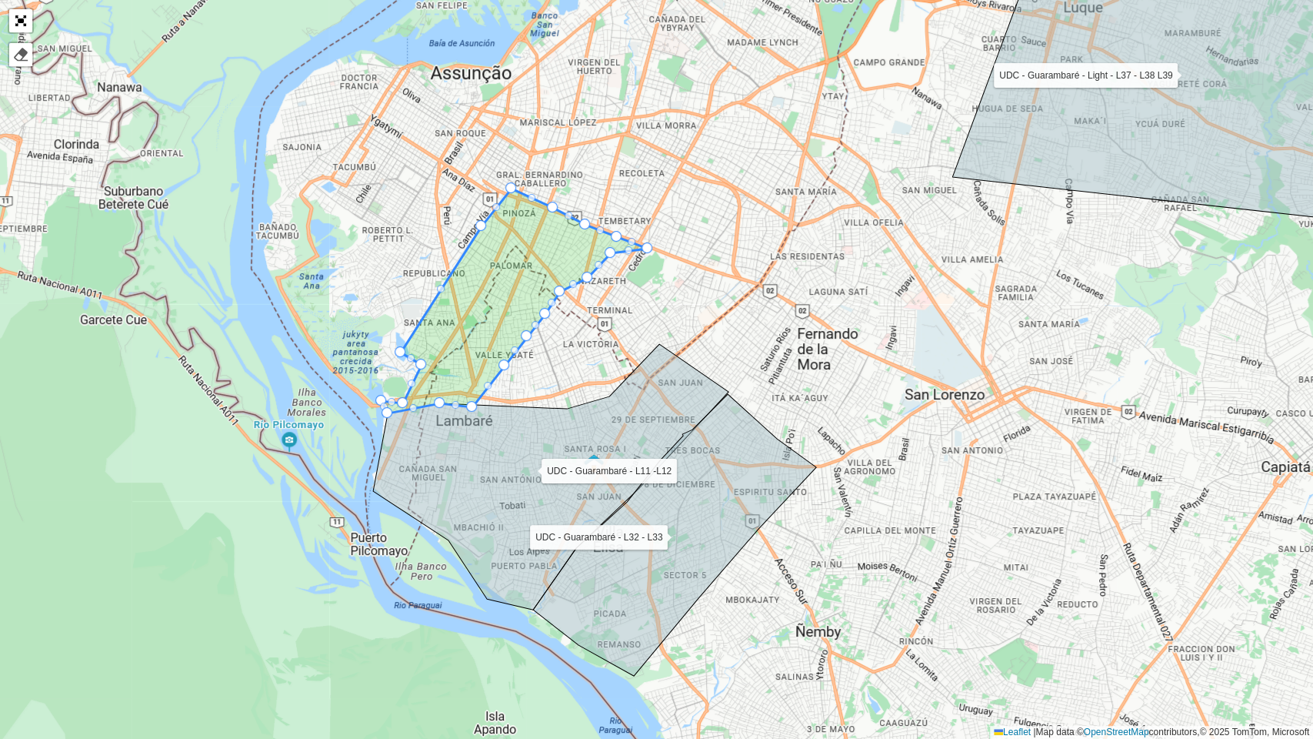
click at [589, 285] on div "UDC - Guarambaré - L11 -L12 UDC - Guarambaré - L32 - L33 UDC - Guarambaré - Lig…" at bounding box center [656, 369] width 1313 height 739
drag, startPoint x: 586, startPoint y: 280, endPoint x: 582, endPoint y: 260, distance: 20.5
drag, startPoint x: 649, startPoint y: 249, endPoint x: 594, endPoint y: 239, distance: 56.2
drag, startPoint x: 611, startPoint y: 249, endPoint x: 585, endPoint y: 244, distance: 25.8
drag, startPoint x: 615, startPoint y: 235, endPoint x: 592, endPoint y: 230, distance: 23.7
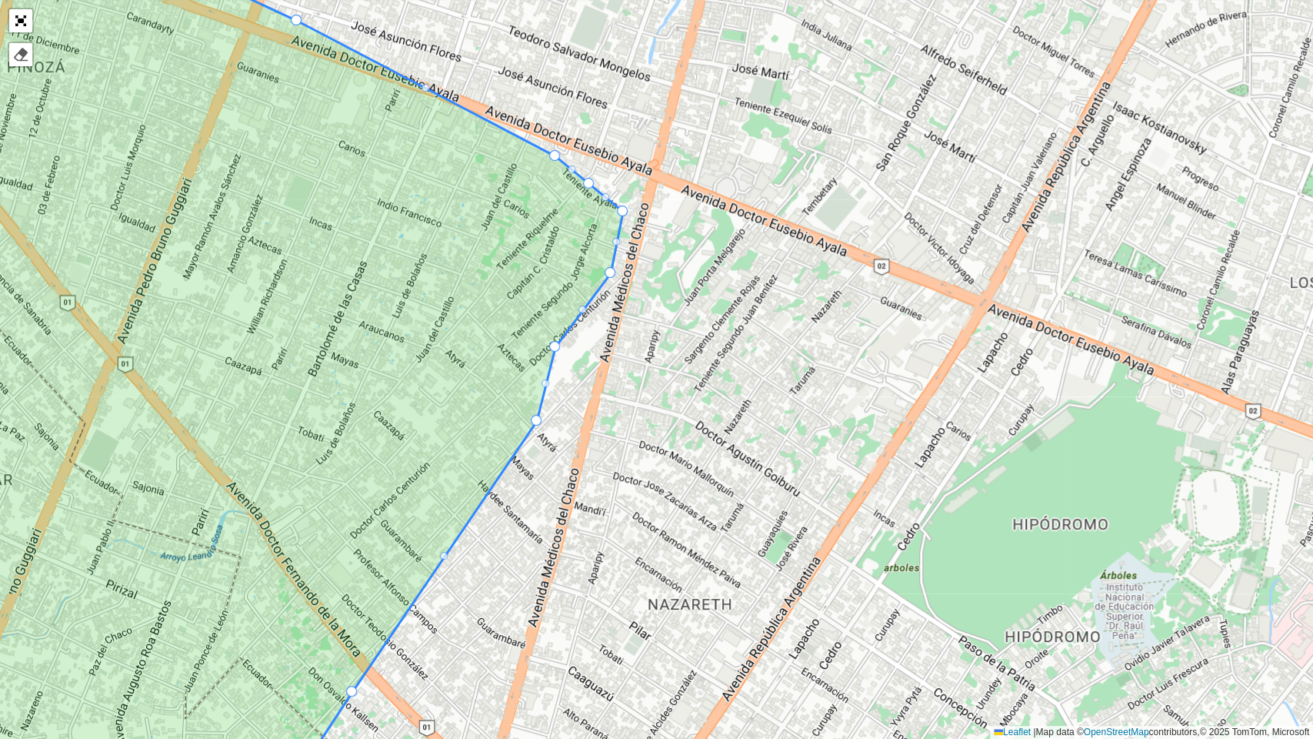
drag, startPoint x: 589, startPoint y: 183, endPoint x: 611, endPoint y: 165, distance: 27.9
drag, startPoint x: 552, startPoint y: 155, endPoint x: 572, endPoint y: 135, distance: 29.4
drag, startPoint x: 605, startPoint y: 195, endPoint x: 638, endPoint y: 165, distance: 43.6
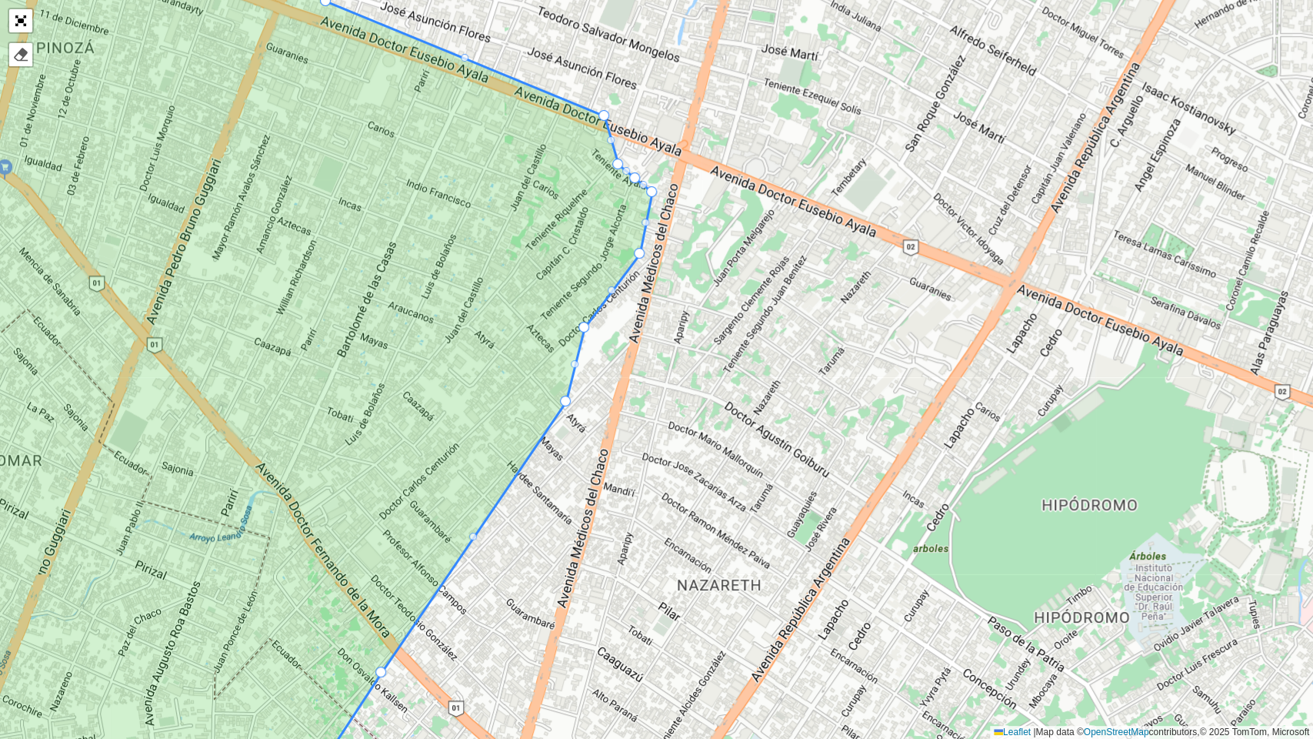
drag, startPoint x: 591, startPoint y: 189, endPoint x: 620, endPoint y: 170, distance: 35.0
click at [620, 170] on icon at bounding box center [273, 350] width 757 height 891
drag, startPoint x: 620, startPoint y: 165, endPoint x: 660, endPoint y: 140, distance: 47.0
drag, startPoint x: 653, startPoint y: 192, endPoint x: 682, endPoint y: 178, distance: 31.7
drag, startPoint x: 634, startPoint y: 178, endPoint x: 685, endPoint y: 152, distance: 57.8
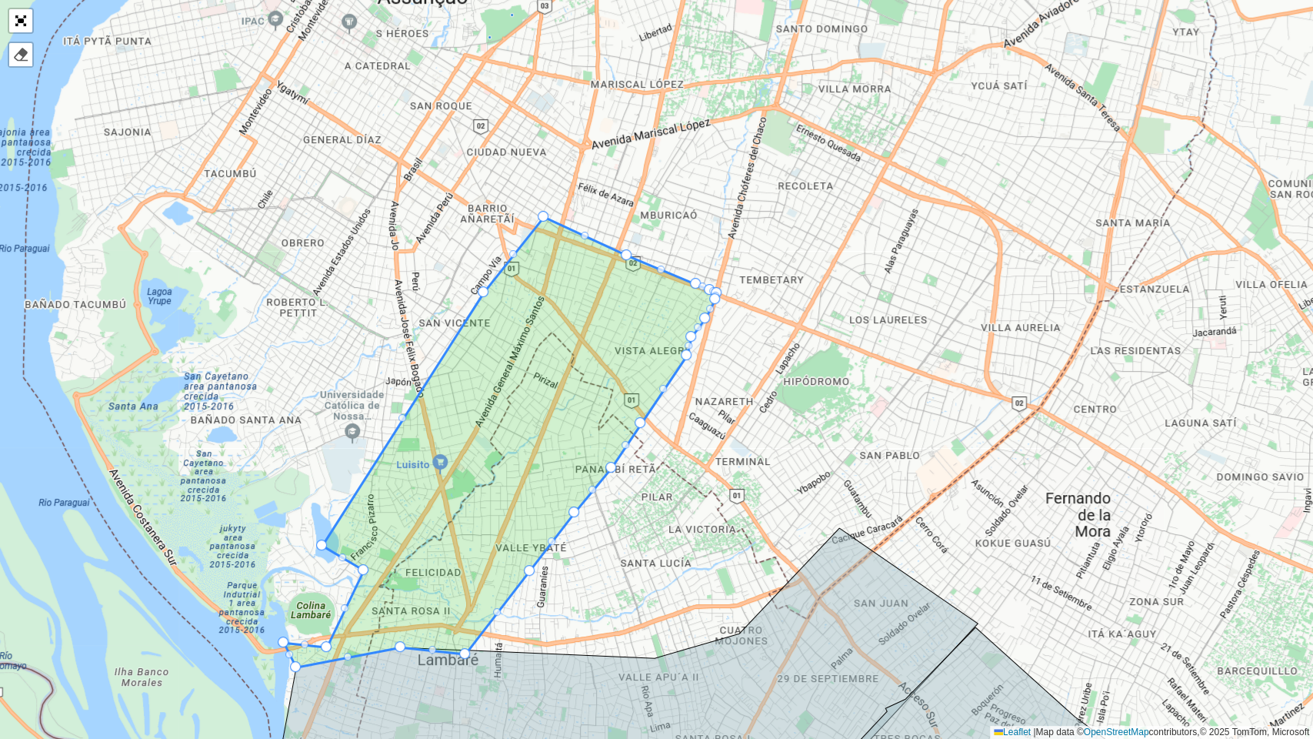
drag, startPoint x: 705, startPoint y: 455, endPoint x: 709, endPoint y: 381, distance: 74.8
click at [709, 382] on div "UDC - Guarambaré - L11 -L12 UDC - Guarambaré - L32 - L33 UDC - Guarambaré - Lig…" at bounding box center [656, 369] width 1313 height 739
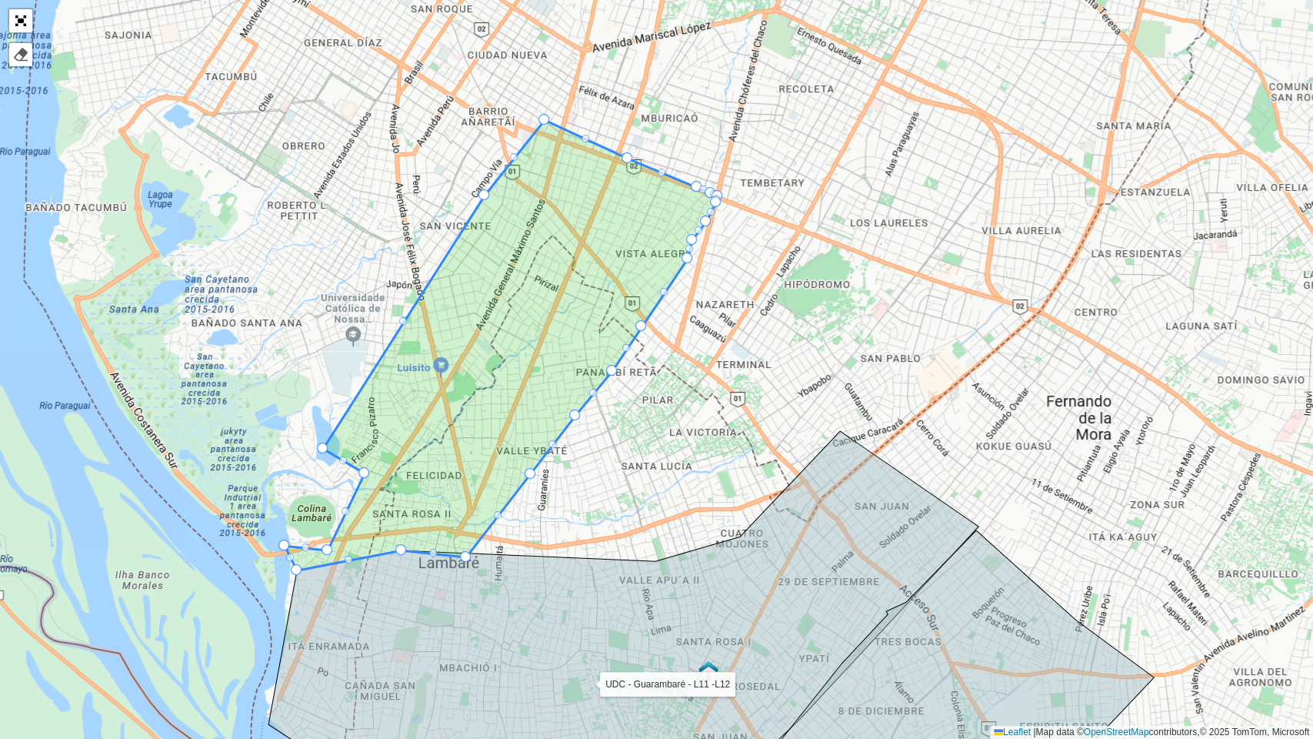
drag, startPoint x: 699, startPoint y: 382, endPoint x: 708, endPoint y: 283, distance: 98.8
click at [706, 290] on div "UDC - Guarambaré - L11 -L12 UDC - Guarambaré - L32 - L33 UDC - Guarambaré - Lig…" at bounding box center [656, 369] width 1313 height 739
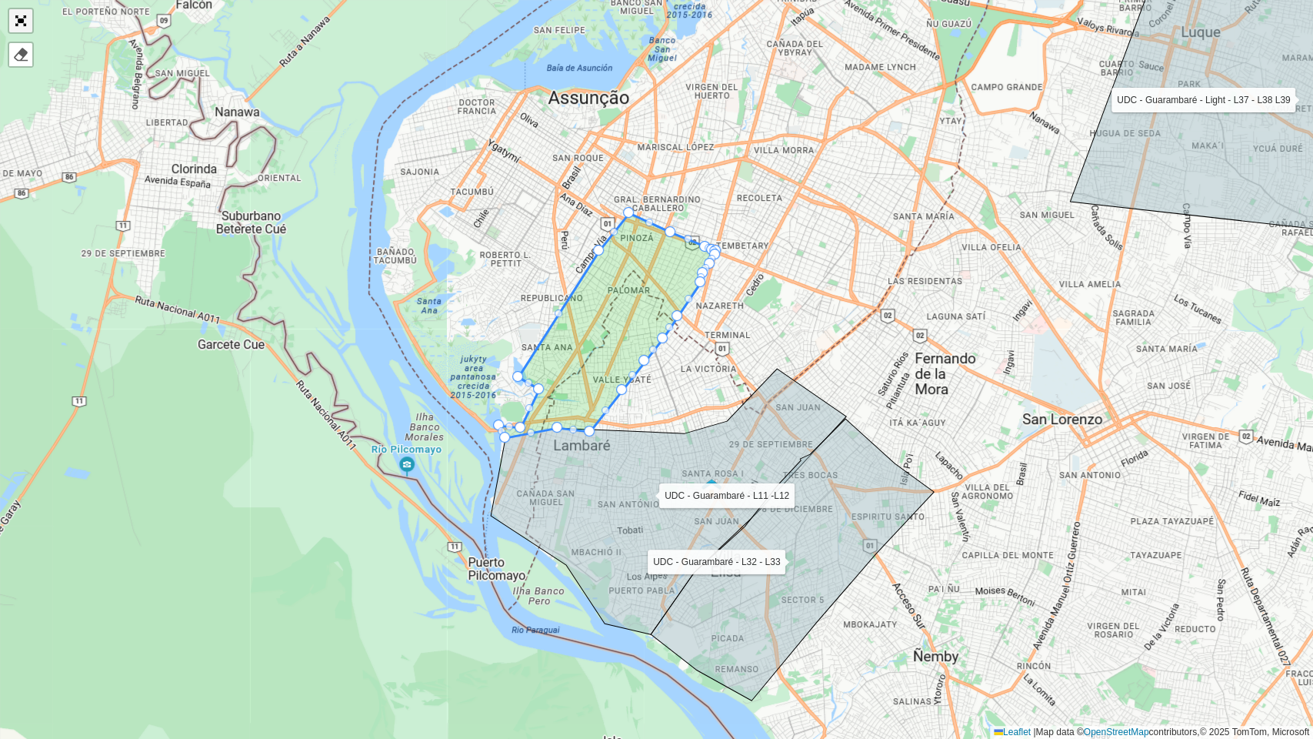
click at [25, 19] on link "Abrir mapa em tela cheia" at bounding box center [20, 20] width 23 height 23
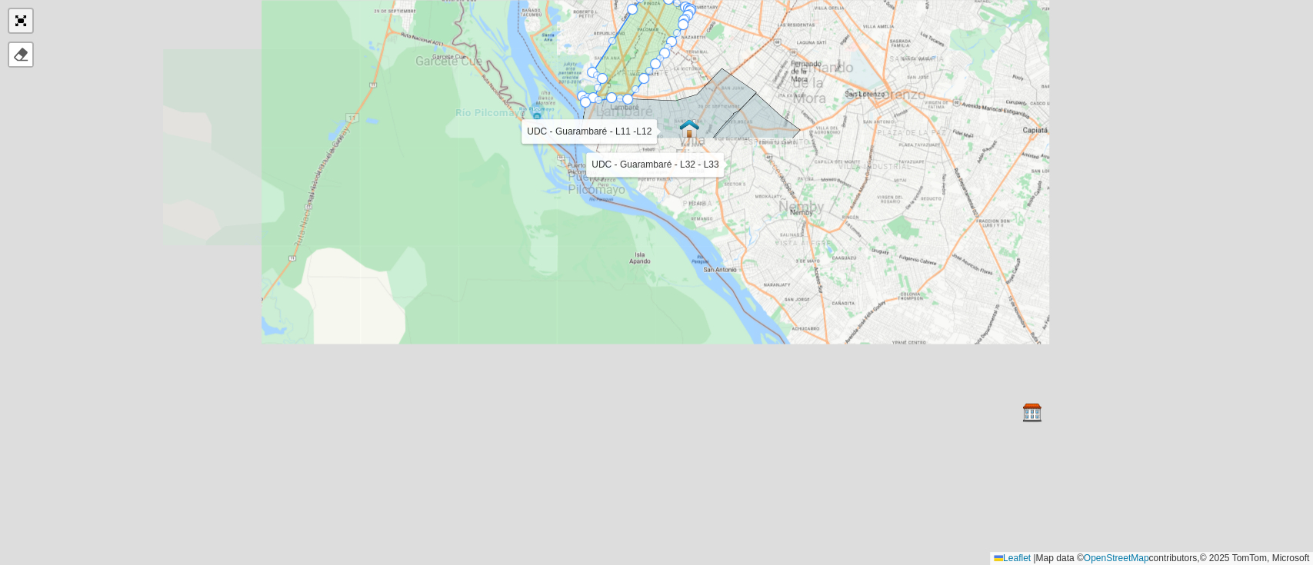
scroll to position [716, 0]
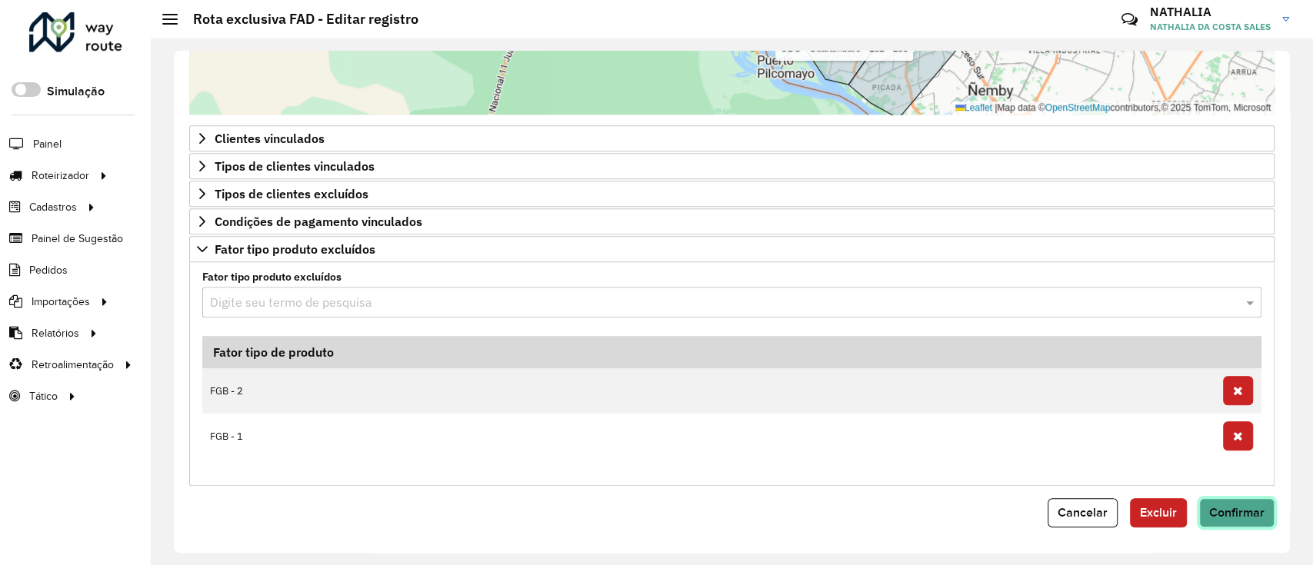
click at [1222, 513] on span "Confirmar" at bounding box center [1236, 512] width 55 height 13
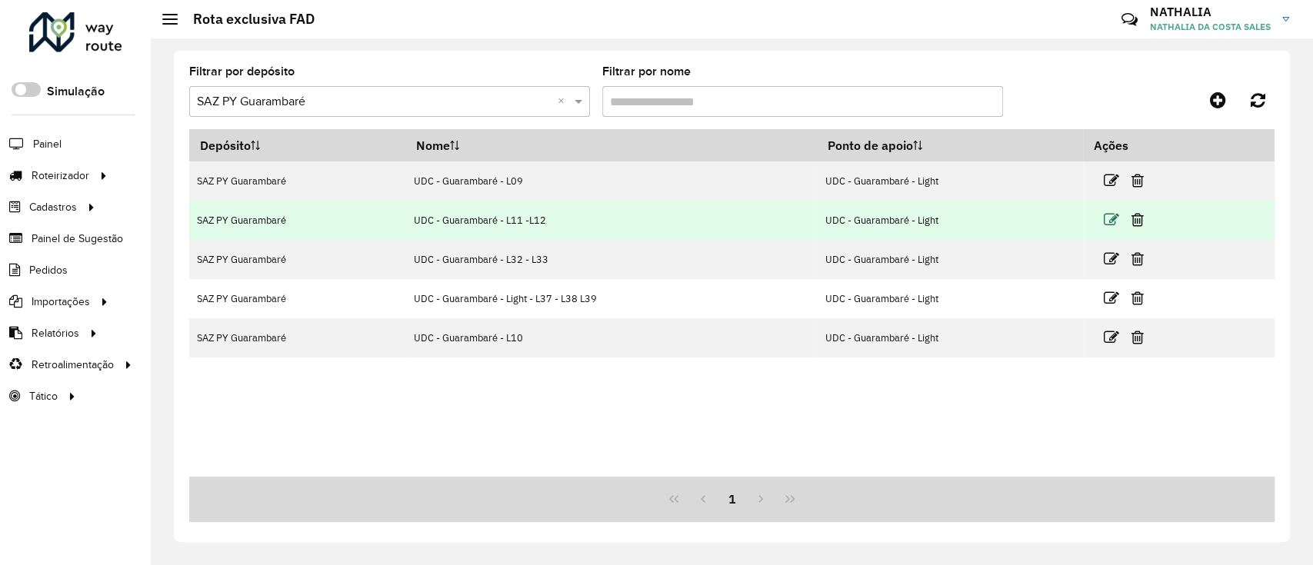
click at [1112, 220] on icon at bounding box center [1110, 219] width 15 height 15
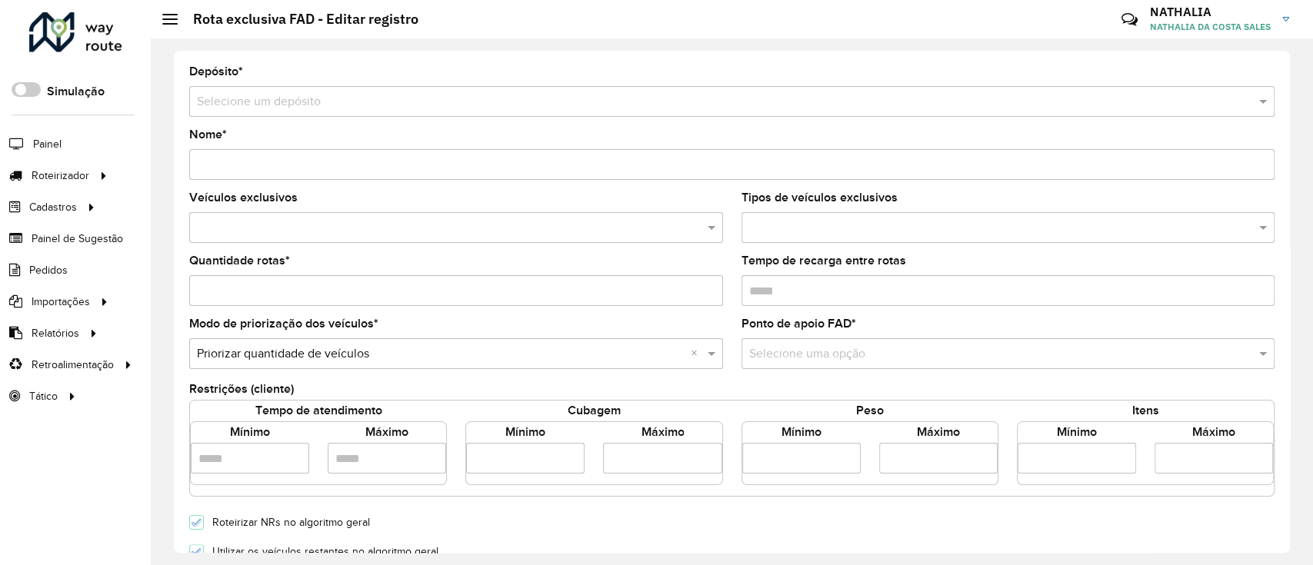
type input "**********"
type input "*"
type input "****"
type input "*****"
drag, startPoint x: 326, startPoint y: 161, endPoint x: 508, endPoint y: 198, distance: 185.4
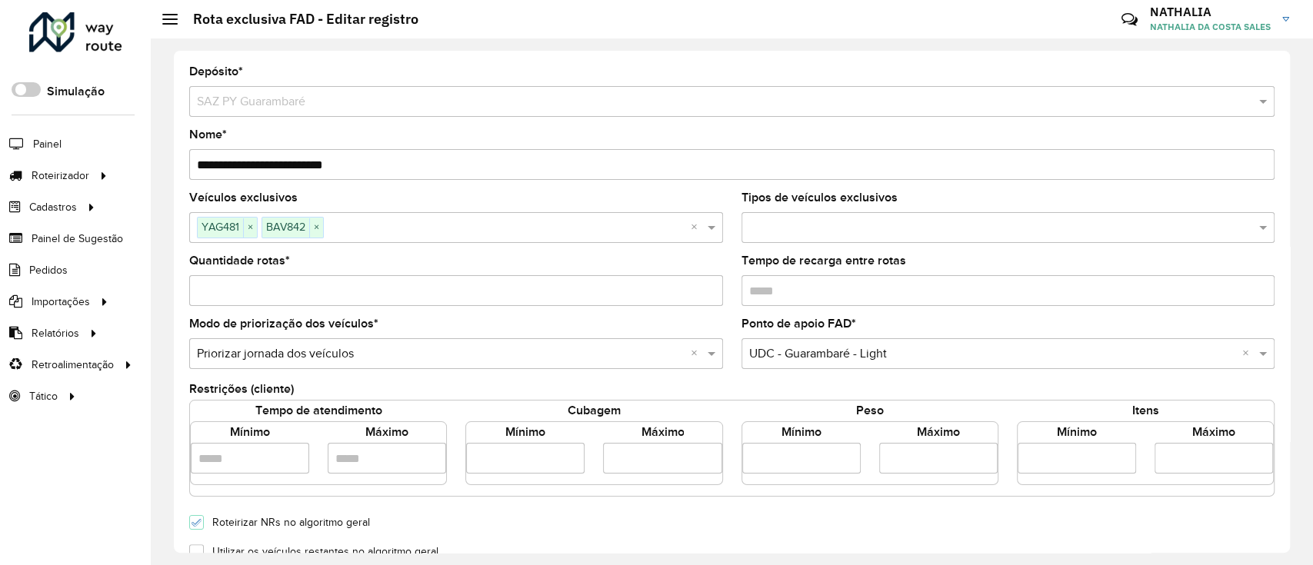
click at [508, 198] on formly-group "**********" at bounding box center [732, 223] width 1086 height 315
click at [319, 221] on span "×" at bounding box center [316, 227] width 14 height 18
type input "**********"
click at [249, 225] on span "×" at bounding box center [250, 227] width 14 height 18
paste input "******"
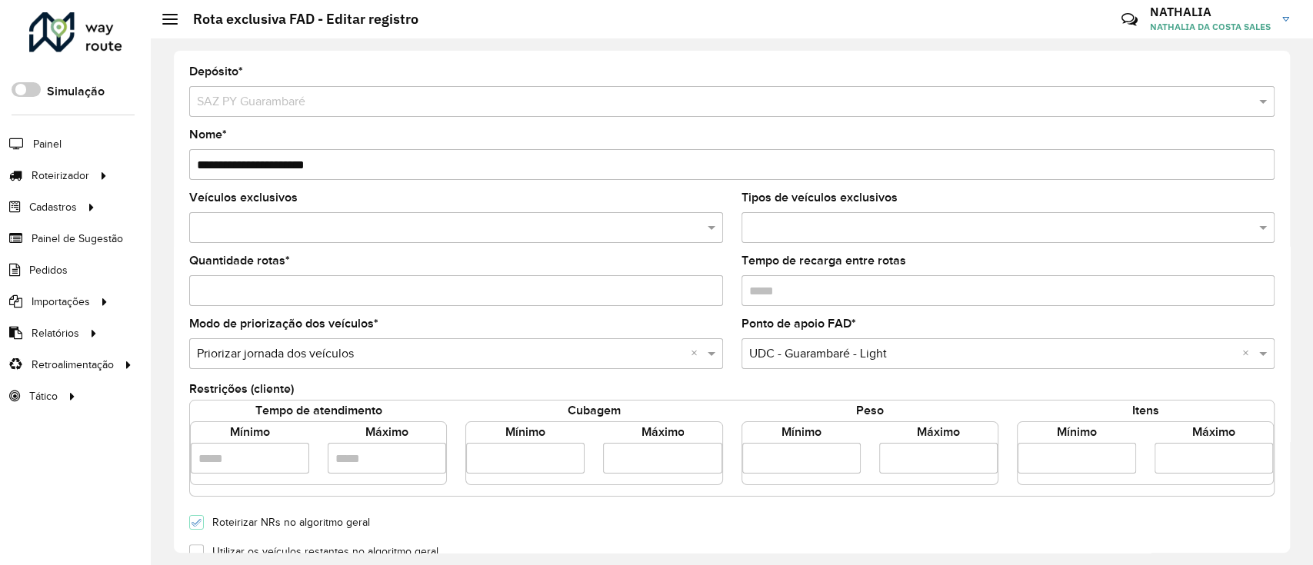
type input "******"
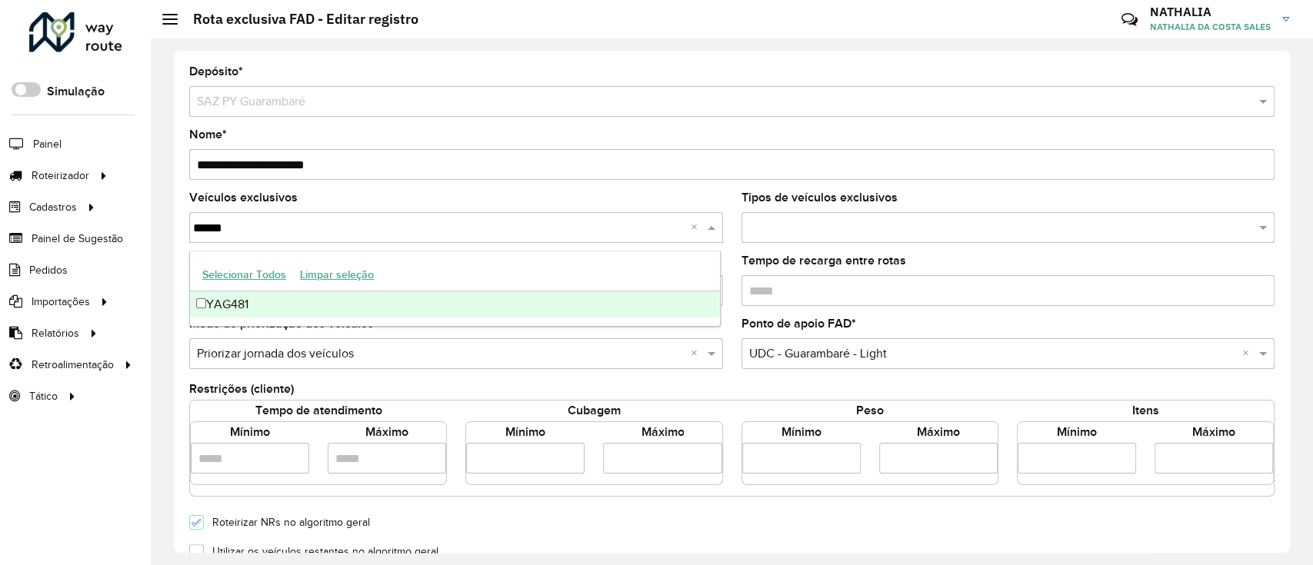
click at [368, 300] on div "YAG481" at bounding box center [455, 305] width 530 height 26
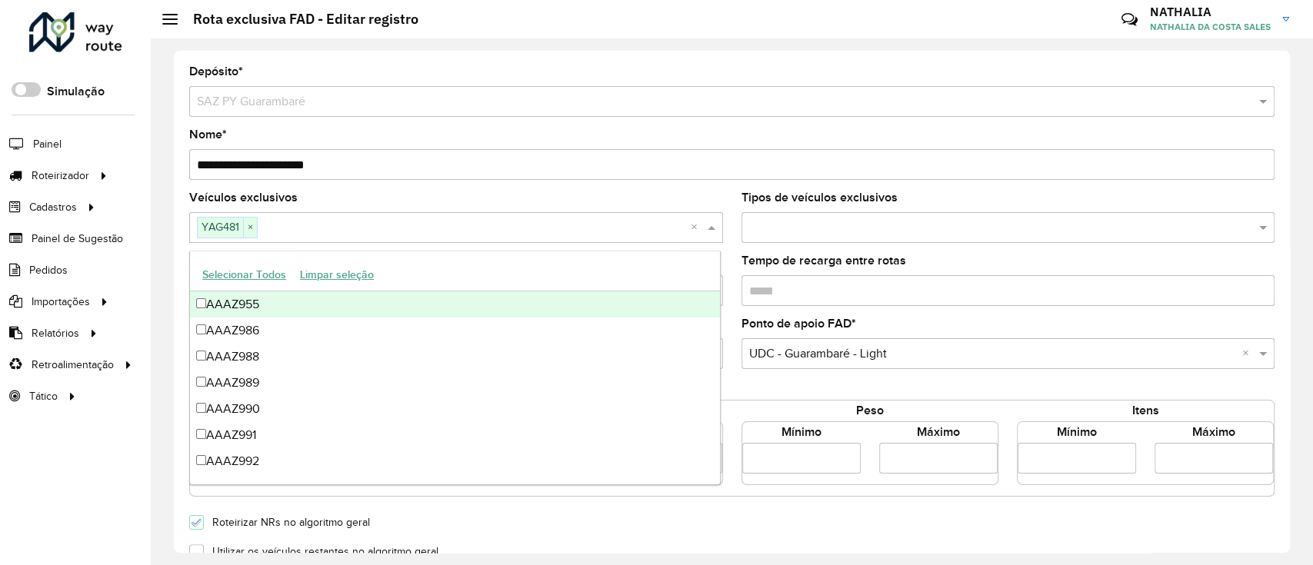
click at [572, 174] on input "**********" at bounding box center [732, 164] width 1086 height 31
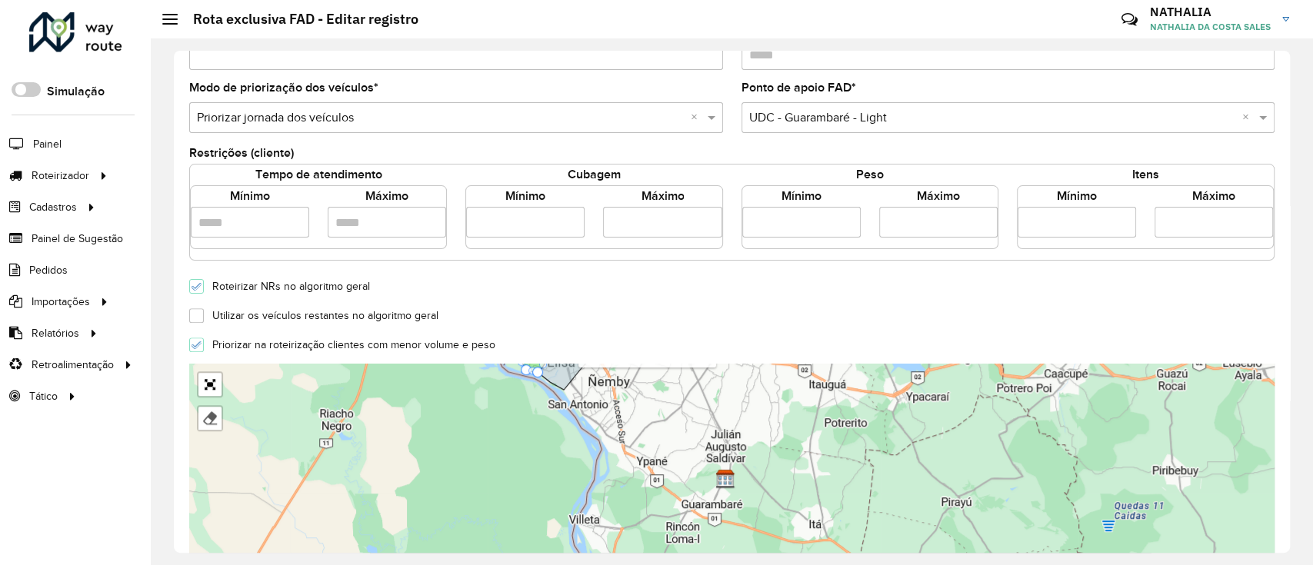
scroll to position [205, 0]
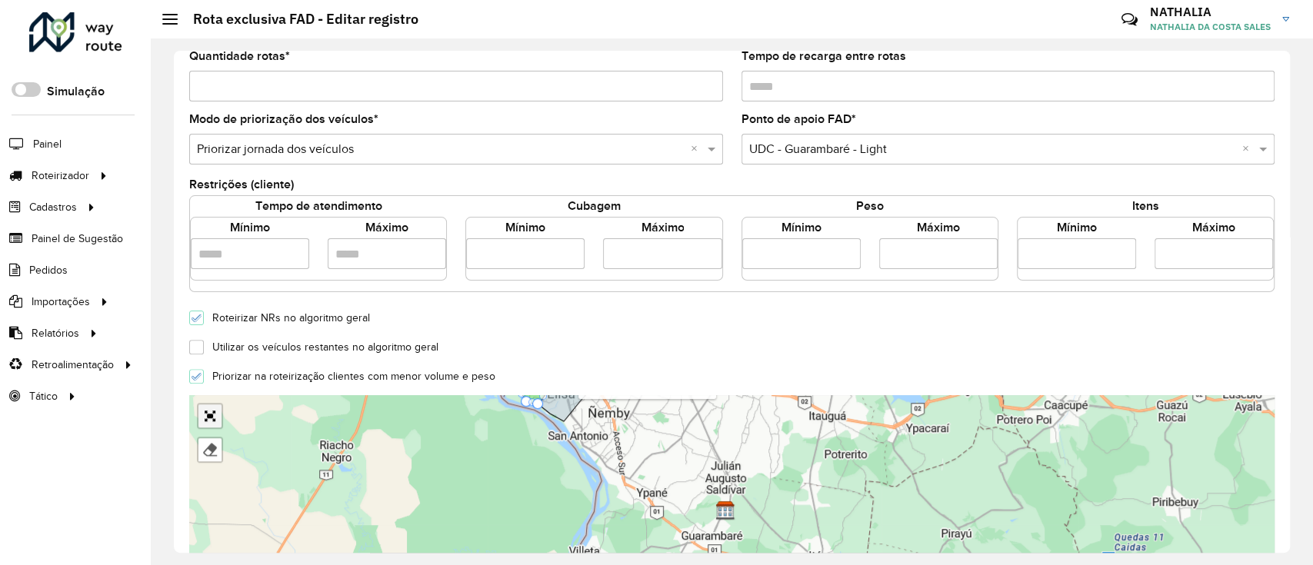
click at [211, 415] on div "UDC - Guarambaré - L09 UDC - Guarambaré - L32 - L33 UDC - Guarambaré - Light - …" at bounding box center [732, 510] width 1086 height 231
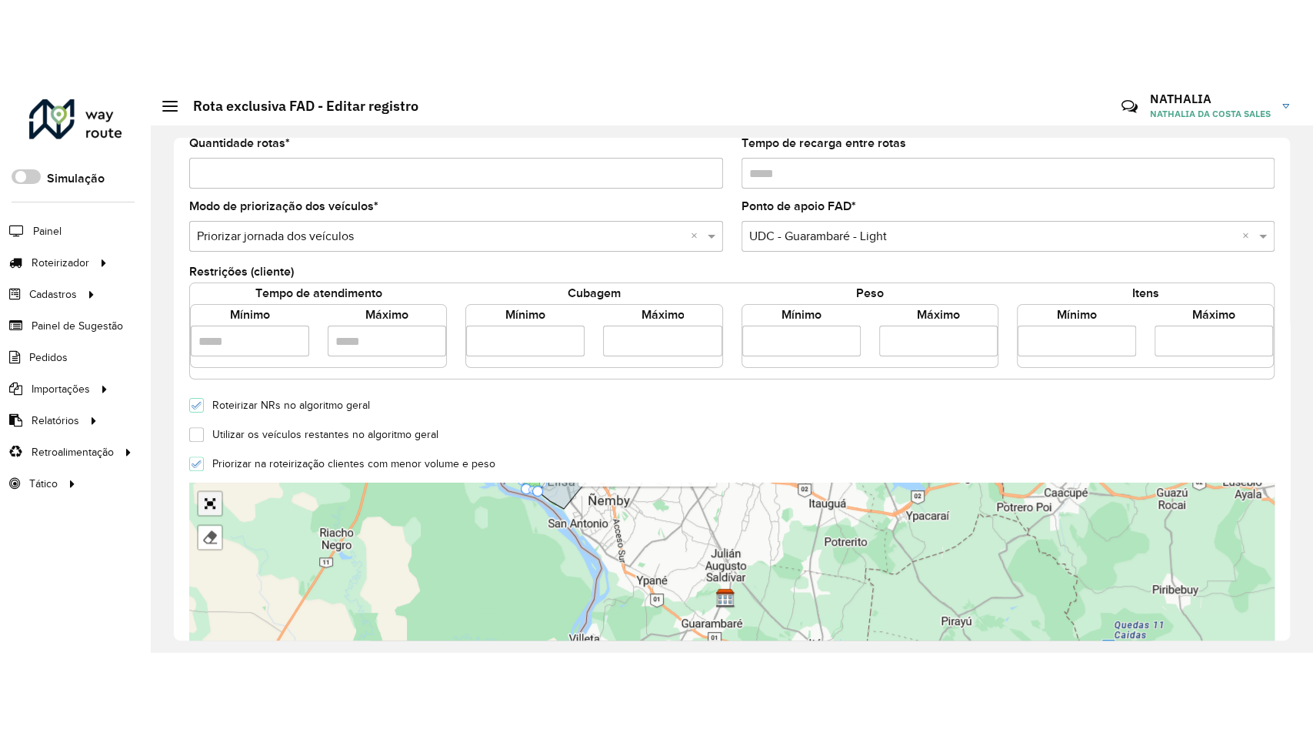
scroll to position [277, 0]
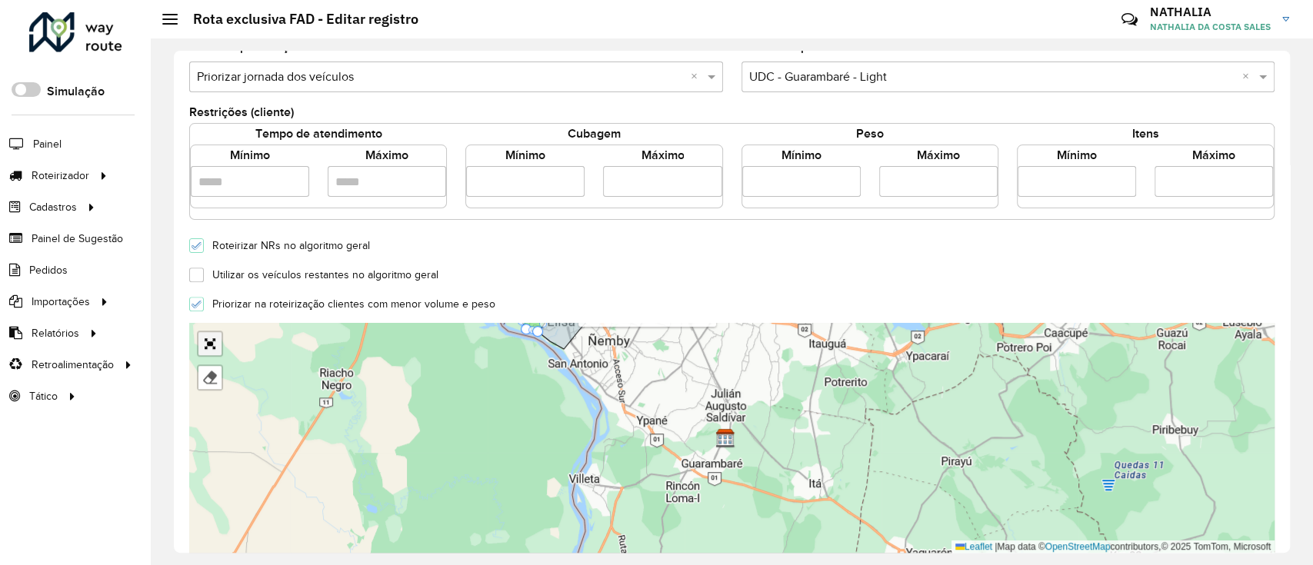
click at [215, 337] on link "Abrir mapa em tela cheia" at bounding box center [209, 343] width 23 height 23
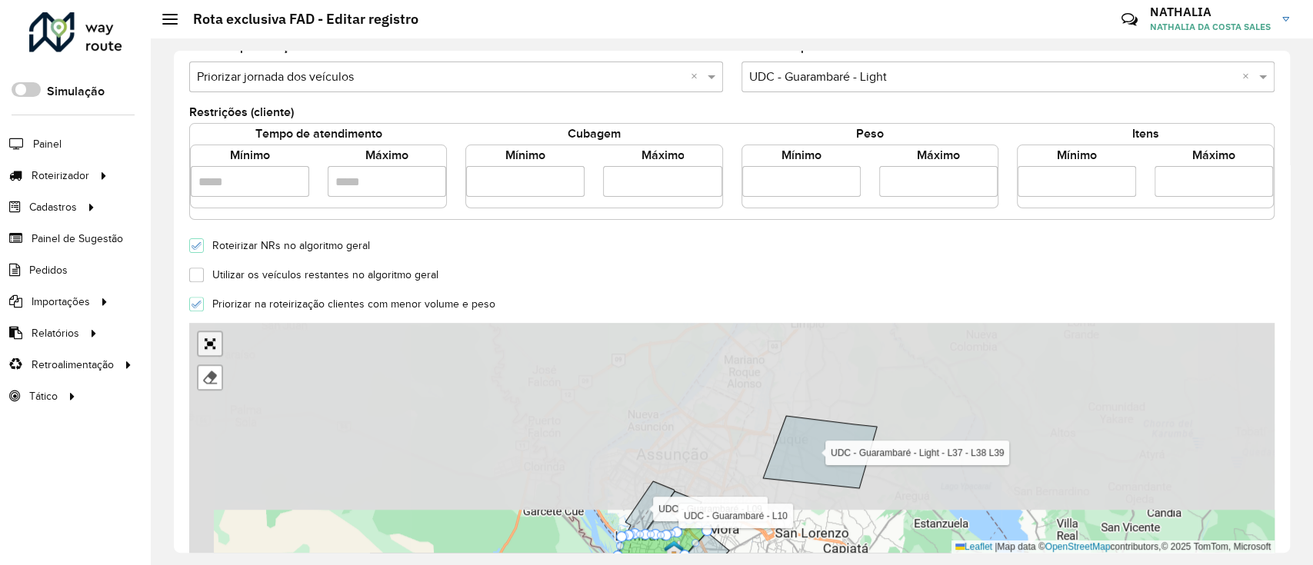
scroll to position [78, 0]
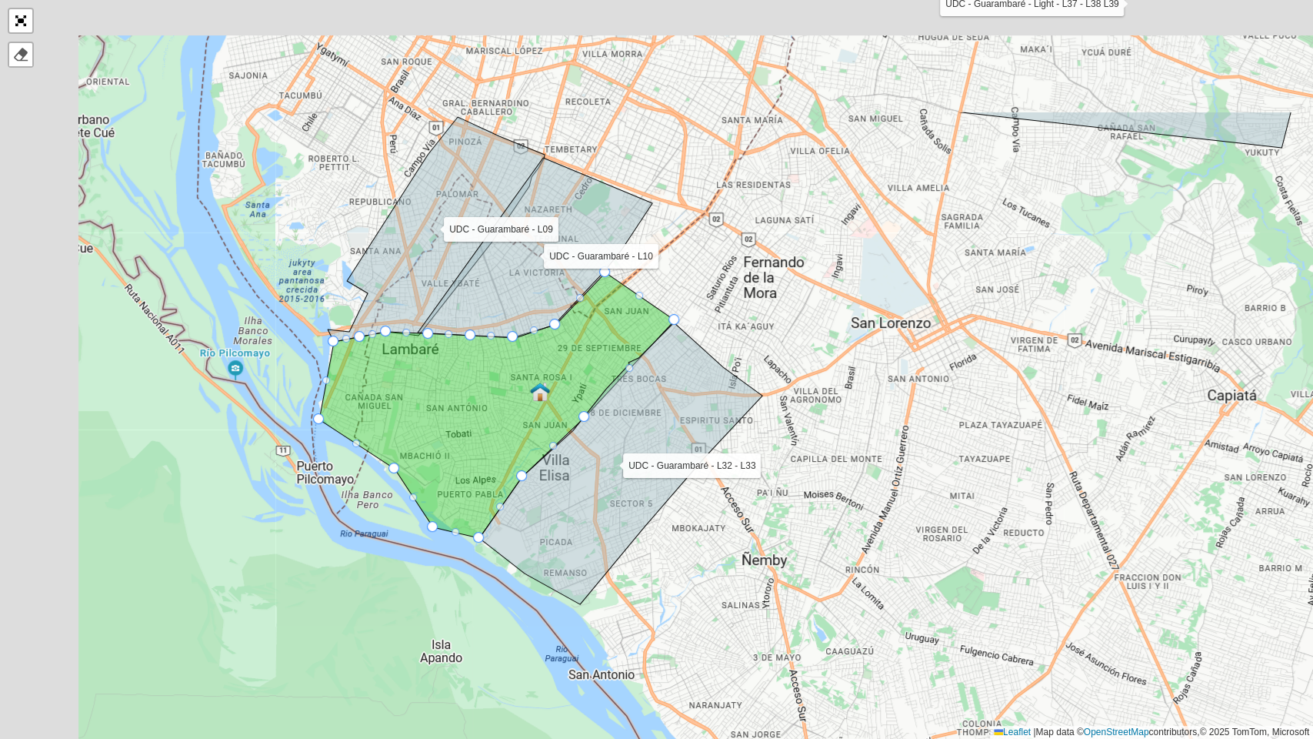
drag, startPoint x: 532, startPoint y: 454, endPoint x: 650, endPoint y: 636, distance: 217.4
click at [650, 565] on div "UDC - Guarambaré - L09 UDC - Guarambaré - L32 - L33 UDC - Guarambaré - Light - …" at bounding box center [656, 369] width 1313 height 739
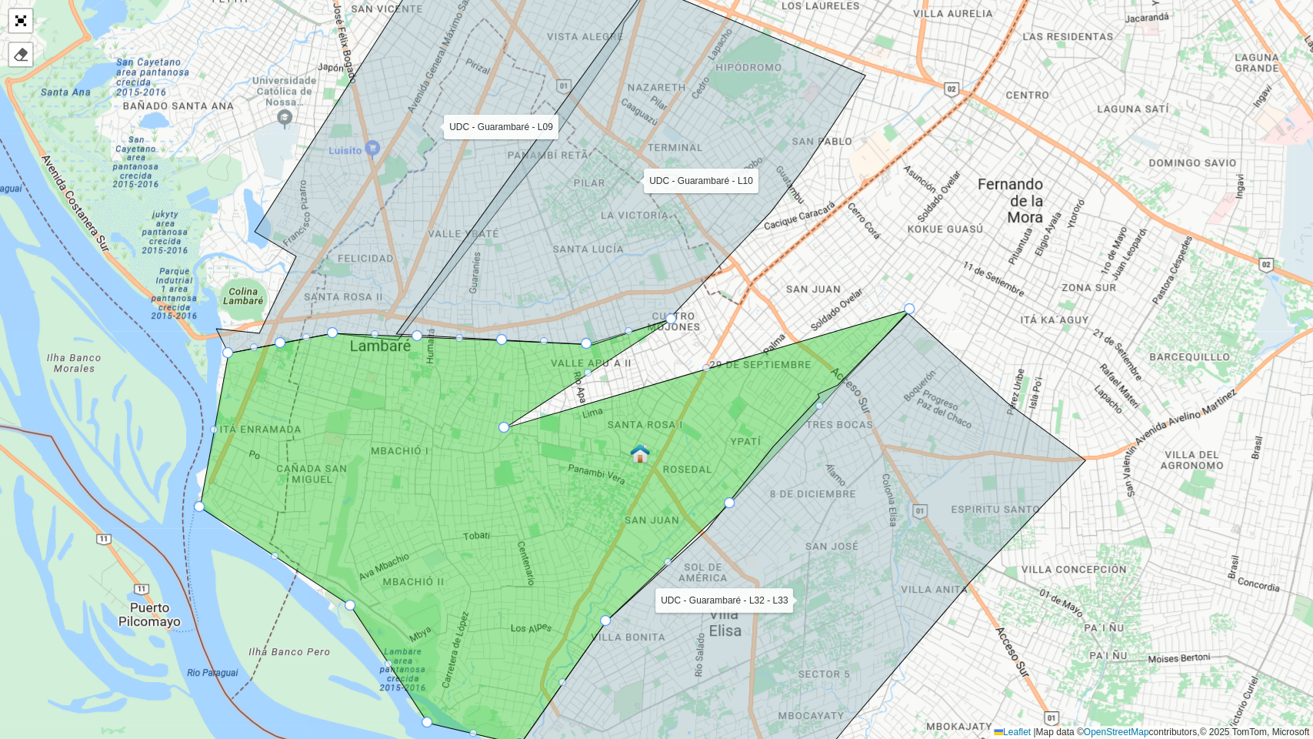
drag, startPoint x: 771, startPoint y: 211, endPoint x: 505, endPoint y: 425, distance: 341.4
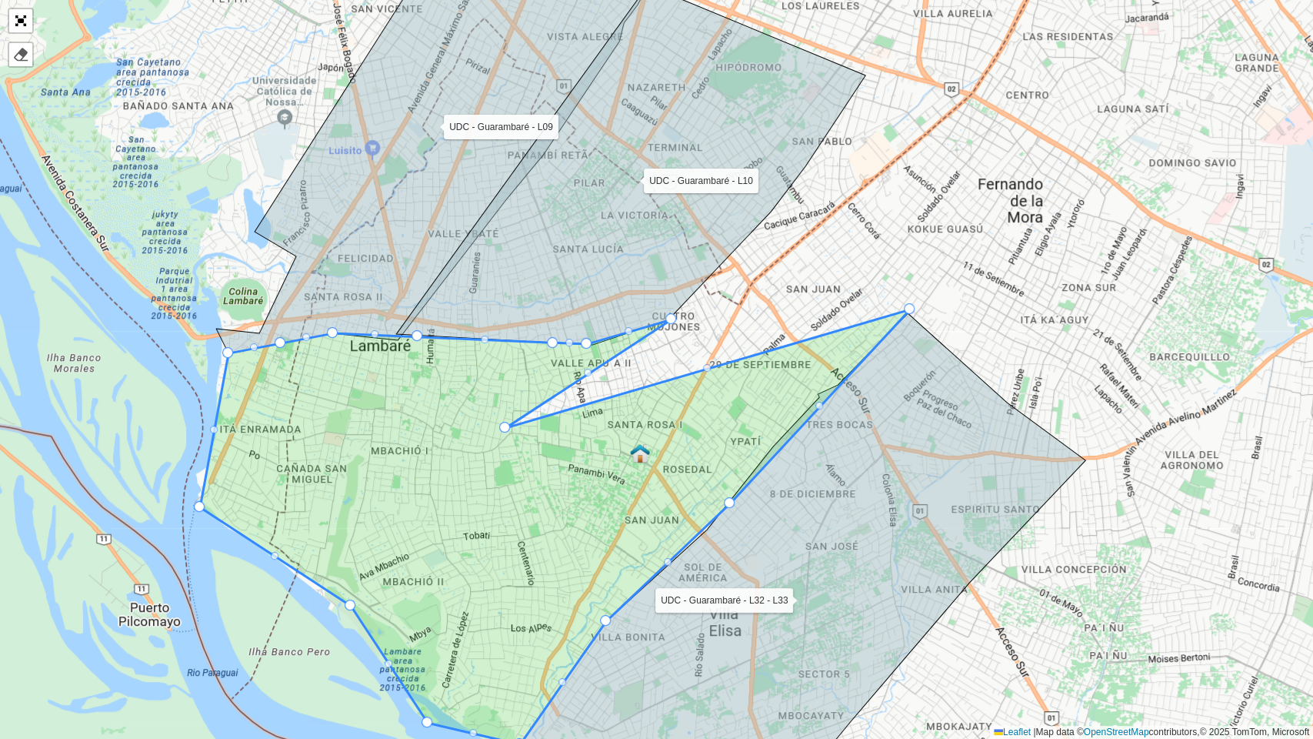
drag, startPoint x: 502, startPoint y: 336, endPoint x: 552, endPoint y: 339, distance: 50.8
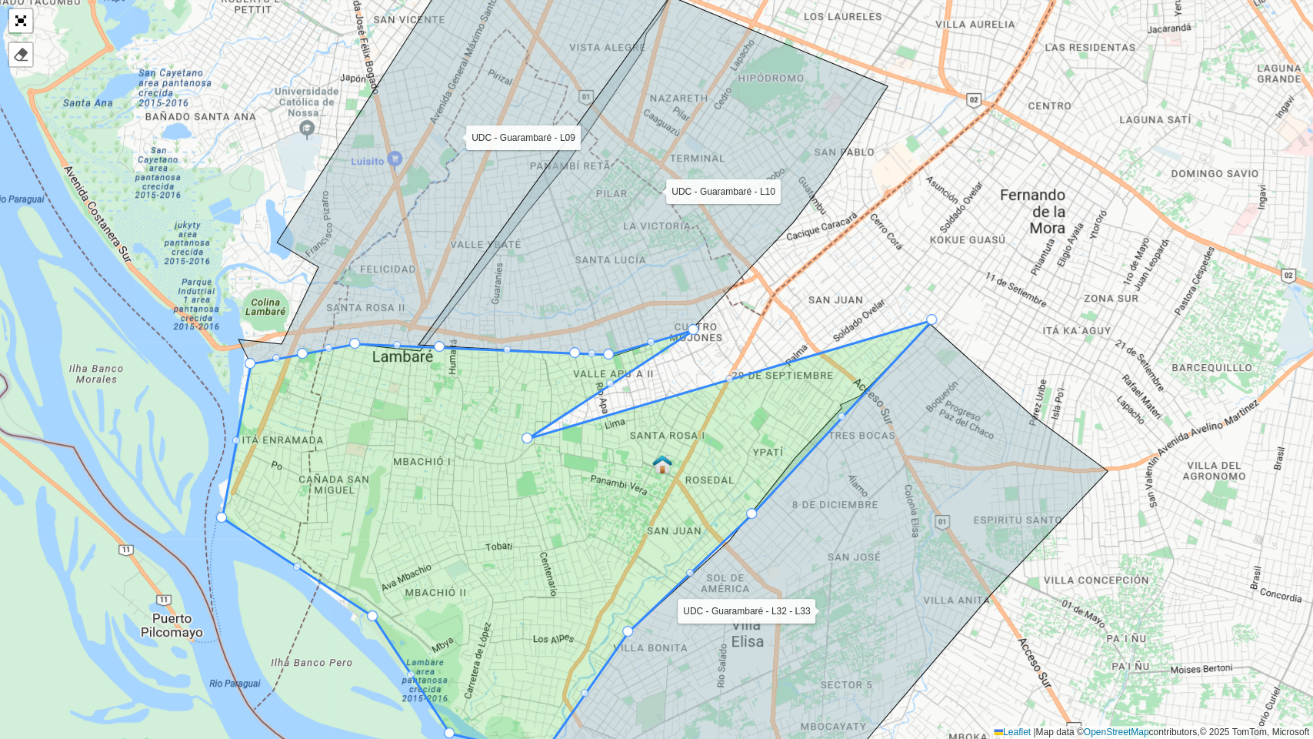
drag, startPoint x: 509, startPoint y: 419, endPoint x: 535, endPoint y: 432, distance: 28.2
click at [535, 432] on icon at bounding box center [577, 537] width 710 height 435
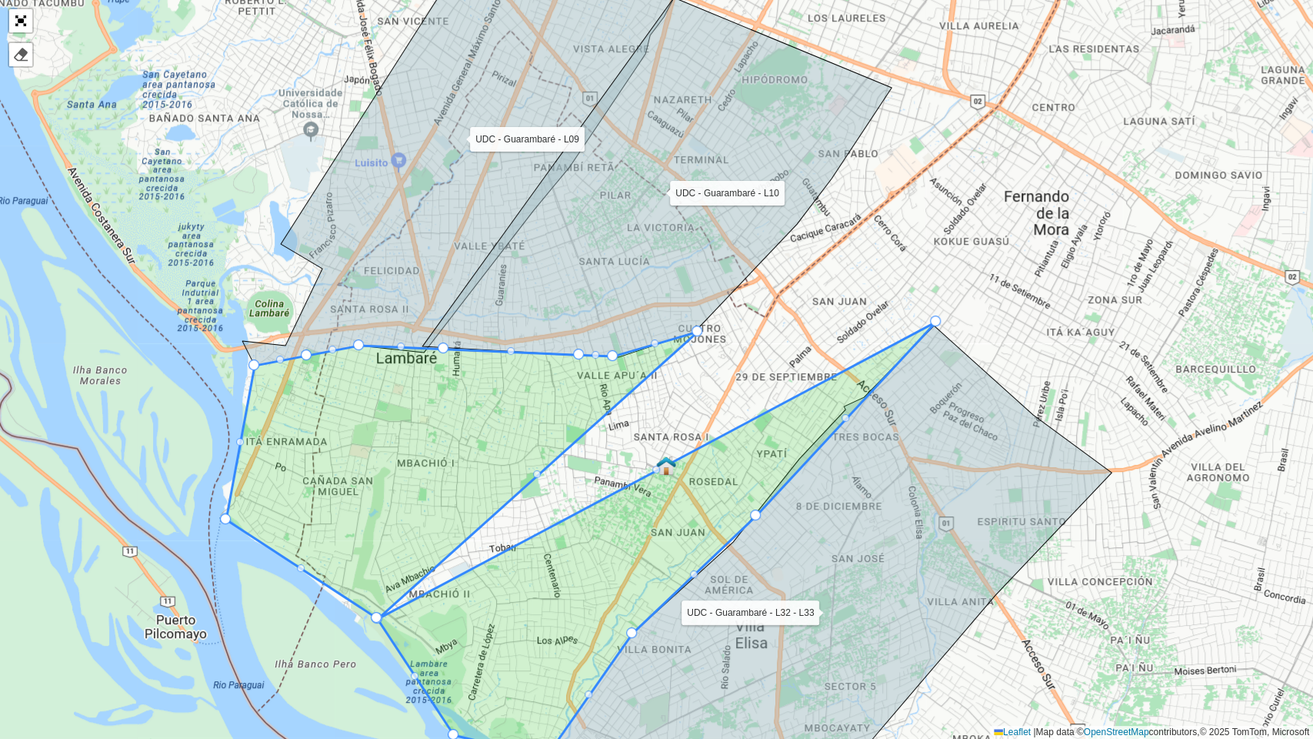
drag, startPoint x: 530, startPoint y: 435, endPoint x: 376, endPoint y: 614, distance: 236.2
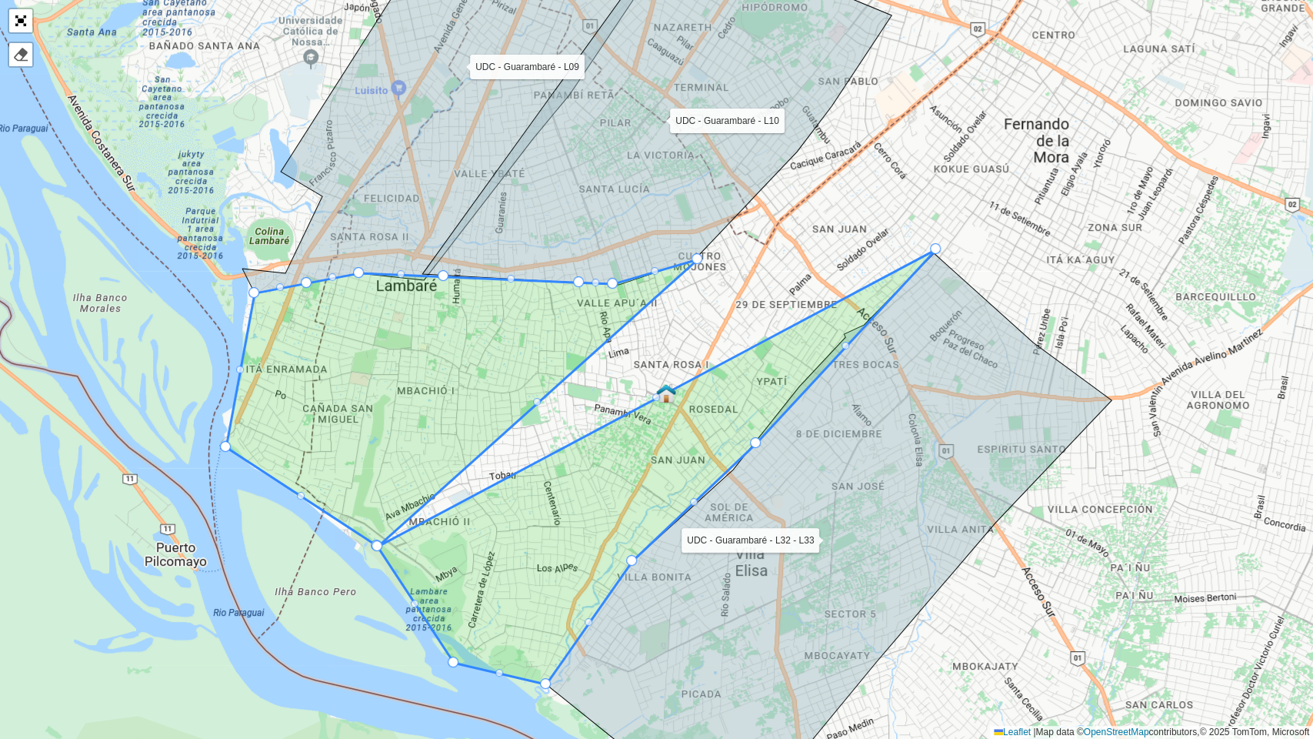
drag, startPoint x: 640, startPoint y: 452, endPoint x: 634, endPoint y: 339, distance: 112.5
click at [634, 340] on div "UDC - Guarambaré - L09 UDC - Guarambaré - L32 - L33 UDC - Guarambaré - Light - …" at bounding box center [656, 369] width 1313 height 739
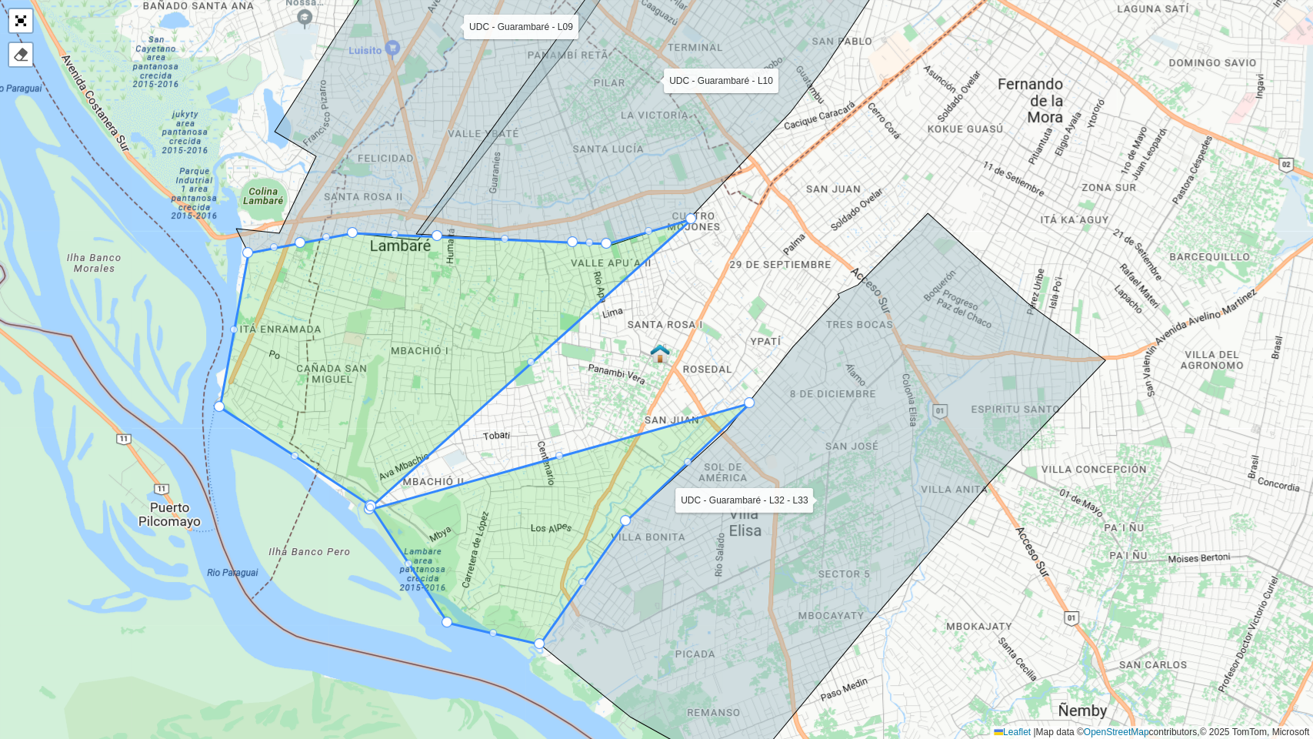
drag, startPoint x: 929, startPoint y: 207, endPoint x: 369, endPoint y: 506, distance: 635.0
drag, startPoint x: 685, startPoint y: 459, endPoint x: 484, endPoint y: 481, distance: 202.8
click at [625, 527] on icon at bounding box center [822, 495] width 565 height 565
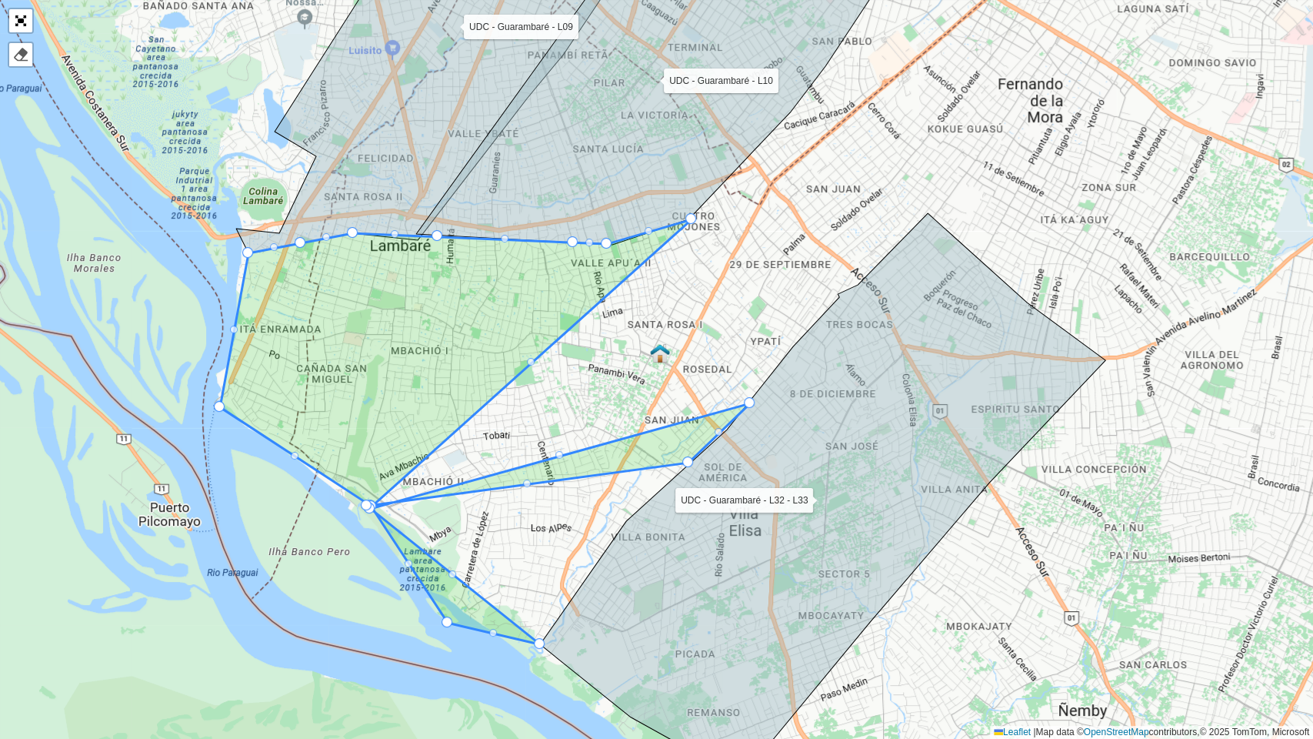
drag, startPoint x: 628, startPoint y: 520, endPoint x: 366, endPoint y: 505, distance: 262.0
drag, startPoint x: 746, startPoint y: 402, endPoint x: 367, endPoint y: 507, distance: 392.7
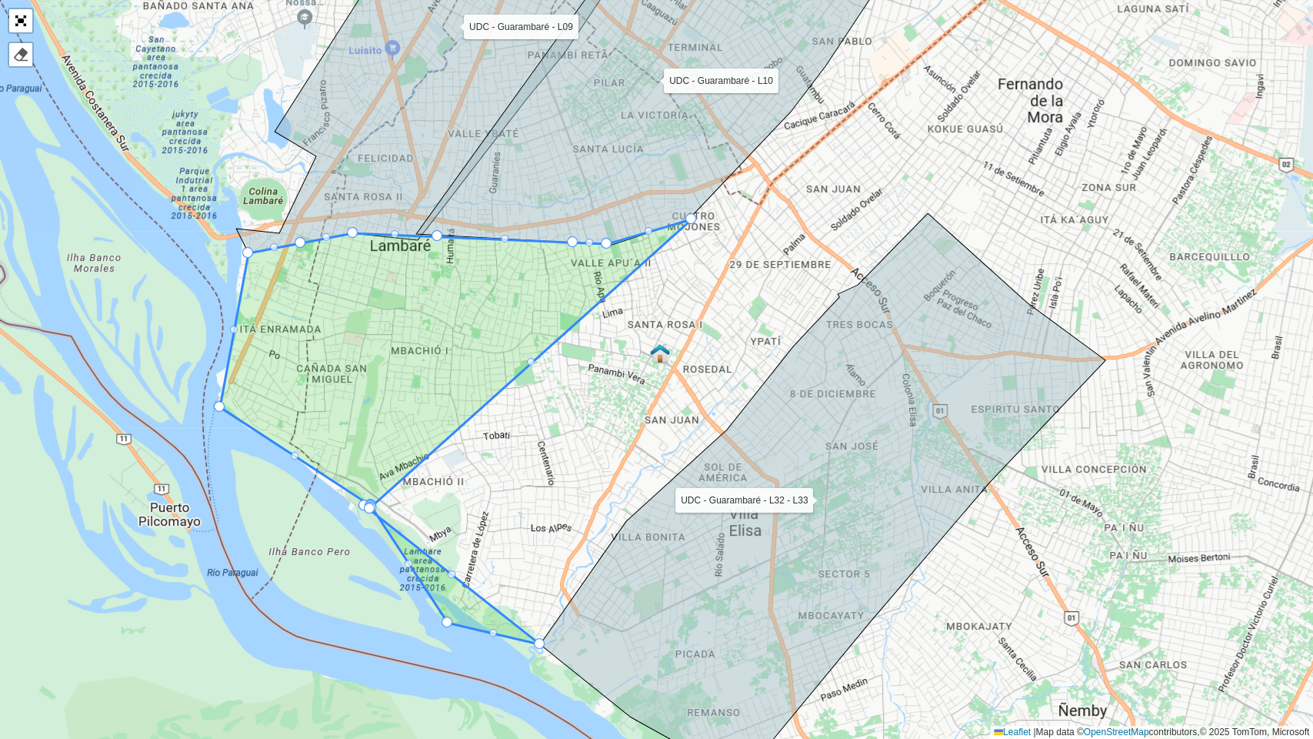
drag, startPoint x: 688, startPoint y: 459, endPoint x: 370, endPoint y: 505, distance: 321.0
drag, startPoint x: 537, startPoint y: 639, endPoint x: 369, endPoint y: 501, distance: 217.5
drag, startPoint x: 447, startPoint y: 625, endPoint x: 372, endPoint y: 501, distance: 145.7
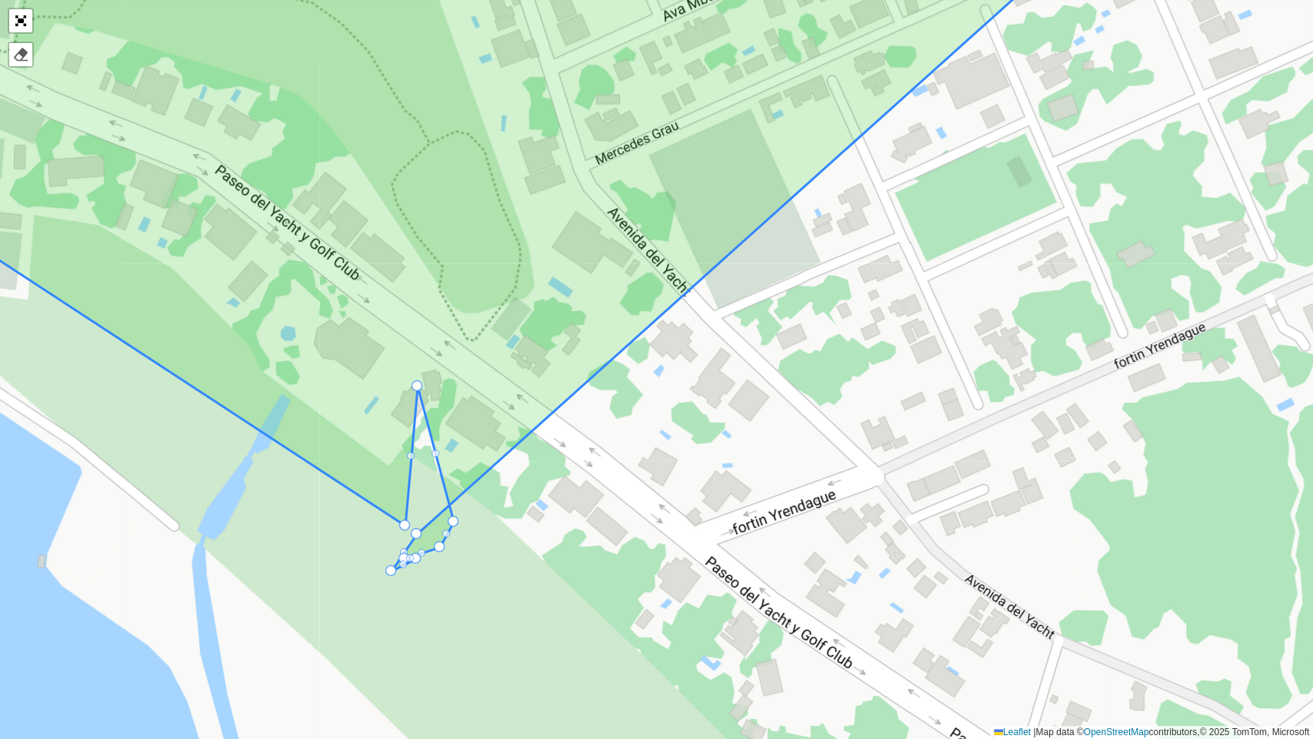
drag, startPoint x: 310, startPoint y: 519, endPoint x: 449, endPoint y: 548, distance: 142.1
drag, startPoint x: 419, startPoint y: 384, endPoint x: 416, endPoint y: 523, distance: 139.3
drag, startPoint x: 392, startPoint y: 572, endPoint x: 431, endPoint y: 537, distance: 52.3
drag, startPoint x: 406, startPoint y: 562, endPoint x: 426, endPoint y: 558, distance: 20.4
drag, startPoint x: 421, startPoint y: 556, endPoint x: 415, endPoint y: 525, distance: 31.4
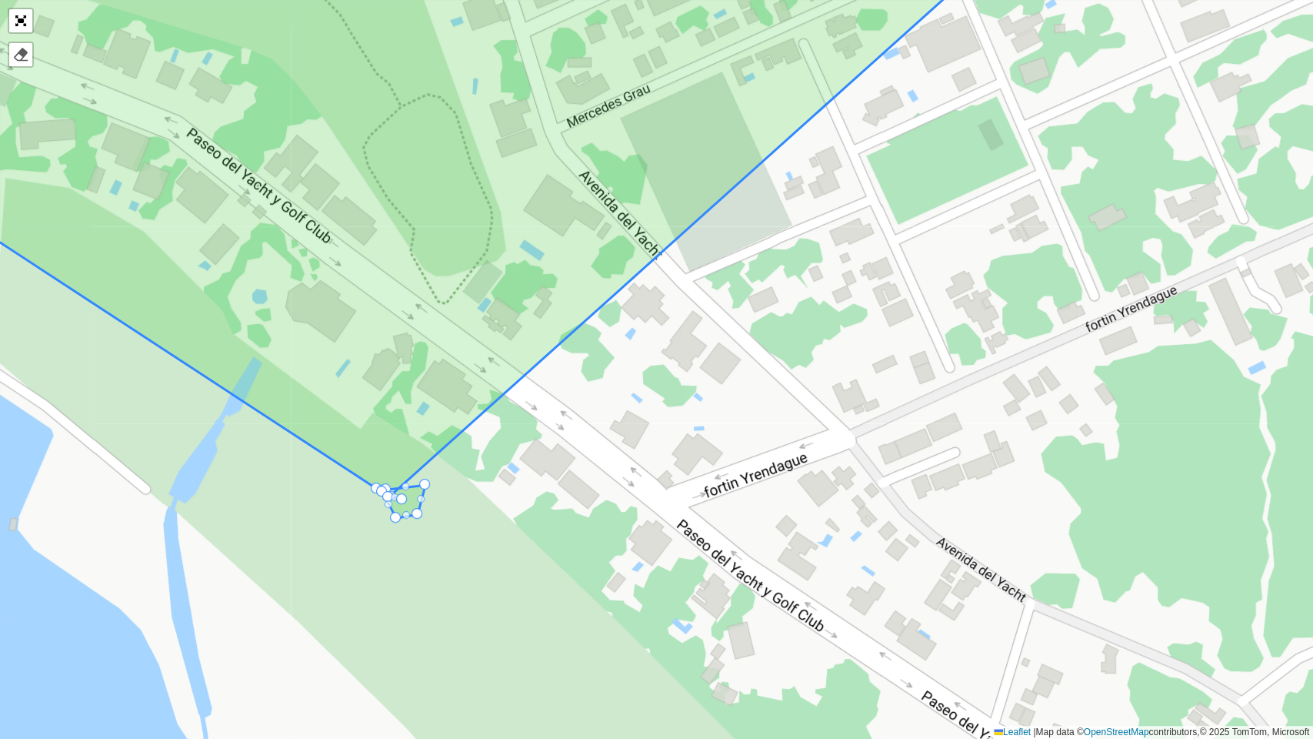
drag, startPoint x: 437, startPoint y: 548, endPoint x: 406, endPoint y: 509, distance: 49.3
click at [406, 509] on icon at bounding box center [453, 202] width 1231 height 631
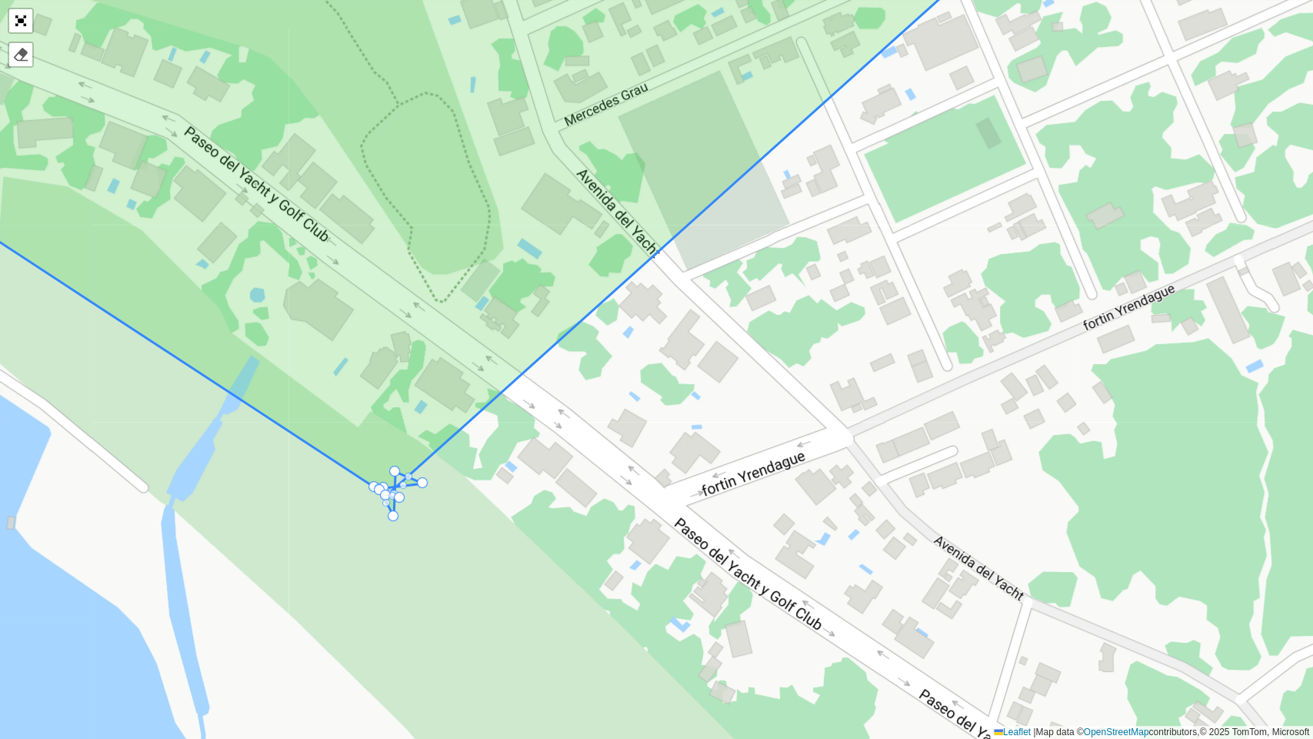
drag, startPoint x: 409, startPoint y: 492, endPoint x: 394, endPoint y: 467, distance: 28.6
click at [388, 489] on div at bounding box center [389, 493] width 8 height 8
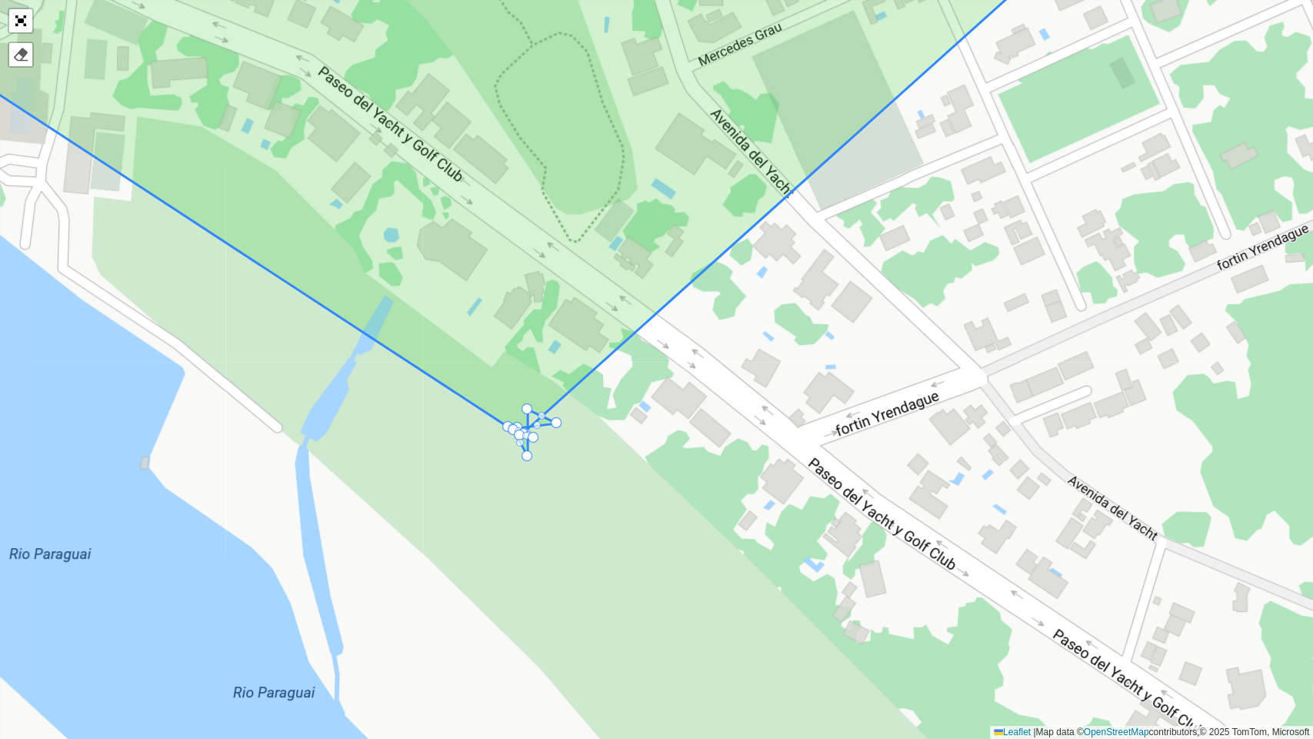
click at [518, 443] on div at bounding box center [520, 443] width 8 height 8
click at [518, 435] on div at bounding box center [516, 436] width 8 height 8
click at [518, 435] on div at bounding box center [518, 439] width 11 height 11
click at [519, 429] on div at bounding box center [519, 434] width 11 height 11
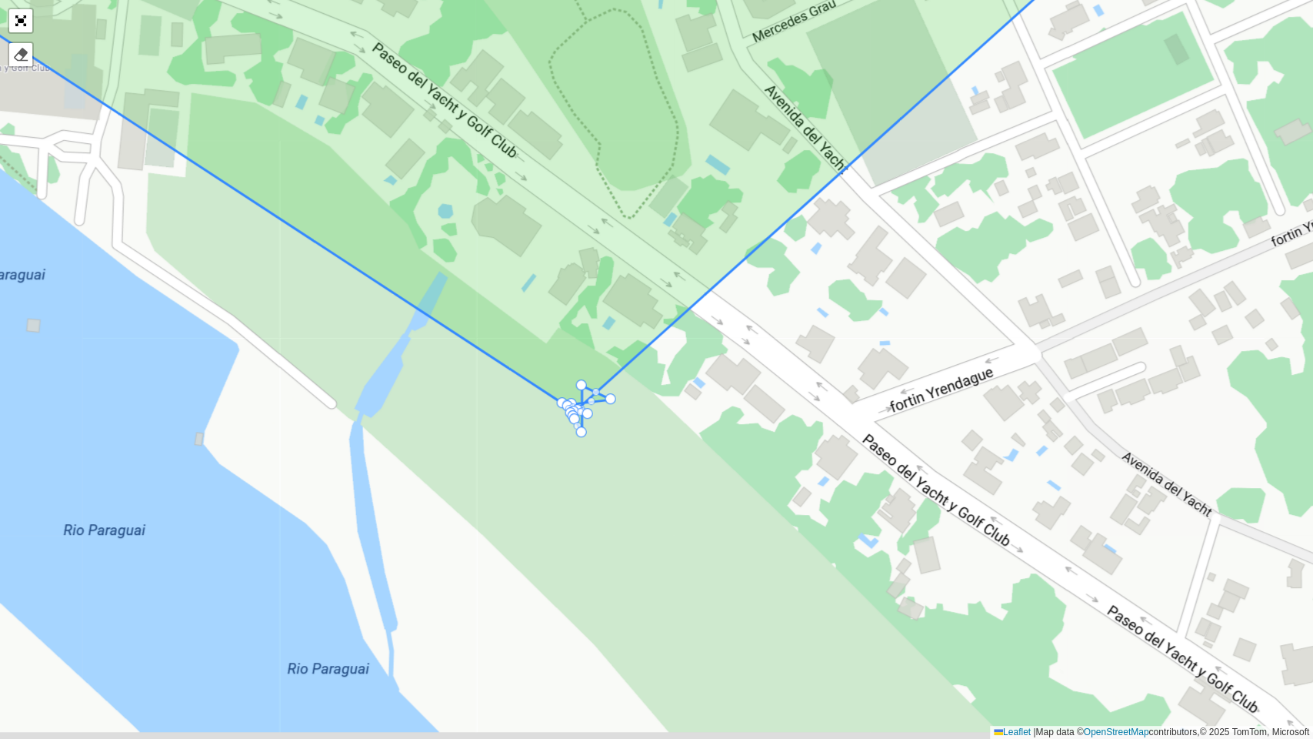
click at [519, 429] on div "UDC - Guarambaré - L09 UDC - Guarambaré - L32 - L33 UDC - Guarambaré - Light - …" at bounding box center [656, 369] width 1313 height 739
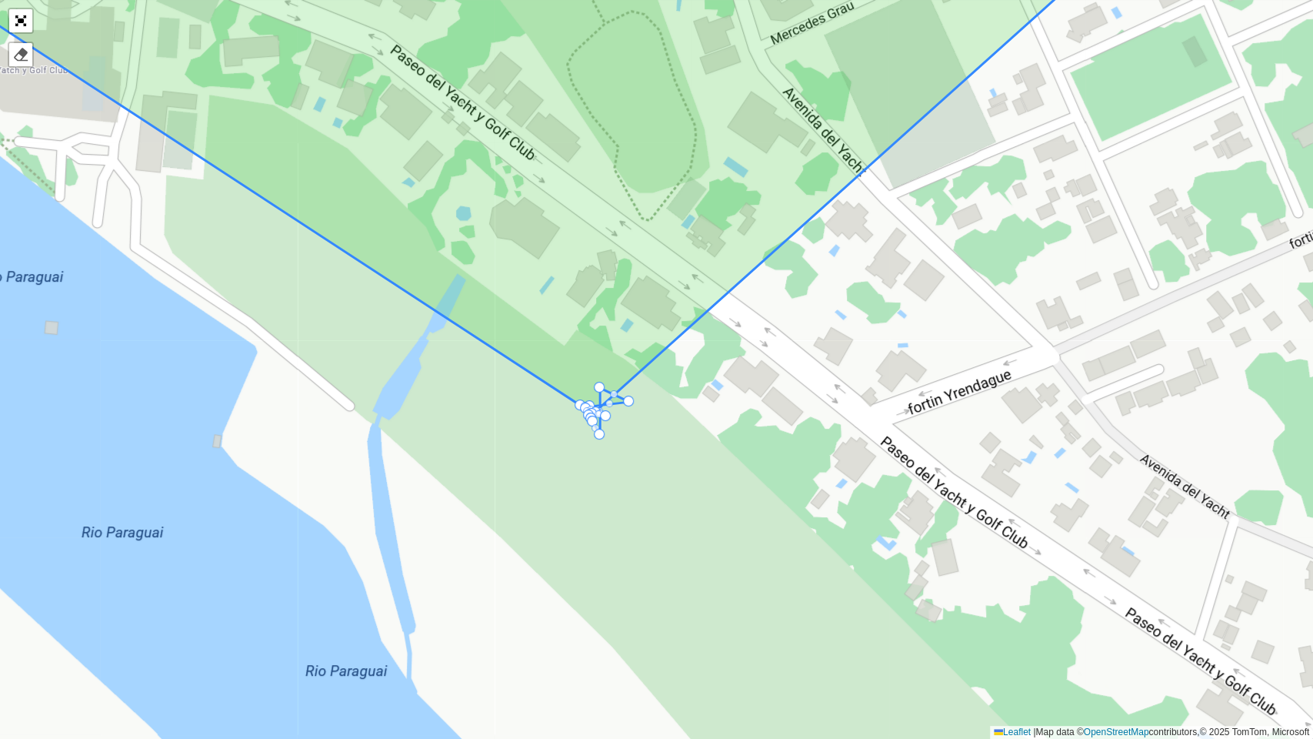
drag, startPoint x: 613, startPoint y: 422, endPoint x: 600, endPoint y: 555, distance: 133.7
click at [602, 555] on div "UDC - Guarambaré - L09 UDC - Guarambaré - L32 - L33 UDC - Guarambaré - Light - …" at bounding box center [656, 369] width 1313 height 739
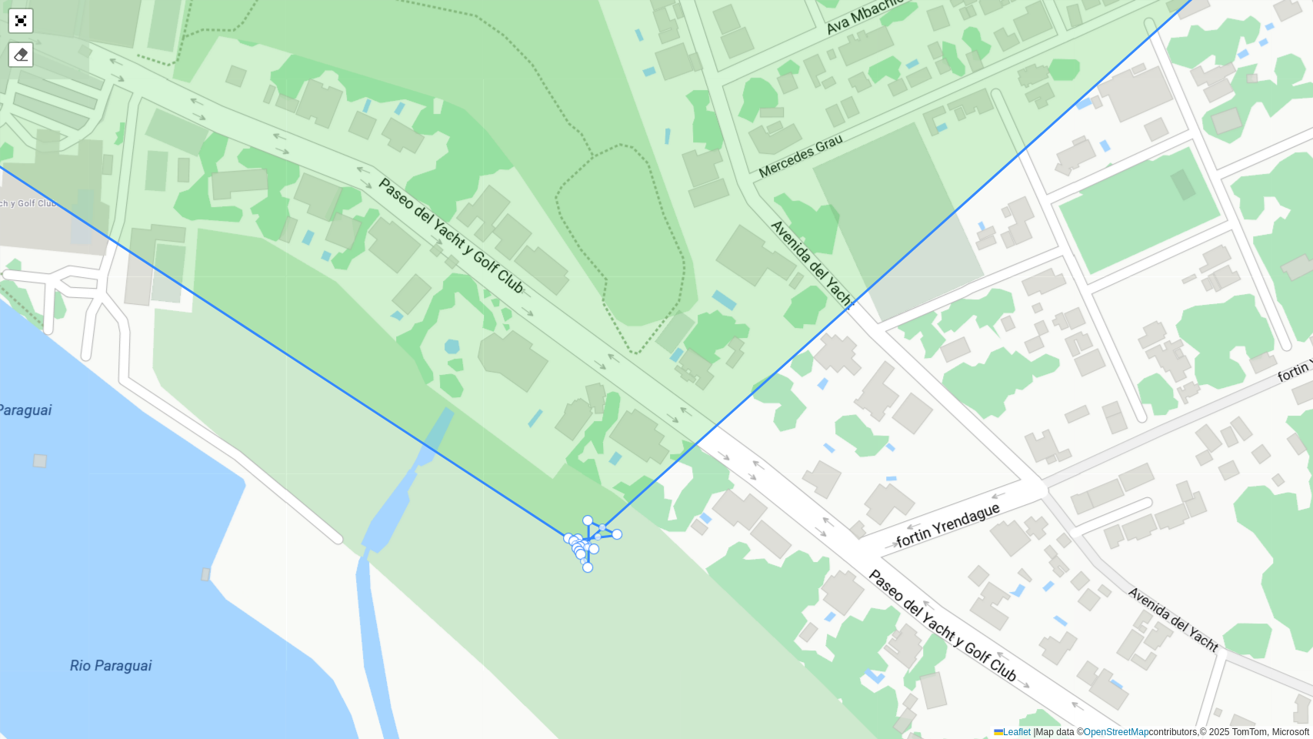
click at [597, 565] on div "UDC - Guarambaré - L09 UDC - Guarambaré - L32 - L33 UDC - Guarambaré - Light - …" at bounding box center [656, 369] width 1313 height 739
drag, startPoint x: 589, startPoint y: 519, endPoint x: 573, endPoint y: 543, distance: 28.4
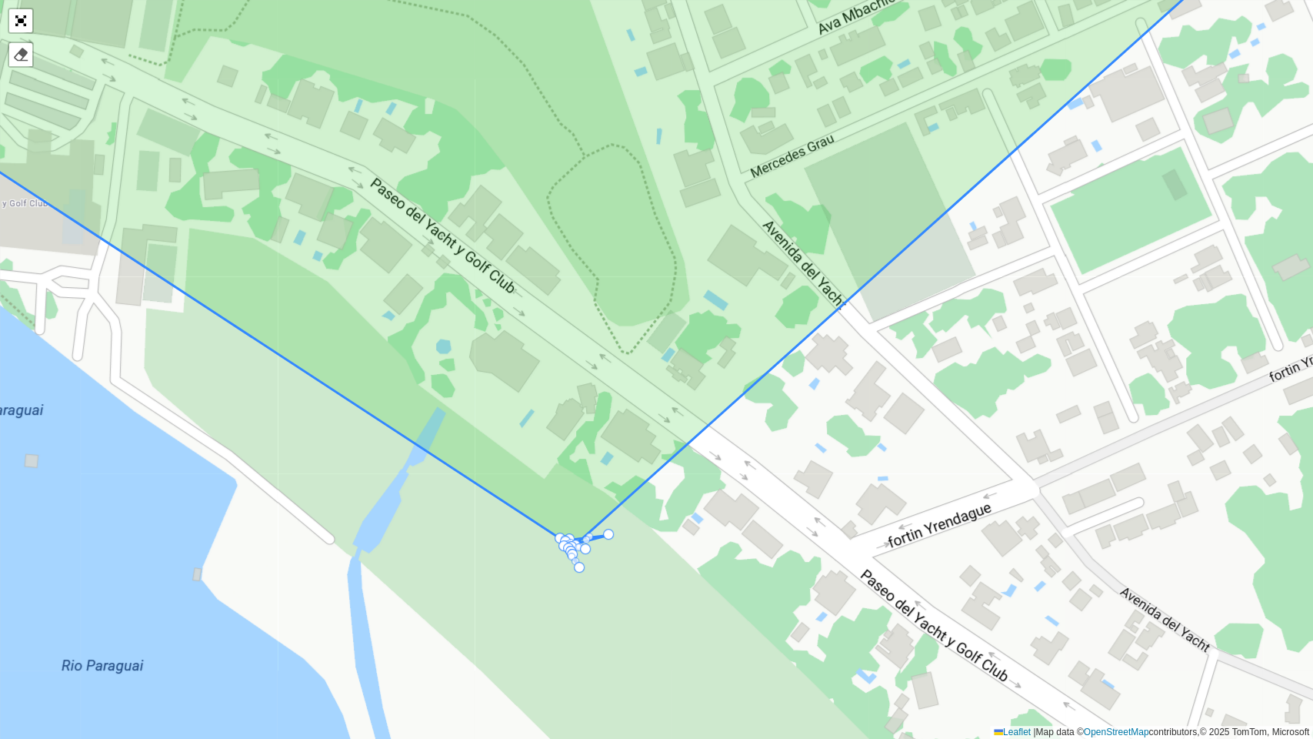
drag, startPoint x: 622, startPoint y: 541, endPoint x: 593, endPoint y: 542, distance: 28.5
click at [593, 542] on div "UDC - Guarambaré - L09 UDC - Guarambaré - L32 - L33 UDC - Guarambaré - Light - …" at bounding box center [656, 369] width 1313 height 739
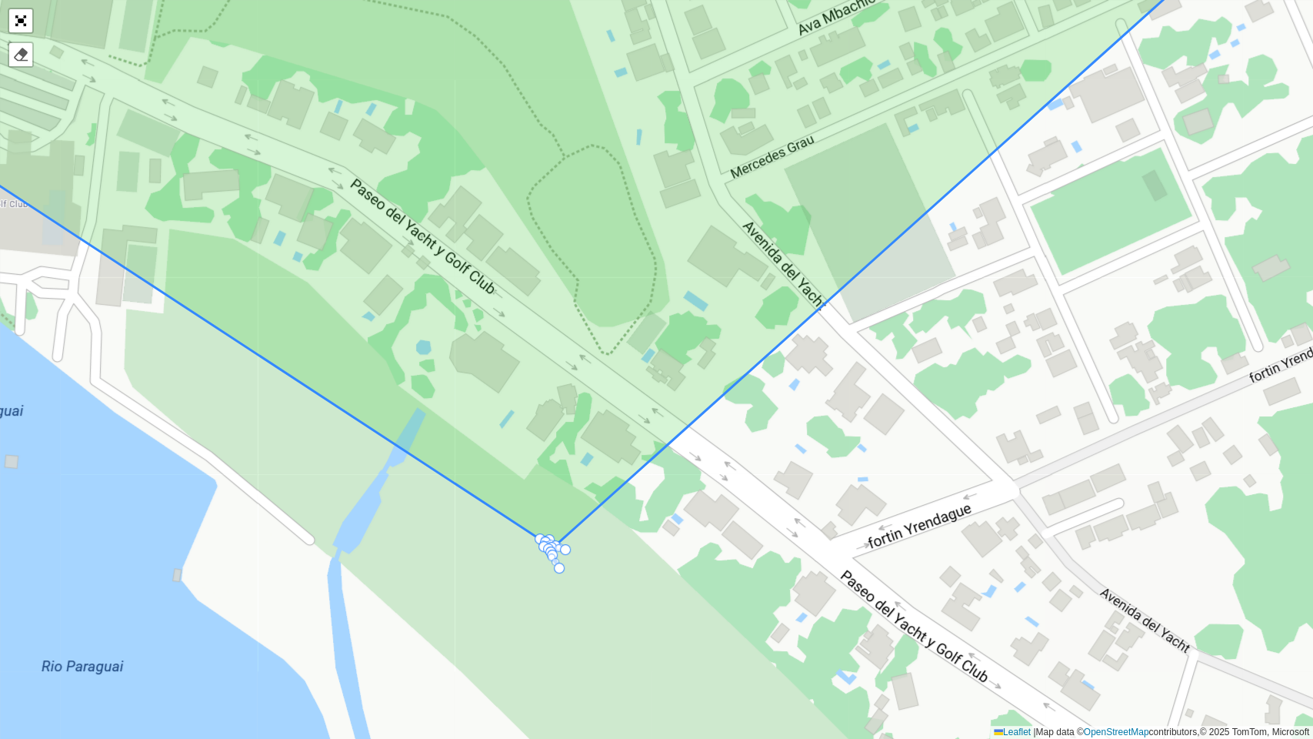
drag, startPoint x: 587, startPoint y: 536, endPoint x: 538, endPoint y: 543, distance: 49.7
drag, startPoint x: 554, startPoint y: 564, endPoint x: 540, endPoint y: 535, distance: 32.3
drag, startPoint x: 563, startPoint y: 544, endPoint x: 541, endPoint y: 534, distance: 24.5
drag, startPoint x: 549, startPoint y: 548, endPoint x: 539, endPoint y: 532, distance: 18.4
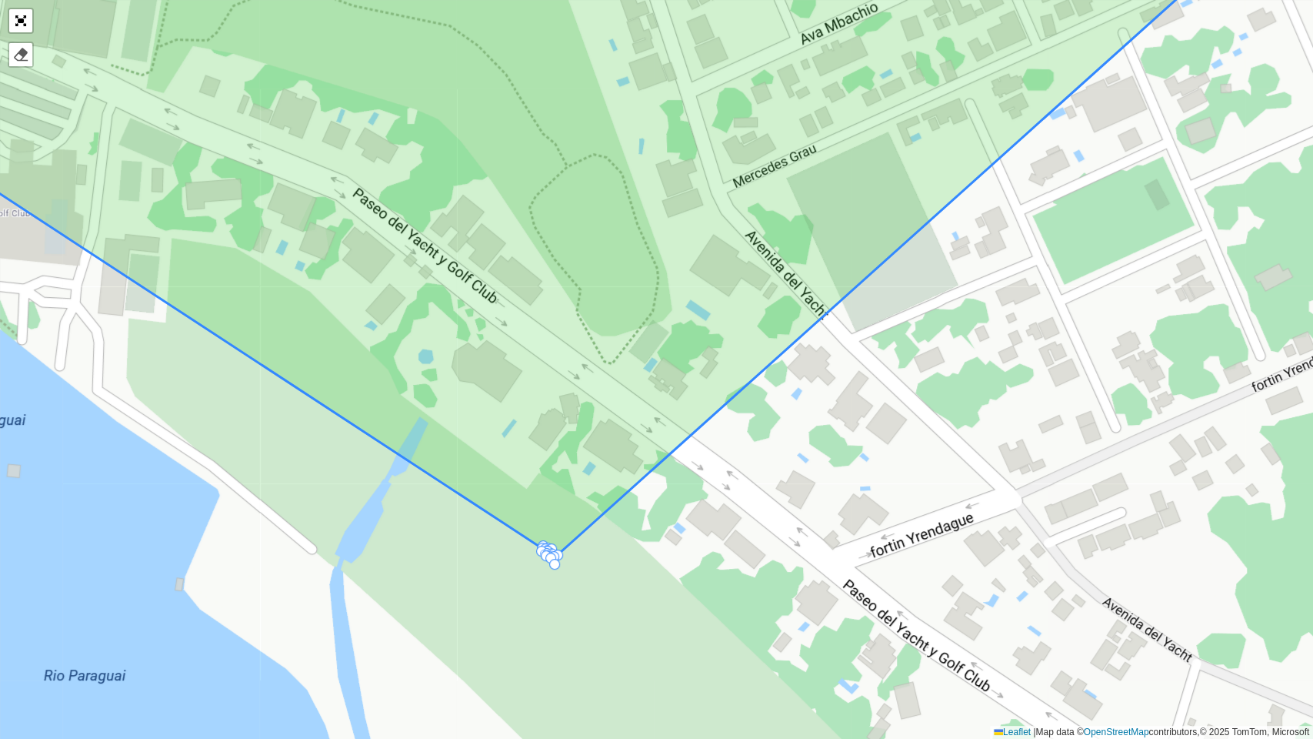
drag, startPoint x: 545, startPoint y: 531, endPoint x: 552, endPoint y: 548, distance: 18.0
click at [552, 548] on icon at bounding box center [559, 249] width 1382 height 632
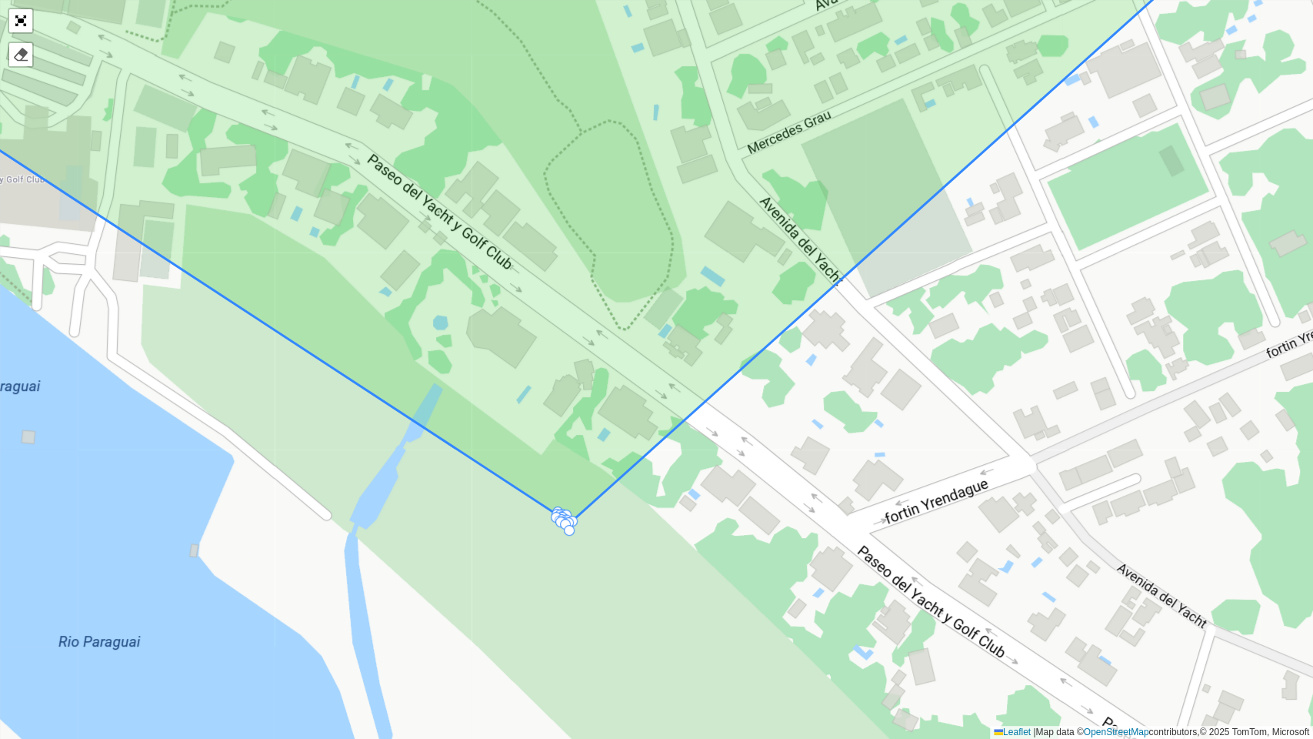
click at [564, 499] on icon at bounding box center [551, 227] width 1371 height 607
drag, startPoint x: 560, startPoint y: 515, endPoint x: 572, endPoint y: 543, distance: 30.7
drag, startPoint x: 559, startPoint y: 515, endPoint x: 576, endPoint y: 539, distance: 29.2
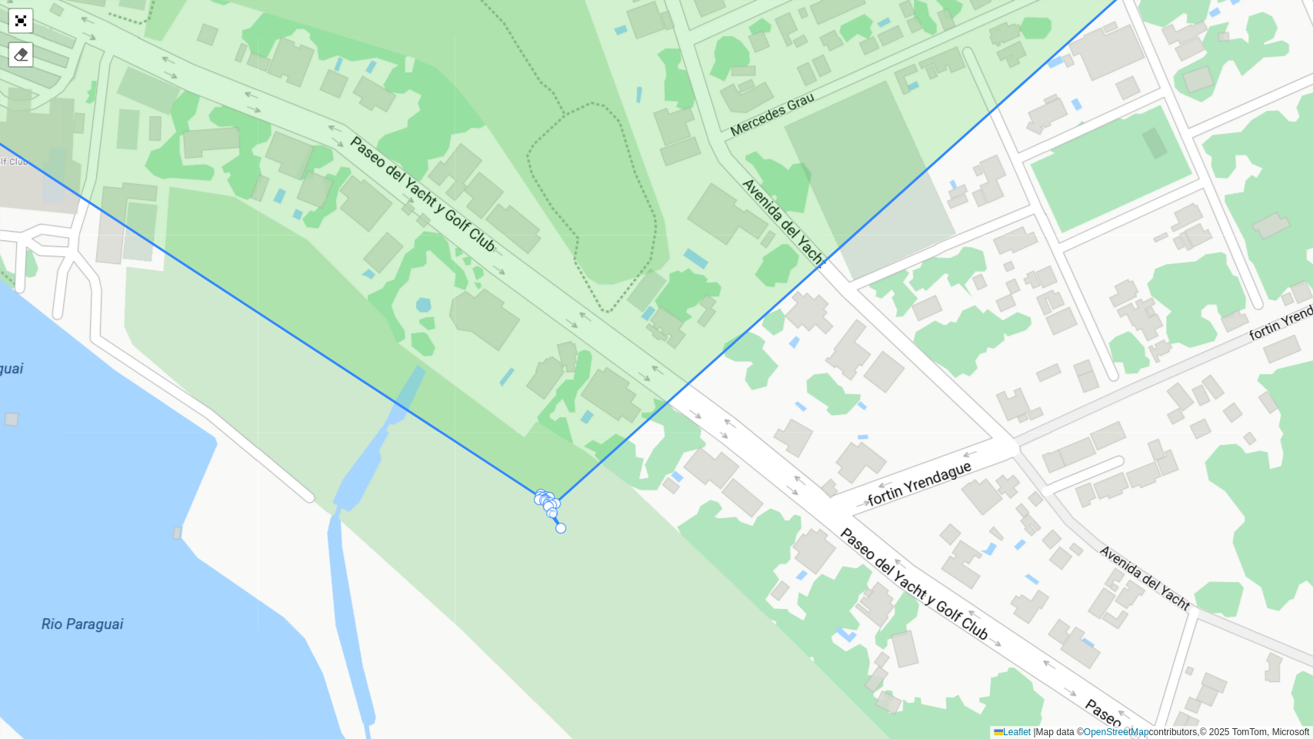
drag, startPoint x: 583, startPoint y: 550, endPoint x: 554, endPoint y: 515, distance: 45.3
click at [554, 515] on div "UDC - Guarambaré - L09 UDC - Guarambaré - L32 - L33 UDC - Guarambaré - Light - …" at bounding box center [656, 369] width 1313 height 739
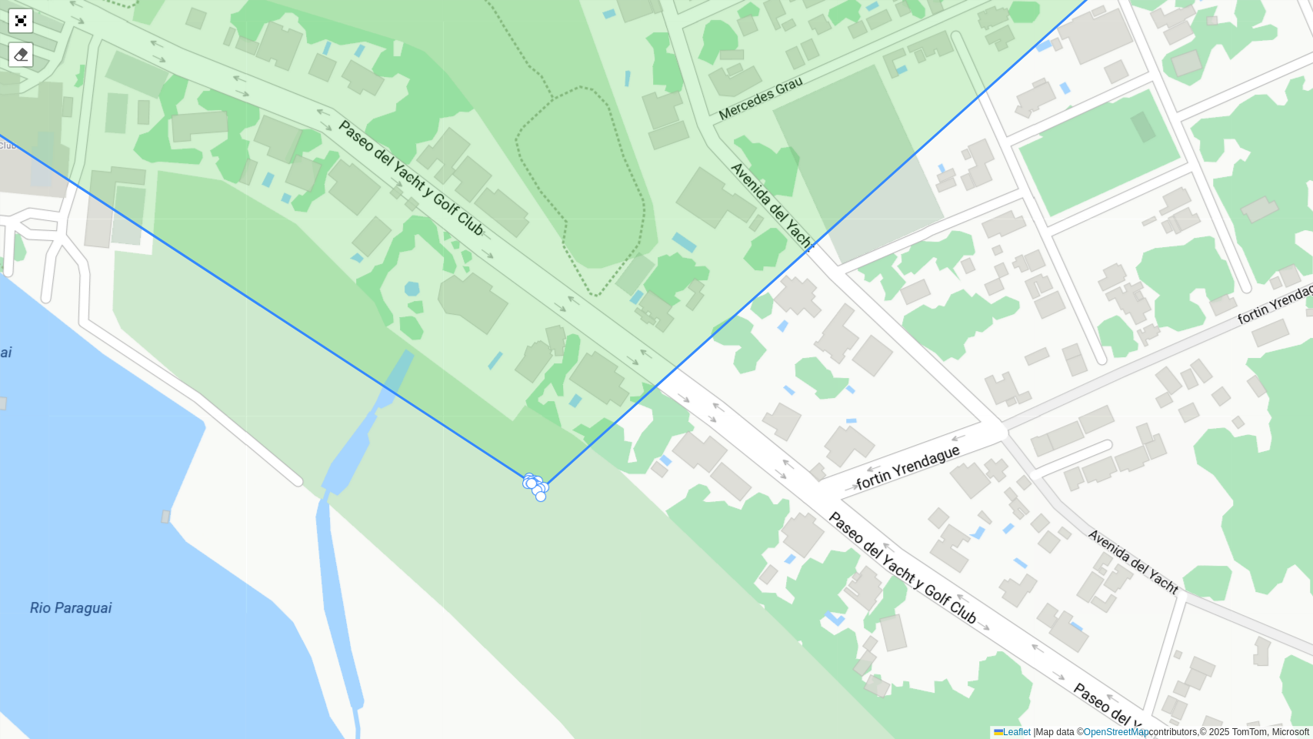
drag, startPoint x: 543, startPoint y: 503, endPoint x: 535, endPoint y: 485, distance: 20.0
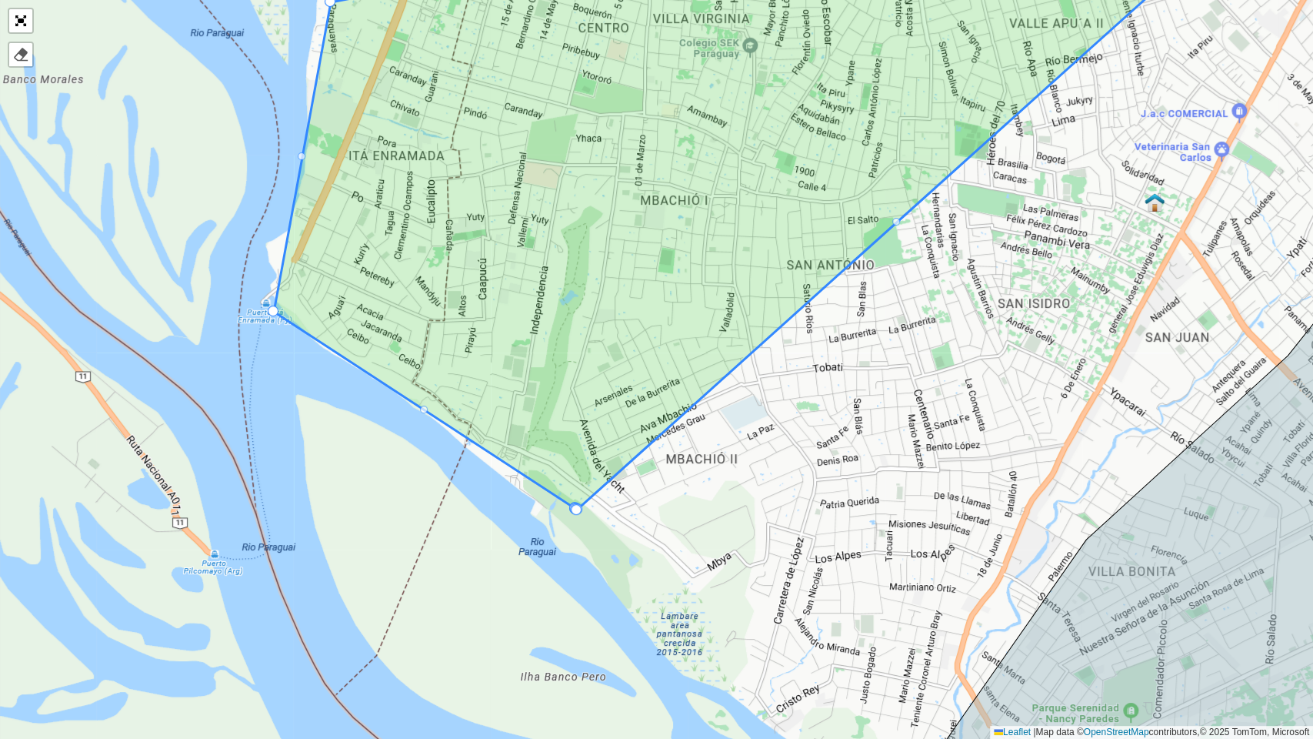
click at [572, 509] on div at bounding box center [576, 509] width 11 height 11
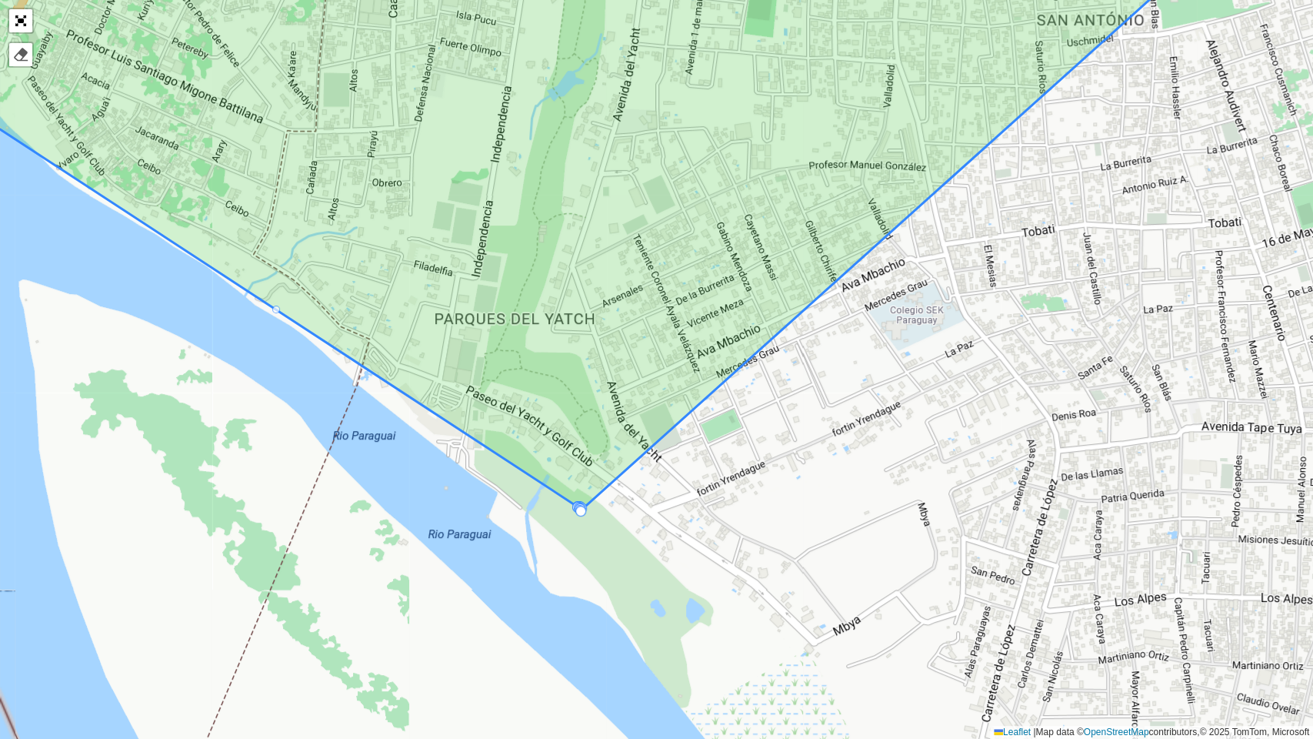
click at [574, 499] on icon at bounding box center [604, 218] width 1259 height 588
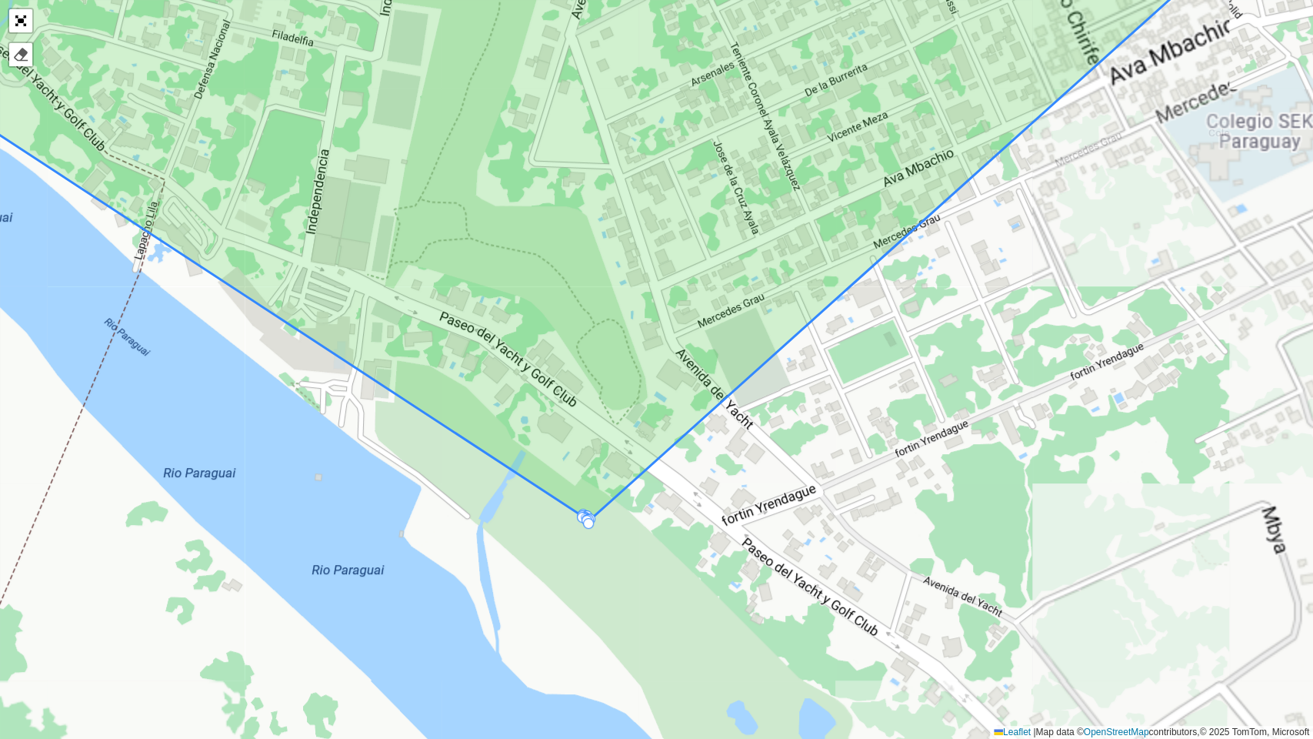
click at [583, 512] on div at bounding box center [582, 517] width 11 height 11
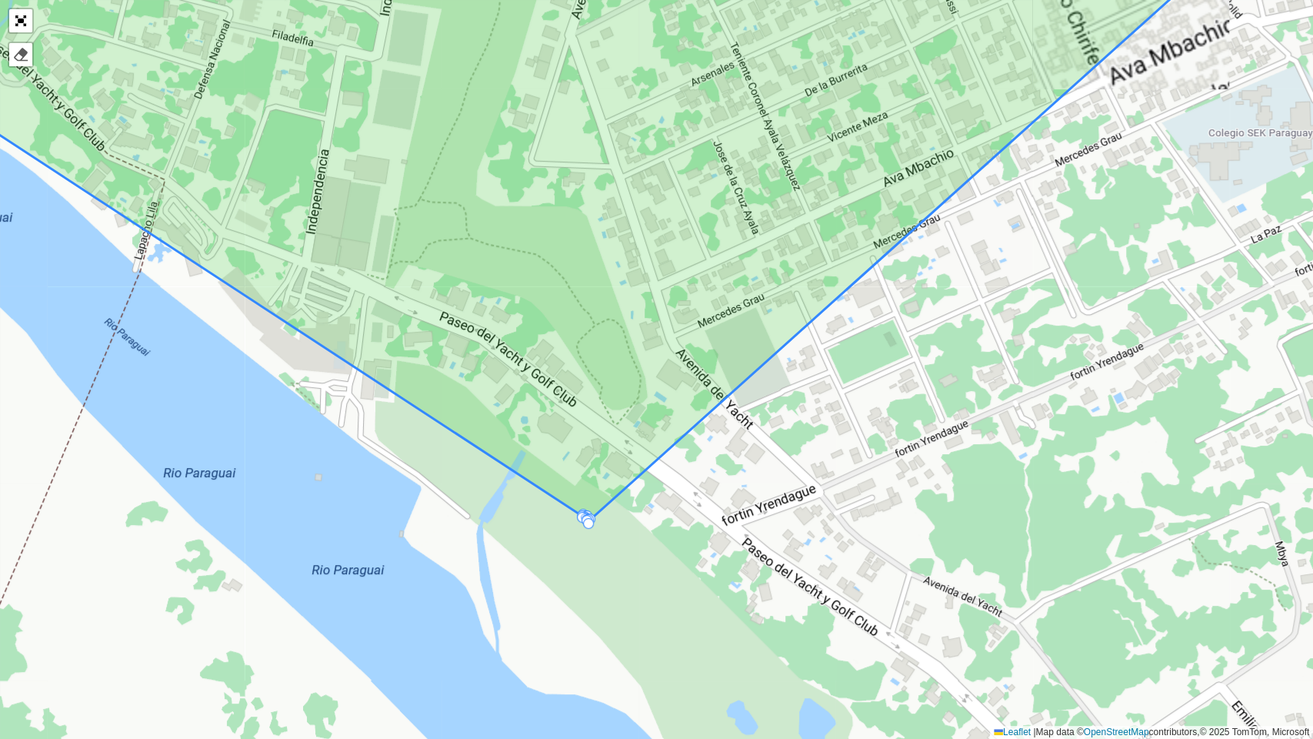
click at [583, 512] on div at bounding box center [582, 517] width 11 height 11
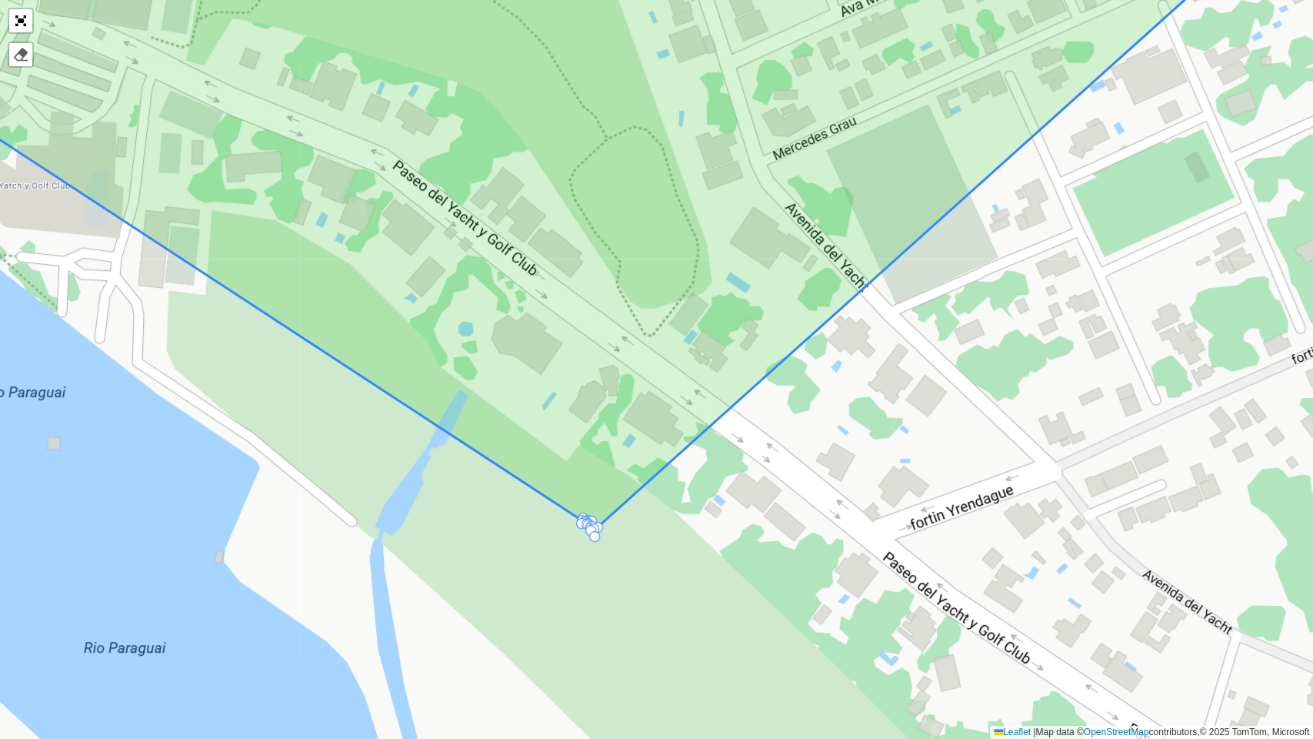
click at [587, 525] on div at bounding box center [590, 530] width 11 height 11
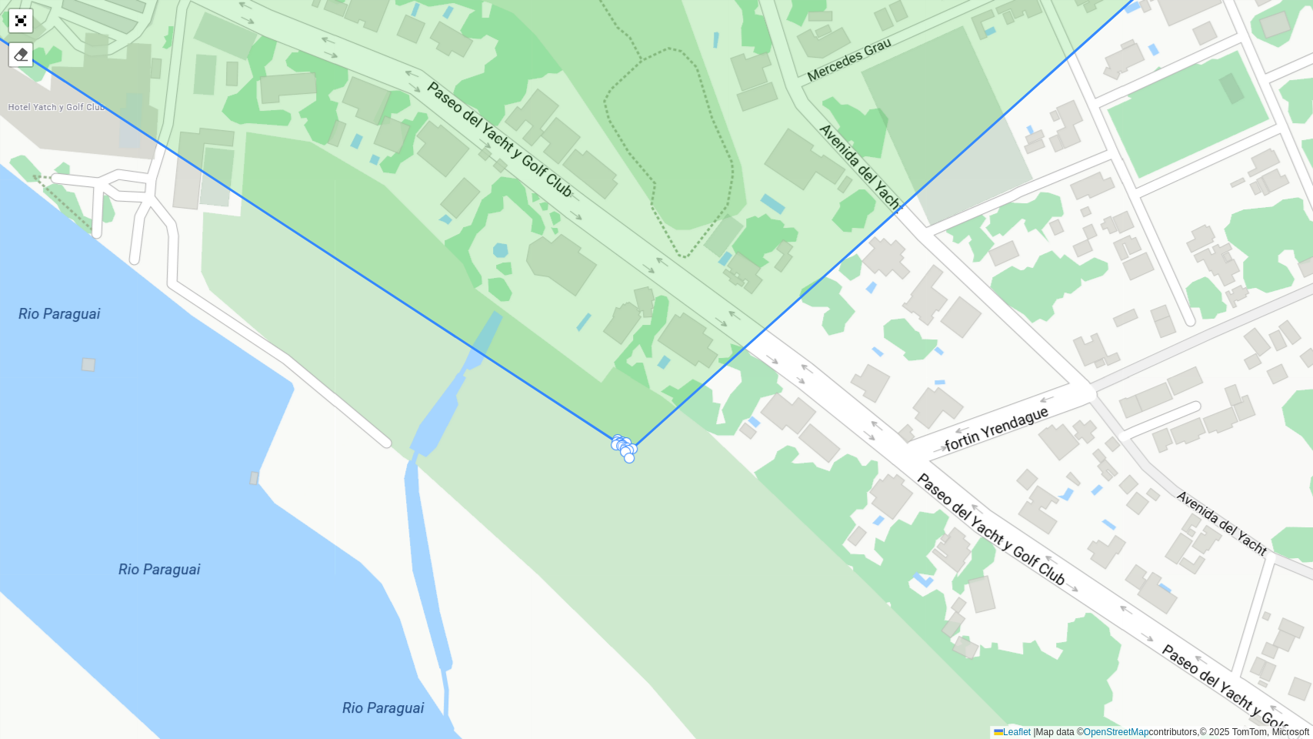
drag, startPoint x: 614, startPoint y: 455, endPoint x: 599, endPoint y: 446, distance: 16.9
drag, startPoint x: 599, startPoint y: 446, endPoint x: 585, endPoint y: 438, distance: 16.9
click at [585, 438] on div "UDC - Guarambaré - L09 UDC - Guarambaré - L32 - L33 UDC - Guarambaré - Light - …" at bounding box center [656, 369] width 1313 height 739
click at [627, 445] on div at bounding box center [626, 449] width 8 height 8
click at [625, 445] on div at bounding box center [625, 449] width 11 height 11
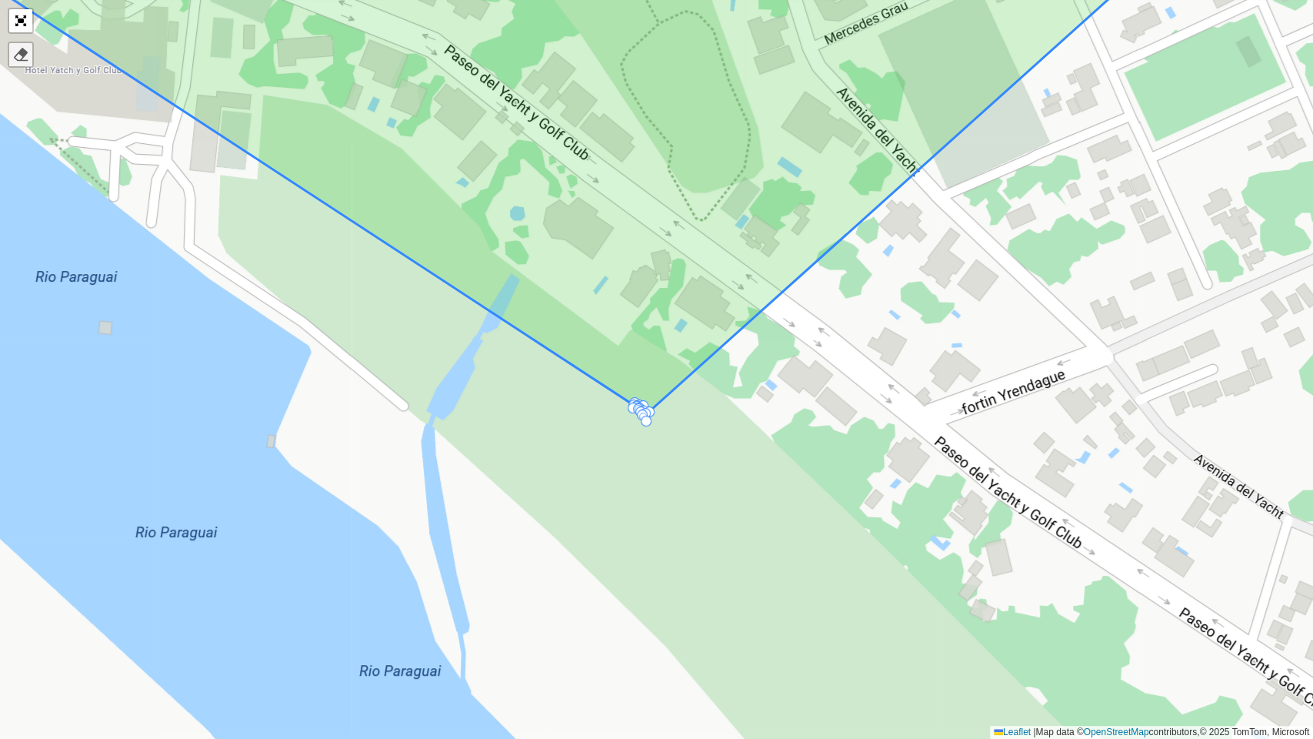
click at [15, 53] on div at bounding box center [20, 54] width 15 height 15
click at [632, 411] on div "UDC - Guarambaré - L09 UDC - Guarambaré - L32 - L33 UDC - Guarambaré - Light - …" at bounding box center [656, 369] width 1313 height 739
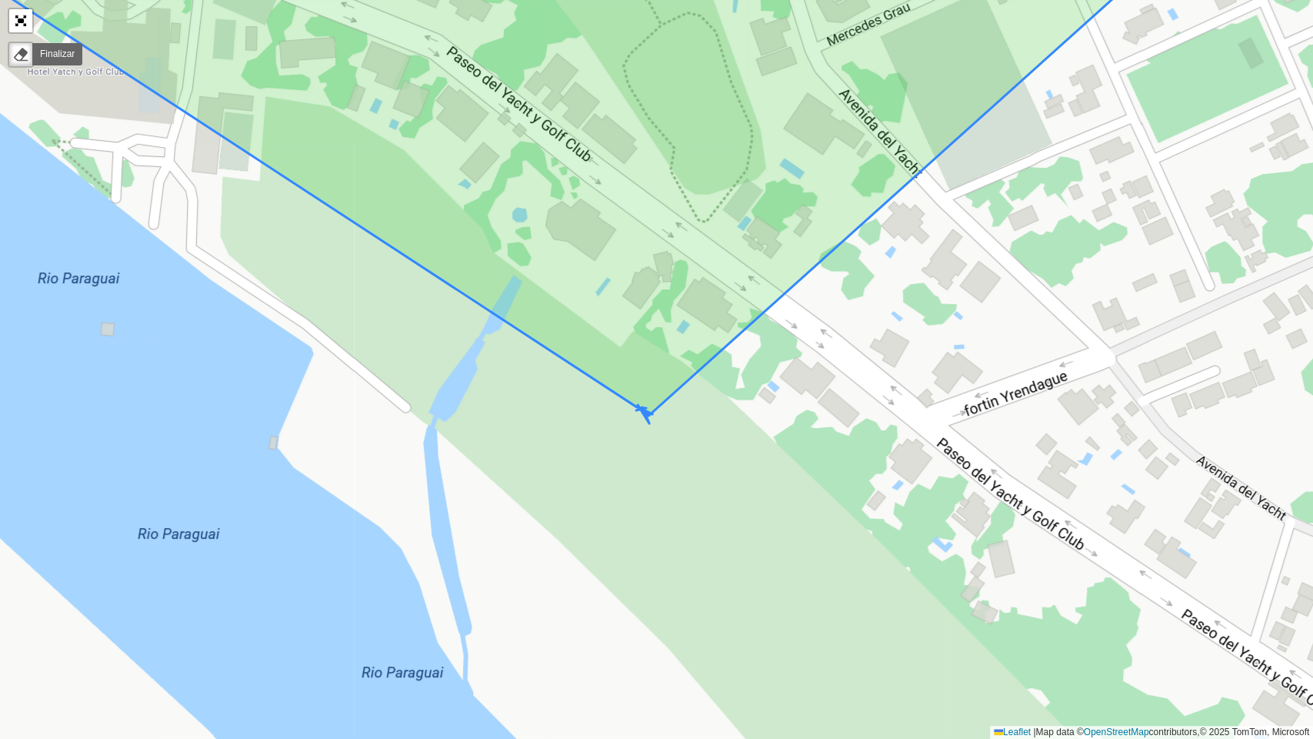
click at [647, 410] on icon at bounding box center [546, 173] width 1299 height 499
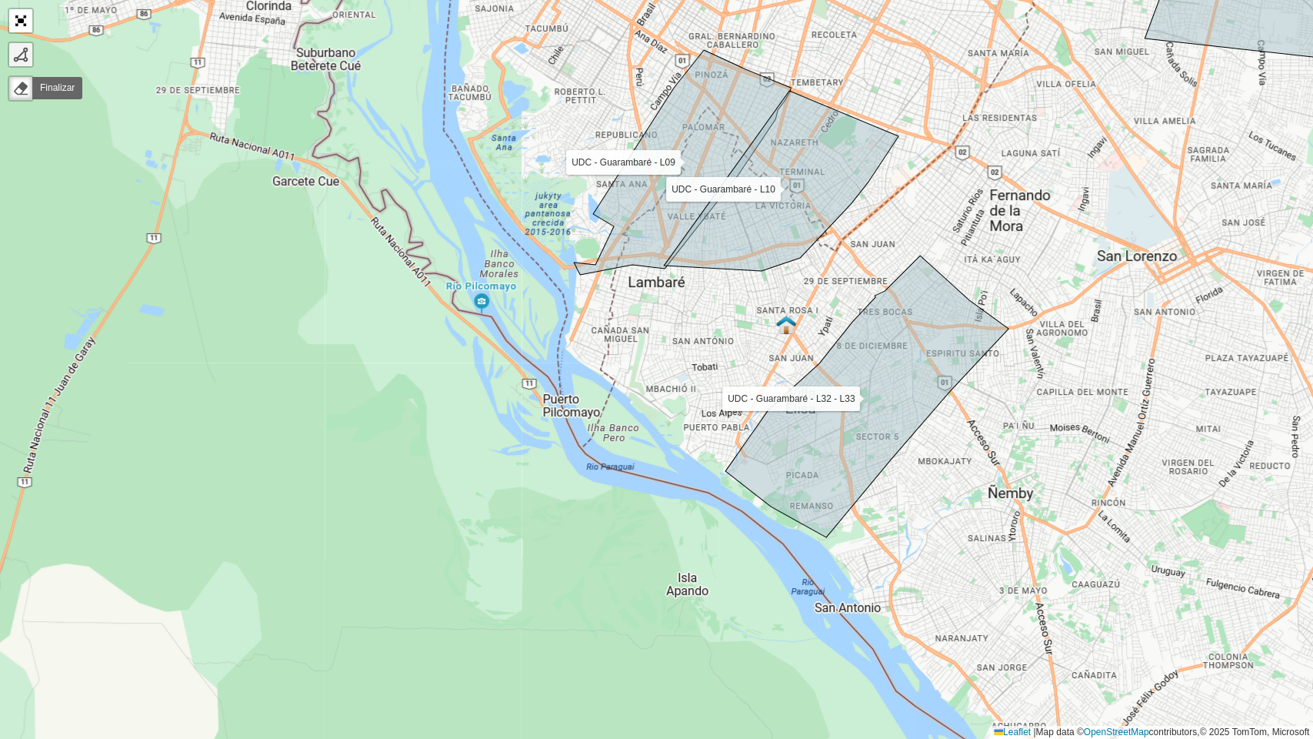
click at [29, 58] on link at bounding box center [20, 54] width 23 height 23
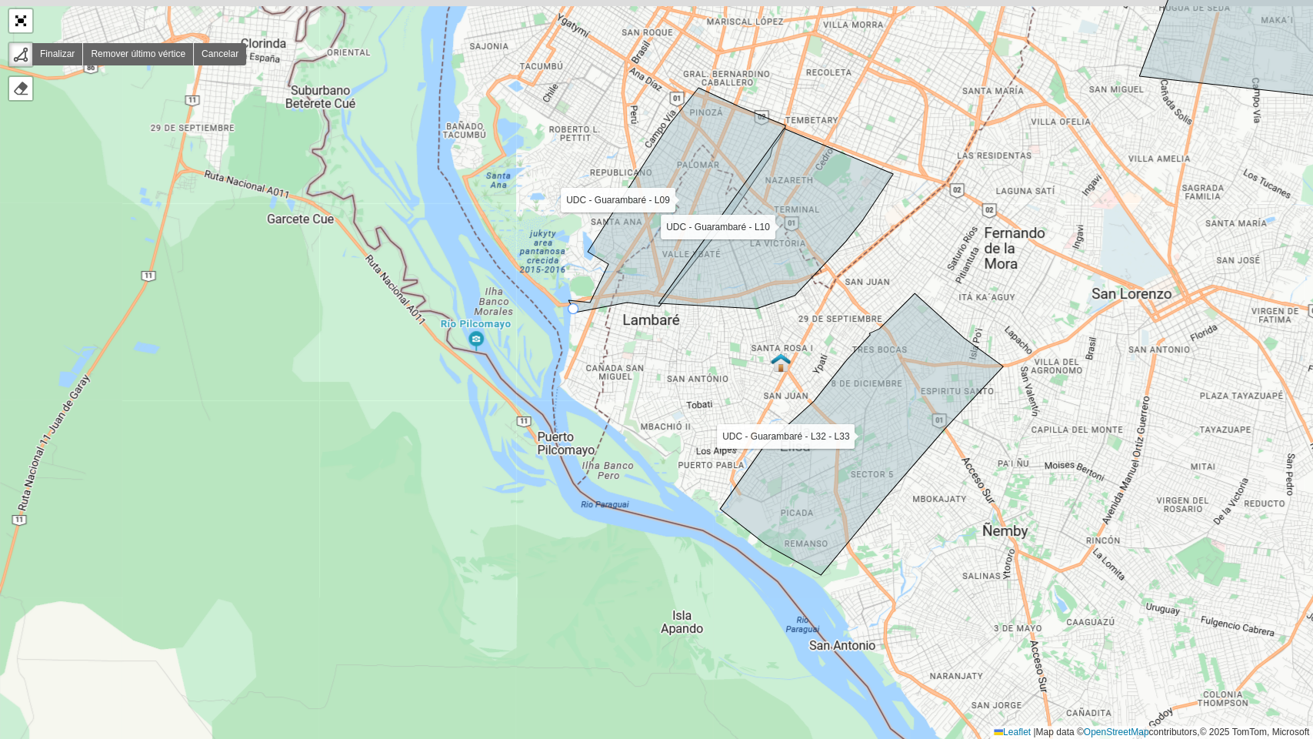
drag, startPoint x: 579, startPoint y: 270, endPoint x: 574, endPoint y: 308, distance: 38.1
click at [574, 308] on icon at bounding box center [677, 200] width 217 height 225
click at [573, 312] on div "UDC - Guarambaré - L09 UDC - Guarambaré - L32 - L33 UDC - Guarambaré - Light - …" at bounding box center [656, 369] width 1313 height 739
click at [560, 382] on div "UDC - Guarambaré - L09 UDC - Guarambaré - L32 - L33 UDC - Guarambaré - Light - …" at bounding box center [656, 369] width 1313 height 739
click at [605, 421] on div "UDC - Guarambaré - L09 UDC - Guarambaré - L32 - L33 UDC - Guarambaré - Light - …" at bounding box center [656, 369] width 1313 height 739
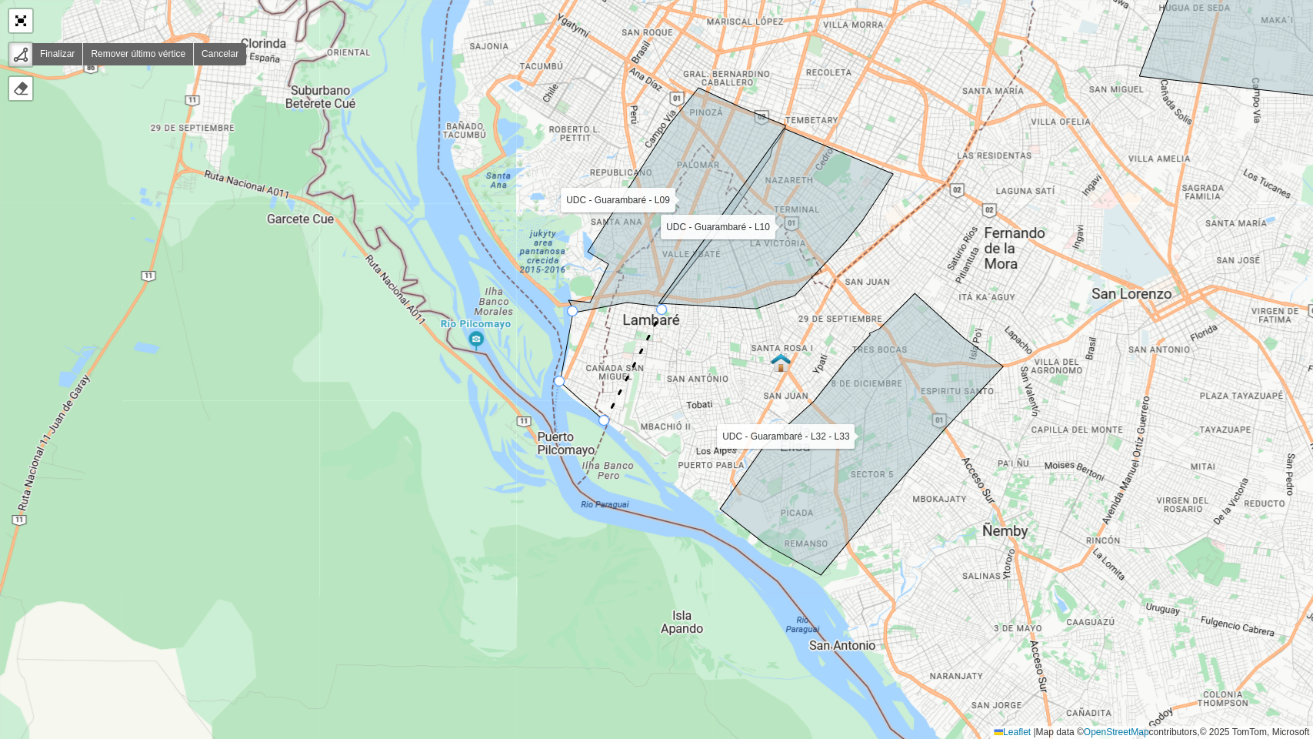
click at [662, 310] on icon at bounding box center [634, 365] width 58 height 111
click at [624, 302] on icon at bounding box center [677, 200] width 217 height 225
click at [579, 312] on div "UDC - Guarambaré - L09 UDC - Guarambaré - L32 - L33 UDC - Guarambaré - Light - …" at bounding box center [656, 369] width 1313 height 739
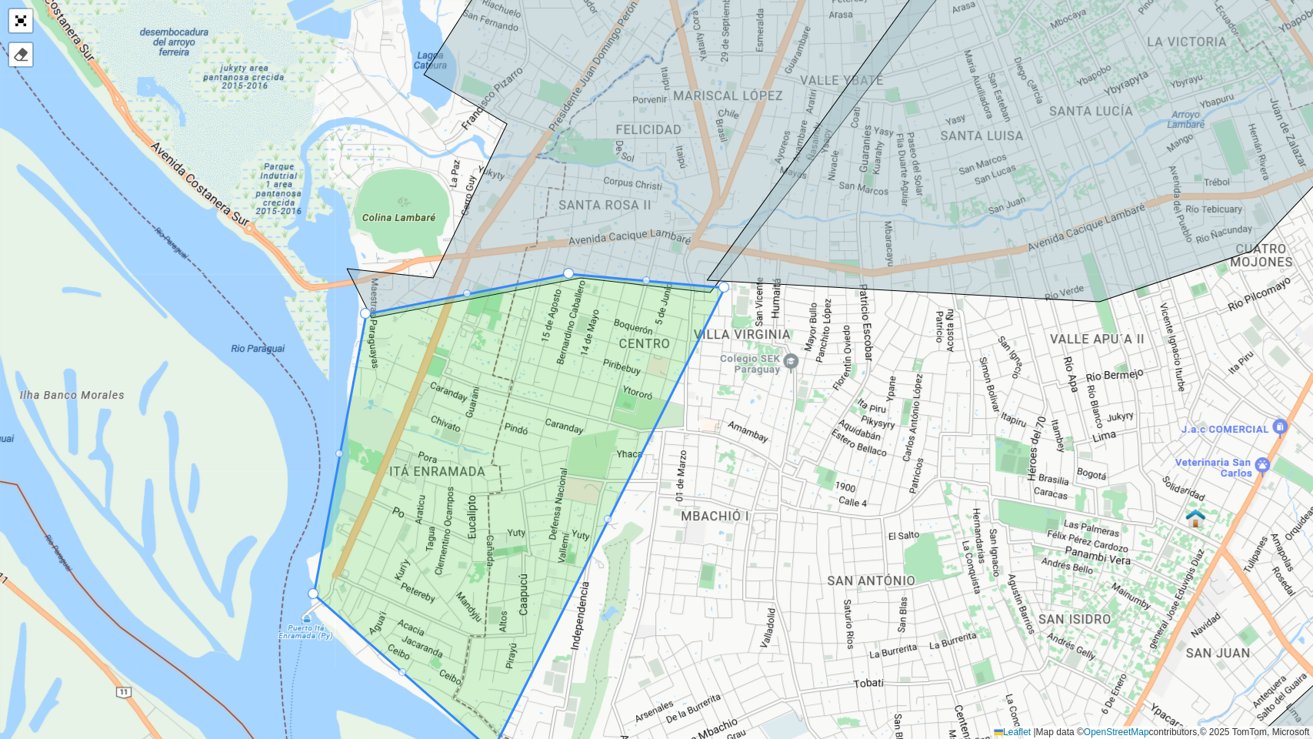
drag, startPoint x: 722, startPoint y: 302, endPoint x: 723, endPoint y: 285, distance: 17.0
click at [725, 280] on div at bounding box center [725, 282] width 11 height 11
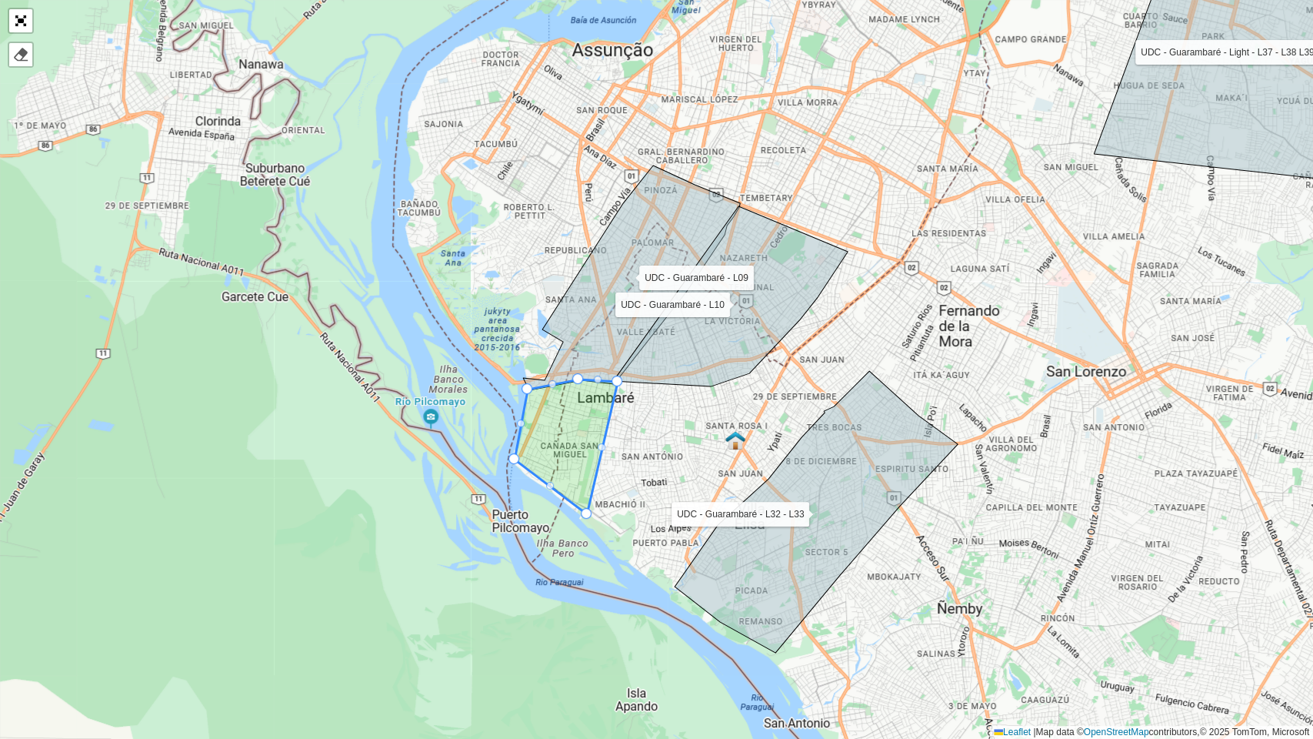
drag, startPoint x: 561, startPoint y: 496, endPoint x: 589, endPoint y: 512, distance: 31.7
drag, startPoint x: 620, startPoint y: 378, endPoint x: 632, endPoint y: 380, distance: 12.5
click at [28, 26] on link "Abrir mapa em tela cheia" at bounding box center [20, 20] width 23 height 23
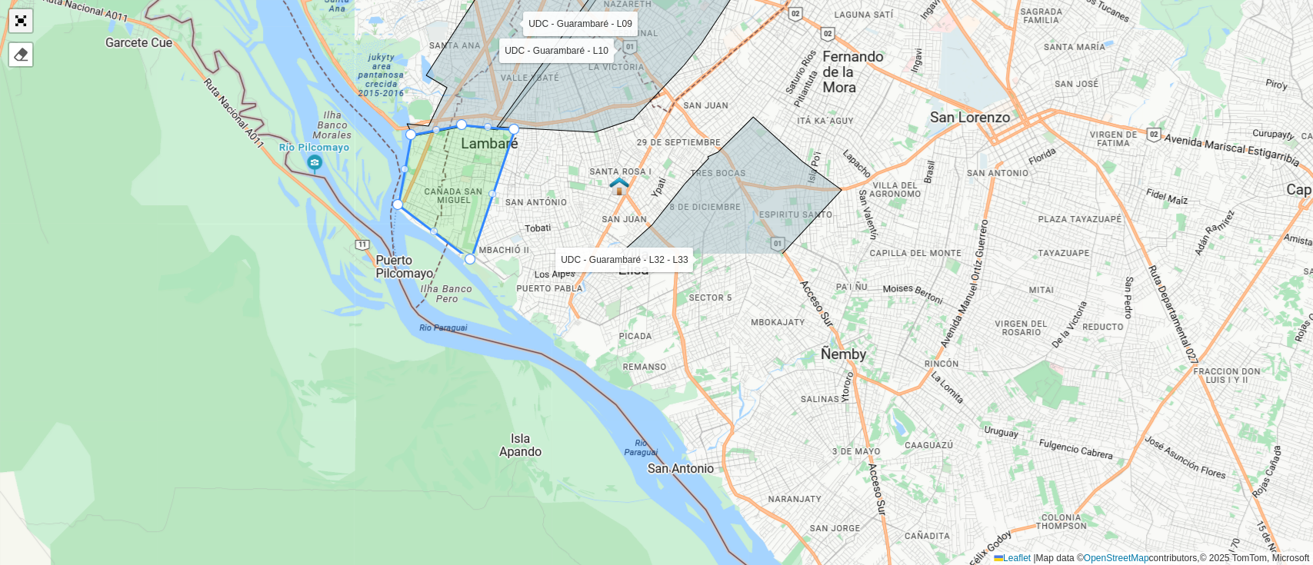
scroll to position [493, 0]
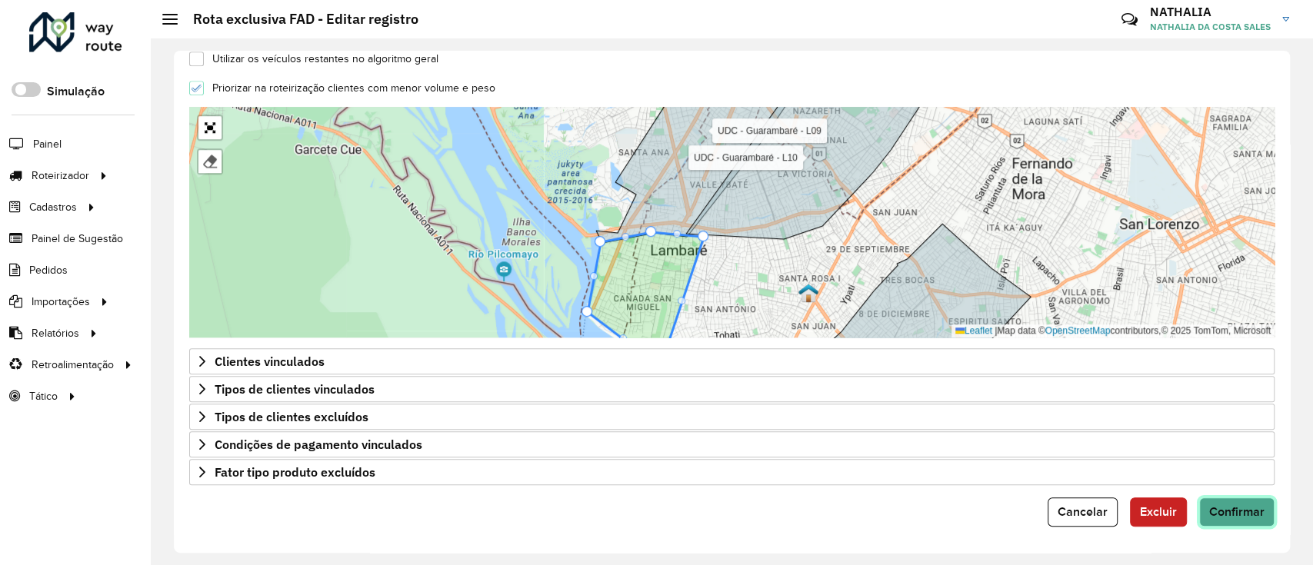
click at [1226, 498] on button "Confirmar" at bounding box center [1236, 512] width 75 height 29
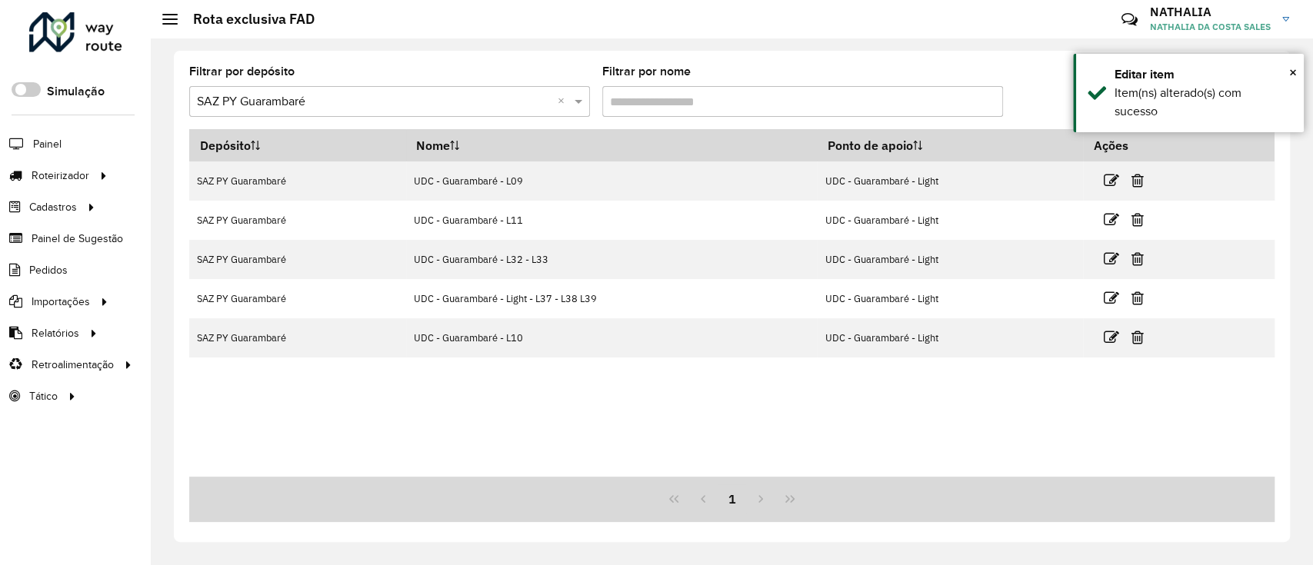
click at [1076, 379] on div "Depósito Nome Ponto de apoio Ações SAZ PY Guarambaré UDC - Guarambaré - L09 UDC…" at bounding box center [732, 303] width 1086 height 348
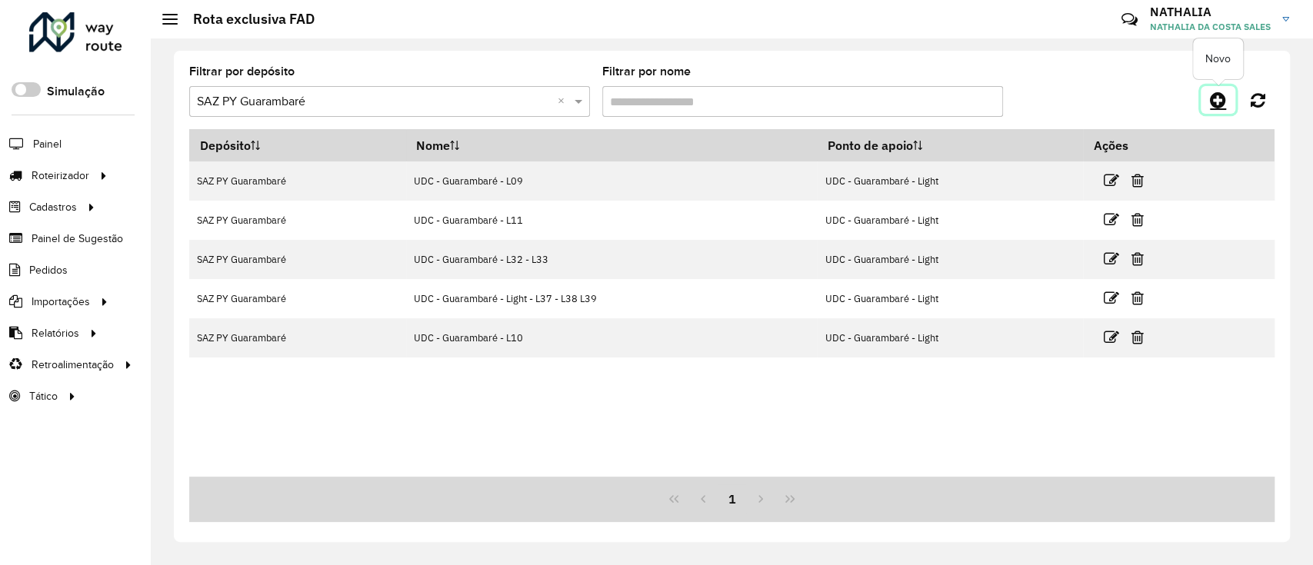
click at [1229, 93] on link at bounding box center [1218, 100] width 35 height 28
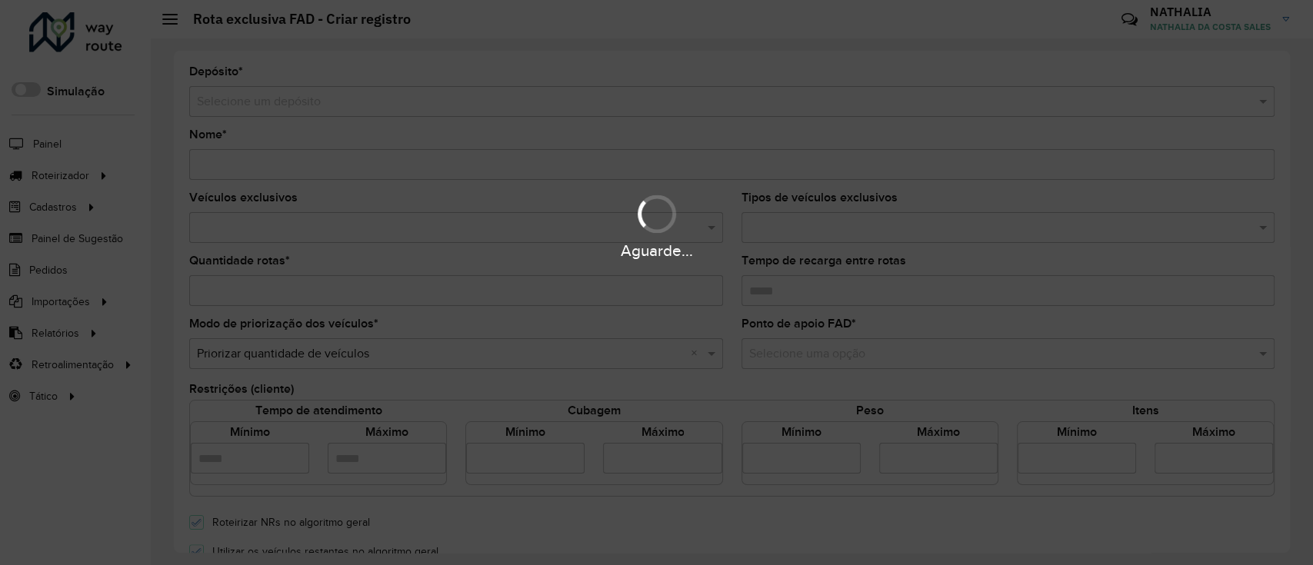
click at [448, 111] on hb-app "Aguarde... Pop-up bloqueado! Seu navegador bloqueou automáticamente a abertura …" at bounding box center [656, 282] width 1313 height 565
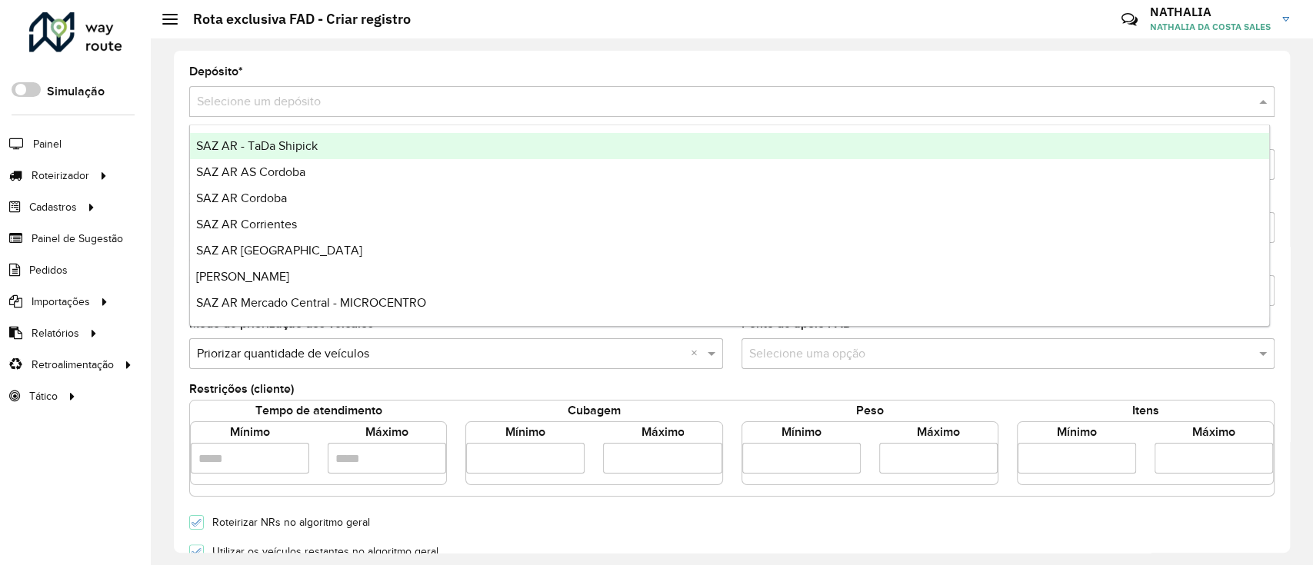
click at [448, 111] on div "Selecione um depósito" at bounding box center [732, 101] width 1086 height 31
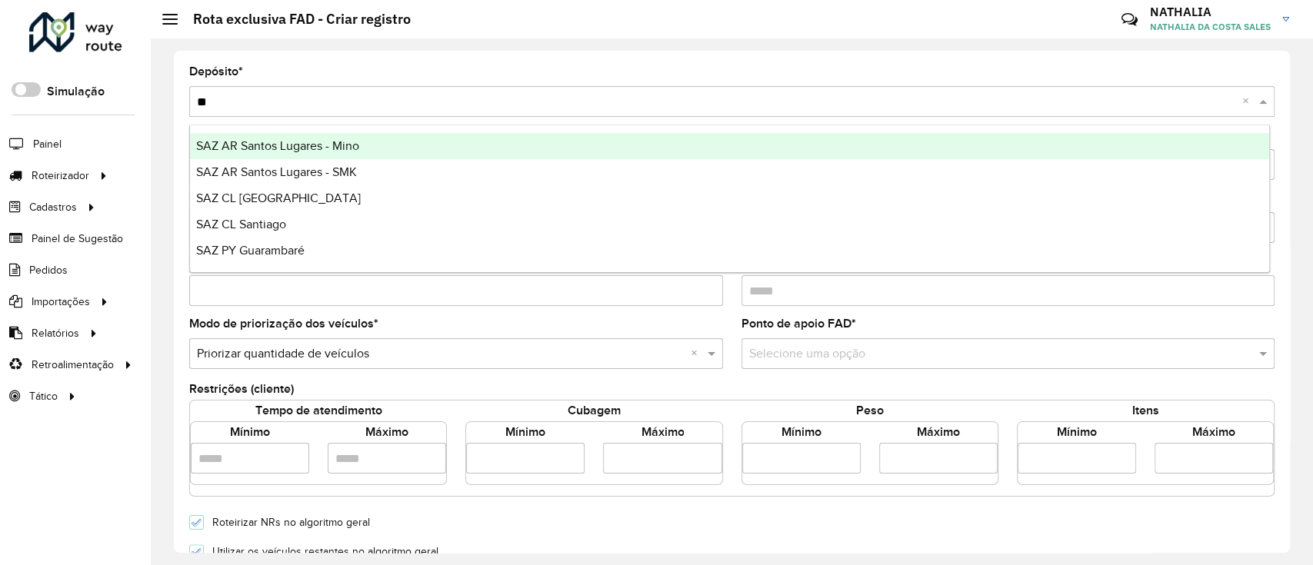
type input "***"
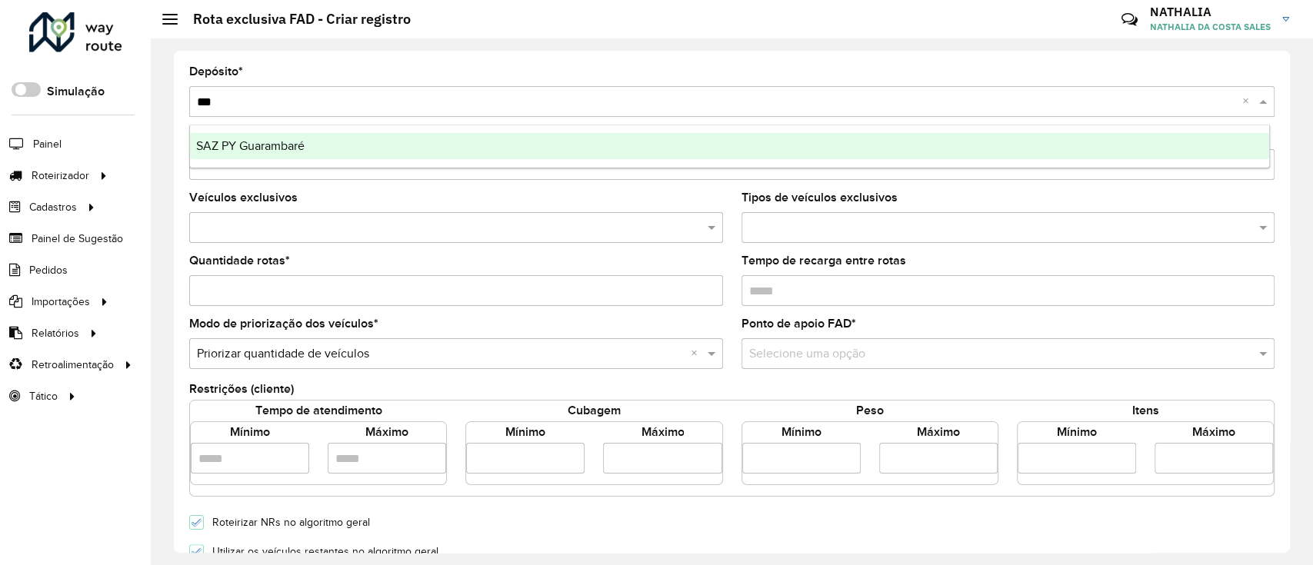
click at [463, 140] on div "SAZ PY Guarambaré" at bounding box center [729, 146] width 1079 height 26
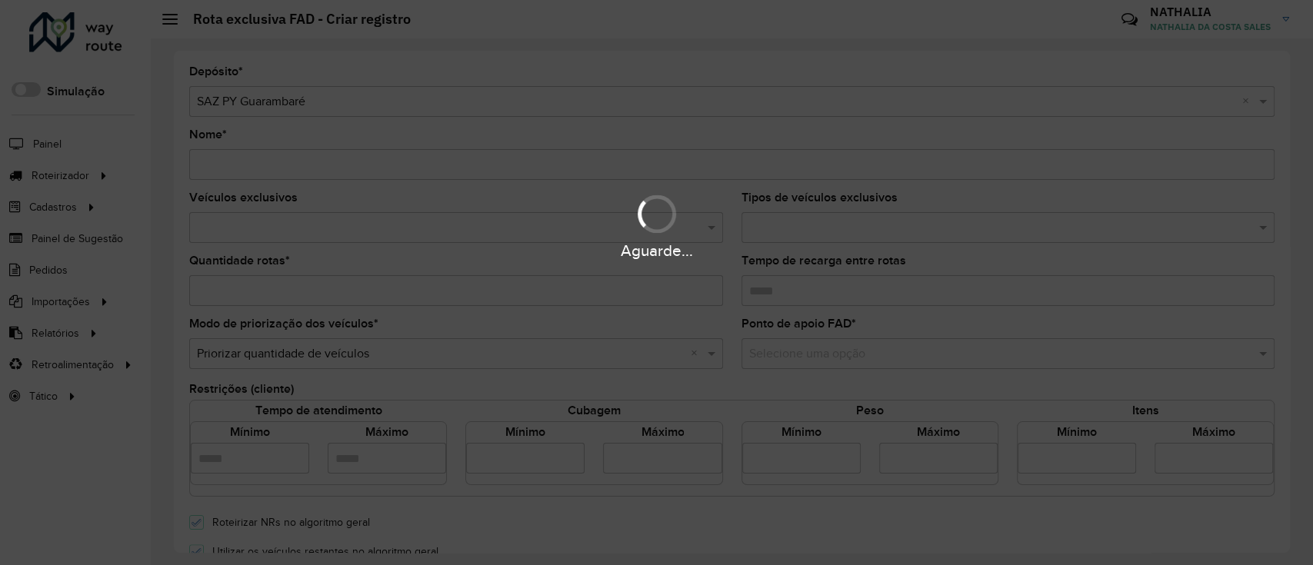
click at [283, 167] on div "Aguarde..." at bounding box center [656, 282] width 1313 height 565
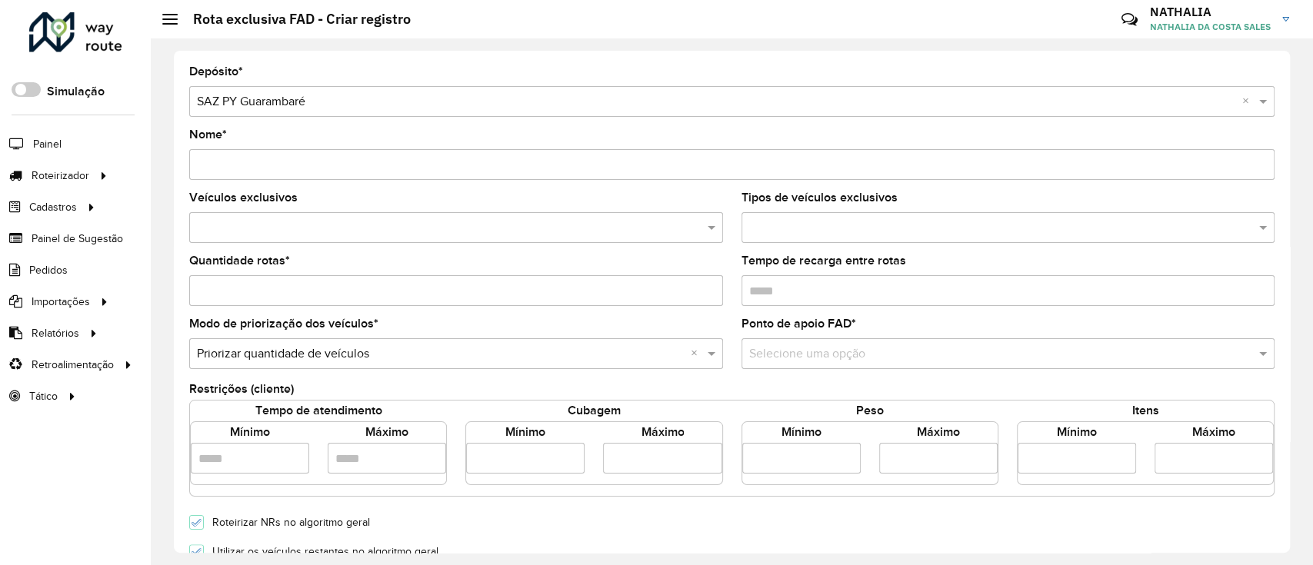
click at [283, 167] on input "Nome *" at bounding box center [732, 164] width 1086 height 31
paste input "******"
type input "******"
click at [283, 167] on input "******" at bounding box center [732, 164] width 1086 height 31
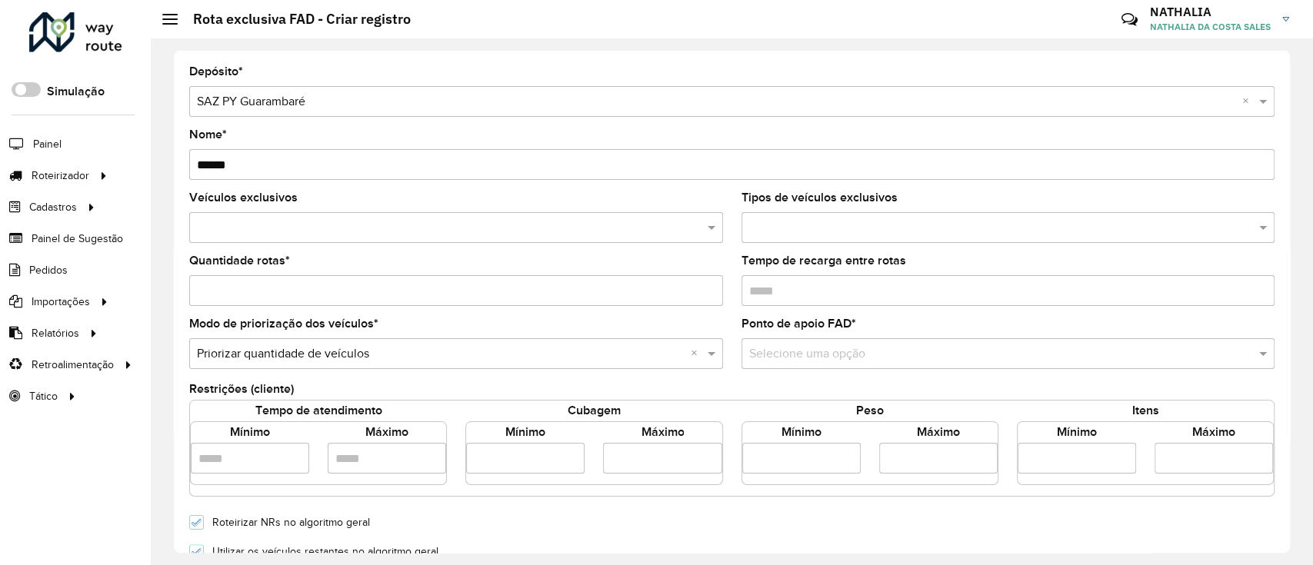
click at [283, 167] on input "******" at bounding box center [732, 164] width 1086 height 31
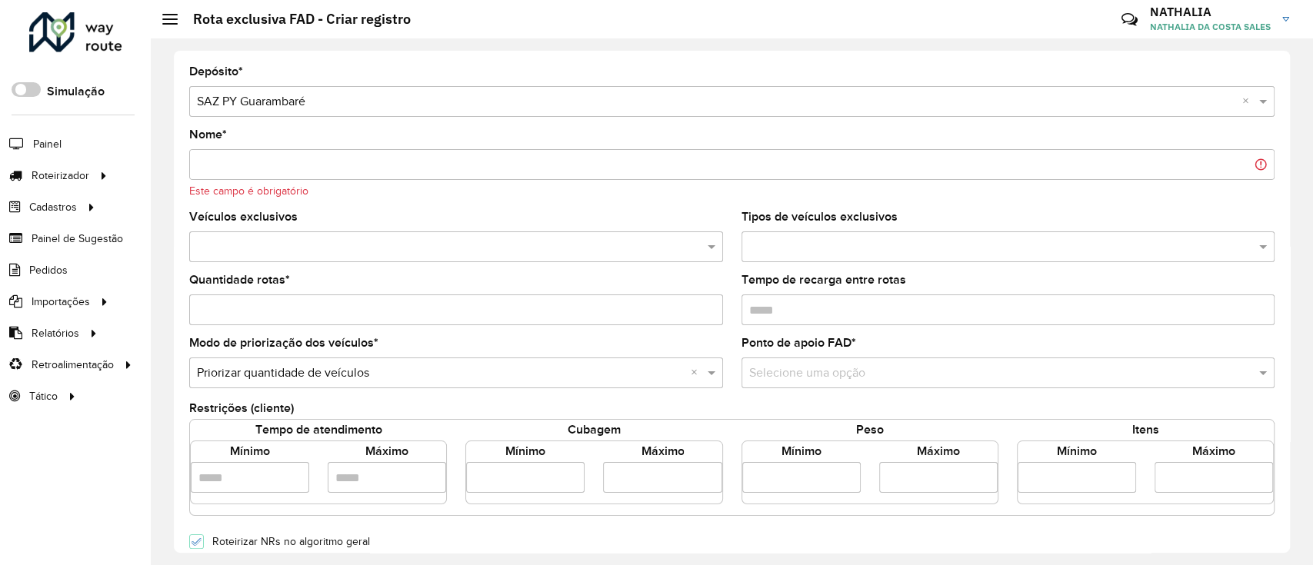
paste input "**********"
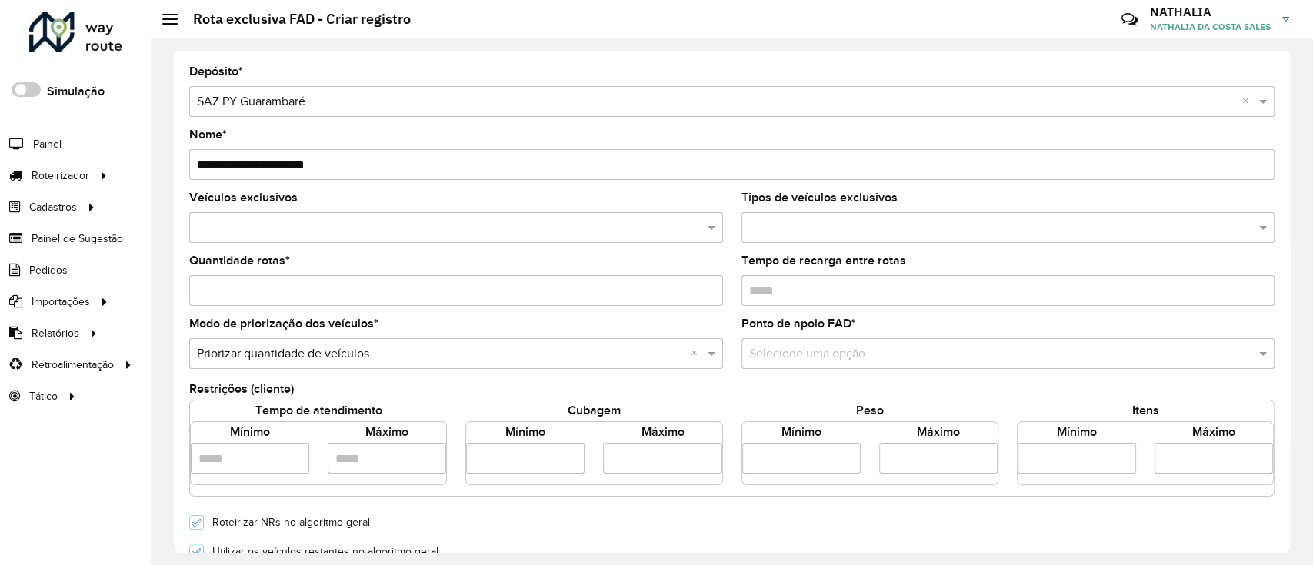
click at [332, 165] on input "**********" at bounding box center [732, 164] width 1086 height 31
type input "**********"
click at [395, 245] on formly-field "Veículos exclusivos" at bounding box center [456, 223] width 552 height 63
click at [400, 235] on input "text" at bounding box center [448, 228] width 511 height 18
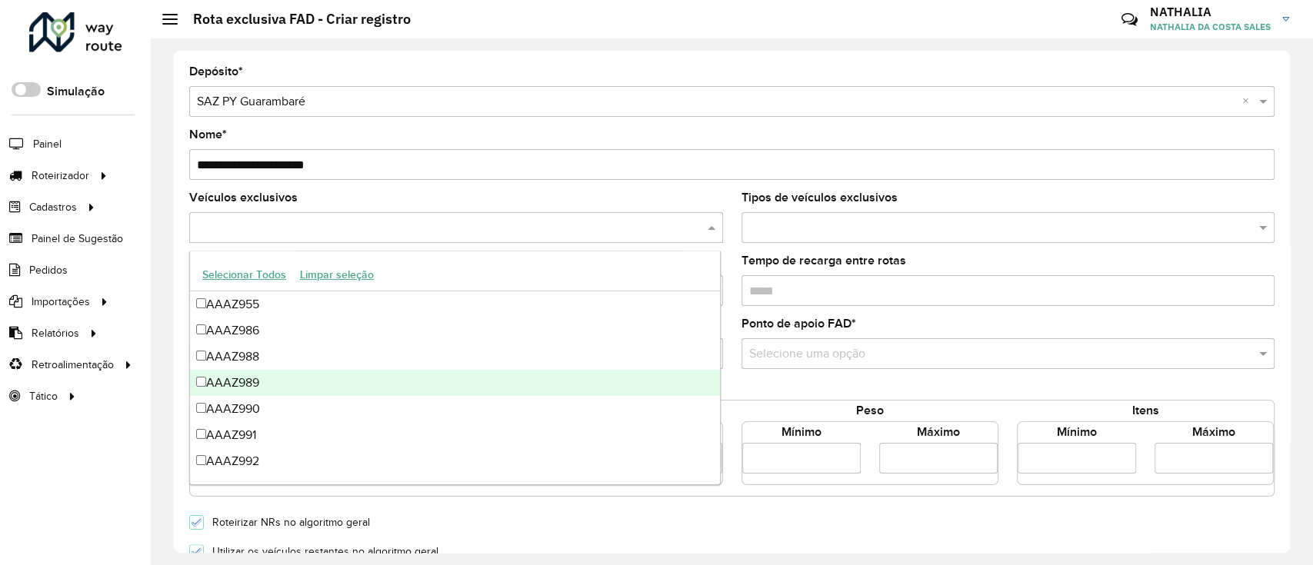
paste input "******"
type input "******"
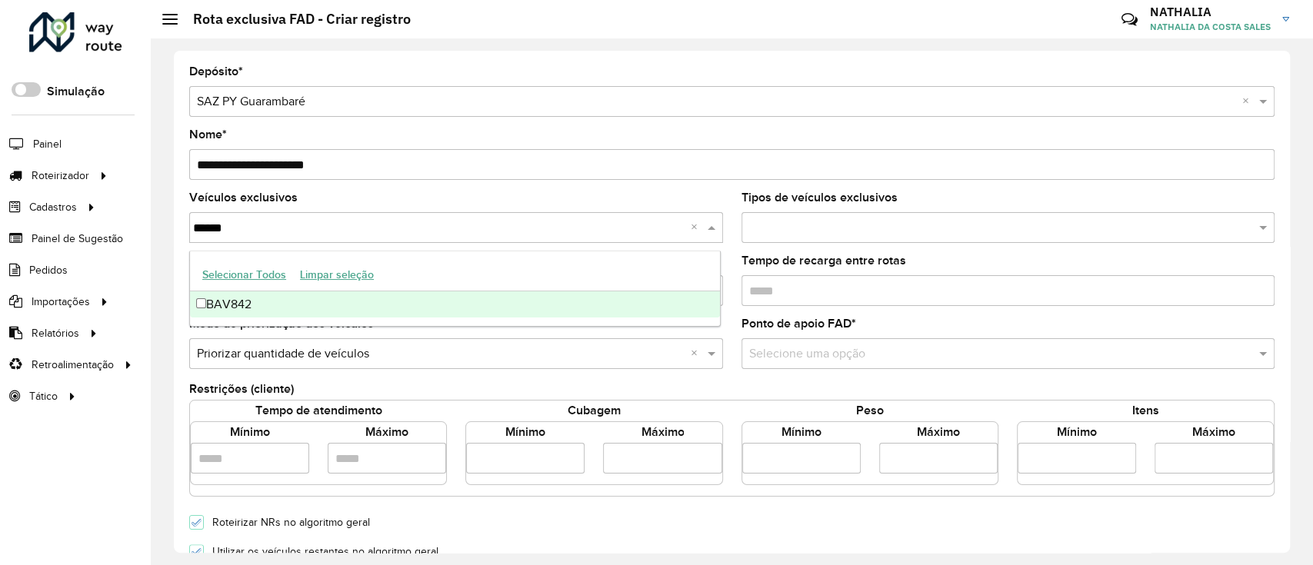
click at [252, 295] on div "BAV842" at bounding box center [455, 305] width 530 height 26
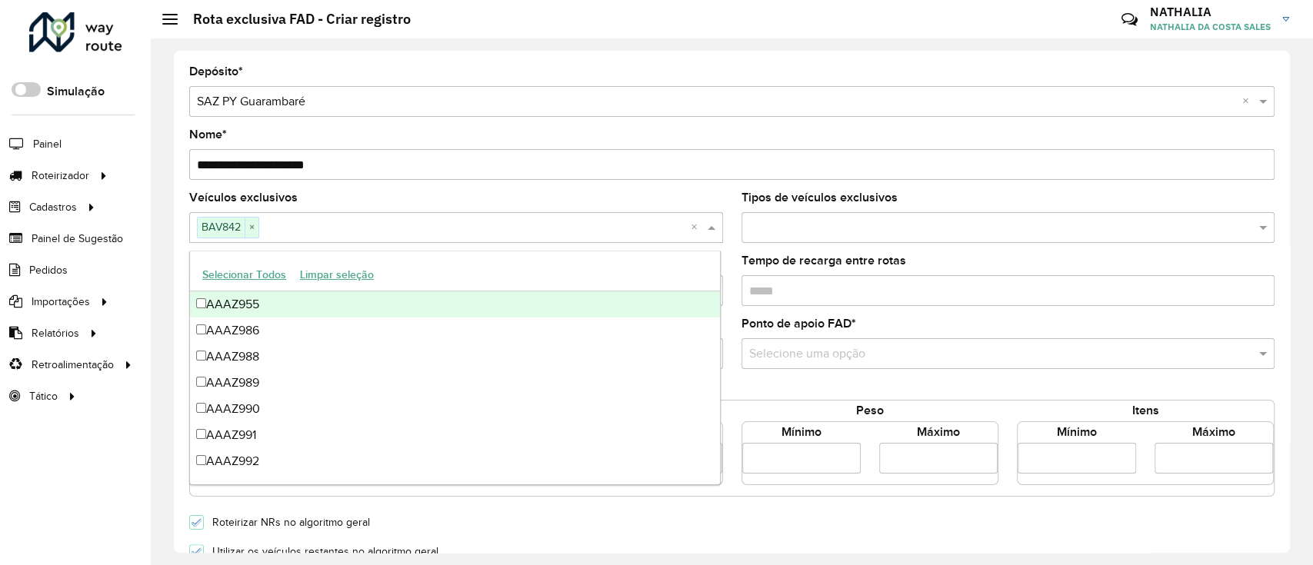
click at [348, 158] on input "**********" at bounding box center [732, 164] width 1086 height 31
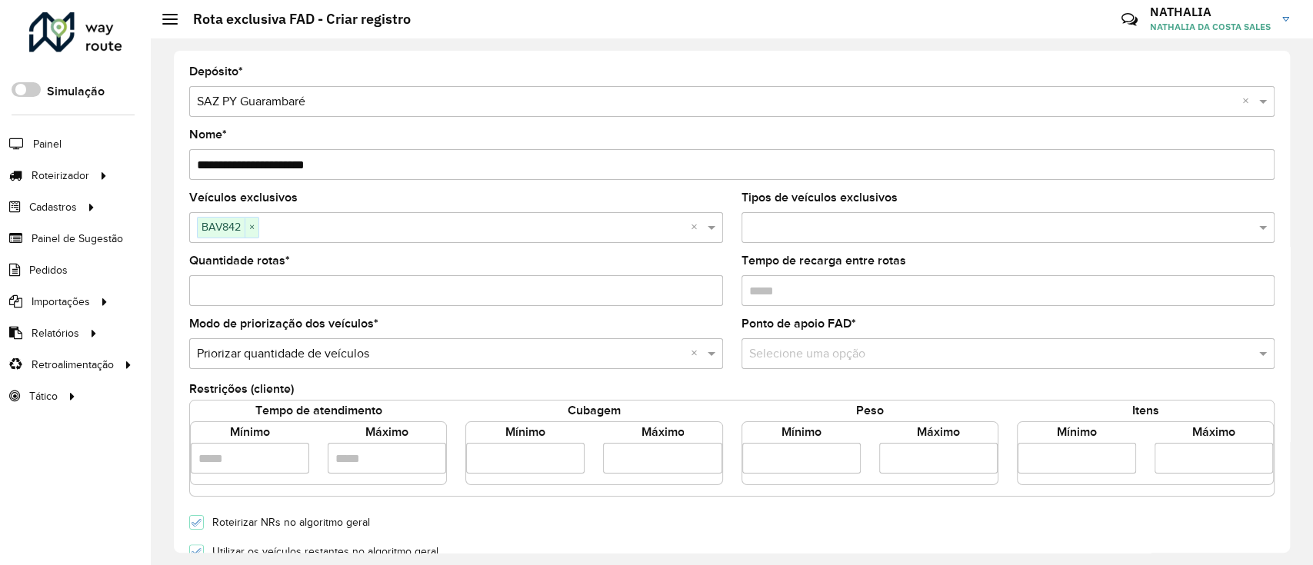
click at [349, 165] on input "**********" at bounding box center [732, 164] width 1086 height 31
click at [326, 167] on input "**********" at bounding box center [732, 164] width 1086 height 31
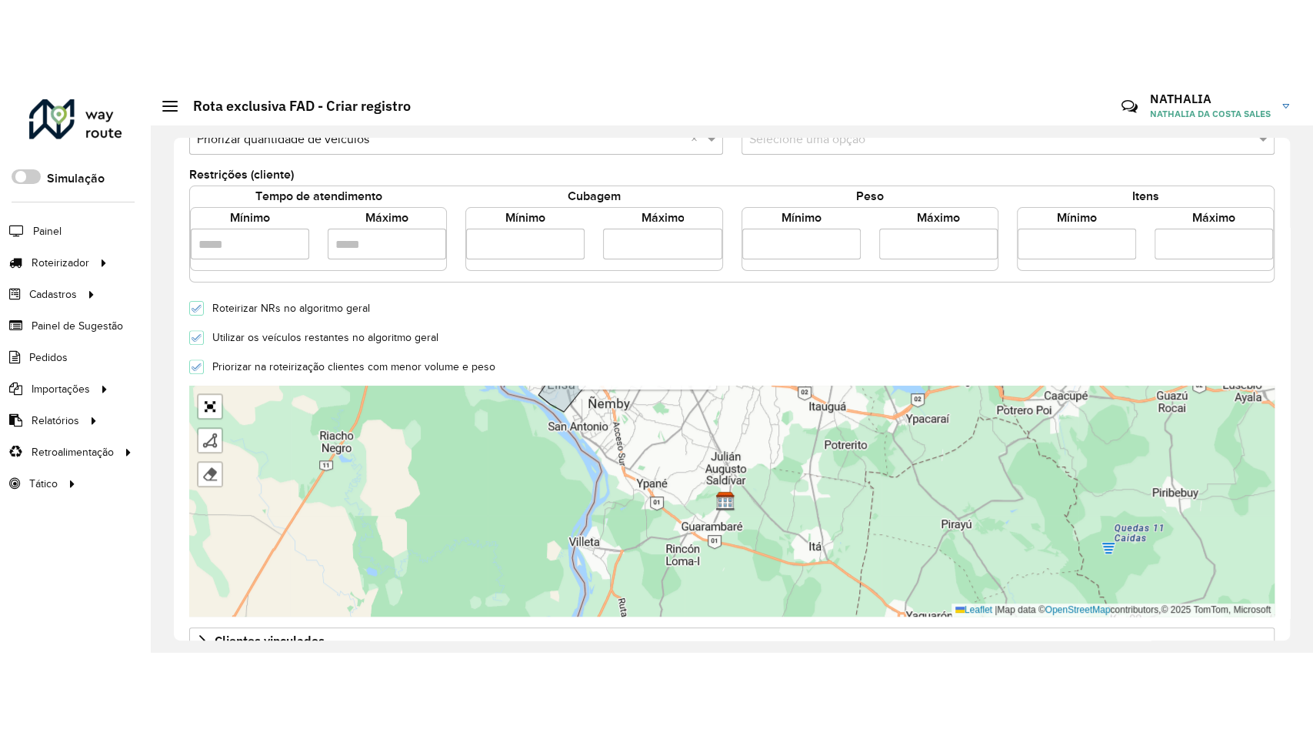
scroll to position [410, 0]
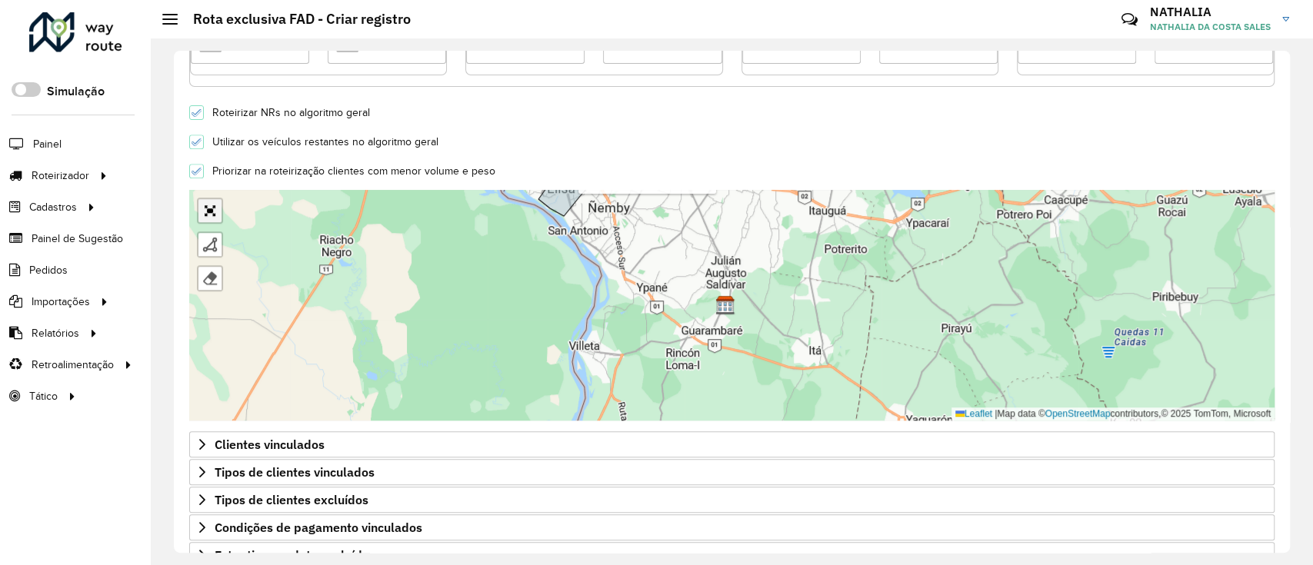
type input "**********"
click at [214, 212] on link "Abrir mapa em tela cheia" at bounding box center [209, 210] width 23 height 23
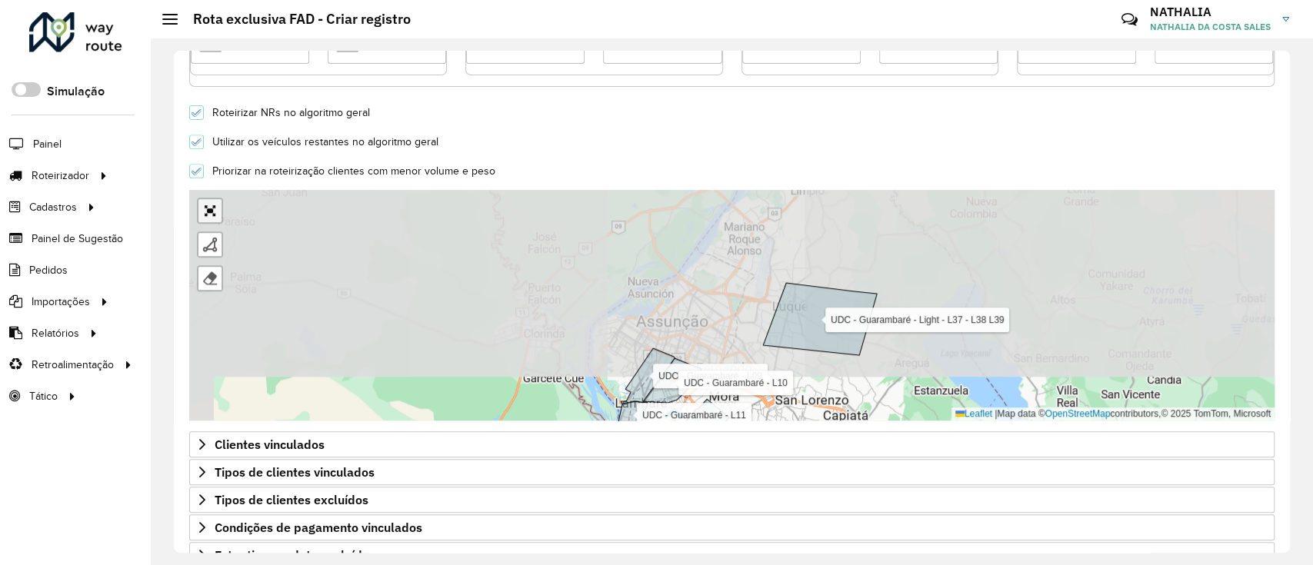
scroll to position [78, 0]
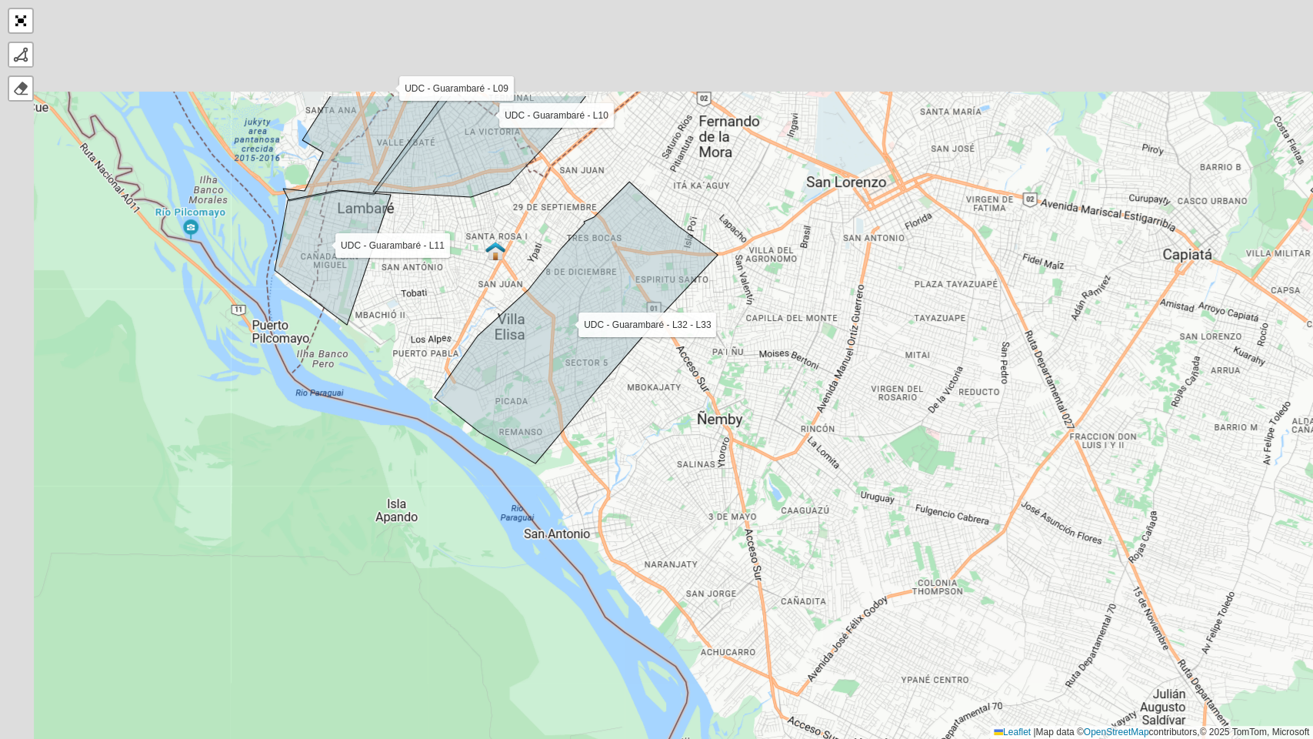
drag, startPoint x: 412, startPoint y: 382, endPoint x: 556, endPoint y: 606, distance: 266.5
click at [556, 565] on div "UDC - Guarambaré - L09 UDC - Guarambaré - L11 UDC - Guarambaré - L32 - L33 UDC …" at bounding box center [656, 369] width 1313 height 739
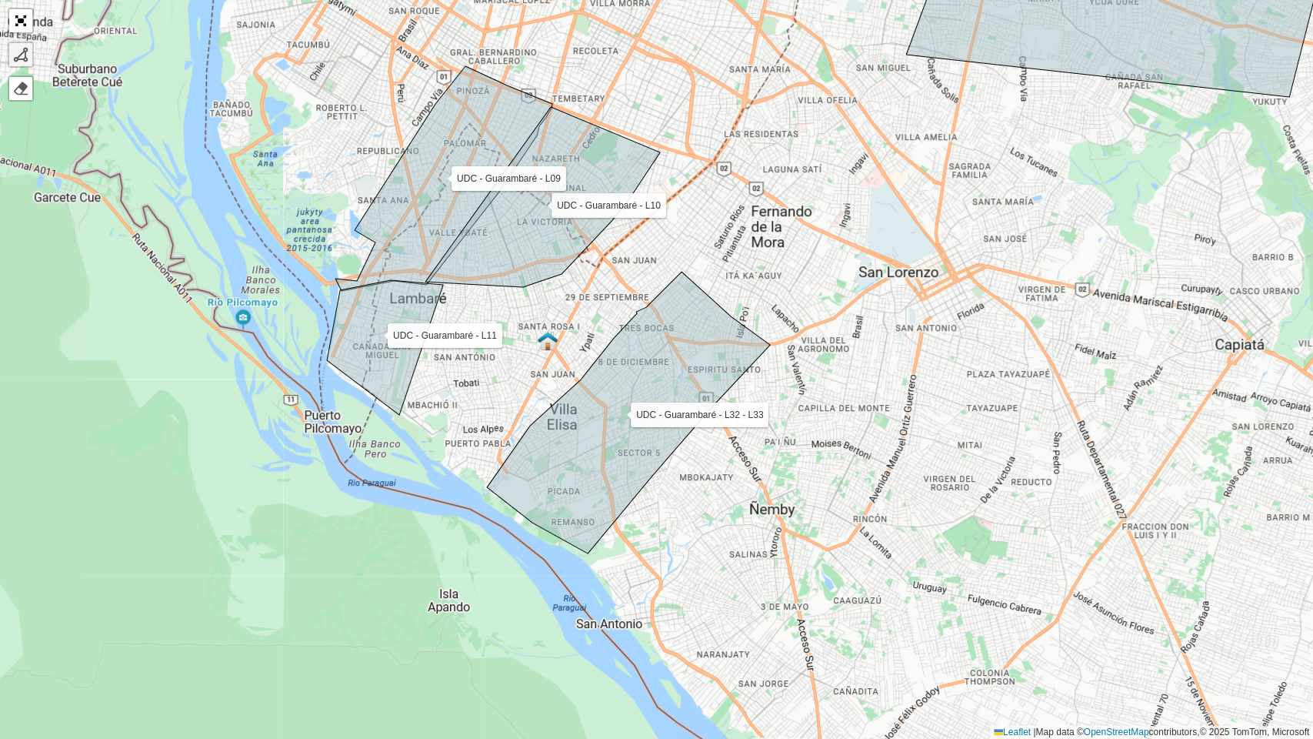
click at [20, 59] on div at bounding box center [20, 54] width 15 height 15
click at [447, 285] on div "UDC - Guarambaré - L09 UDC - Guarambaré - L11 UDC - Guarambaré - L32 - L33 UDC …" at bounding box center [656, 369] width 1313 height 739
click at [563, 278] on div "UDC - Guarambaré - L09 UDC - Guarambaré - L11 UDC - Guarambaré - L32 - L33 UDC …" at bounding box center [656, 369] width 1313 height 739
click at [402, 415] on div "UDC - Guarambaré - L09 UDC - Guarambaré - L11 UDC - Guarambaré - L32 - L33 UDC …" at bounding box center [656, 369] width 1313 height 739
click at [447, 279] on div at bounding box center [446, 284] width 11 height 11
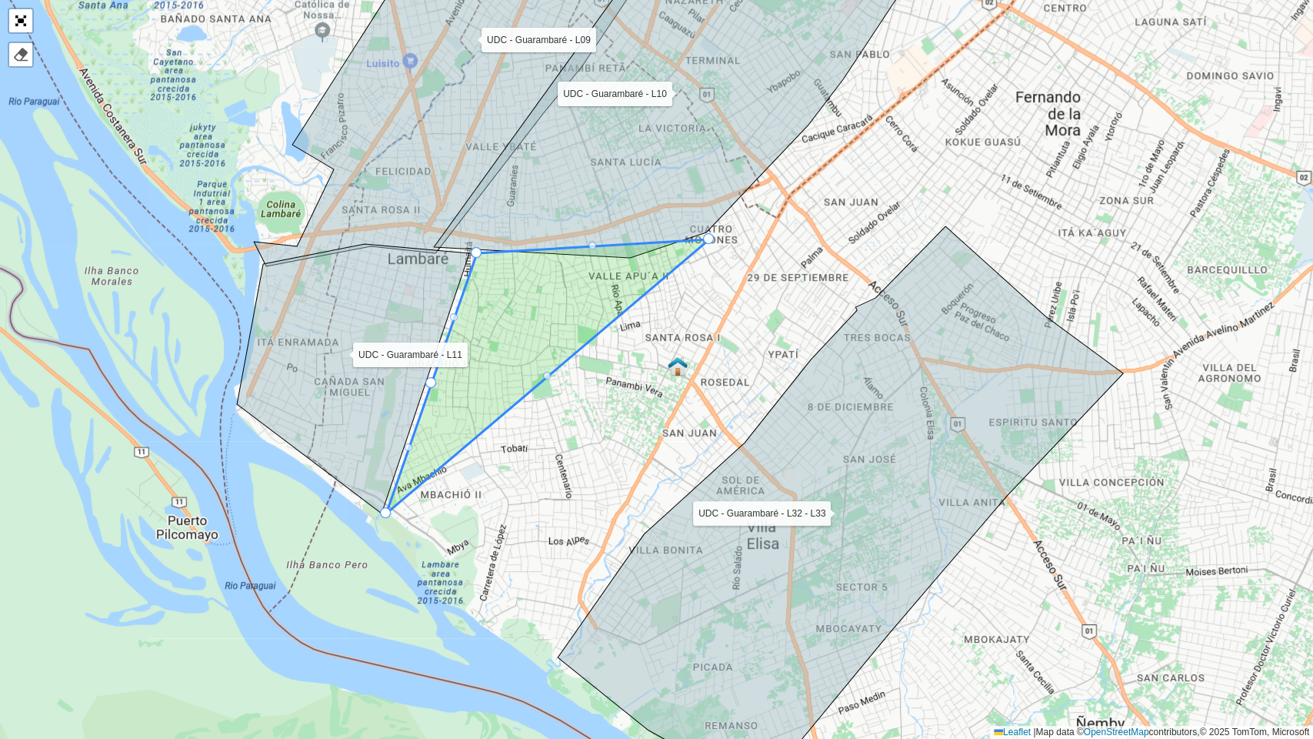
drag, startPoint x: 428, startPoint y: 379, endPoint x: 418, endPoint y: 375, distance: 10.7
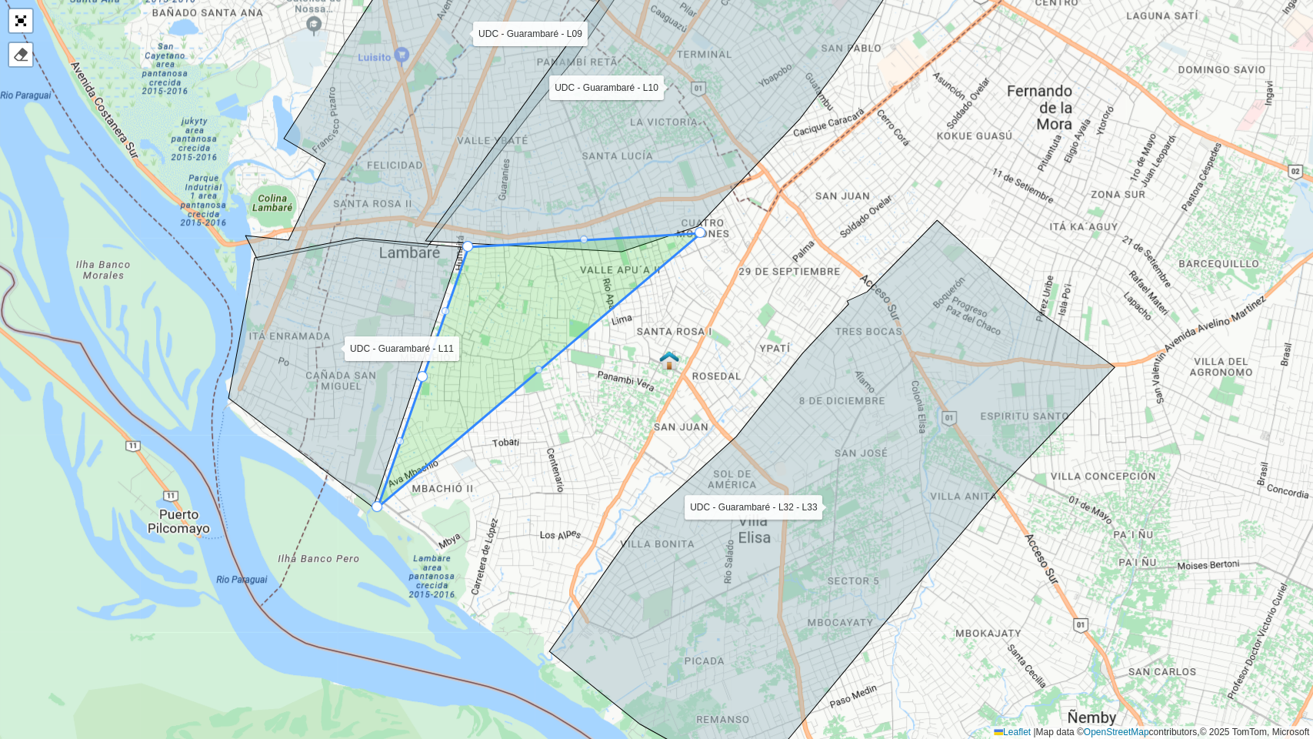
drag, startPoint x: 413, startPoint y: 451, endPoint x: 402, endPoint y: 442, distance: 14.3
click at [402, 442] on icon at bounding box center [539, 370] width 323 height 274
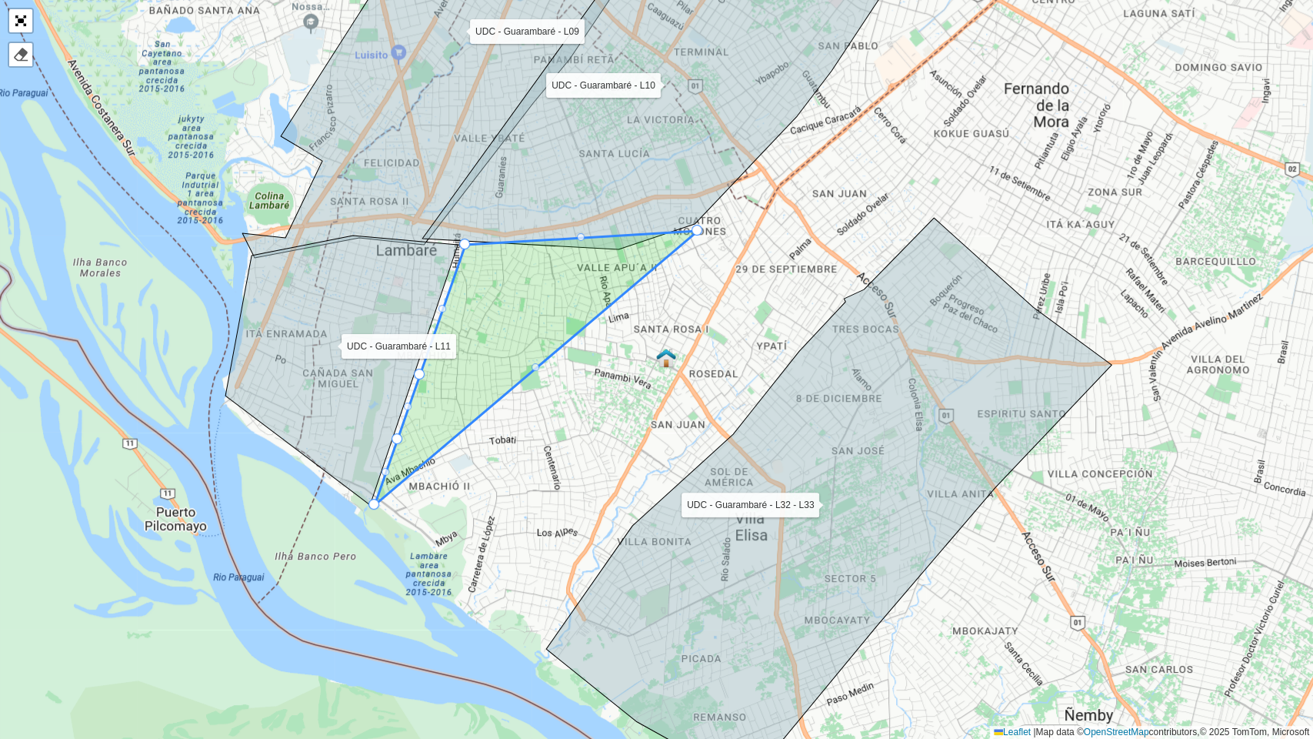
drag, startPoint x: 398, startPoint y: 435, endPoint x: 388, endPoint y: 425, distance: 13.6
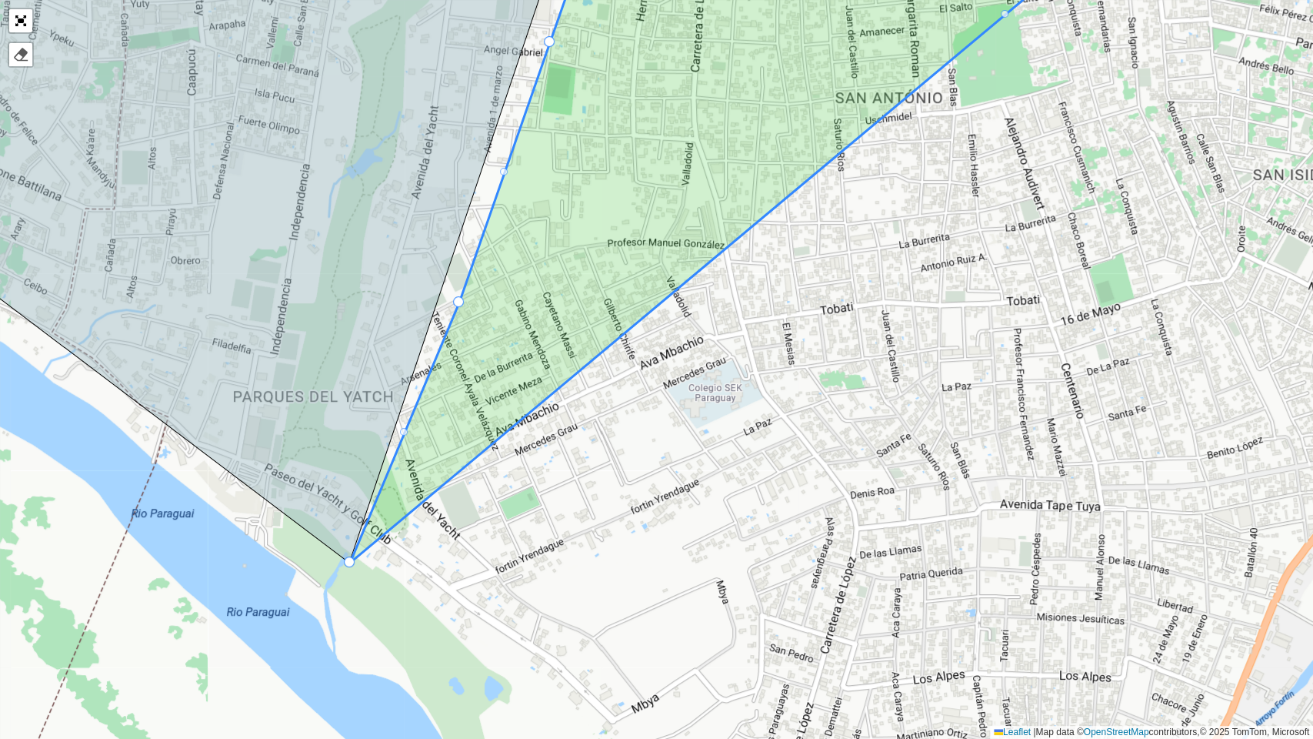
drag, startPoint x: 366, startPoint y: 560, endPoint x: 348, endPoint y: 561, distance: 18.5
drag, startPoint x: 404, startPoint y: 431, endPoint x: 395, endPoint y: 425, distance: 10.0
drag, startPoint x: 404, startPoint y: 437, endPoint x: 398, endPoint y: 427, distance: 11.7
drag, startPoint x: 455, startPoint y: 296, endPoint x: 441, endPoint y: 274, distance: 26.7
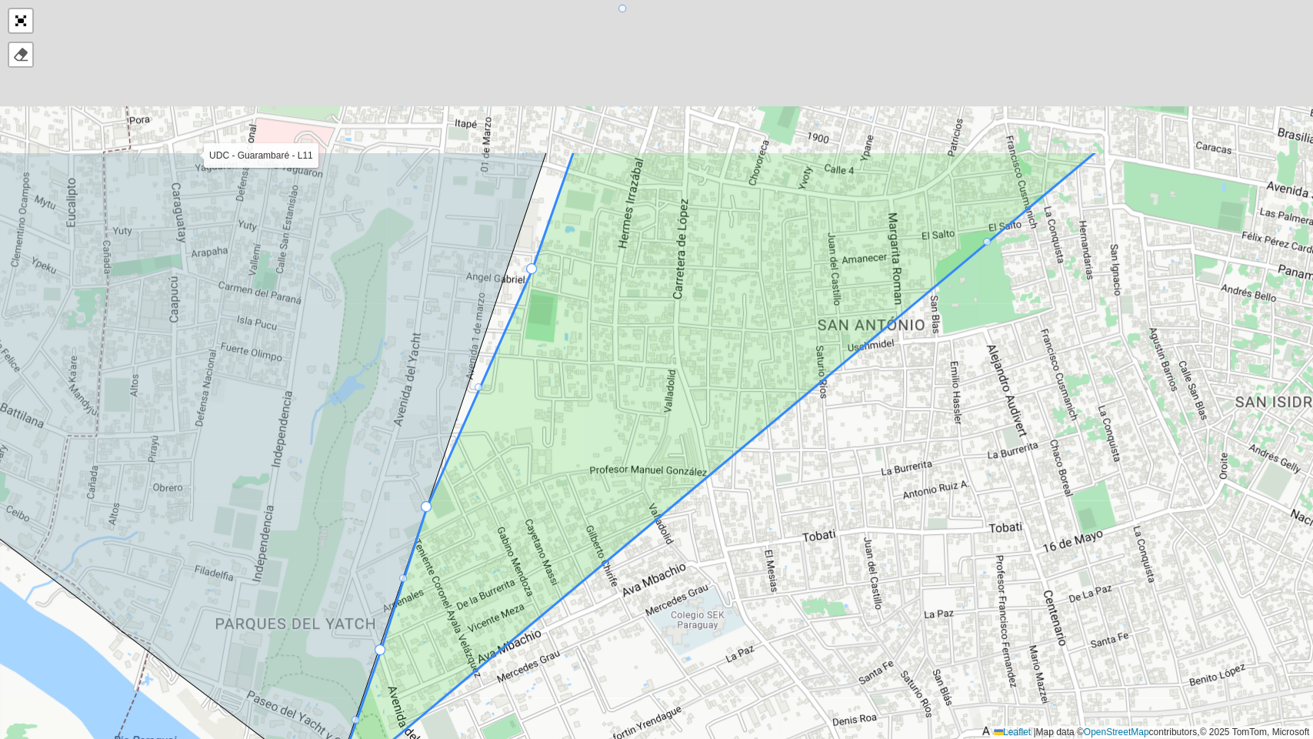
drag, startPoint x: 535, startPoint y: 272, endPoint x: 512, endPoint y: 482, distance: 211.3
click at [512, 503] on icon at bounding box center [714, 470] width 765 height 639
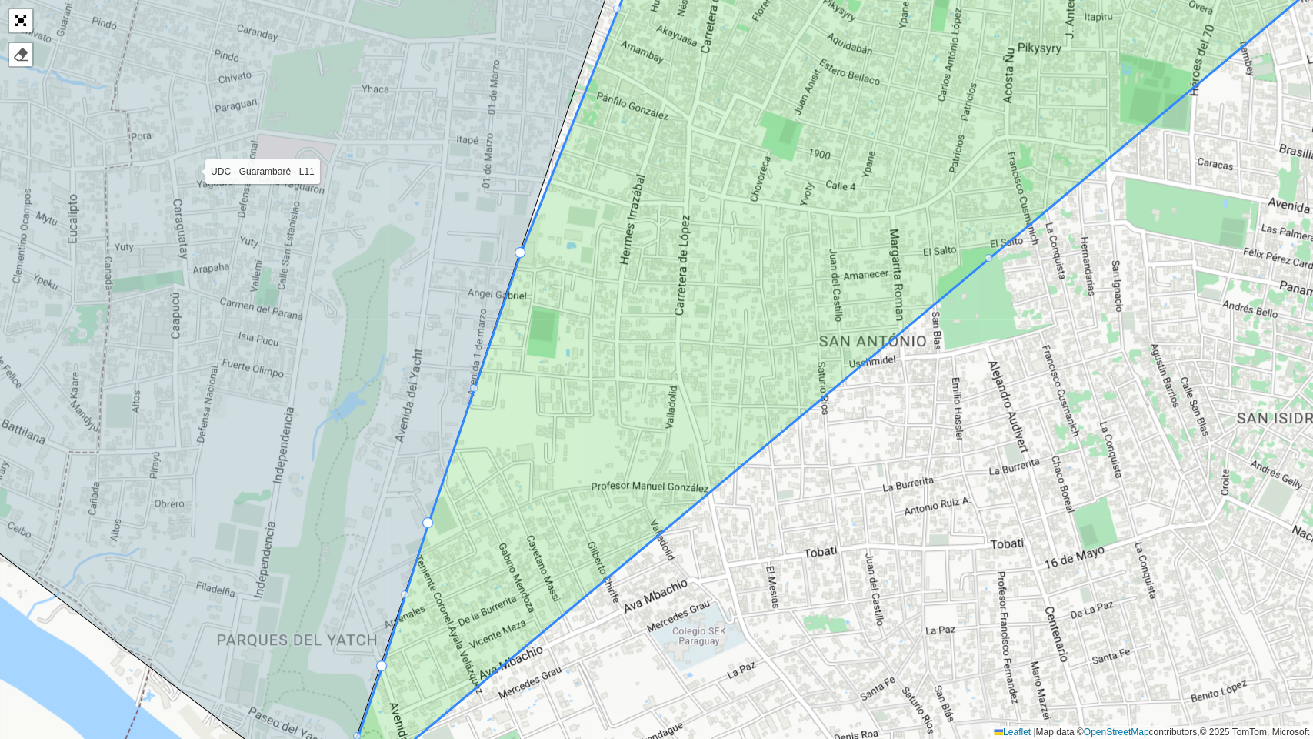
drag, startPoint x: 529, startPoint y: 282, endPoint x: 516, endPoint y: 249, distance: 35.6
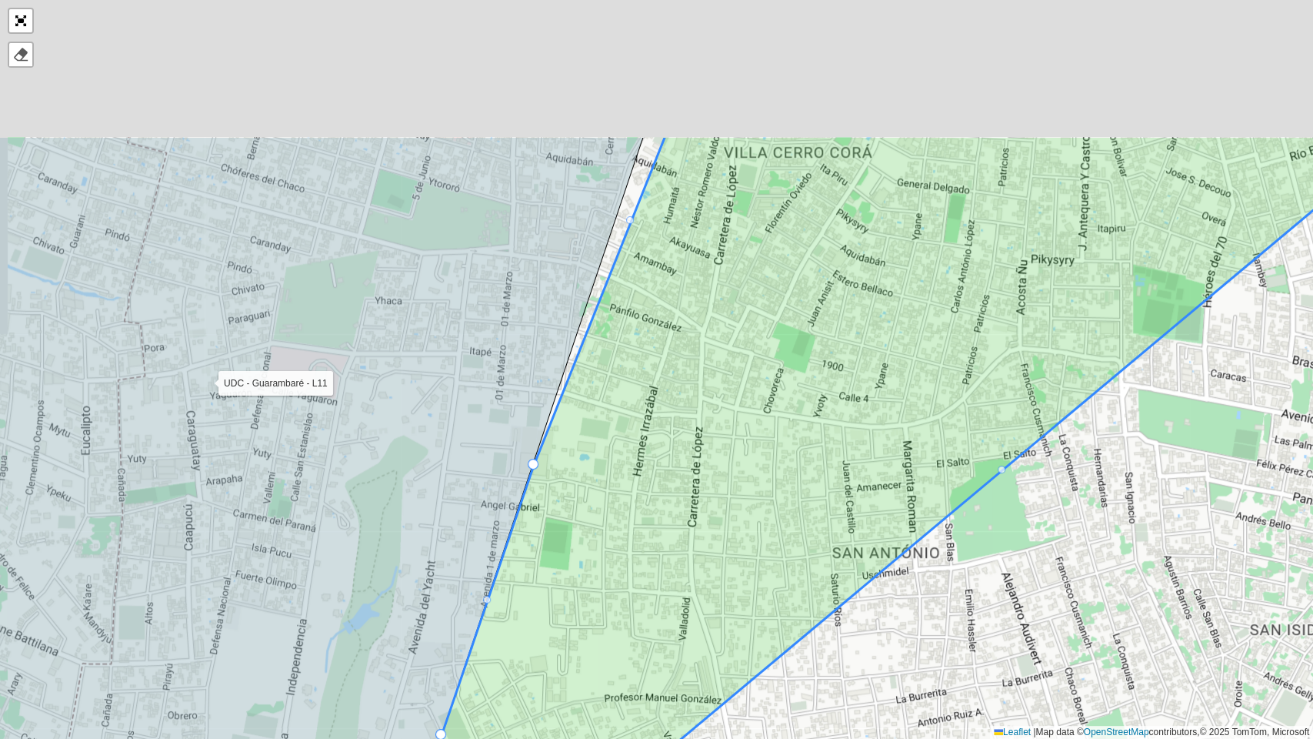
drag, startPoint x: 649, startPoint y: 343, endPoint x: 645, endPoint y: 494, distance: 150.8
click at [645, 486] on icon at bounding box center [875, 576] width 1056 height 882
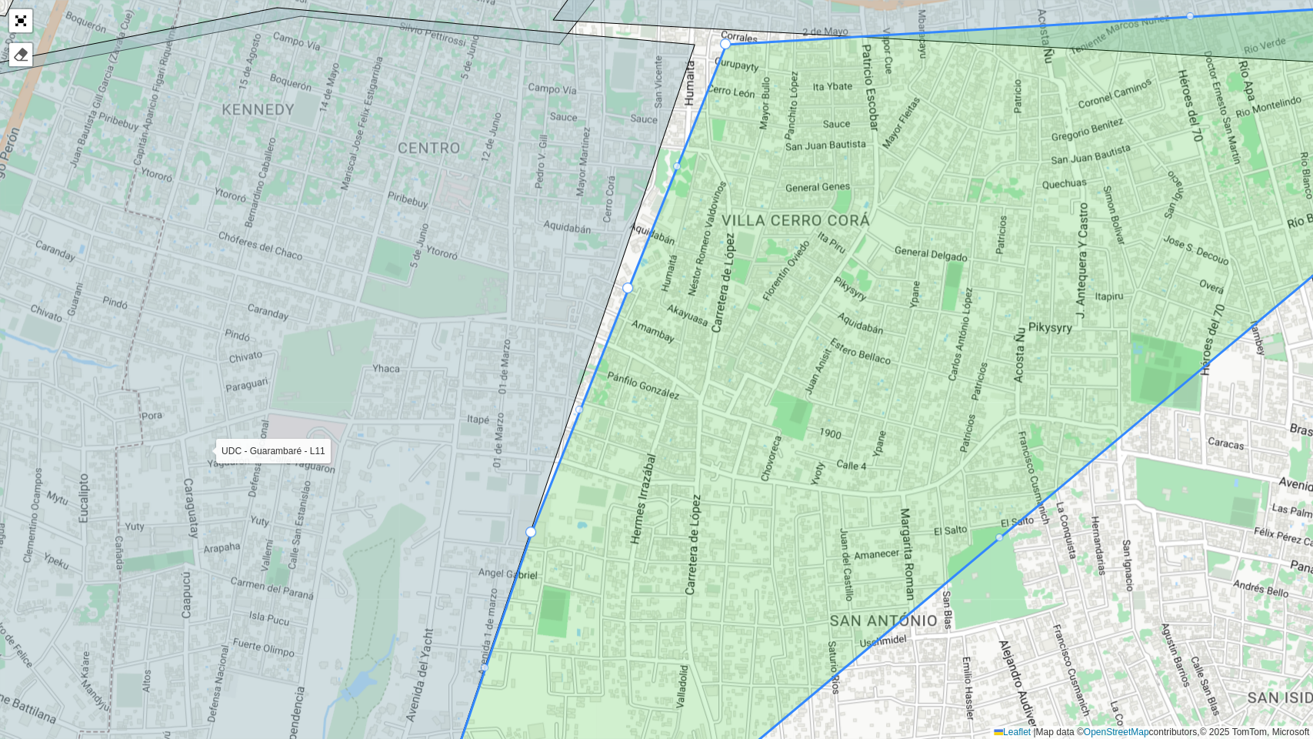
drag, startPoint x: 629, startPoint y: 283, endPoint x: 614, endPoint y: 269, distance: 20.7
drag, startPoint x: 629, startPoint y: 287, endPoint x: 622, endPoint y: 264, distance: 24.1
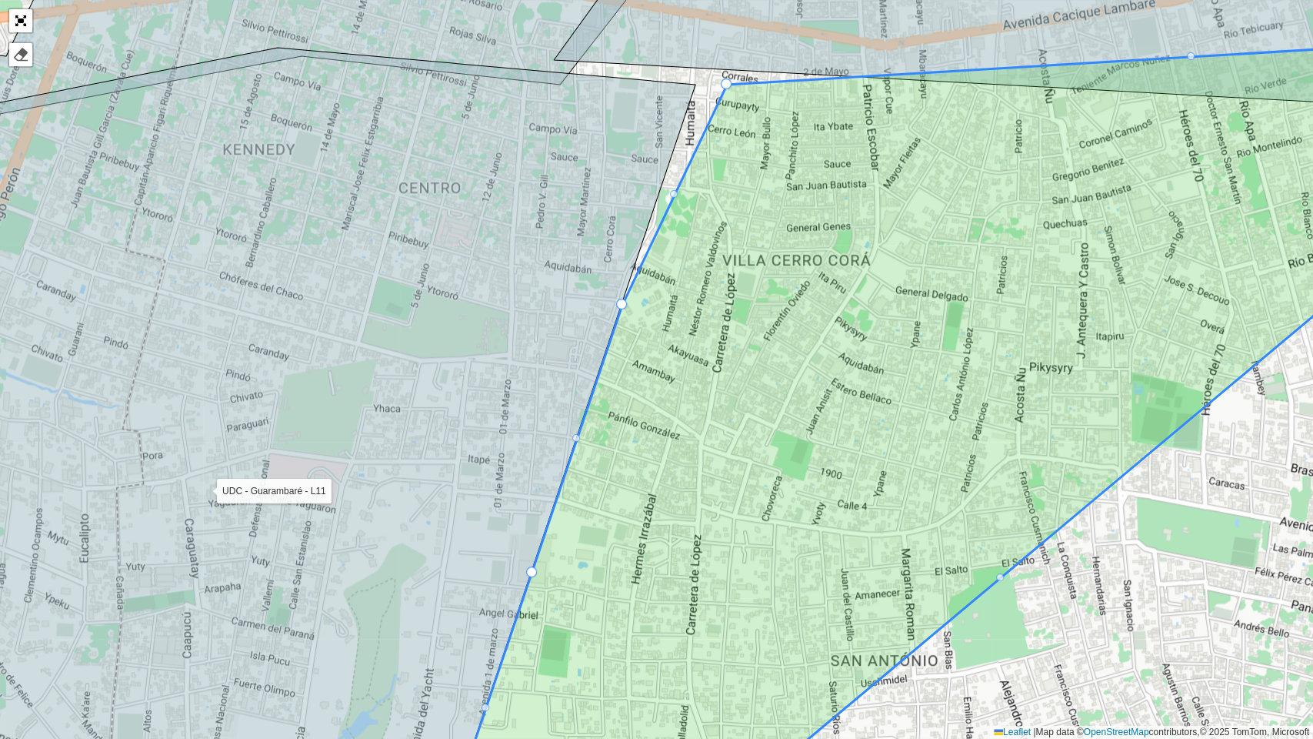
drag, startPoint x: 742, startPoint y: 211, endPoint x: 709, endPoint y: 363, distance: 155.7
click at [710, 359] on icon at bounding box center [941, 448] width 1011 height 813
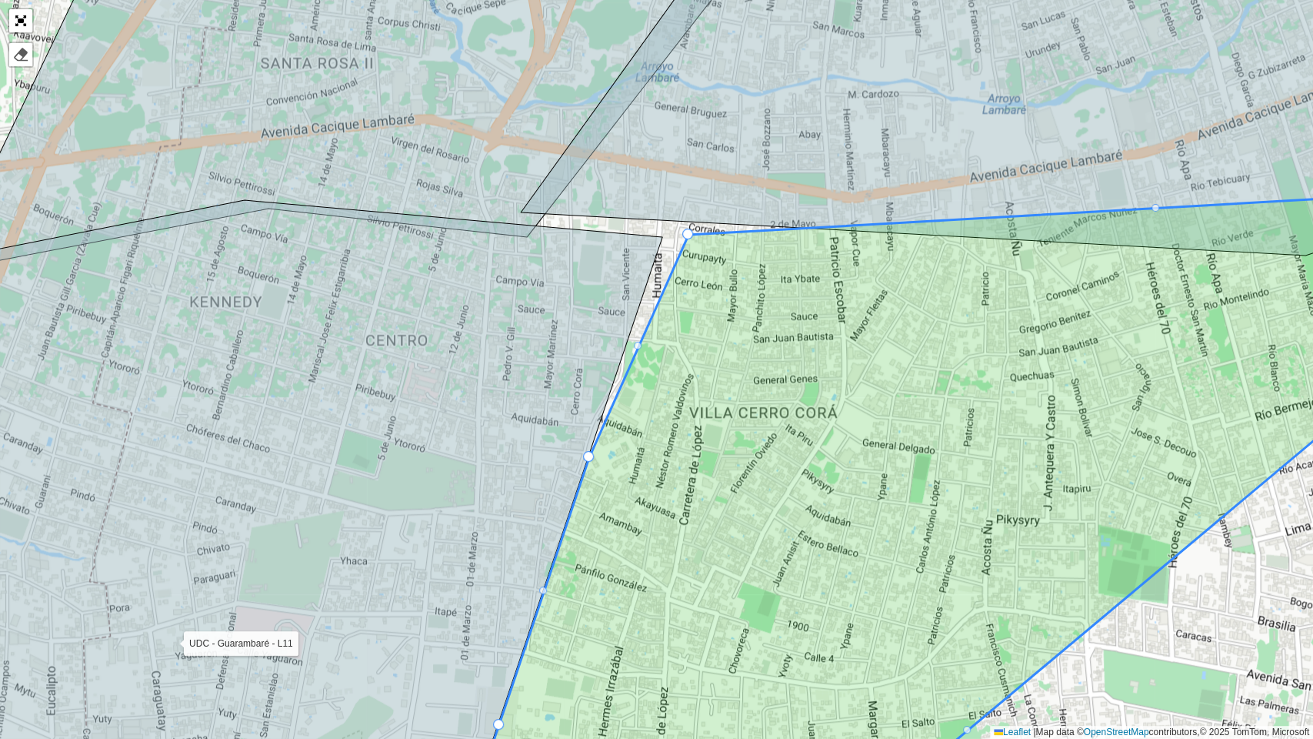
drag, startPoint x: 690, startPoint y: 229, endPoint x: 677, endPoint y: 225, distance: 13.9
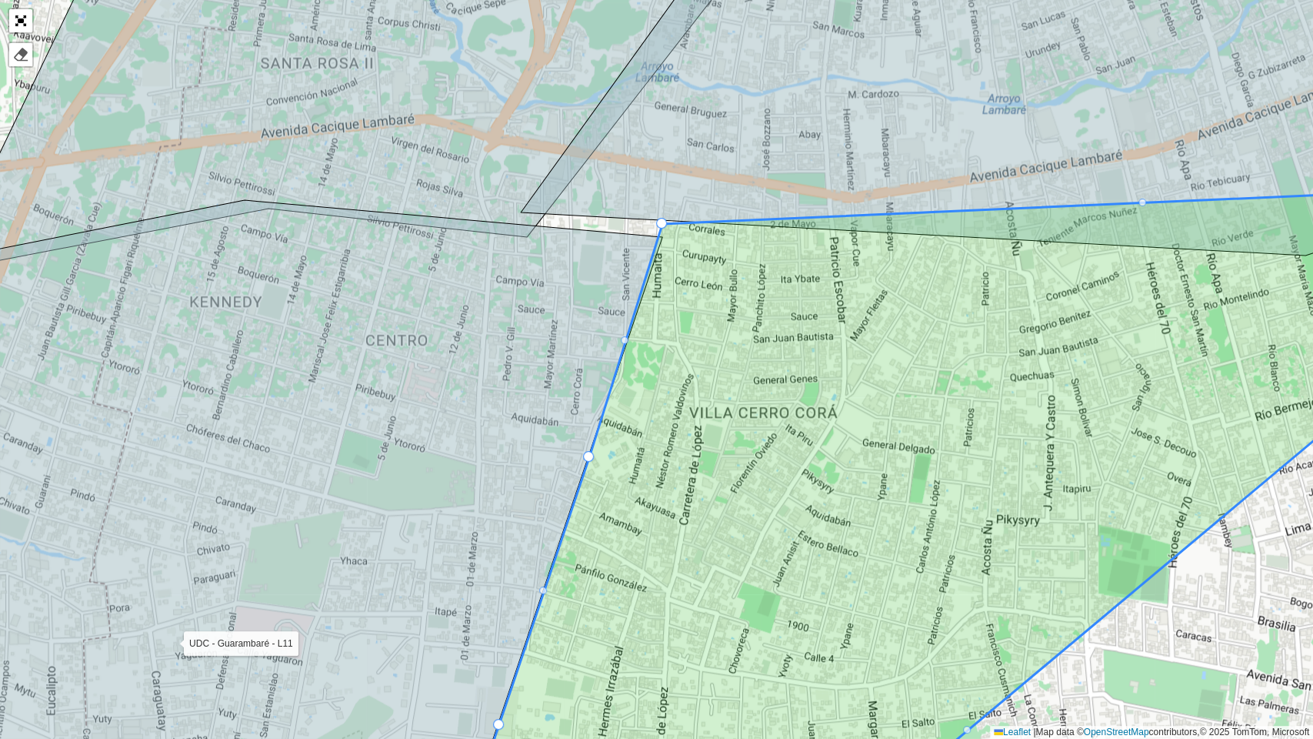
drag, startPoint x: 682, startPoint y: 229, endPoint x: 663, endPoint y: 222, distance: 20.0
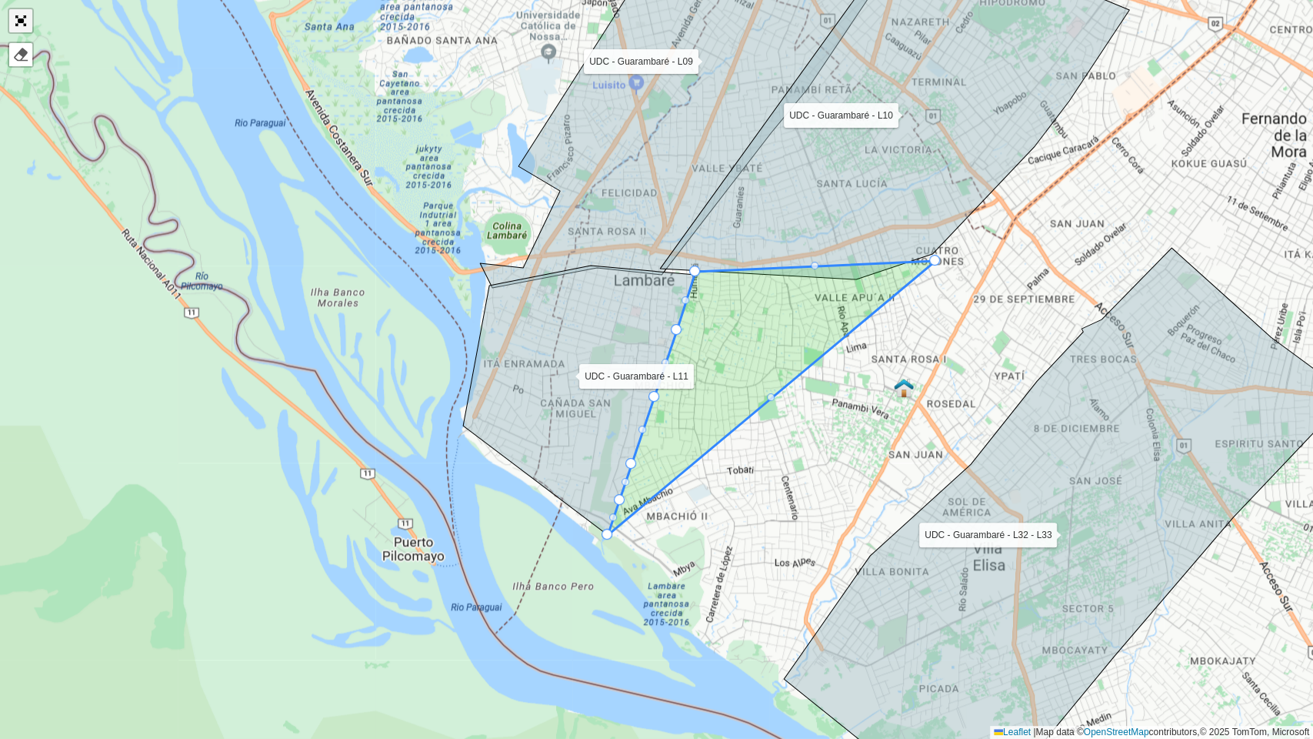
click at [15, 27] on link "Abrir mapa em tela cheia" at bounding box center [20, 20] width 23 height 23
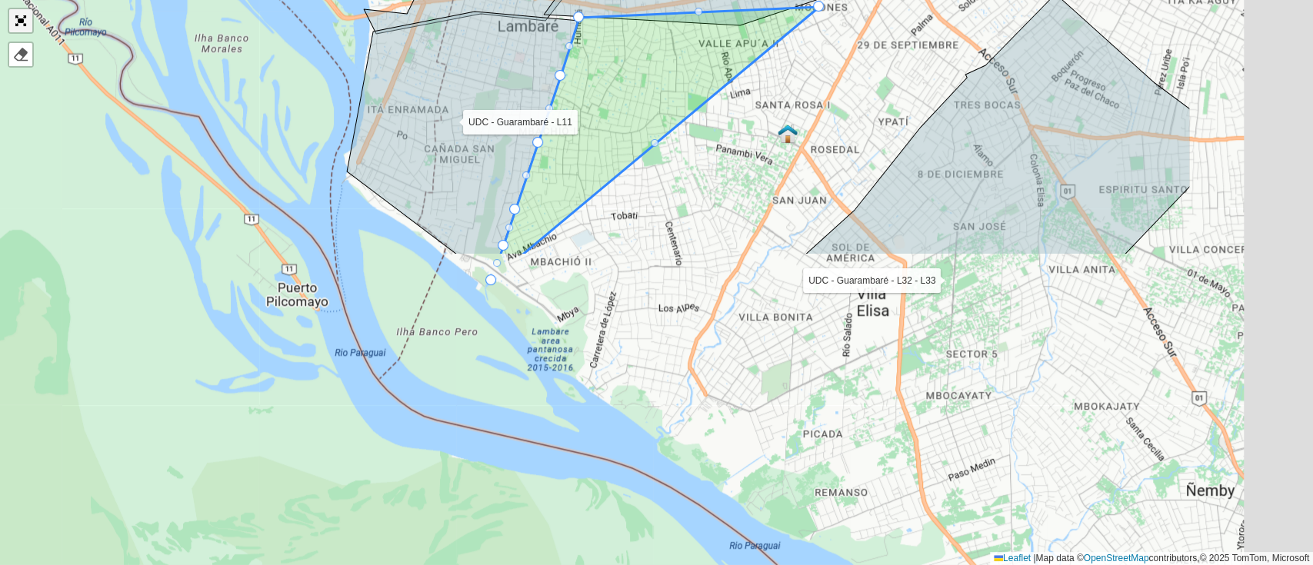
scroll to position [283, 0]
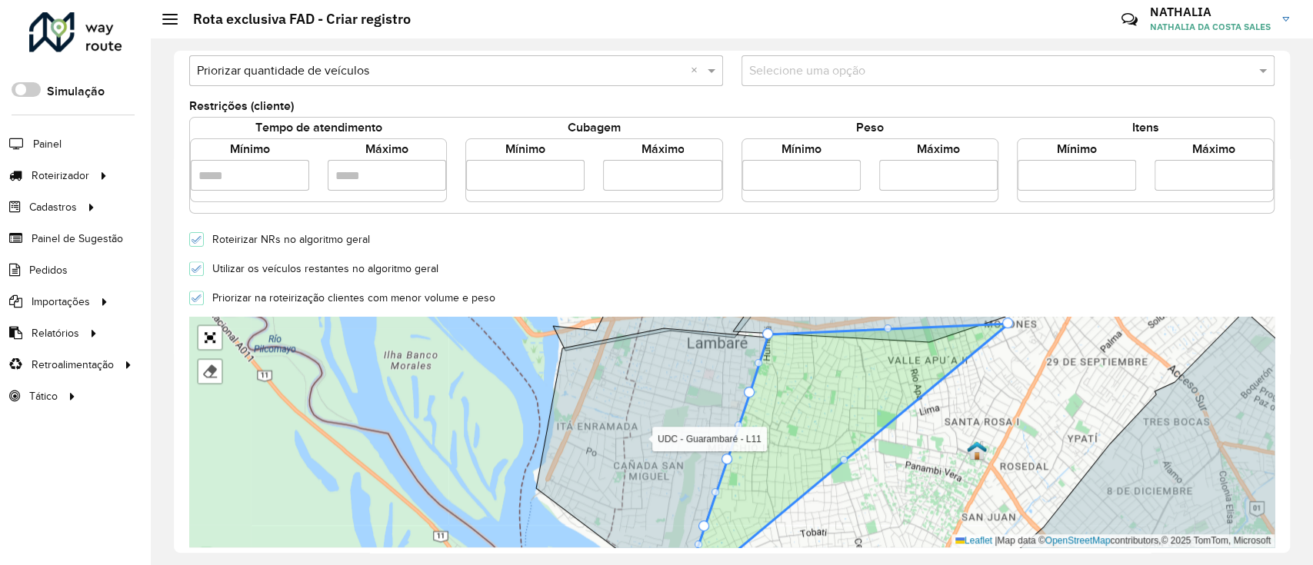
click at [545, 172] on input "number" at bounding box center [525, 175] width 118 height 31
type input "****"
click at [619, 165] on input "number" at bounding box center [662, 175] width 118 height 31
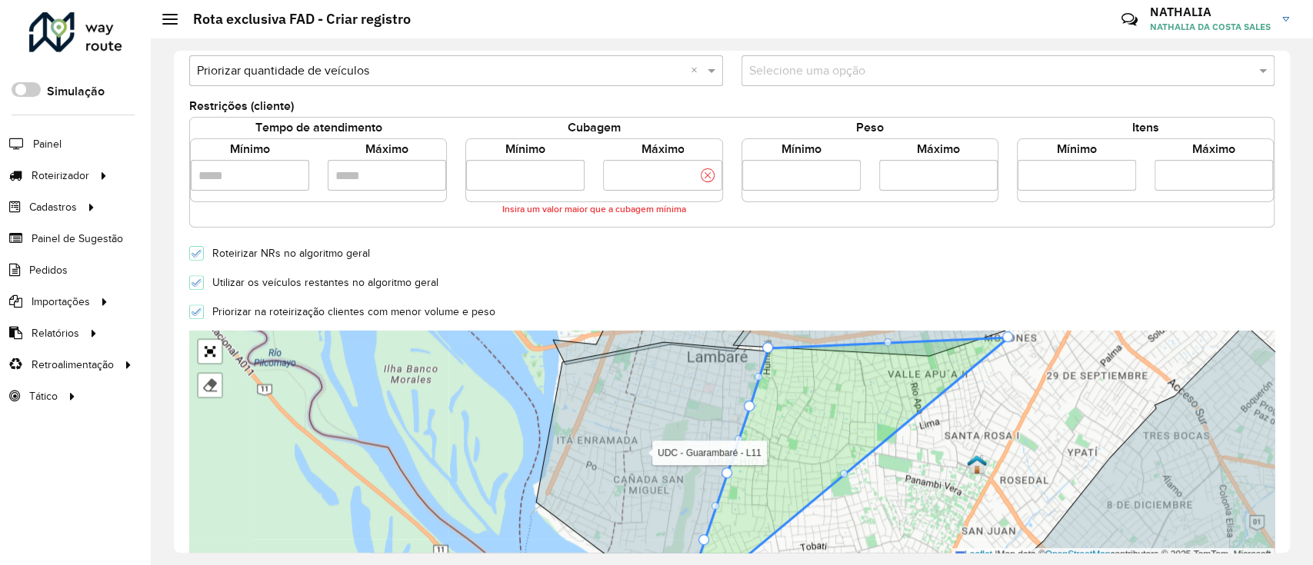
type input "*****"
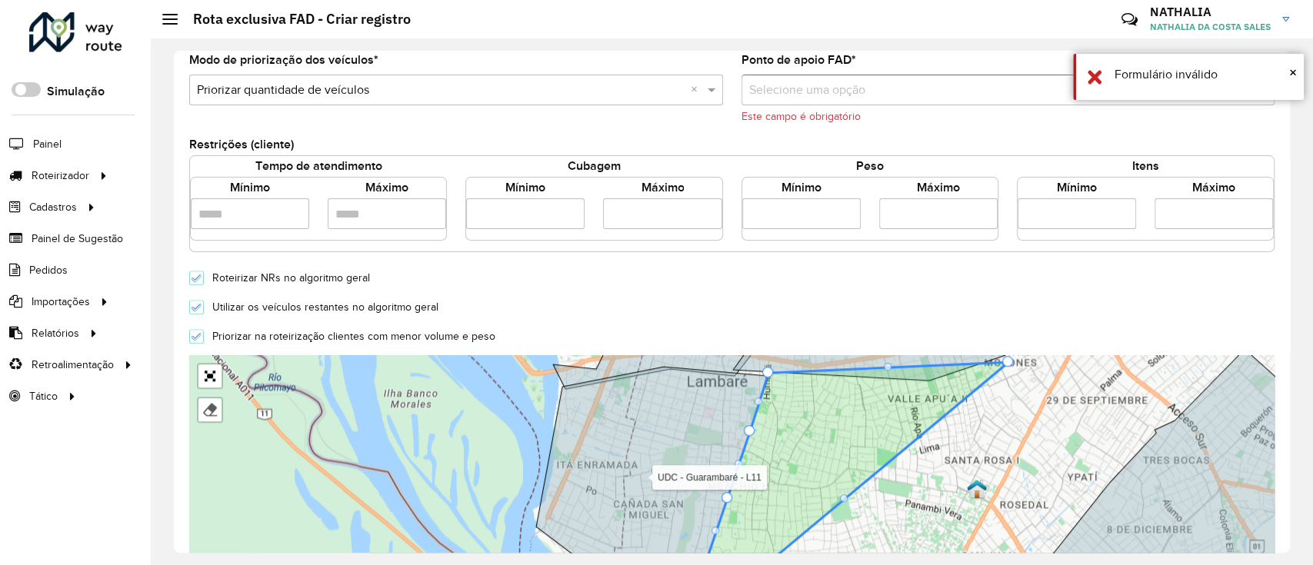
scroll to position [303, 0]
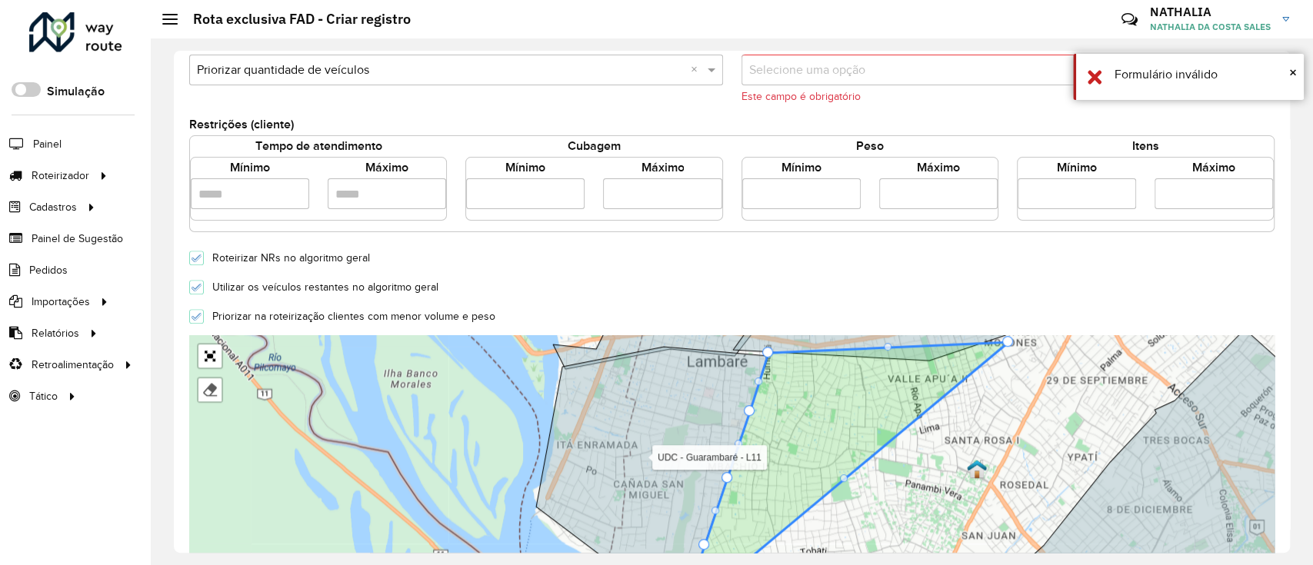
click at [781, 249] on div "Roteirizar NRs no algoritmo geral" at bounding box center [732, 257] width 1104 height 18
click at [848, 77] on input "text" at bounding box center [993, 71] width 488 height 18
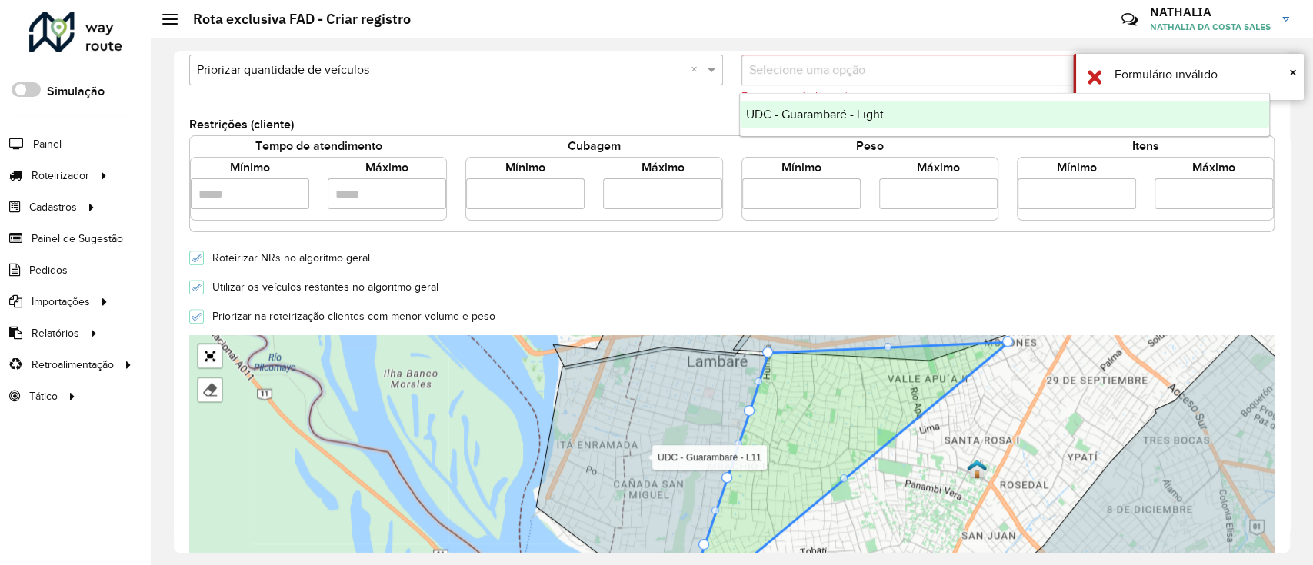
click at [856, 114] on span "UDC - Guarambaré - Light" at bounding box center [815, 114] width 138 height 13
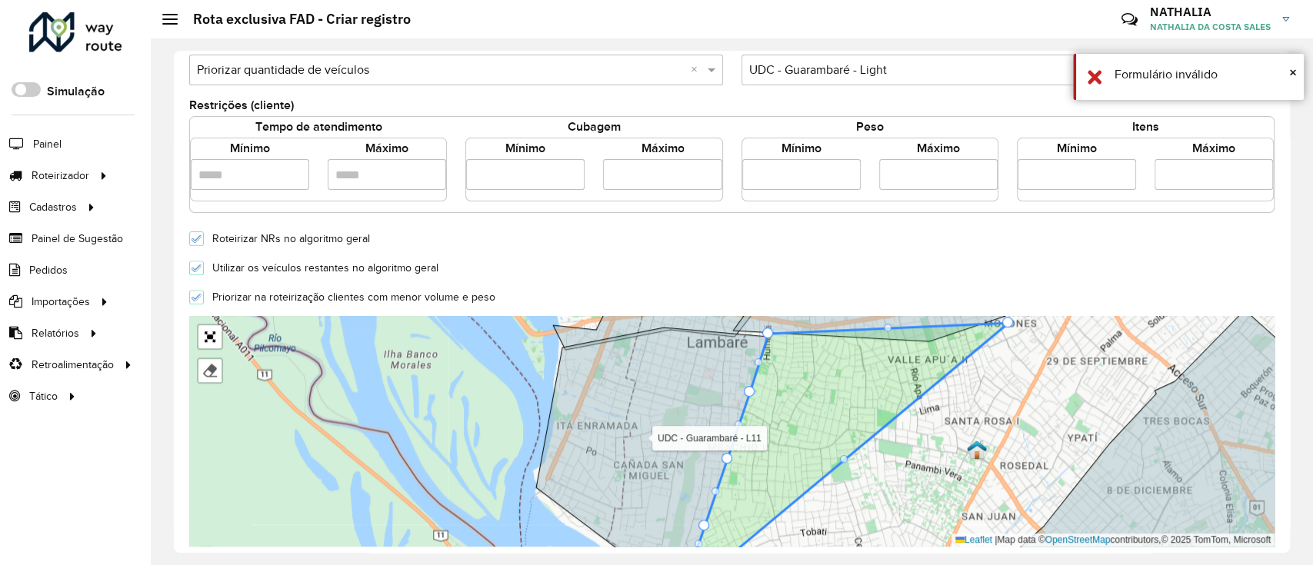
click at [852, 253] on form "**********" at bounding box center [732, 249] width 1086 height 973
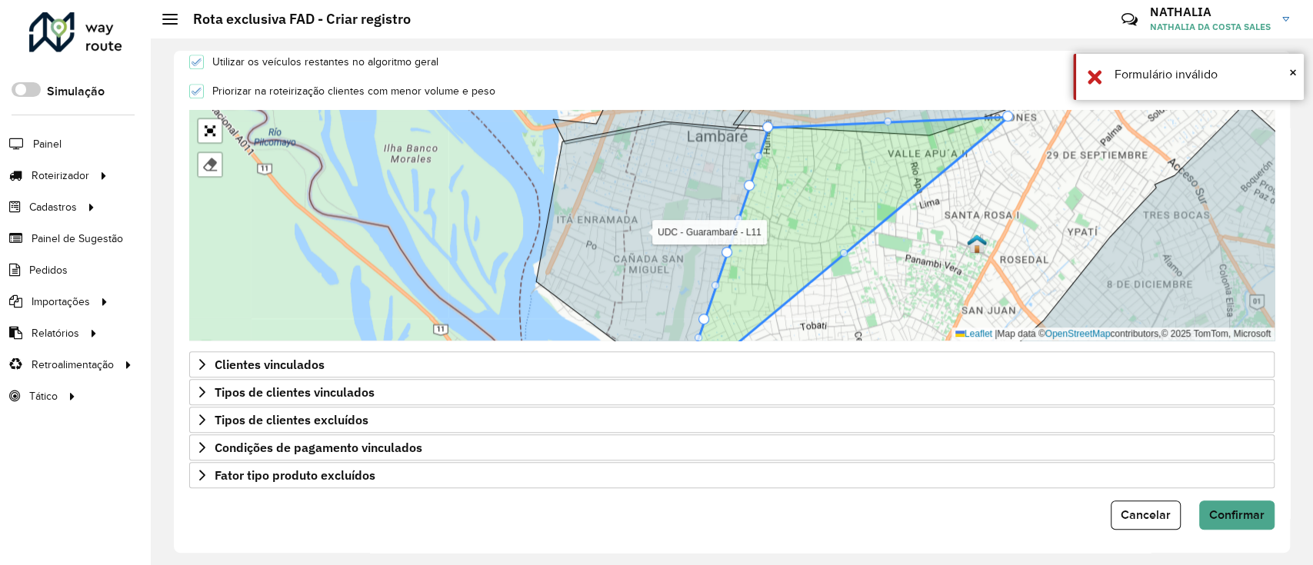
scroll to position [512, 0]
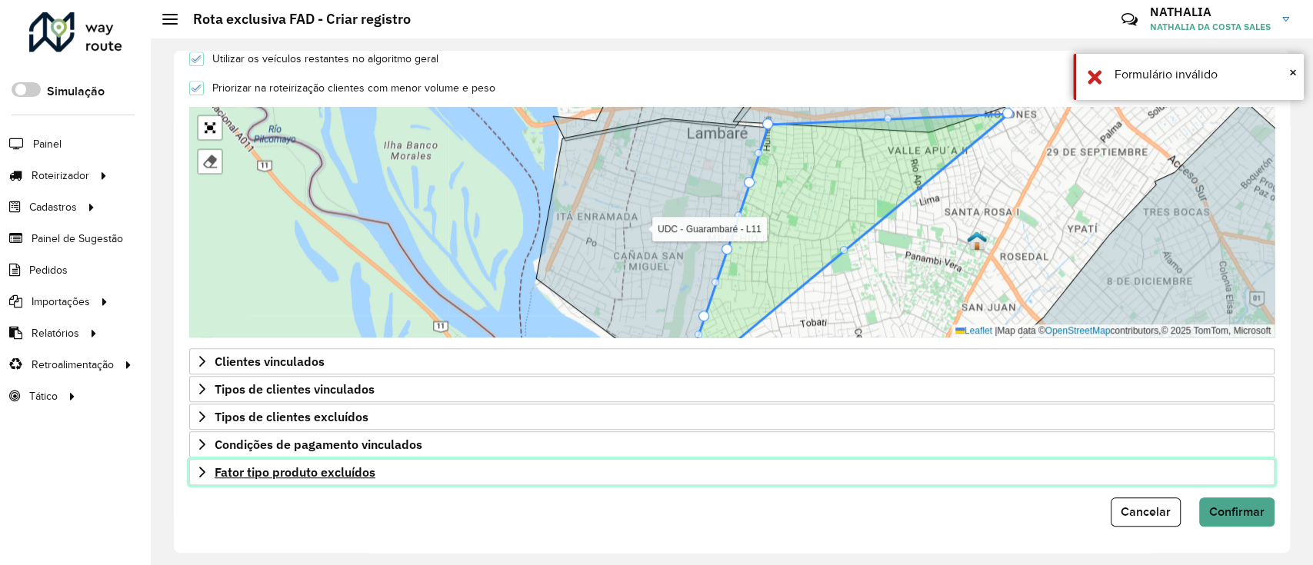
click at [423, 469] on link "Fator tipo produto excluídos" at bounding box center [732, 472] width 1086 height 26
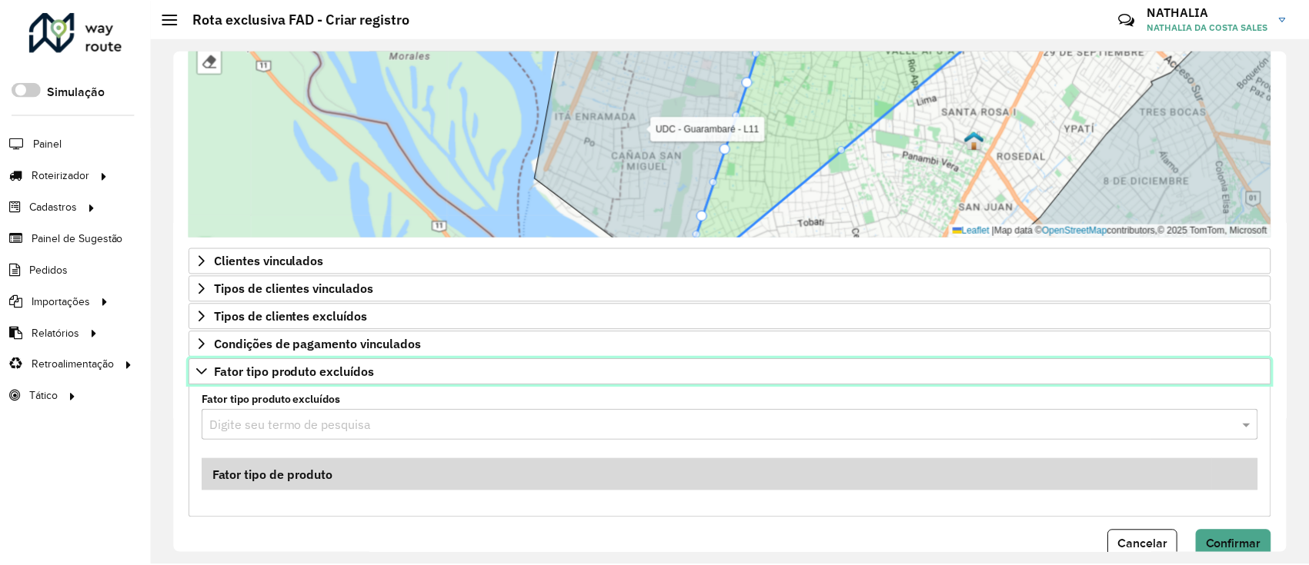
scroll to position [645, 0]
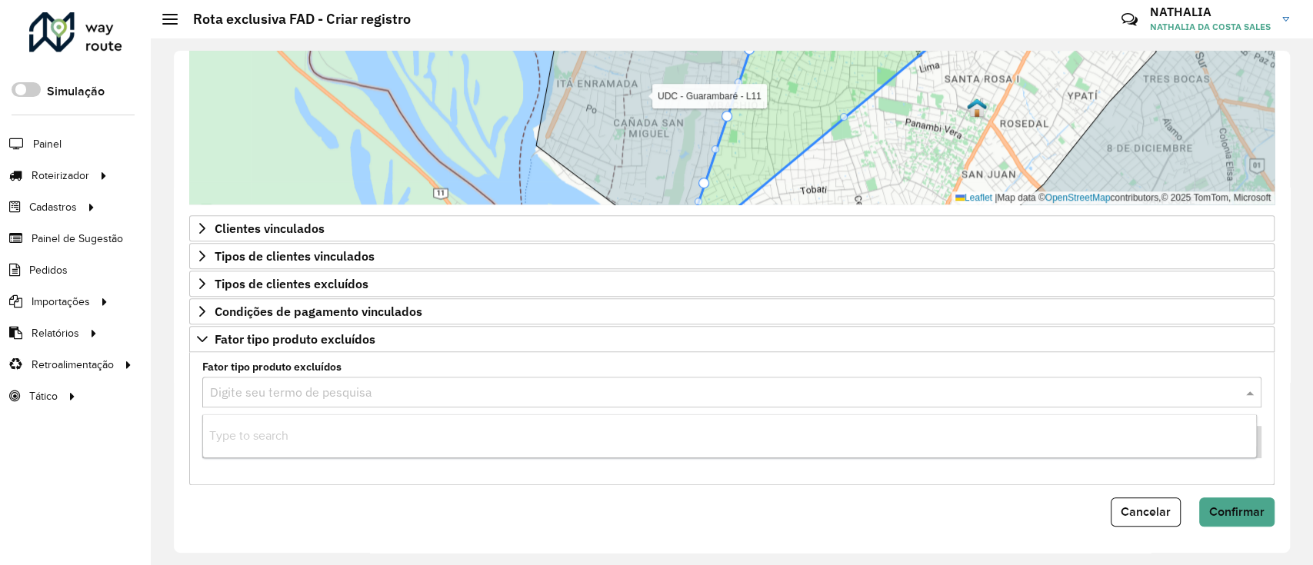
click at [304, 391] on input "text" at bounding box center [716, 393] width 1013 height 18
click at [282, 512] on div "Cancelar Confirmar" at bounding box center [732, 512] width 1086 height 29
click at [289, 392] on input "text" at bounding box center [716, 393] width 1013 height 18
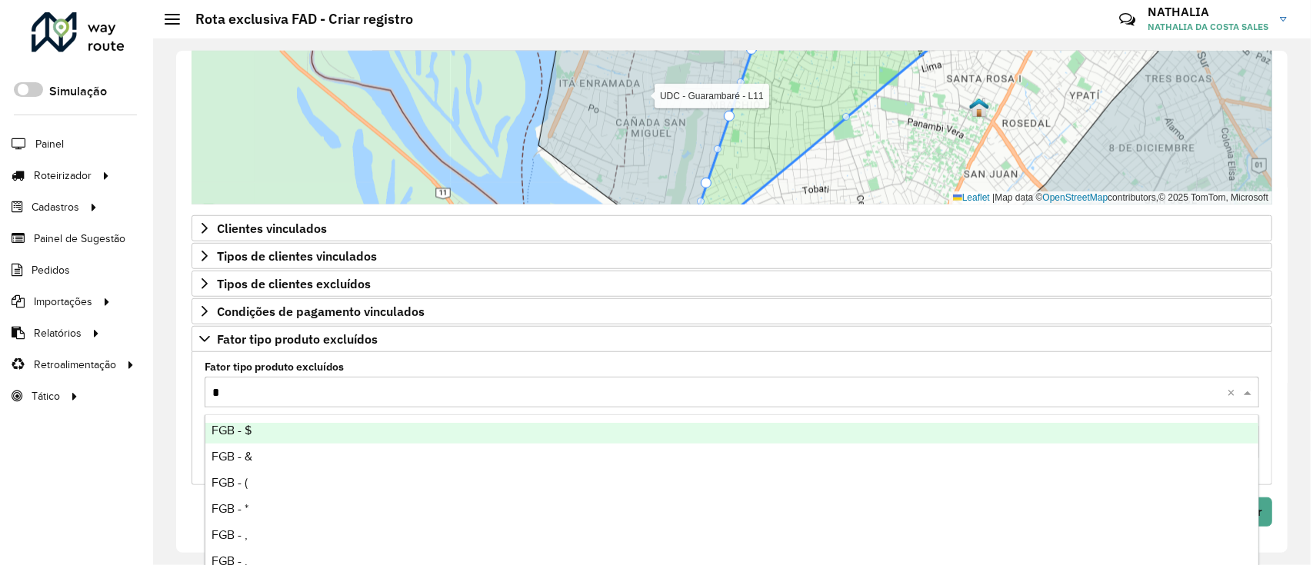
scroll to position [205, 0]
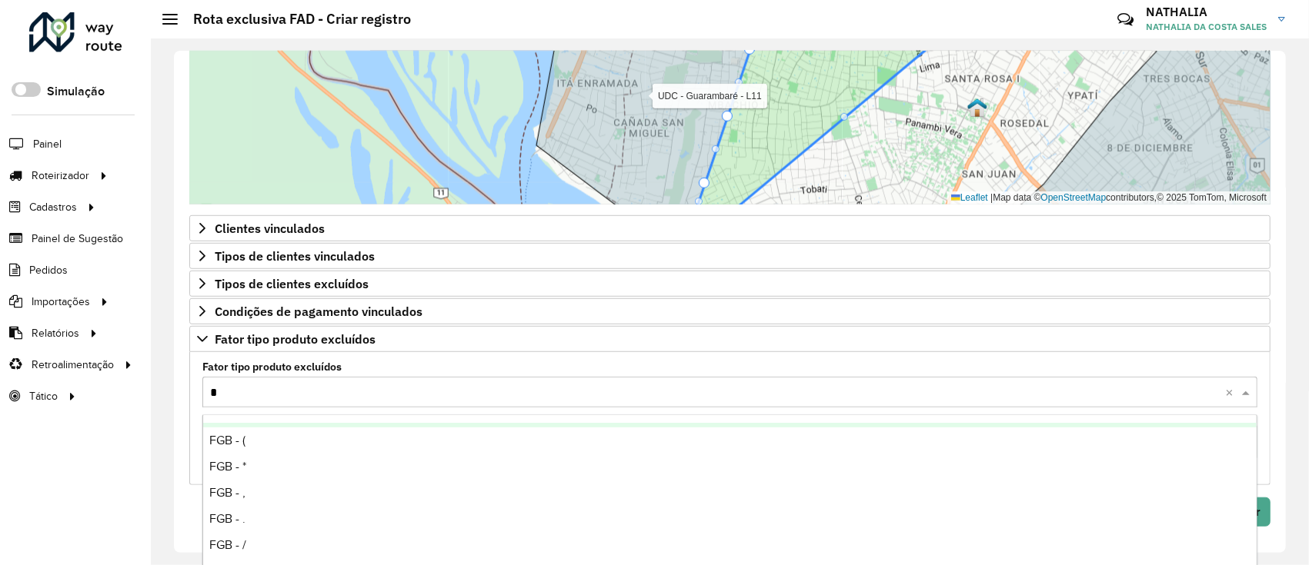
click at [235, 385] on input "*" at bounding box center [714, 393] width 1009 height 18
paste input "******"
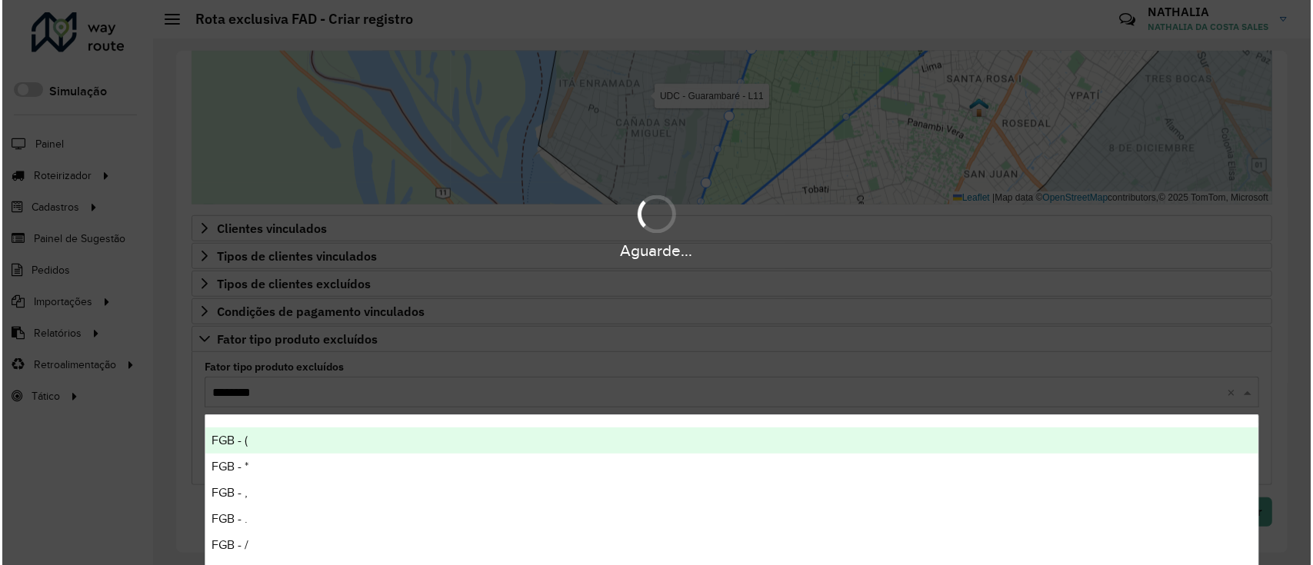
scroll to position [0, 0]
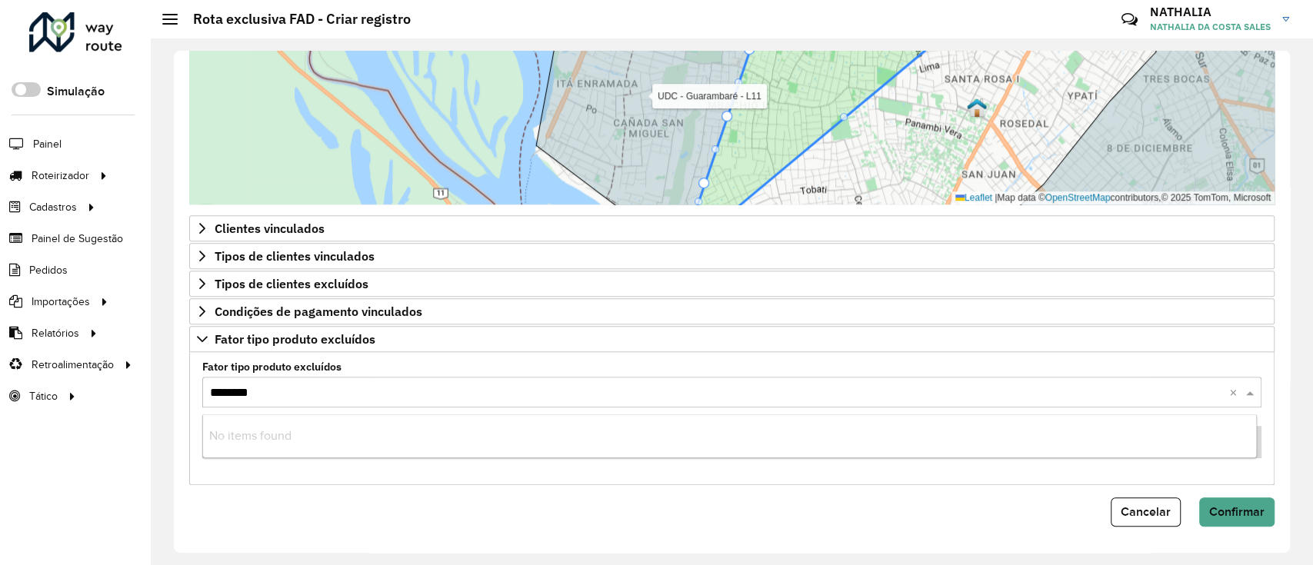
type input "*******"
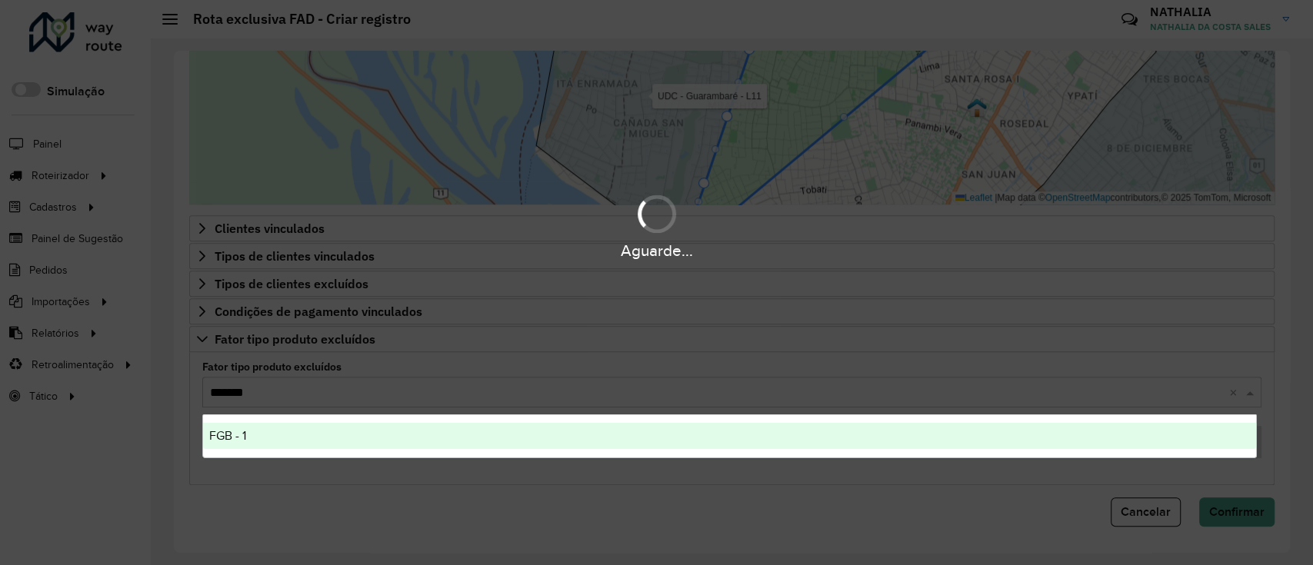
click at [236, 438] on span "FGB - 1" at bounding box center [227, 435] width 37 height 13
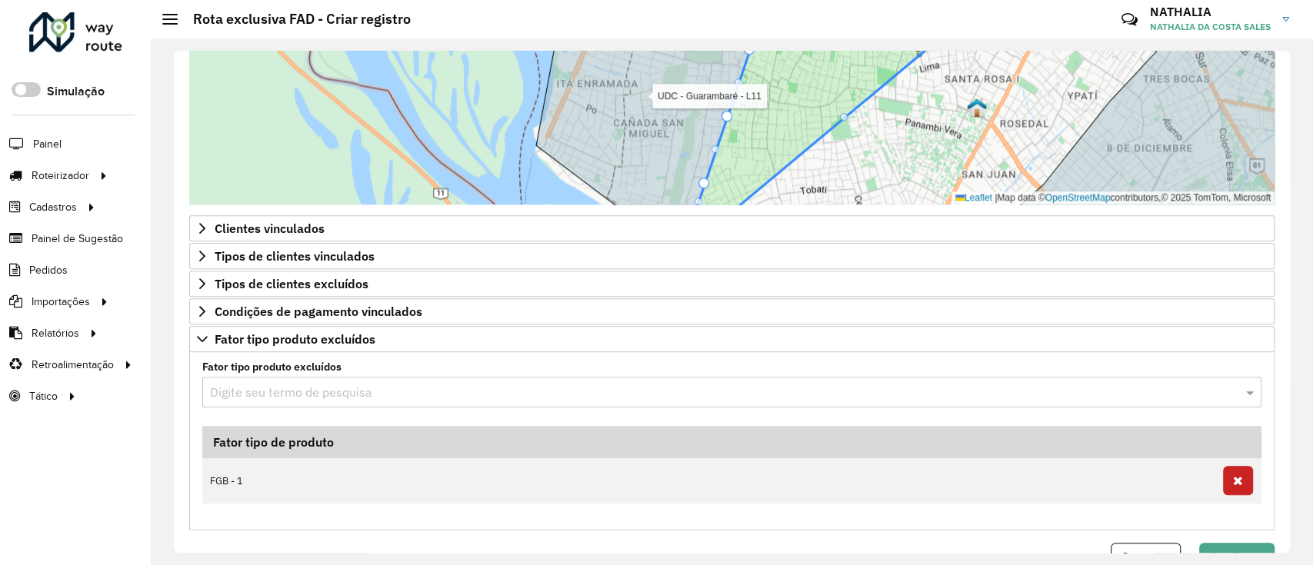
paste input "*******"
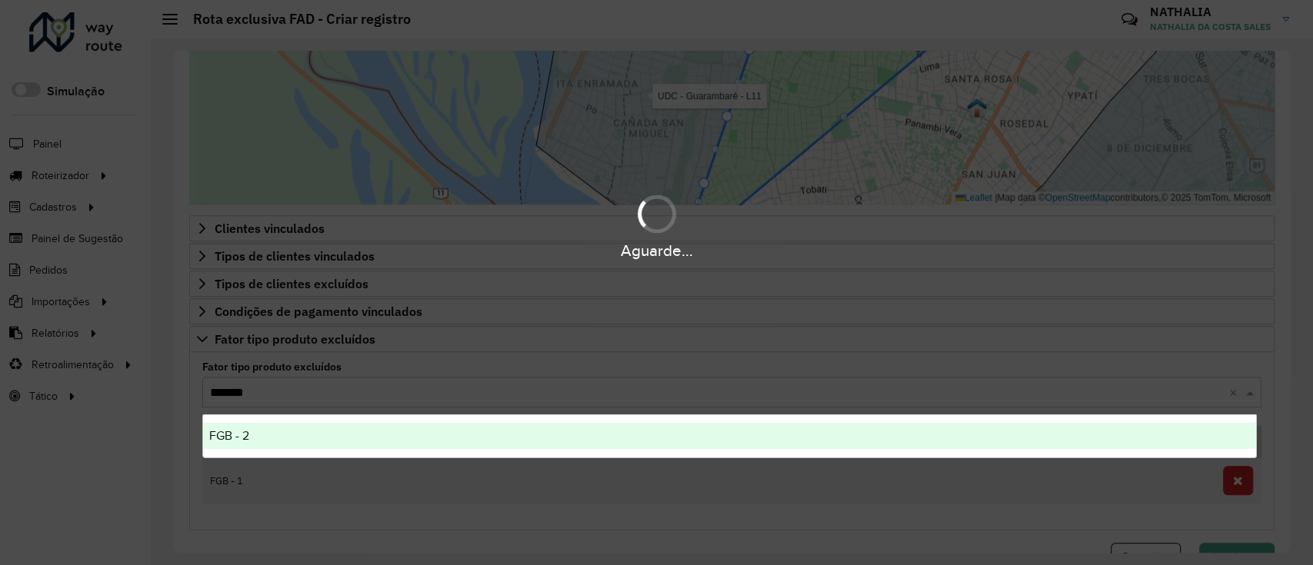
type input "*******"
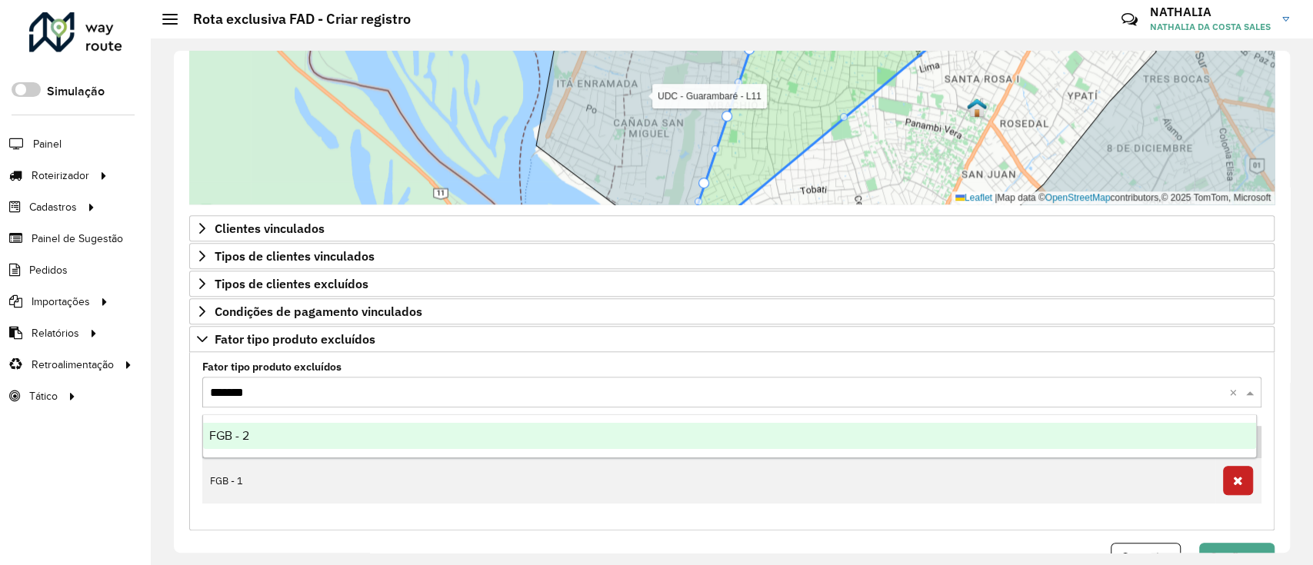
click at [408, 431] on div "FGB - 2" at bounding box center [730, 436] width 1054 height 26
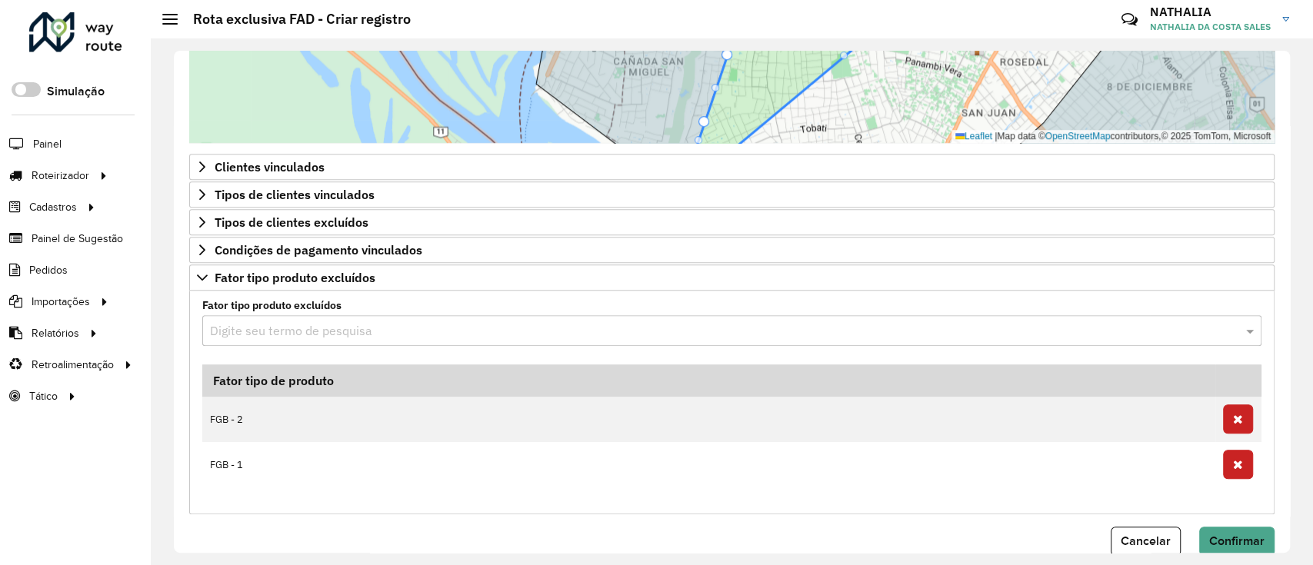
scroll to position [735, 0]
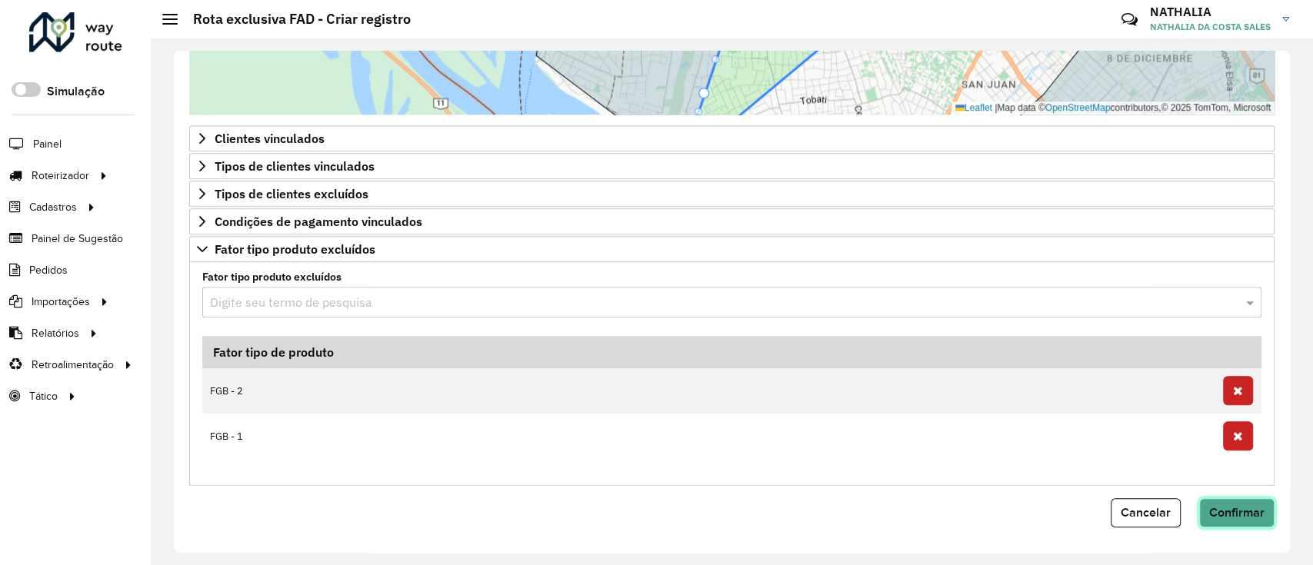
click at [1225, 514] on span "Confirmar" at bounding box center [1236, 512] width 55 height 13
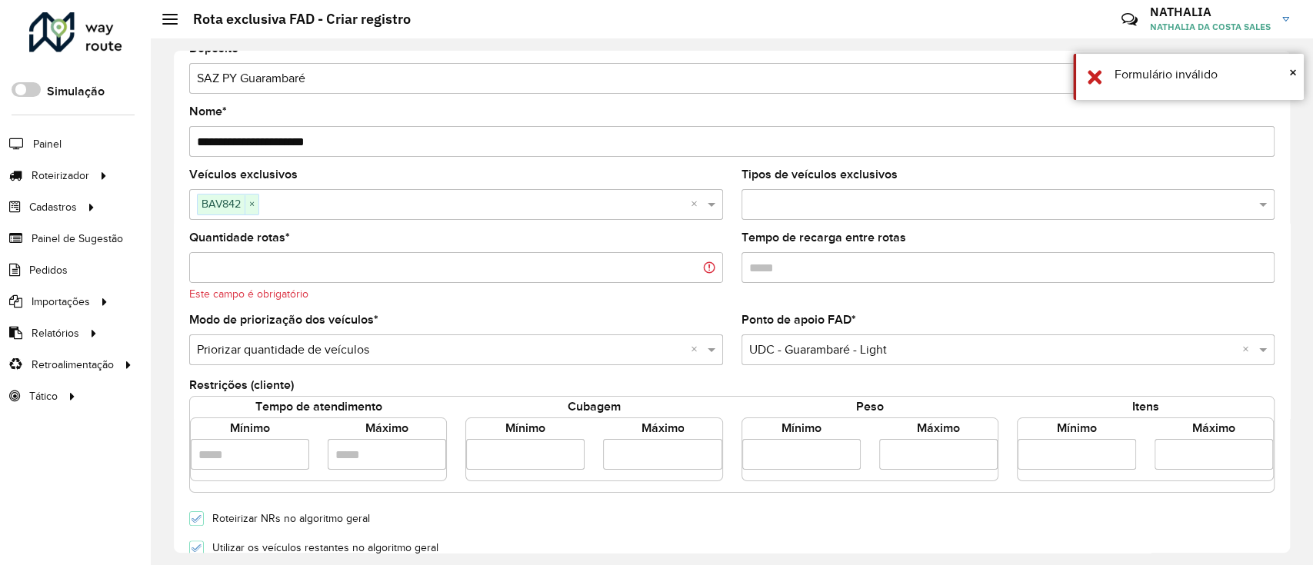
scroll to position [18, 0]
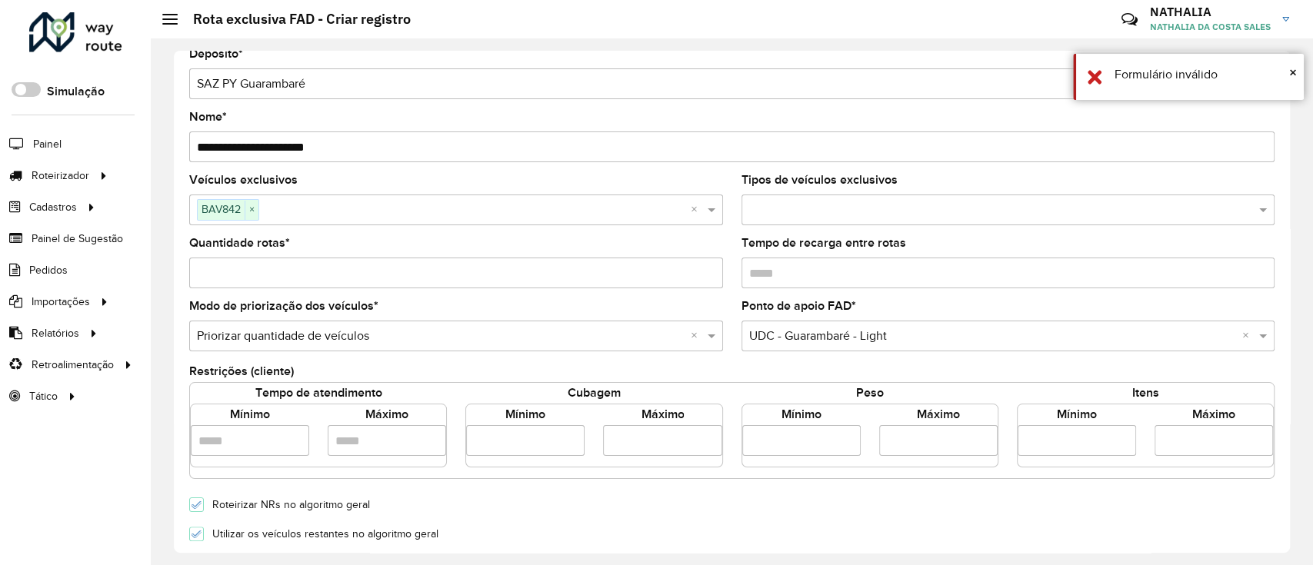
click at [689, 276] on input "*" at bounding box center [456, 273] width 534 height 31
type input "*"
click at [712, 271] on input "*" at bounding box center [456, 273] width 534 height 31
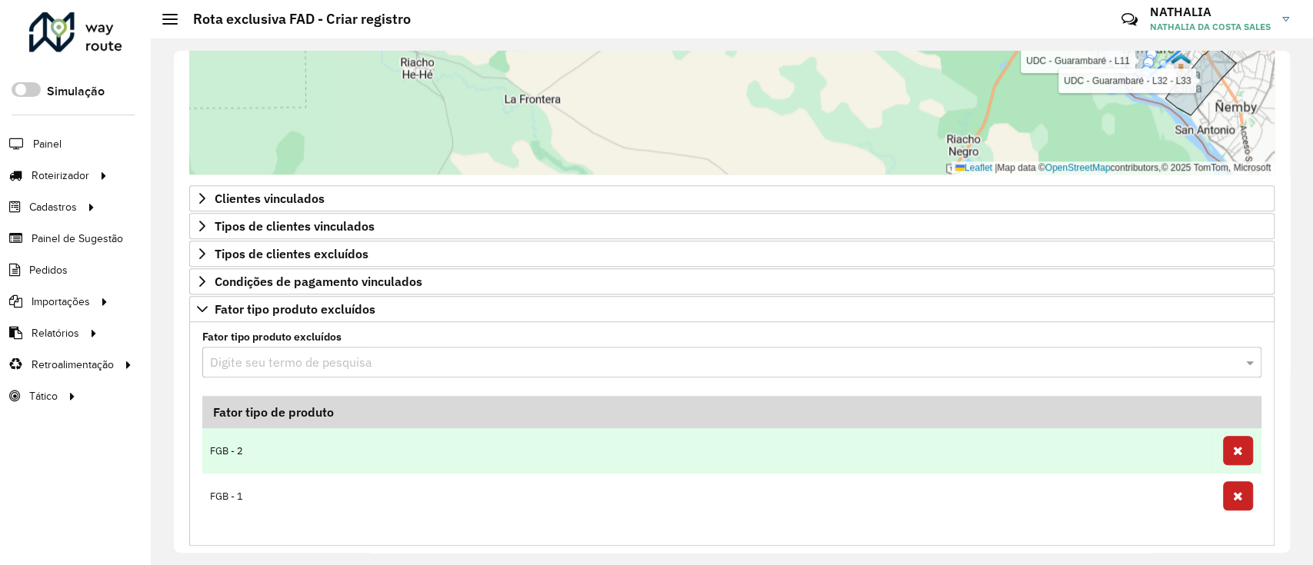
scroll to position [716, 0]
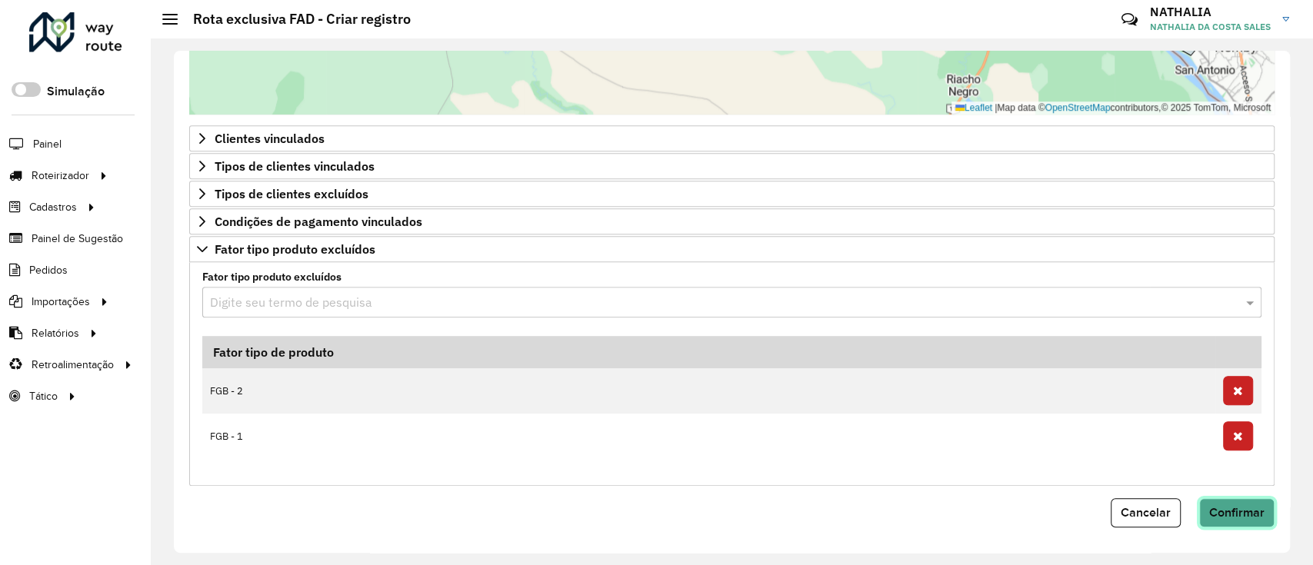
click at [1247, 499] on button "Confirmar" at bounding box center [1236, 513] width 75 height 29
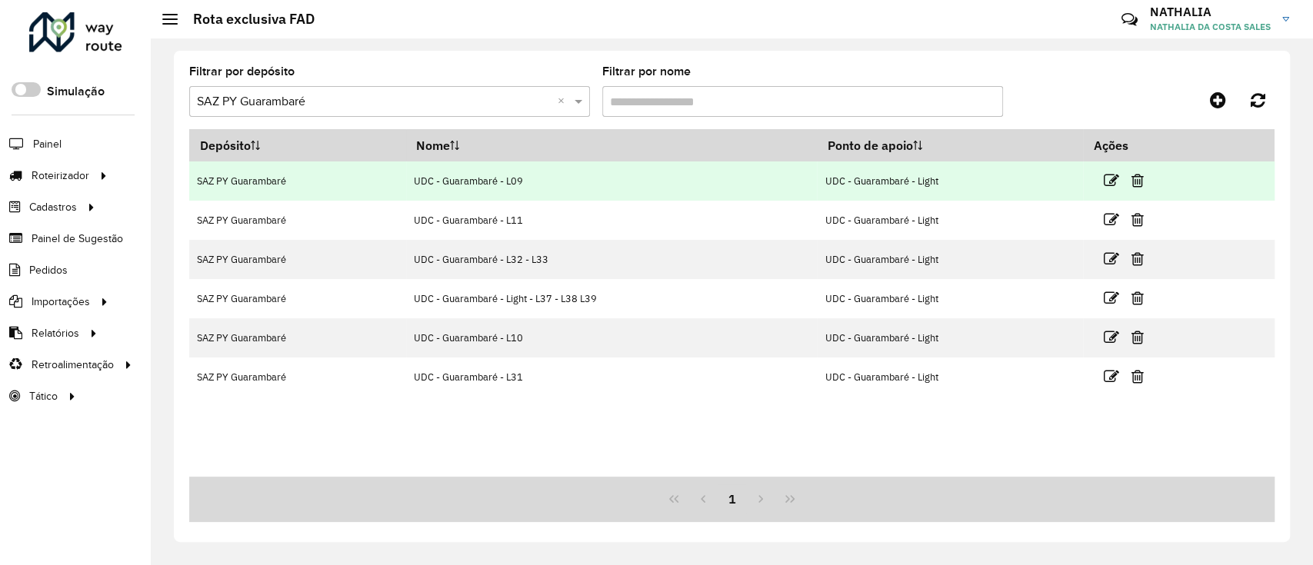
click at [499, 176] on td "UDC - Guarambaré - L09" at bounding box center [611, 181] width 411 height 39
copy td "UDC - Guarambaré - L09"
click at [1109, 175] on icon at bounding box center [1110, 180] width 15 height 15
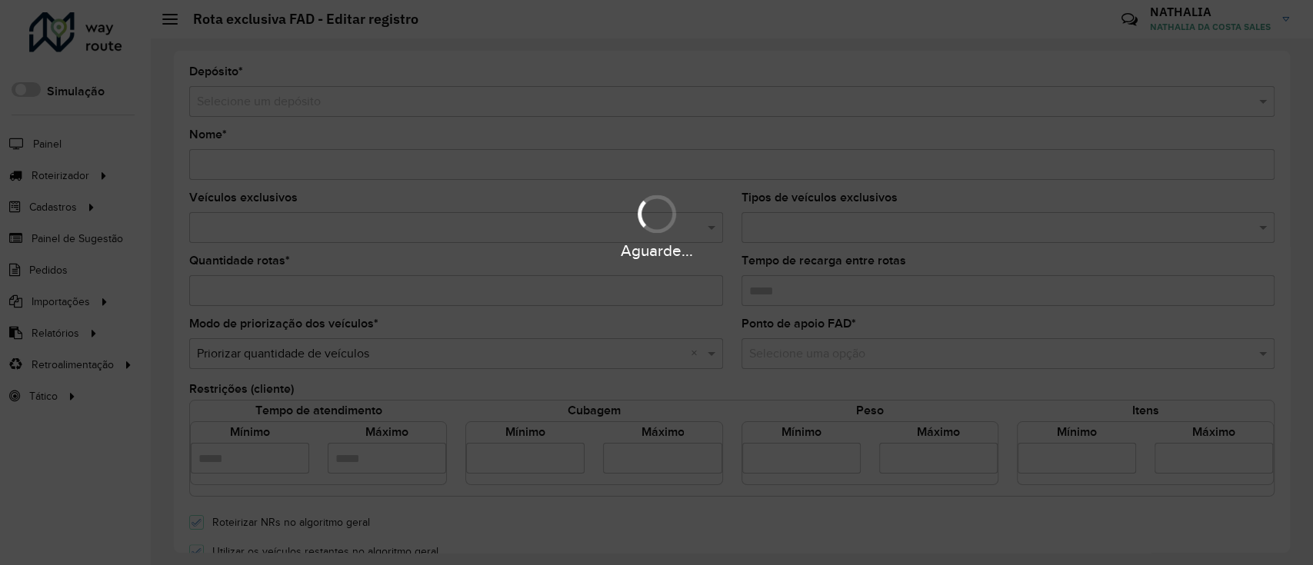
type input "**********"
type input "*"
type input "****"
type input "*****"
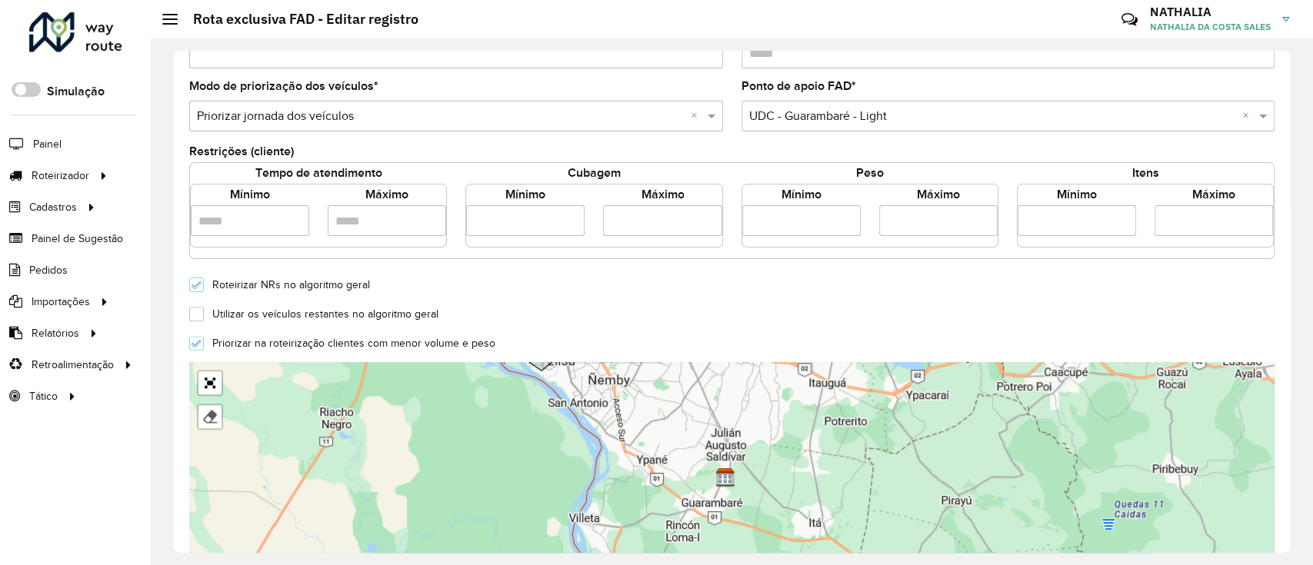
scroll to position [493, 0]
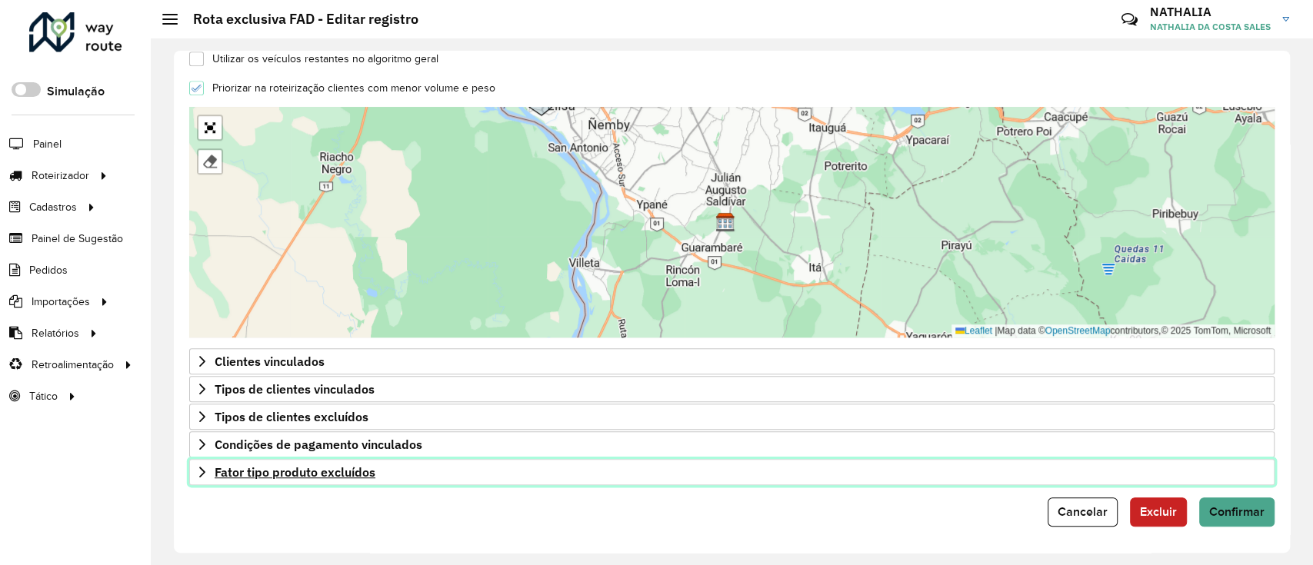
click at [289, 479] on link "Fator tipo produto excluídos" at bounding box center [732, 472] width 1086 height 26
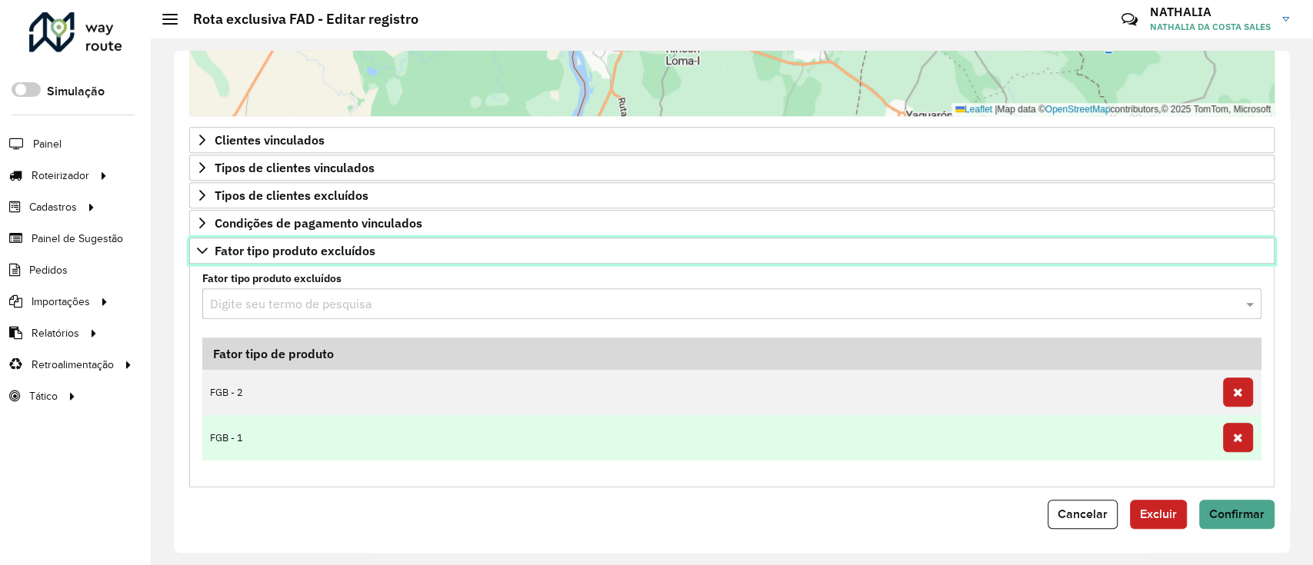
scroll to position [716, 0]
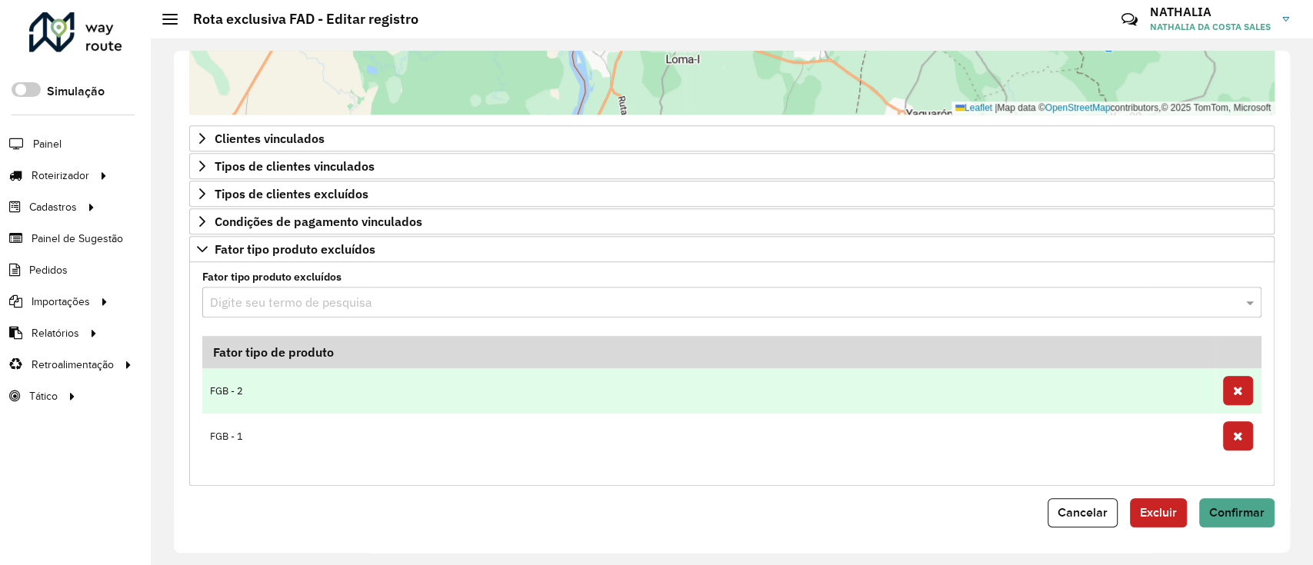
click at [249, 391] on td "FGB - 2" at bounding box center [708, 391] width 1013 height 45
copy tr "FGB - 2"
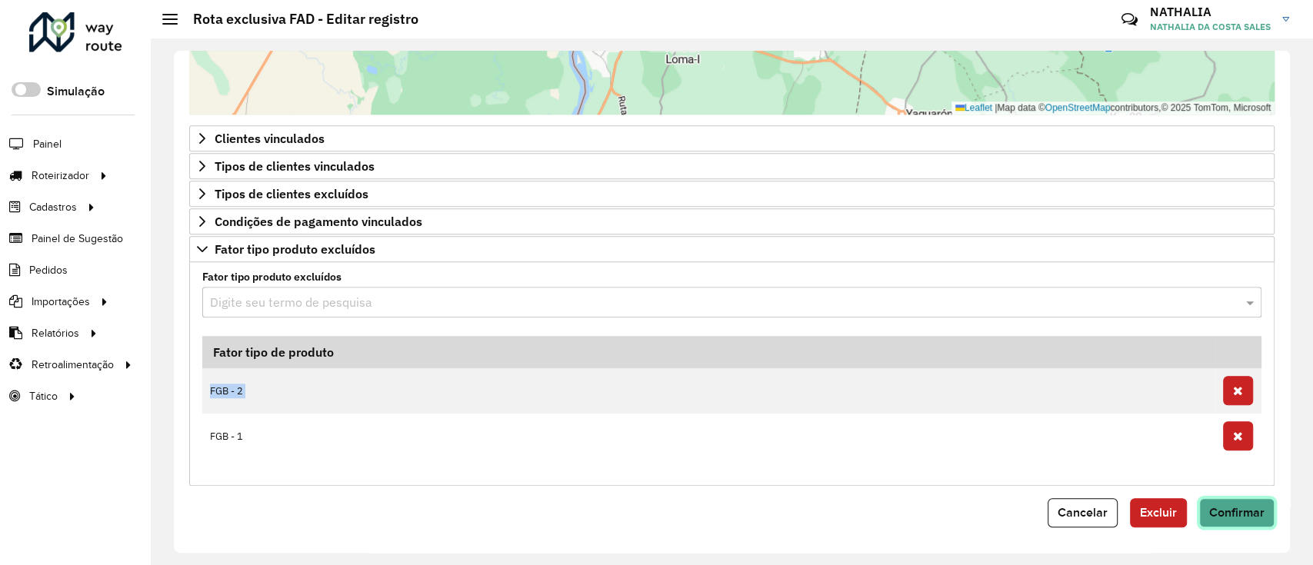
drag, startPoint x: 1254, startPoint y: 511, endPoint x: 1212, endPoint y: 472, distance: 57.1
click at [1253, 511] on span "Confirmar" at bounding box center [1236, 512] width 55 height 13
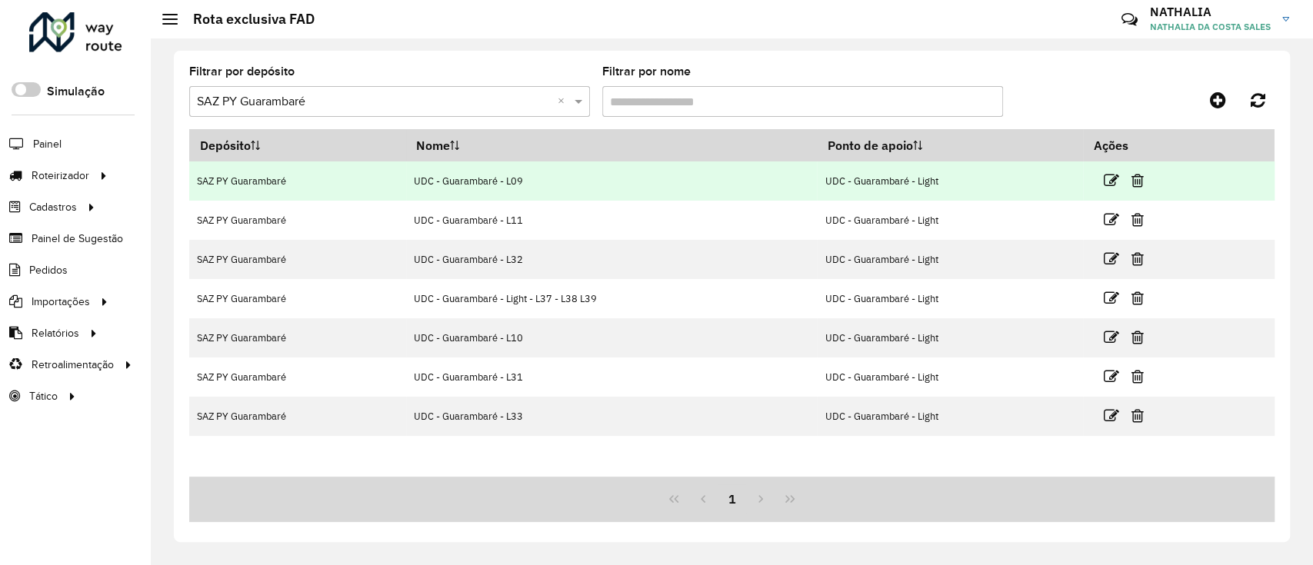
click at [466, 172] on td "UDC - Guarambaré - L09" at bounding box center [611, 181] width 411 height 39
click at [462, 178] on td "UDC - Guarambaré - L09" at bounding box center [611, 181] width 411 height 39
copy td "UDC - Guarambaré - L09"
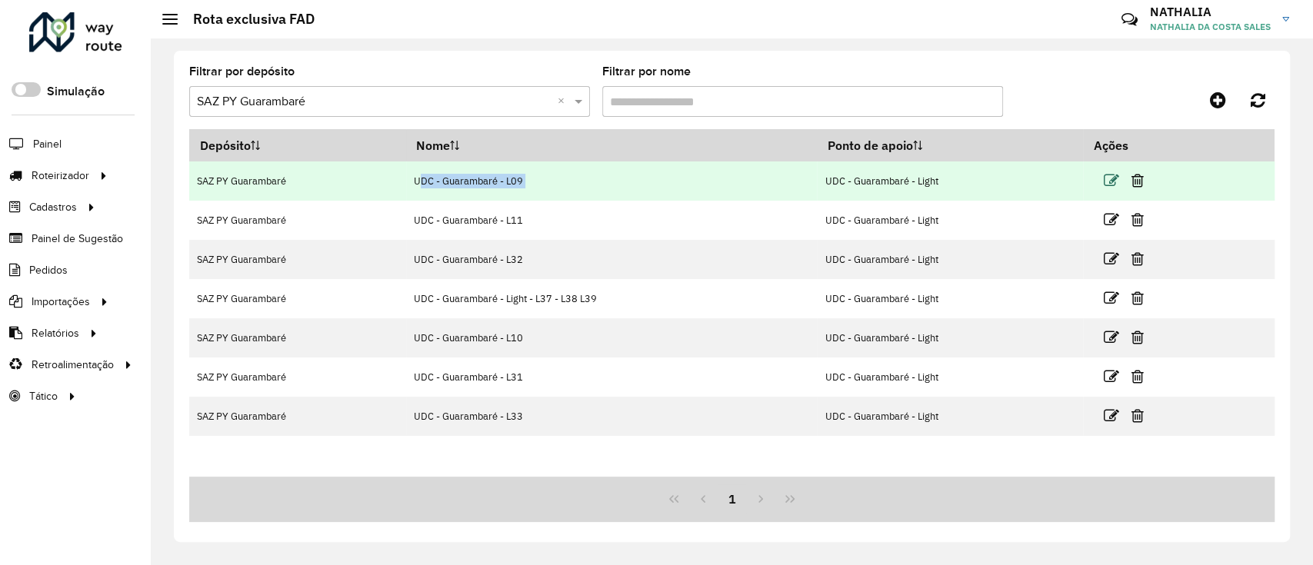
click at [1111, 179] on icon at bounding box center [1110, 180] width 15 height 15
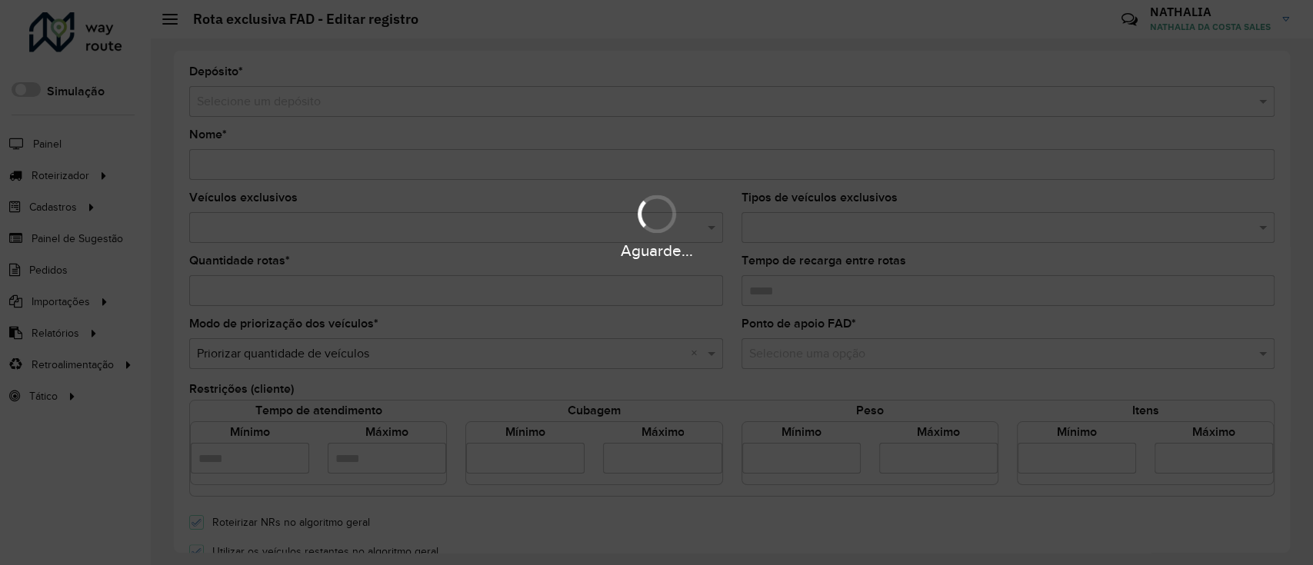
type input "**********"
type input "*"
type input "****"
type input "*****"
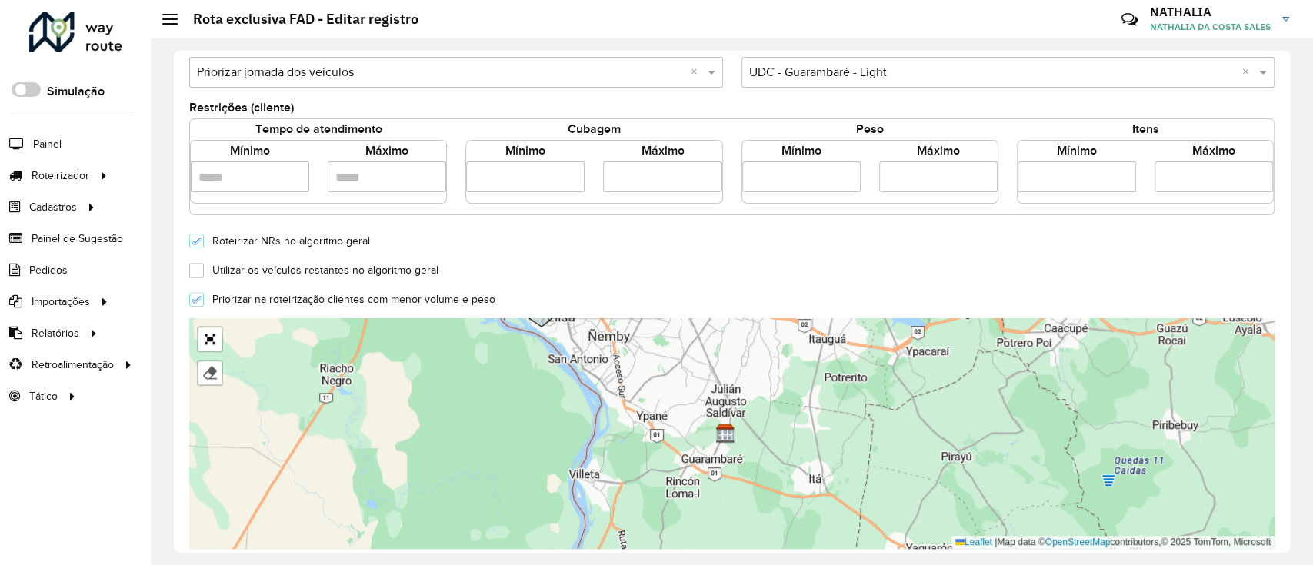
scroll to position [493, 0]
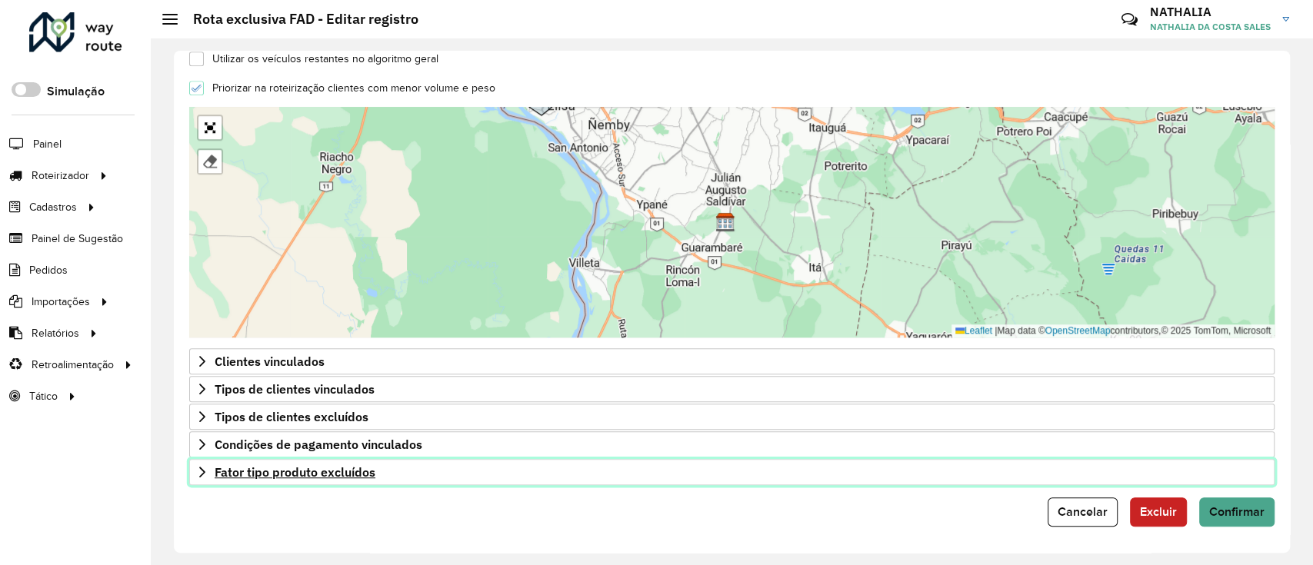
click at [205, 470] on icon at bounding box center [202, 472] width 12 height 12
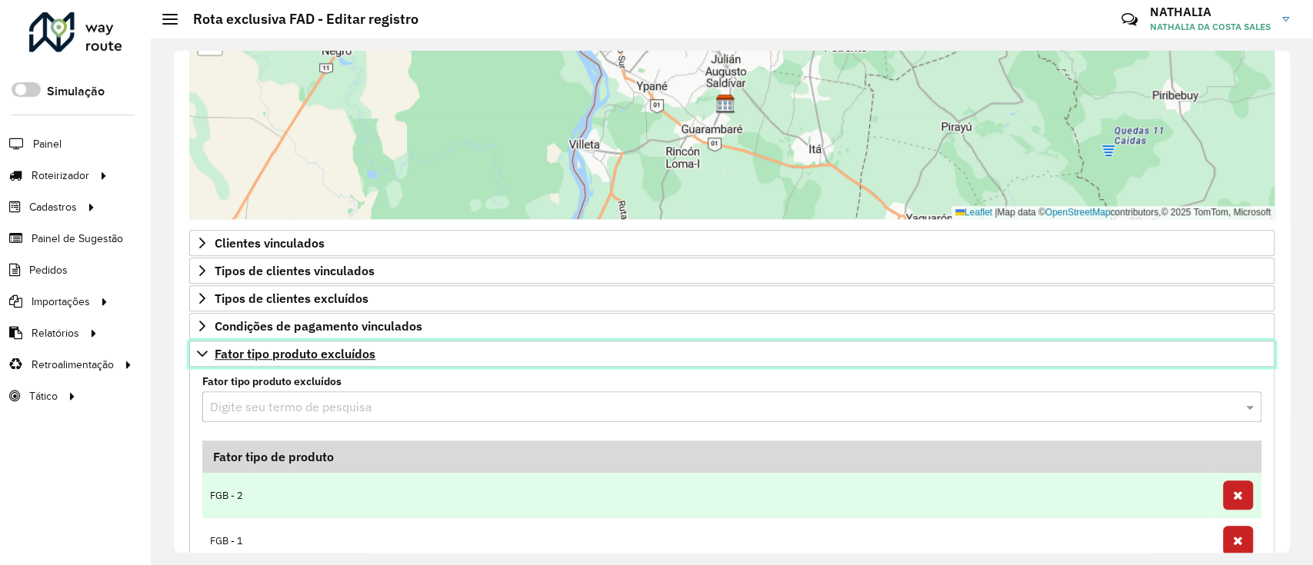
scroll to position [699, 0]
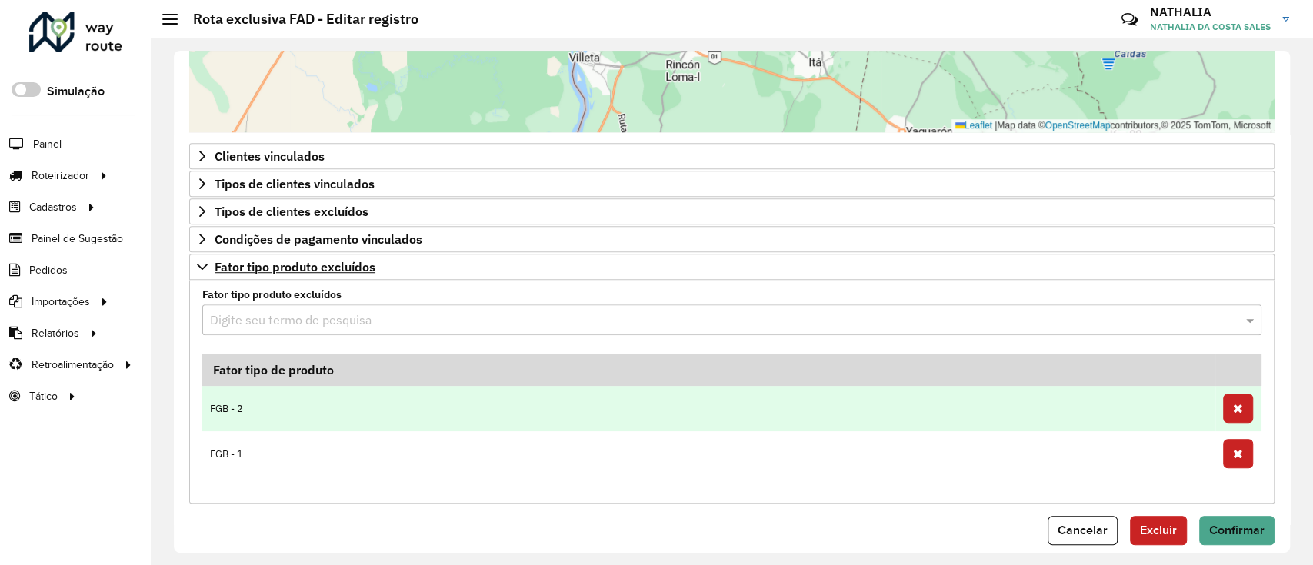
click at [305, 413] on td "FGB - 2" at bounding box center [708, 408] width 1013 height 45
copy tr "FGB - 2"
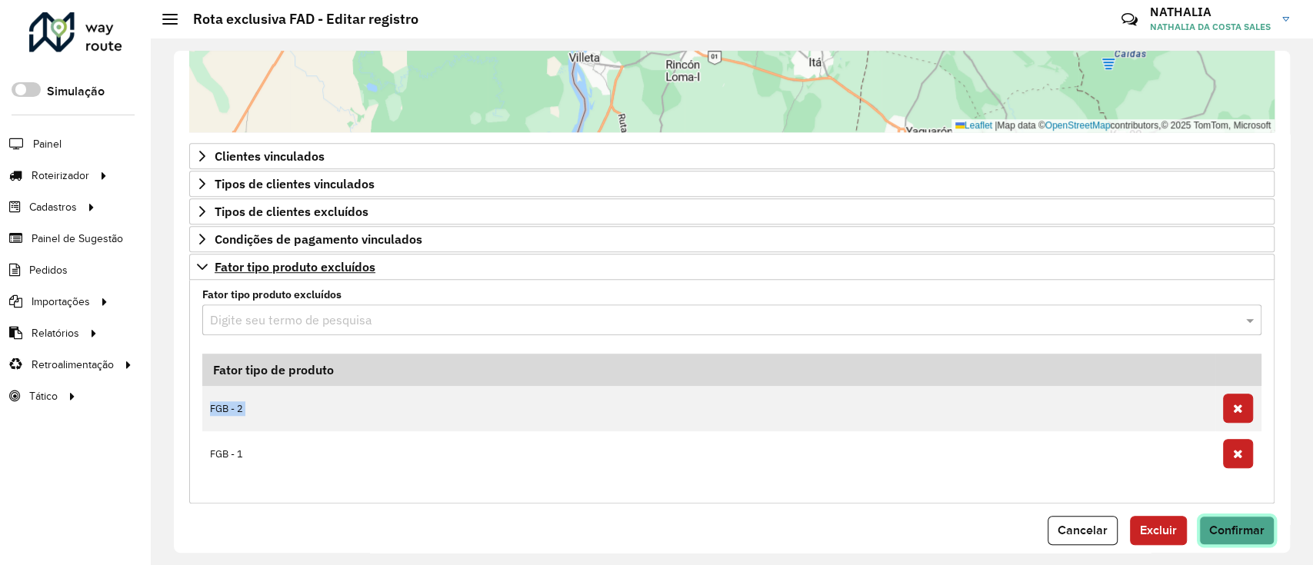
click at [1251, 518] on button "Confirmar" at bounding box center [1236, 530] width 75 height 29
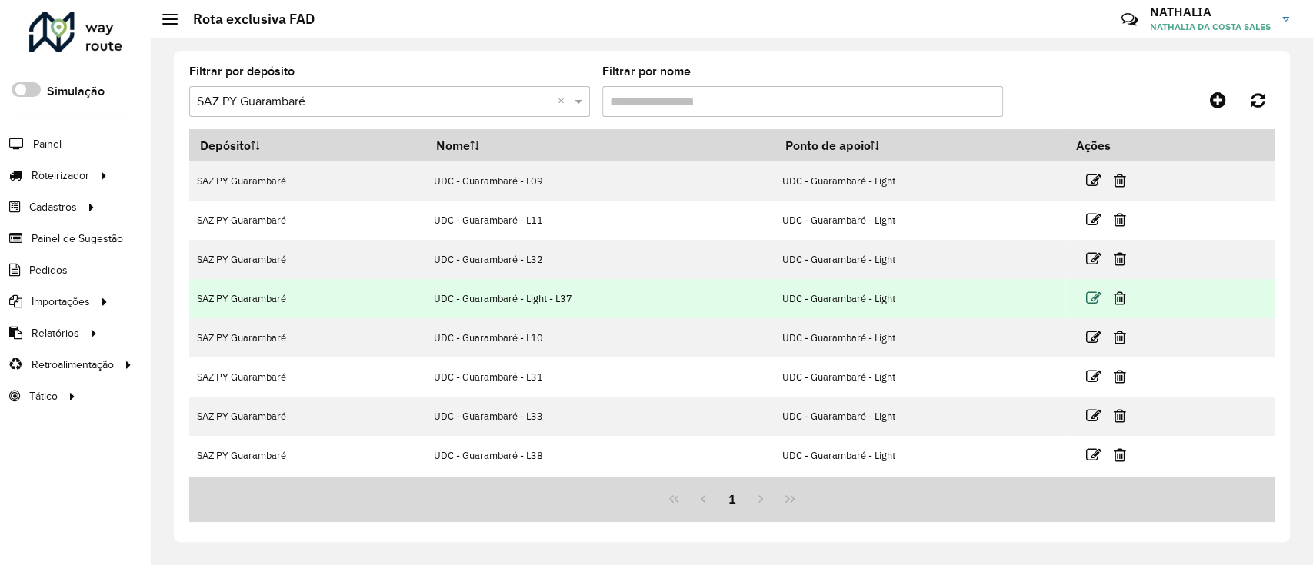
click at [1090, 292] on icon at bounding box center [1093, 298] width 15 height 15
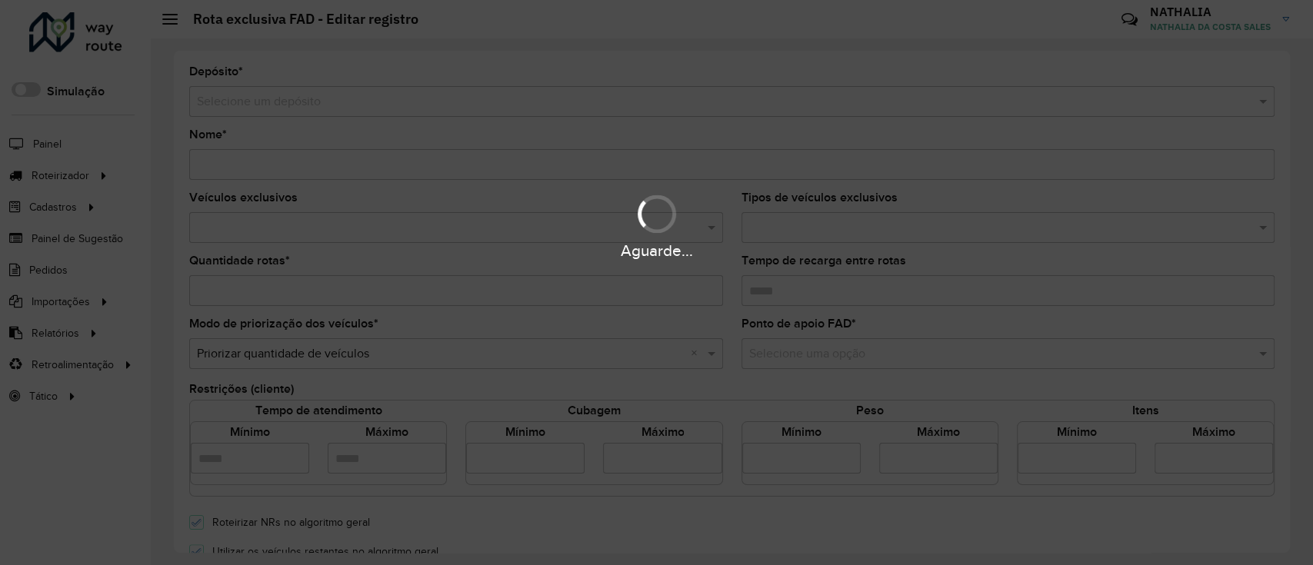
type input "**********"
type input "*"
type input "****"
type input "*****"
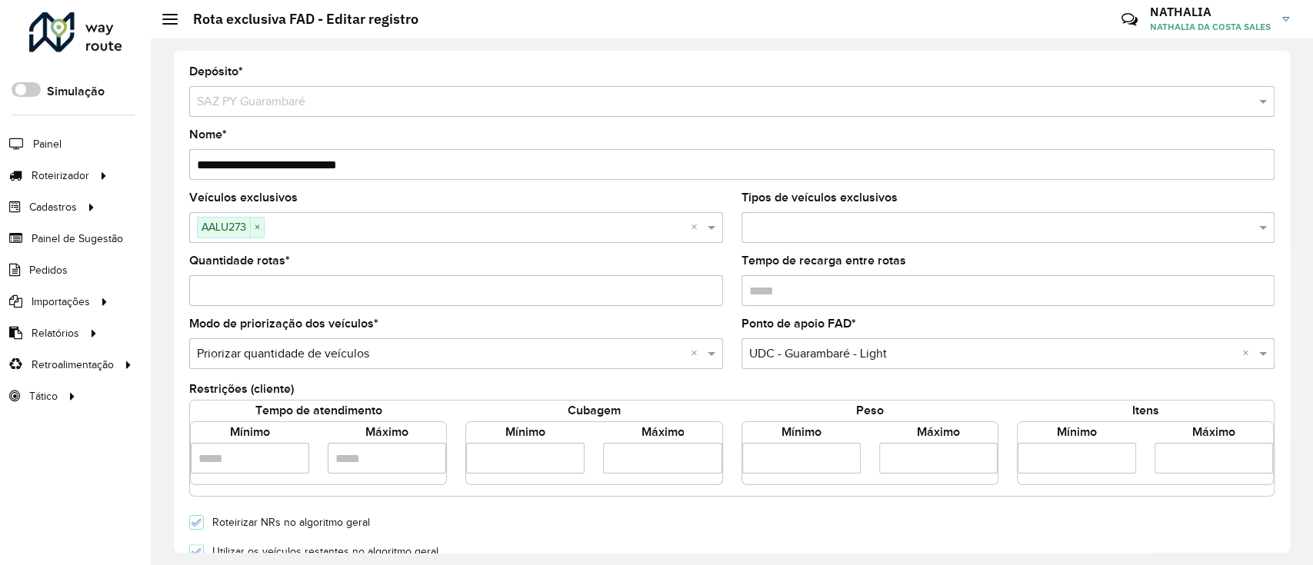
click at [342, 166] on input "**********" at bounding box center [732, 164] width 1086 height 31
drag, startPoint x: 339, startPoint y: 166, endPoint x: 343, endPoint y: 192, distance: 25.8
click at [339, 166] on input "**********" at bounding box center [732, 164] width 1086 height 31
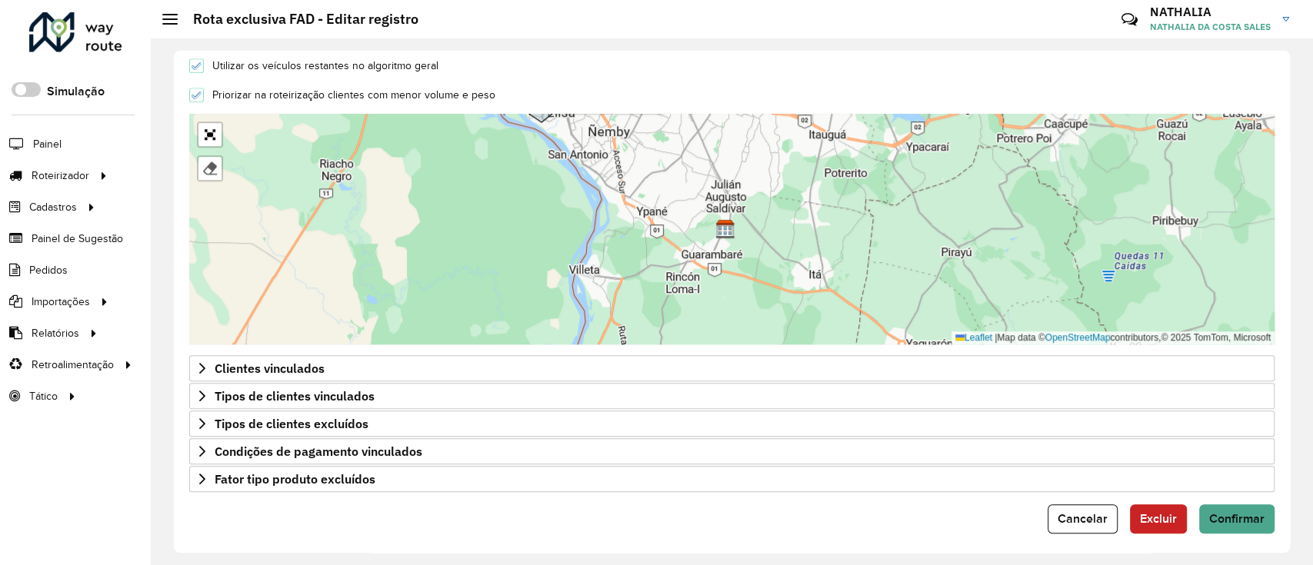
scroll to position [493, 0]
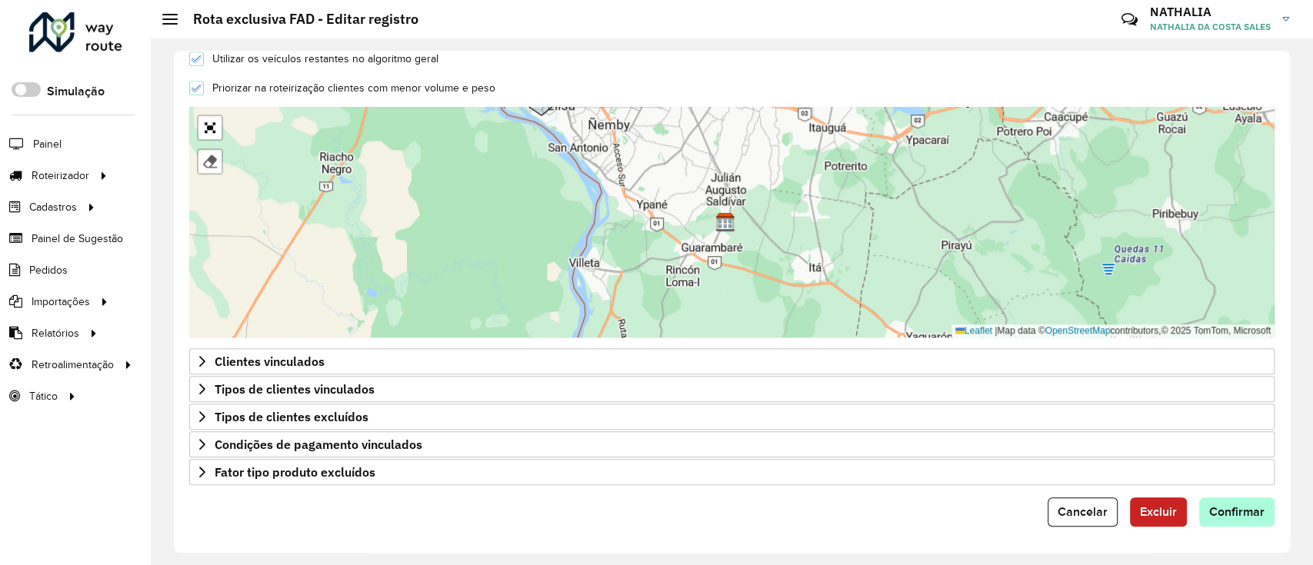
type input "**********"
click at [1251, 511] on span "Confirmar" at bounding box center [1236, 511] width 55 height 13
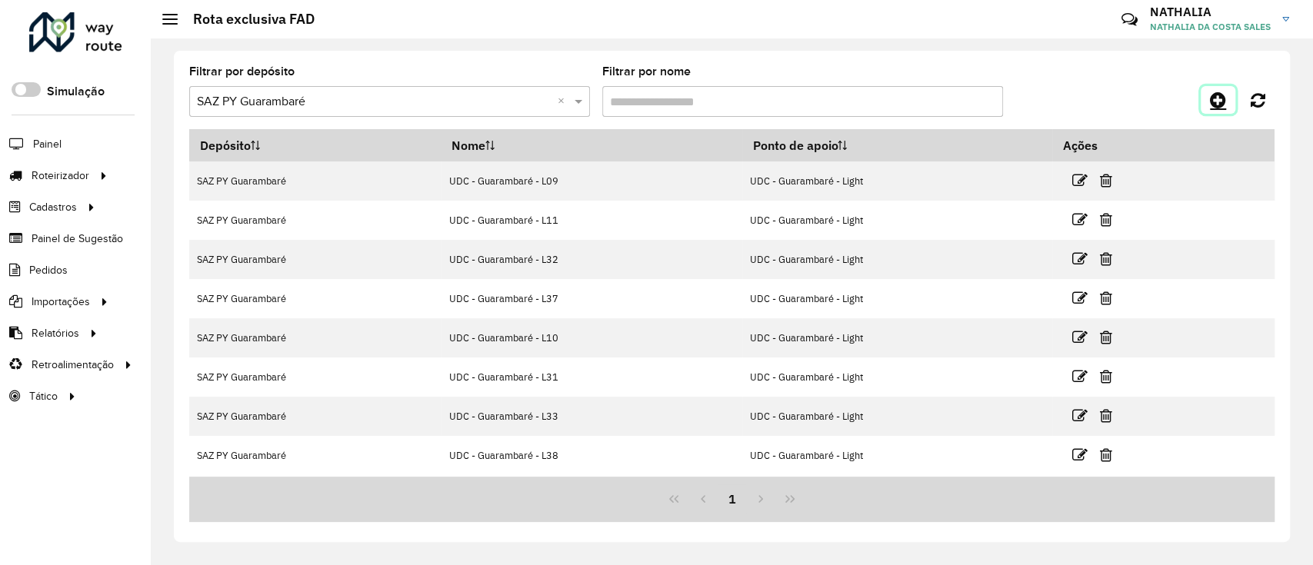
click at [1215, 87] on link at bounding box center [1218, 100] width 35 height 28
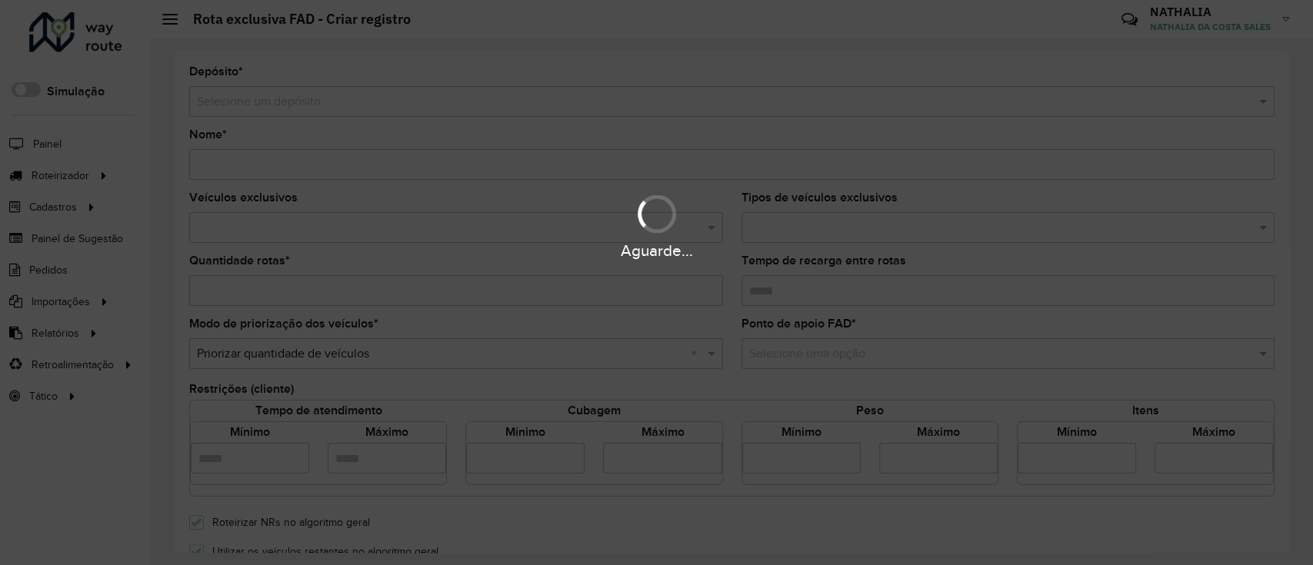
click at [1003, 98] on div "Aguarde..." at bounding box center [656, 282] width 1313 height 565
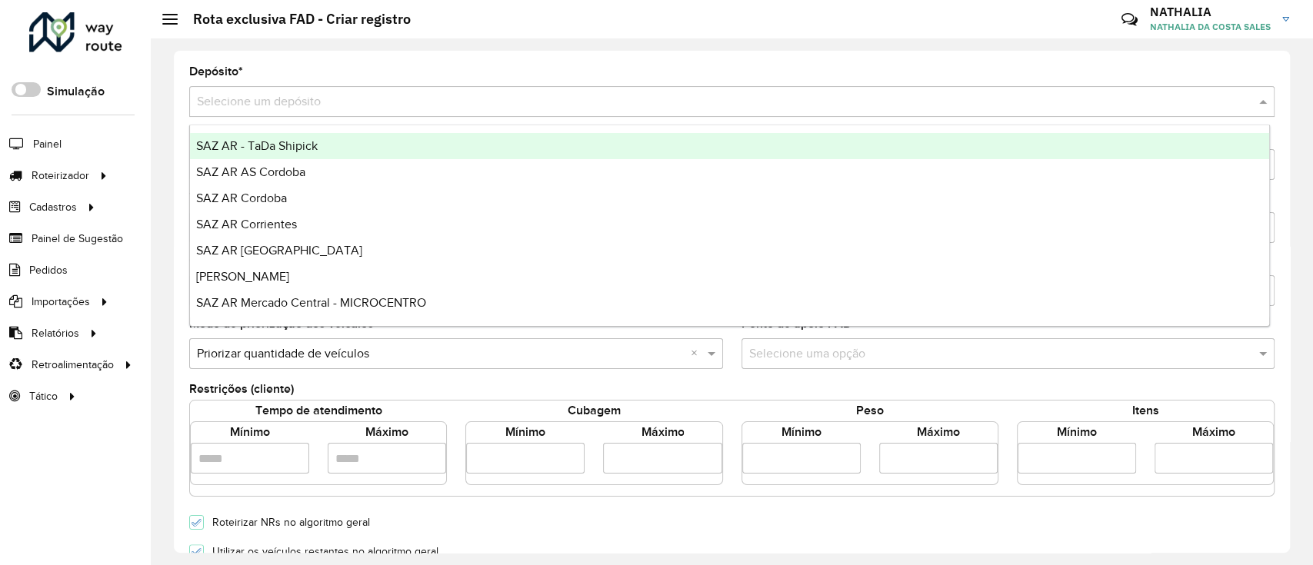
click at [993, 111] on div "Selecione um depósito" at bounding box center [732, 101] width 1086 height 31
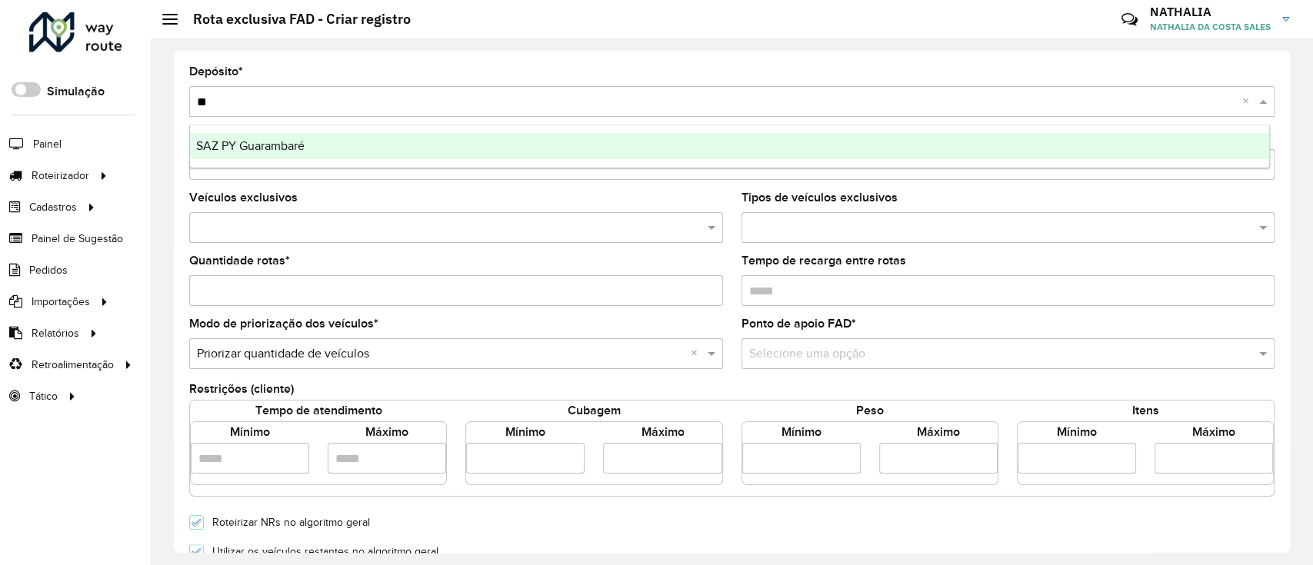
type input "***"
click at [752, 135] on div "SAZ PY Guarambaré" at bounding box center [729, 146] width 1079 height 26
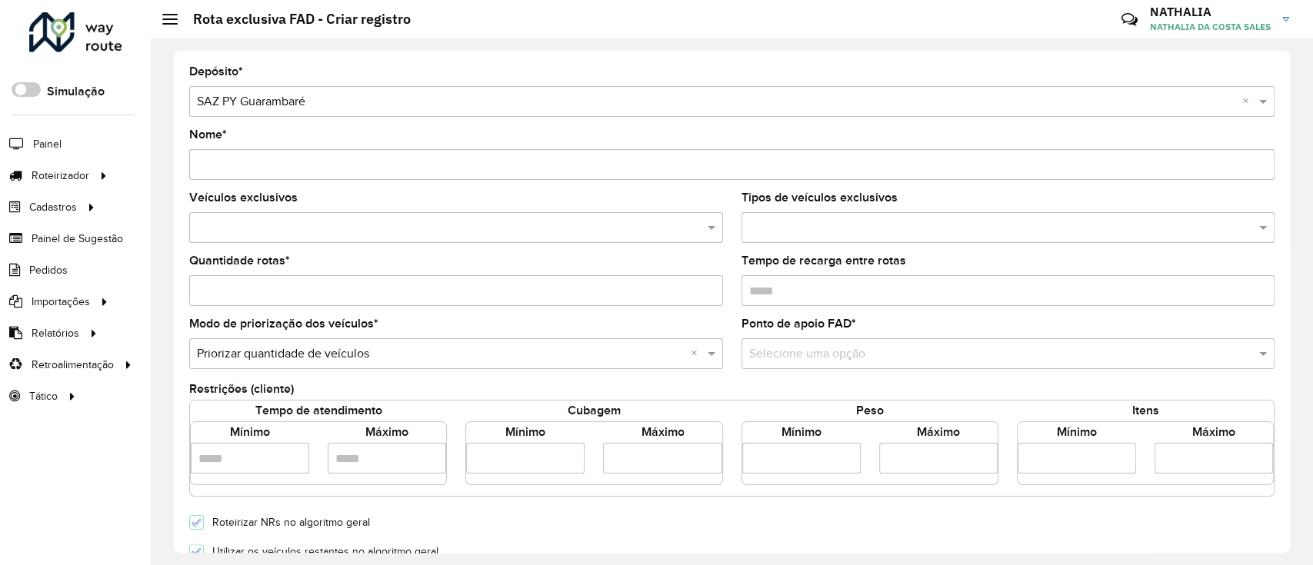
click at [412, 182] on form "Depósito * Selecione um depósito × SAZ PY Guarambaré × Nome * Veículos exclusiv…" at bounding box center [732, 543] width 1086 height 954
click at [377, 231] on input "text" at bounding box center [448, 228] width 511 height 18
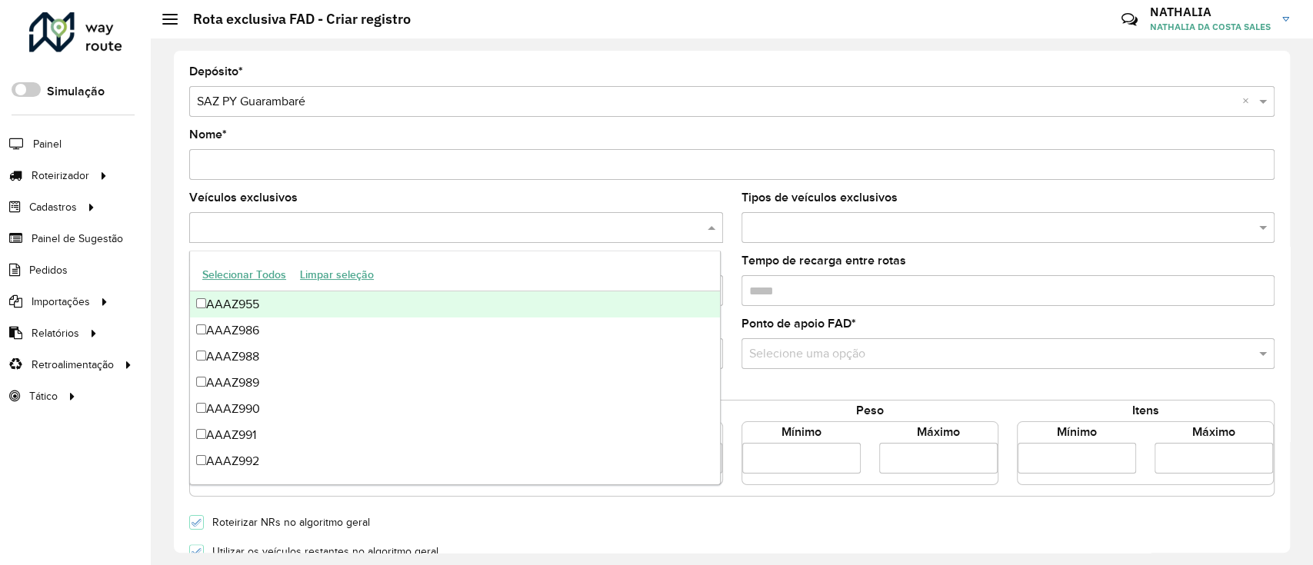
paste input "******"
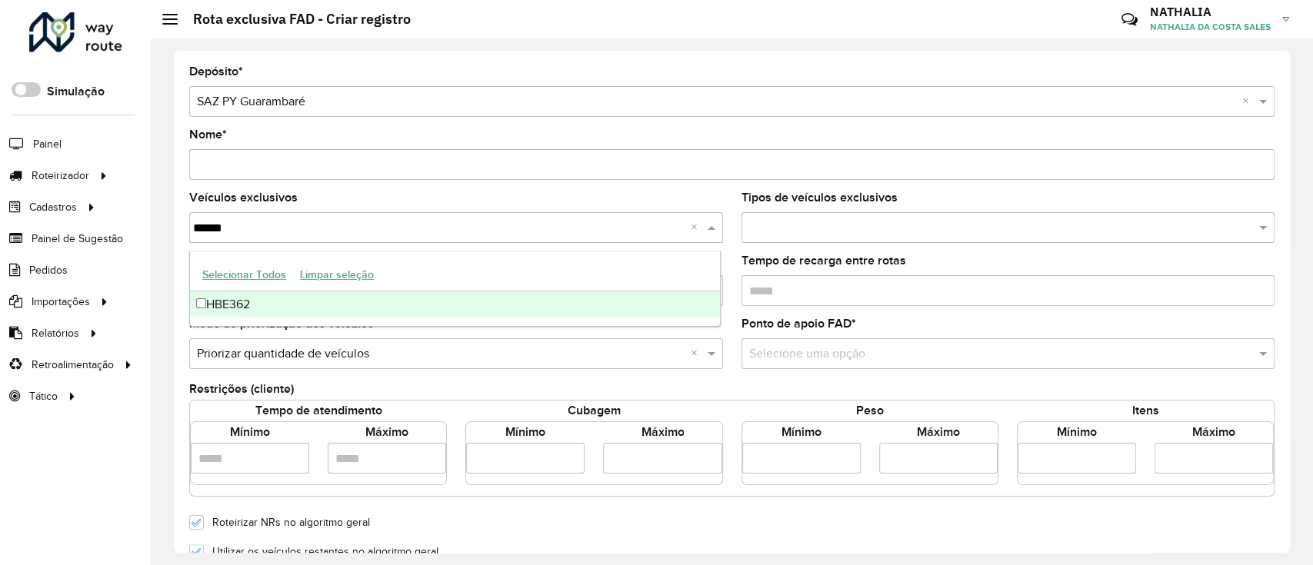
type input "******"
click at [337, 155] on input "Nome *" at bounding box center [732, 164] width 1086 height 31
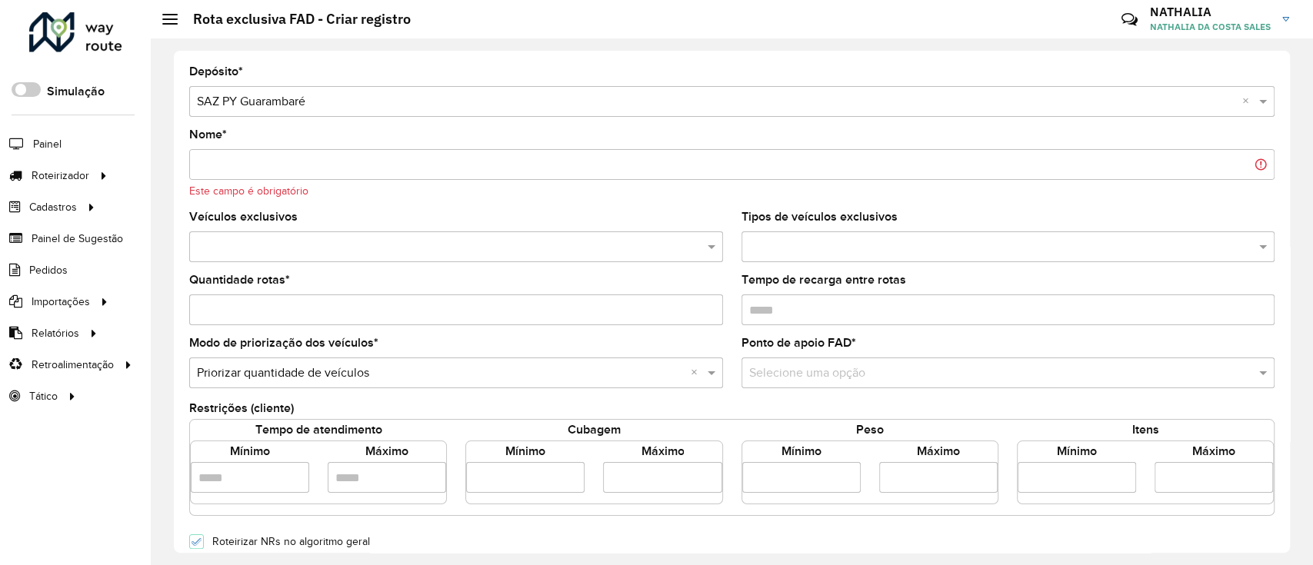
paste input "**********"
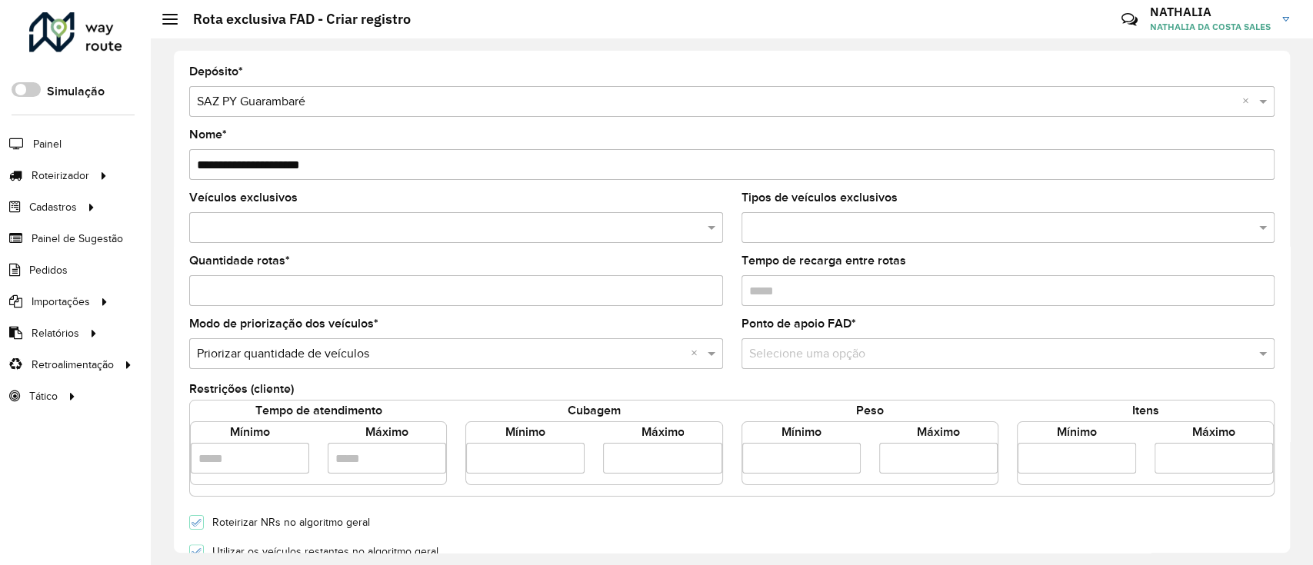
type input "**********"
click at [472, 228] on input "text" at bounding box center [448, 228] width 511 height 18
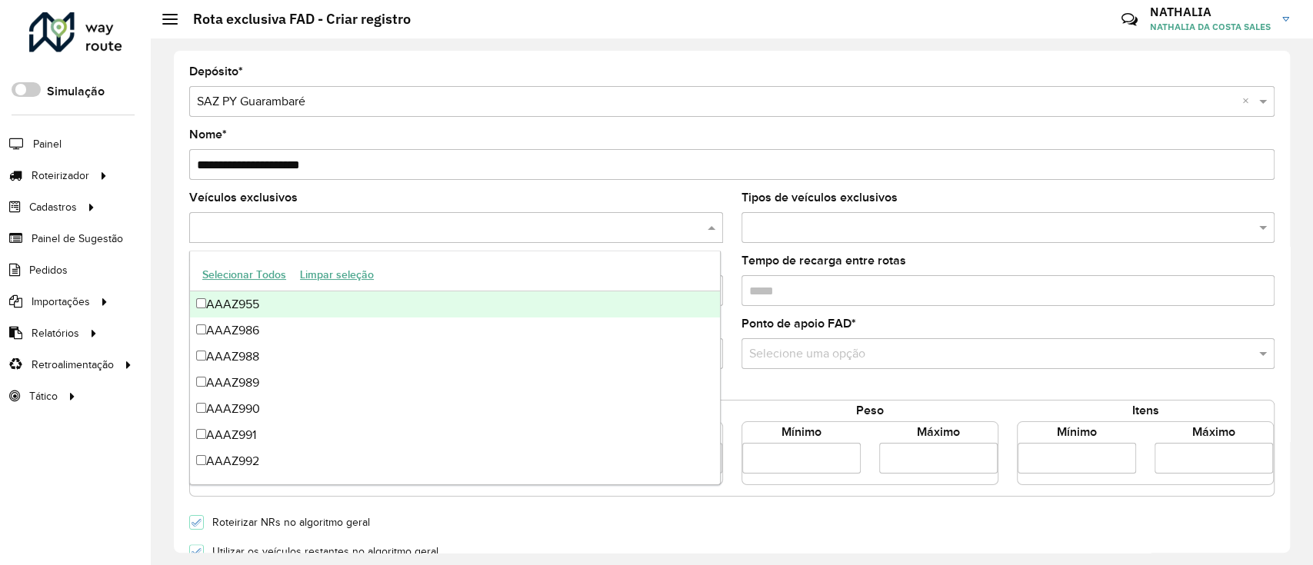
paste input "**********"
type input "**********"
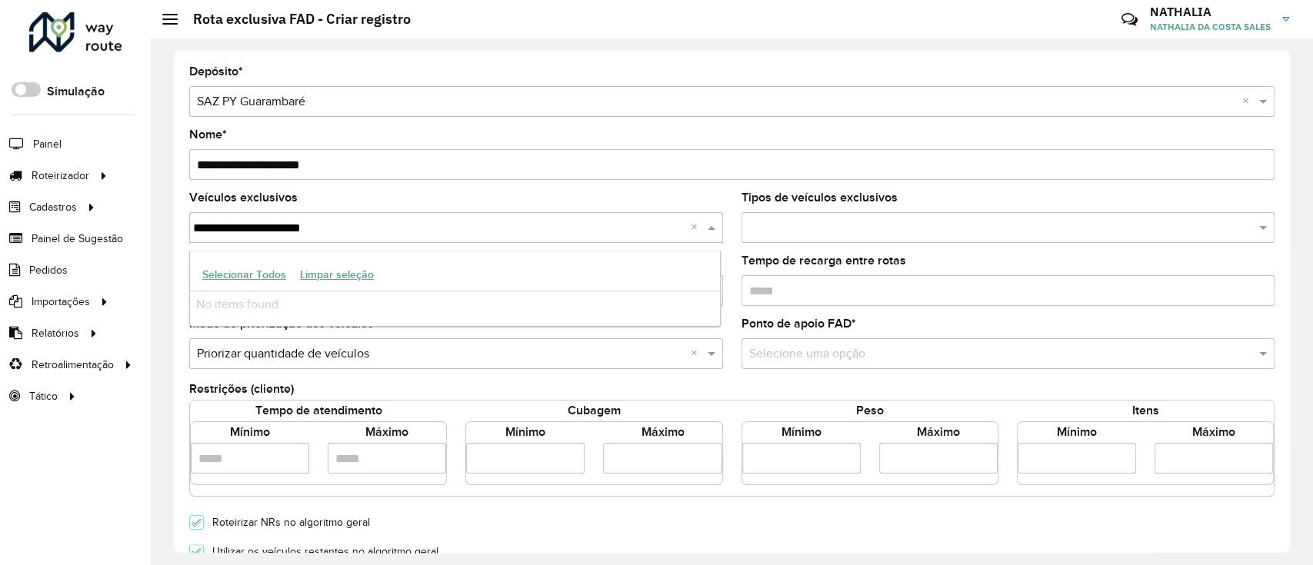
click at [472, 228] on input "**********" at bounding box center [442, 228] width 498 height 18
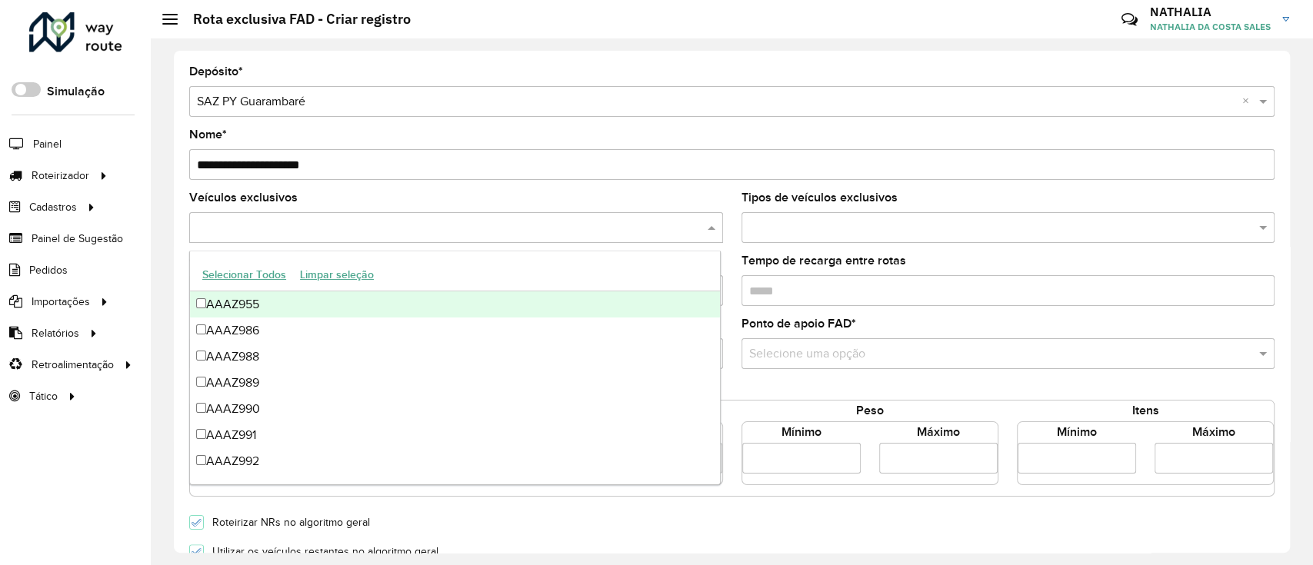
paste input "******"
type input "******"
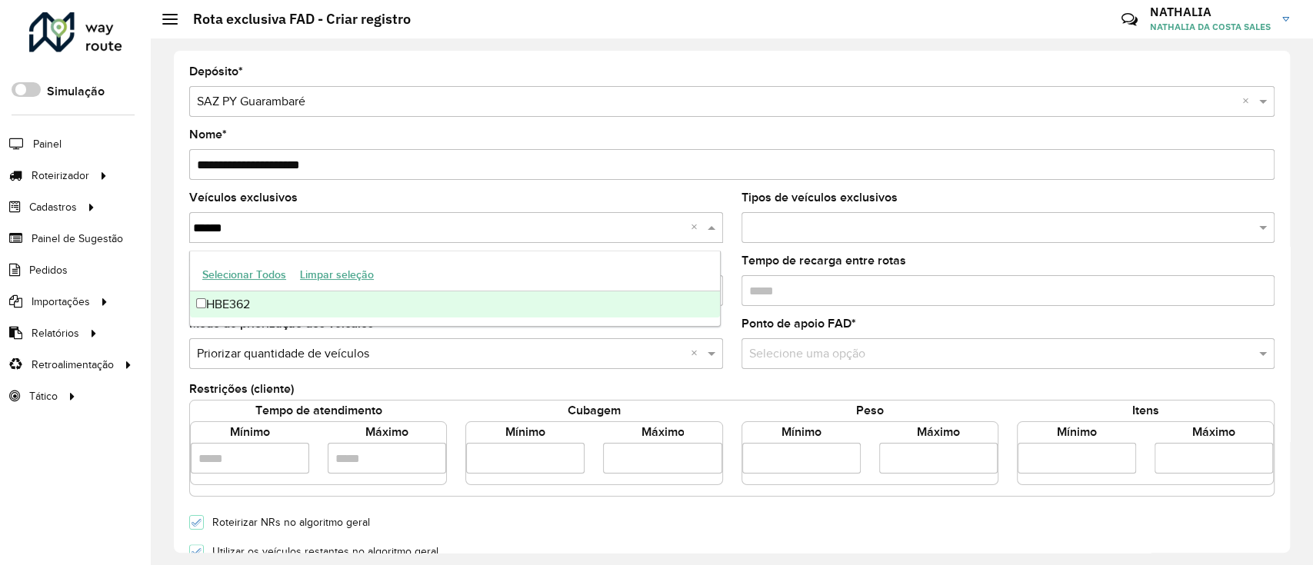
click at [375, 312] on div "HBE362" at bounding box center [455, 305] width 530 height 26
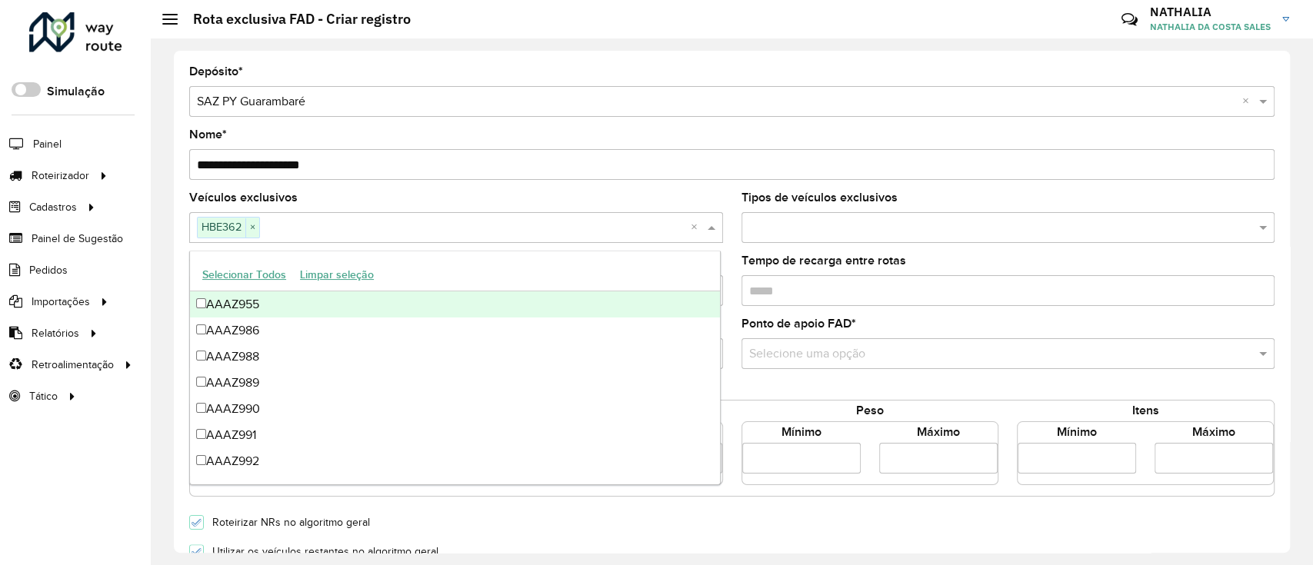
click at [535, 156] on input "**********" at bounding box center [732, 164] width 1086 height 31
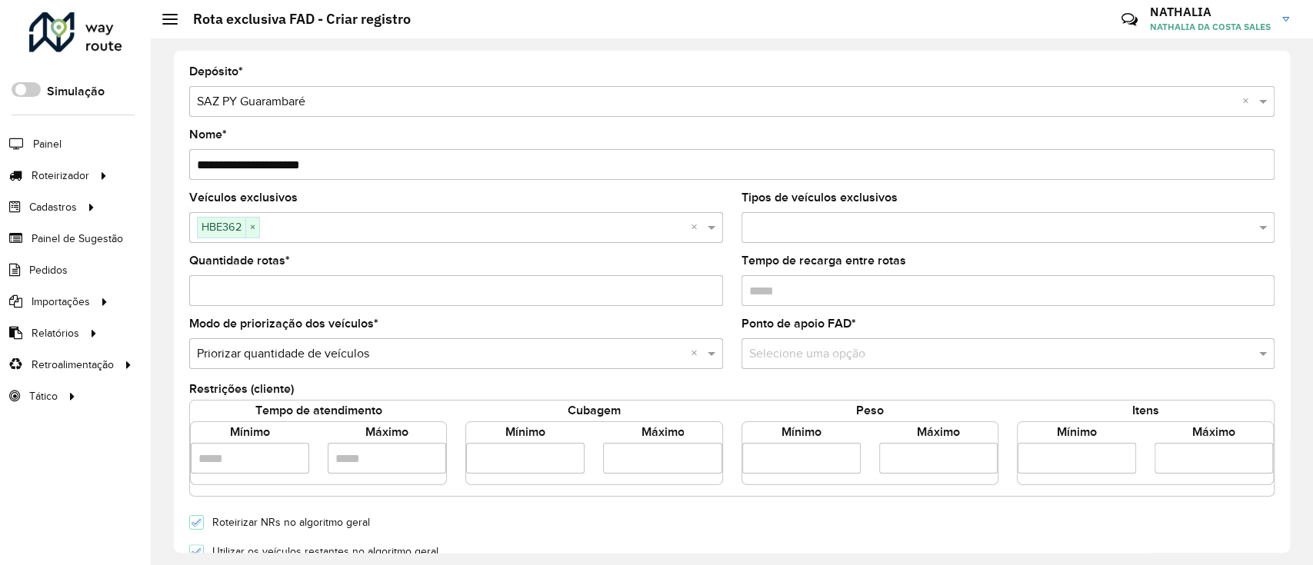
click at [585, 139] on div "**********" at bounding box center [732, 154] width 1086 height 51
click at [358, 274] on div "Quantidade rotas *" at bounding box center [456, 280] width 534 height 51
click at [363, 290] on input "Quantidade rotas *" at bounding box center [456, 290] width 534 height 31
click at [704, 286] on input "*" at bounding box center [456, 290] width 534 height 31
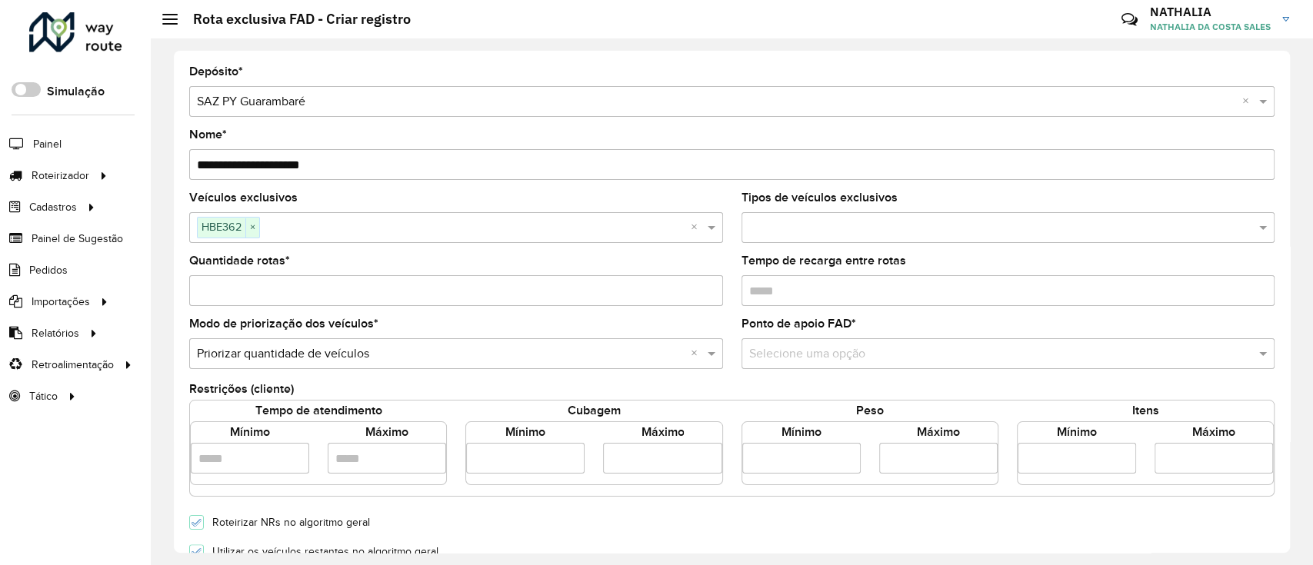
type input "*"
click at [709, 286] on input "*" at bounding box center [456, 290] width 534 height 31
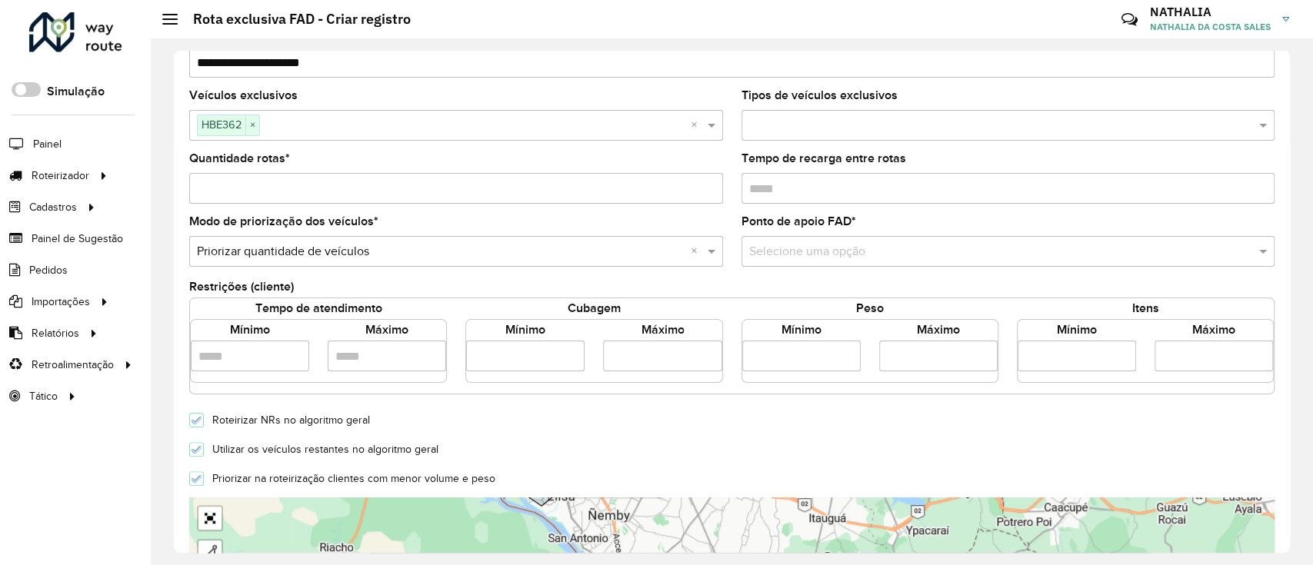
click at [503, 345] on input "number" at bounding box center [525, 356] width 118 height 31
type input "****"
click at [511, 339] on label "Mínimo" at bounding box center [525, 330] width 40 height 18
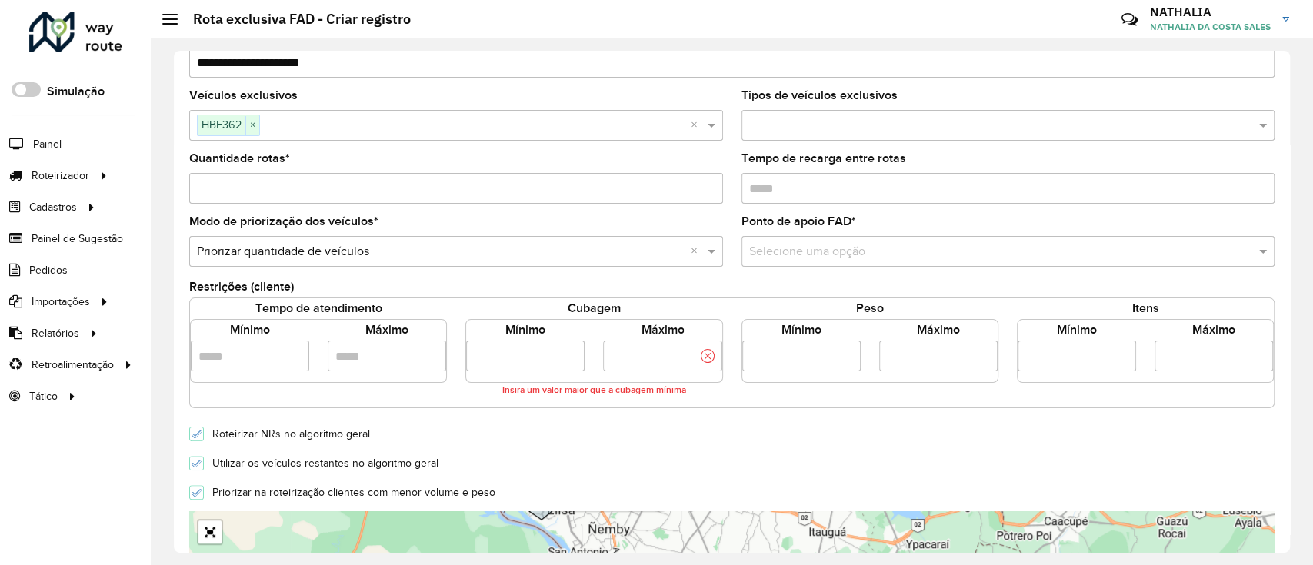
click at [609, 347] on input "number" at bounding box center [662, 356] width 118 height 31
type input "*"
type input "*****"
click at [752, 417] on form "**********" at bounding box center [732, 448] width 1086 height 968
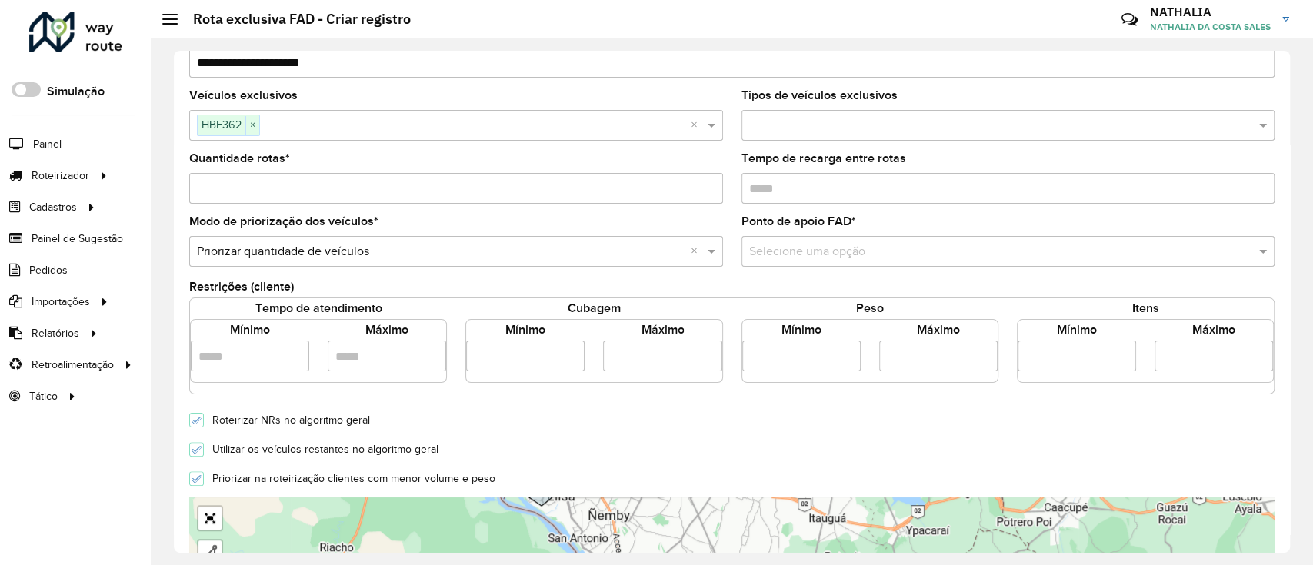
click at [892, 248] on input "text" at bounding box center [993, 252] width 488 height 18
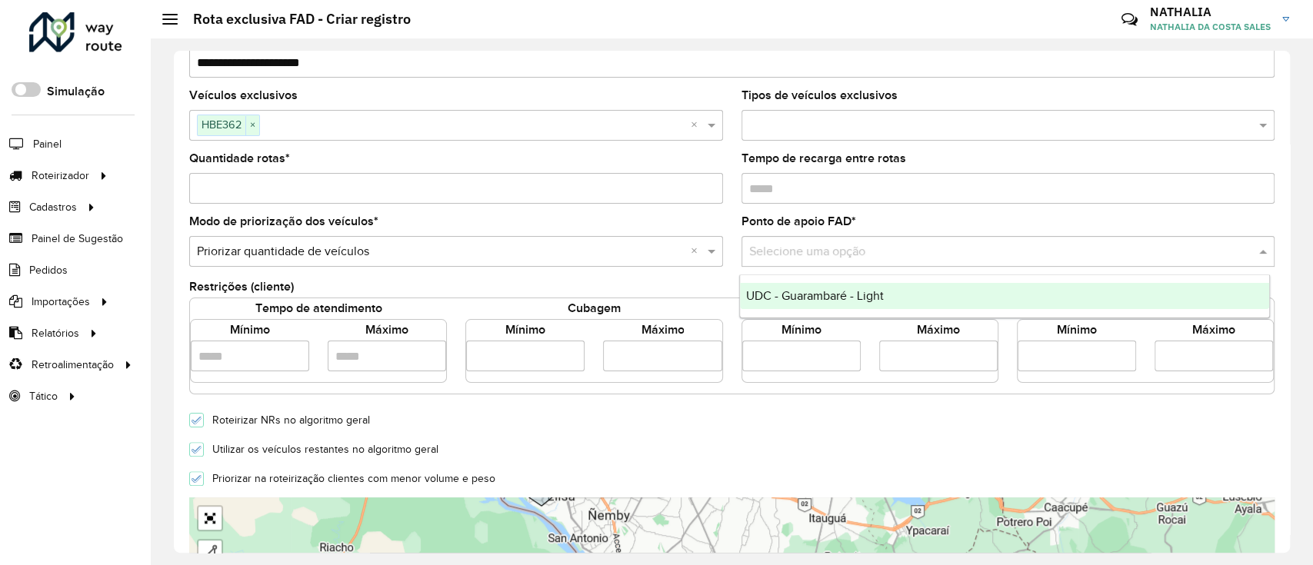
click at [873, 285] on div "UDC - Guarambaré - Light" at bounding box center [1005, 296] width 530 height 26
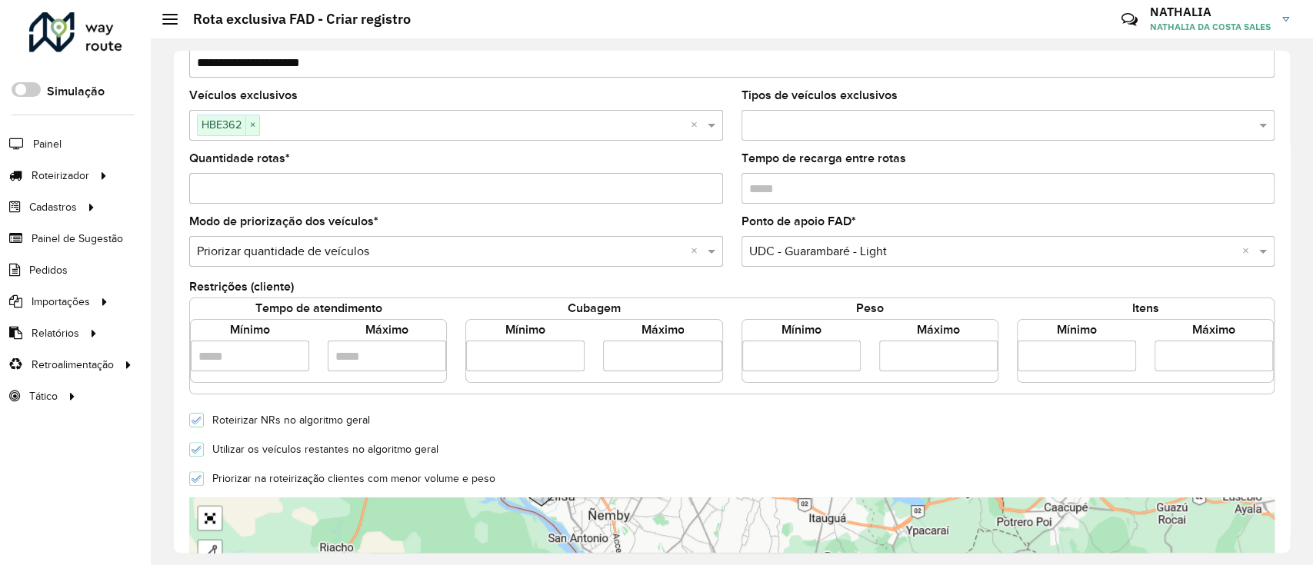
click at [823, 185] on input "Tempo de recarga entre rotas" at bounding box center [1009, 188] width 534 height 31
click at [751, 413] on div "Roteirizar NRs no algoritmo geral" at bounding box center [732, 419] width 1104 height 18
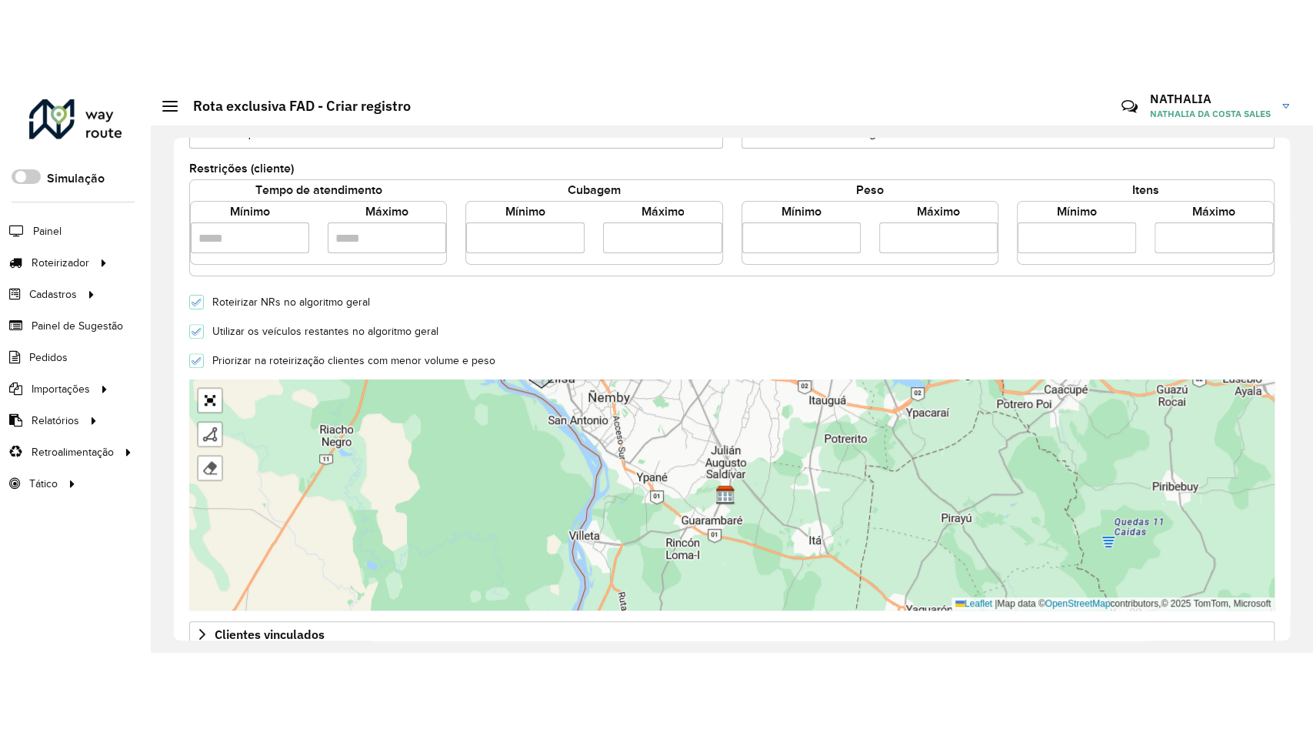
scroll to position [410, 0]
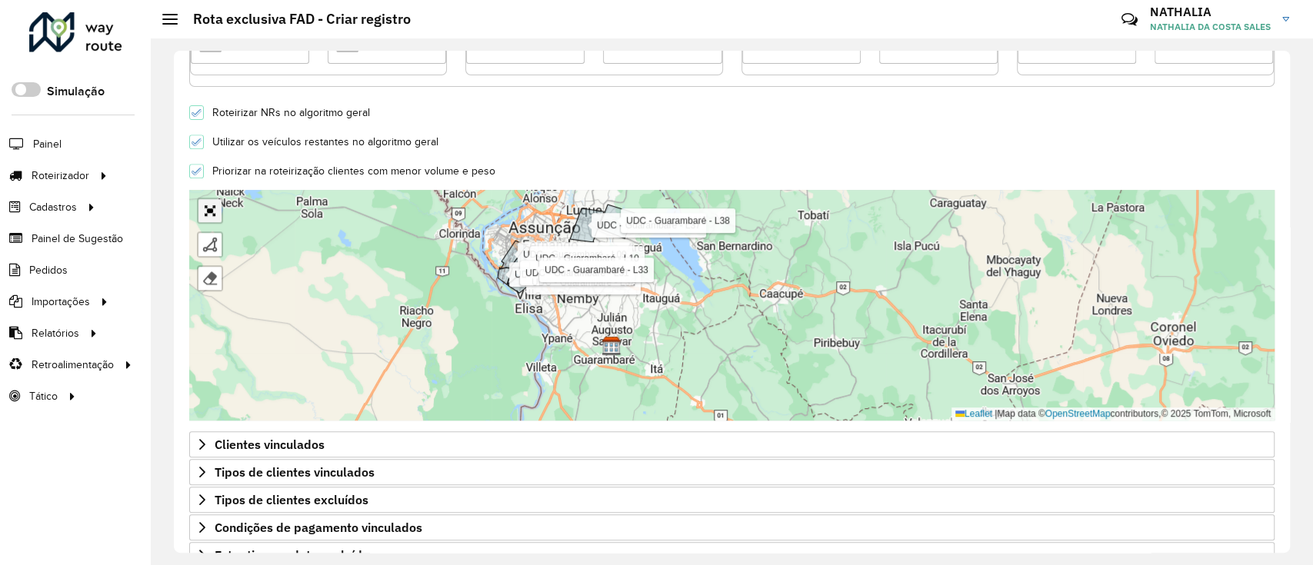
click at [213, 215] on link "Abrir mapa em tela cheia" at bounding box center [209, 210] width 23 height 23
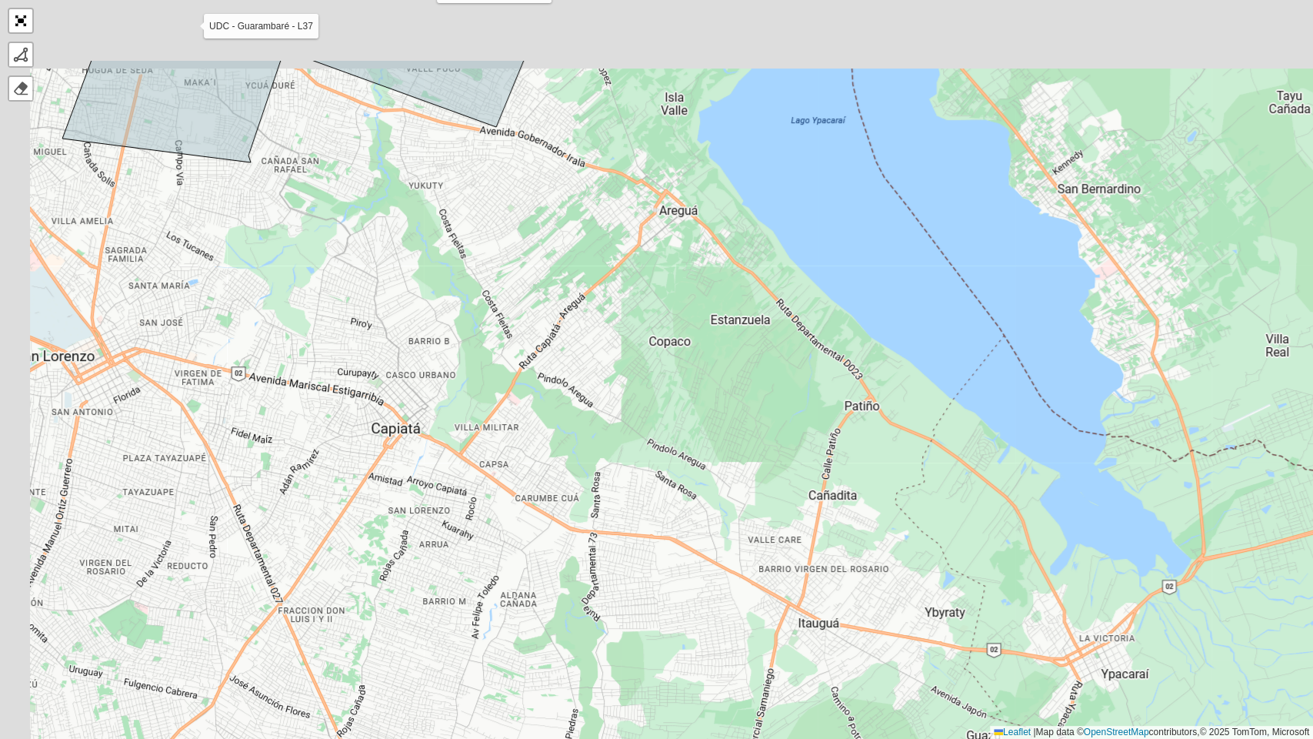
drag, startPoint x: 566, startPoint y: 353, endPoint x: 794, endPoint y: 554, distance: 303.6
click at [789, 551] on div "UDC - Guarambaré - L09 UDC - Guarambaré - L11 UDC - Guarambaré - L32 UDC - Guar…" at bounding box center [656, 369] width 1313 height 739
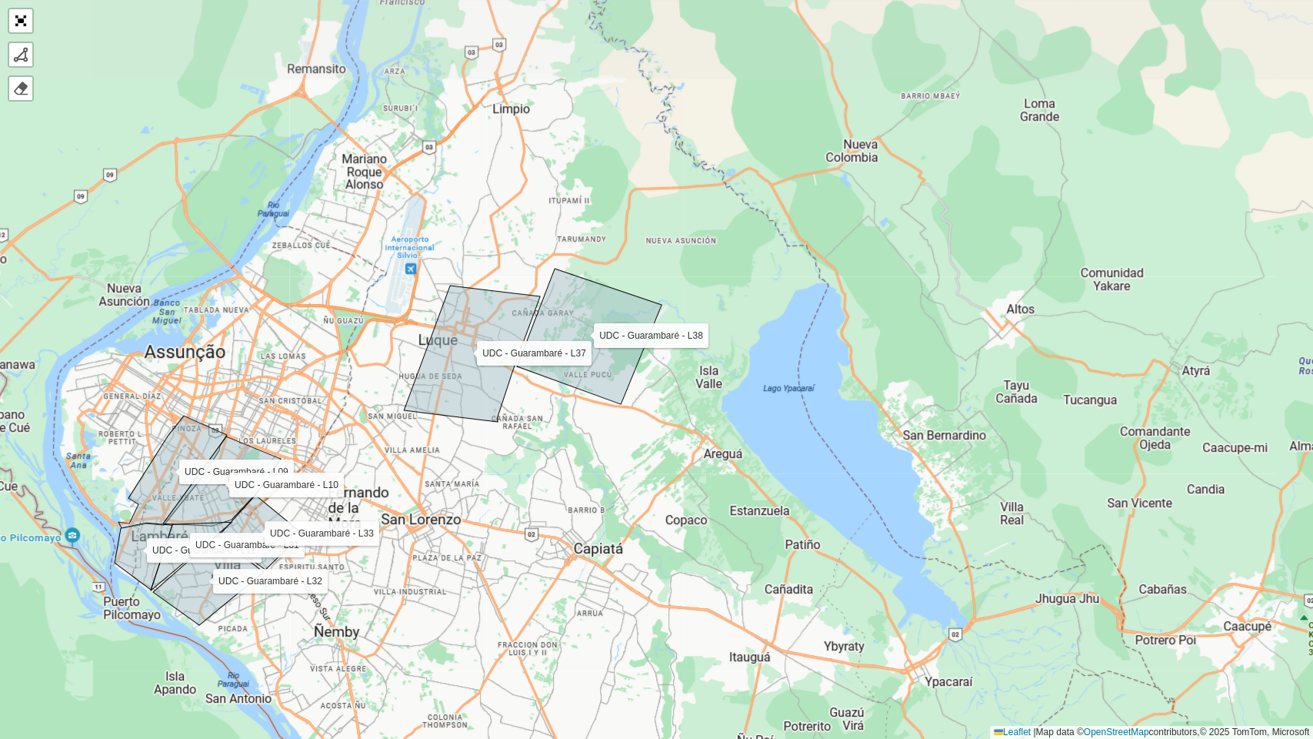
drag, startPoint x: 604, startPoint y: 442, endPoint x: 612, endPoint y: 511, distance: 69.8
click at [612, 511] on div "UDC - Guarambaré - L09 UDC - Guarambaré - L11 UDC - Guarambaré - L32 UDC - Guar…" at bounding box center [656, 369] width 1313 height 739
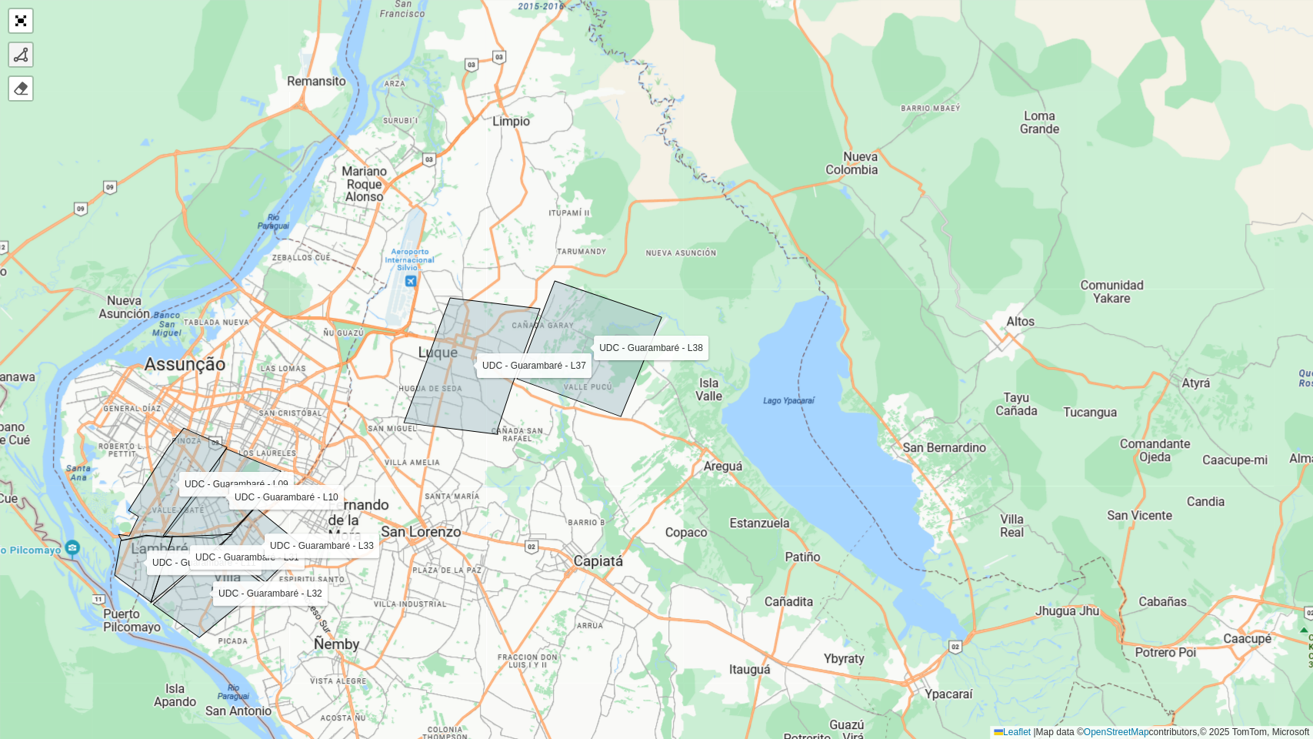
click at [22, 49] on div at bounding box center [20, 54] width 15 height 15
click at [519, 385] on div "UDC - Guarambaré - L09 UDC - Guarambaré - L11 UDC - Guarambaré - L32 UDC - Guar…" at bounding box center [656, 369] width 1313 height 739
click at [495, 443] on icon at bounding box center [507, 414] width 25 height 58
click at [614, 472] on icon at bounding box center [555, 457] width 120 height 28
click at [621, 419] on div "UDC - Guarambaré - L09 UDC - Guarambaré - L11 UDC - Guarambaré - L32 UDC - Guar…" at bounding box center [656, 369] width 1313 height 739
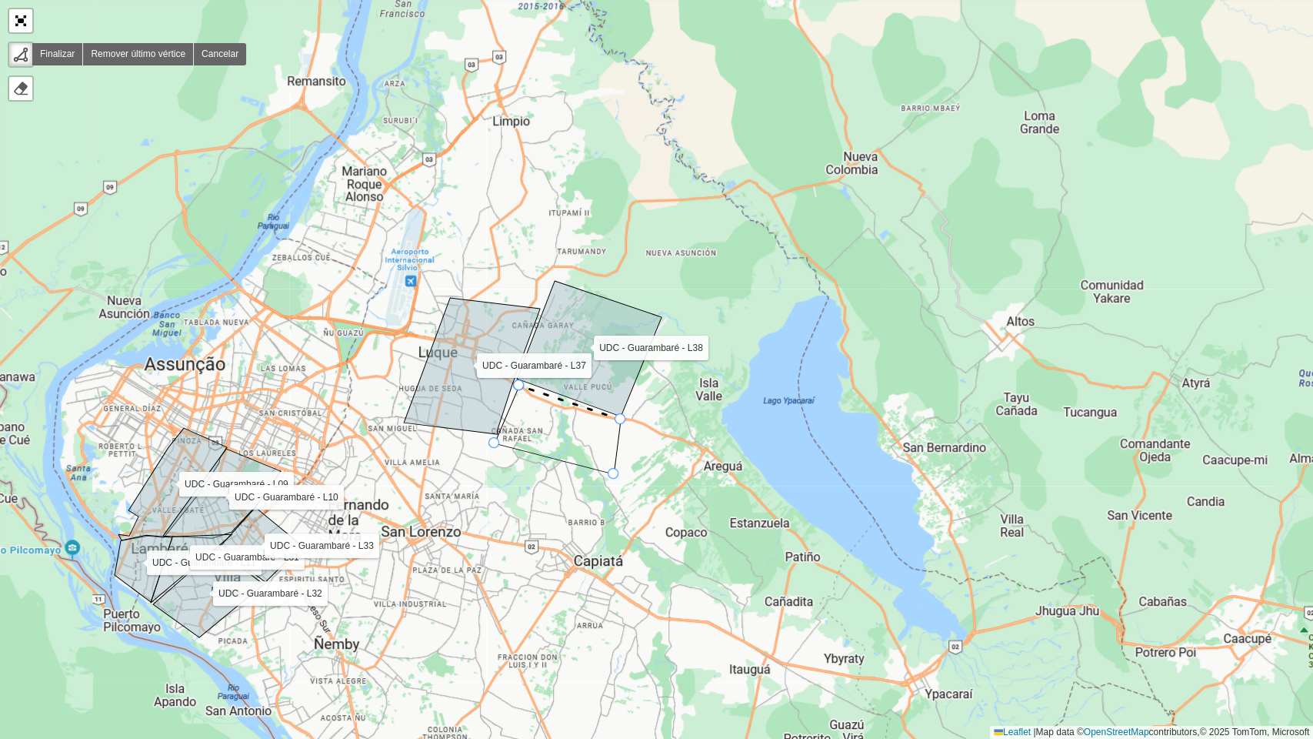
click at [523, 381] on div "UDC - Guarambaré - L09 UDC - Guarambaré - L11 UDC - Guarambaré - L32 UDC - Guar…" at bounding box center [656, 369] width 1313 height 739
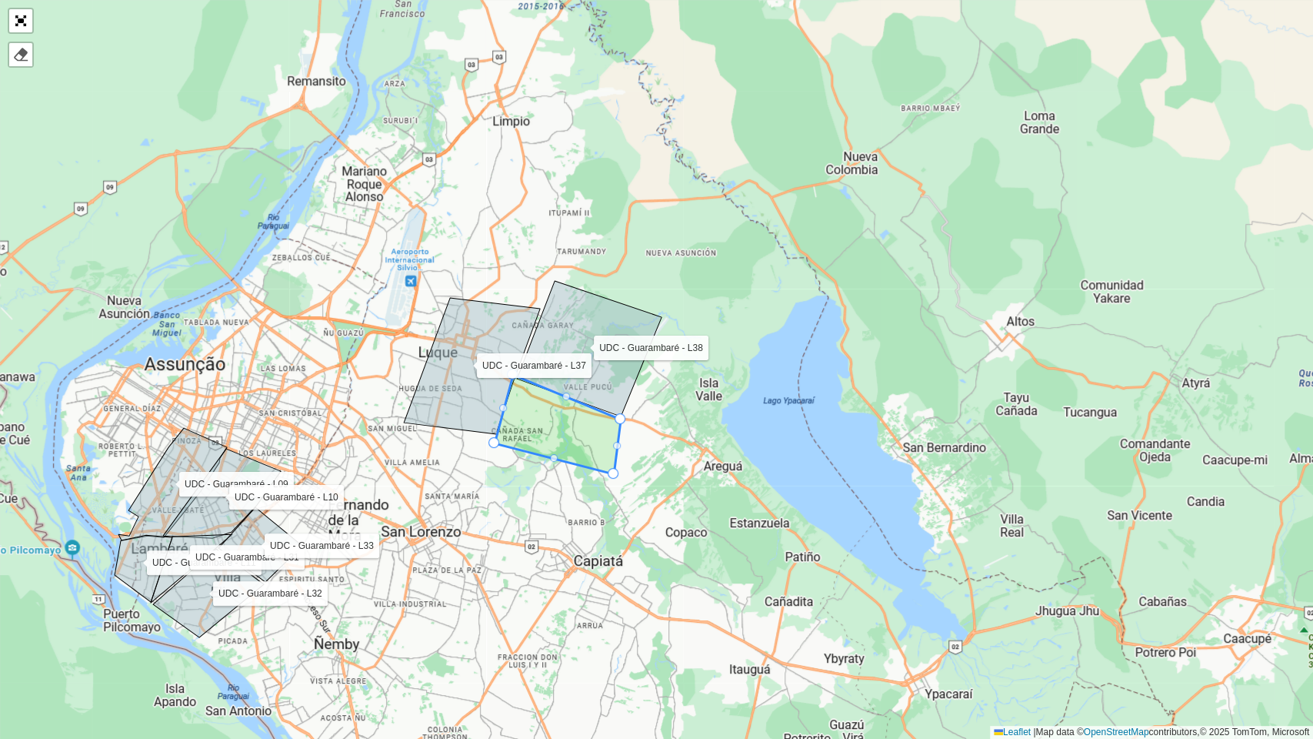
drag, startPoint x: 517, startPoint y: 386, endPoint x: 511, endPoint y: 375, distance: 13.1
drag, startPoint x: 502, startPoint y: 406, endPoint x: 472, endPoint y: 398, distance: 31.2
drag, startPoint x: 495, startPoint y: 439, endPoint x: 435, endPoint y: 429, distance: 60.8
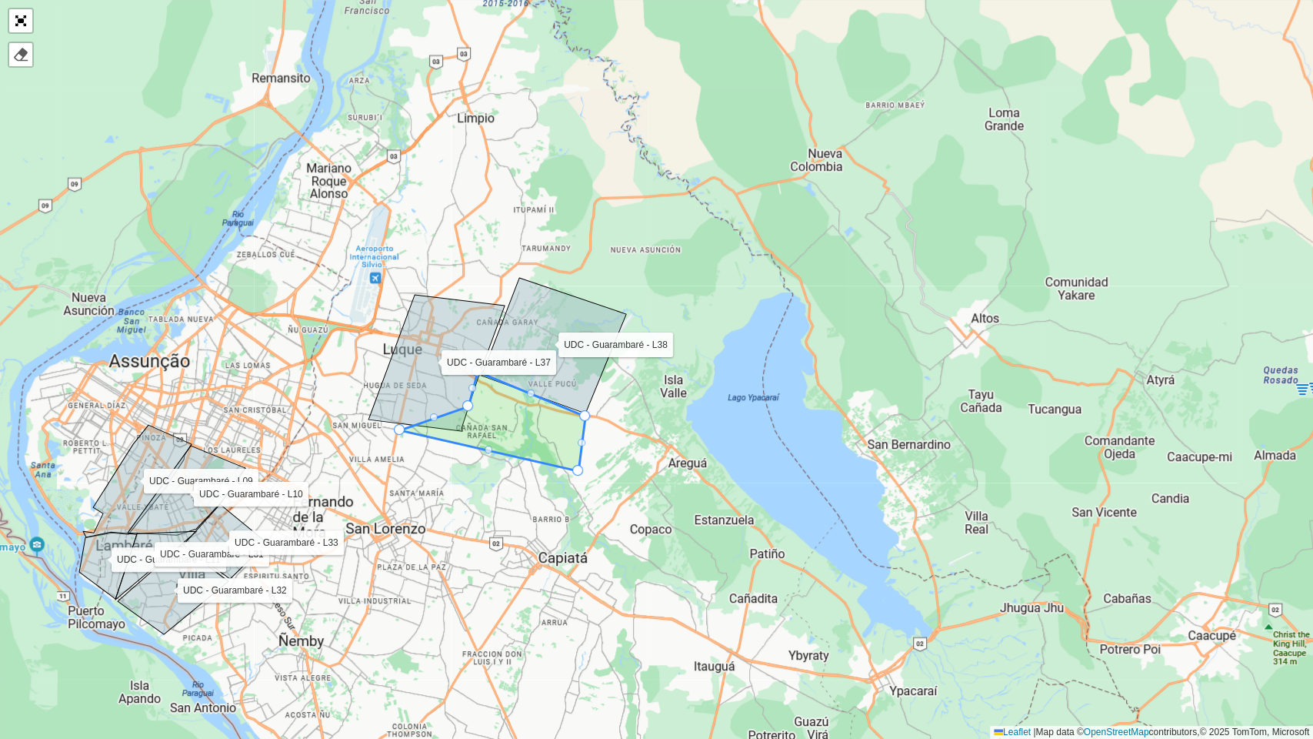
drag, startPoint x: 509, startPoint y: 385, endPoint x: 471, endPoint y: 382, distance: 38.6
click at [471, 382] on icon at bounding box center [437, 363] width 136 height 136
drag, startPoint x: 470, startPoint y: 386, endPoint x: 432, endPoint y: 382, distance: 38.7
drag, startPoint x: 464, startPoint y: 406, endPoint x: 400, endPoint y: 377, distance: 70.2
click at [402, 377] on div at bounding box center [401, 376] width 11 height 11
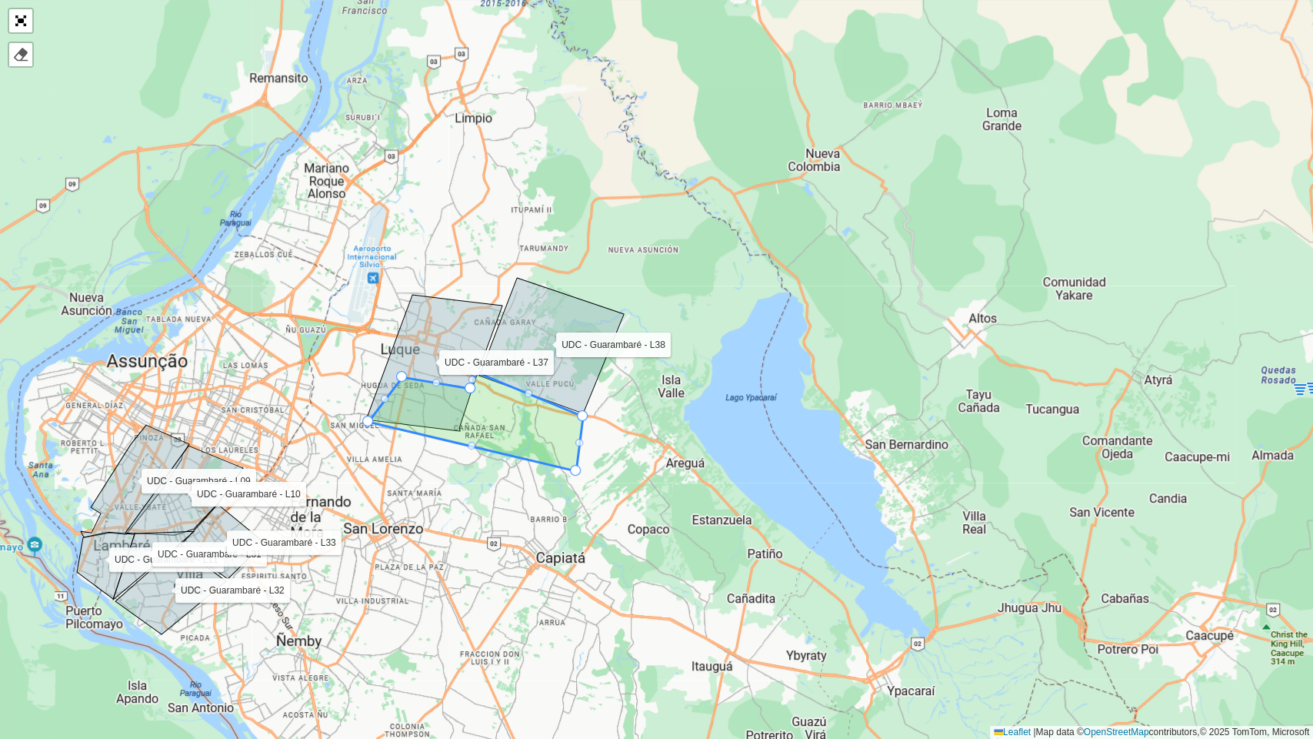
drag, startPoint x: 395, startPoint y: 429, endPoint x: 365, endPoint y: 420, distance: 31.2
drag, startPoint x: 400, startPoint y: 375, endPoint x: 379, endPoint y: 368, distance: 22.2
click at [386, 361] on div "UDC - Guarambaré - L09 UDC - Guarambaré - L11 UDC - Guarambaré - L32 UDC - Guar…" at bounding box center [656, 369] width 1313 height 739
drag, startPoint x: 468, startPoint y: 382, endPoint x: 386, endPoint y: 350, distance: 87.4
click at [622, 408] on div "UDC - Guarambaré - L09 UDC - Guarambaré - L11 UDC - Guarambaré - L32 UDC - Guar…" at bounding box center [656, 369] width 1313 height 739
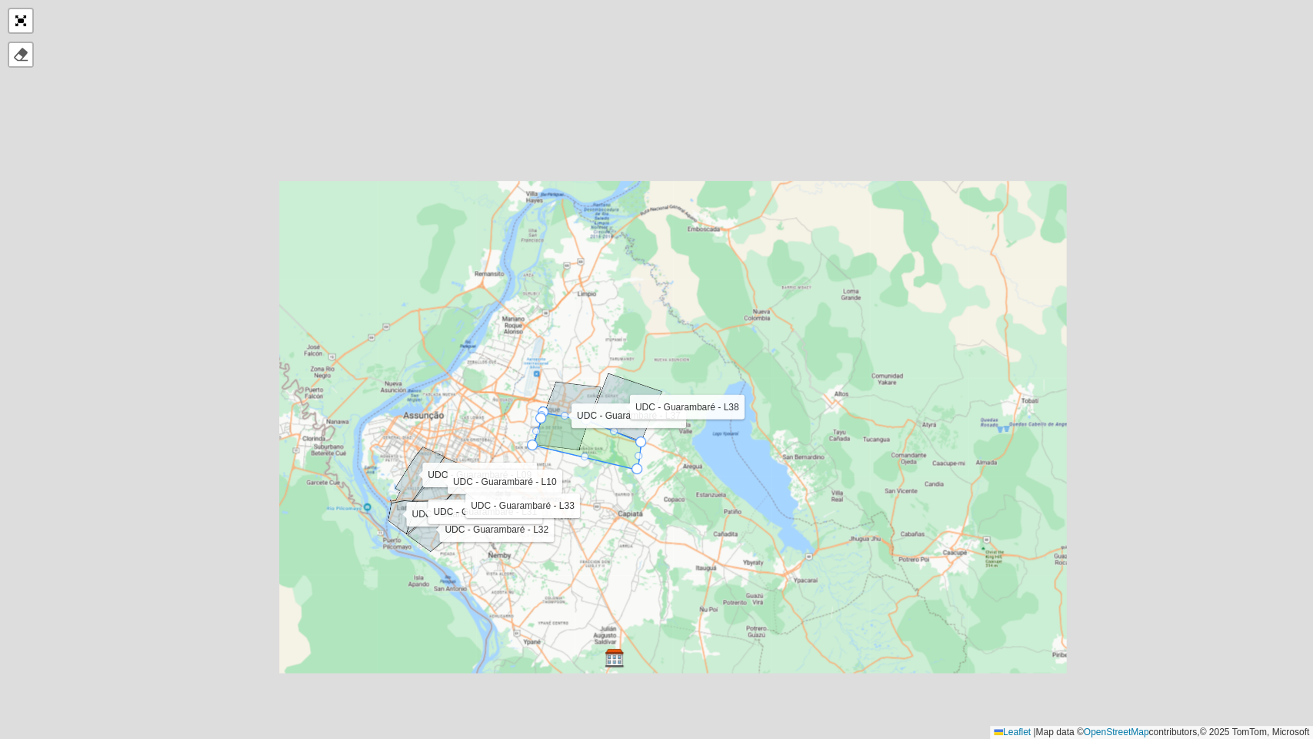
click at [699, 469] on div "UDC - Guarambaré - L09 UDC - Guarambaré - L11 UDC - Guarambaré - L32 UDC - Guar…" at bounding box center [656, 369] width 1313 height 739
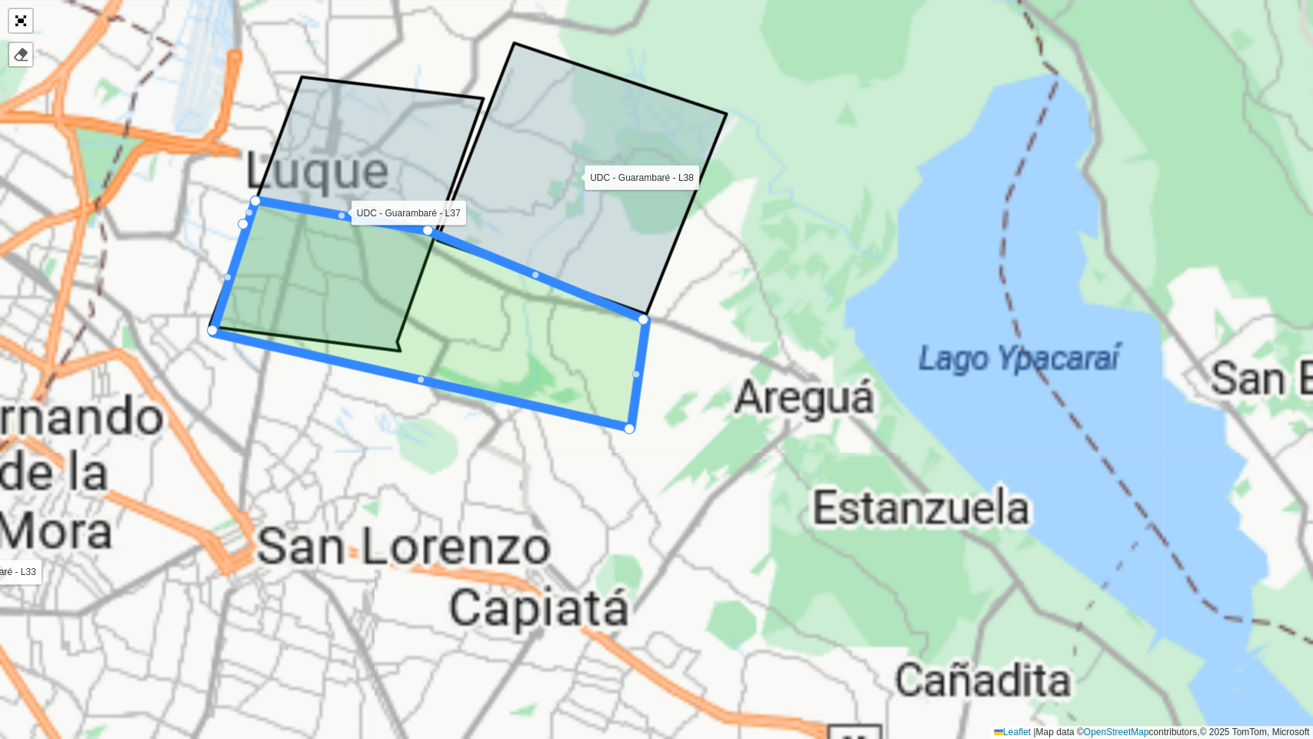
click at [622, 515] on div "UDC - Guarambaré - L09 UDC - Guarambaré - L11 UDC - Guarambaré - L32 UDC - Guar…" at bounding box center [656, 369] width 1313 height 739
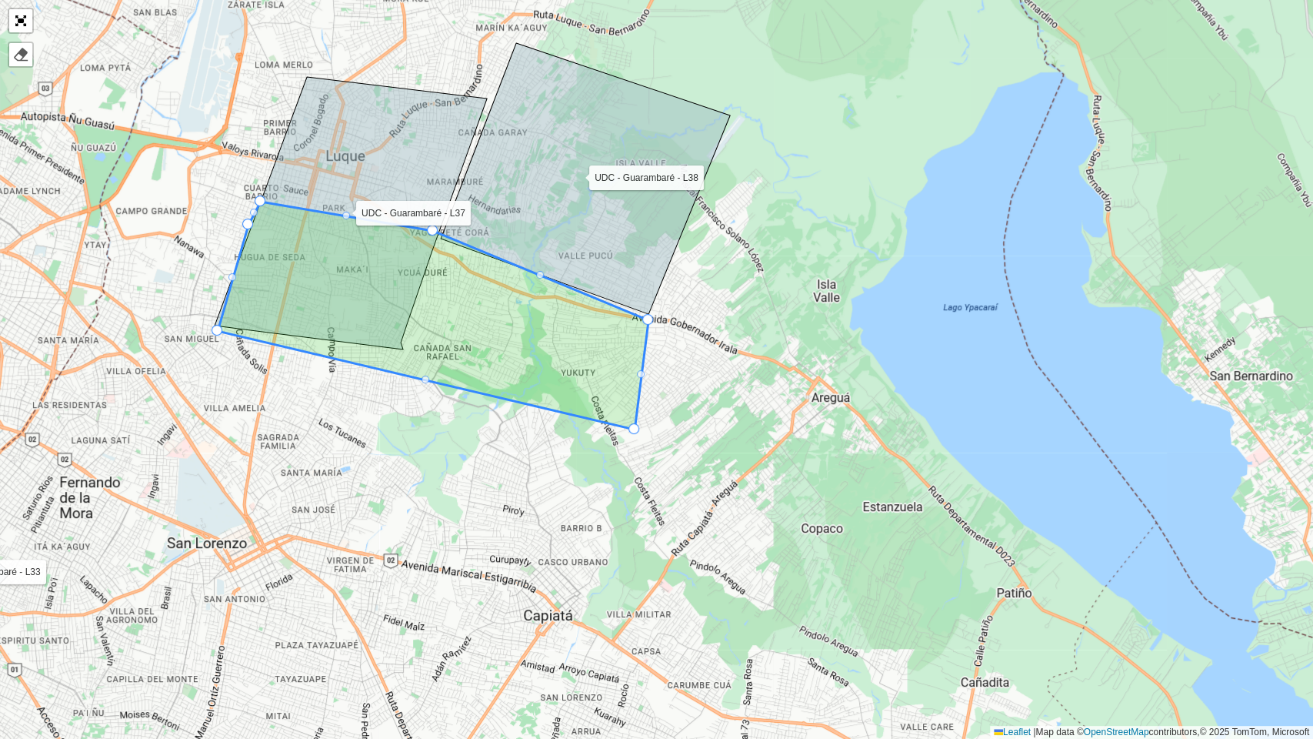
click at [644, 309] on icon at bounding box center [585, 178] width 289 height 271
click at [17, 21] on link "Abrir mapa em tela cheia" at bounding box center [20, 20] width 23 height 23
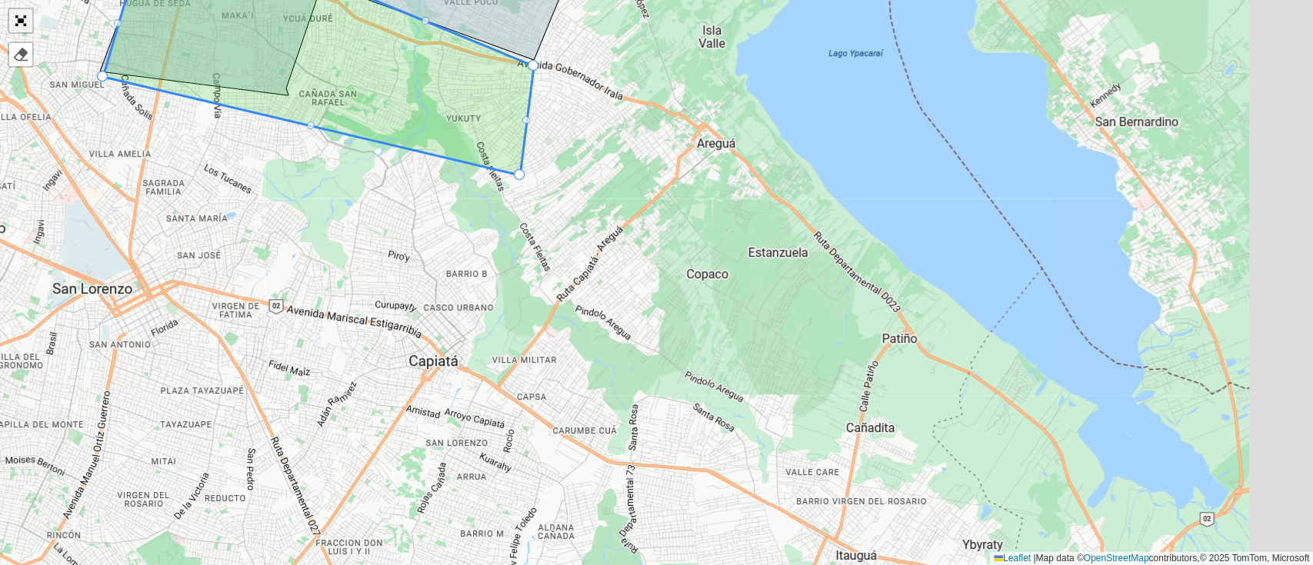
scroll to position [493, 0]
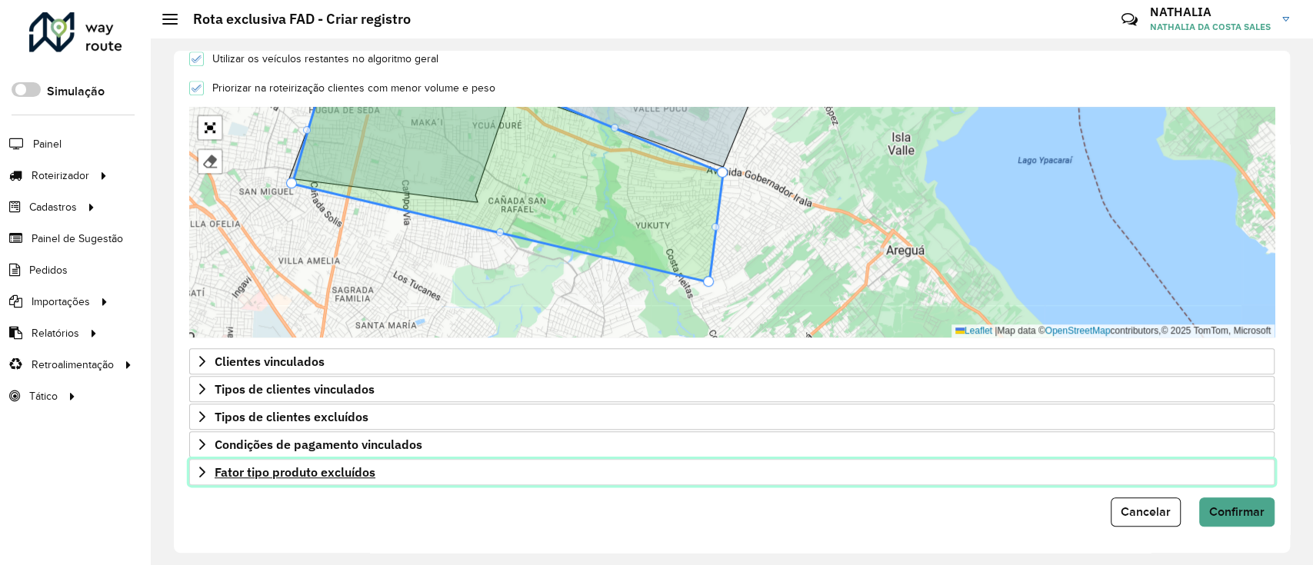
click at [195, 469] on link "Fator tipo produto excluídos" at bounding box center [732, 472] width 1086 height 26
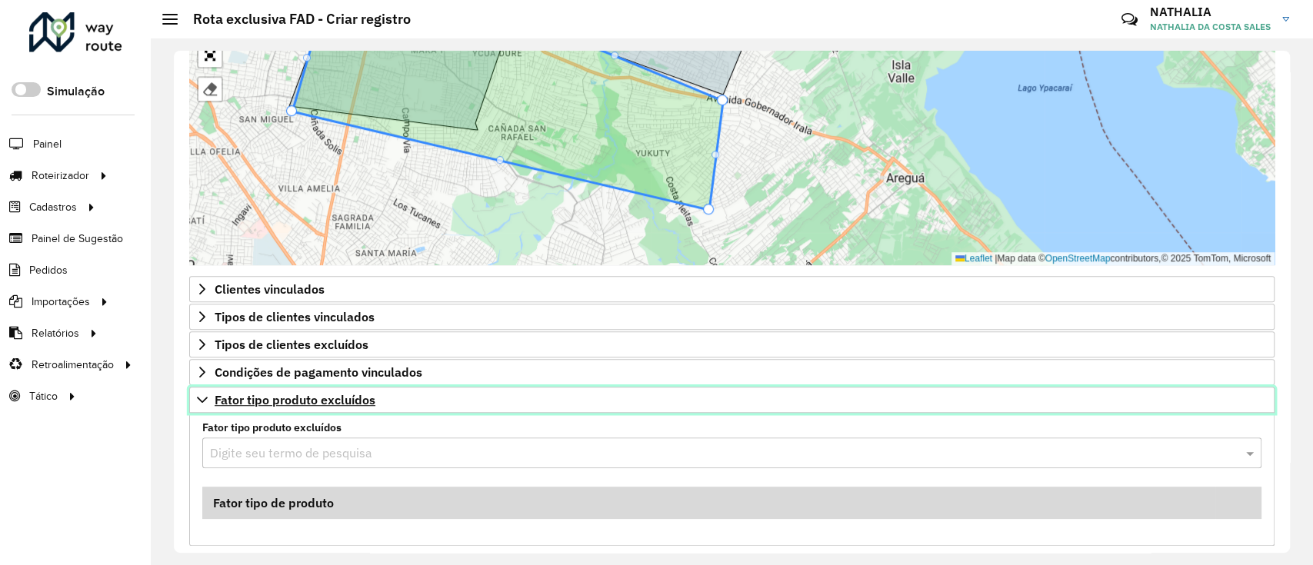
scroll to position [626, 0]
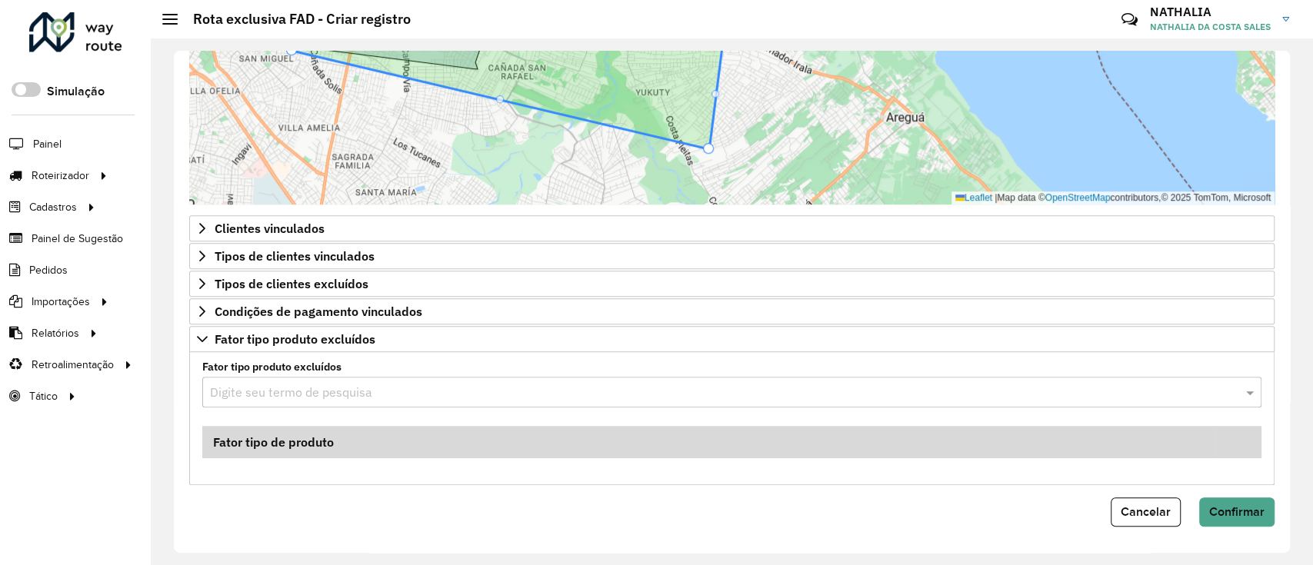
drag, startPoint x: 468, startPoint y: 364, endPoint x: 449, endPoint y: 375, distance: 22.4
click at [467, 364] on label "Fator tipo produto excluídos" at bounding box center [732, 367] width 1078 height 16
click at [443, 380] on div "Digite seu termo de pesquisa" at bounding box center [731, 392] width 1059 height 31
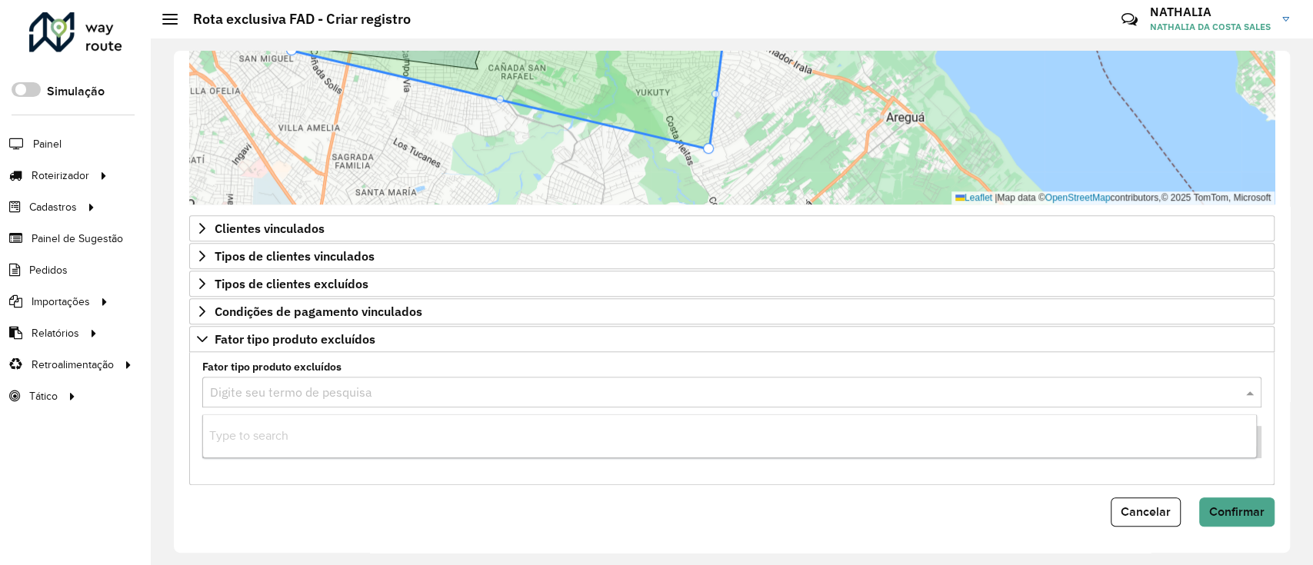
paste input "*******"
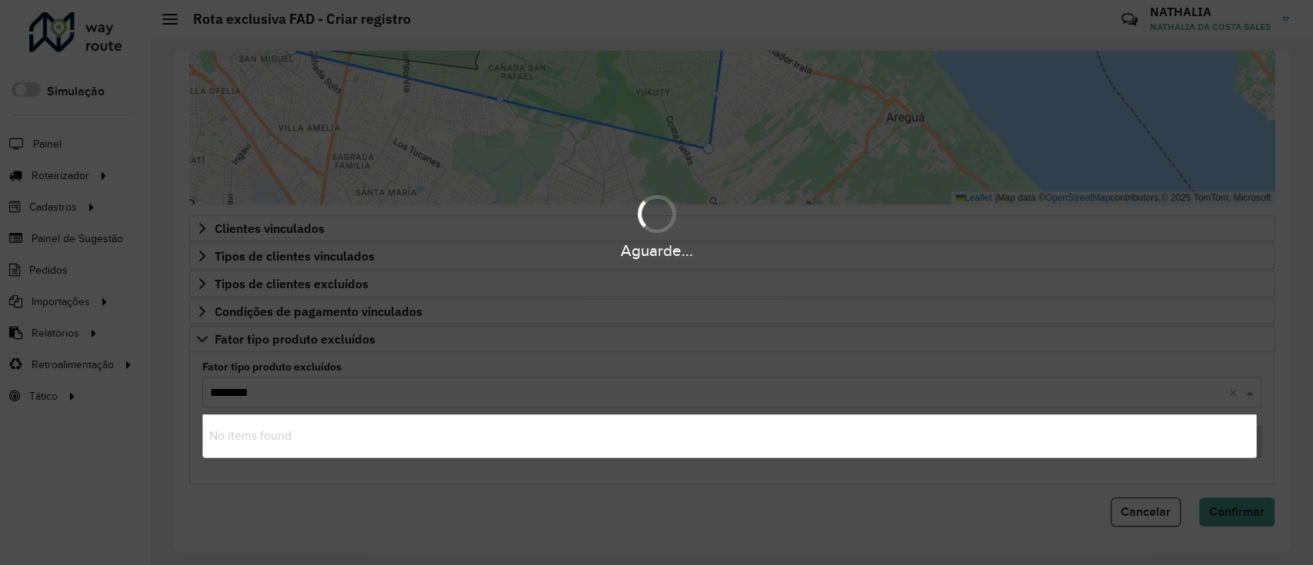
type input "*******"
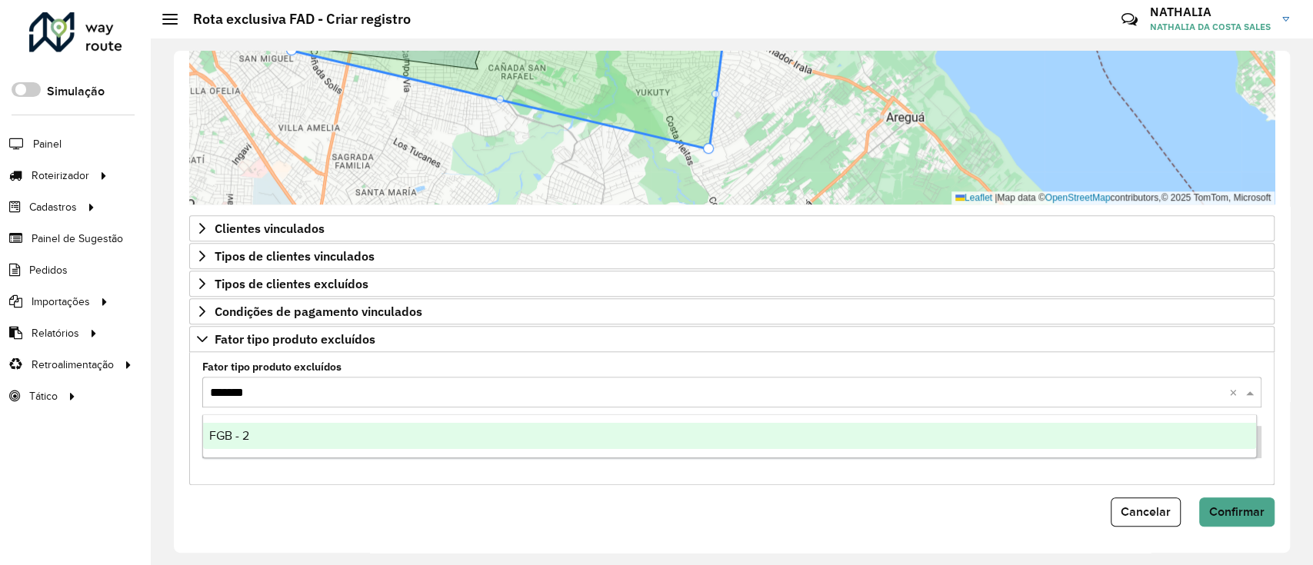
click at [406, 437] on div "FGB - 2" at bounding box center [730, 436] width 1054 height 26
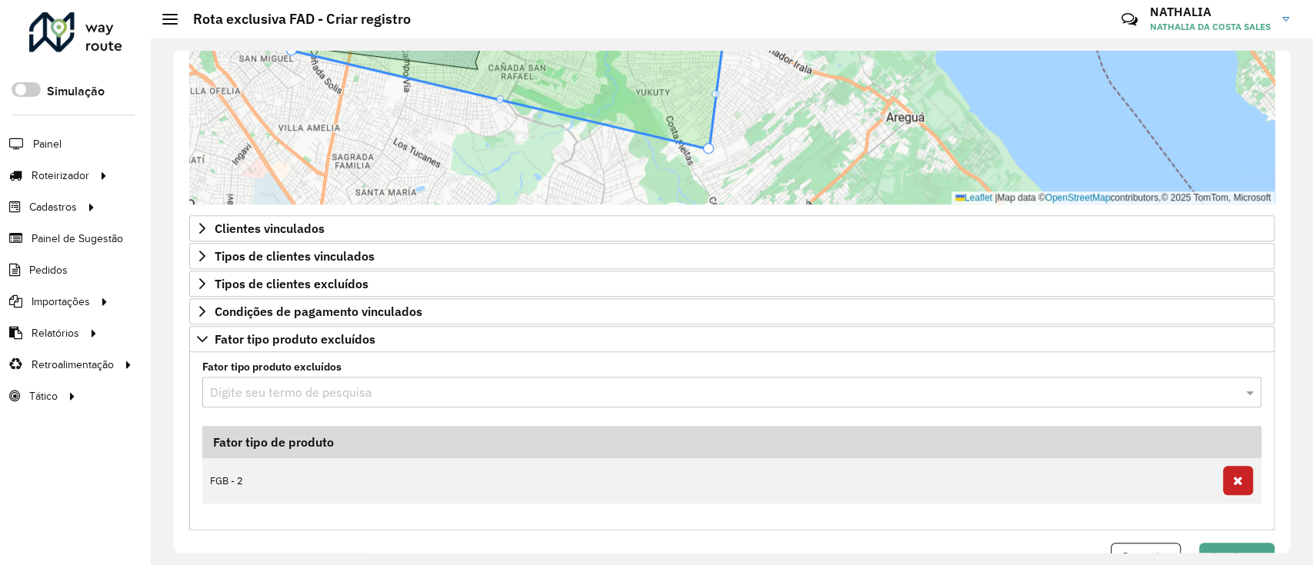
paste input "*******"
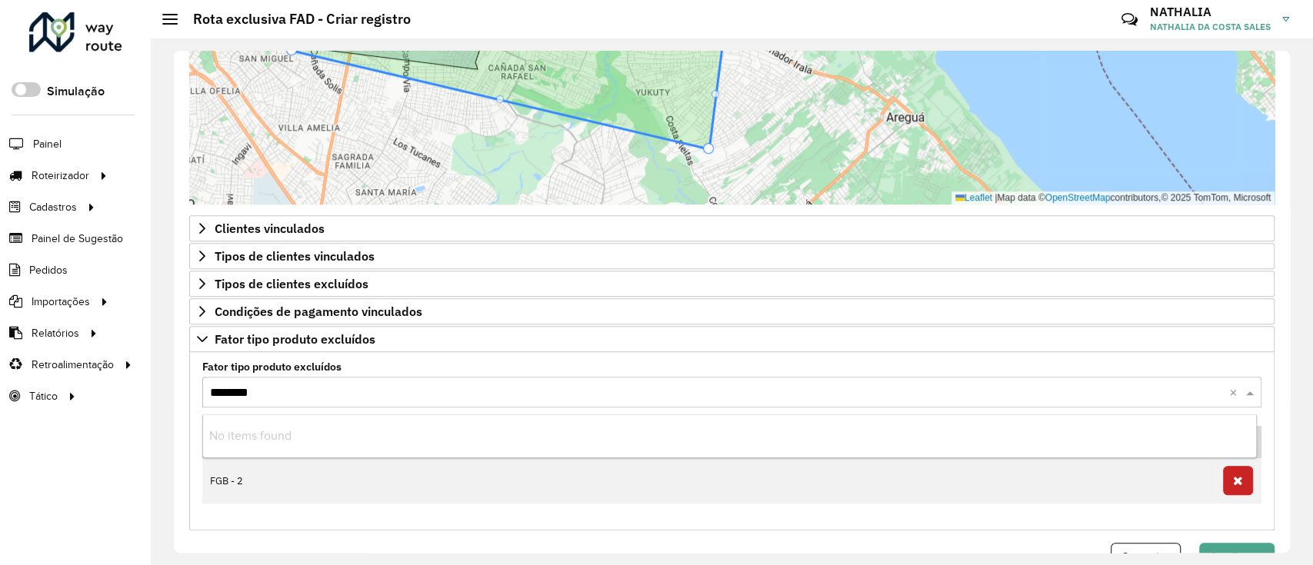
type input "*******"
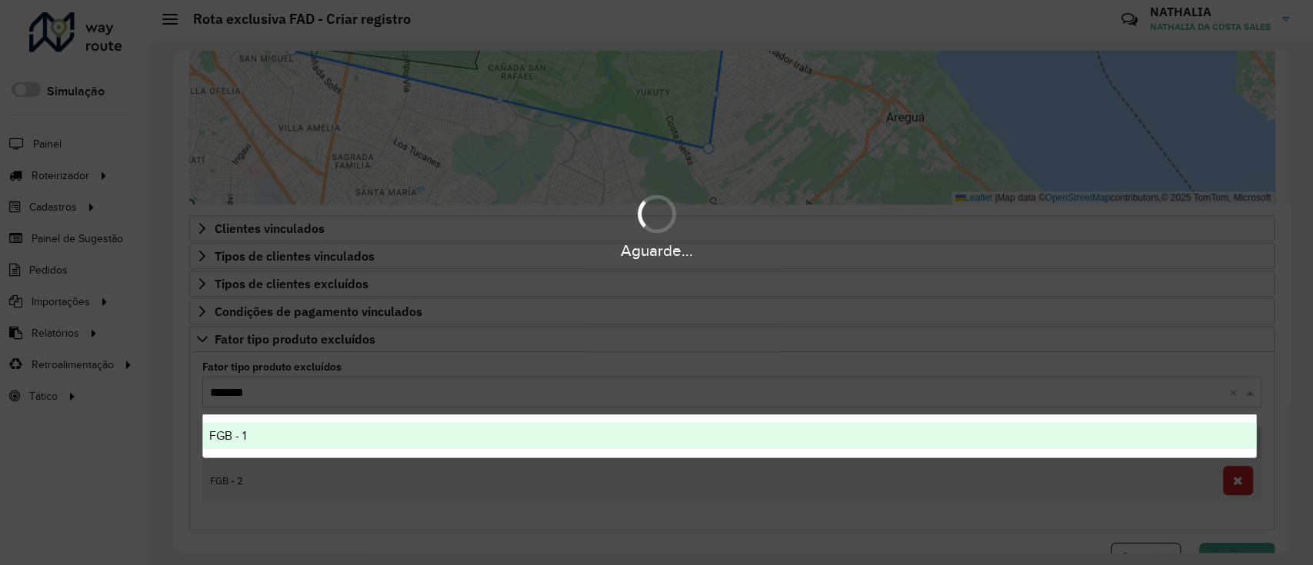
click at [312, 422] on ng-dropdown-panel "FGB - 1" at bounding box center [730, 437] width 1056 height 44
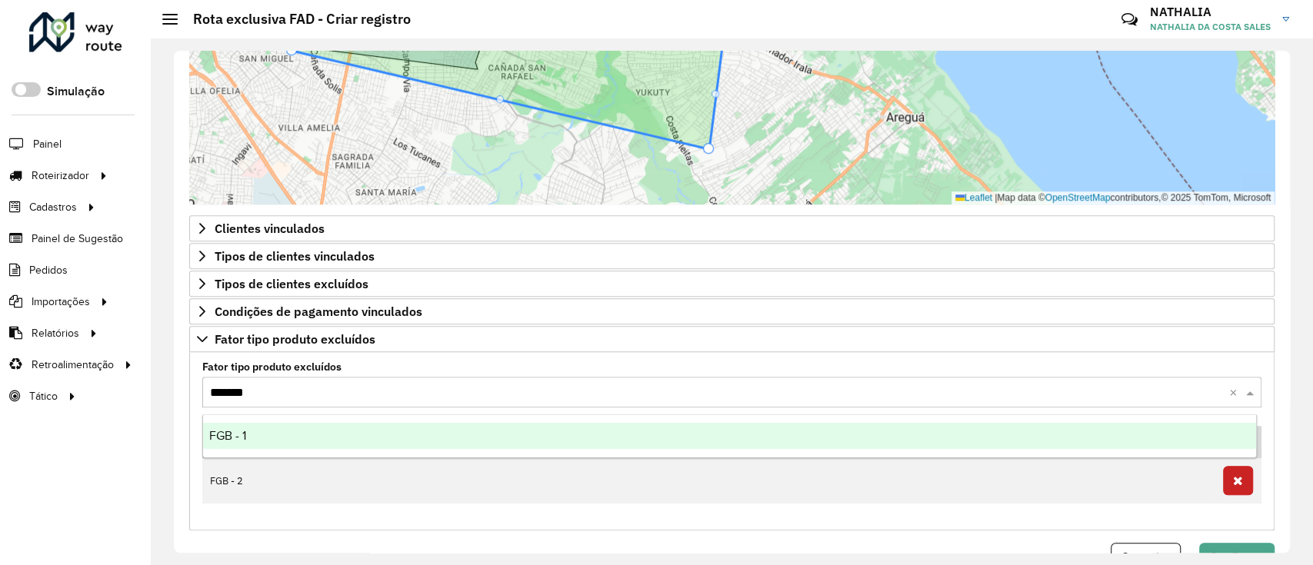
click at [308, 432] on div "FGB - 1" at bounding box center [730, 436] width 1054 height 26
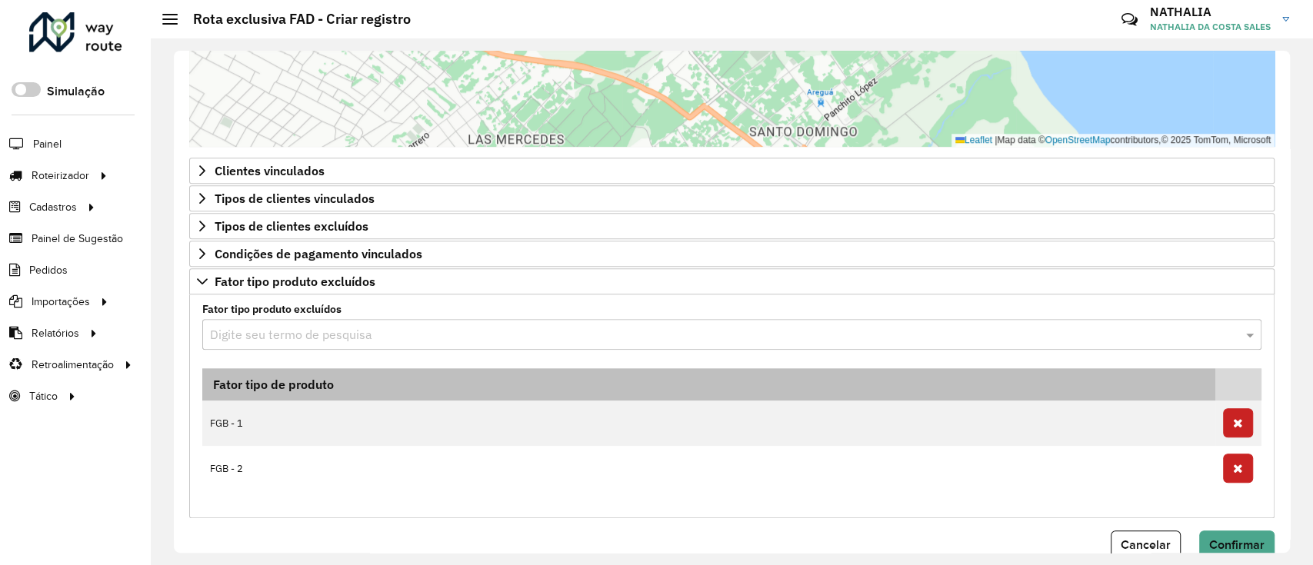
scroll to position [716, 0]
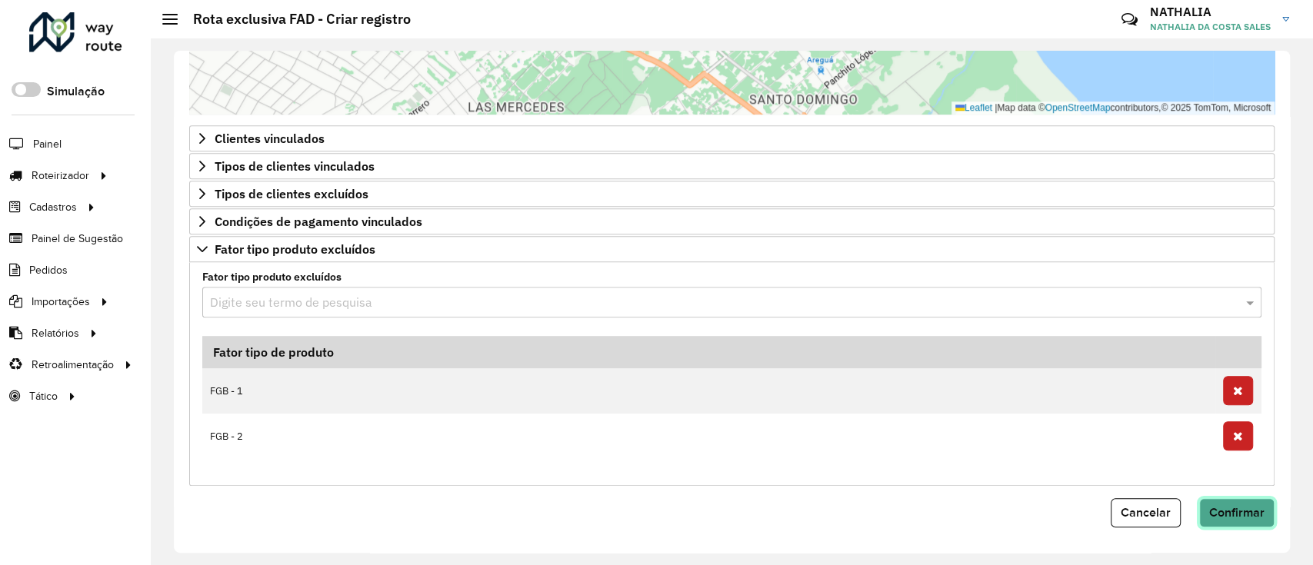
click at [1265, 502] on button "Confirmar" at bounding box center [1236, 513] width 75 height 29
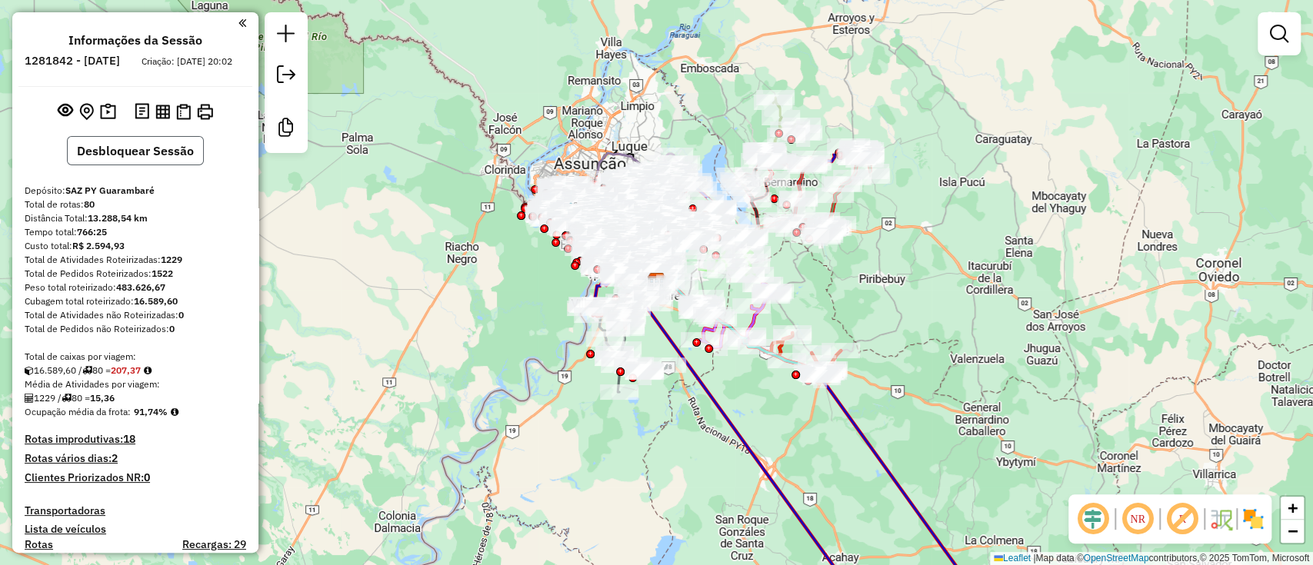
click at [185, 163] on button "Desbloquear Sessão" at bounding box center [135, 150] width 137 height 29
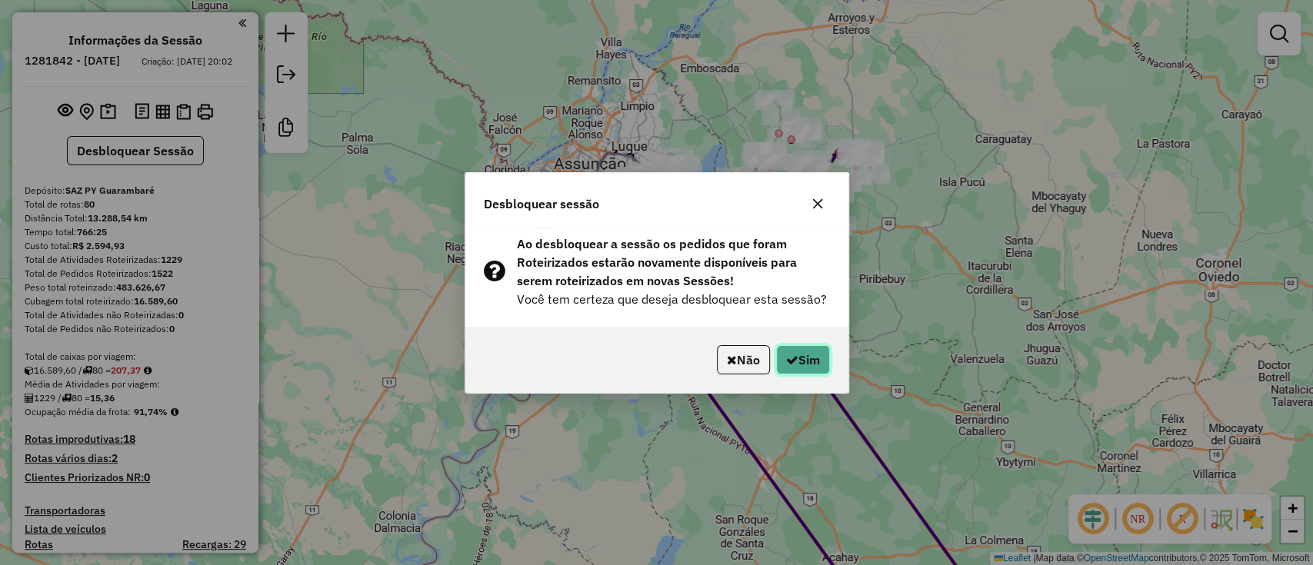
click at [784, 348] on button "Sim" at bounding box center [803, 359] width 54 height 29
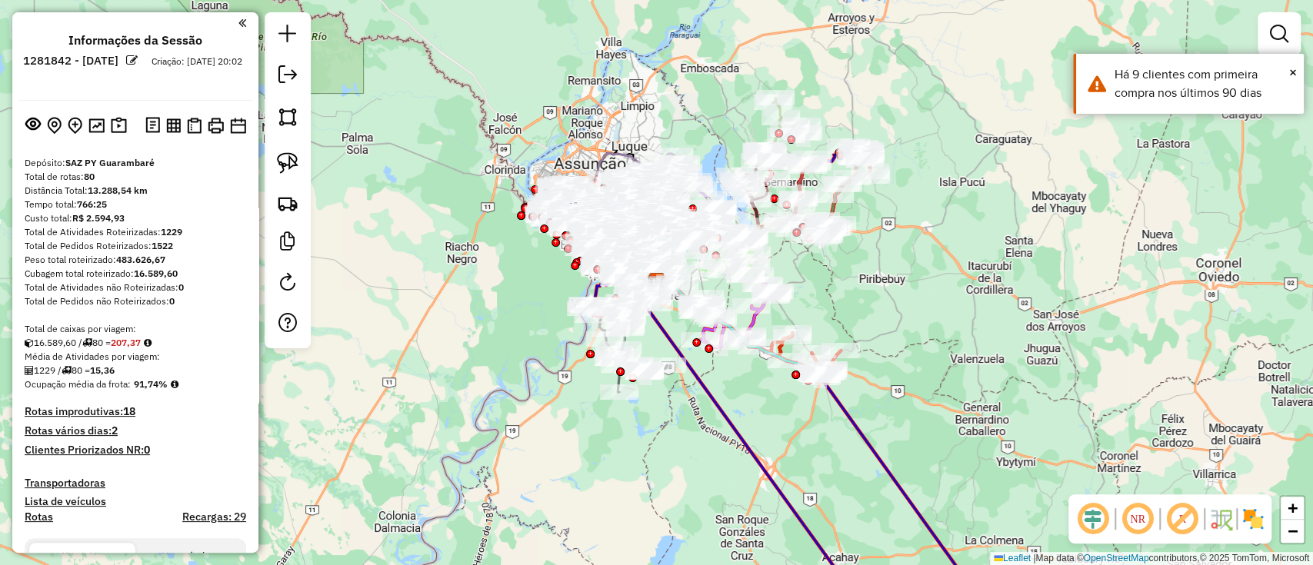
click at [1256, 516] on img at bounding box center [1253, 519] width 25 height 25
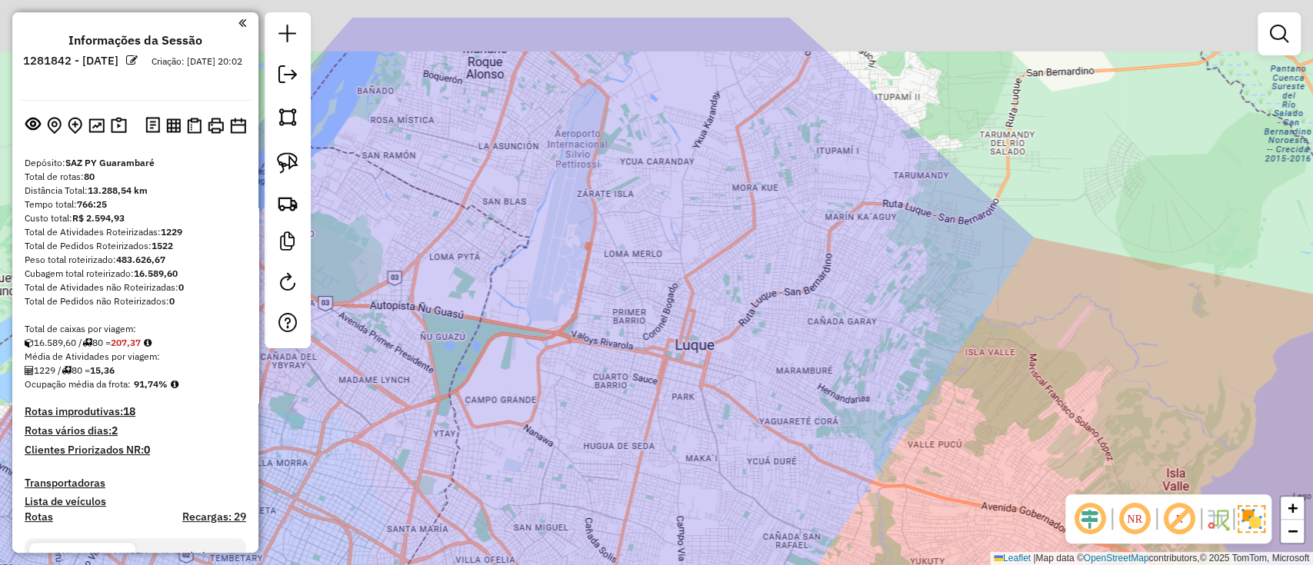
drag, startPoint x: 842, startPoint y: 271, endPoint x: 841, endPoint y: 337, distance: 66.2
click at [844, 336] on div "Janela de atendimento Grade de atendimento Capacidade Transportadoras Veículos …" at bounding box center [656, 282] width 1313 height 565
